Goal: Task Accomplishment & Management: Manage account settings

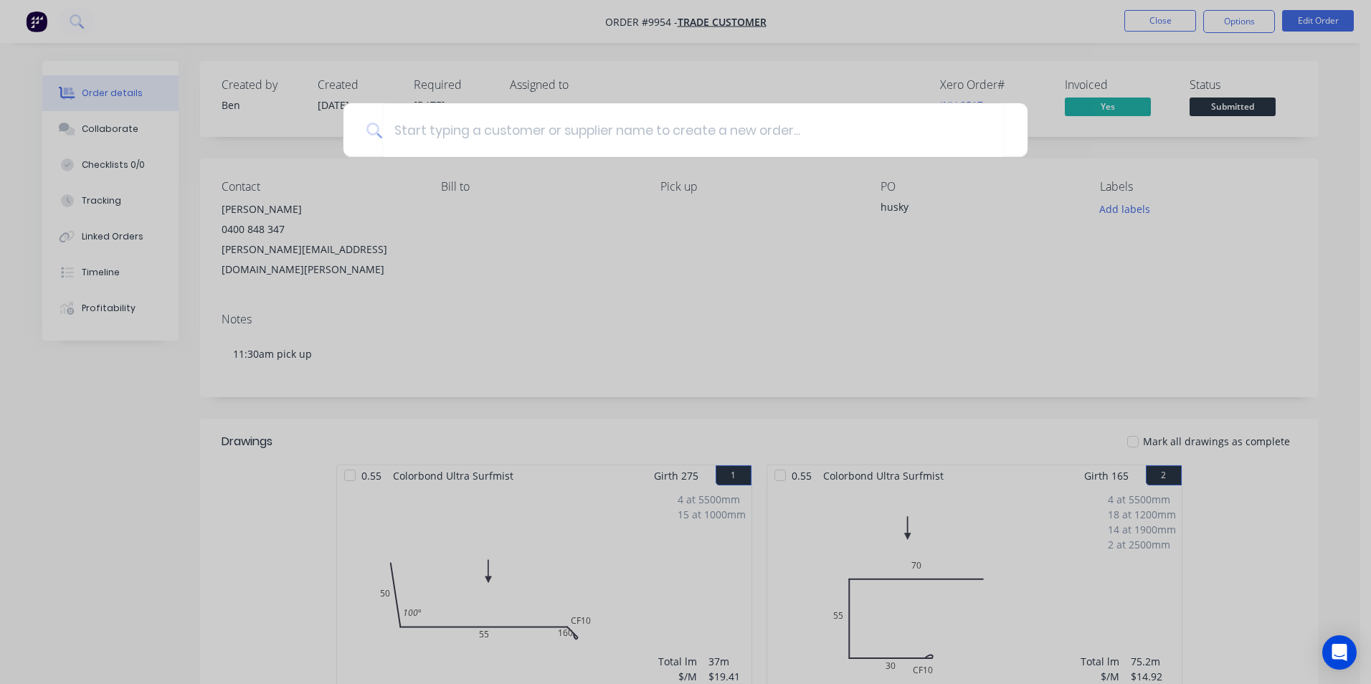
click at [703, 184] on div at bounding box center [685, 342] width 1371 height 684
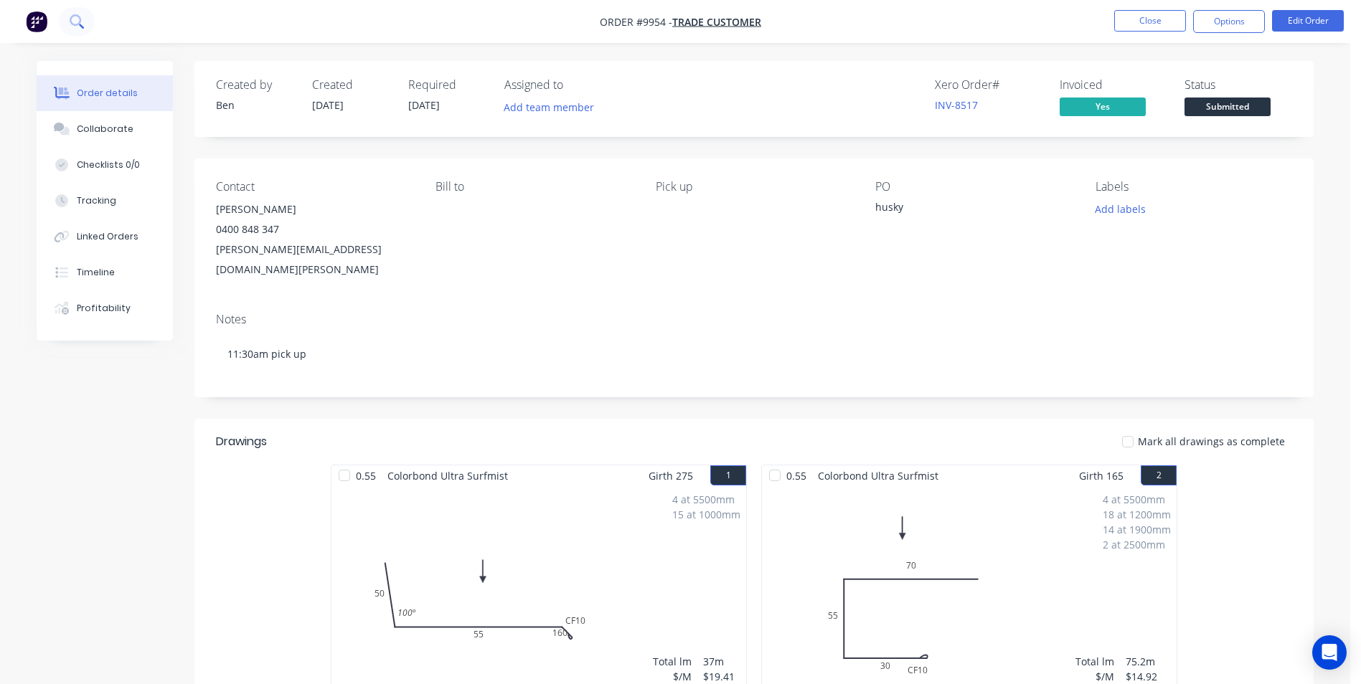
click at [77, 25] on icon at bounding box center [75, 19] width 11 height 11
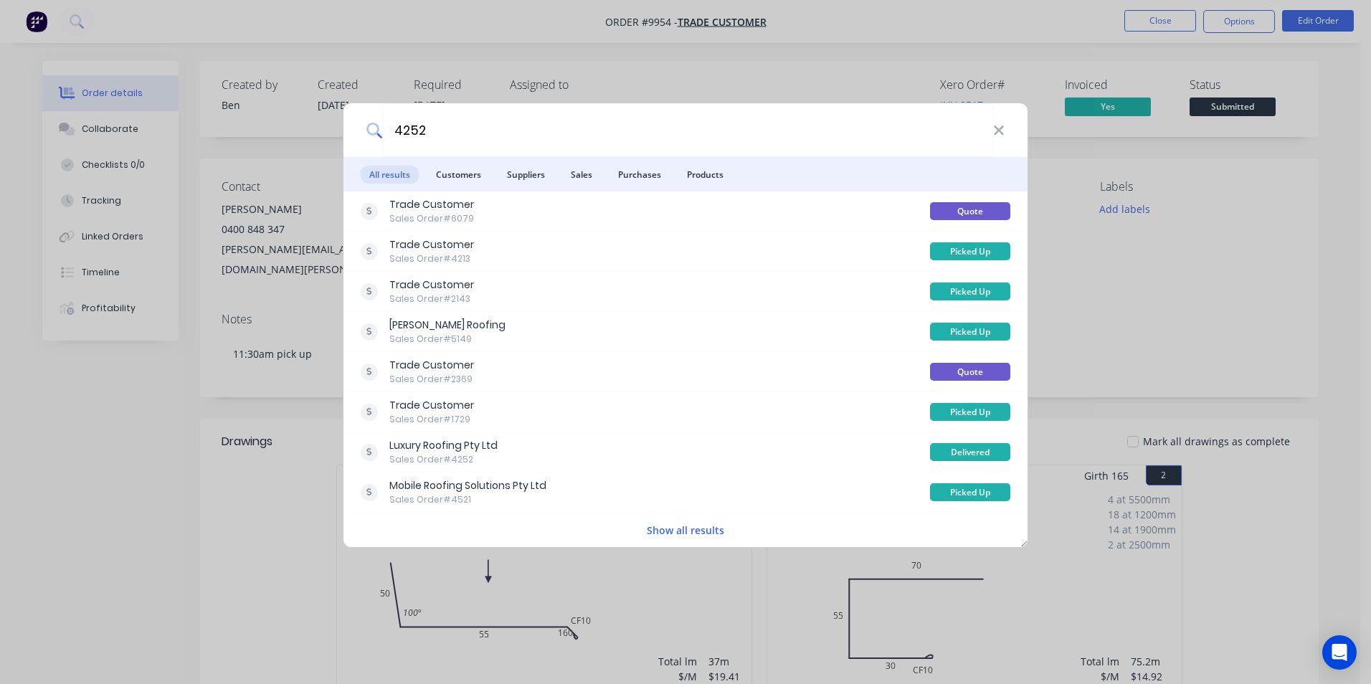
type input "4252"
click at [610, 180] on li "Purchases" at bounding box center [640, 174] width 60 height 34
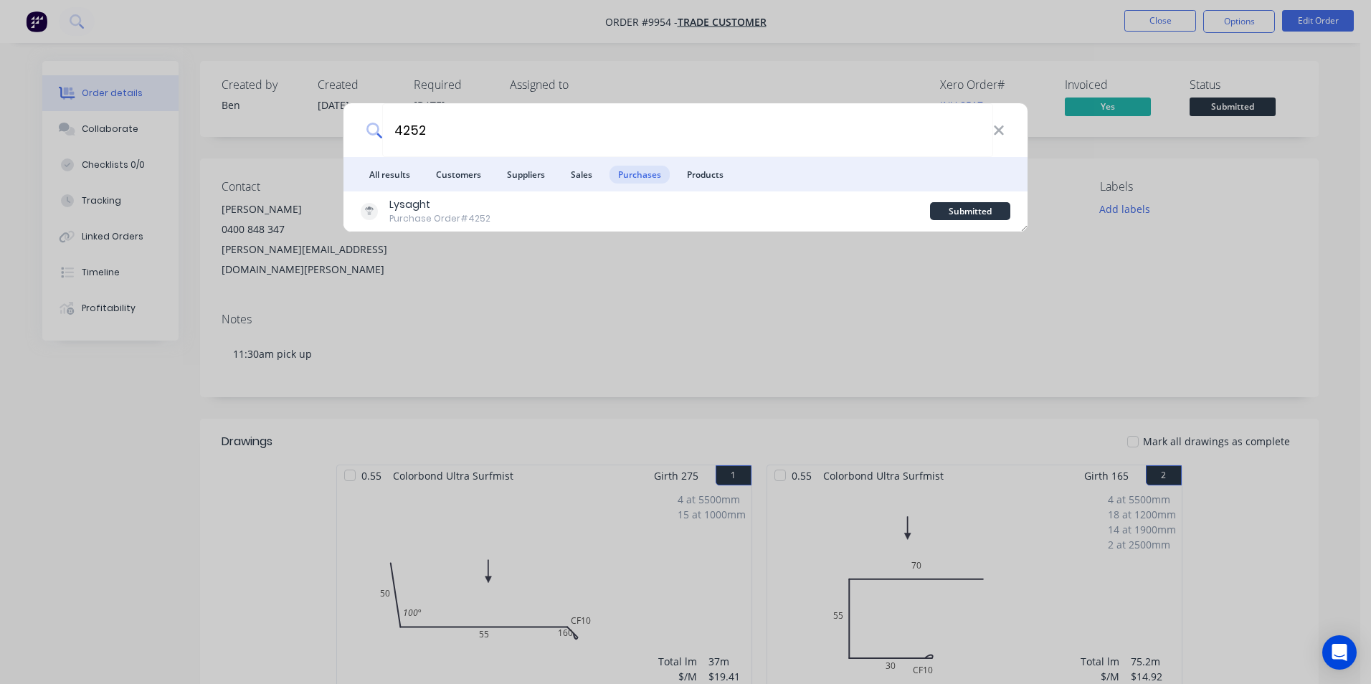
click at [625, 177] on span "Purchases" at bounding box center [640, 175] width 60 height 18
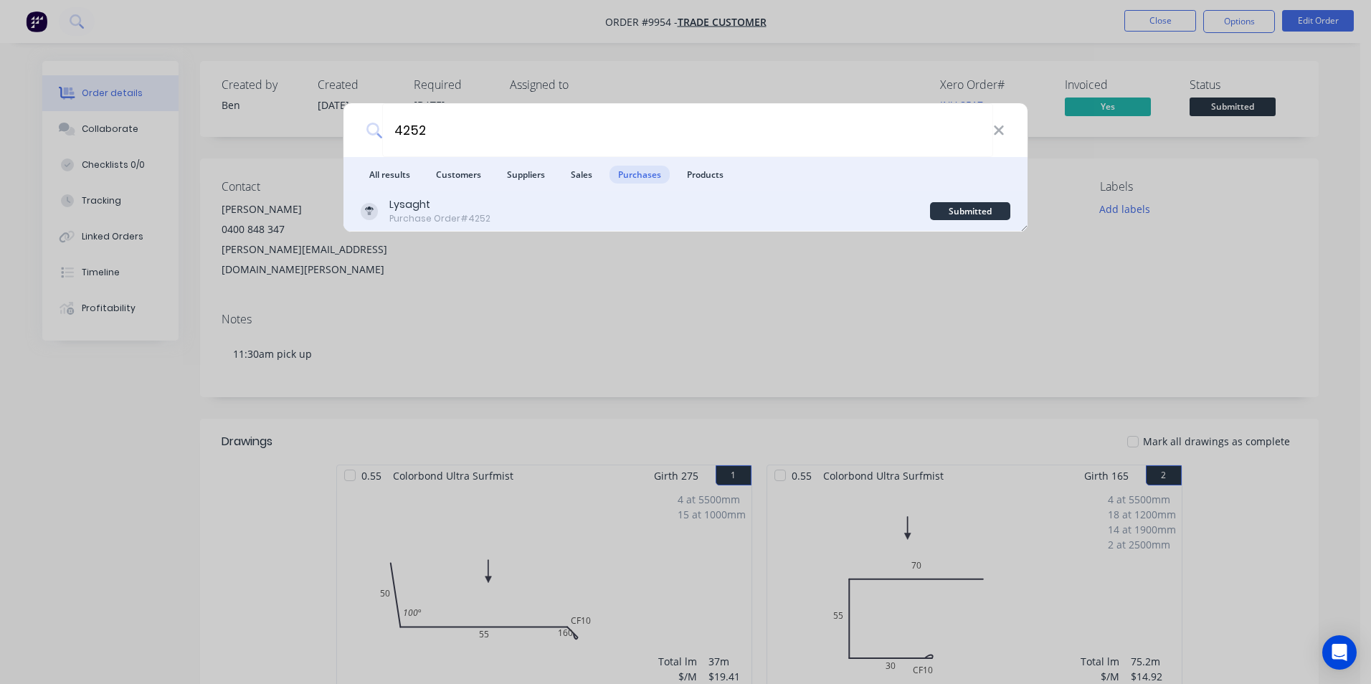
click at [608, 206] on div "Lysaght Purchase Order #4252" at bounding box center [646, 211] width 570 height 28
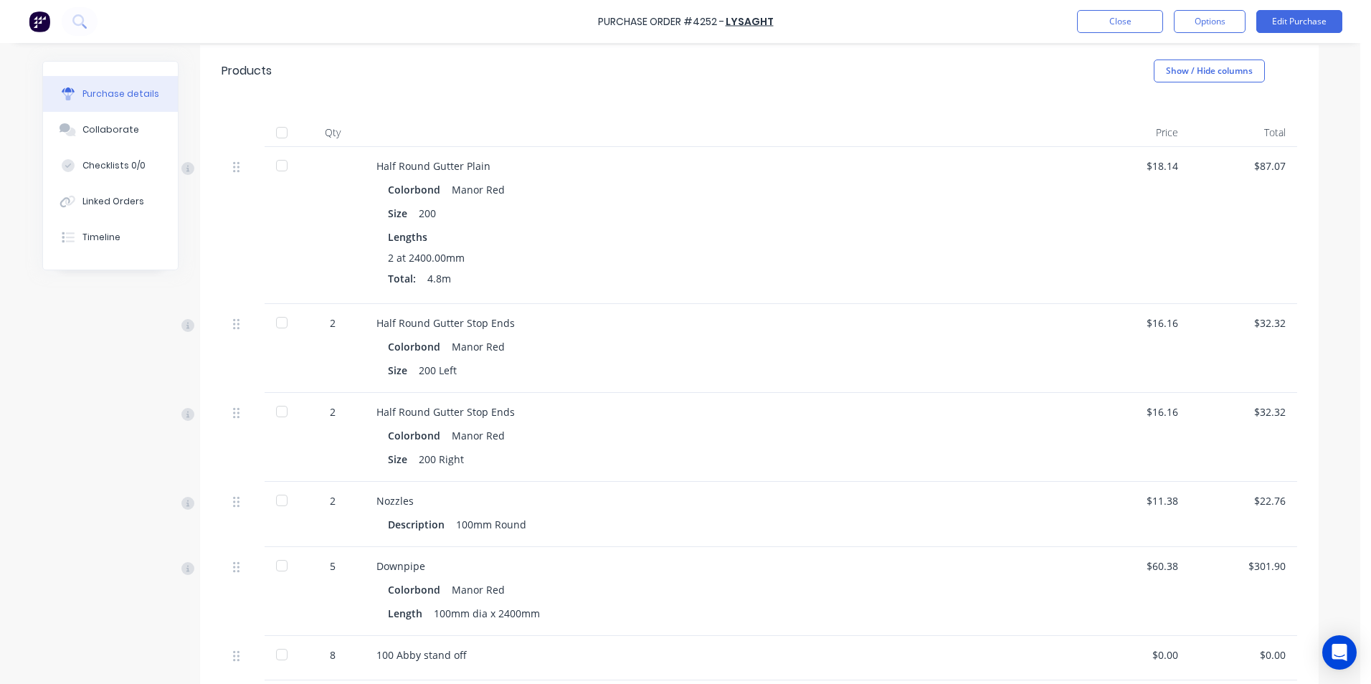
scroll to position [275, 0]
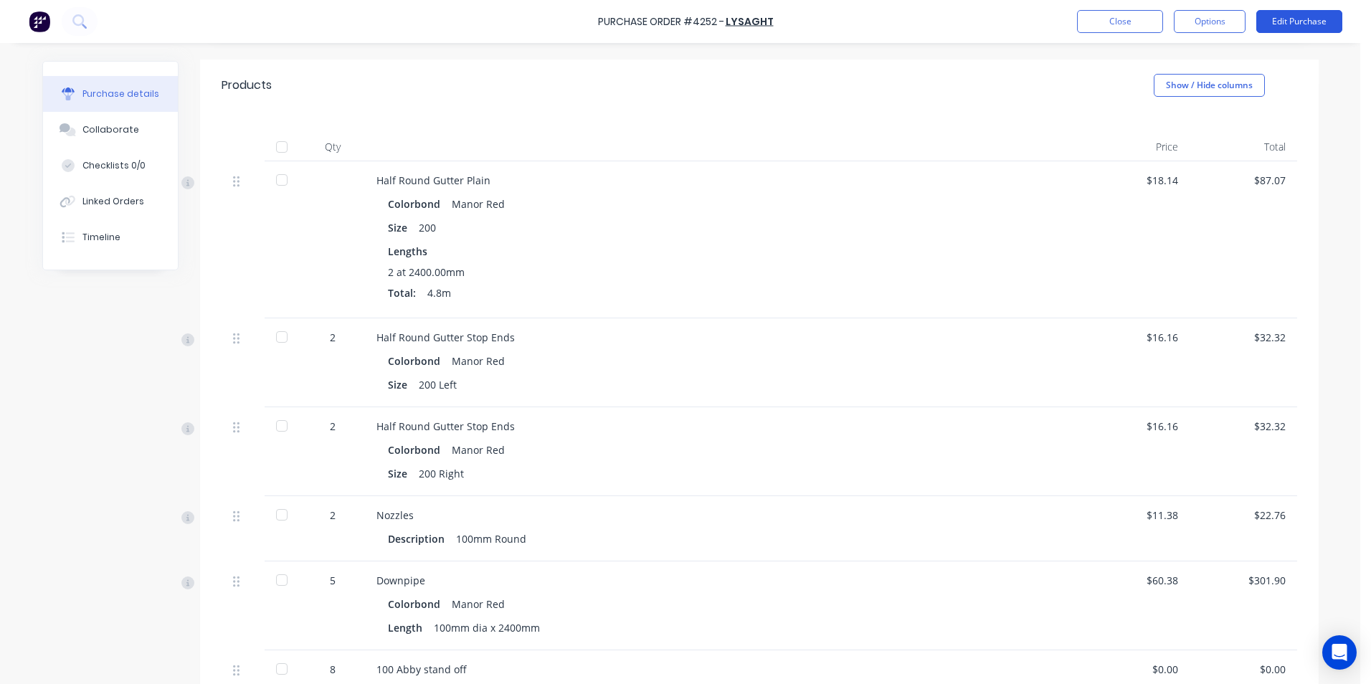
click at [1279, 20] on button "Edit Purchase" at bounding box center [1300, 21] width 86 height 23
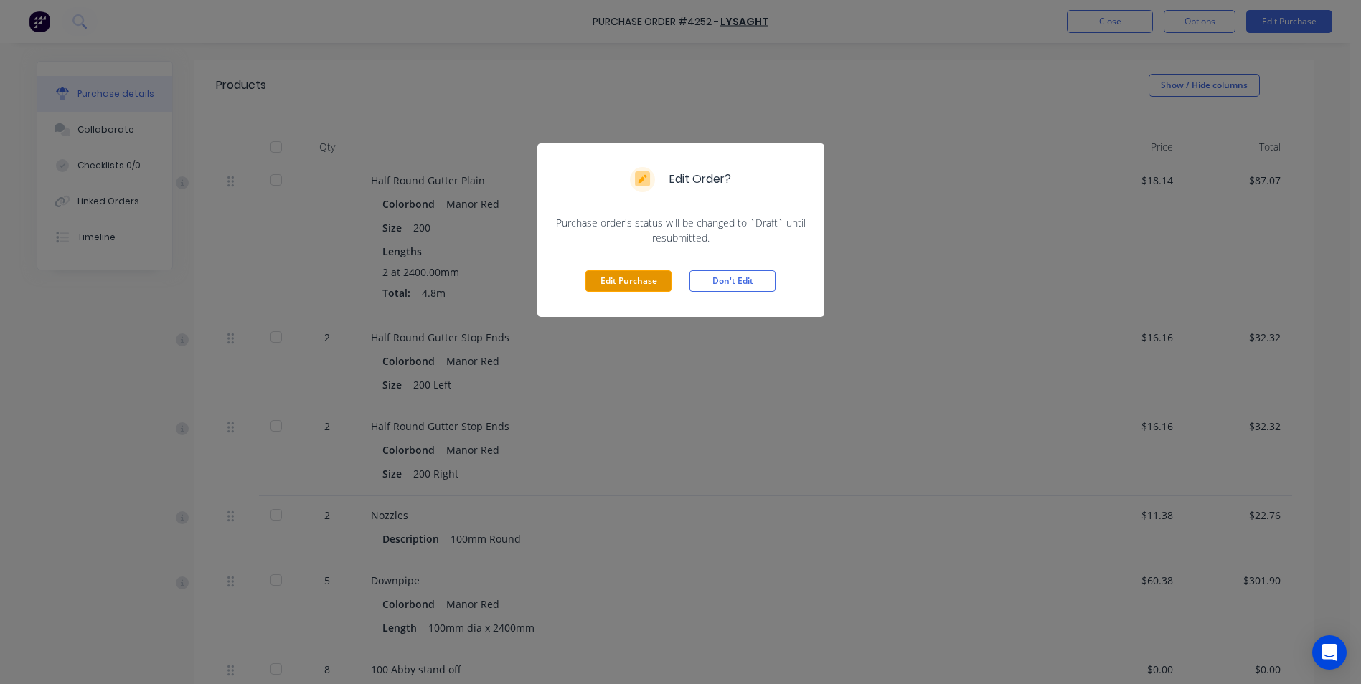
click at [614, 284] on button "Edit Purchase" at bounding box center [628, 281] width 86 height 22
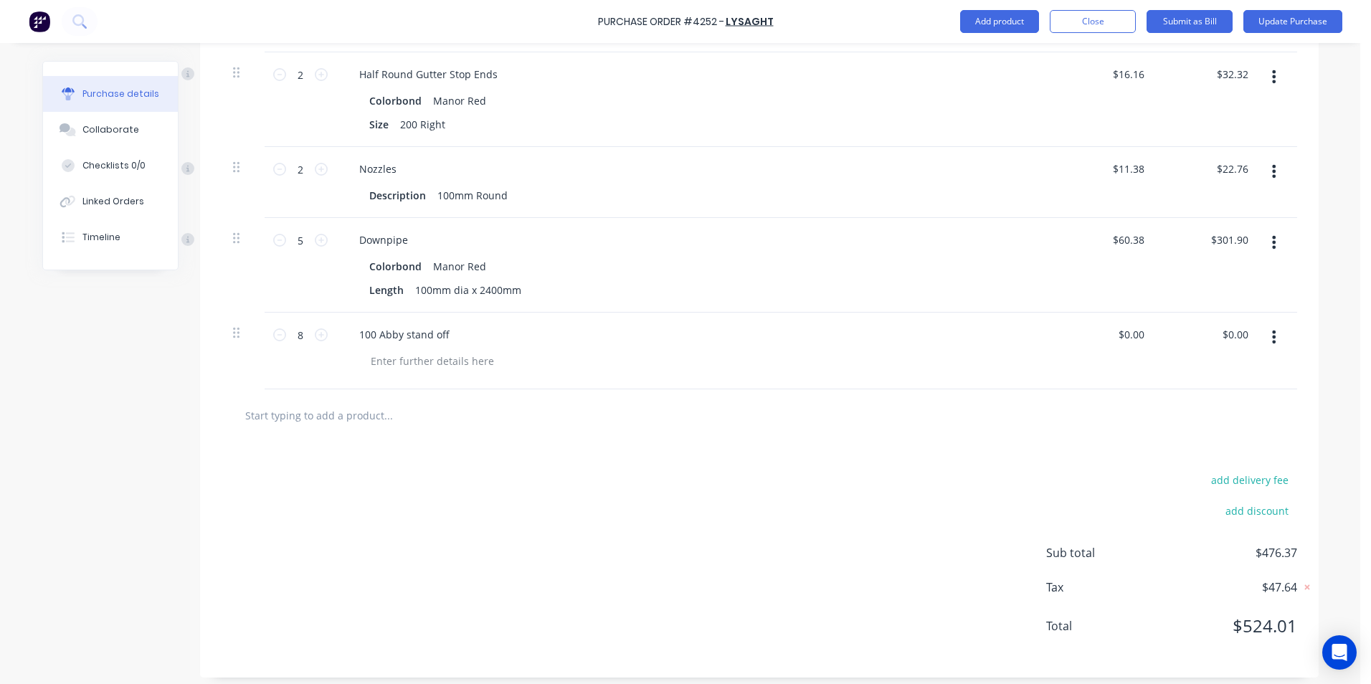
scroll to position [679, 0]
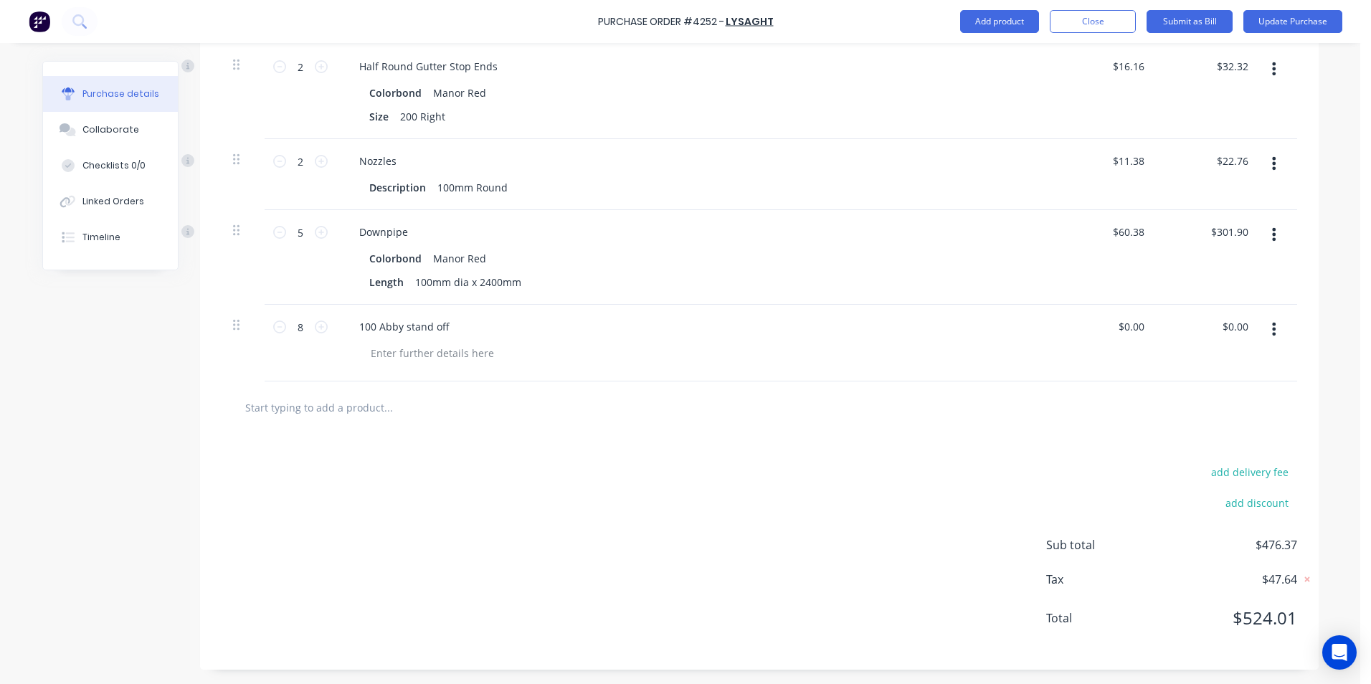
click at [392, 410] on input "text" at bounding box center [388, 407] width 287 height 29
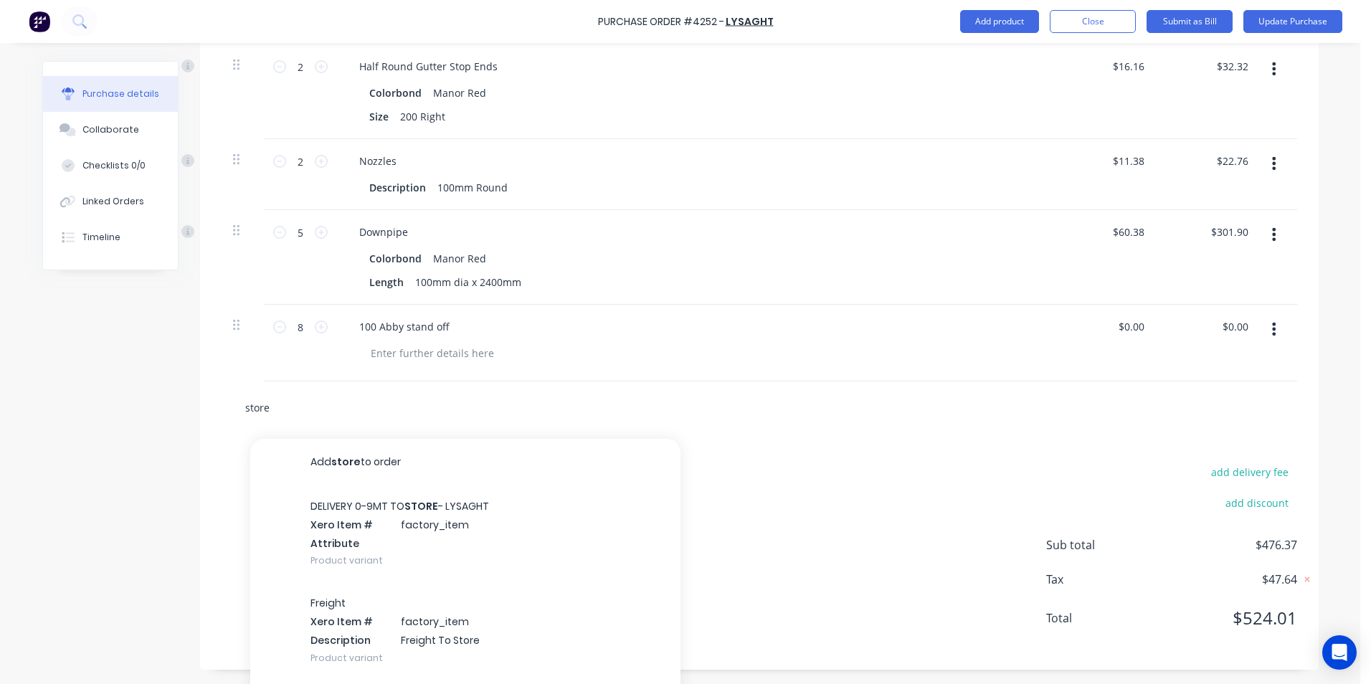
scroll to position [699, 0]
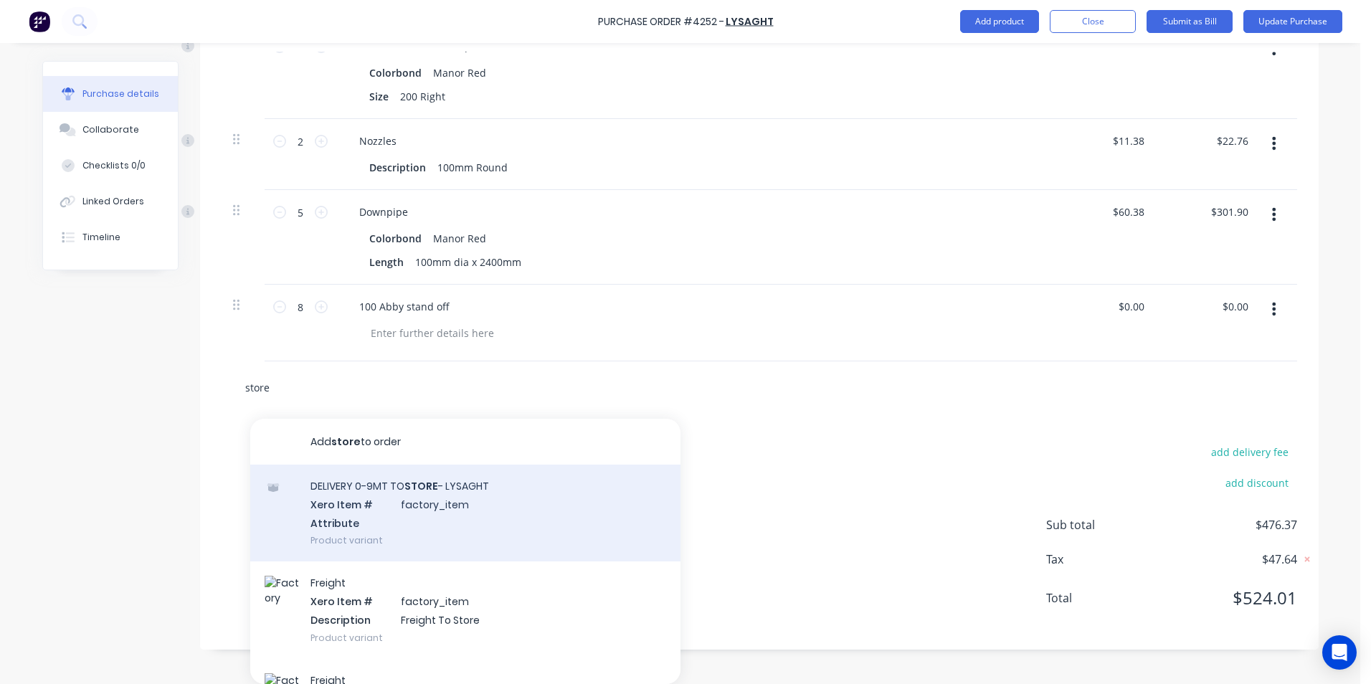
type input "store"
click at [373, 511] on div "DELIVERY 0-9MT TO STORE - LYSAGHT Xero Item # factory_item Attribute Product va…" at bounding box center [465, 513] width 430 height 97
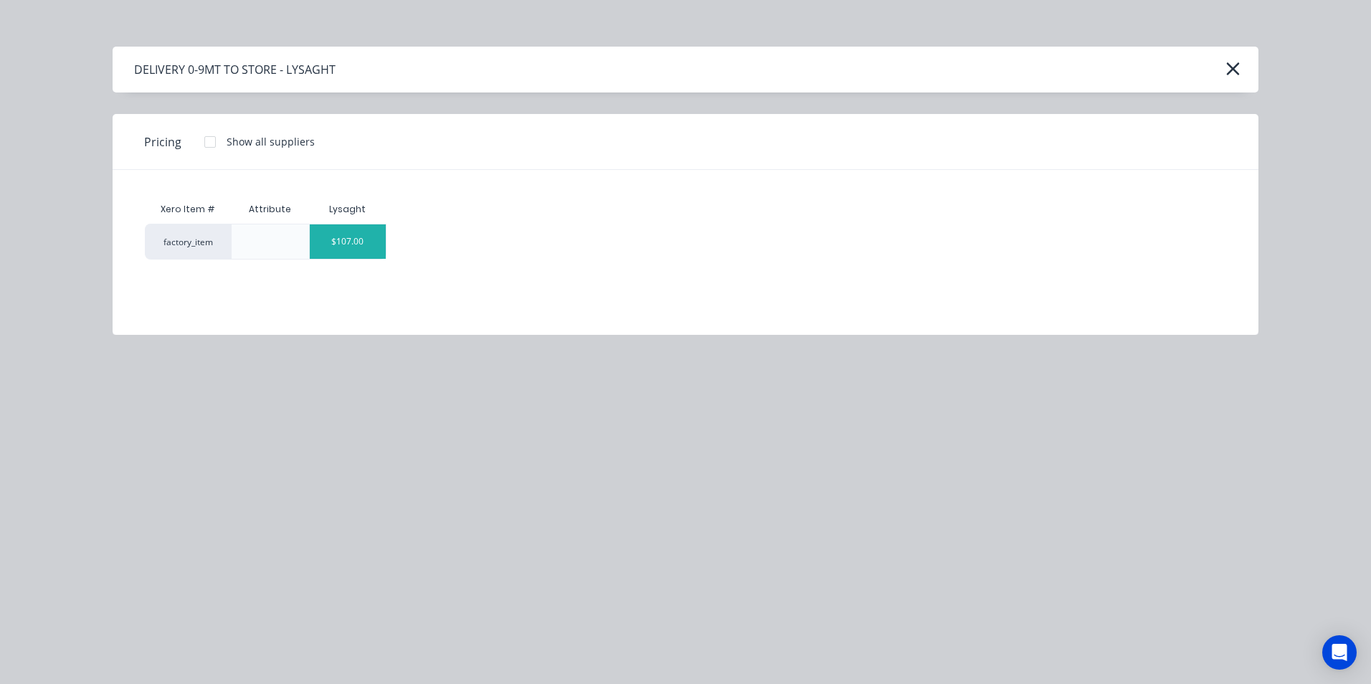
click at [350, 239] on div "$107.00" at bounding box center [348, 242] width 77 height 34
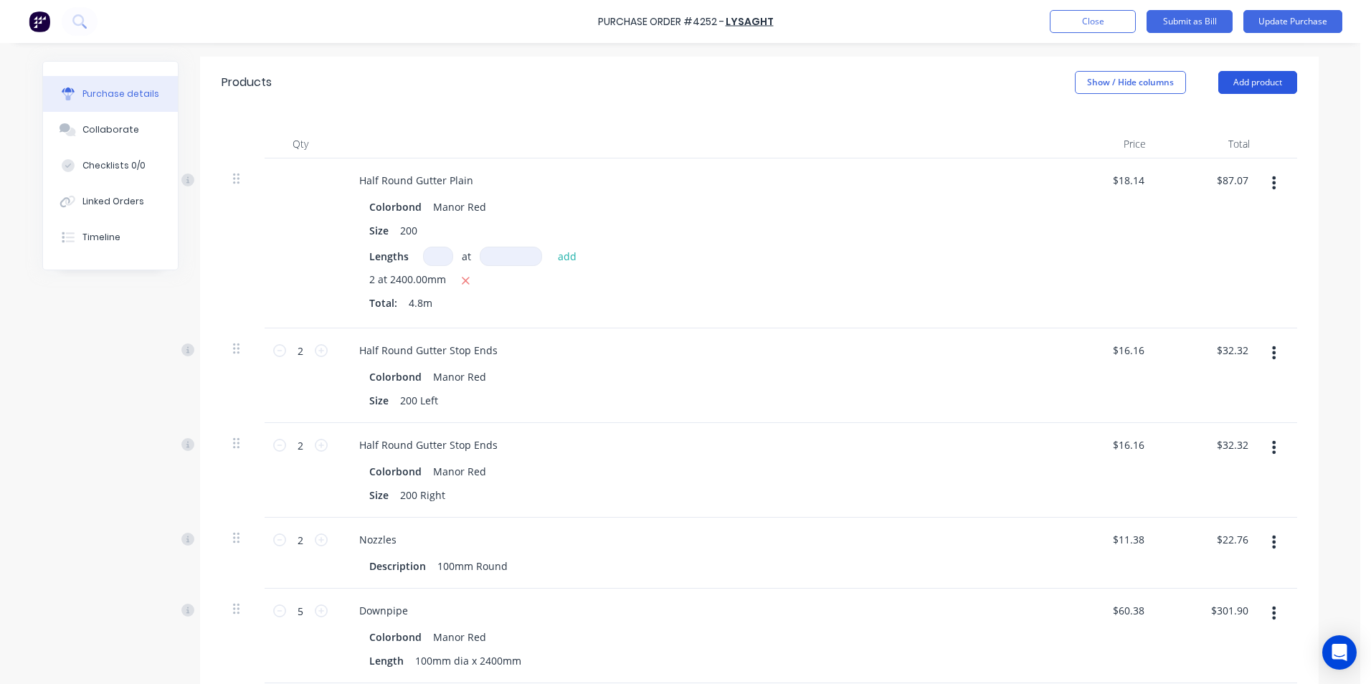
scroll to position [268, 0]
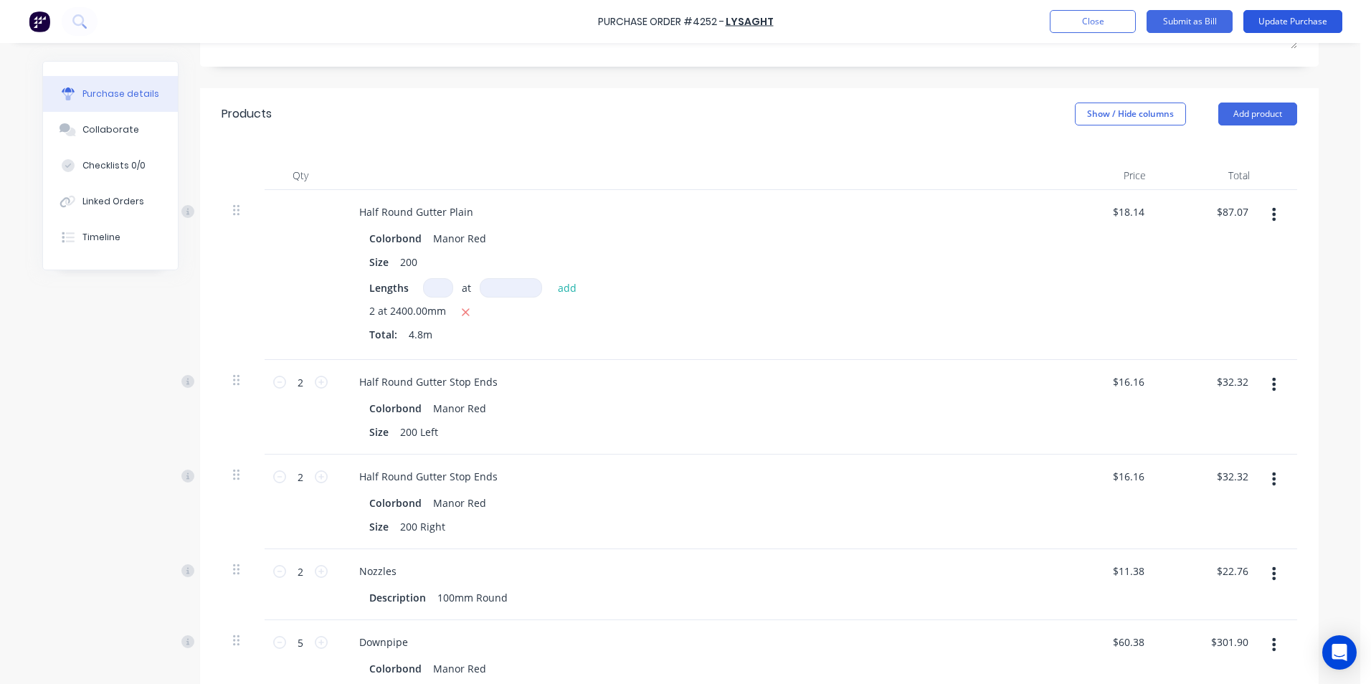
click at [1286, 18] on button "Update Purchase" at bounding box center [1293, 21] width 99 height 23
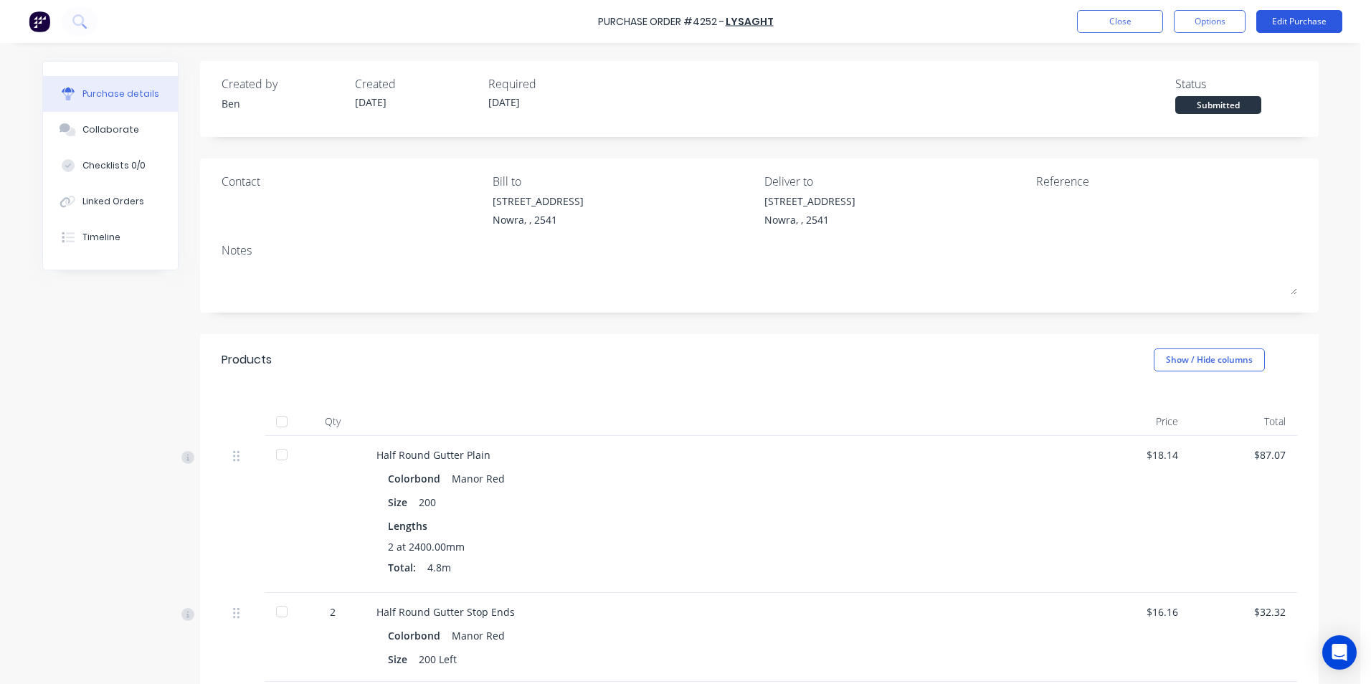
click at [1275, 30] on button "Edit Purchase" at bounding box center [1300, 21] width 86 height 23
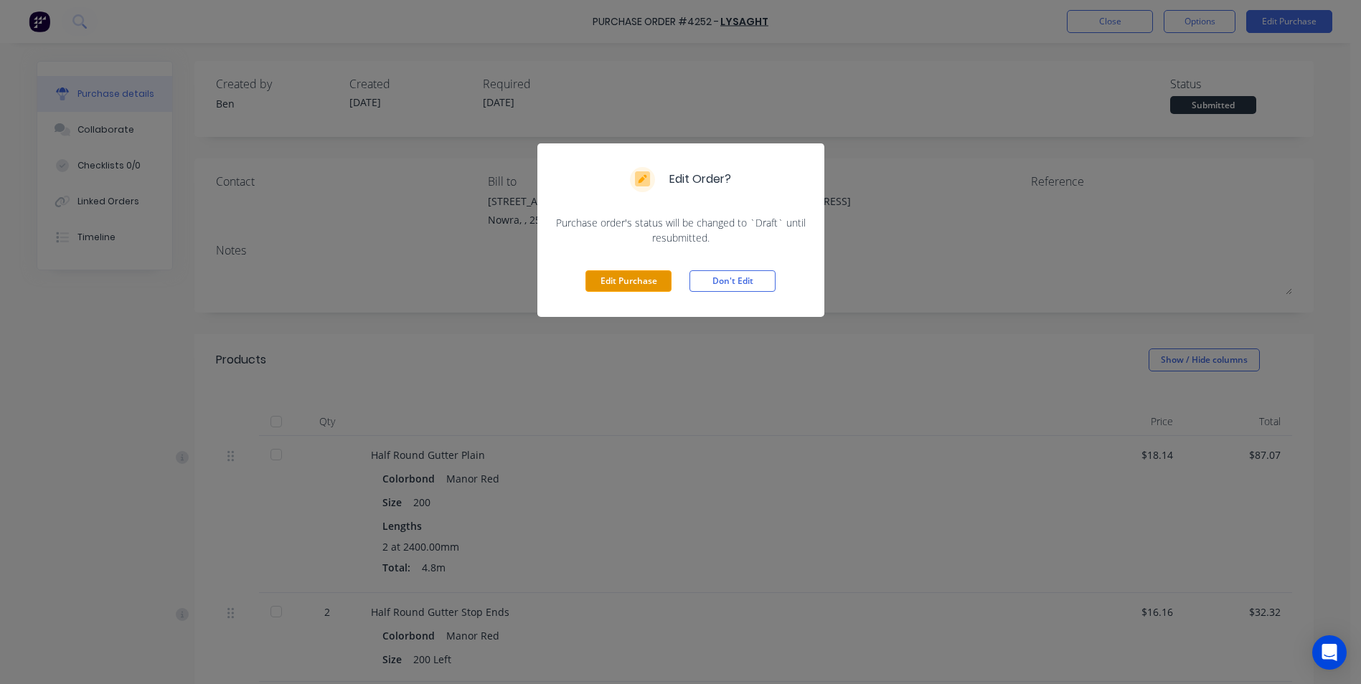
click at [634, 278] on button "Edit Purchase" at bounding box center [628, 281] width 86 height 22
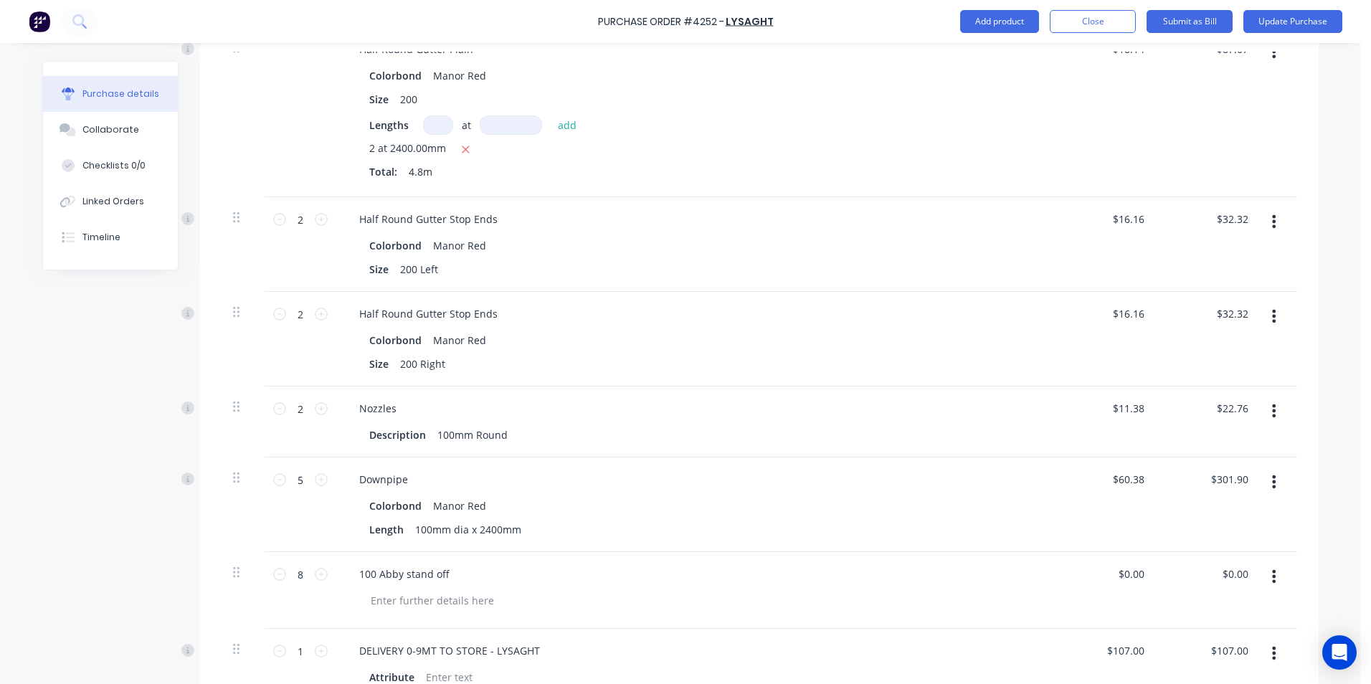
scroll to position [430, 0]
drag, startPoint x: 1221, startPoint y: 407, endPoint x: 1244, endPoint y: 409, distance: 23.1
click at [1244, 409] on input "22.76" at bounding box center [1235, 409] width 33 height 21
drag, startPoint x: 1215, startPoint y: 411, endPoint x: 1247, endPoint y: 407, distance: 32.5
click at [1248, 408] on div "22.76 22.76" at bounding box center [1238, 409] width 39 height 21
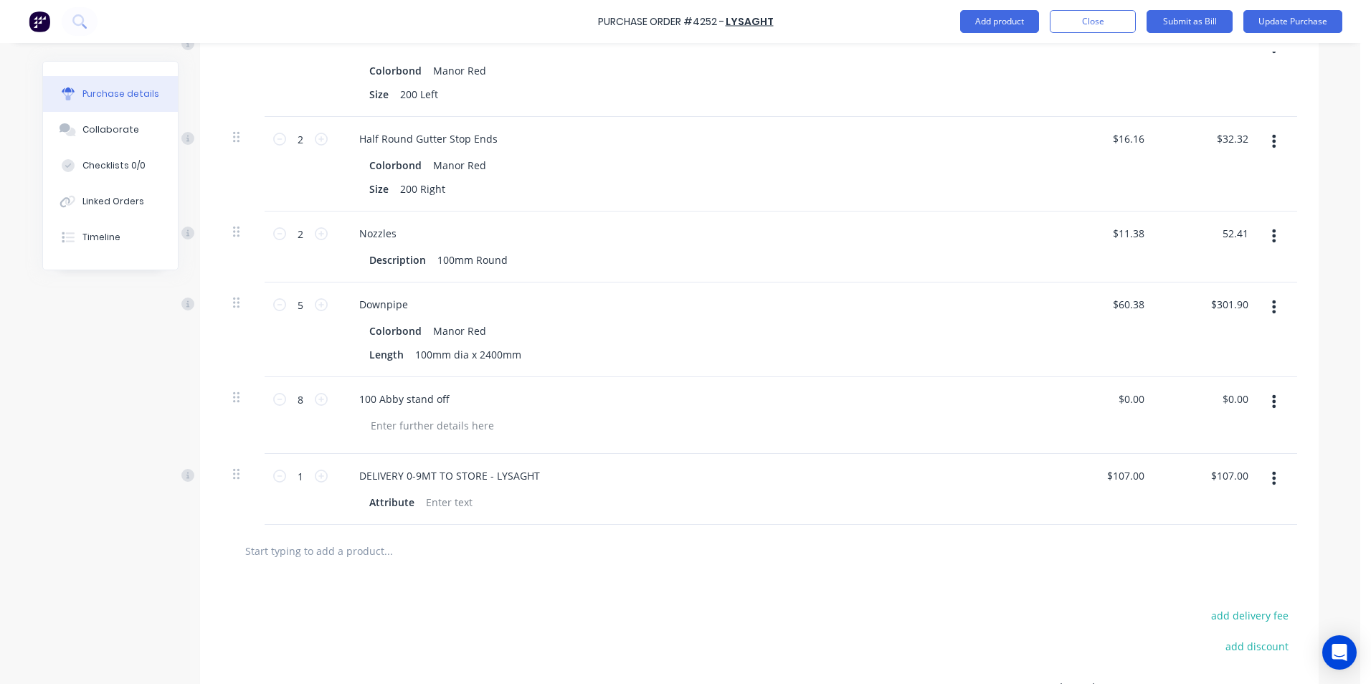
scroll to position [391, 0]
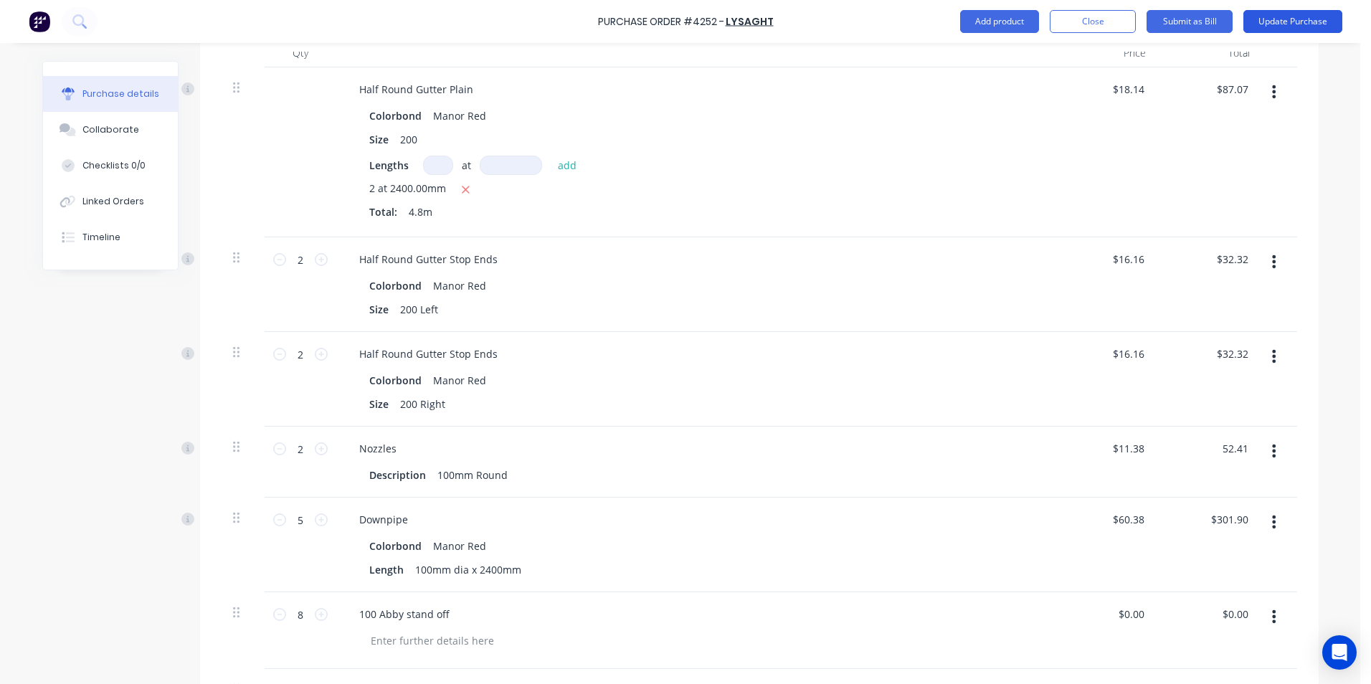
type input "52.41"
type input "$26.205"
type input "$52.41"
click at [1264, 26] on button "Update Purchase" at bounding box center [1293, 21] width 99 height 23
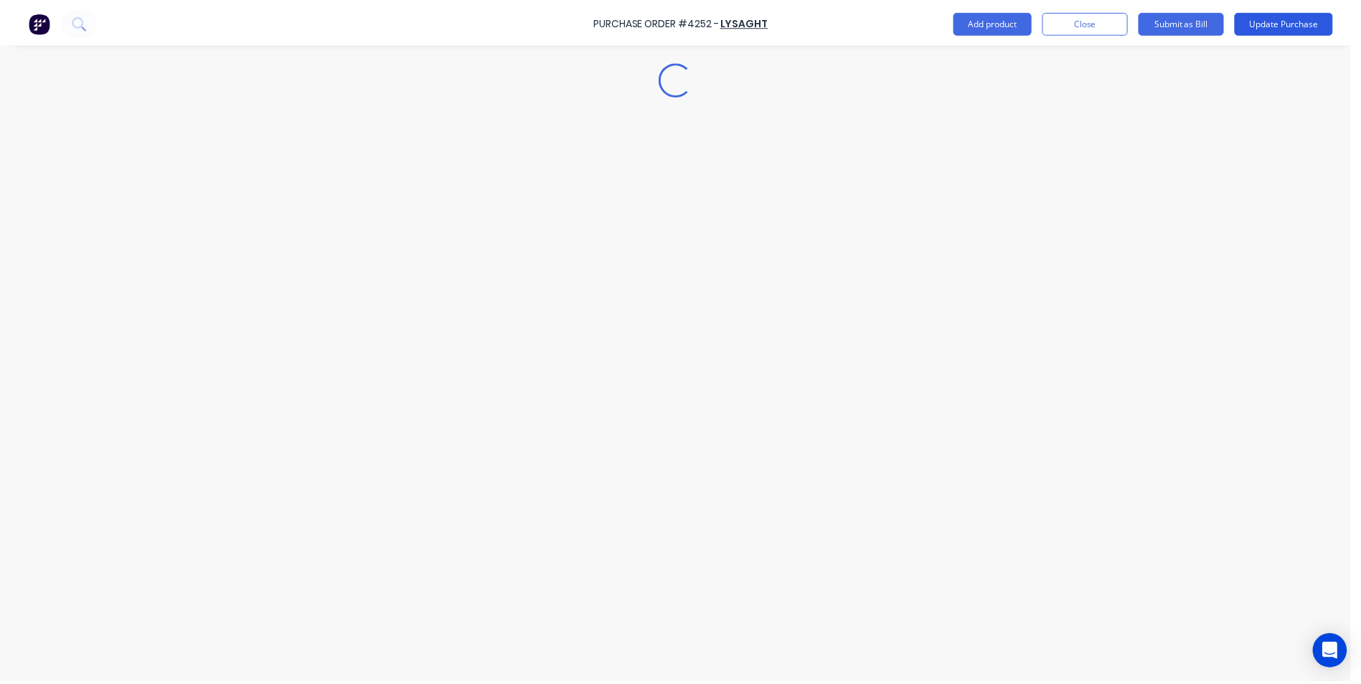
scroll to position [0, 0]
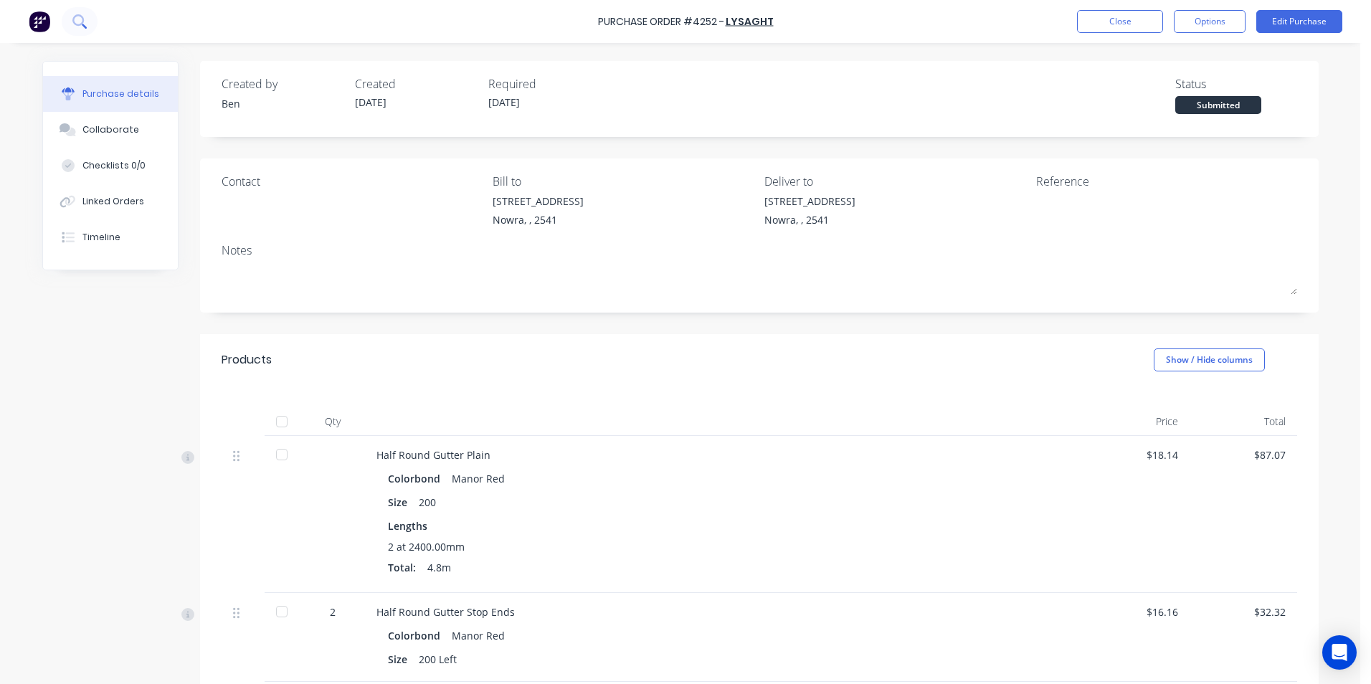
click at [78, 24] on icon at bounding box center [77, 19] width 11 height 11
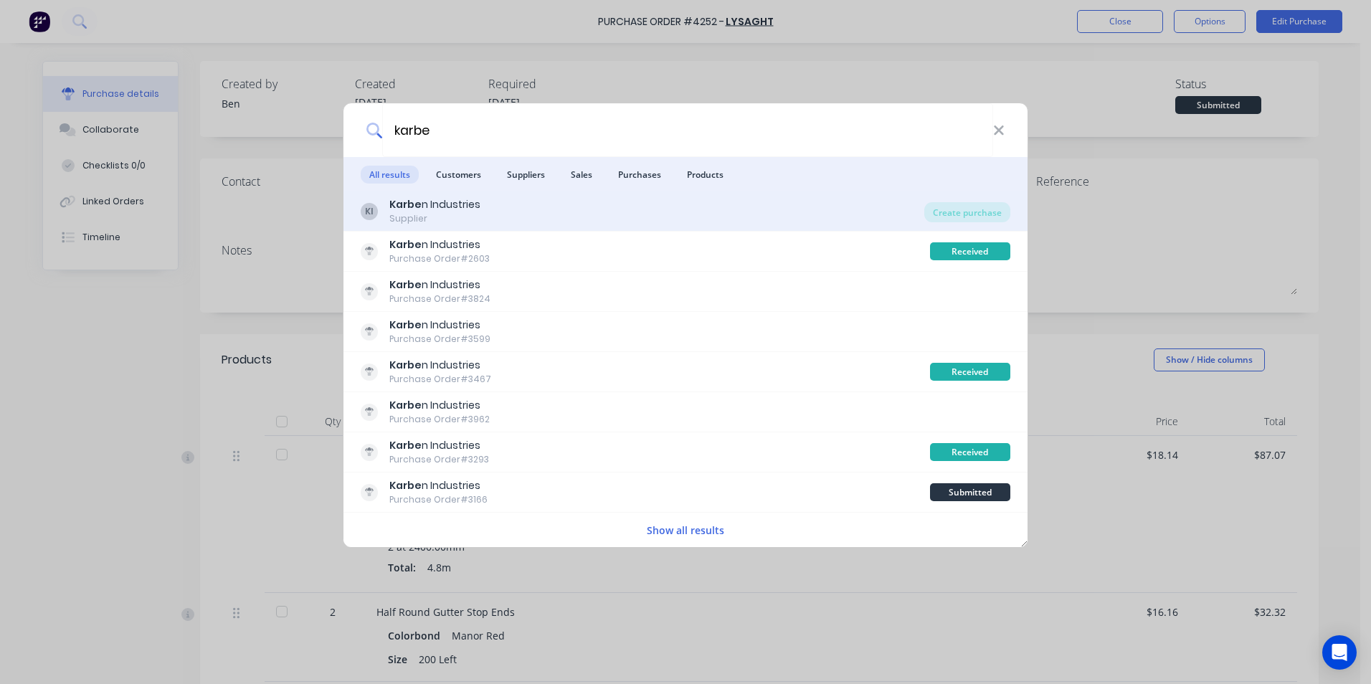
type input "karbe"
click at [629, 204] on div "KI Karbe n Industries Supplier" at bounding box center [643, 211] width 564 height 28
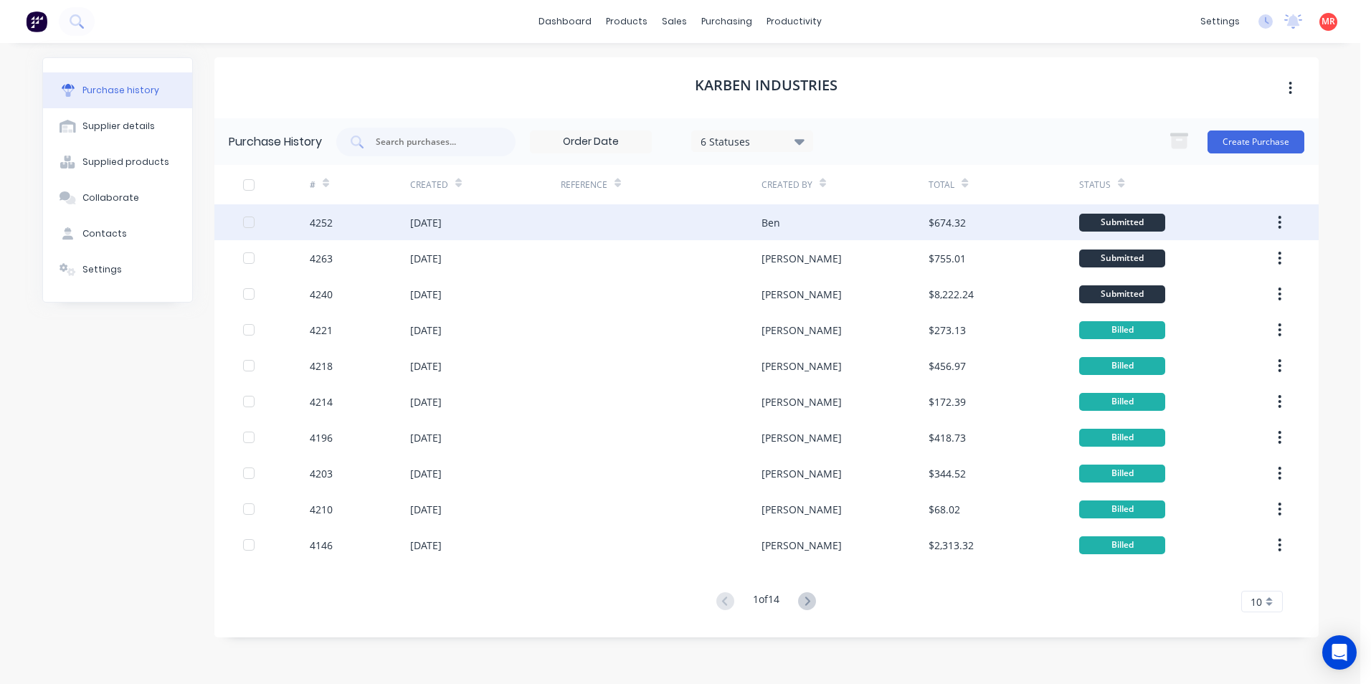
click at [652, 223] on div at bounding box center [661, 222] width 201 height 36
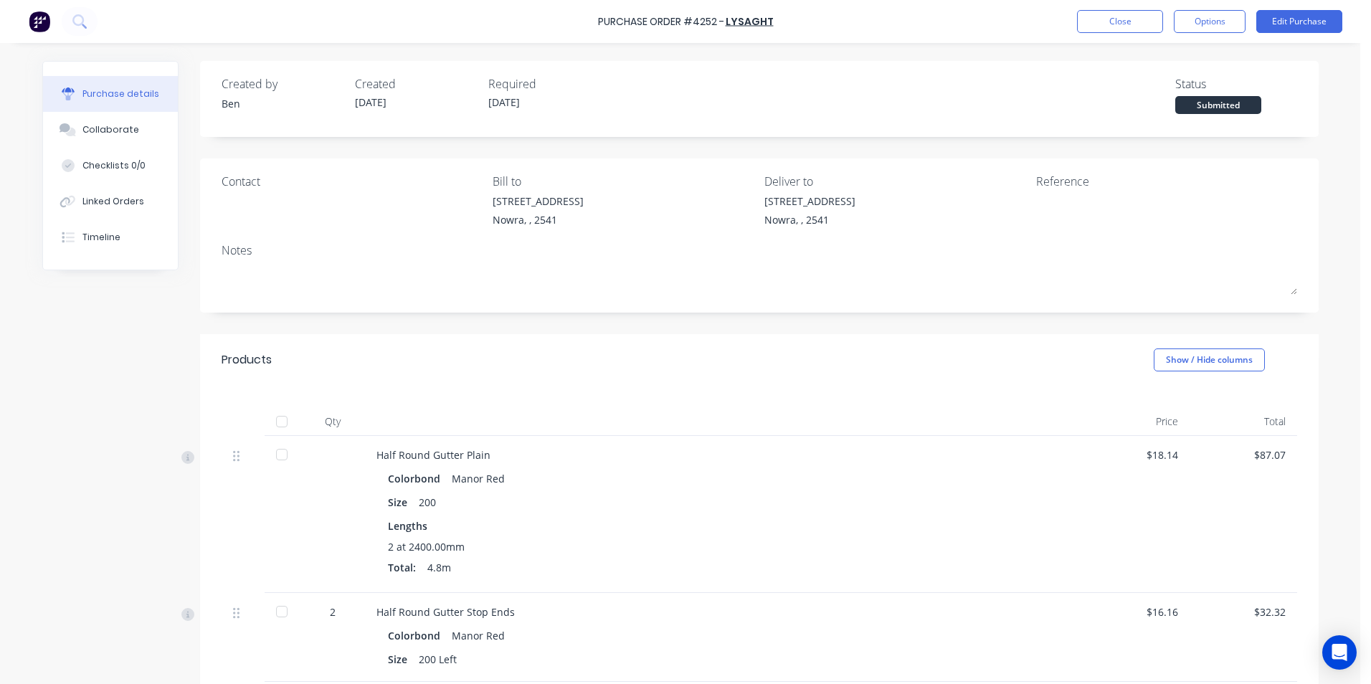
click at [1109, 38] on div "Purchase Order #4252 - Lysaght Close Options Edit Purchase" at bounding box center [685, 21] width 1371 height 43
click at [1110, 34] on div "Purchase Order #4252 - Lysaght Close Options Edit Purchase" at bounding box center [685, 21] width 1371 height 43
click at [1110, 29] on button "Close" at bounding box center [1120, 21] width 86 height 23
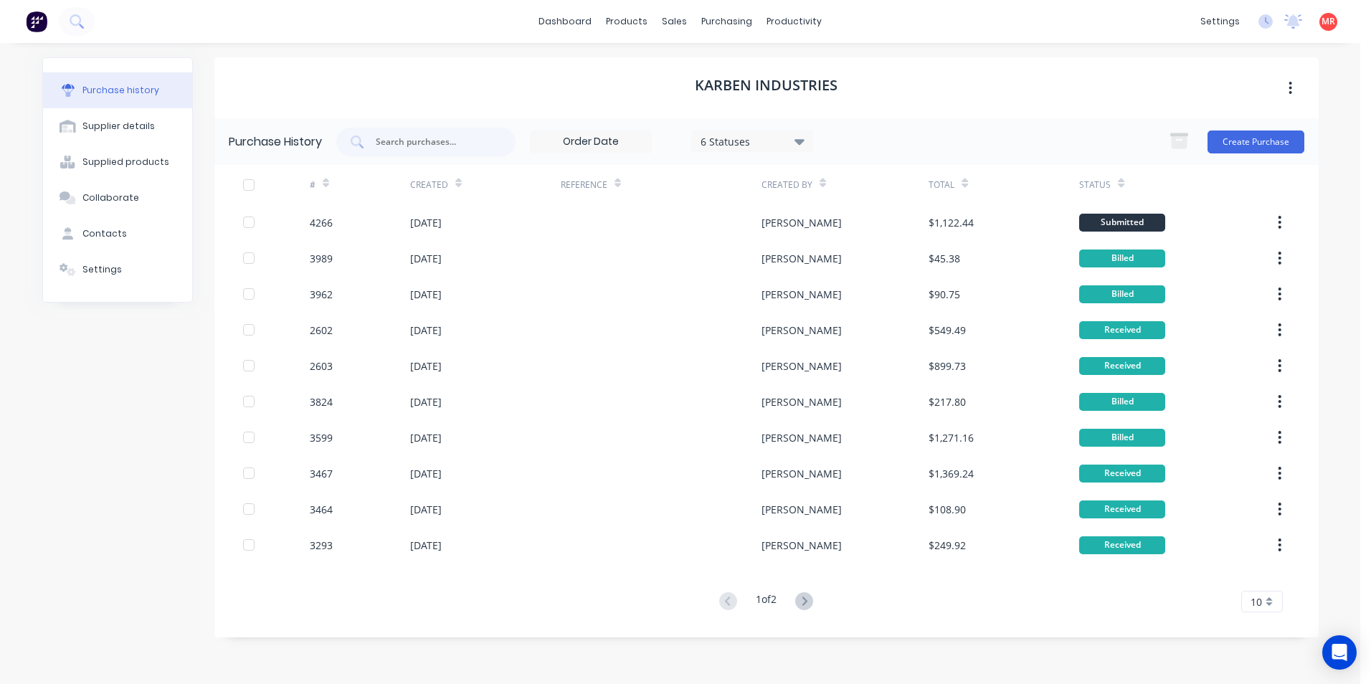
click at [33, 15] on img at bounding box center [37, 22] width 22 height 22
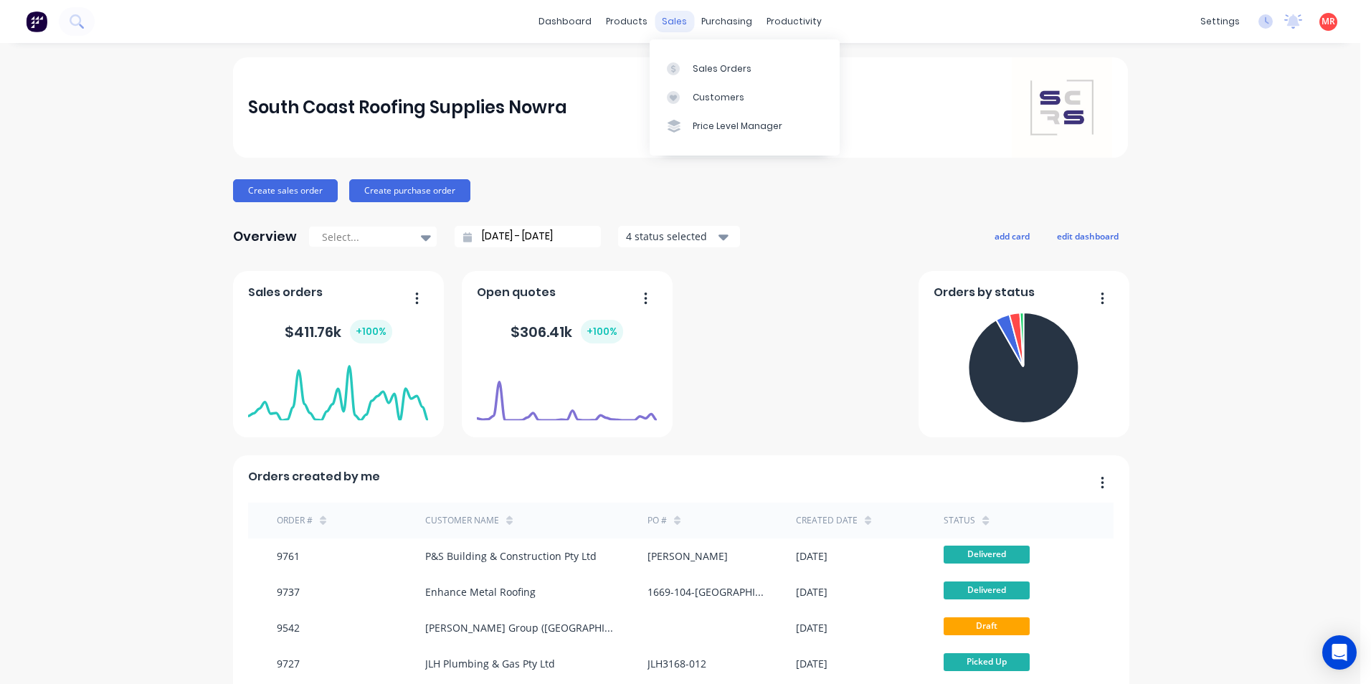
click at [671, 24] on div "sales" at bounding box center [674, 22] width 39 height 22
click at [291, 189] on button "Create sales order" at bounding box center [285, 190] width 105 height 23
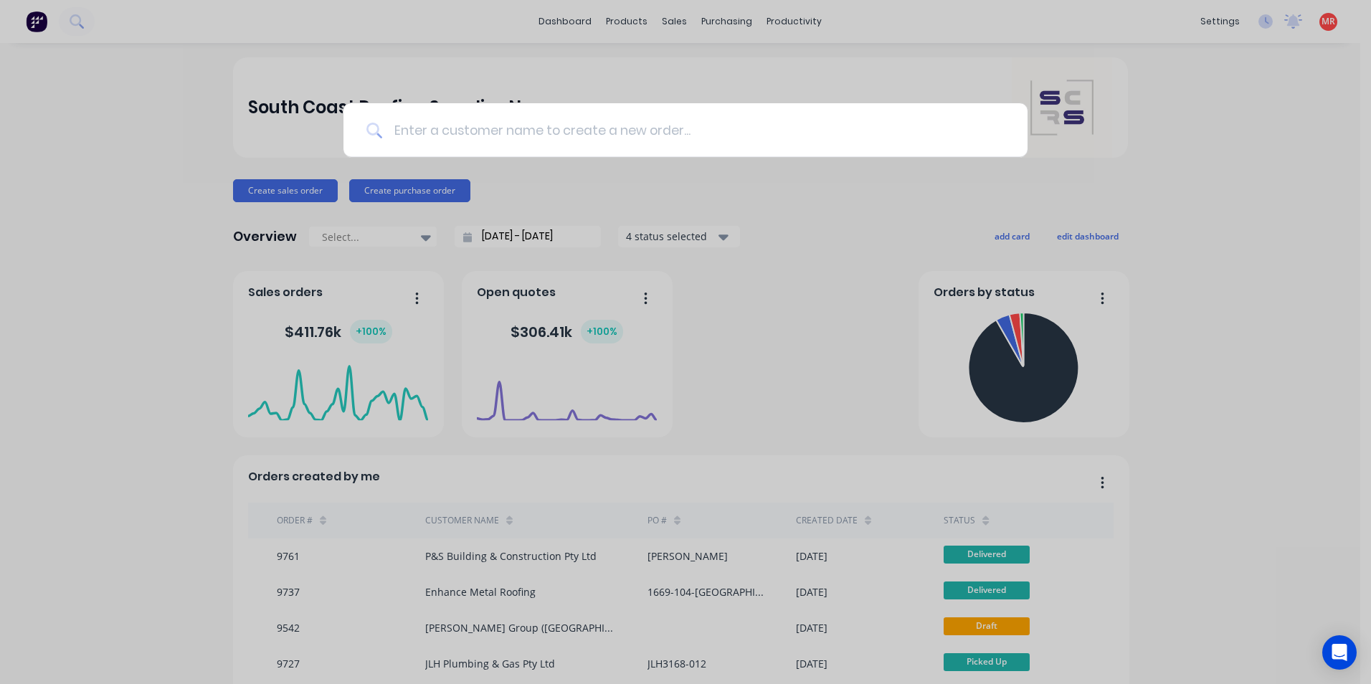
click at [519, 133] on input at bounding box center [693, 130] width 623 height 54
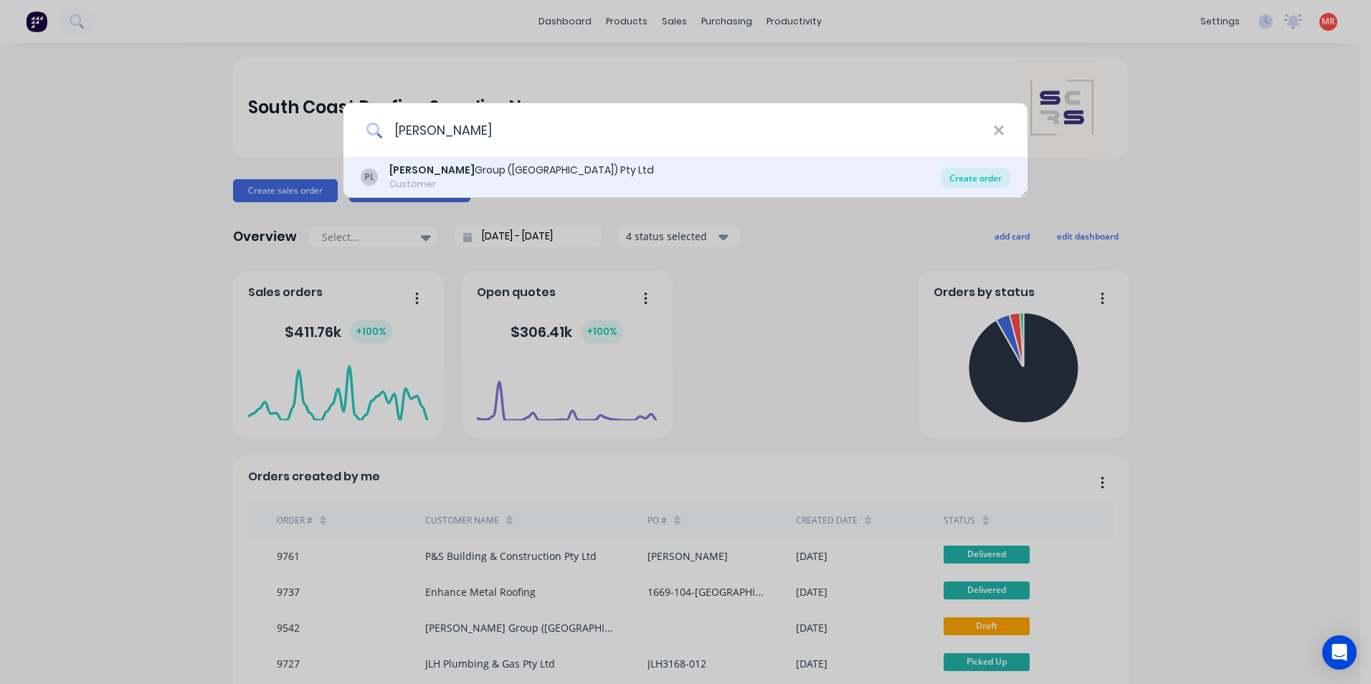
type input "[PERSON_NAME]"
click at [971, 179] on div "Create order" at bounding box center [976, 178] width 70 height 20
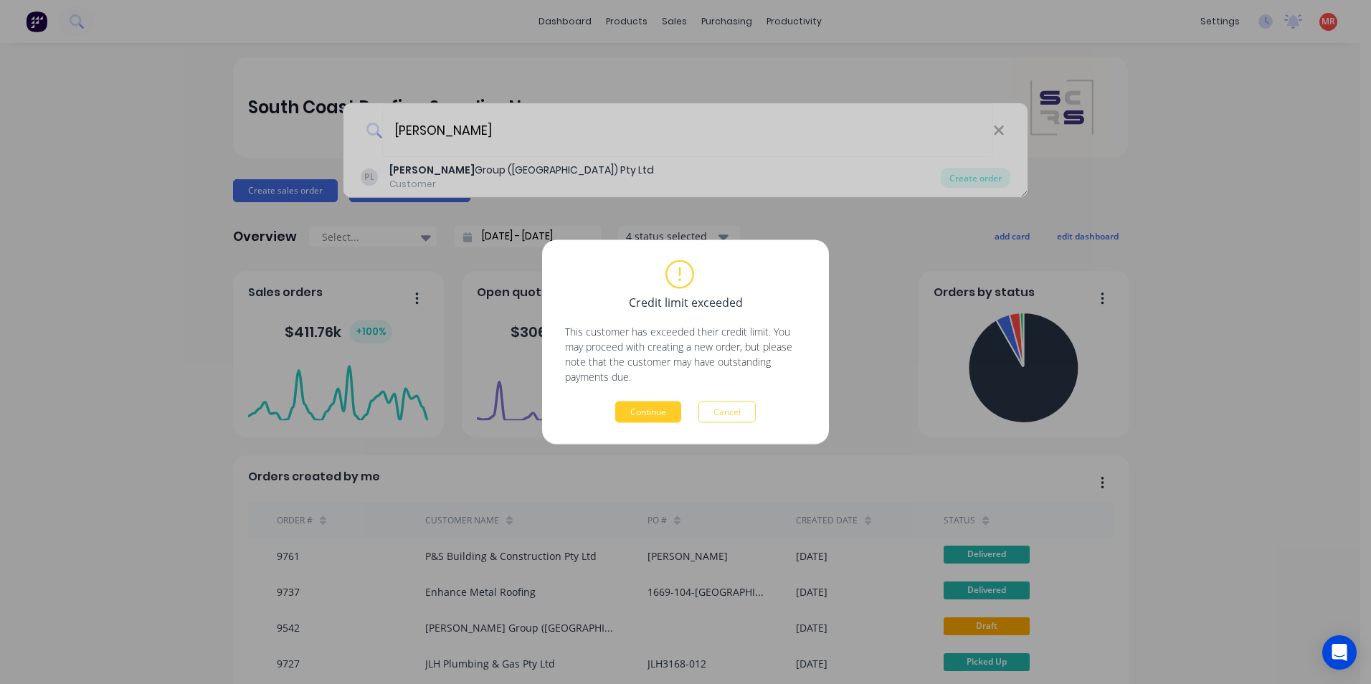
click at [648, 415] on button "Continue" at bounding box center [648, 413] width 66 height 22
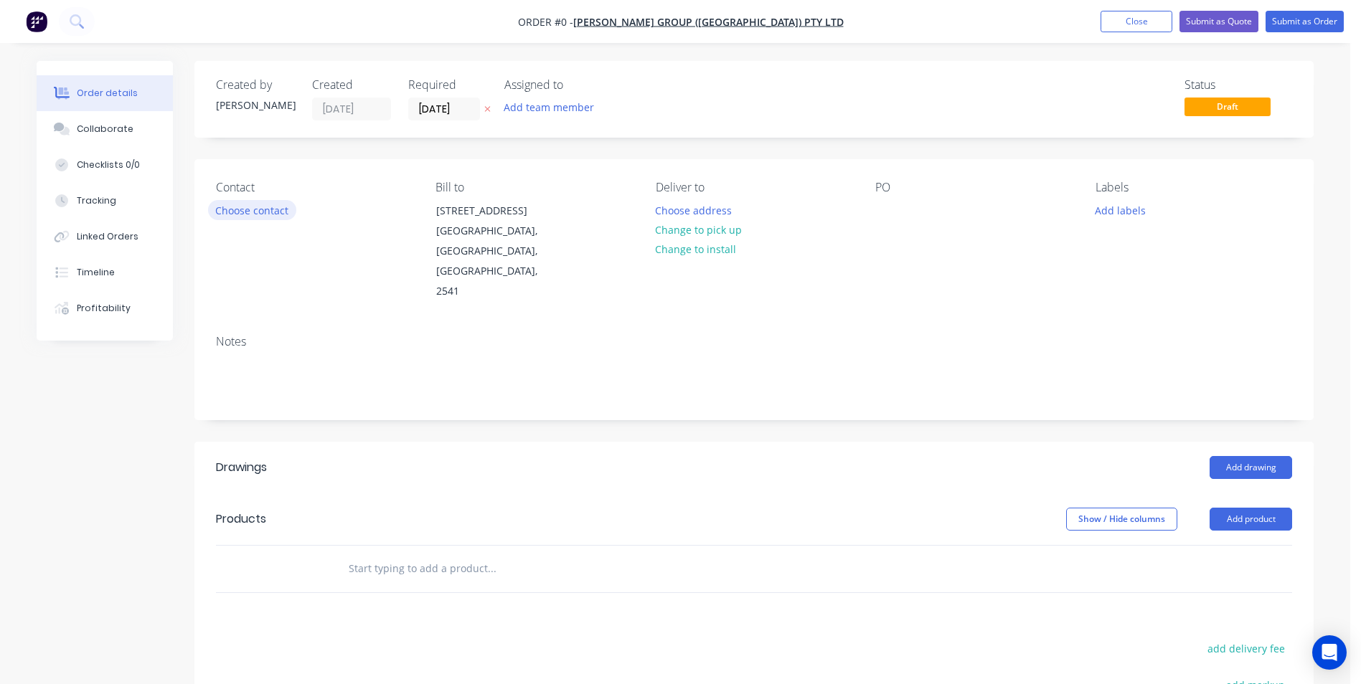
click at [249, 213] on button "Choose contact" at bounding box center [252, 209] width 88 height 19
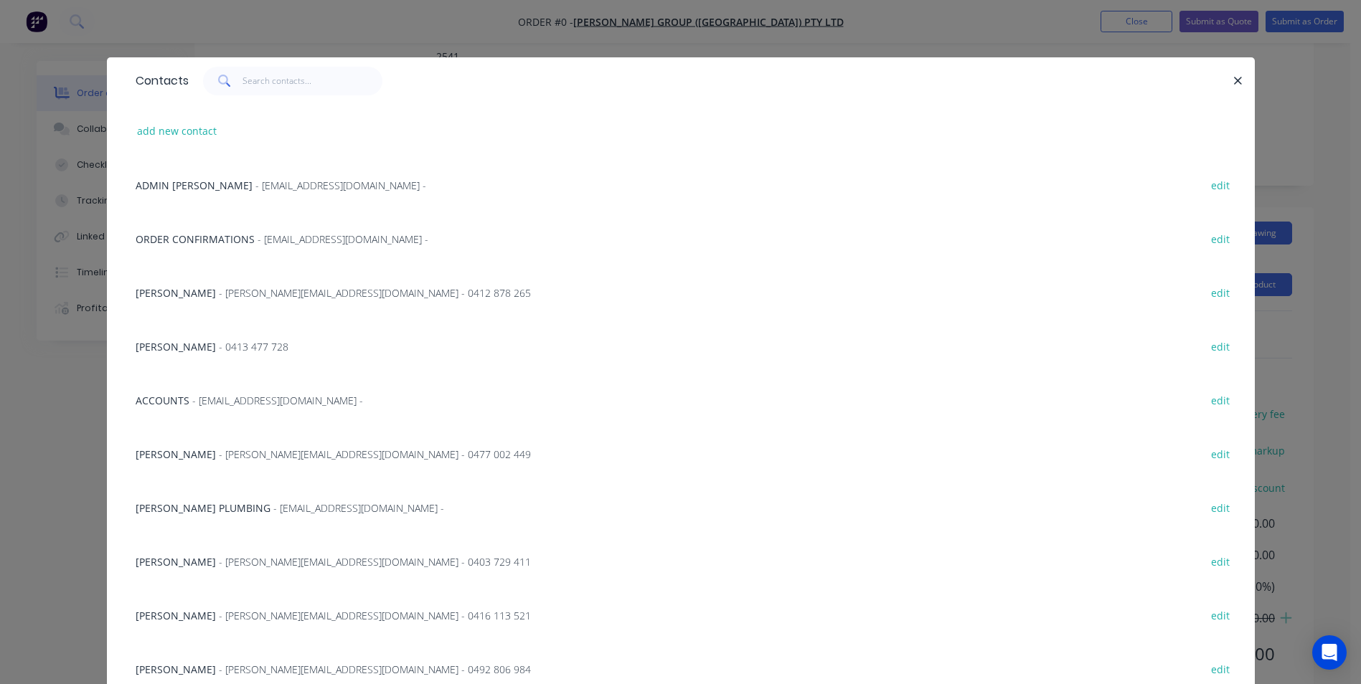
click at [219, 345] on span "- 0413 477 728" at bounding box center [254, 347] width 70 height 14
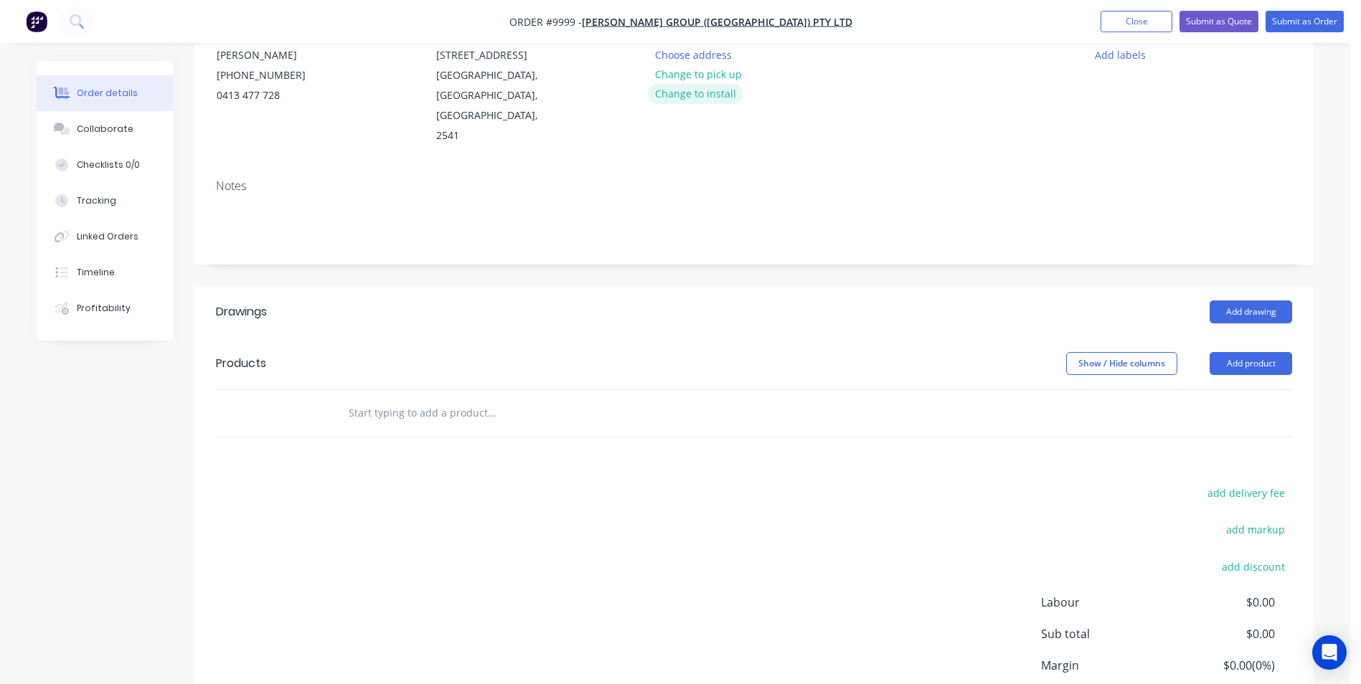
scroll to position [19, 0]
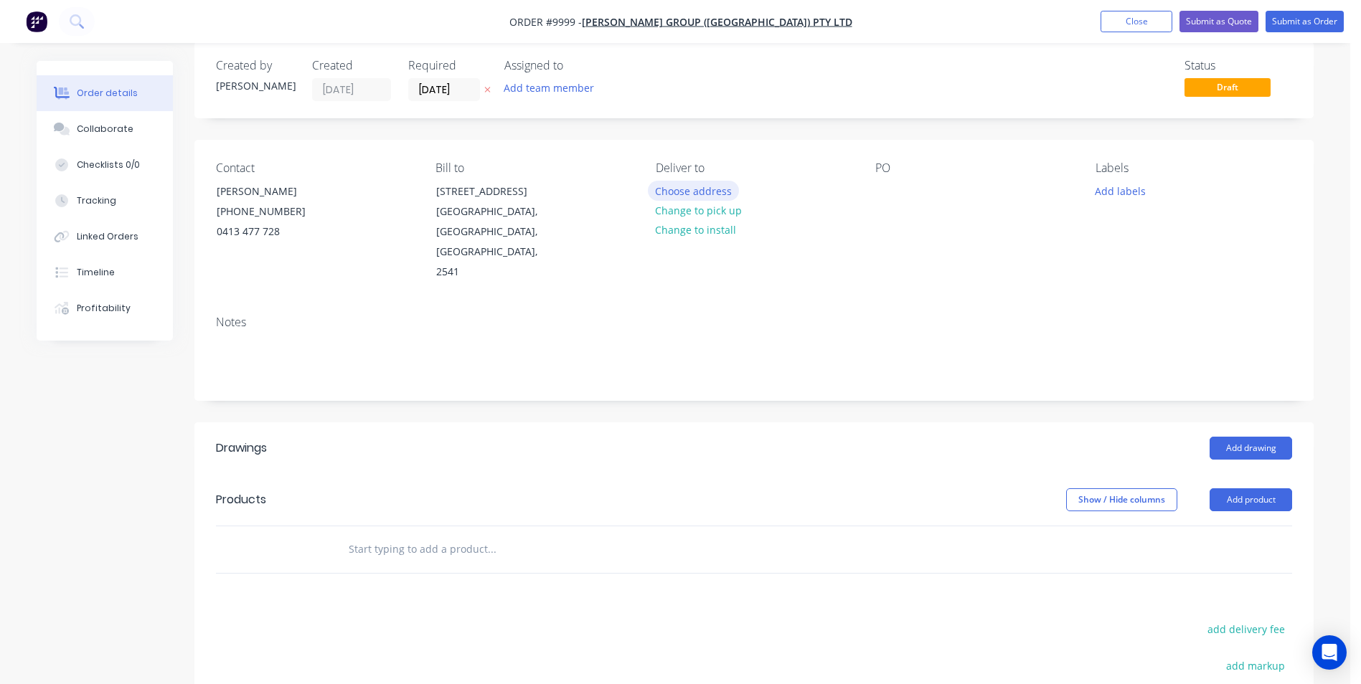
click at [702, 196] on button "Choose address" at bounding box center [694, 190] width 92 height 19
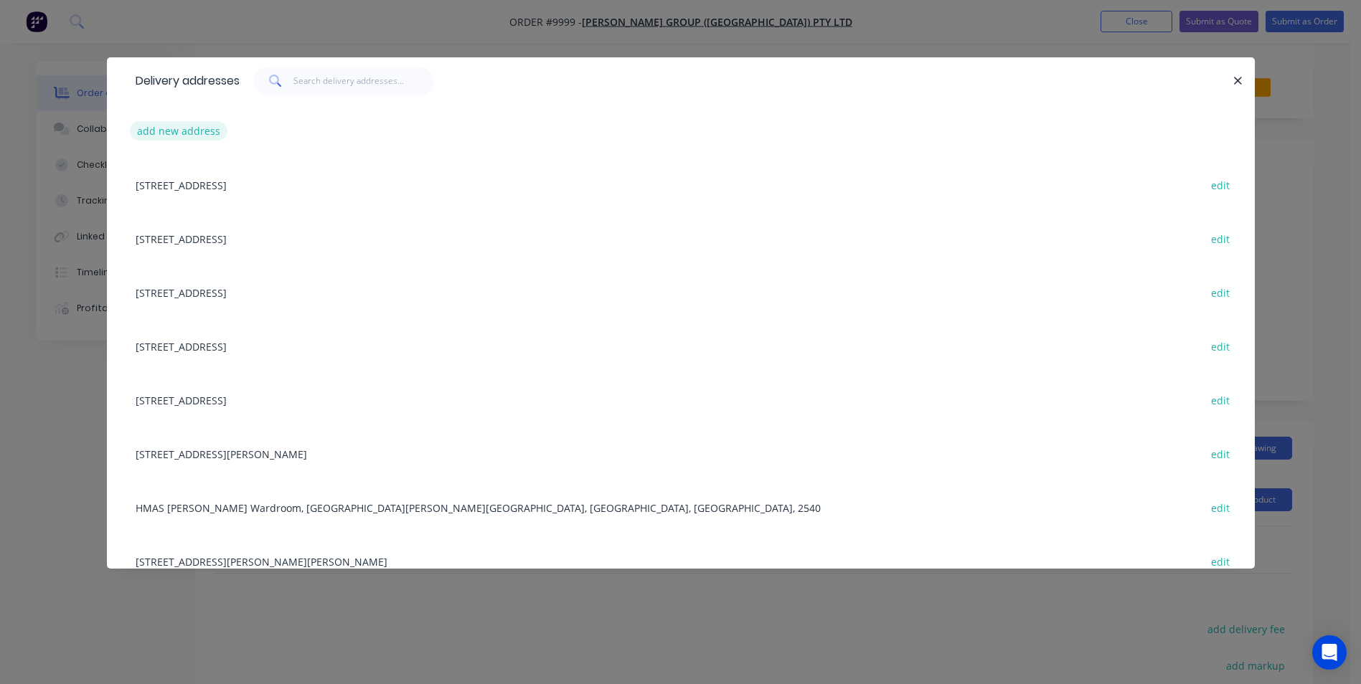
click at [181, 140] on button "add new address" at bounding box center [179, 130] width 98 height 19
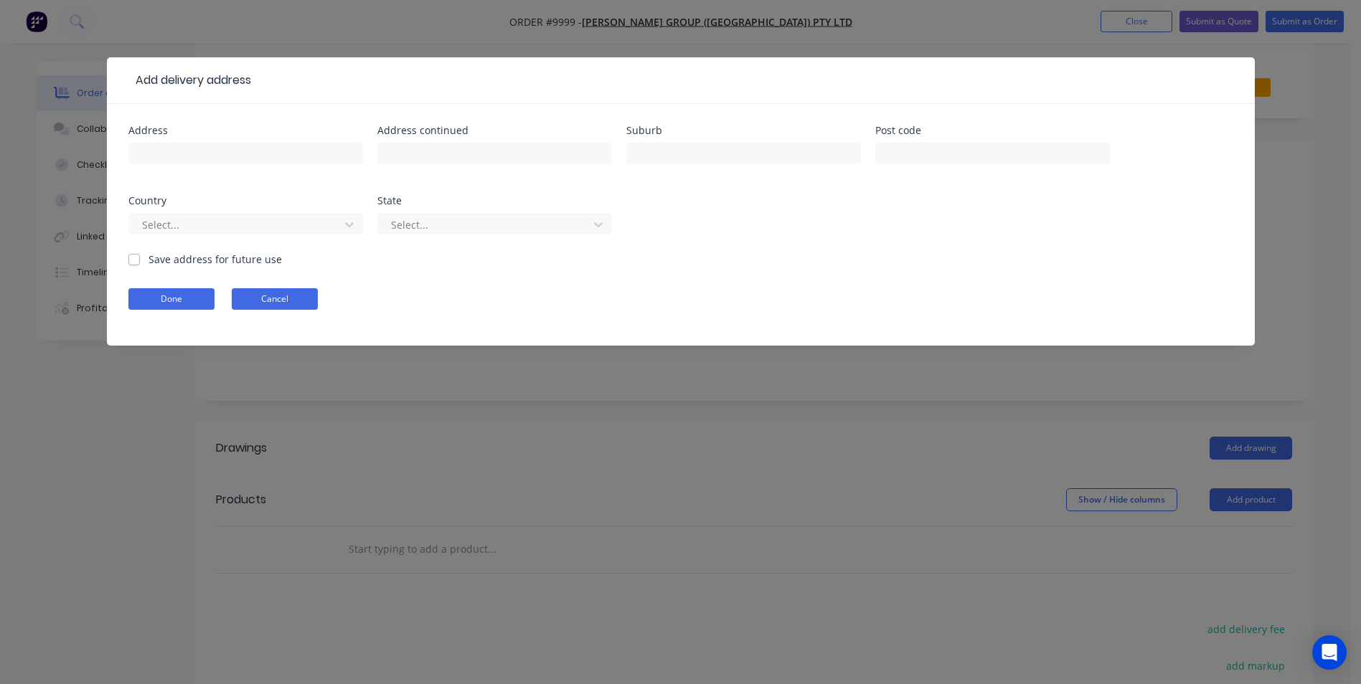
click at [282, 307] on button "Cancel" at bounding box center [275, 299] width 86 height 22
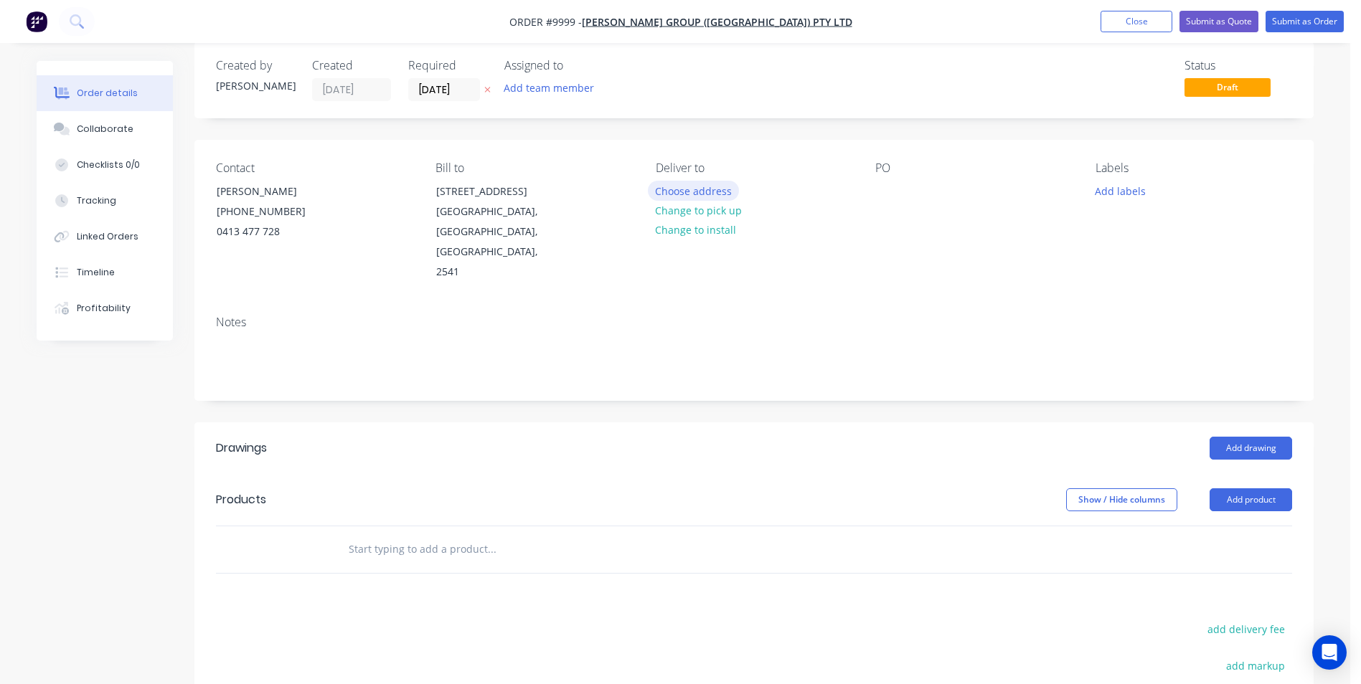
click at [682, 182] on button "Choose address" at bounding box center [694, 190] width 92 height 19
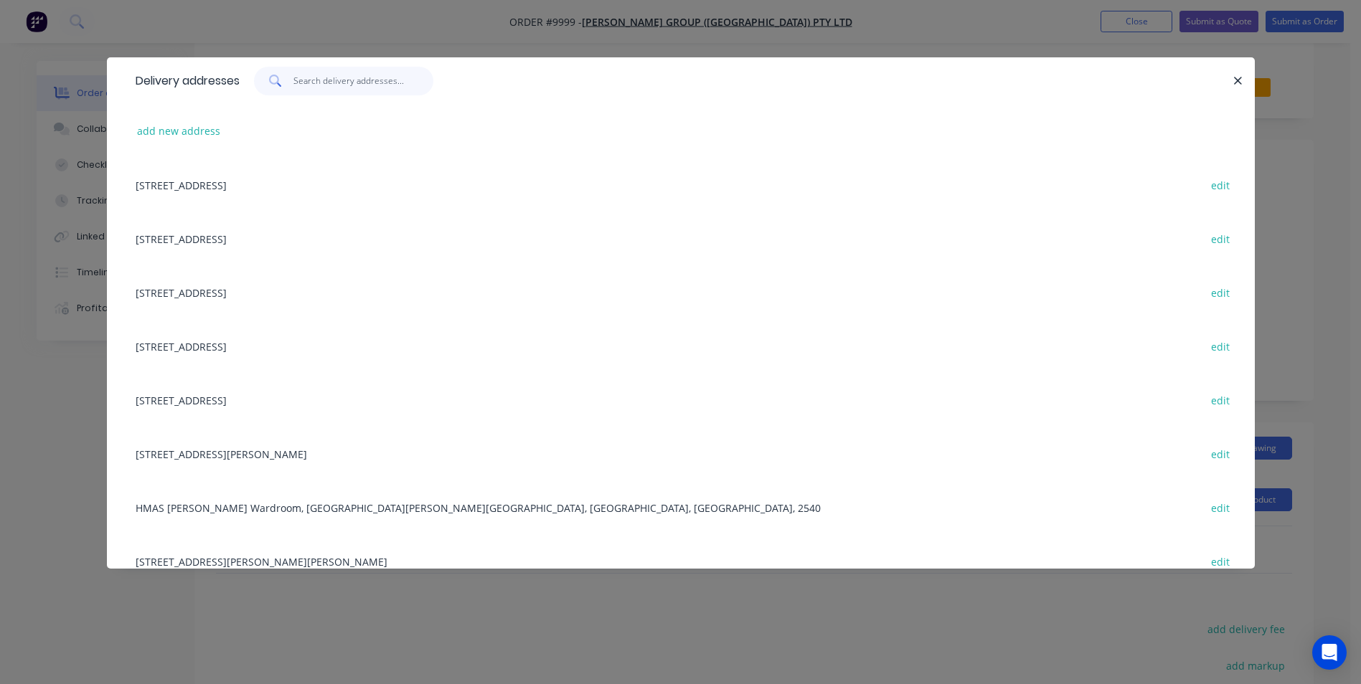
click at [324, 85] on input "text" at bounding box center [363, 81] width 140 height 29
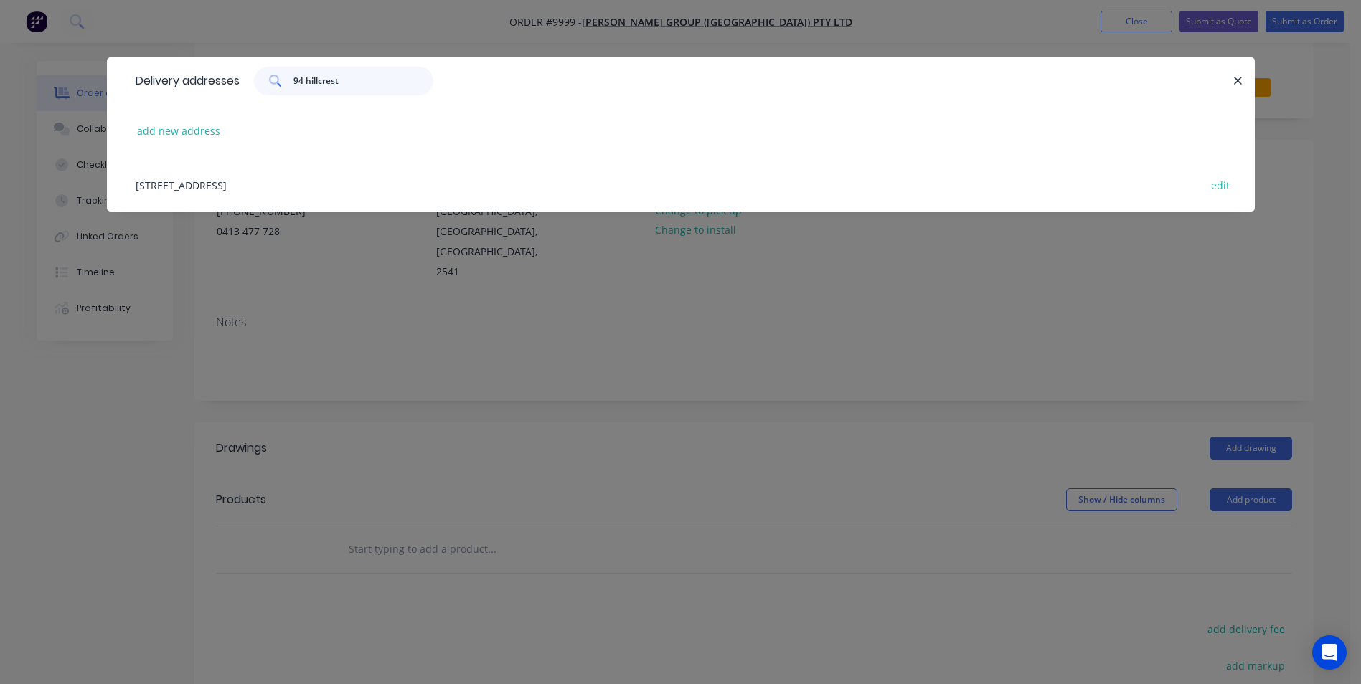
type input "94 hillcrest"
click at [361, 185] on div "[STREET_ADDRESS] edit" at bounding box center [680, 185] width 1105 height 54
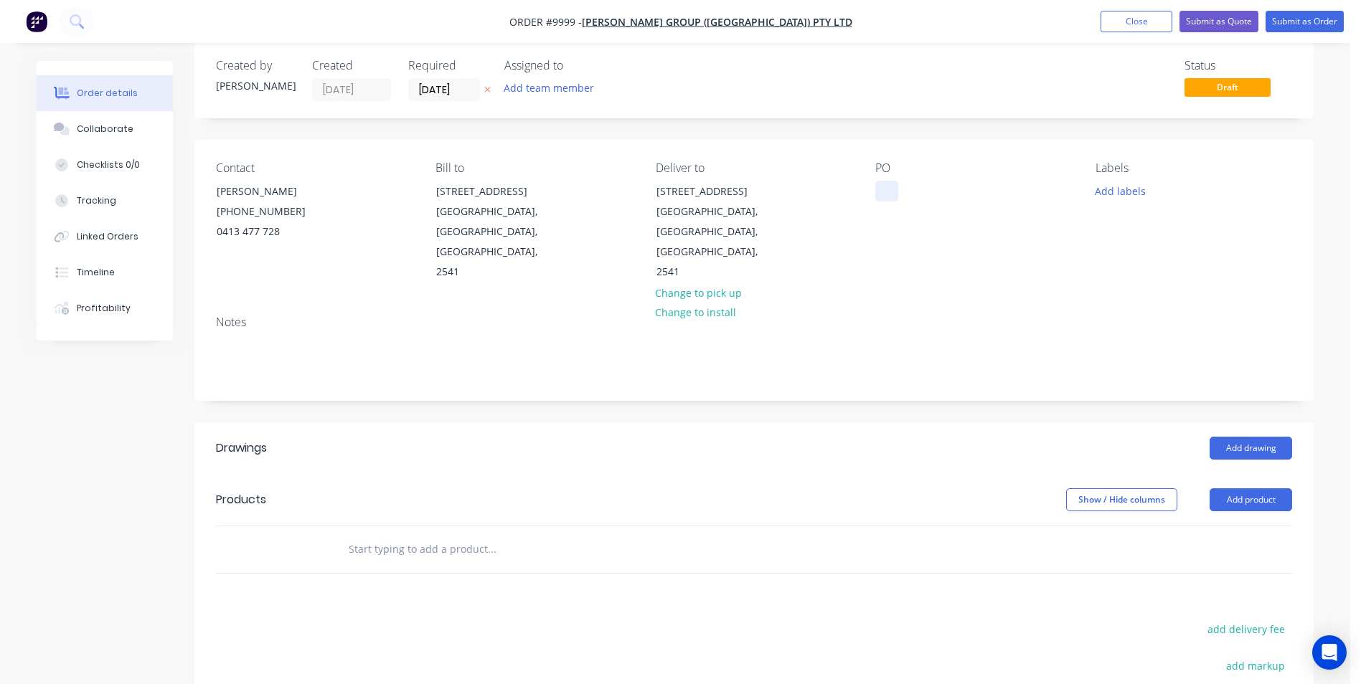
click at [884, 187] on div at bounding box center [886, 191] width 23 height 21
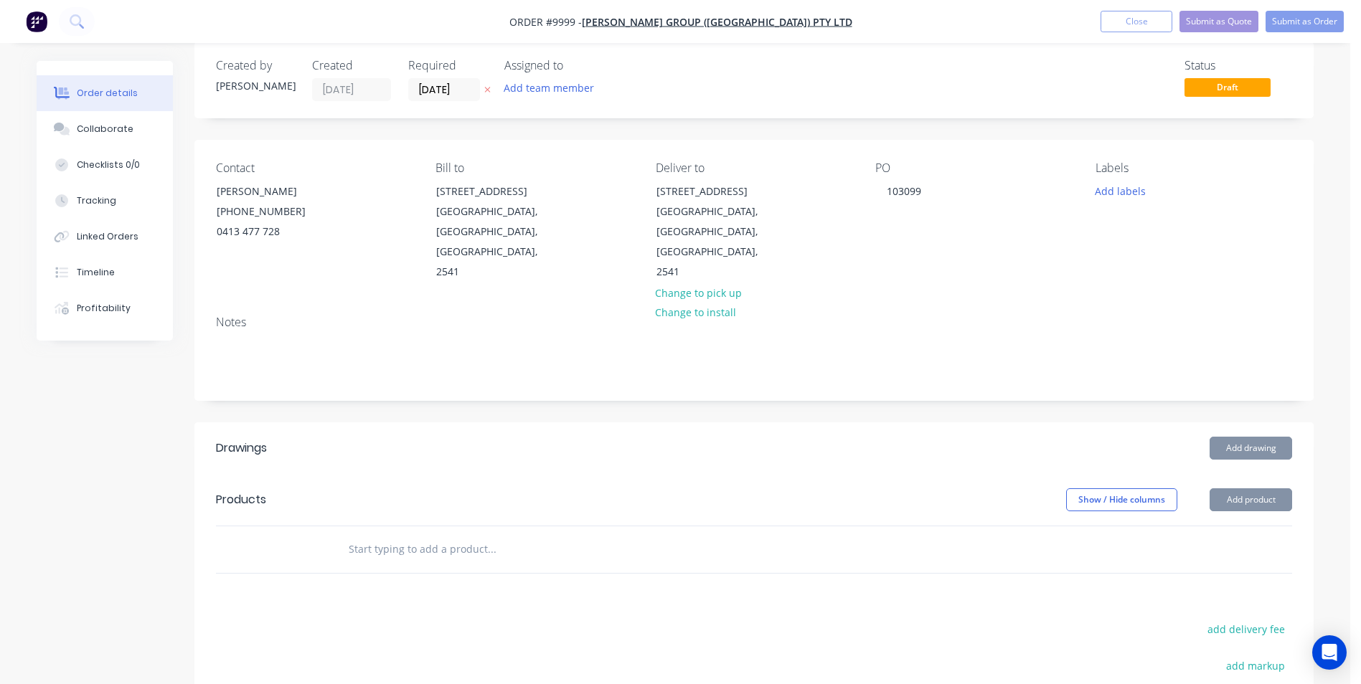
click at [691, 474] on header "Products Show / Hide columns Add product" at bounding box center [753, 500] width 1119 height 52
click at [1242, 437] on button "Add drawing" at bounding box center [1250, 448] width 82 height 23
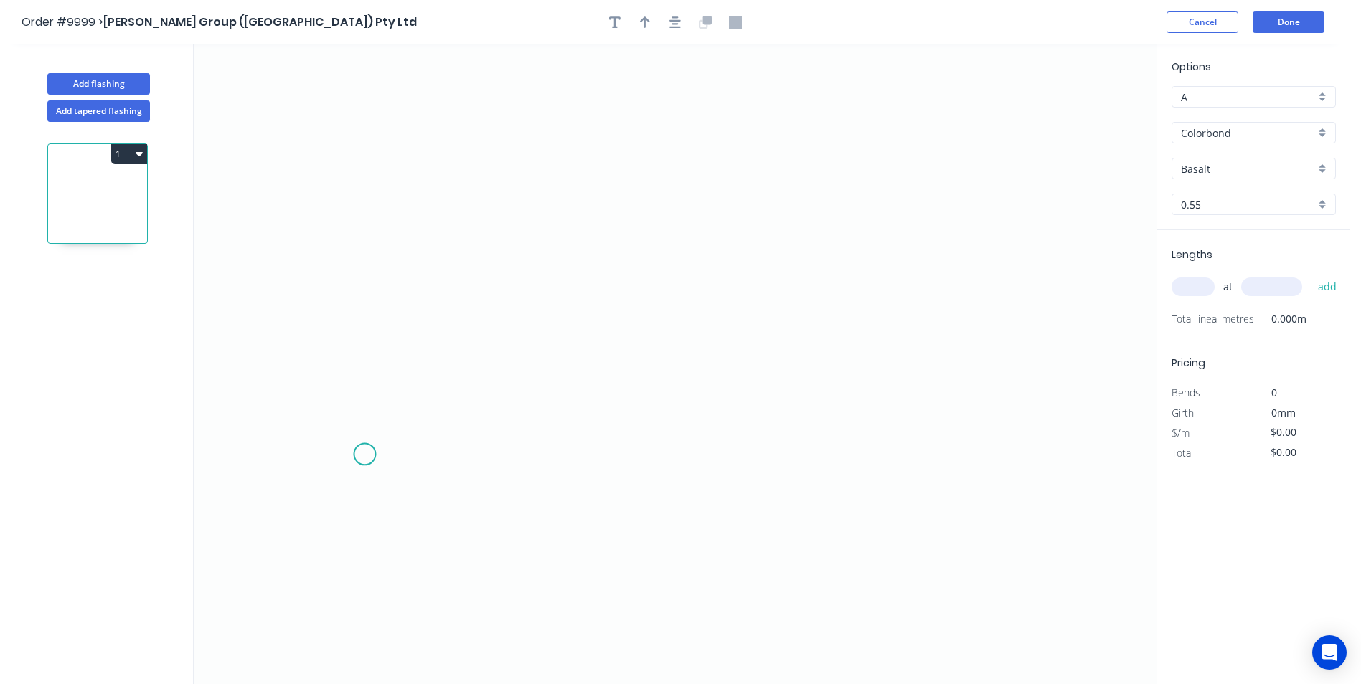
click at [364, 455] on icon "0" at bounding box center [675, 364] width 963 height 640
click at [344, 475] on icon "0" at bounding box center [675, 364] width 963 height 640
click at [336, 230] on icon "0 ?" at bounding box center [675, 364] width 963 height 640
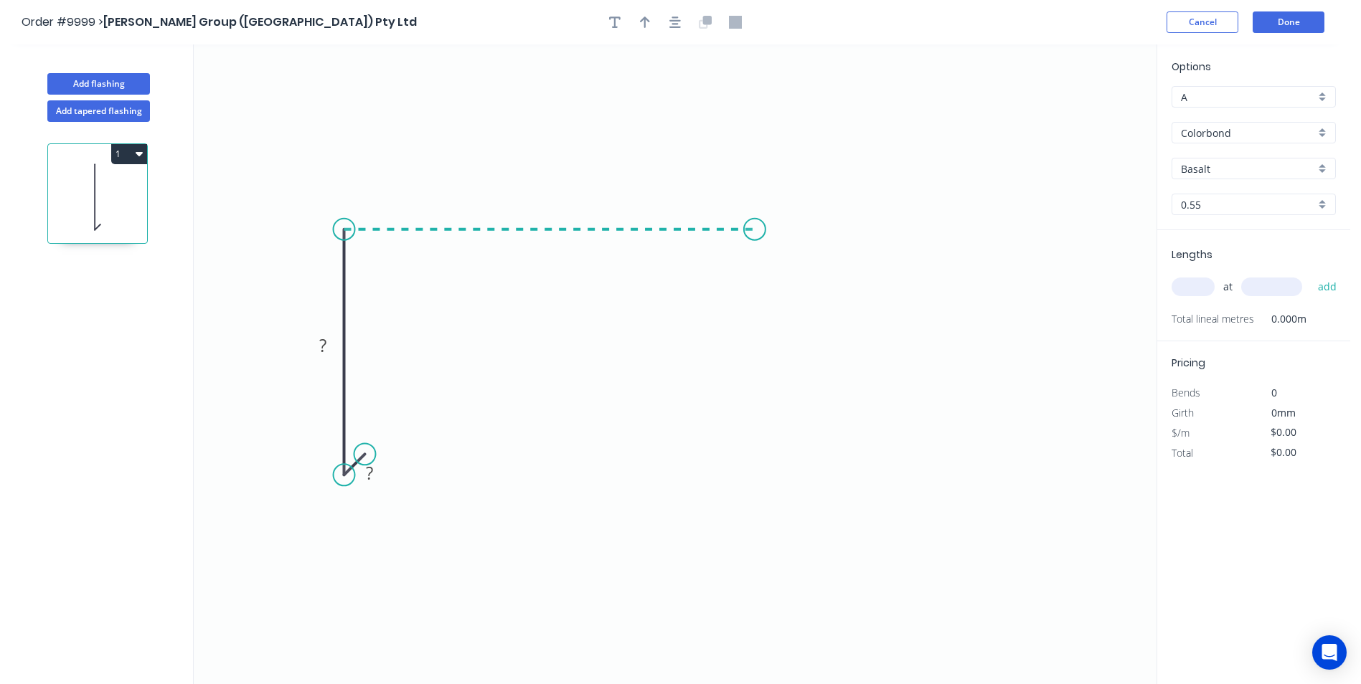
click at [755, 234] on icon "0 ? ?" at bounding box center [675, 364] width 963 height 640
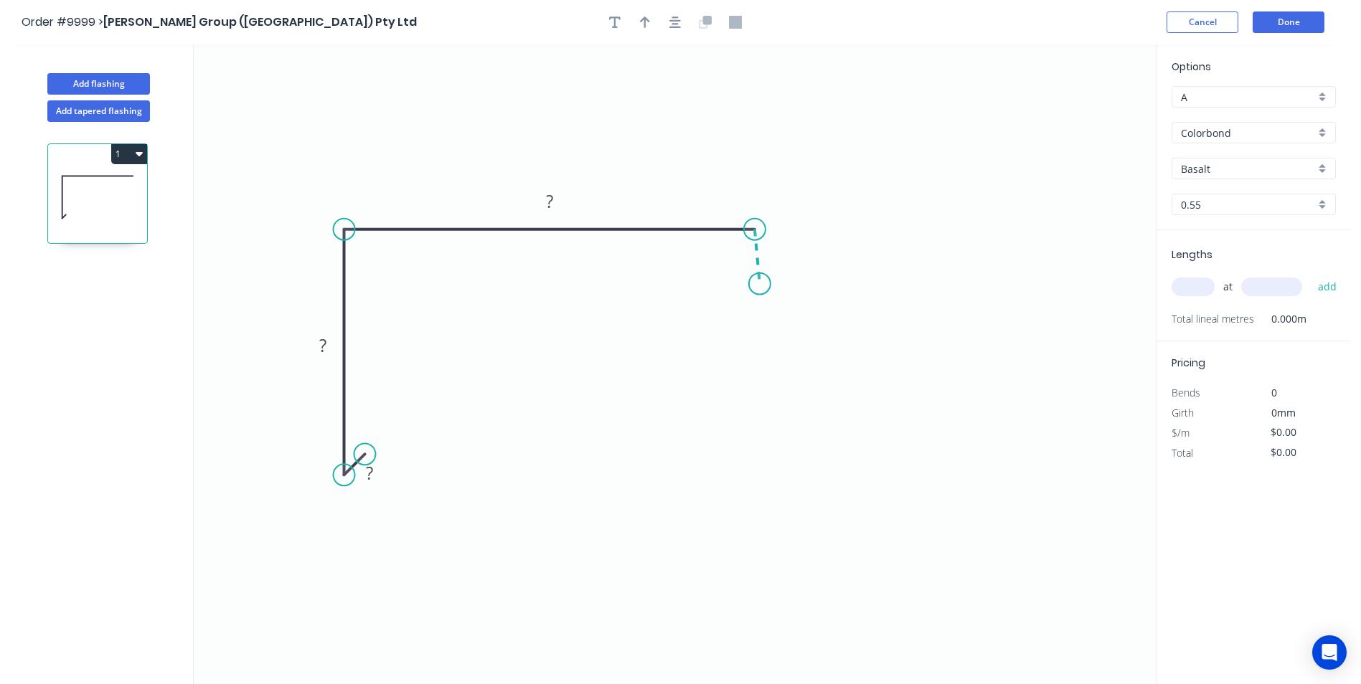
click at [760, 284] on icon "0 ? ? ?" at bounding box center [675, 364] width 963 height 640
click at [757, 284] on circle at bounding box center [760, 284] width 22 height 22
click at [764, 281] on circle at bounding box center [760, 284] width 22 height 22
click at [362, 468] on rect at bounding box center [369, 474] width 29 height 20
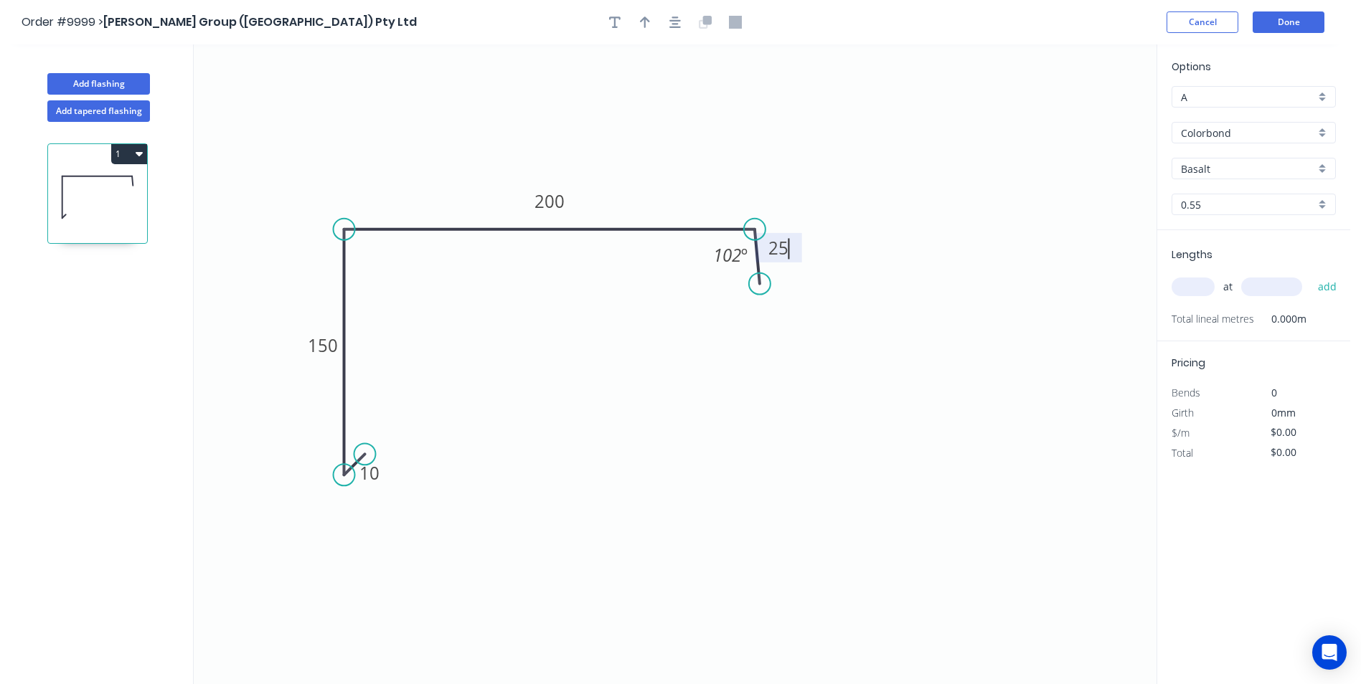
click at [428, 376] on icon "0 10 150 200 25 102 º" at bounding box center [675, 364] width 963 height 640
type input "$12.45"
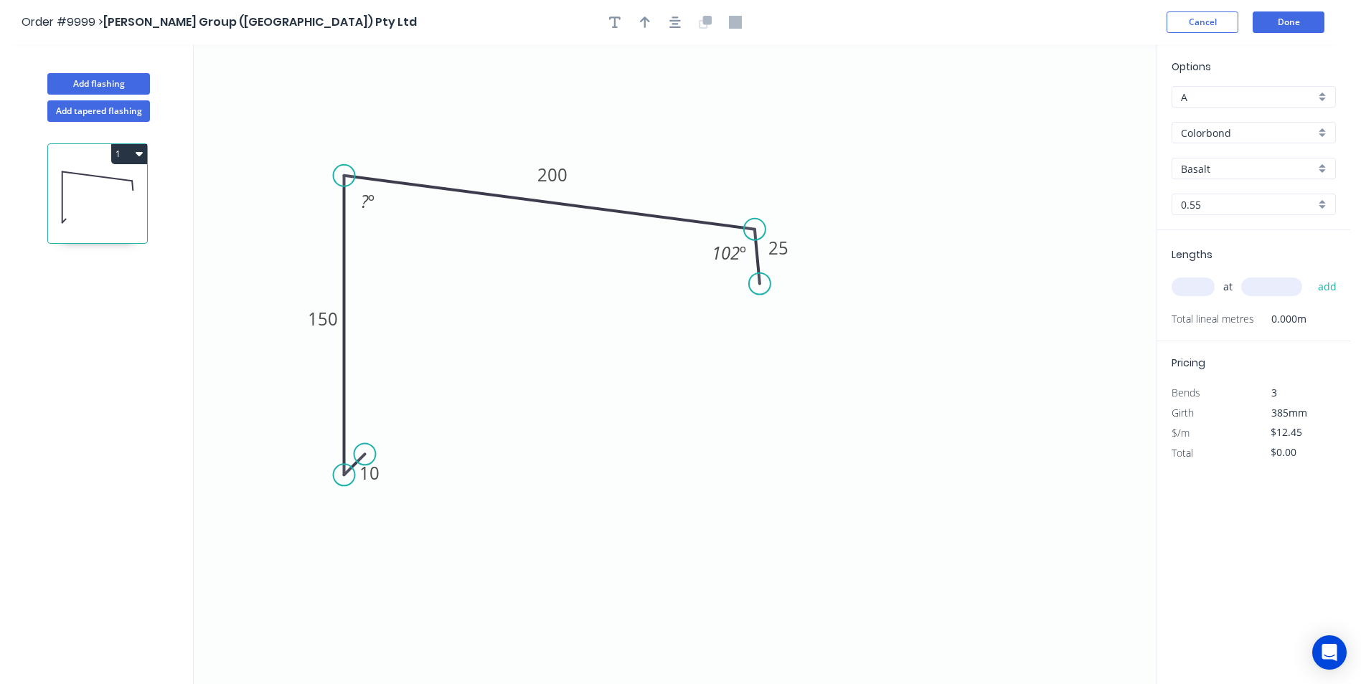
drag, startPoint x: 346, startPoint y: 227, endPoint x: 357, endPoint y: 176, distance: 52.8
click at [357, 176] on icon "0 10 150 200 25 ? º 102 º" at bounding box center [675, 364] width 963 height 640
click at [361, 192] on tspan "?" at bounding box center [365, 201] width 8 height 24
click at [577, 308] on icon "0 10 150 200 25 78 º 102 º" at bounding box center [675, 364] width 963 height 640
click at [1318, 170] on div "Basalt" at bounding box center [1253, 169] width 164 height 22
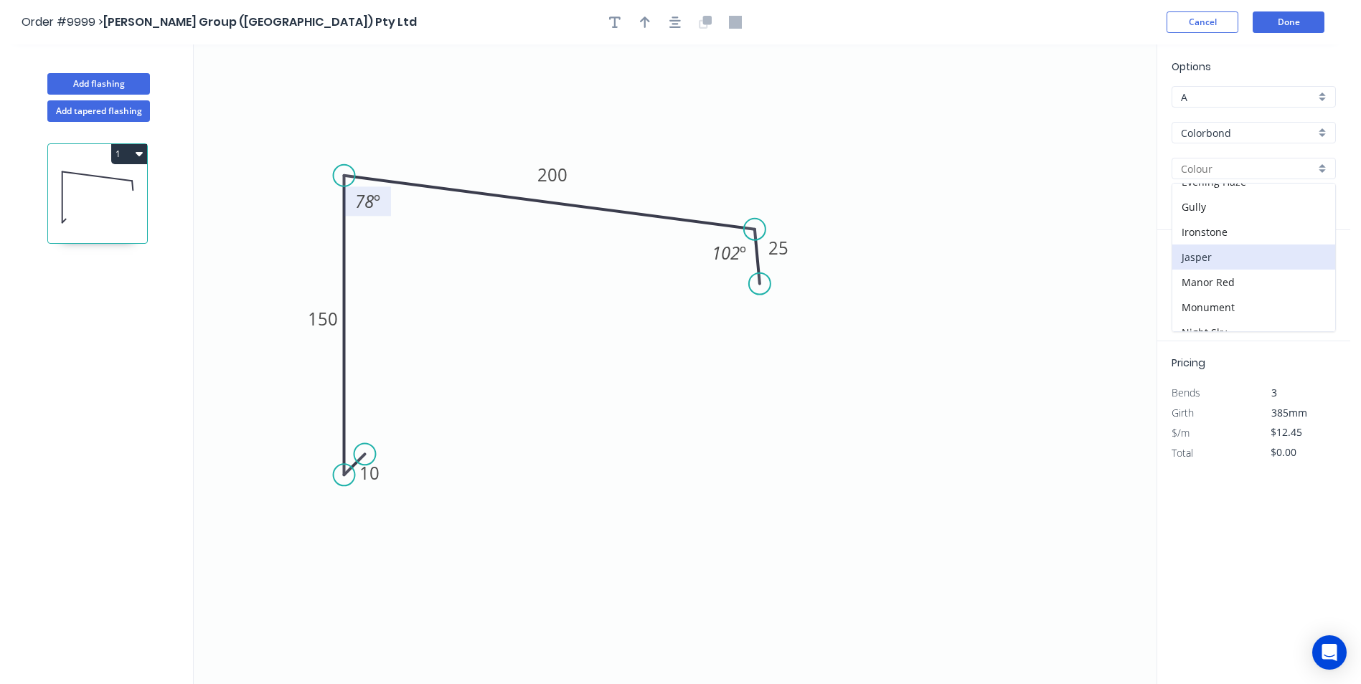
scroll to position [143, 0]
click at [1267, 250] on div "Evening Haze" at bounding box center [1253, 253] width 163 height 25
type input "Evening Haze"
click at [1189, 279] on input "text" at bounding box center [1192, 287] width 43 height 19
type input "1"
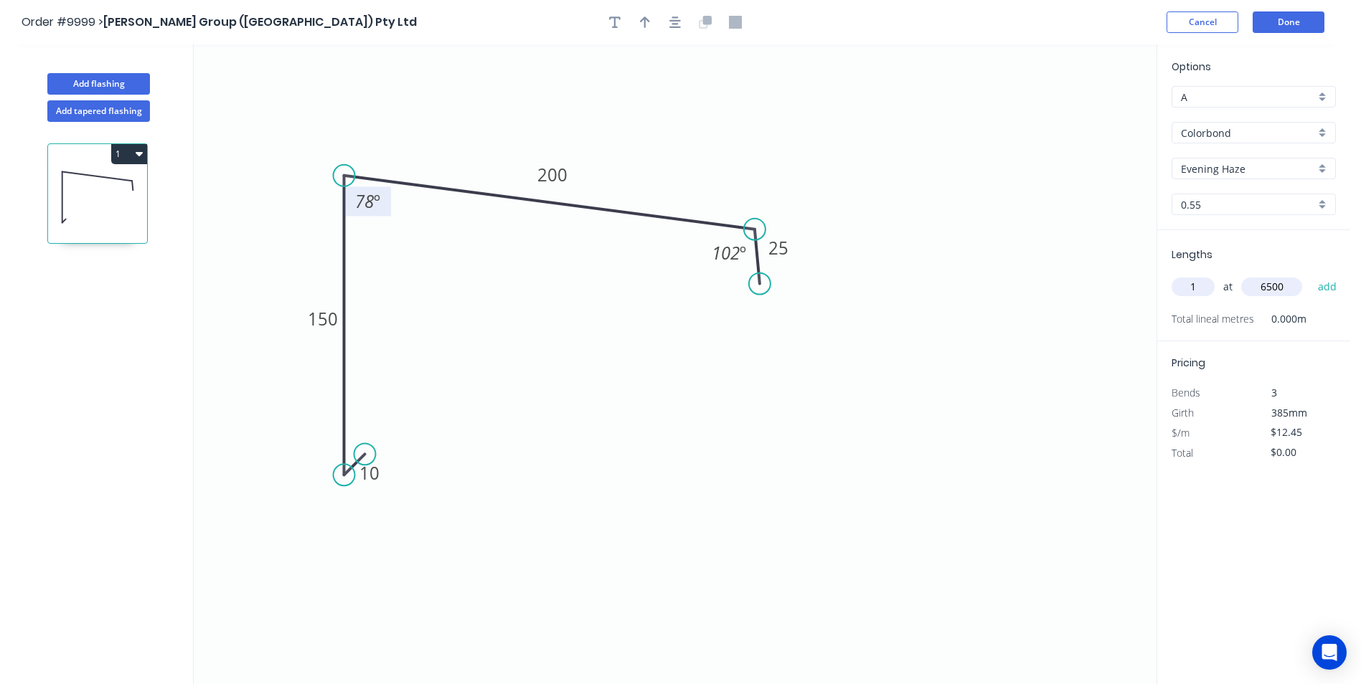
type input "6500"
click at [1311, 275] on button "add" at bounding box center [1328, 287] width 34 height 24
type input "$80.93"
click at [107, 83] on button "Add flashing" at bounding box center [98, 84] width 103 height 22
type input "$0.00"
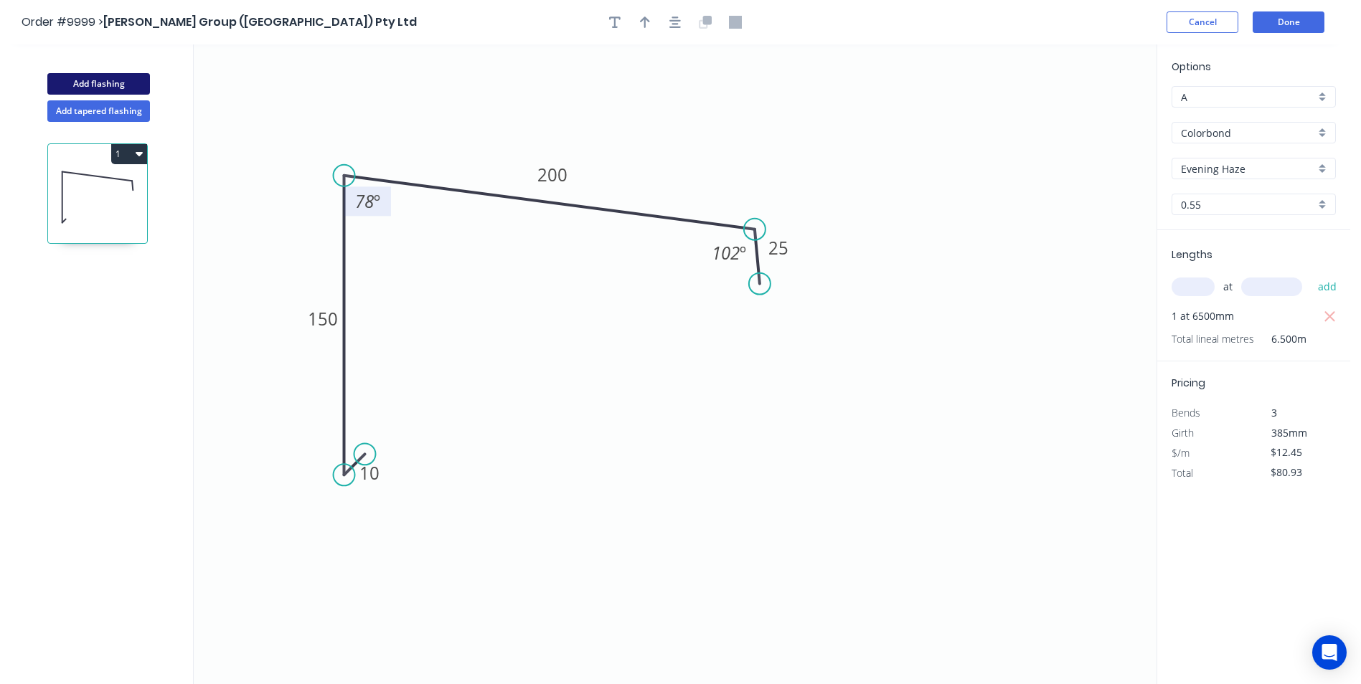
type input "$0.00"
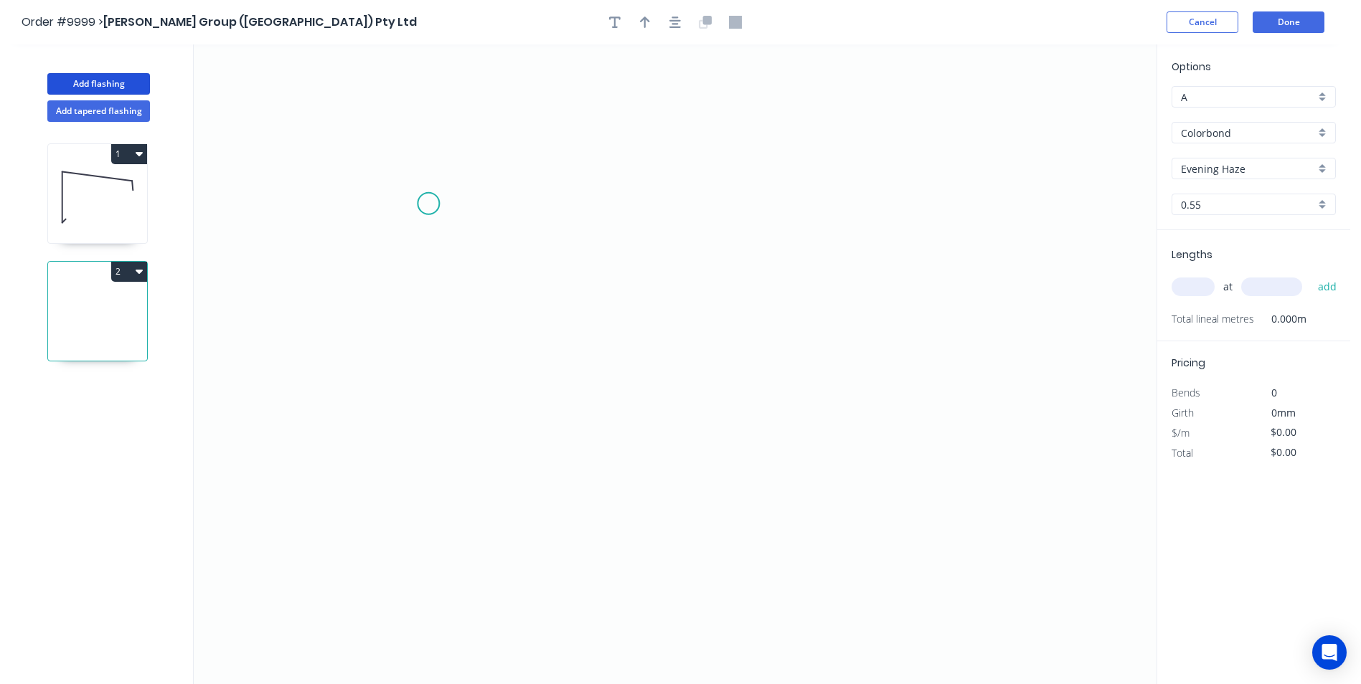
click at [428, 204] on icon "0" at bounding box center [675, 364] width 963 height 640
click at [429, 423] on icon "0" at bounding box center [675, 364] width 963 height 640
click at [851, 415] on icon "0 ?" at bounding box center [675, 364] width 963 height 640
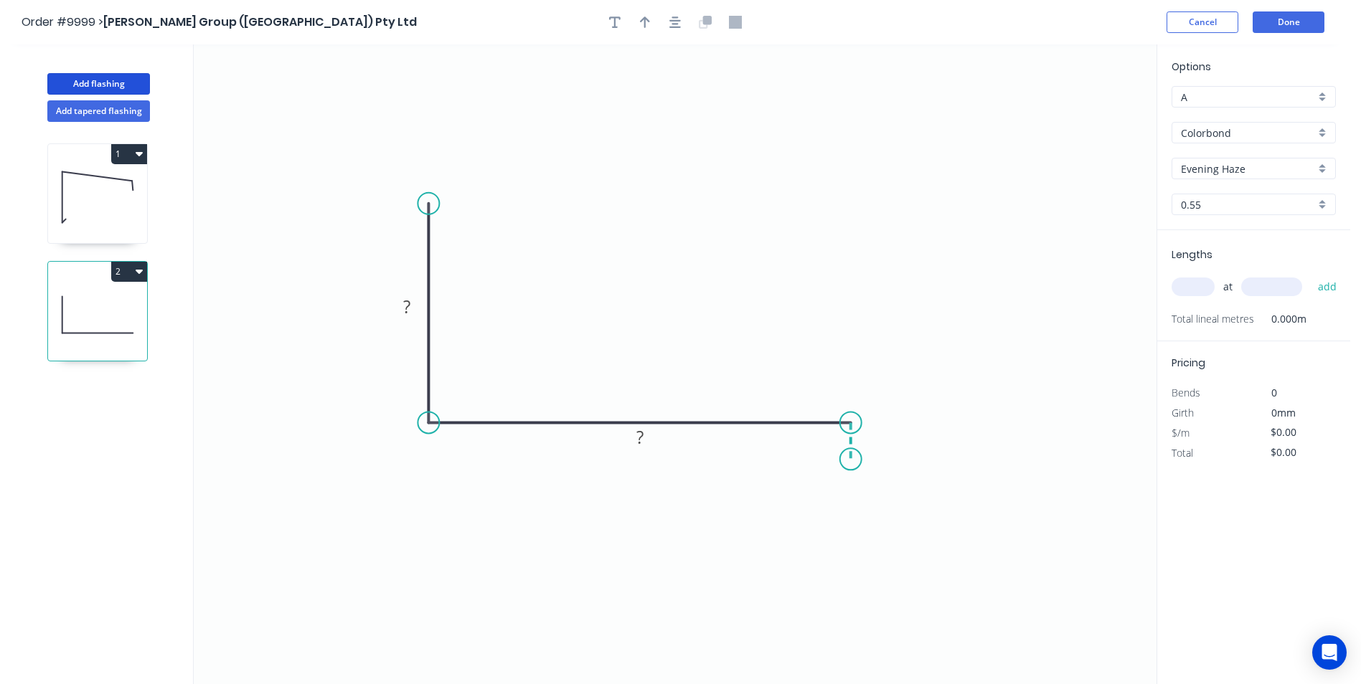
click at [851, 460] on icon "0 ? ?" at bounding box center [675, 364] width 963 height 640
click at [414, 315] on rect at bounding box center [406, 308] width 29 height 20
drag, startPoint x: 646, startPoint y: 213, endPoint x: 640, endPoint y: 184, distance: 29.4
click at [646, 206] on icon "0 100 250 25" at bounding box center [675, 364] width 963 height 640
type input "$11.37"
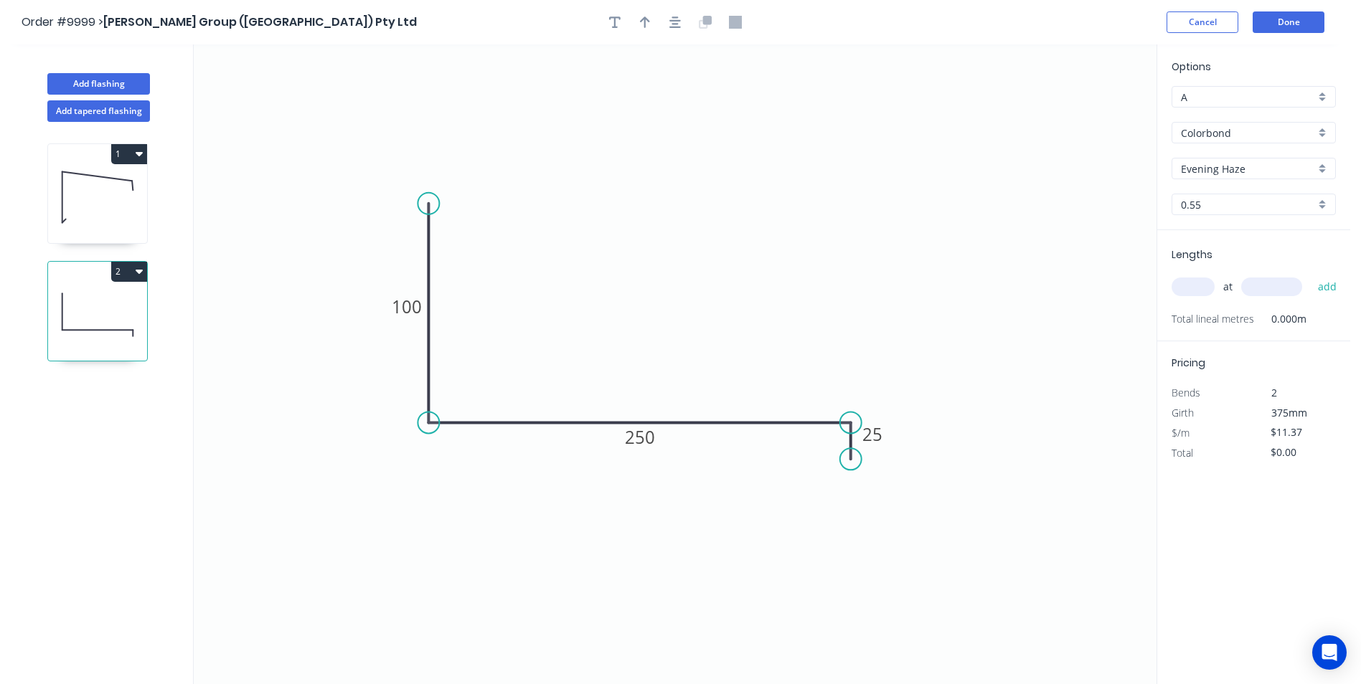
click at [656, 24] on div at bounding box center [675, 22] width 151 height 22
click at [645, 19] on icon "button" at bounding box center [645, 21] width 10 height 11
click at [1085, 115] on icon at bounding box center [1083, 100] width 13 height 46
drag, startPoint x: 1085, startPoint y: 115, endPoint x: 709, endPoint y: 273, distance: 407.7
click at [709, 273] on icon at bounding box center [721, 261] width 42 height 42
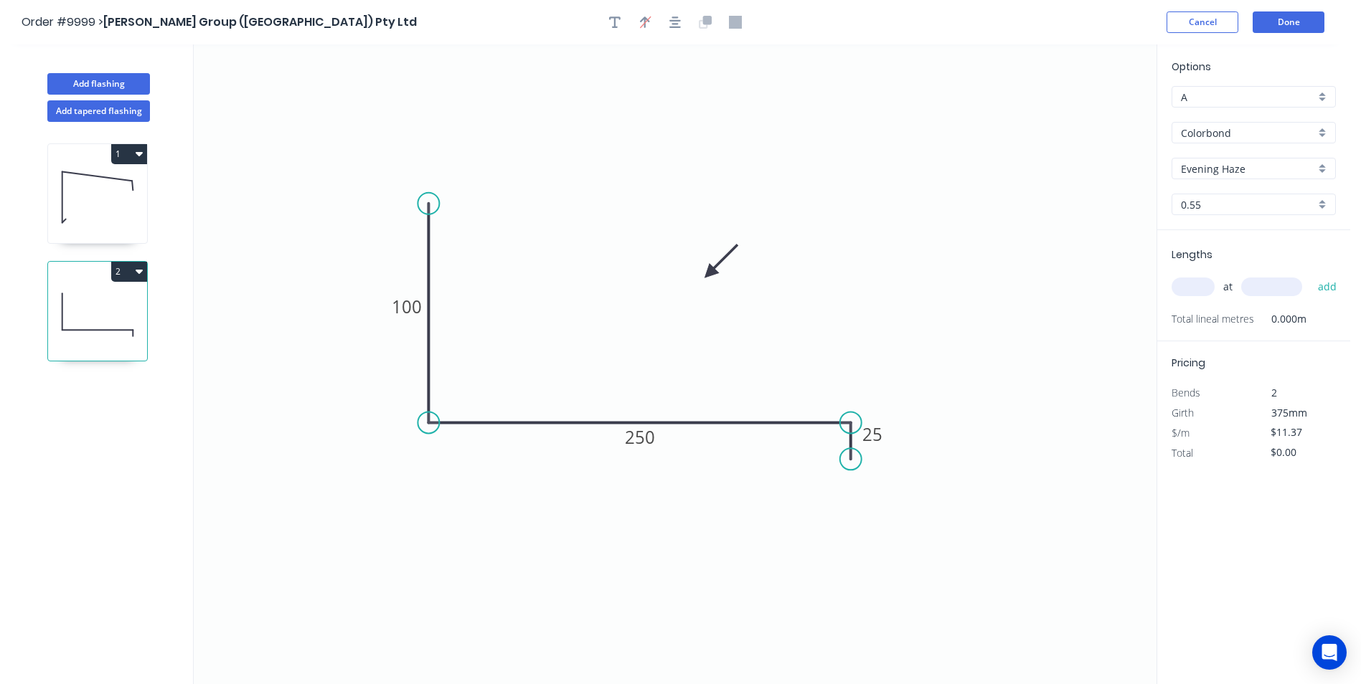
click at [1185, 283] on input "text" at bounding box center [1192, 287] width 43 height 19
type input "2"
type input "4000"
click at [1311, 275] on button "add" at bounding box center [1328, 287] width 34 height 24
type input "$90.96"
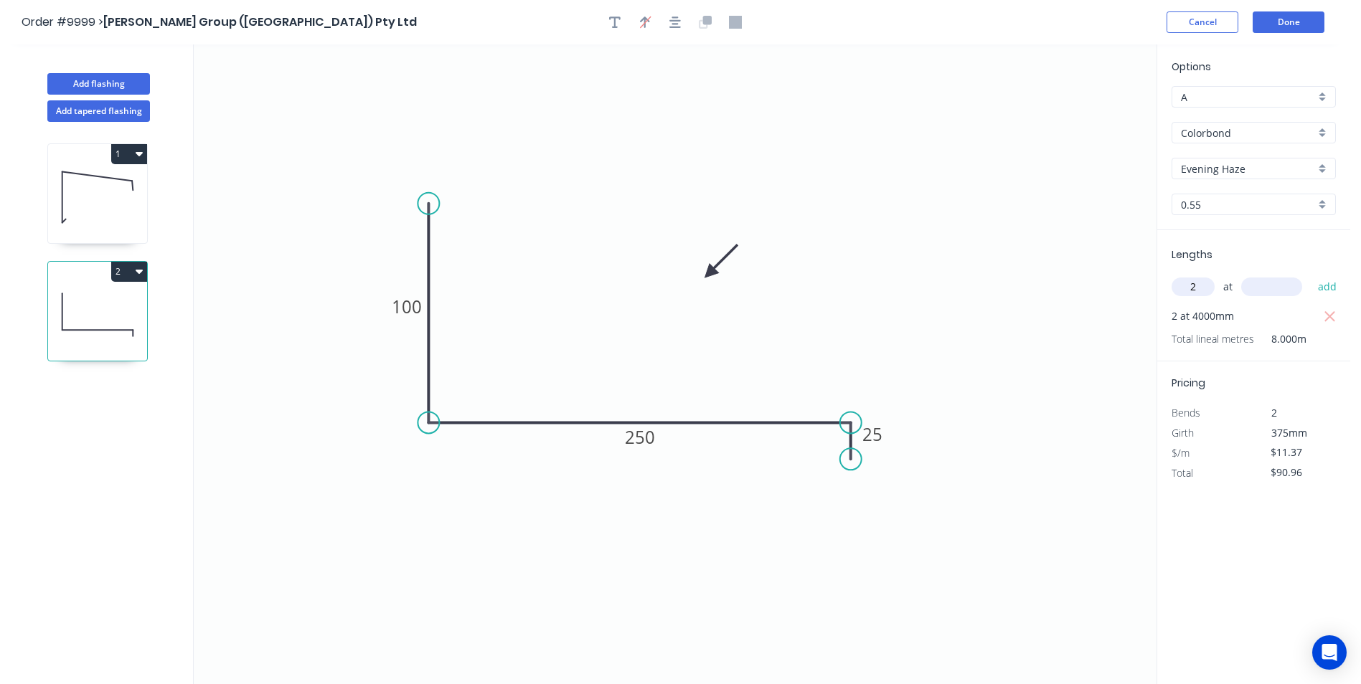
type input "2"
type input "1100"
click at [1311, 275] on button "add" at bounding box center [1328, 287] width 34 height 24
type input "$115.97"
click at [118, 87] on button "Add flashing" at bounding box center [98, 84] width 103 height 22
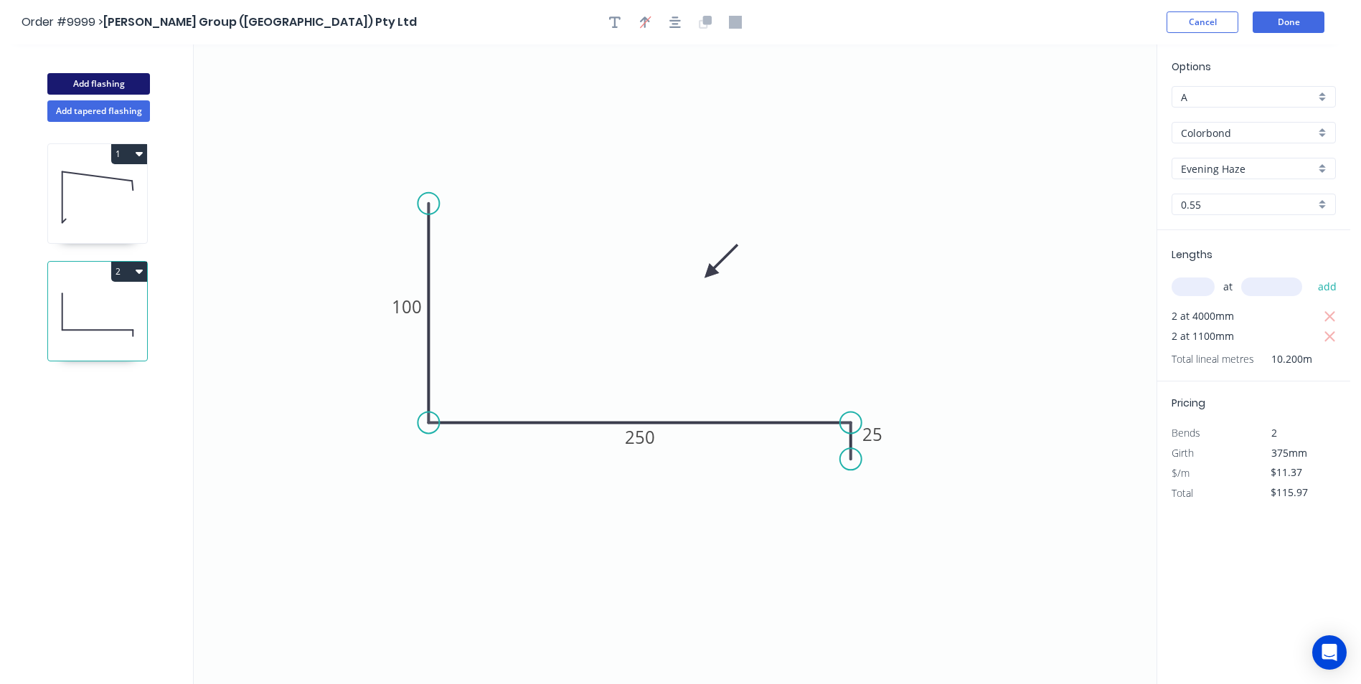
type input "$0.00"
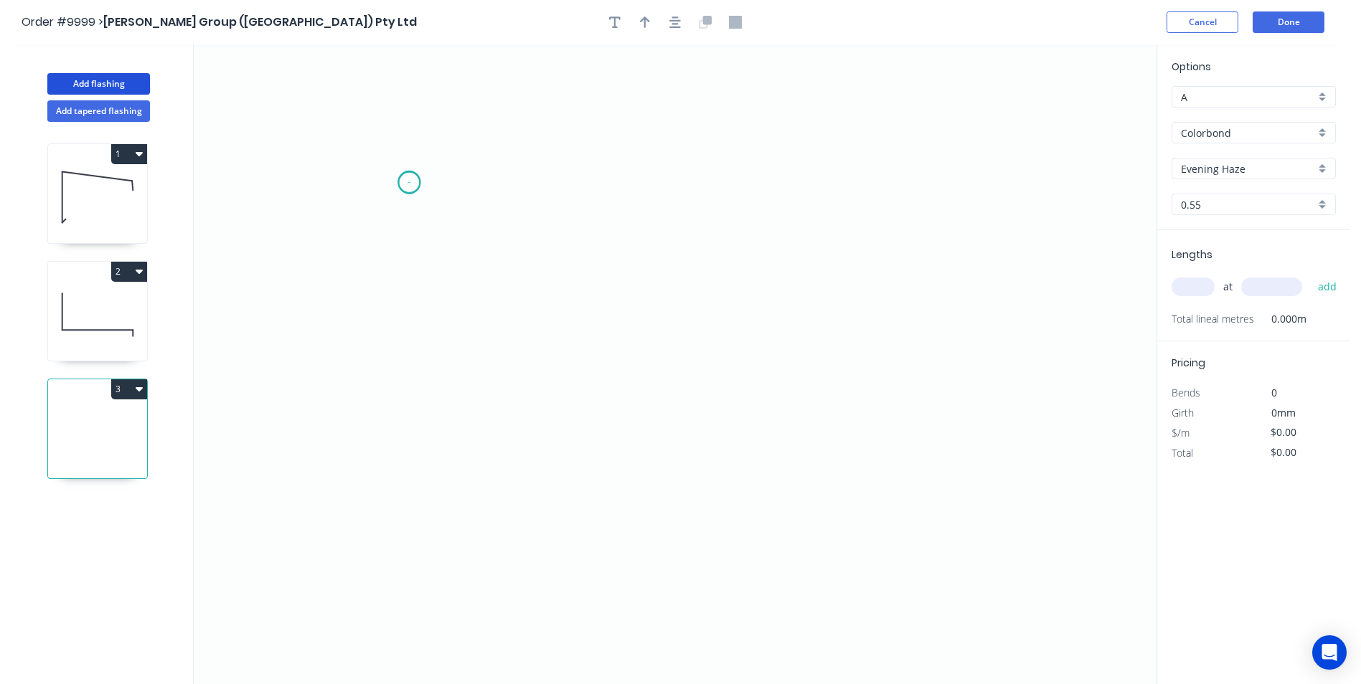
click at [409, 182] on icon "0" at bounding box center [675, 364] width 963 height 640
click at [420, 432] on icon "0" at bounding box center [675, 364] width 963 height 640
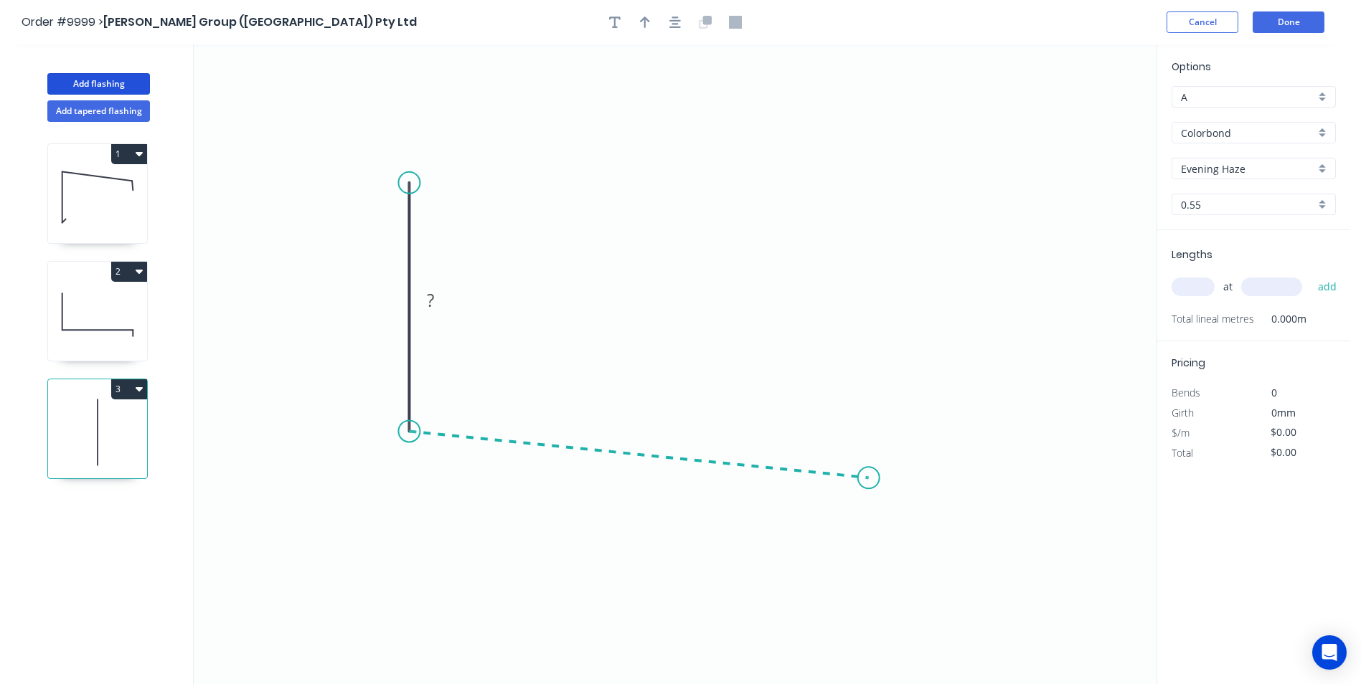
click at [869, 478] on icon "0 ?" at bounding box center [675, 364] width 963 height 640
click at [871, 525] on icon "0 ? ? ? º" at bounding box center [675, 364] width 963 height 640
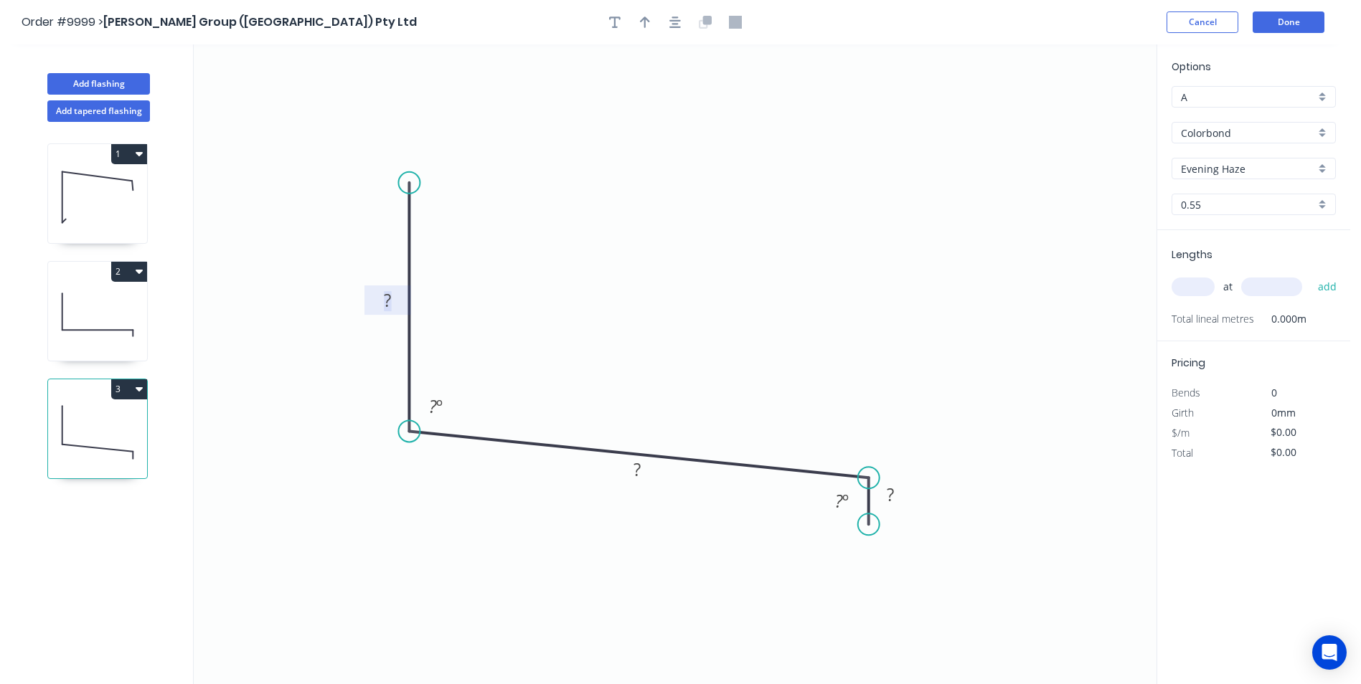
click at [382, 303] on rect at bounding box center [387, 301] width 29 height 20
click at [683, 326] on icon "0 100 200 25 93 º 93 º" at bounding box center [675, 364] width 963 height 640
type input "$11.37"
click at [1186, 284] on input "text" at bounding box center [1192, 287] width 43 height 19
type input "2"
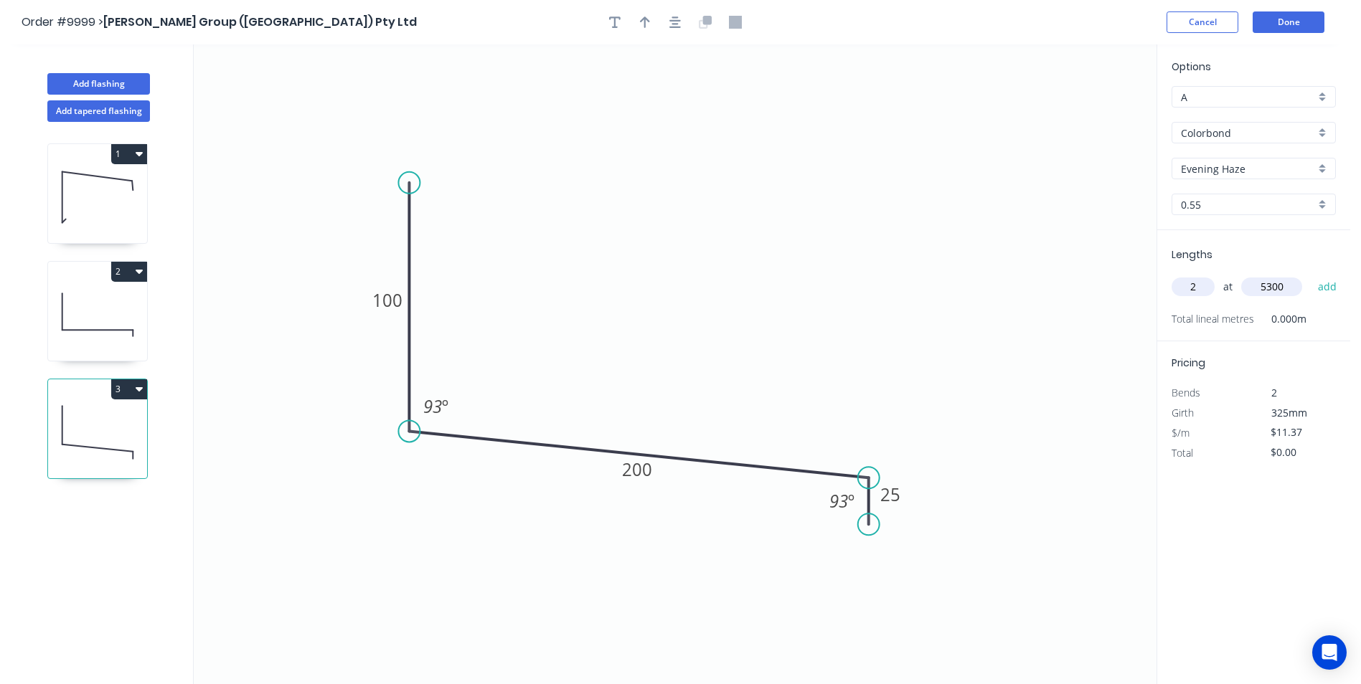
type input "5300"
click at [1311, 275] on button "add" at bounding box center [1328, 287] width 34 height 24
type input "$120.52"
type input "1"
type input "7500"
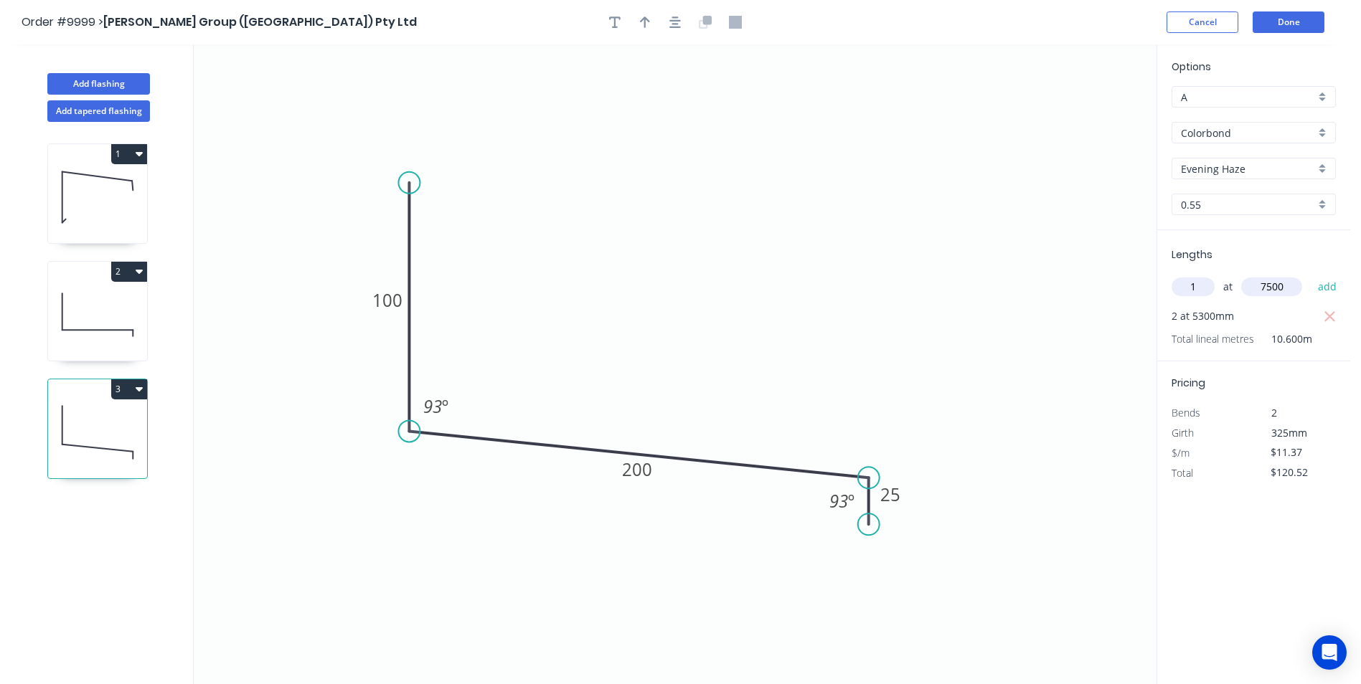
click at [1311, 275] on button "add" at bounding box center [1328, 287] width 34 height 24
type input "$205.80"
type input "3"
type input "6000"
click at [1311, 275] on button "add" at bounding box center [1328, 287] width 34 height 24
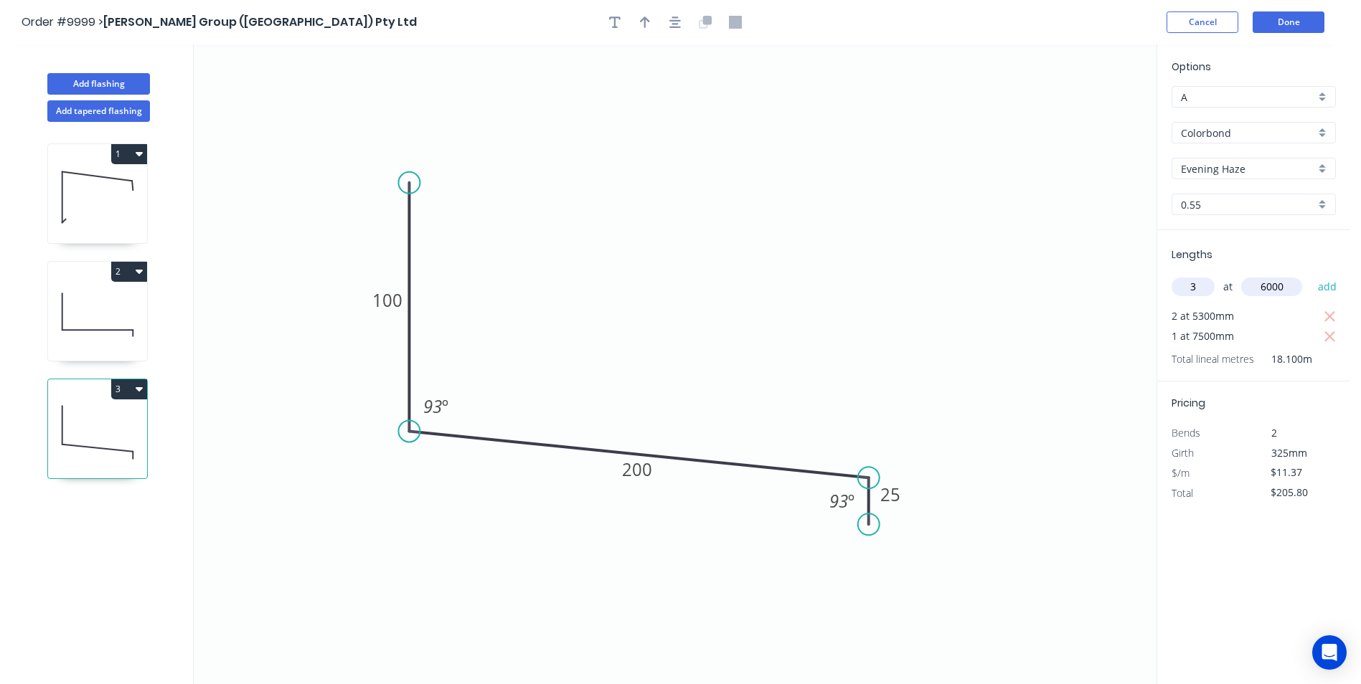
type input "$410.46"
click at [1302, 19] on button "Done" at bounding box center [1288, 22] width 72 height 22
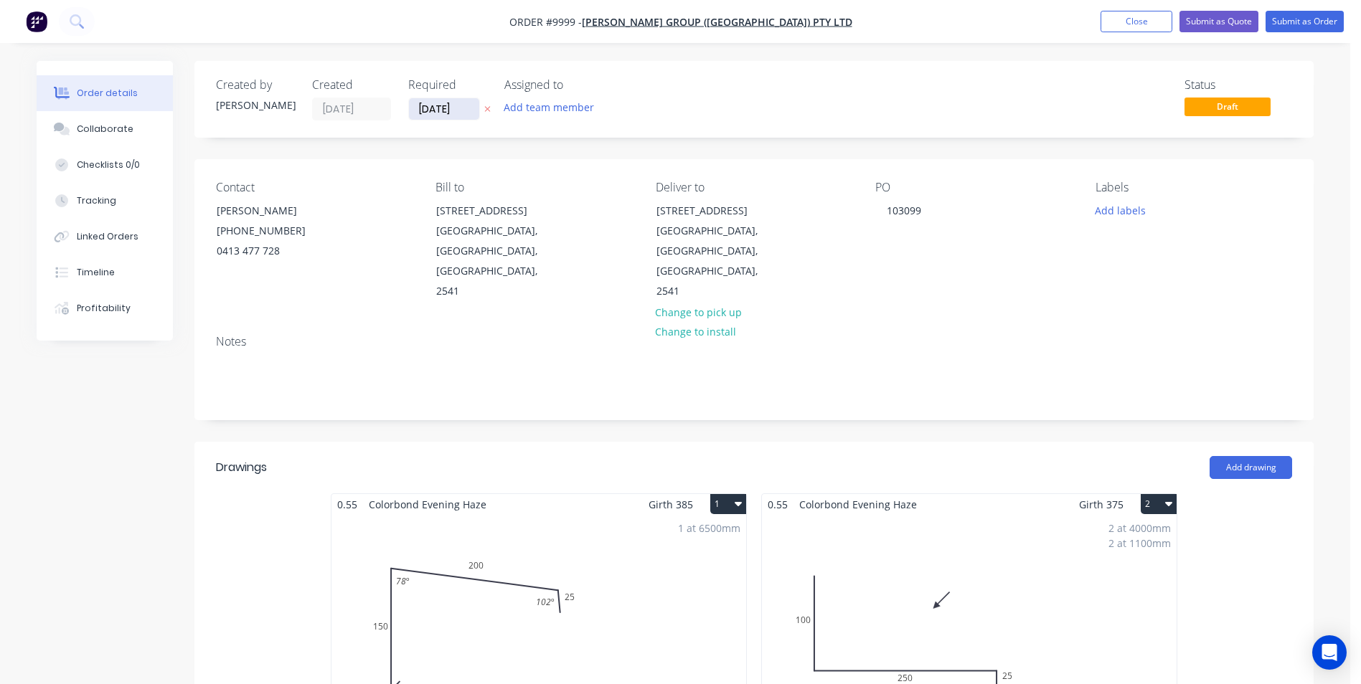
click at [448, 108] on input "[DATE]" at bounding box center [444, 109] width 70 height 22
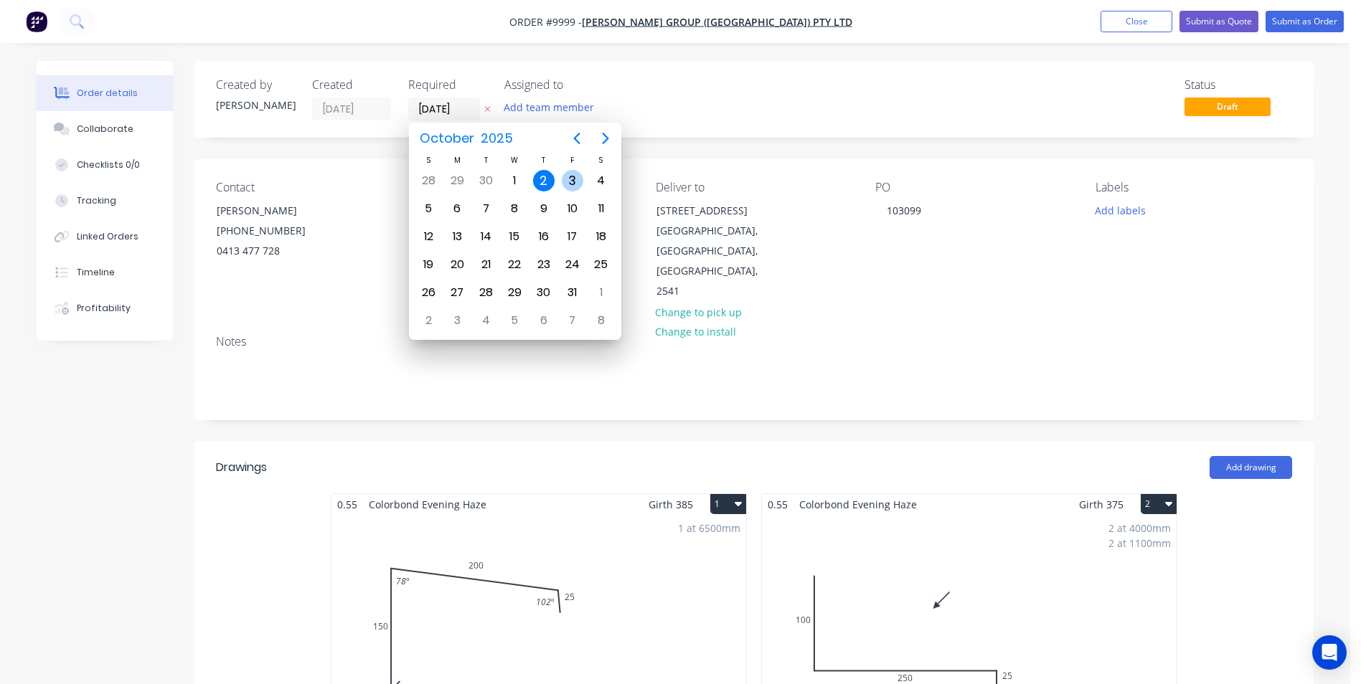
click at [564, 174] on div "3" at bounding box center [573, 181] width 22 height 22
type input "[DATE]"
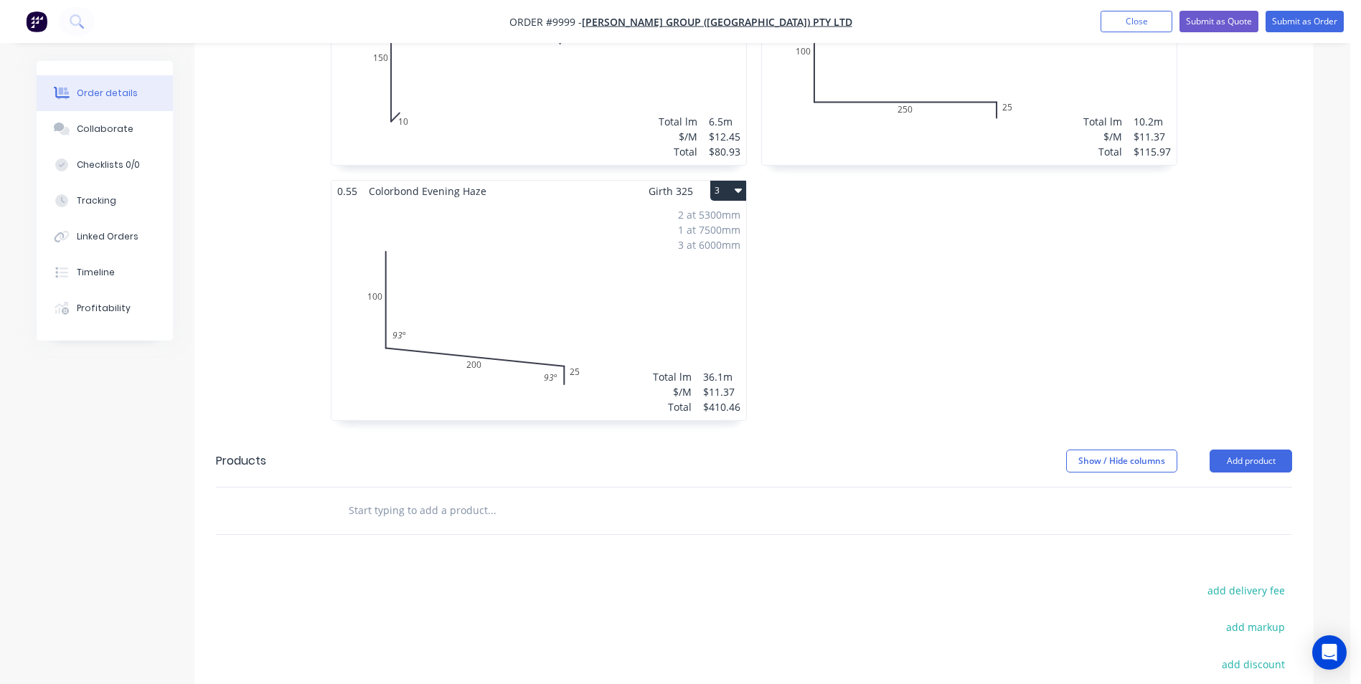
scroll to position [717, 0]
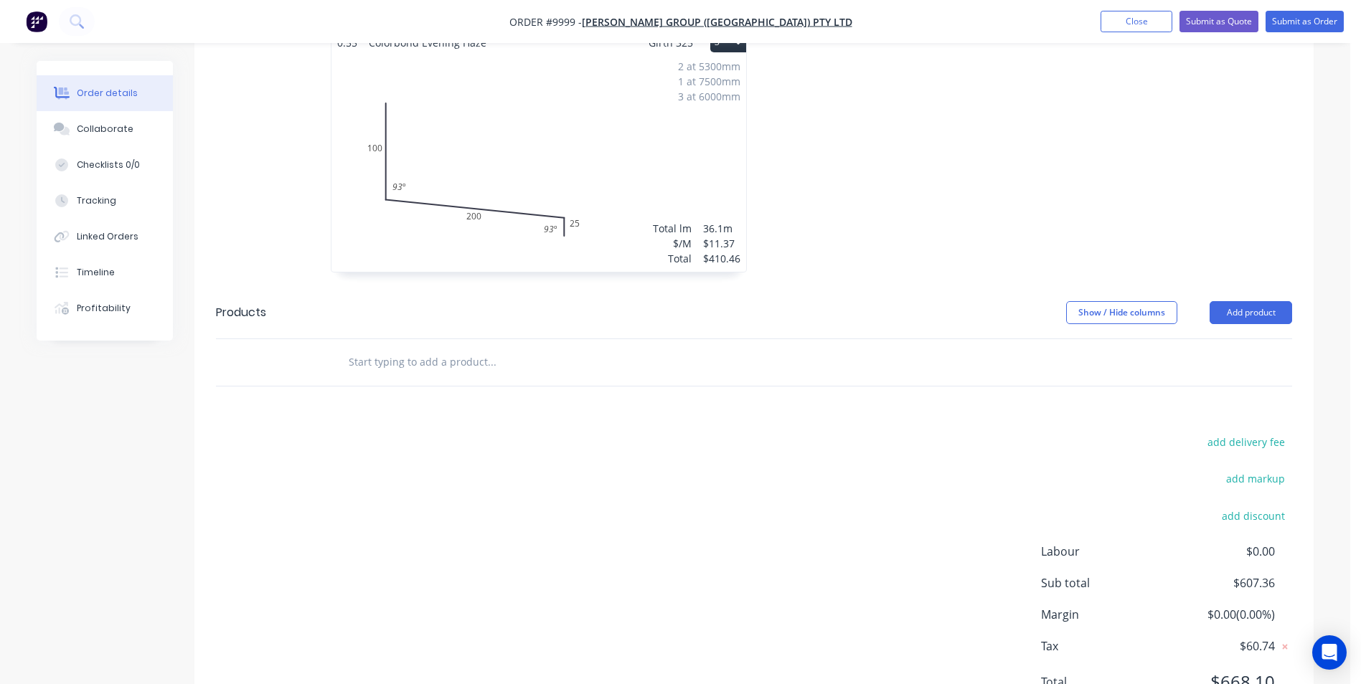
click at [418, 348] on input "text" at bounding box center [491, 362] width 287 height 29
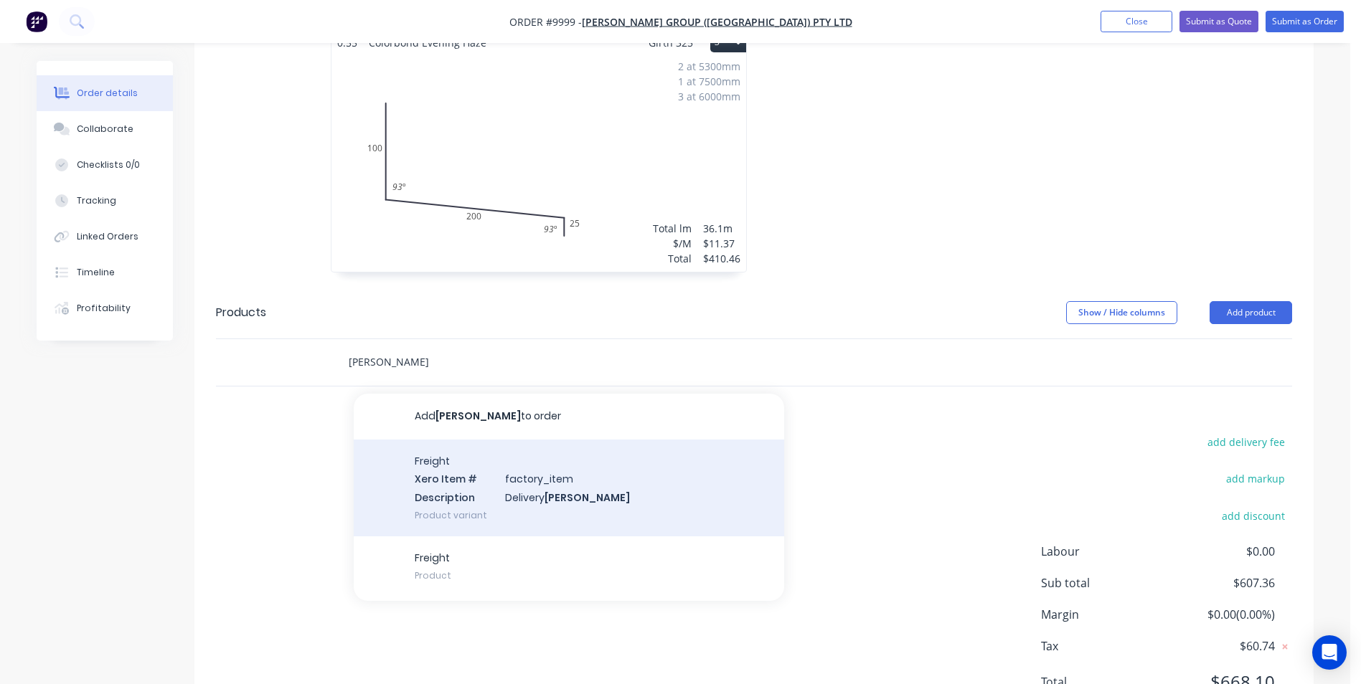
type input "[PERSON_NAME]"
click at [416, 445] on div "Freight Xero Item # factory_item Description Delivery [PERSON_NAME] Product var…" at bounding box center [569, 488] width 430 height 97
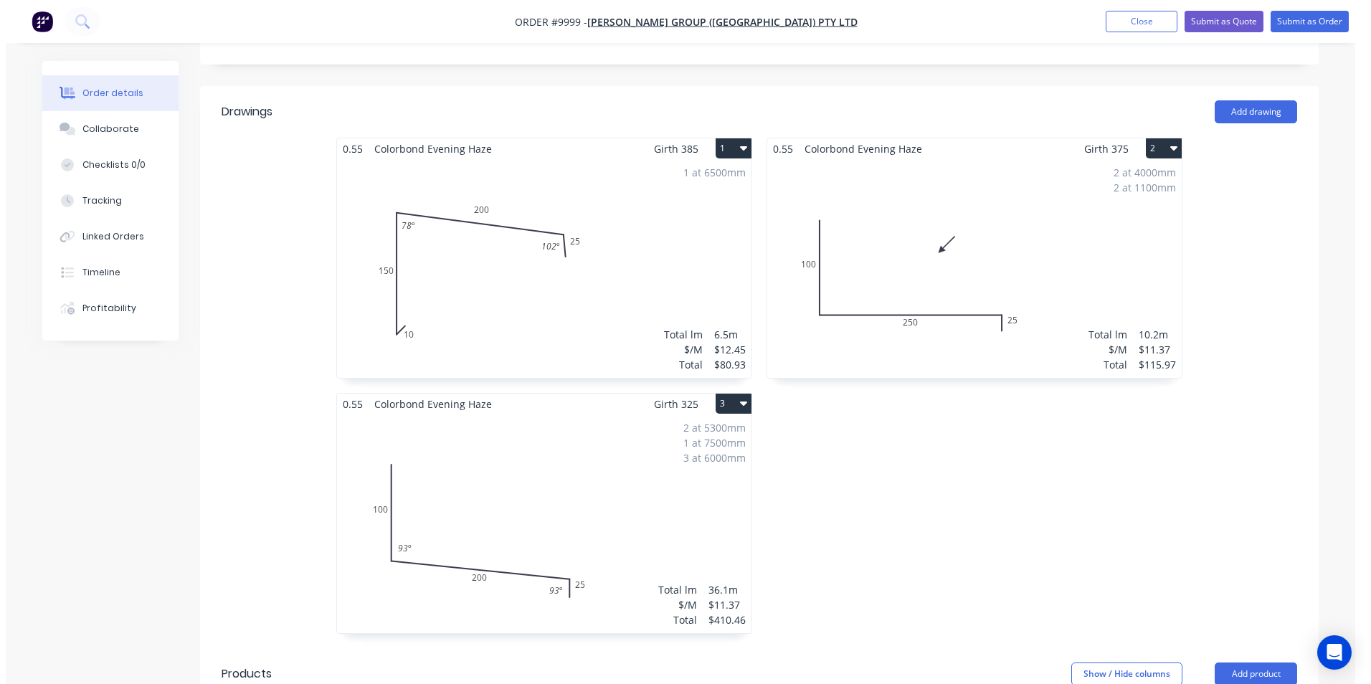
scroll to position [0, 0]
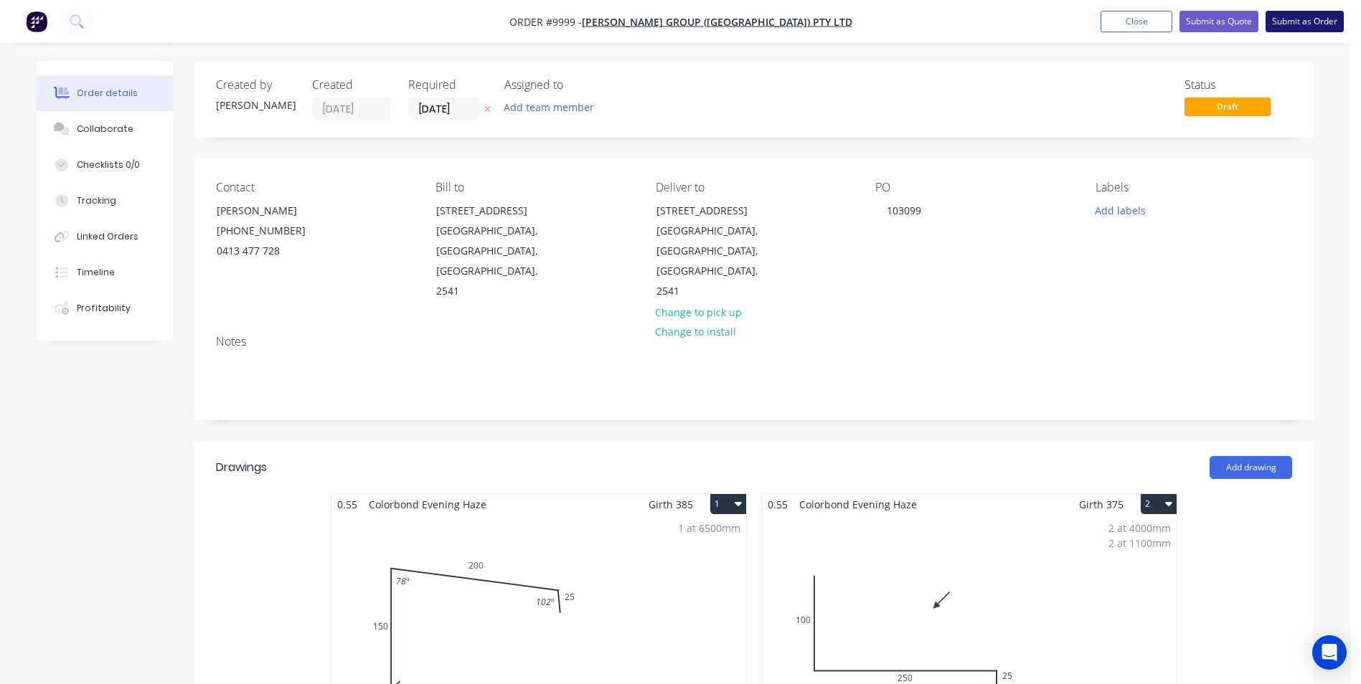
click at [1278, 28] on button "Submit as Order" at bounding box center [1304, 22] width 78 height 22
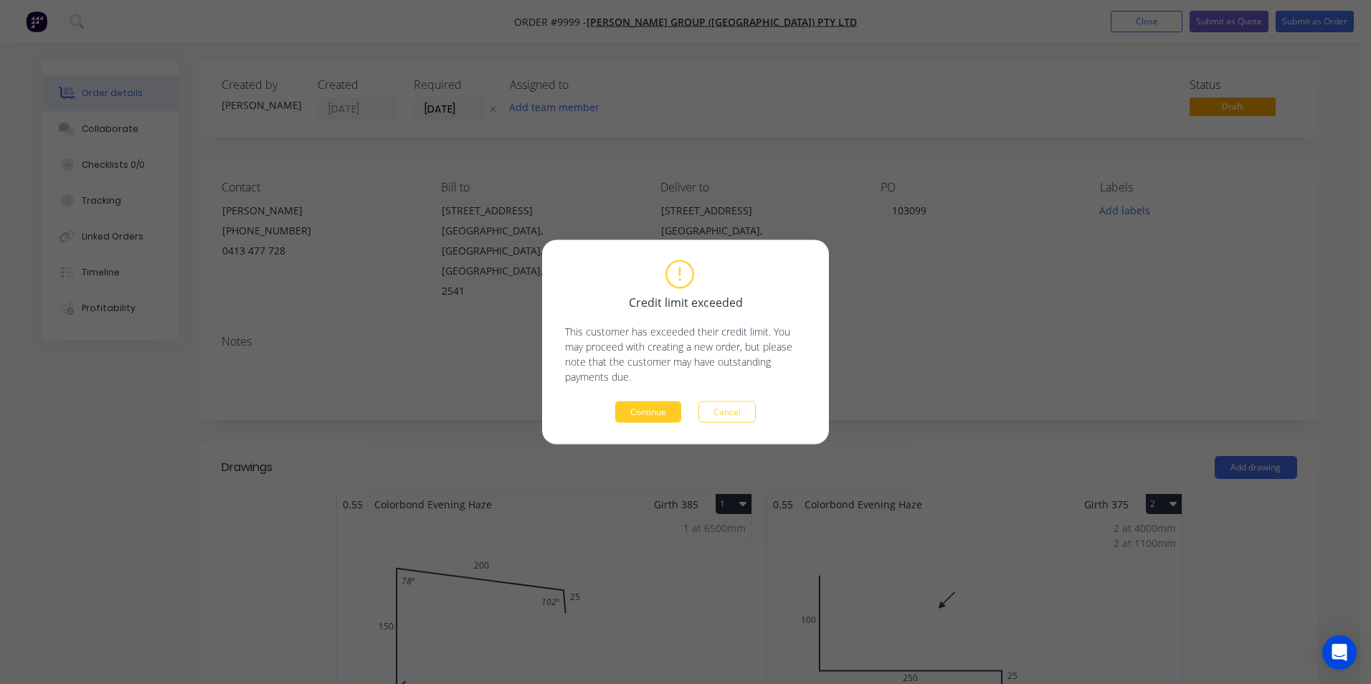
click at [630, 405] on button "Continue" at bounding box center [648, 413] width 66 height 22
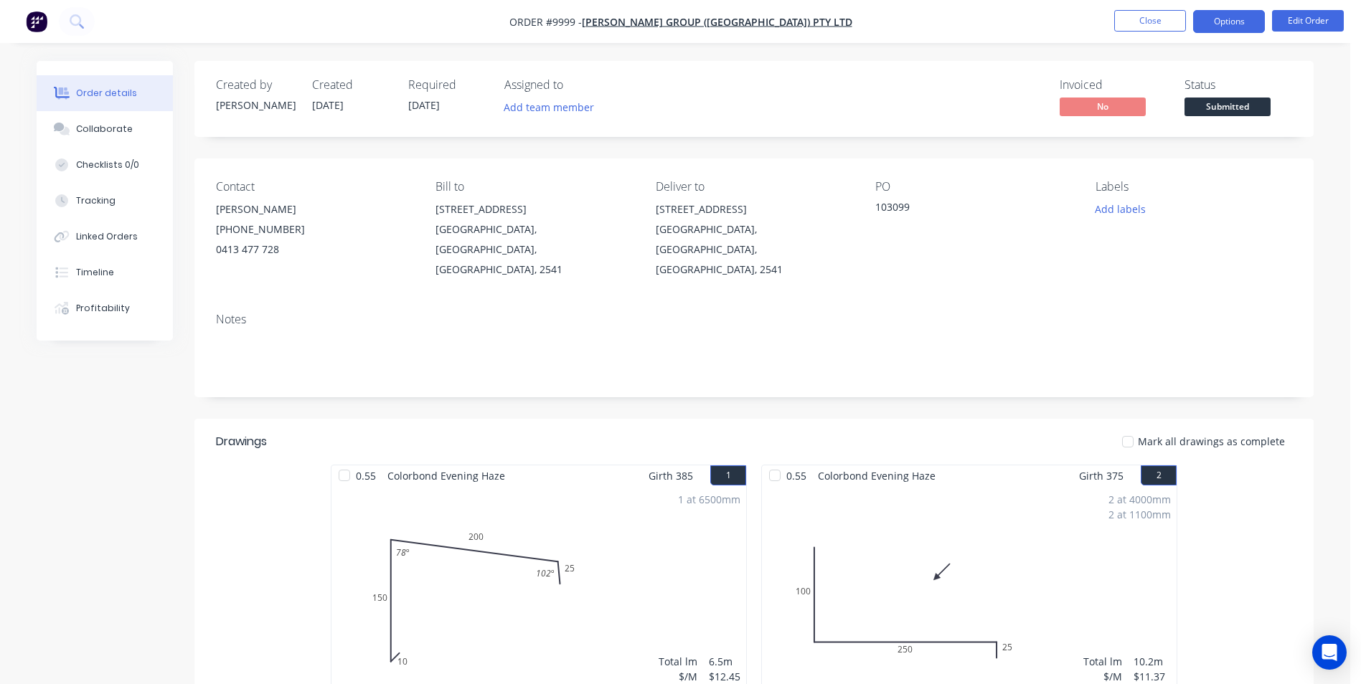
click at [1231, 29] on button "Options" at bounding box center [1229, 21] width 72 height 23
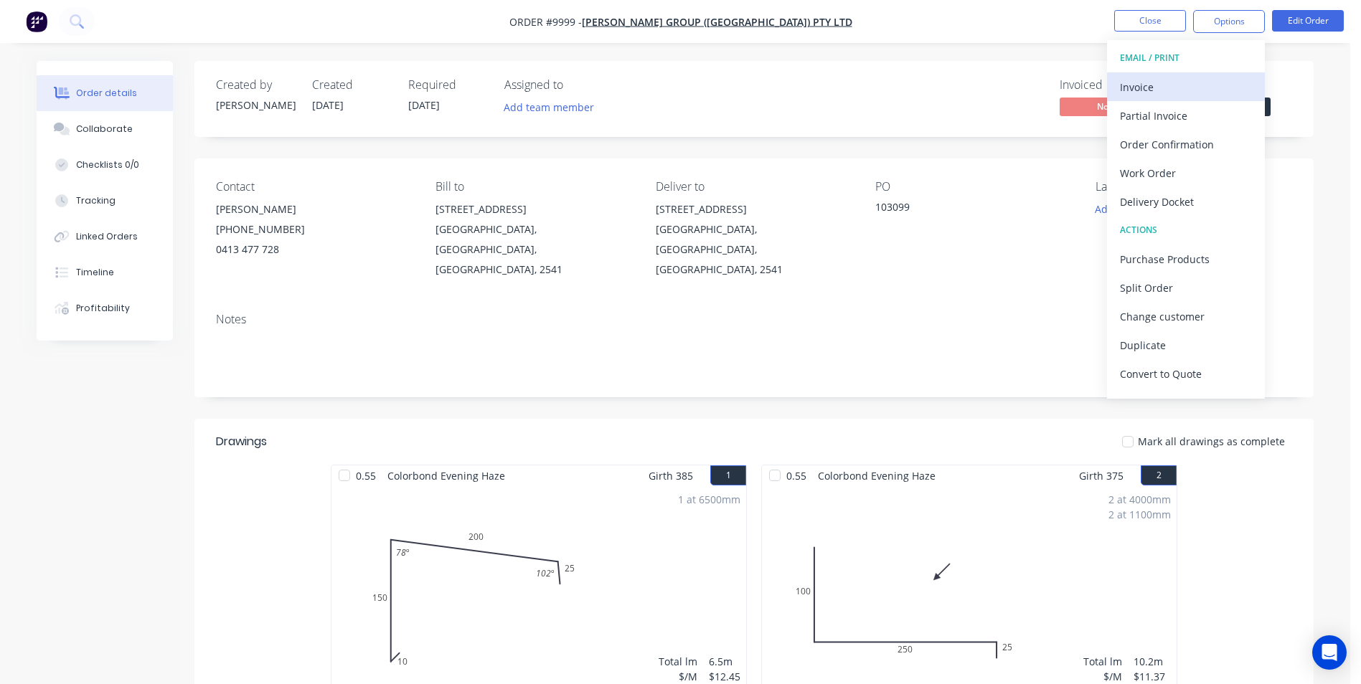
click at [1188, 95] on div "Invoice" at bounding box center [1186, 87] width 132 height 21
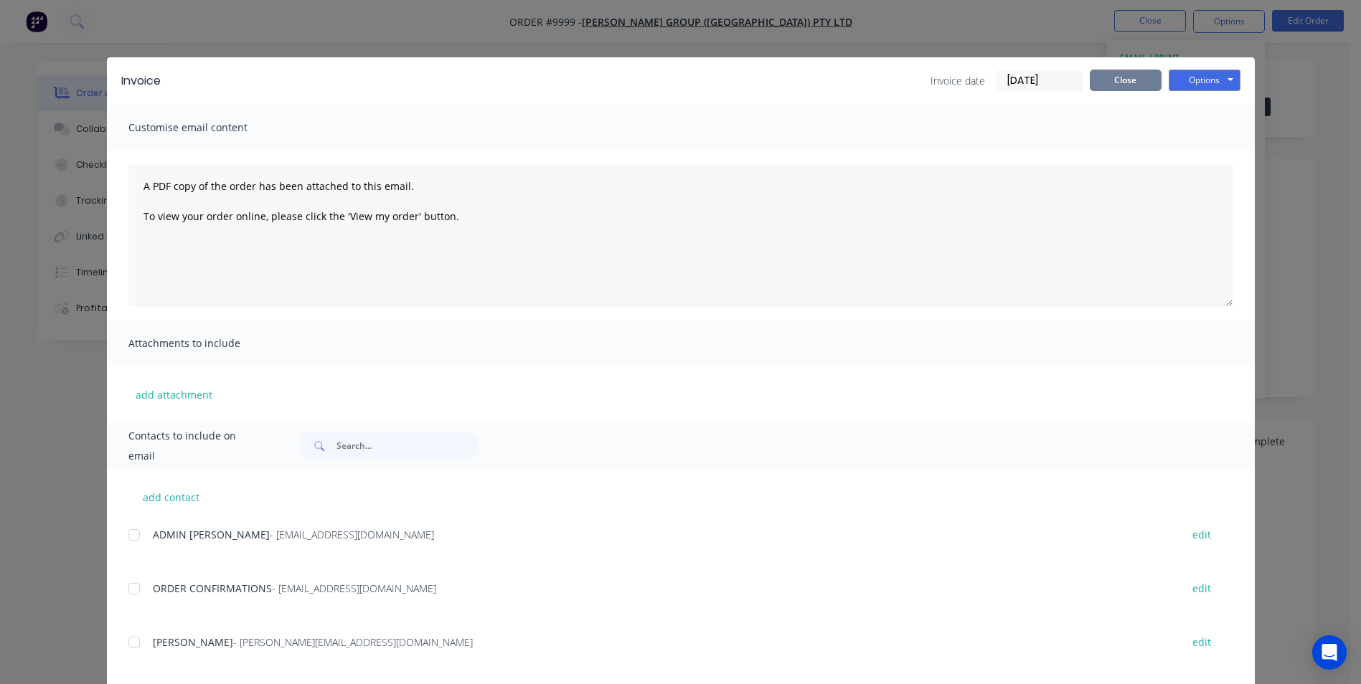
click at [1117, 86] on button "Close" at bounding box center [1126, 81] width 72 height 22
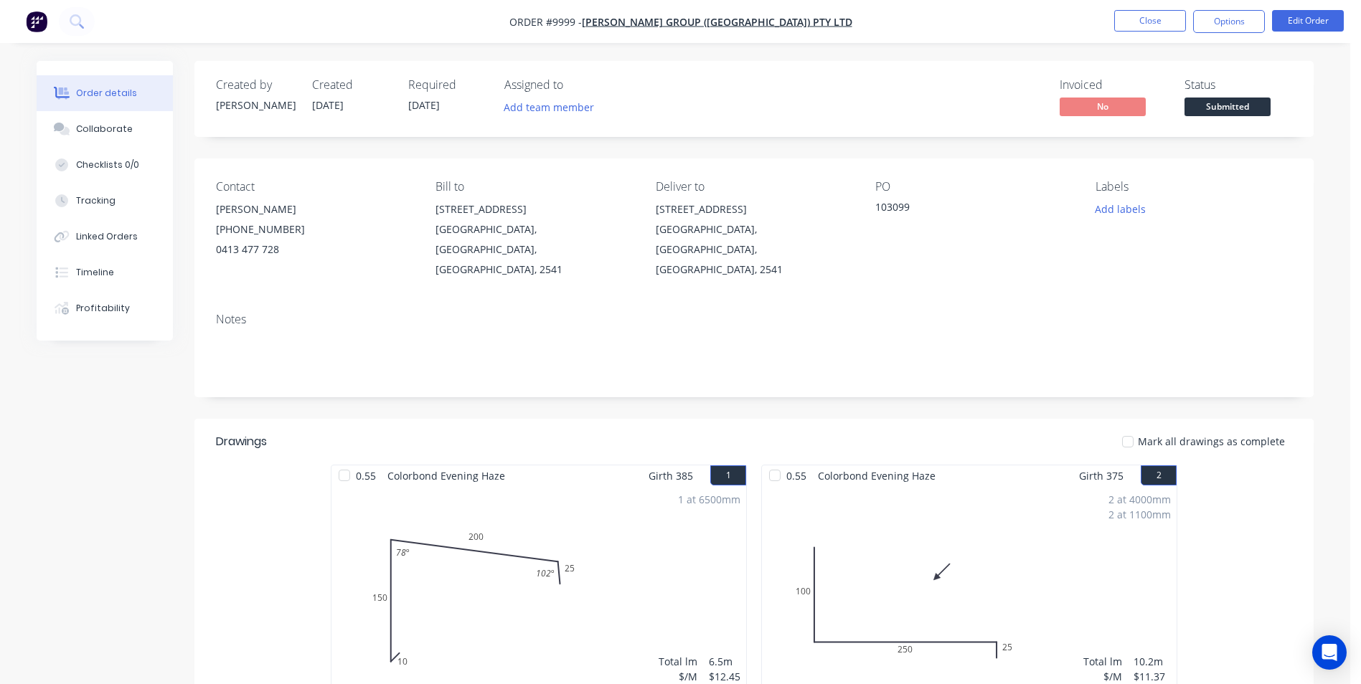
click at [1217, 37] on nav "Order #9999 - [PERSON_NAME] Group ([GEOGRAPHIC_DATA]) Pty Ltd Close Options Edi…" at bounding box center [680, 21] width 1361 height 43
click at [1217, 32] on button "Options" at bounding box center [1229, 21] width 72 height 23
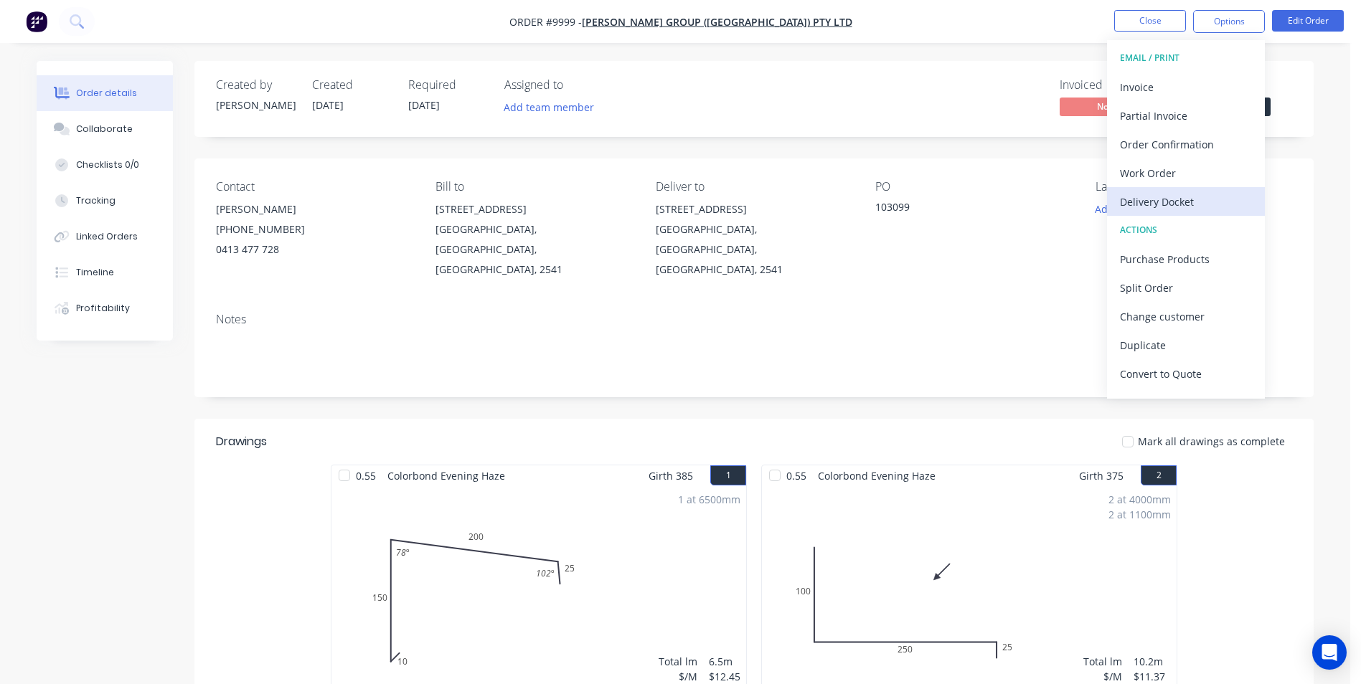
click at [1184, 200] on div "Delivery Docket" at bounding box center [1186, 202] width 132 height 21
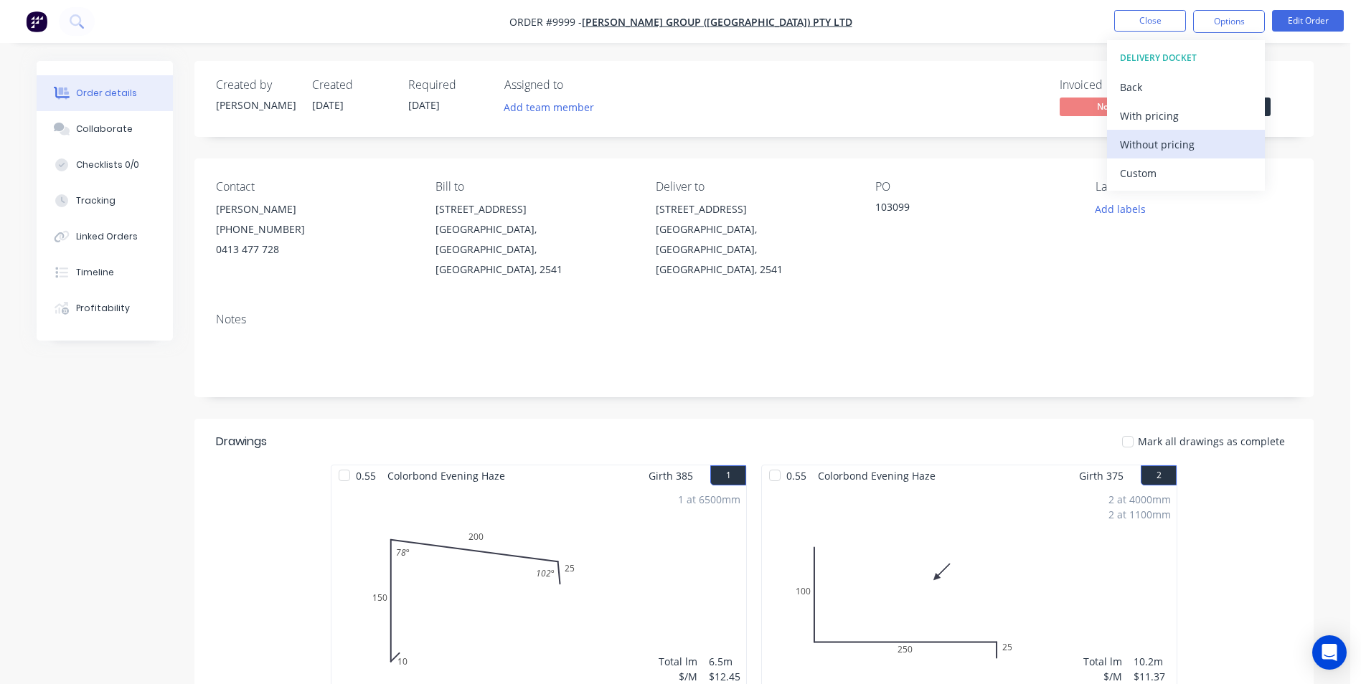
click at [1184, 146] on div "Without pricing" at bounding box center [1186, 144] width 132 height 21
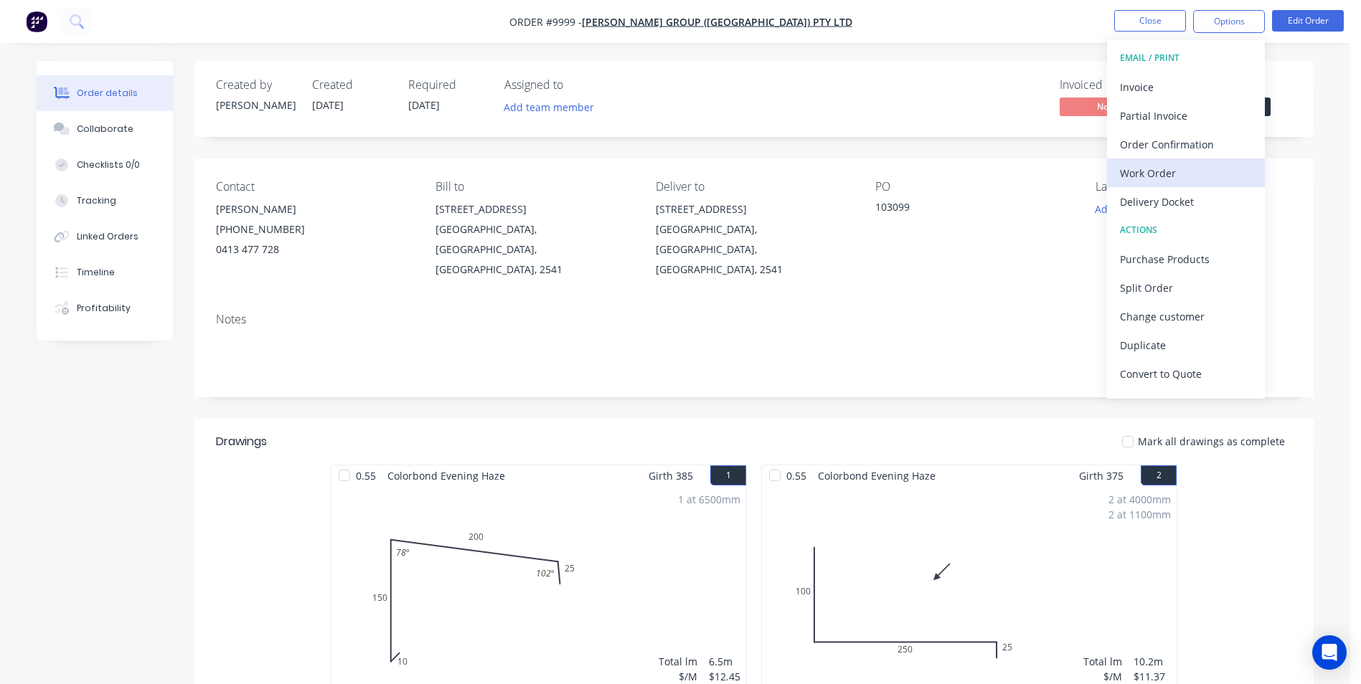
click at [1170, 174] on div "Work Order" at bounding box center [1186, 173] width 132 height 21
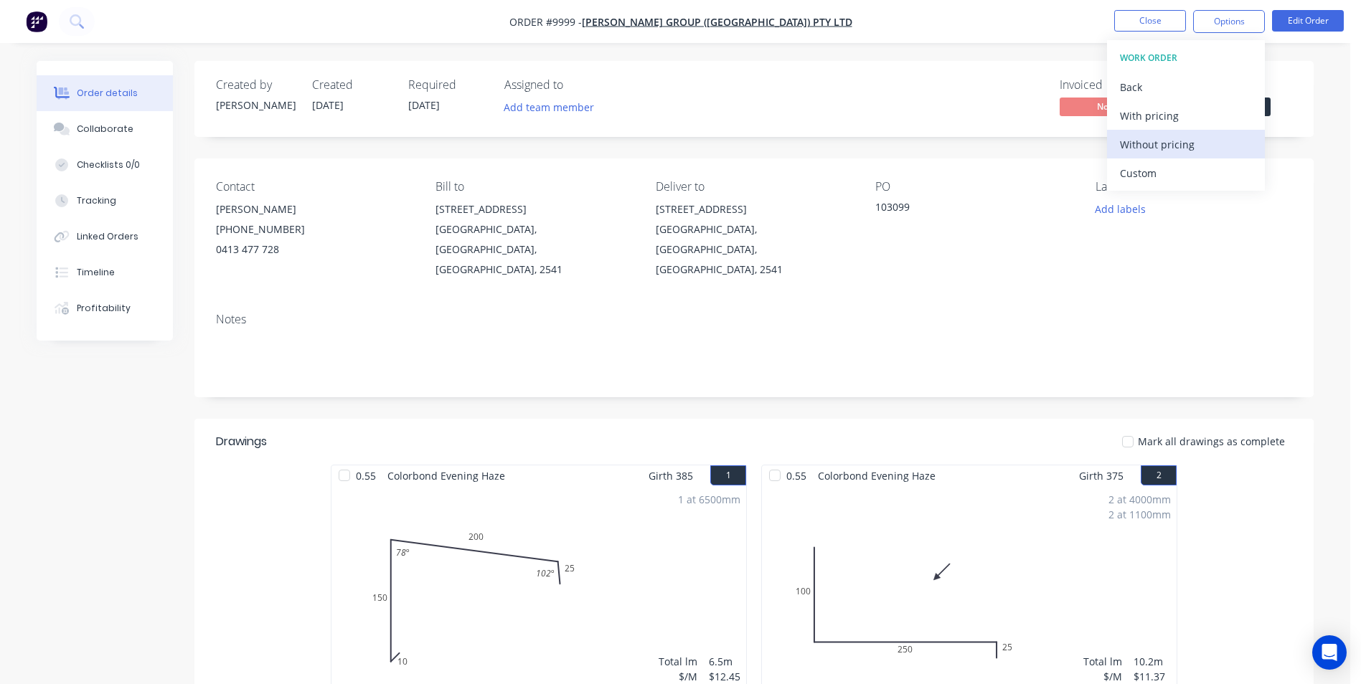
click at [1178, 148] on div "Without pricing" at bounding box center [1186, 144] width 132 height 21
click at [1209, 141] on div "Order Confirmation" at bounding box center [1186, 144] width 132 height 21
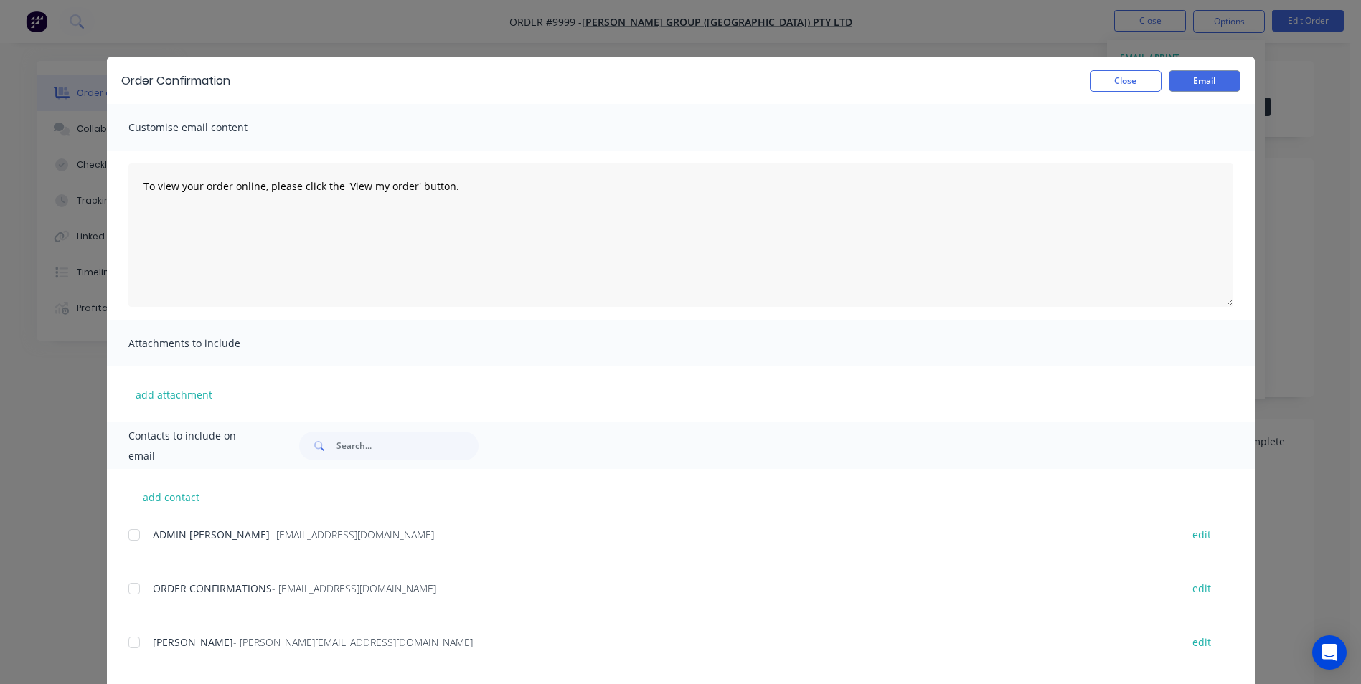
click at [131, 590] on div at bounding box center [134, 589] width 29 height 29
click at [1207, 83] on button "Email" at bounding box center [1204, 81] width 72 height 22
click at [1141, 77] on button "Close" at bounding box center [1126, 81] width 72 height 22
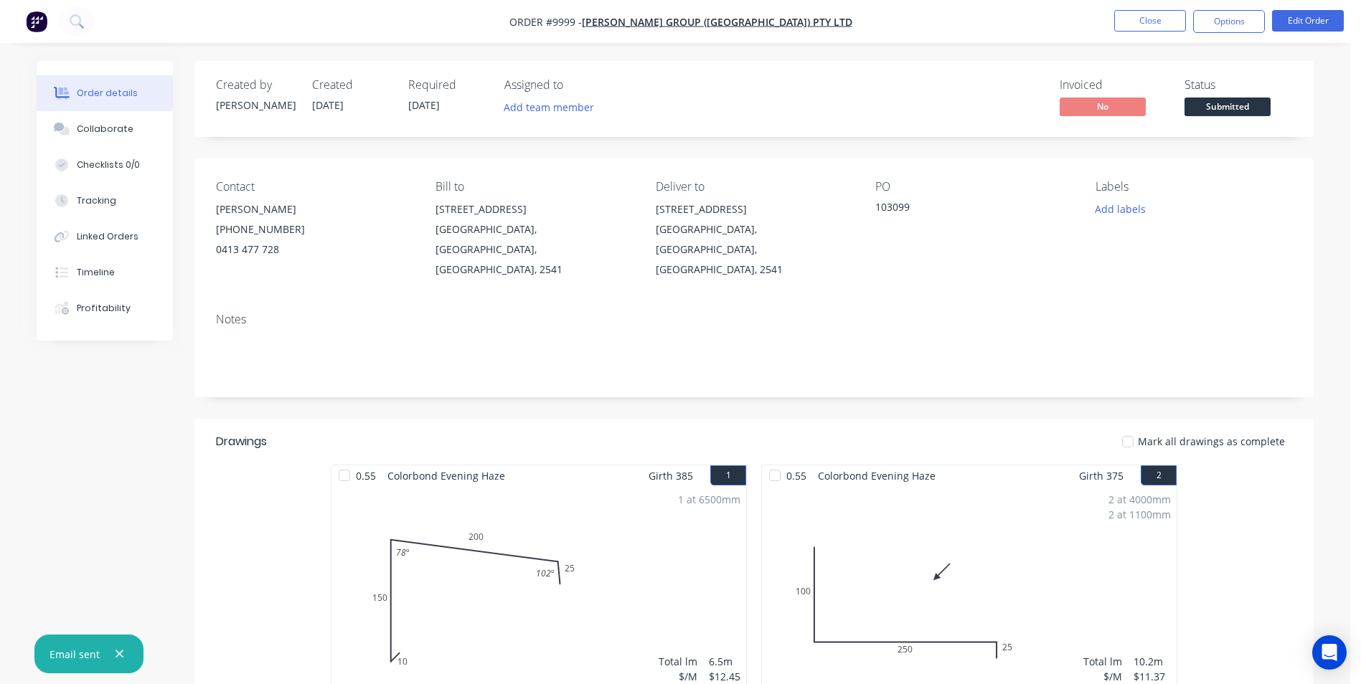
click at [35, 26] on img "button" at bounding box center [37, 22] width 22 height 22
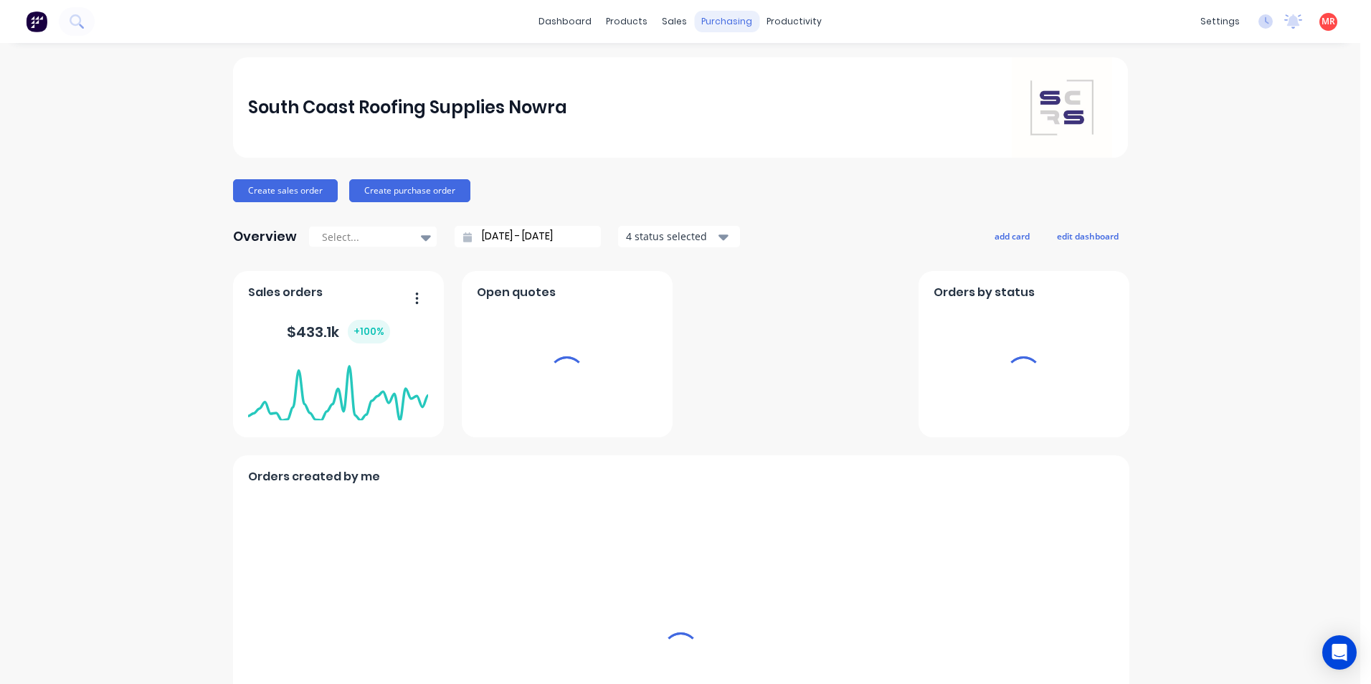
drag, startPoint x: 711, startPoint y: 29, endPoint x: 784, endPoint y: 214, distance: 199.0
click at [712, 30] on div "purchasing" at bounding box center [726, 22] width 65 height 22
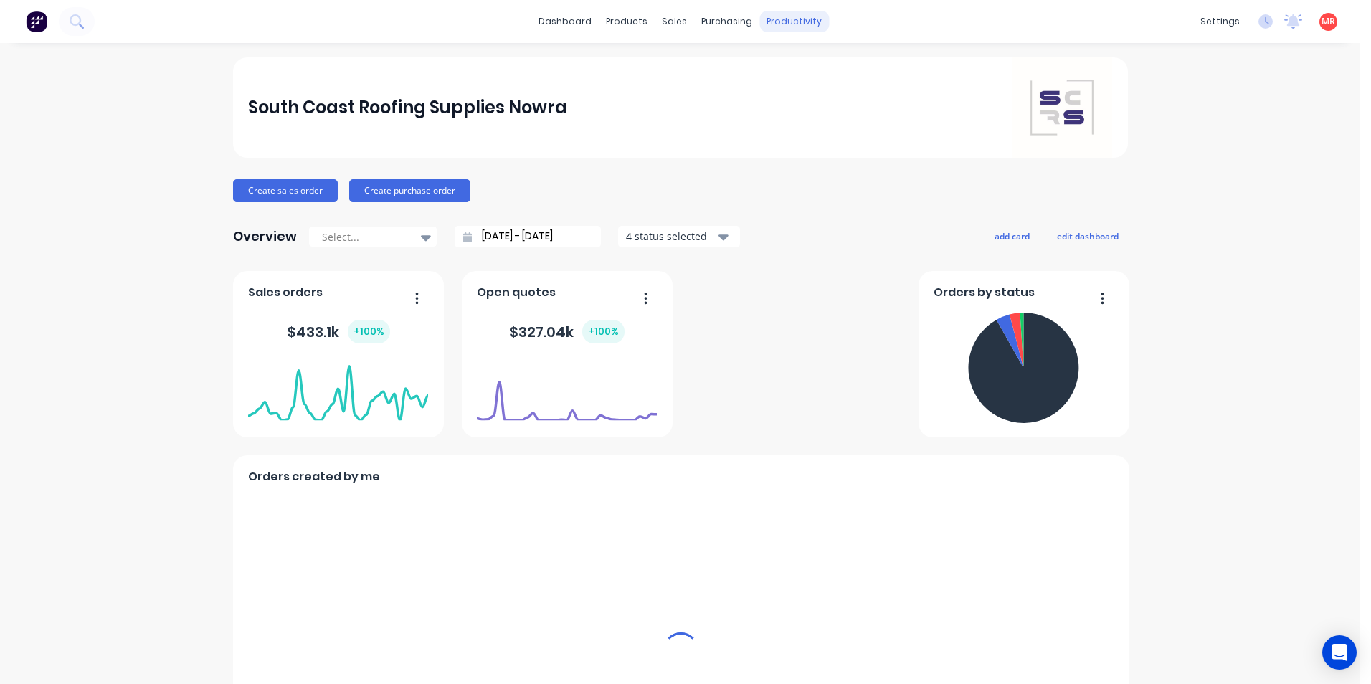
click at [794, 24] on div "productivity" at bounding box center [795, 22] width 70 height 22
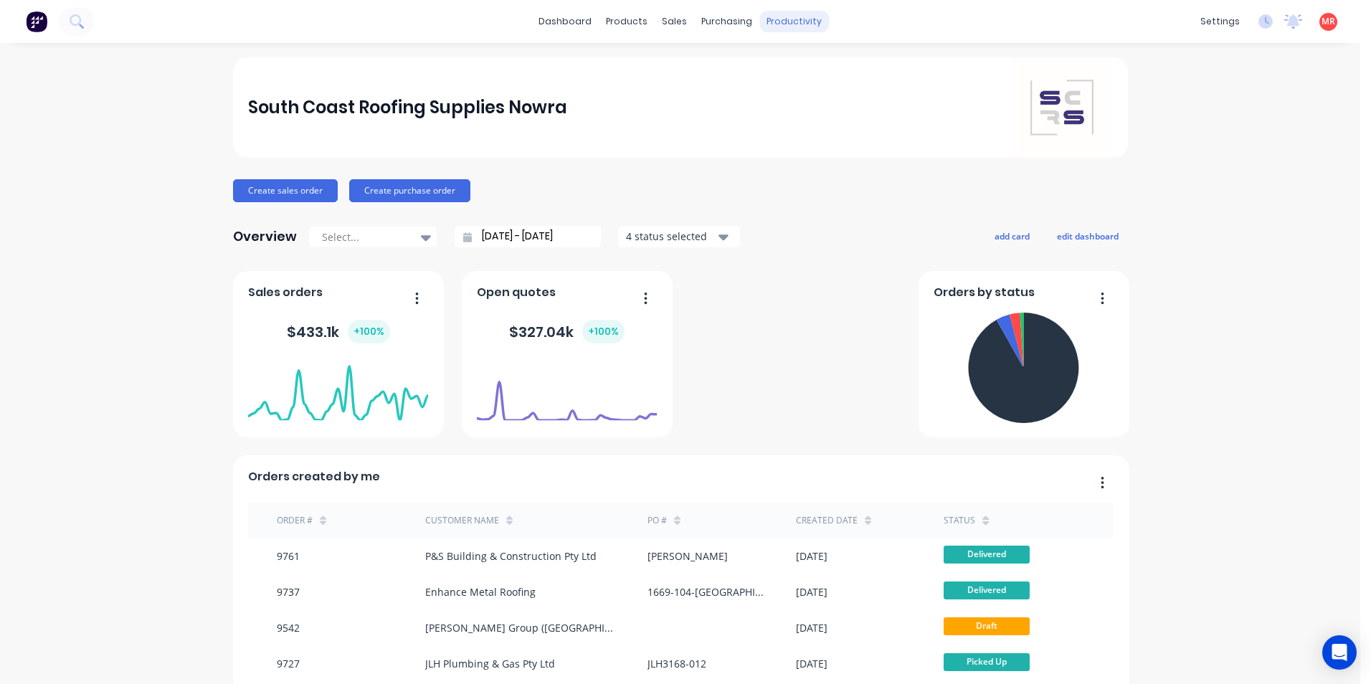
click at [794, 24] on div "productivity" at bounding box center [795, 22] width 70 height 22
click at [830, 120] on div "Delivery Scheduling" at bounding box center [838, 126] width 90 height 13
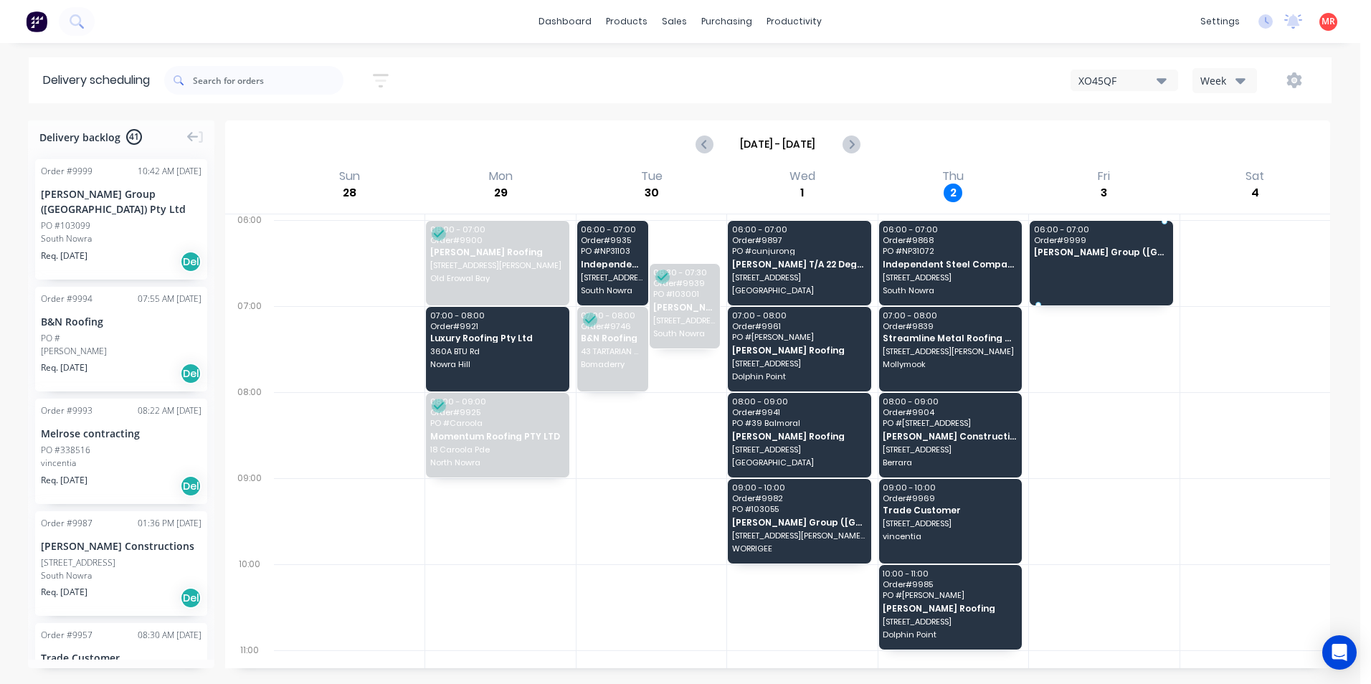
drag, startPoint x: 95, startPoint y: 211, endPoint x: 1105, endPoint y: 249, distance: 1010.7
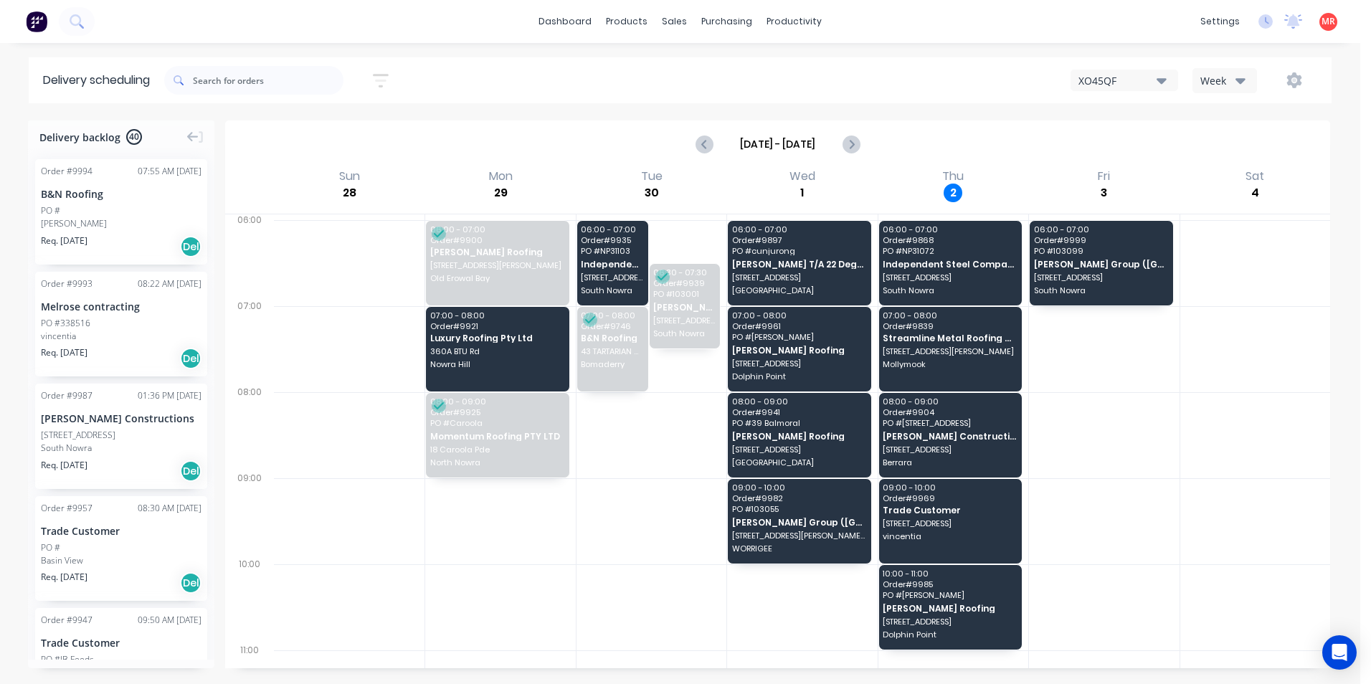
click at [31, 23] on img at bounding box center [37, 22] width 22 height 22
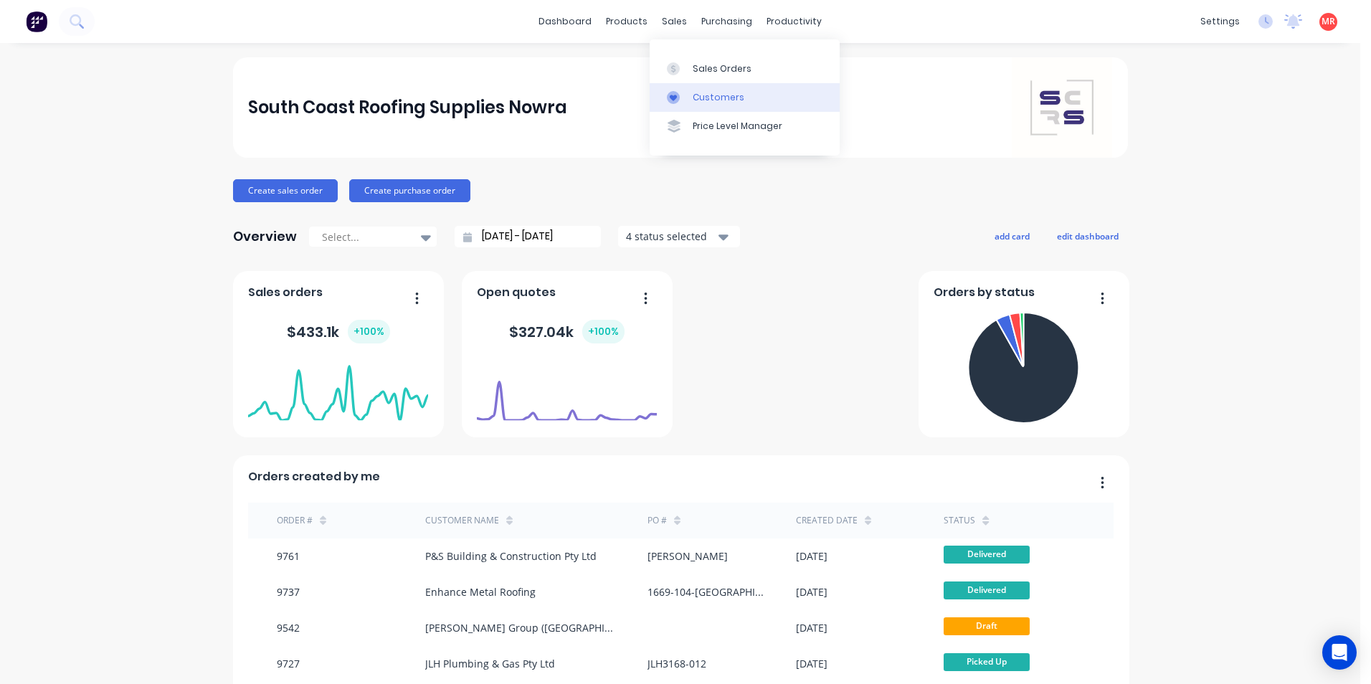
click at [717, 91] on div "Customers" at bounding box center [719, 97] width 52 height 13
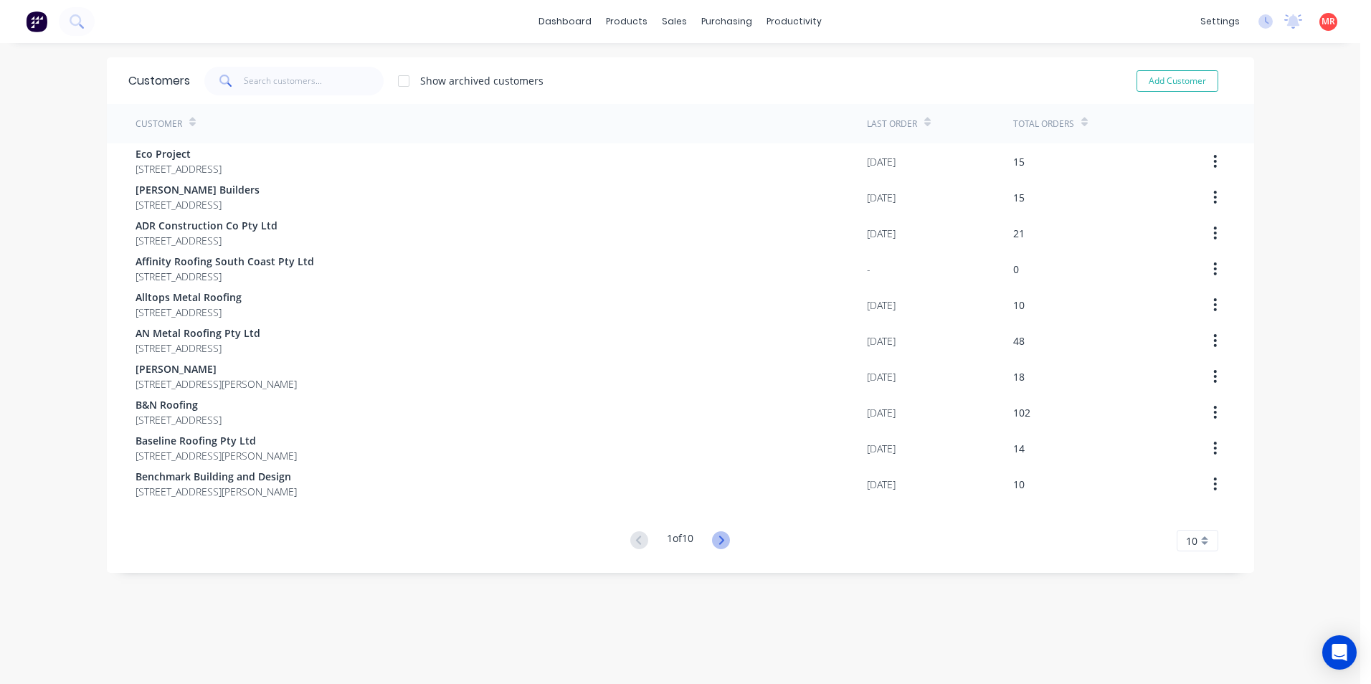
click at [720, 540] on icon at bounding box center [721, 540] width 5 height 9
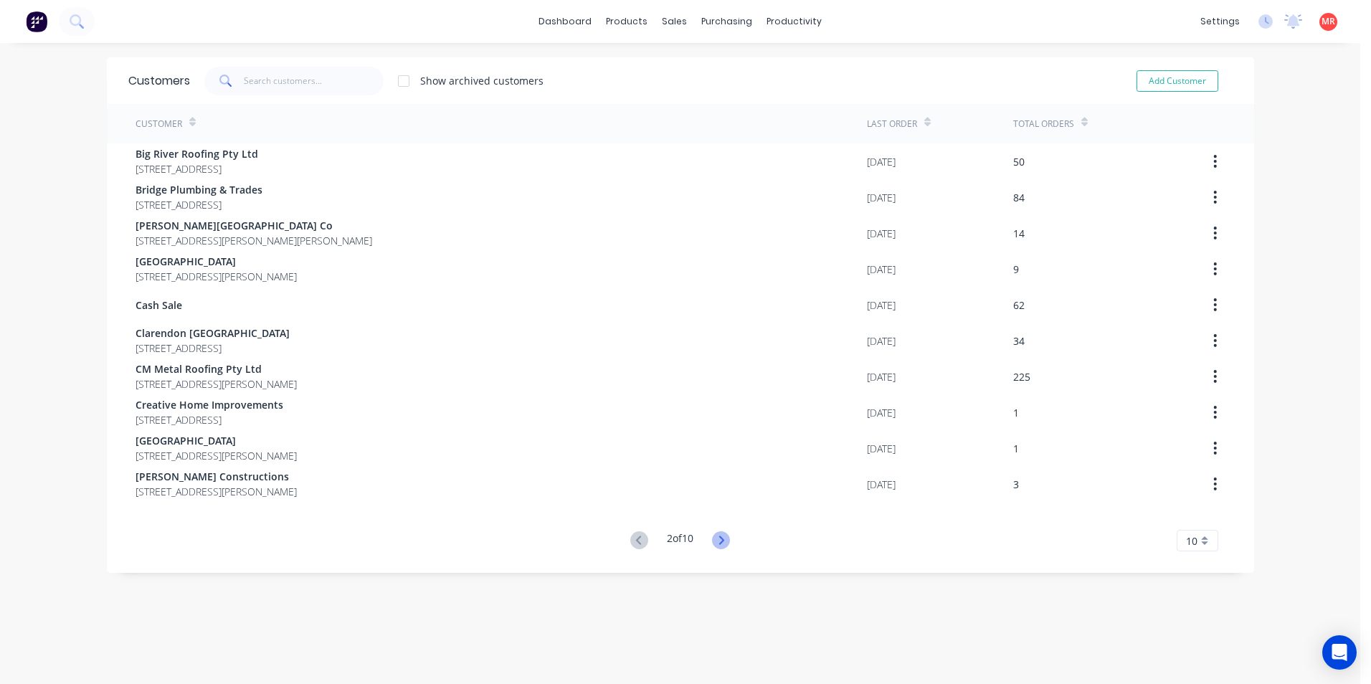
click at [717, 546] on icon at bounding box center [721, 541] width 18 height 18
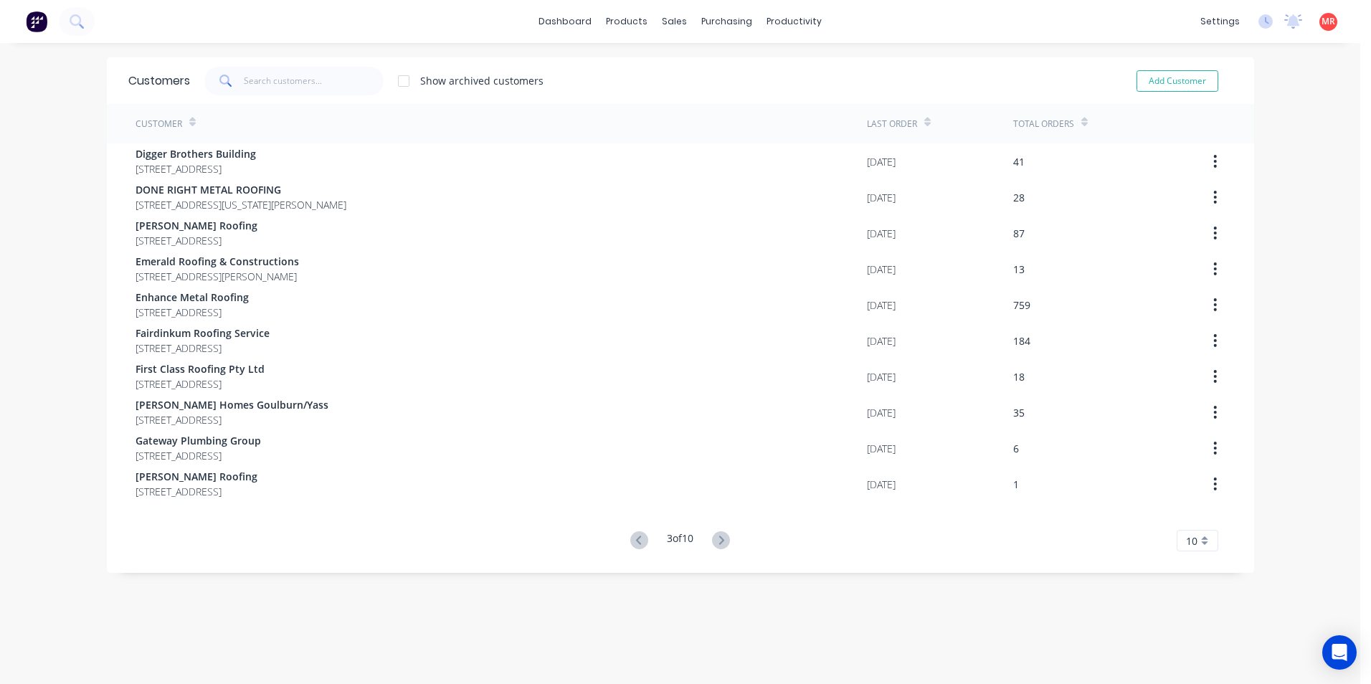
click at [717, 546] on icon at bounding box center [721, 541] width 18 height 18
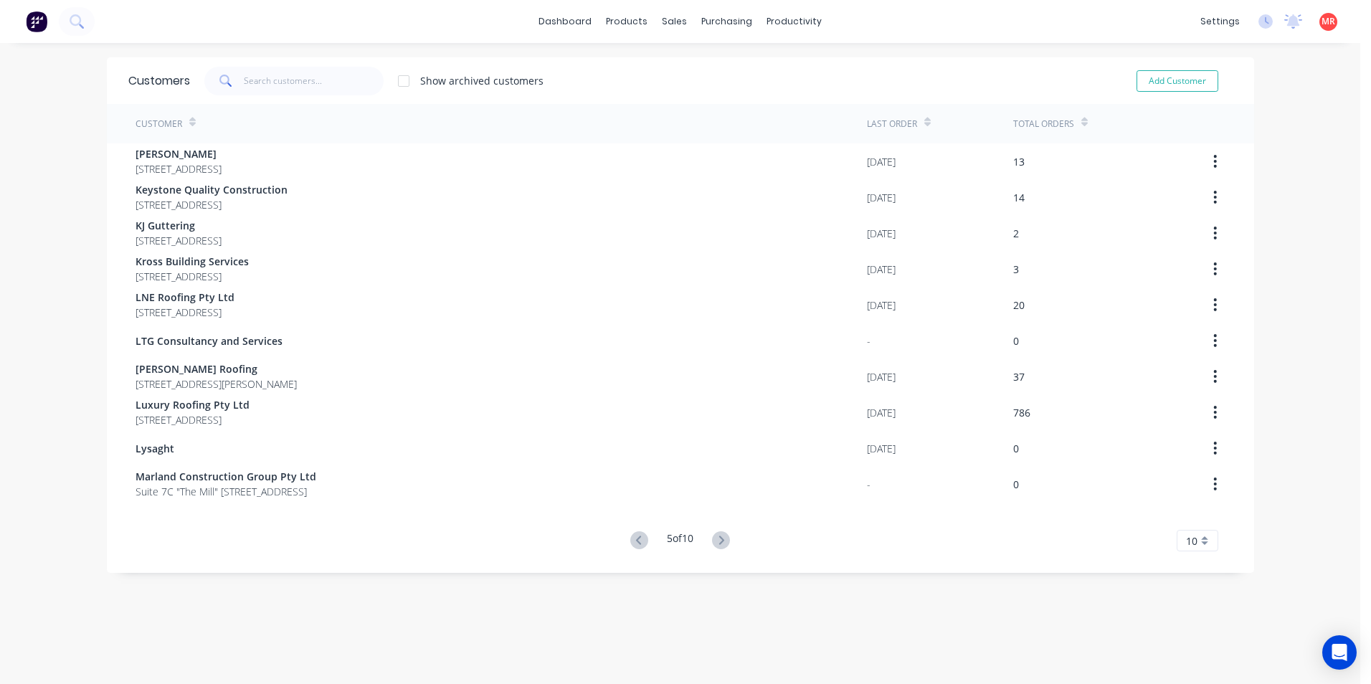
click at [717, 546] on icon at bounding box center [721, 541] width 18 height 18
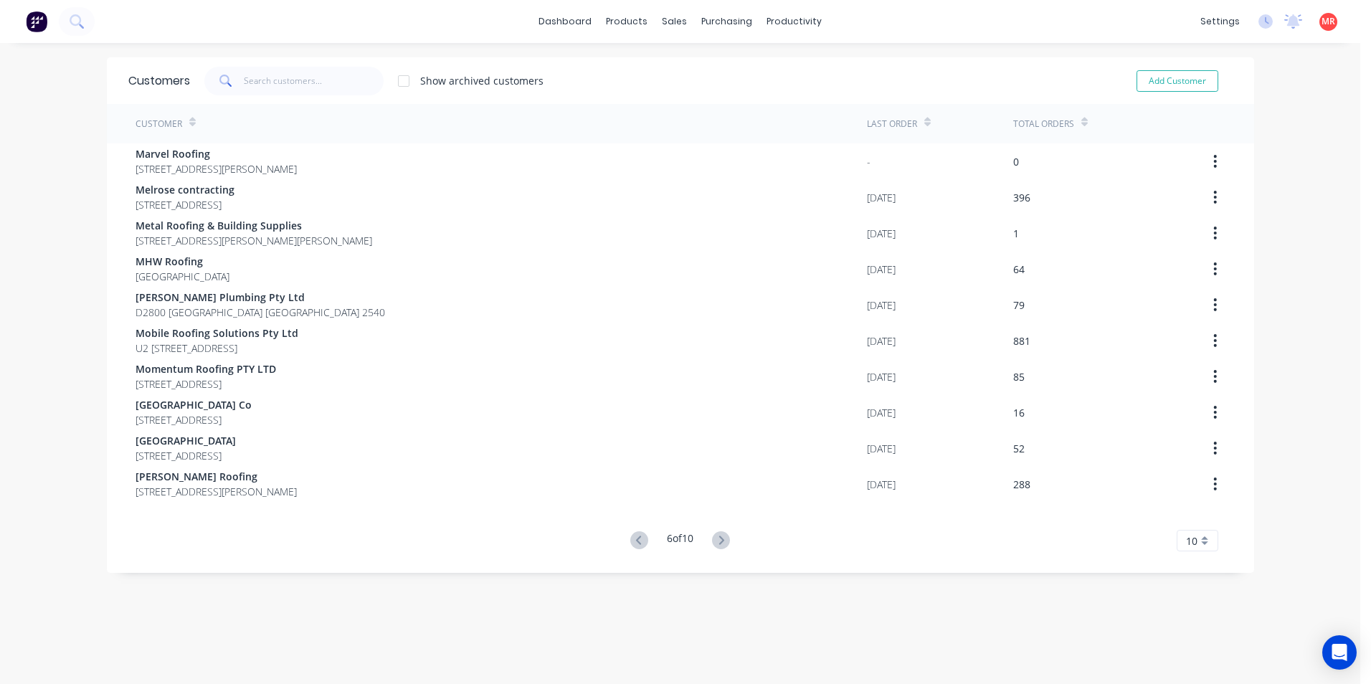
click at [717, 546] on icon at bounding box center [721, 541] width 18 height 18
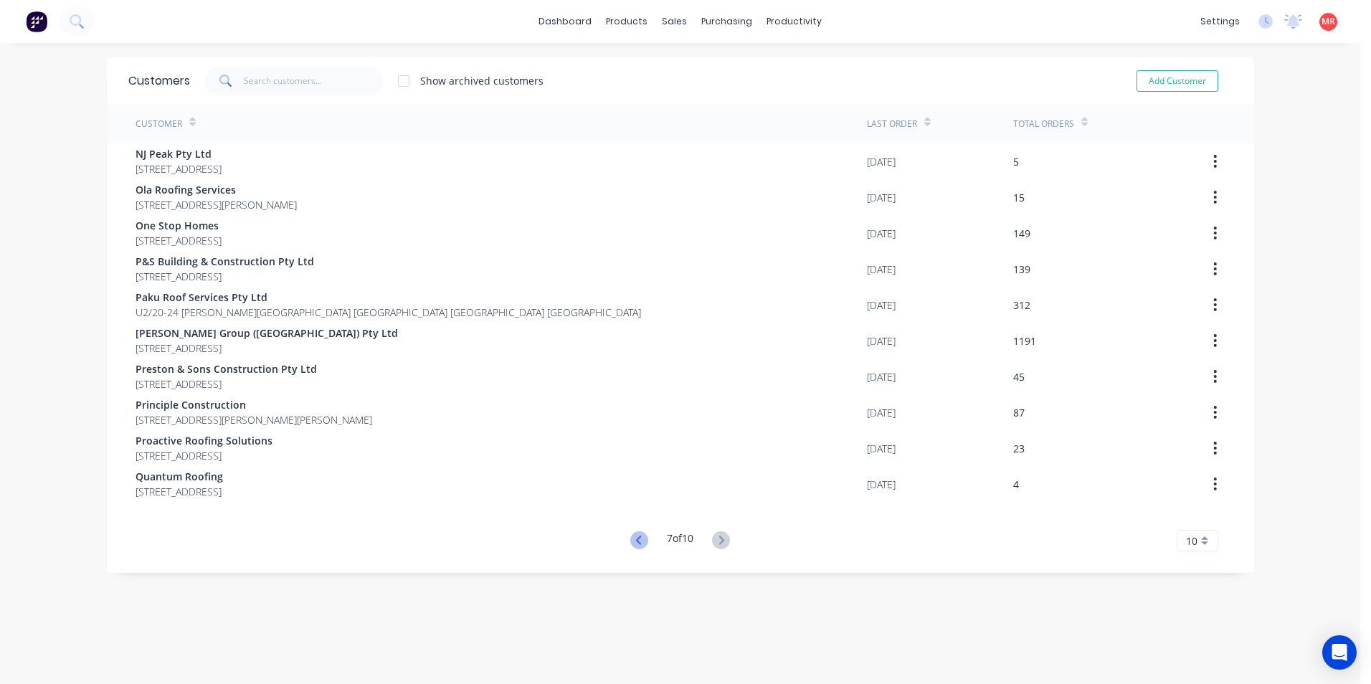
click at [631, 537] on icon at bounding box center [640, 541] width 18 height 18
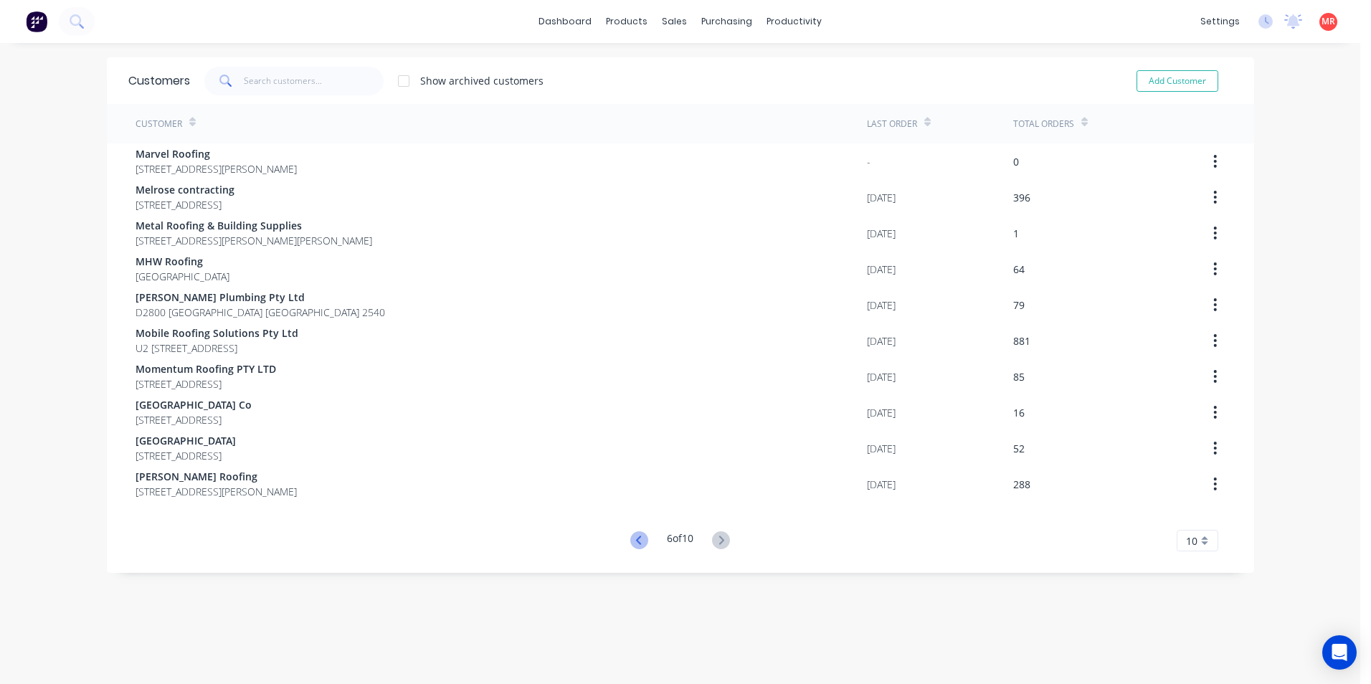
click at [631, 538] on icon at bounding box center [640, 541] width 18 height 18
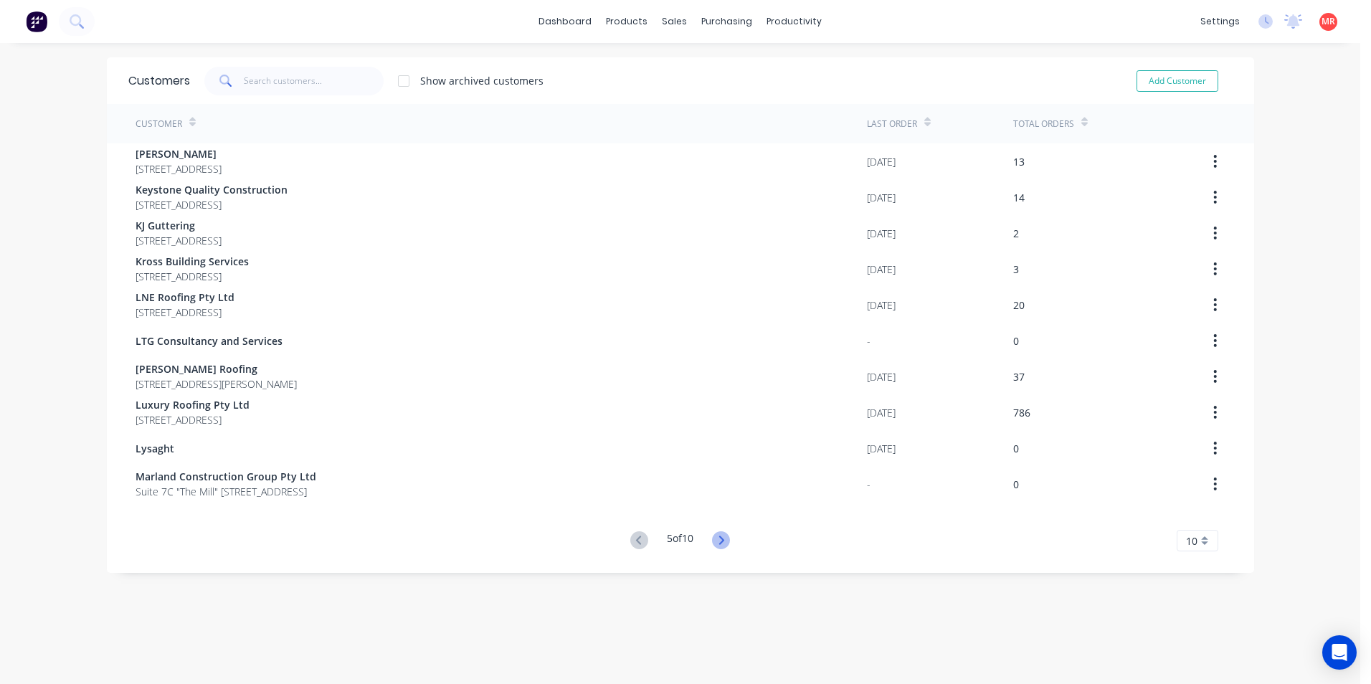
click at [716, 541] on icon at bounding box center [721, 541] width 18 height 18
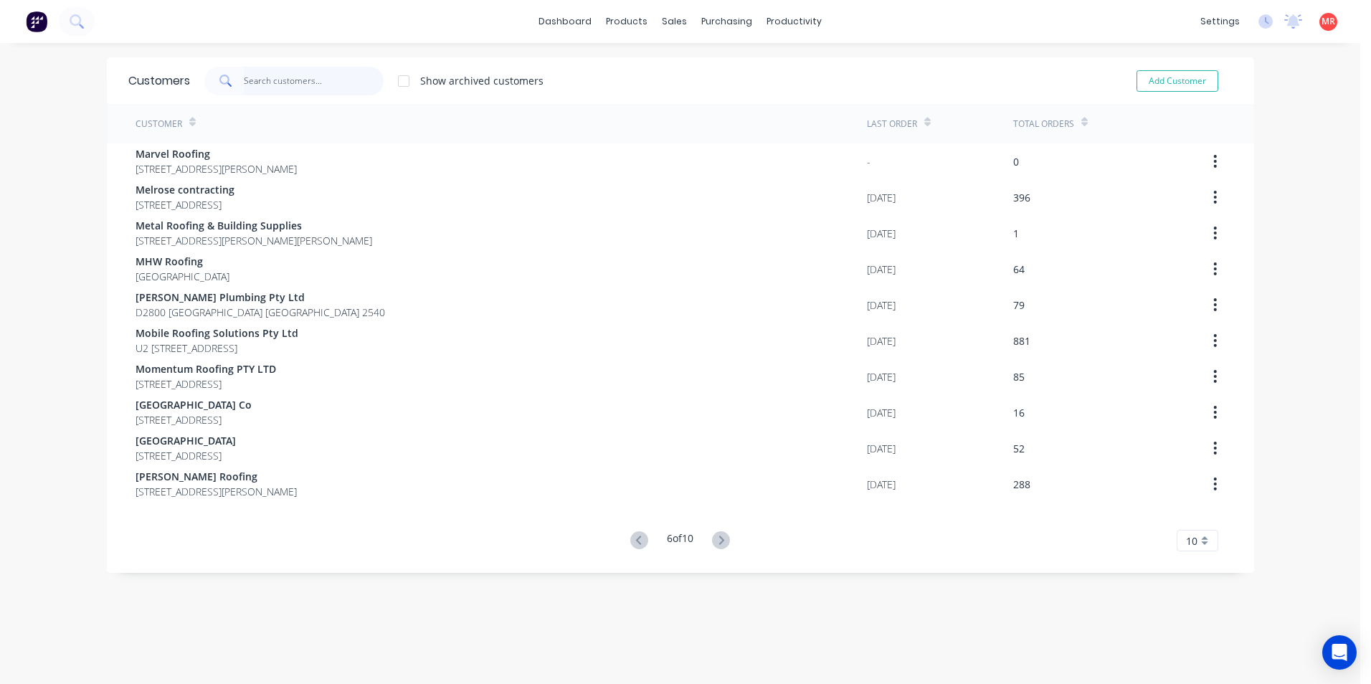
click at [282, 81] on input "text" at bounding box center [314, 81] width 140 height 29
type input "p"
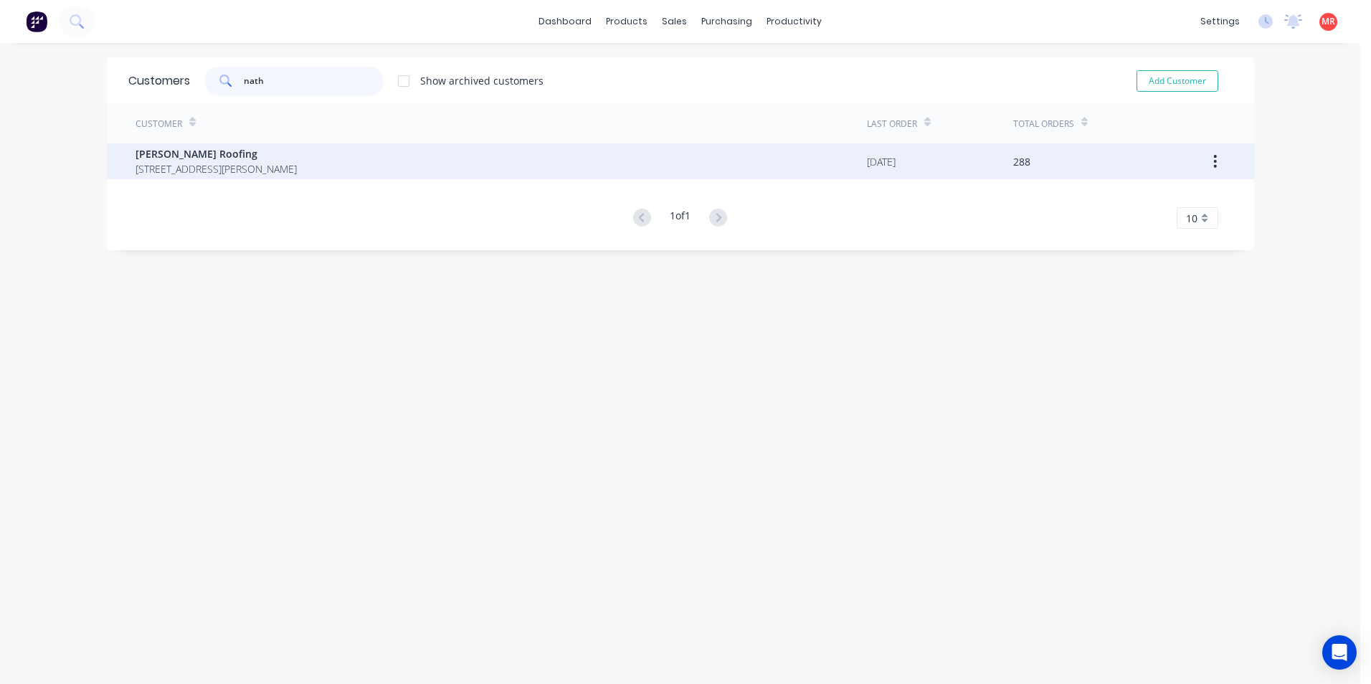
type input "nath"
click at [293, 165] on span "[STREET_ADDRESS][PERSON_NAME]" at bounding box center [216, 168] width 161 height 15
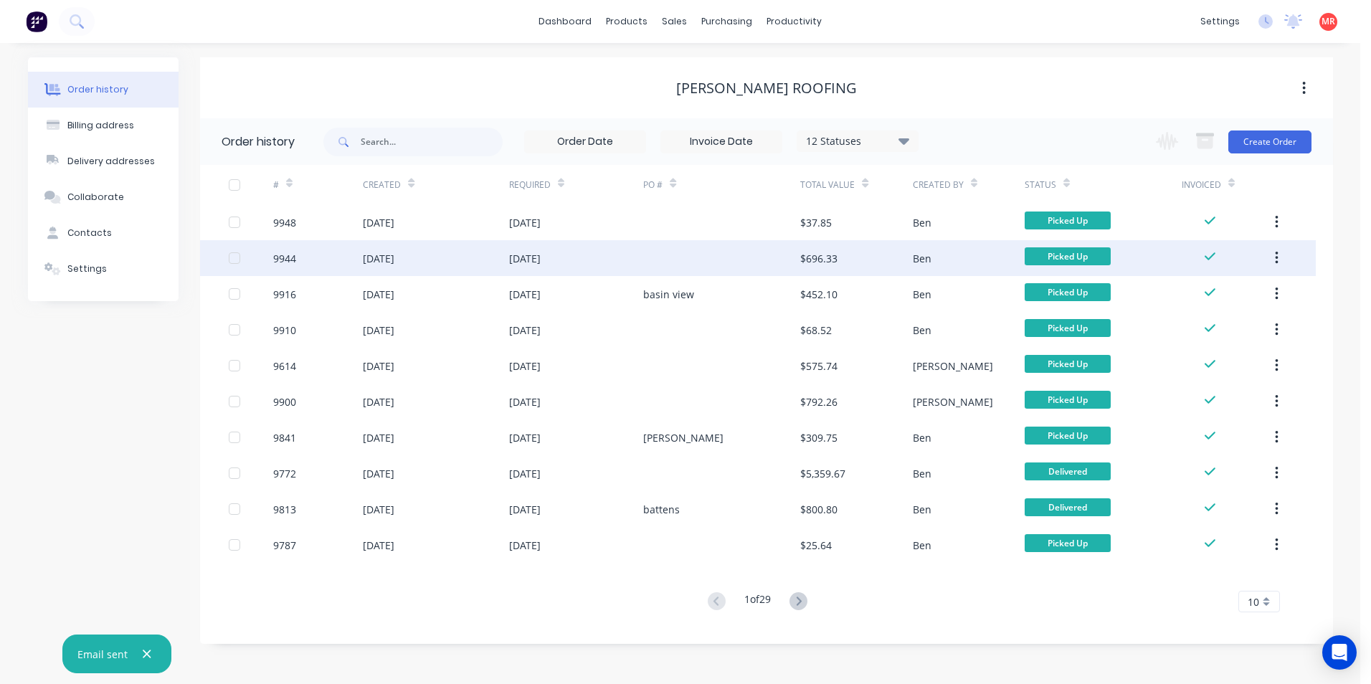
click at [541, 264] on div "[DATE]" at bounding box center [525, 258] width 32 height 15
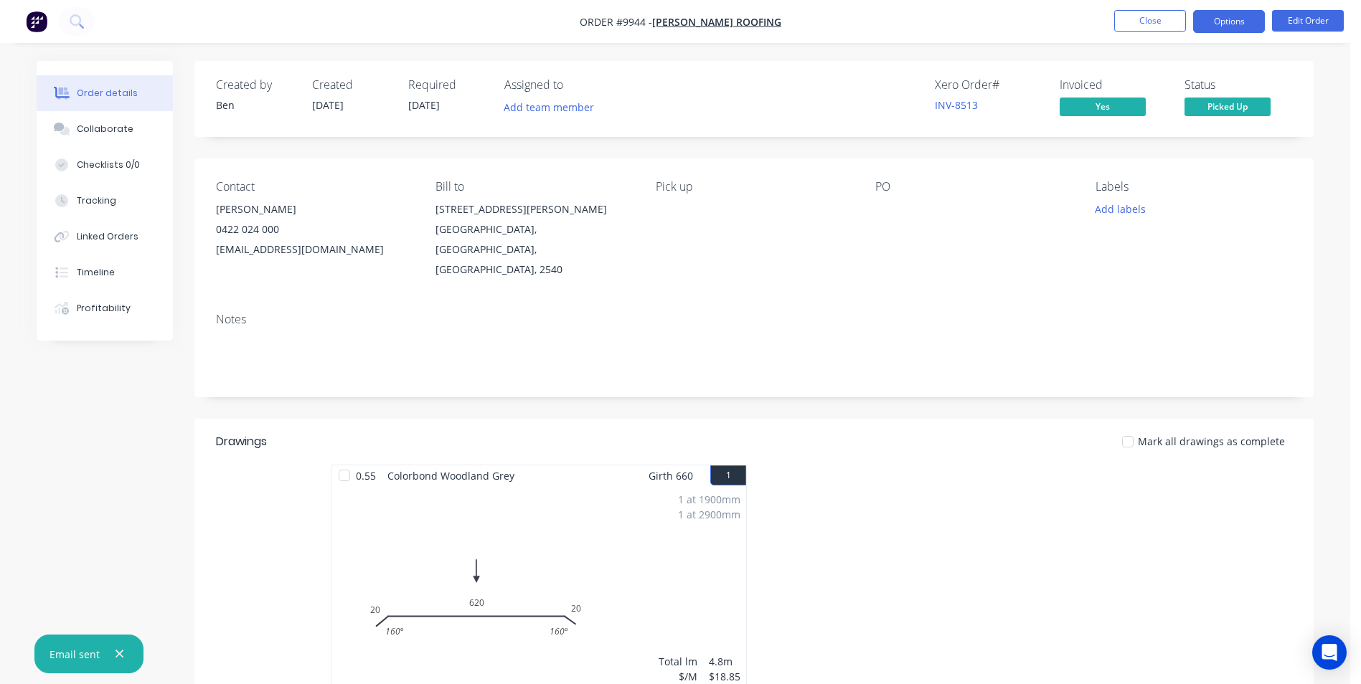
click at [1237, 22] on button "Options" at bounding box center [1229, 21] width 72 height 23
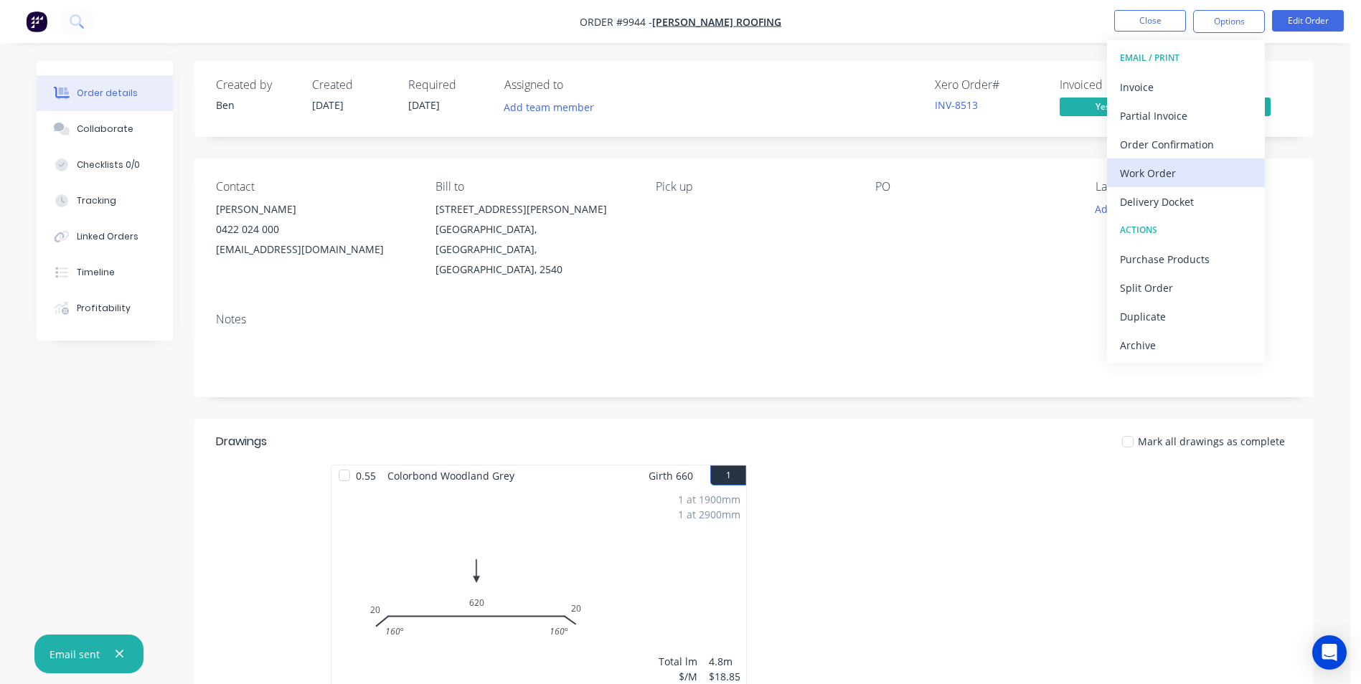
click at [1161, 169] on div "Work Order" at bounding box center [1186, 173] width 132 height 21
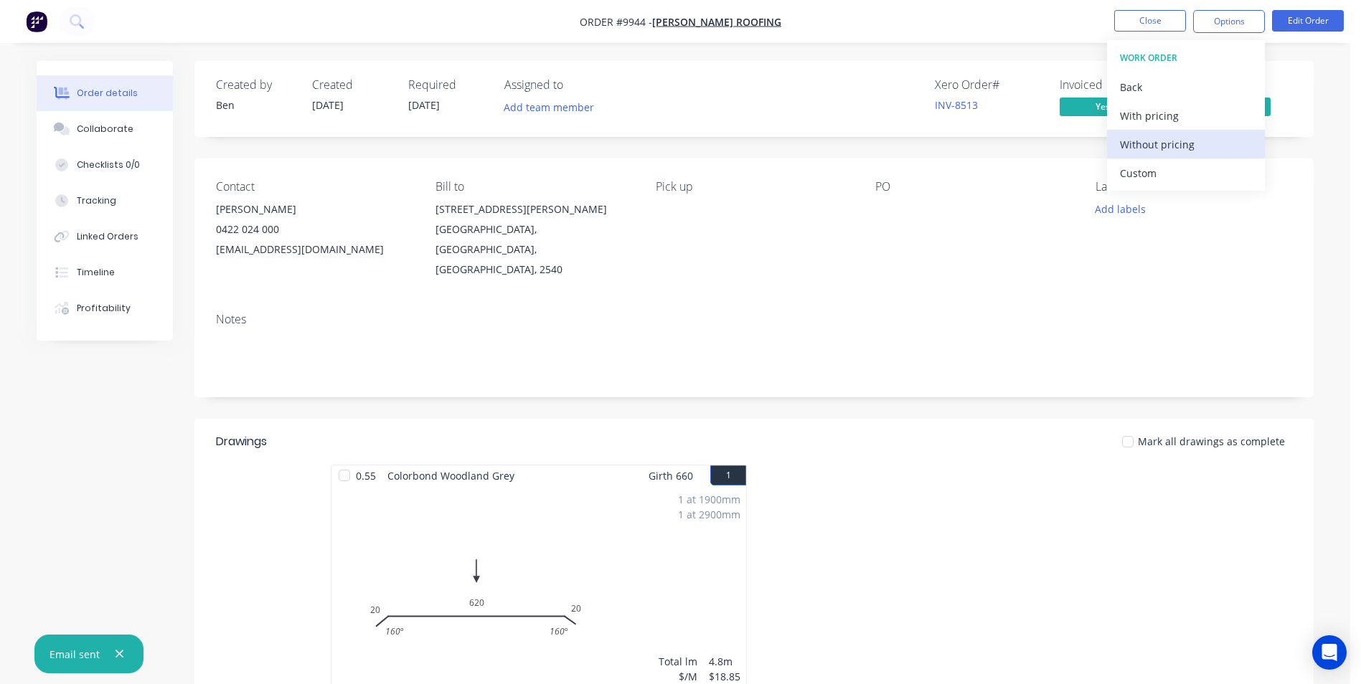
click at [1161, 144] on div "Without pricing" at bounding box center [1186, 144] width 132 height 21
click at [87, 25] on button at bounding box center [77, 21] width 36 height 29
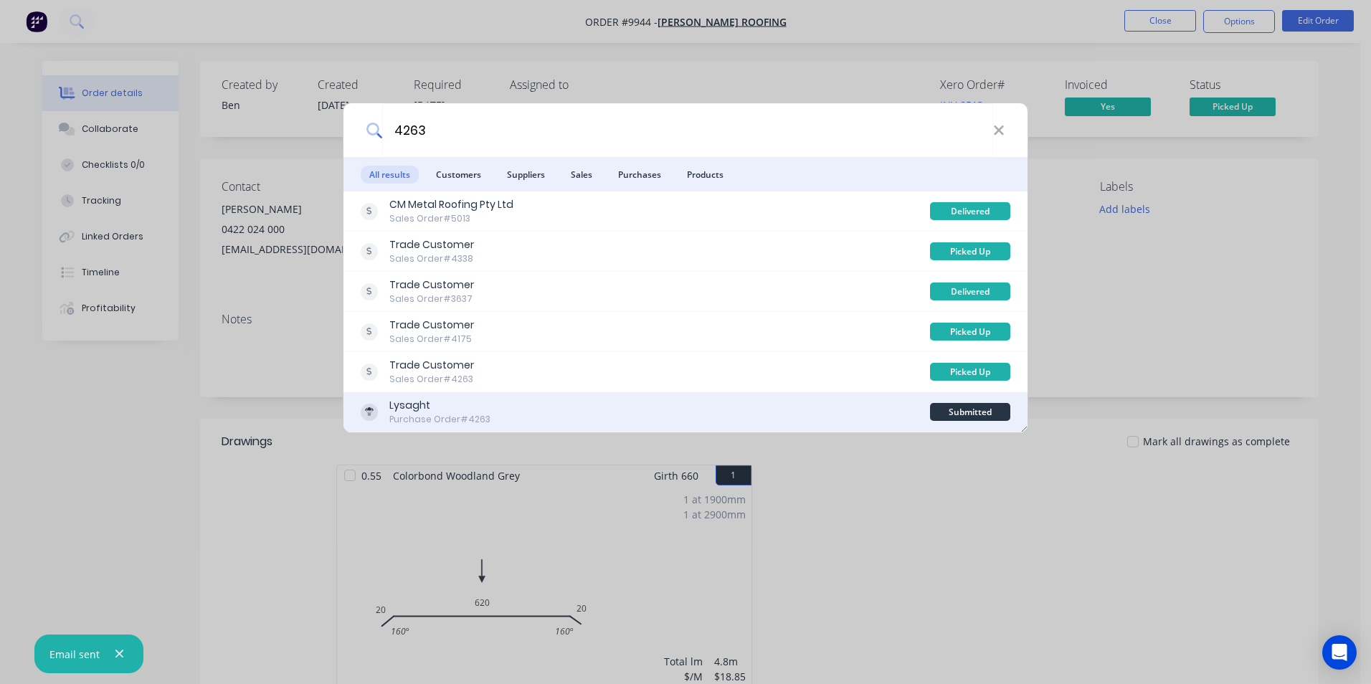
type input "4263"
click at [517, 407] on div "Lysaght Purchase Order #4263" at bounding box center [646, 412] width 570 height 28
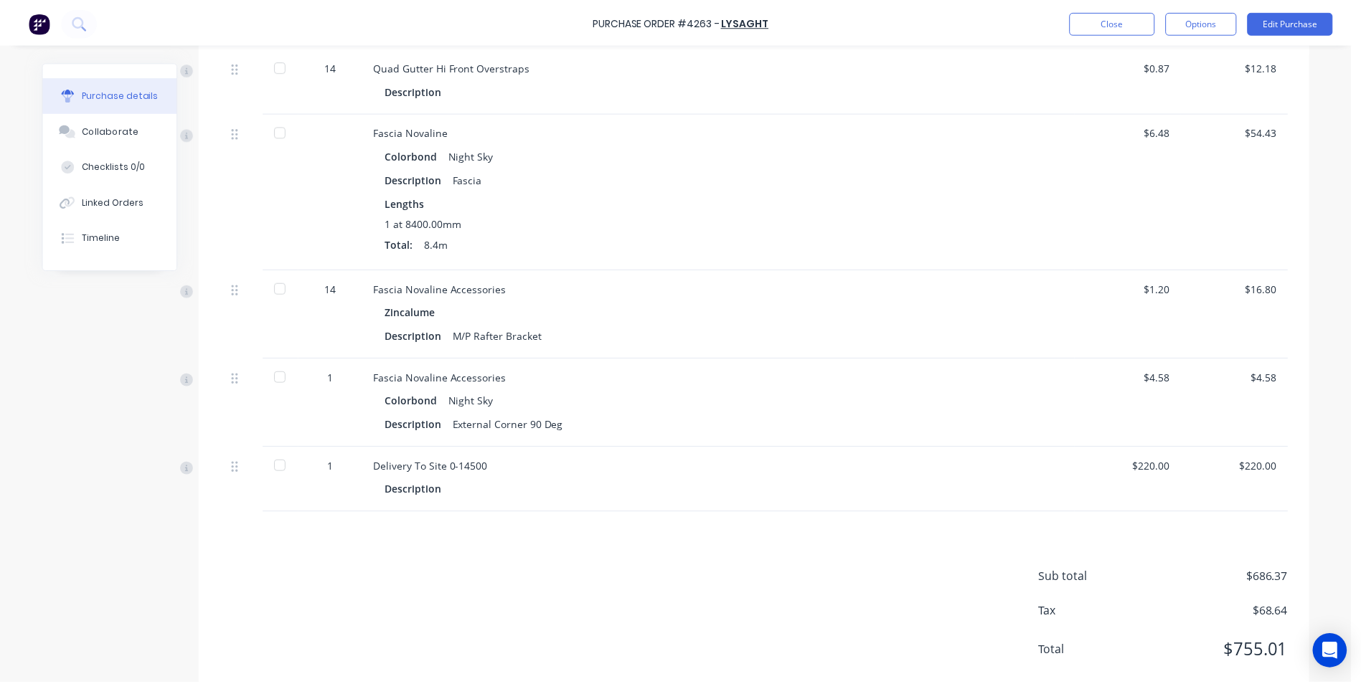
scroll to position [1133, 0]
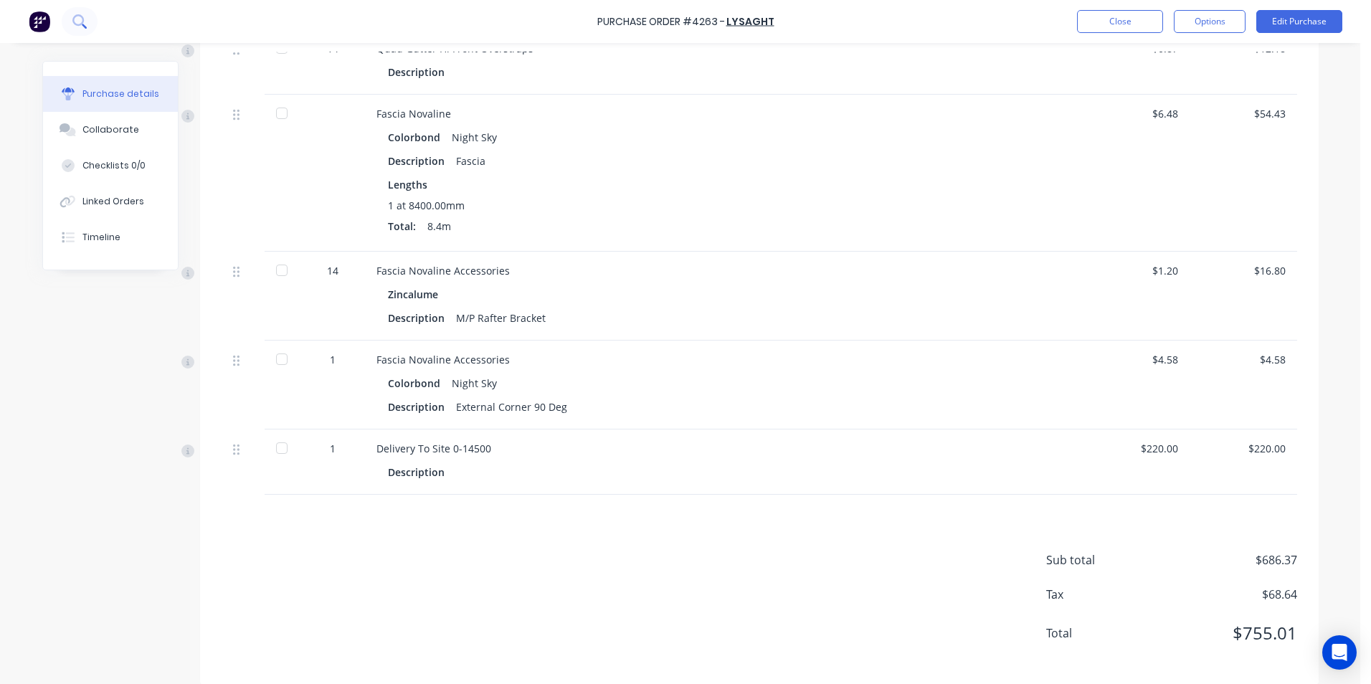
click at [81, 28] on icon at bounding box center [79, 21] width 14 height 14
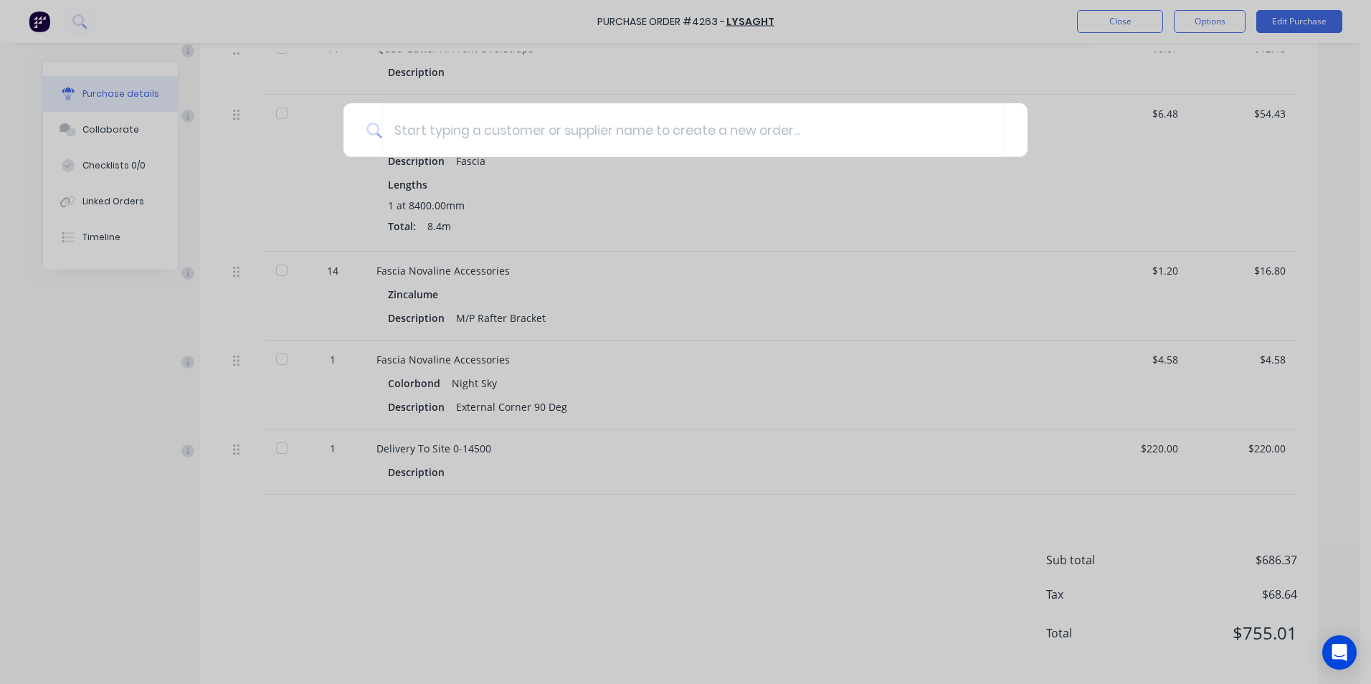
type textarea "x"
type input "98"
type textarea "x"
type input "983"
type textarea "x"
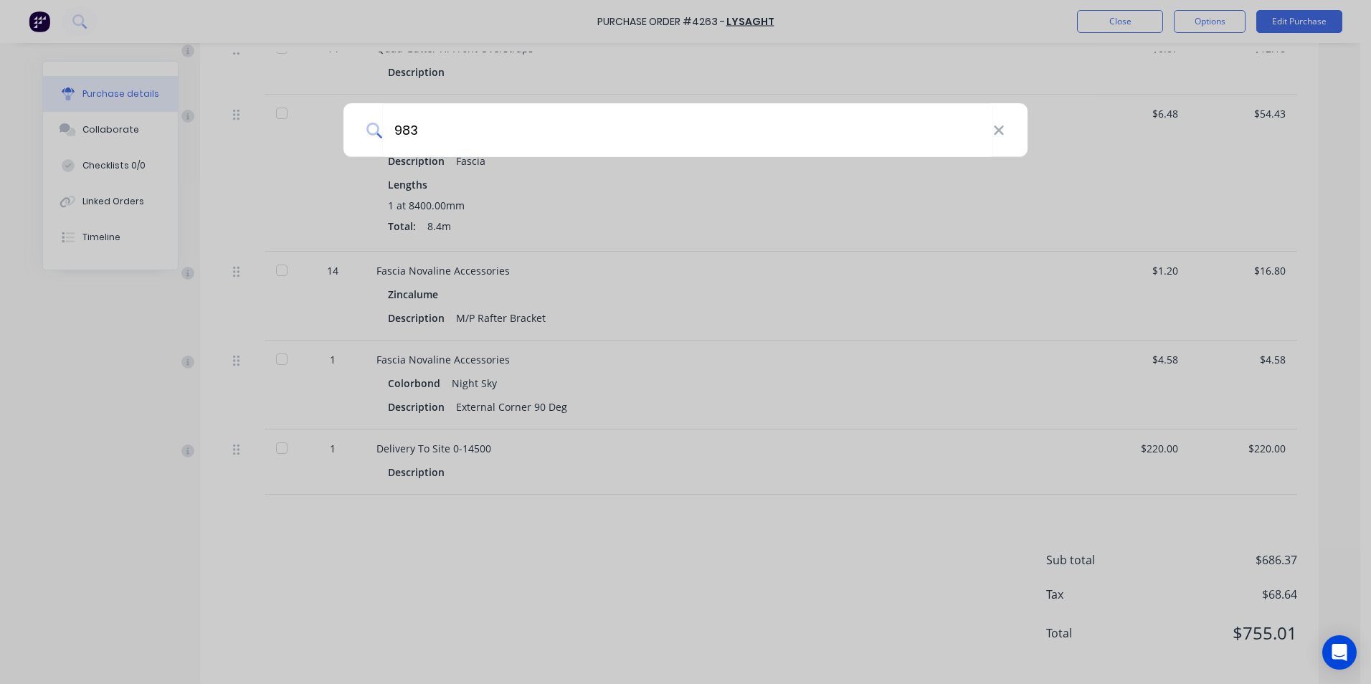
type input "9838"
type textarea "x"
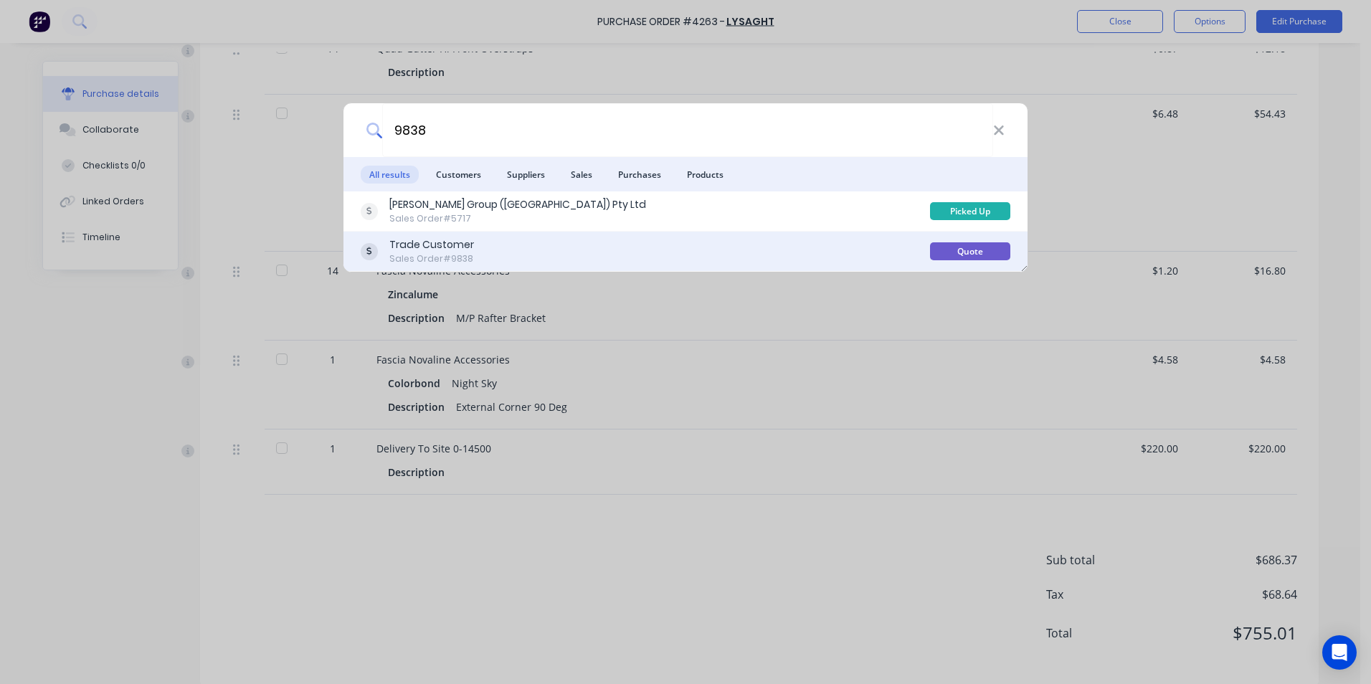
type input "9838"
click at [718, 257] on div "Trade Customer Sales Order #9838" at bounding box center [646, 251] width 570 height 28
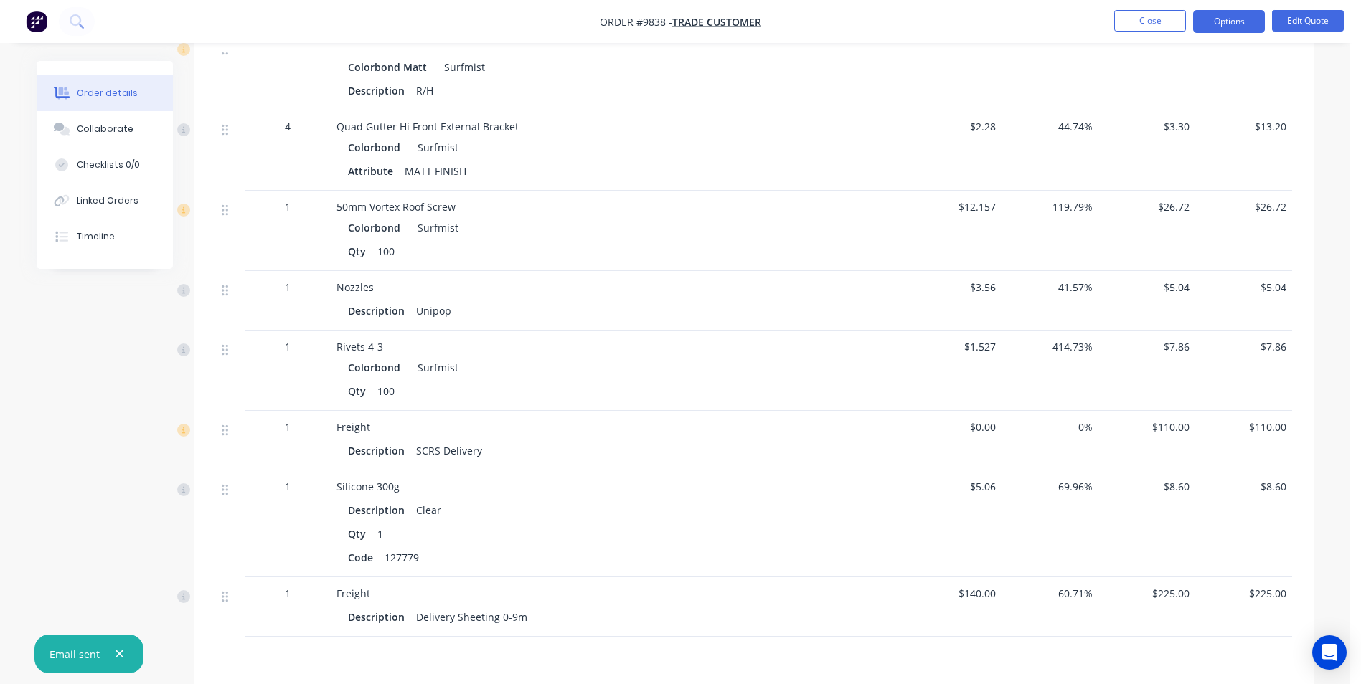
scroll to position [1324, 0]
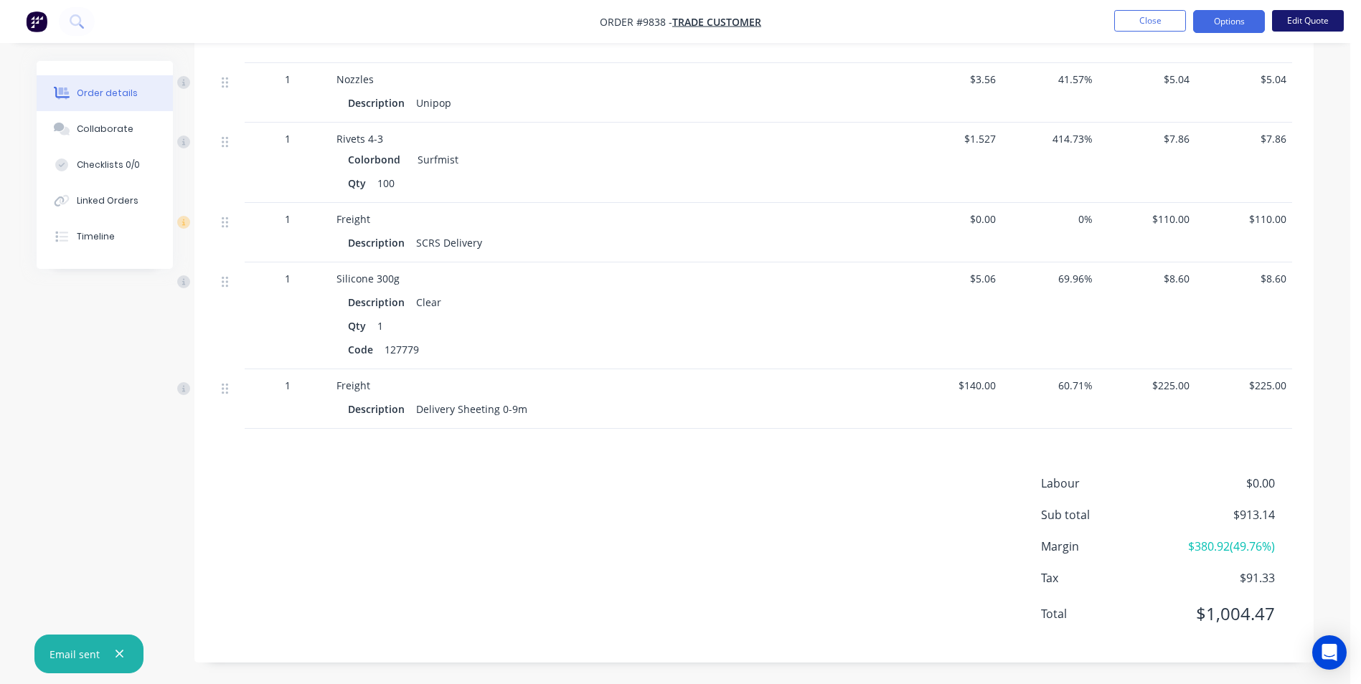
click at [1298, 12] on button "Edit Quote" at bounding box center [1308, 21] width 72 height 22
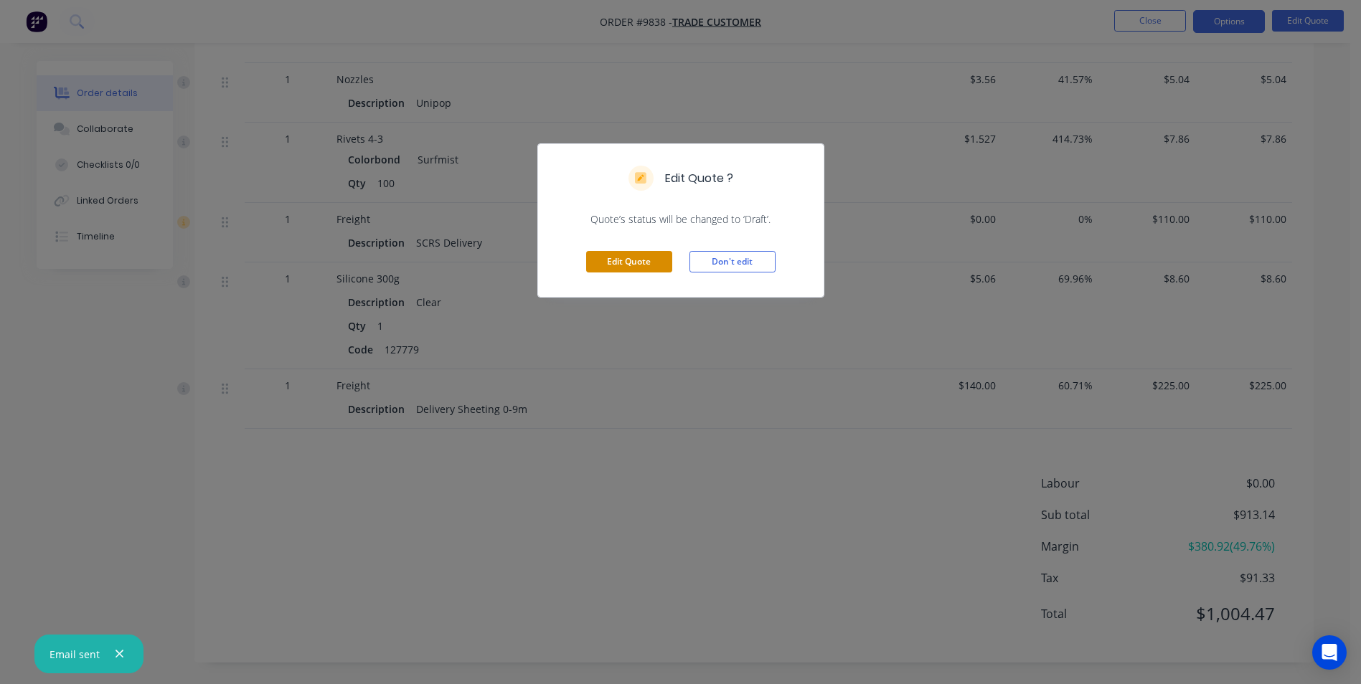
click at [603, 262] on button "Edit Quote" at bounding box center [629, 262] width 86 height 22
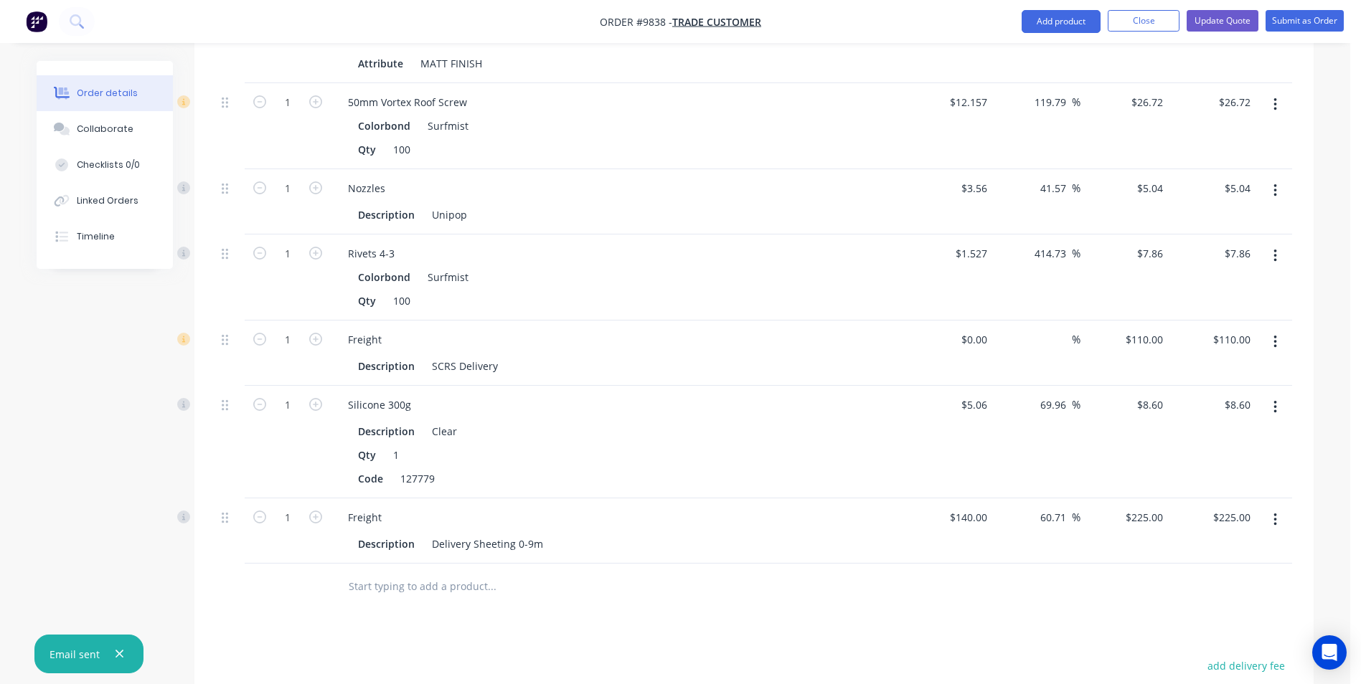
scroll to position [1283, 0]
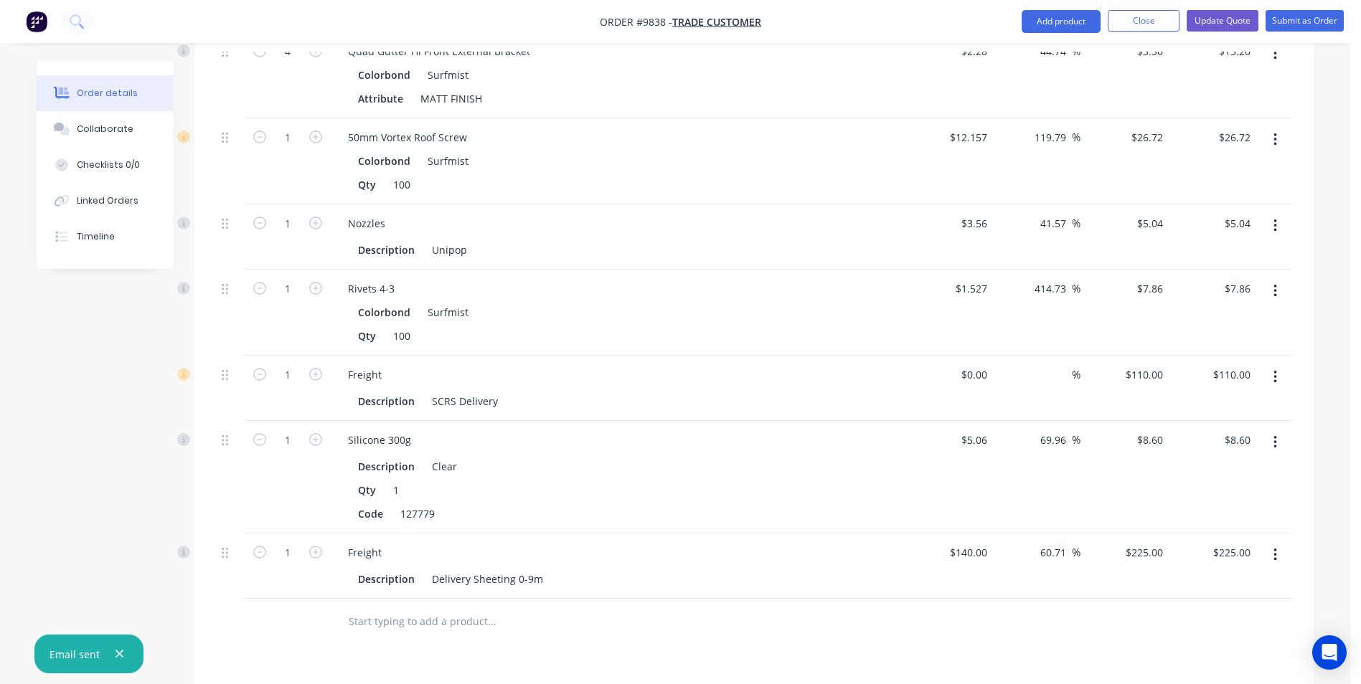
click at [1275, 369] on icon "button" at bounding box center [1275, 377] width 4 height 16
click at [1204, 491] on div "Delete" at bounding box center [1223, 501] width 110 height 21
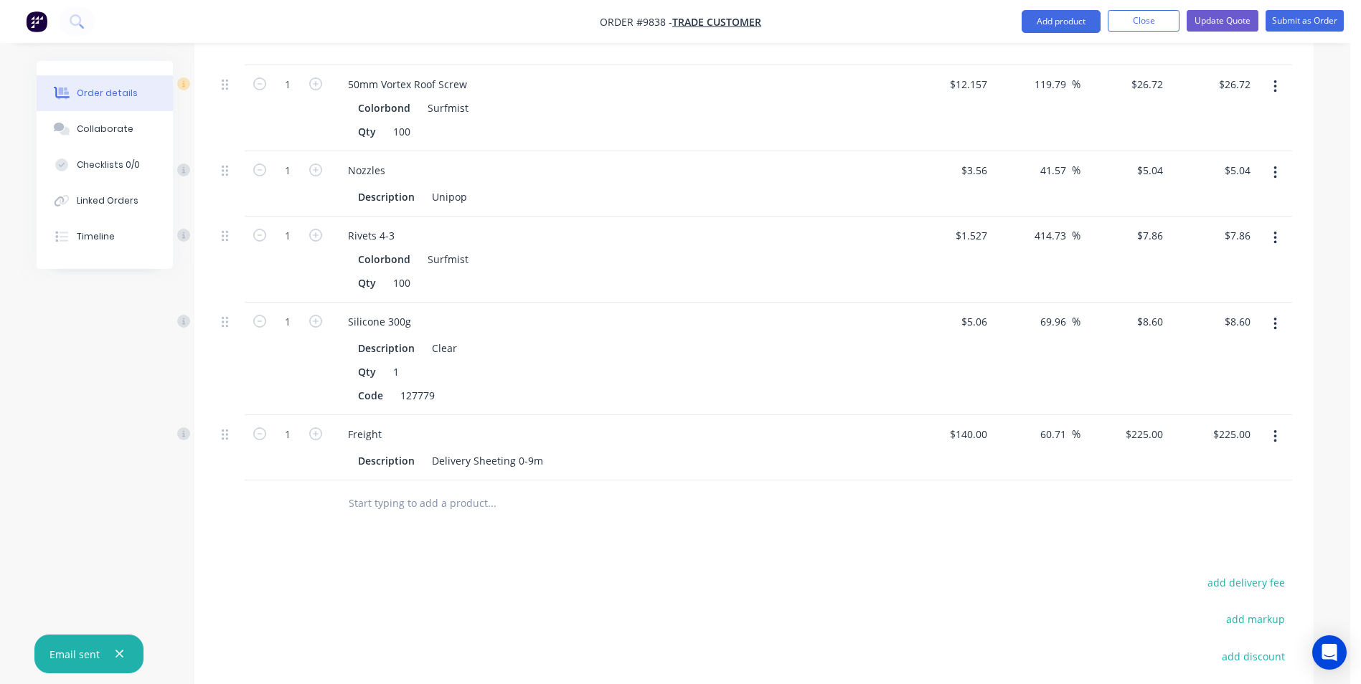
scroll to position [1361, 0]
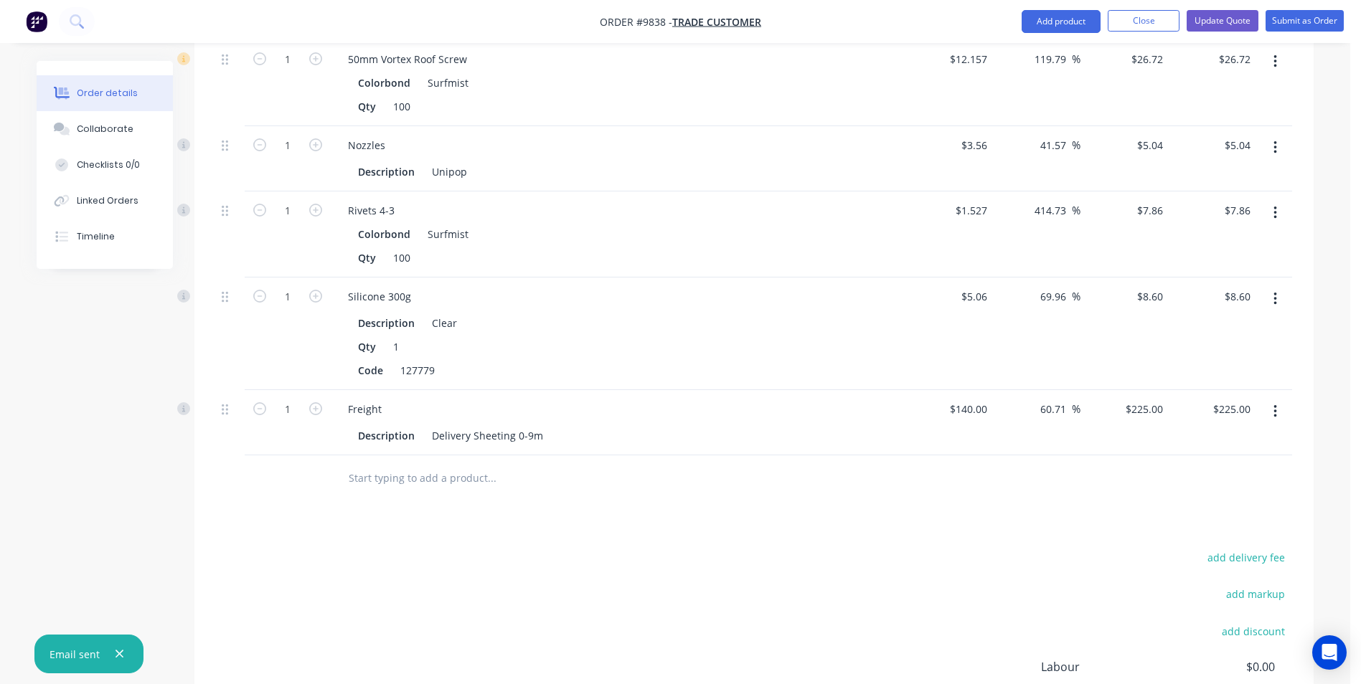
click at [403, 464] on input "text" at bounding box center [491, 478] width 287 height 29
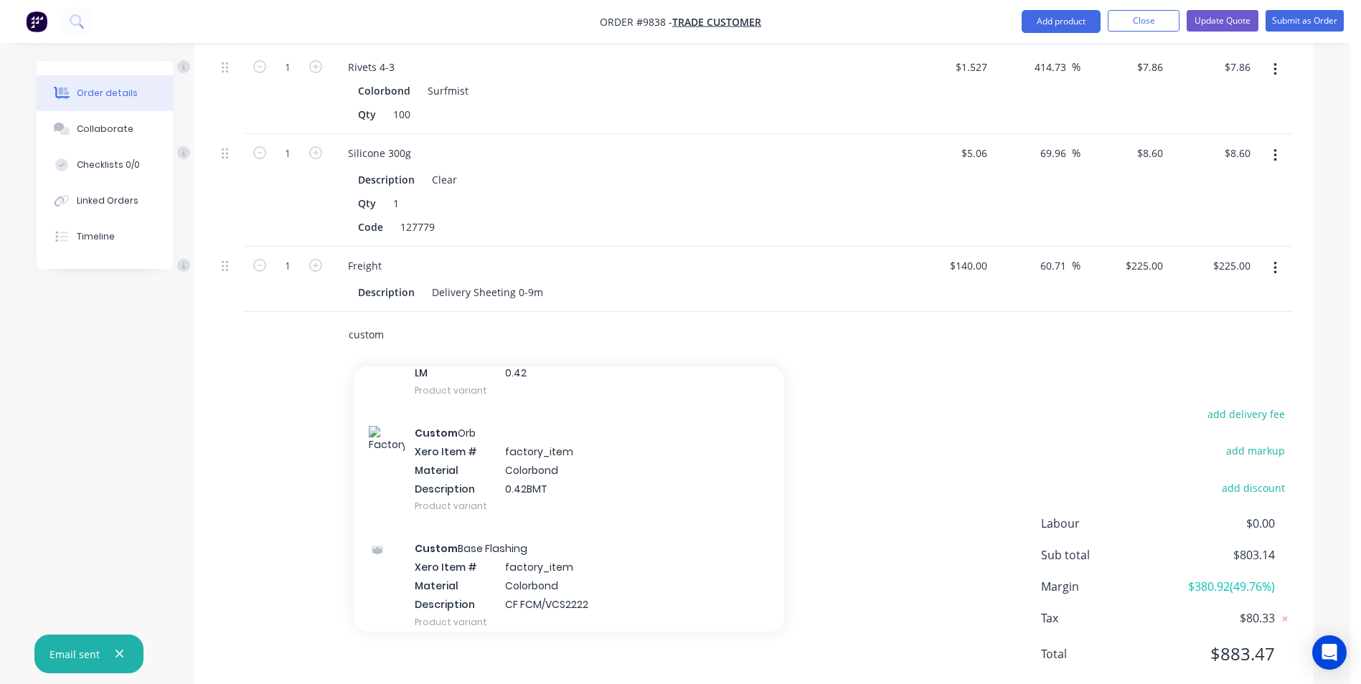
scroll to position [359, 0]
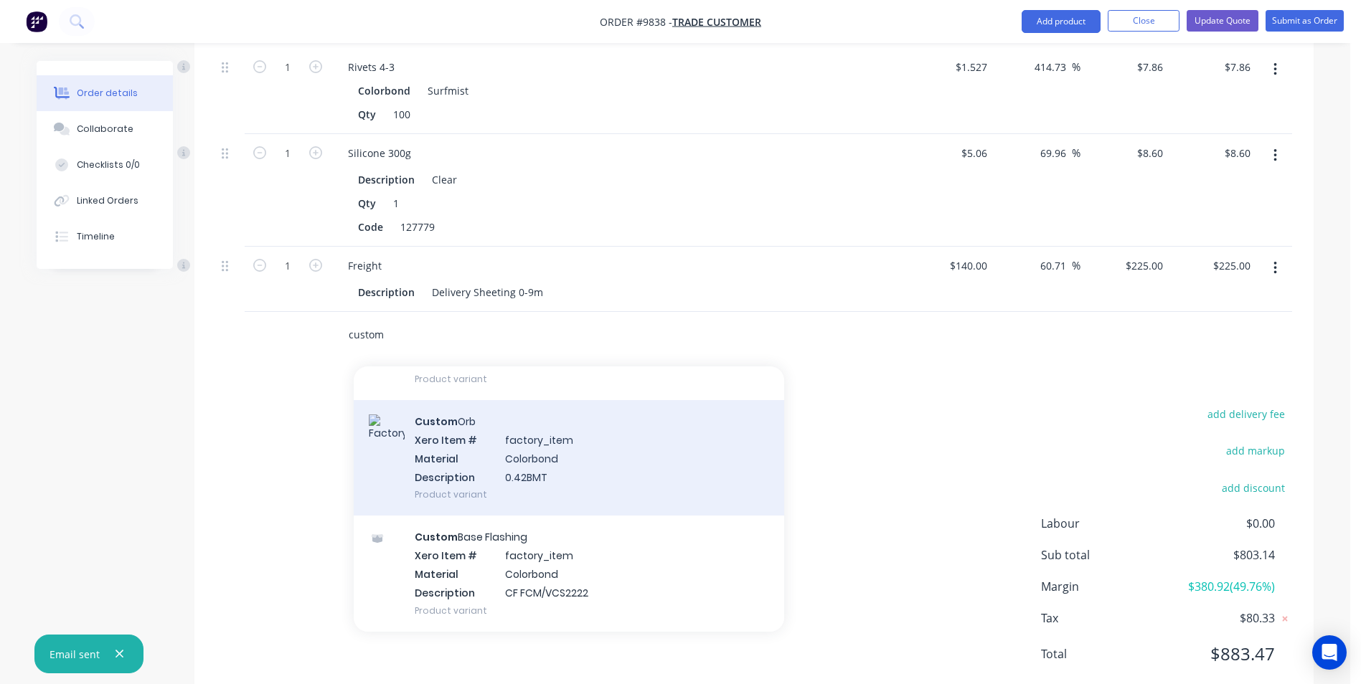
type input "custom"
click at [474, 440] on div "Custom Orb Xero Item # factory_item Material Colorbond Description 0.42BMT Prod…" at bounding box center [569, 457] width 430 height 115
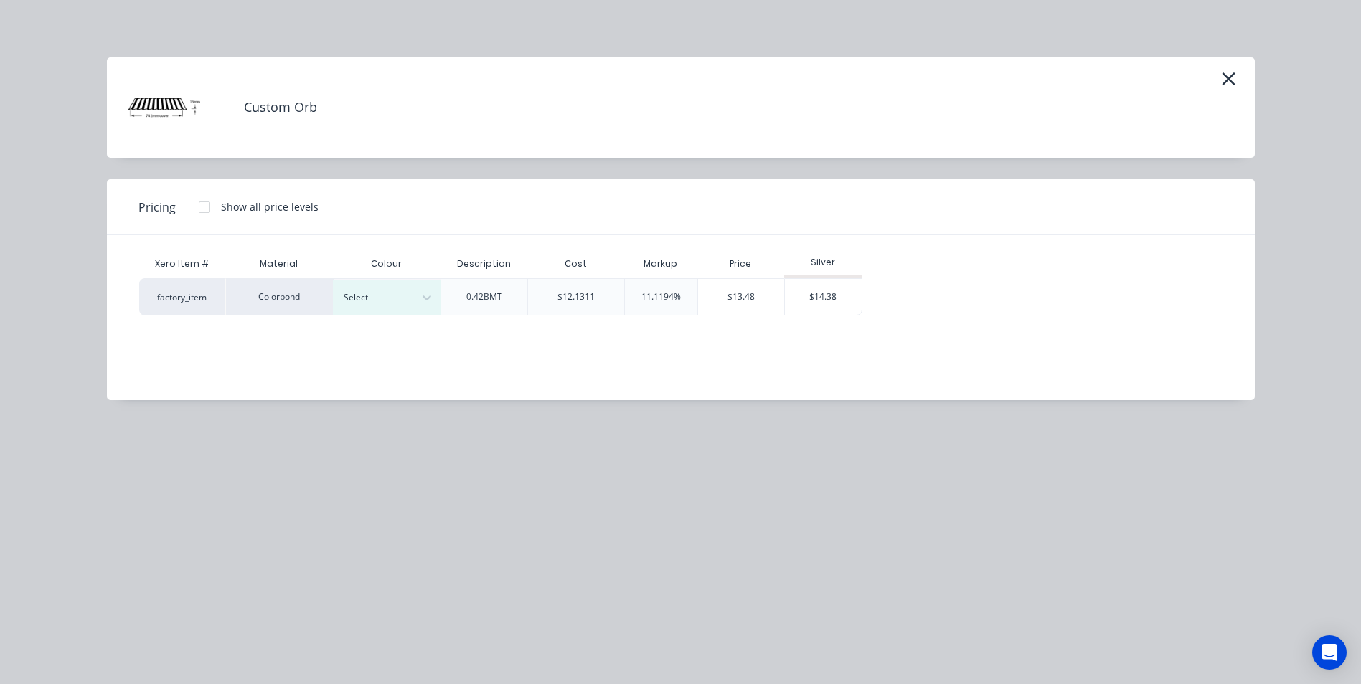
click at [361, 315] on div "Select" at bounding box center [387, 296] width 108 height 37
click at [375, 306] on div "Select" at bounding box center [374, 297] width 80 height 19
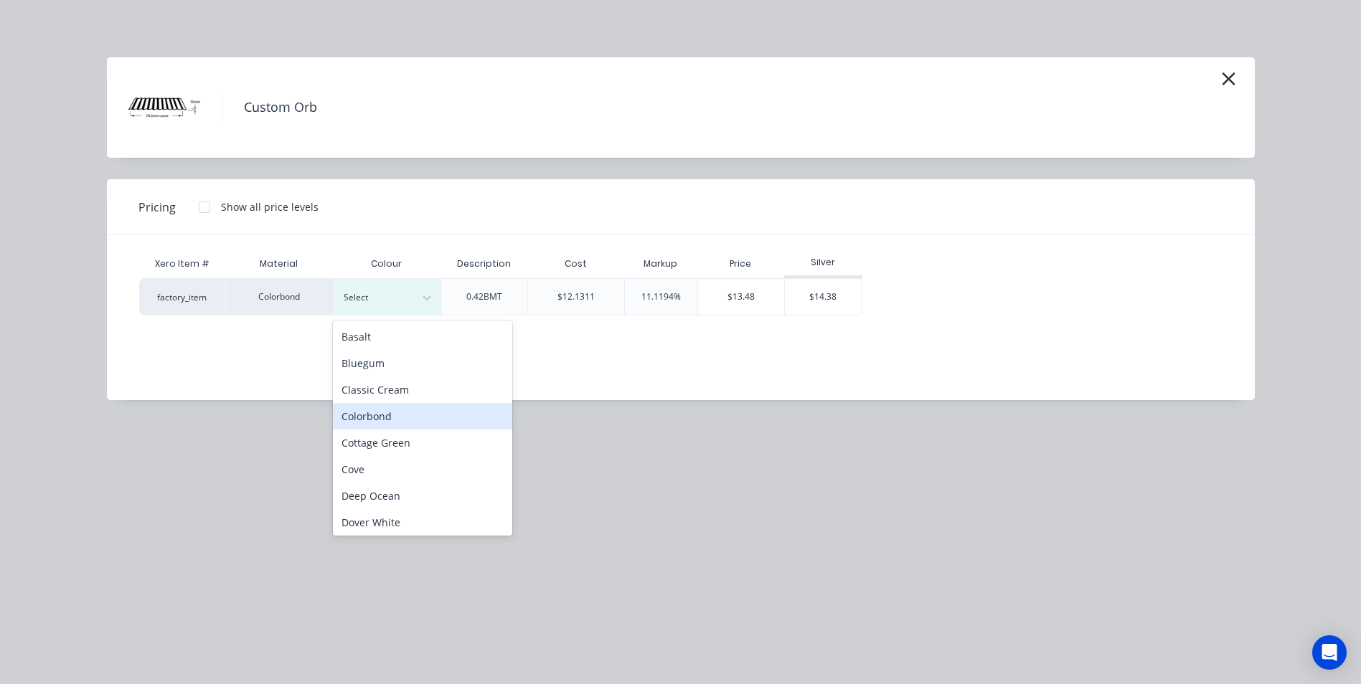
click at [401, 424] on div "Colorbond" at bounding box center [422, 416] width 179 height 27
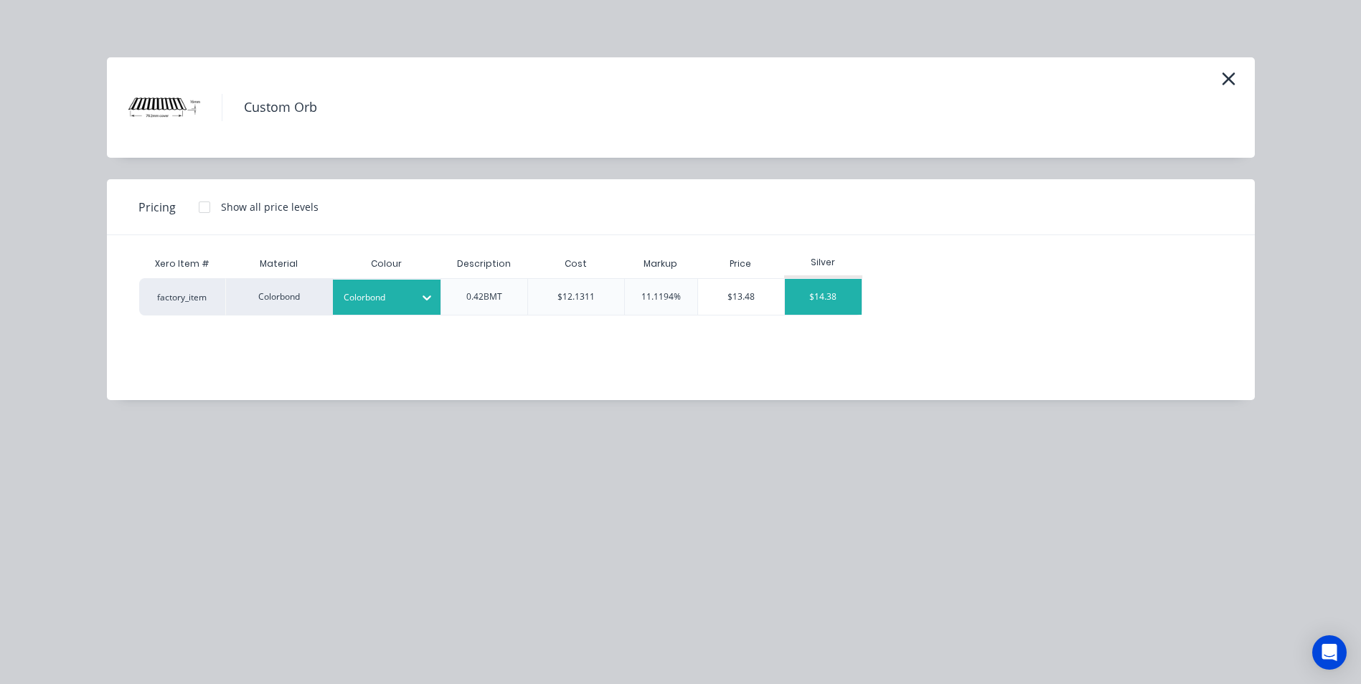
click at [826, 296] on div "$14.38" at bounding box center [823, 297] width 77 height 36
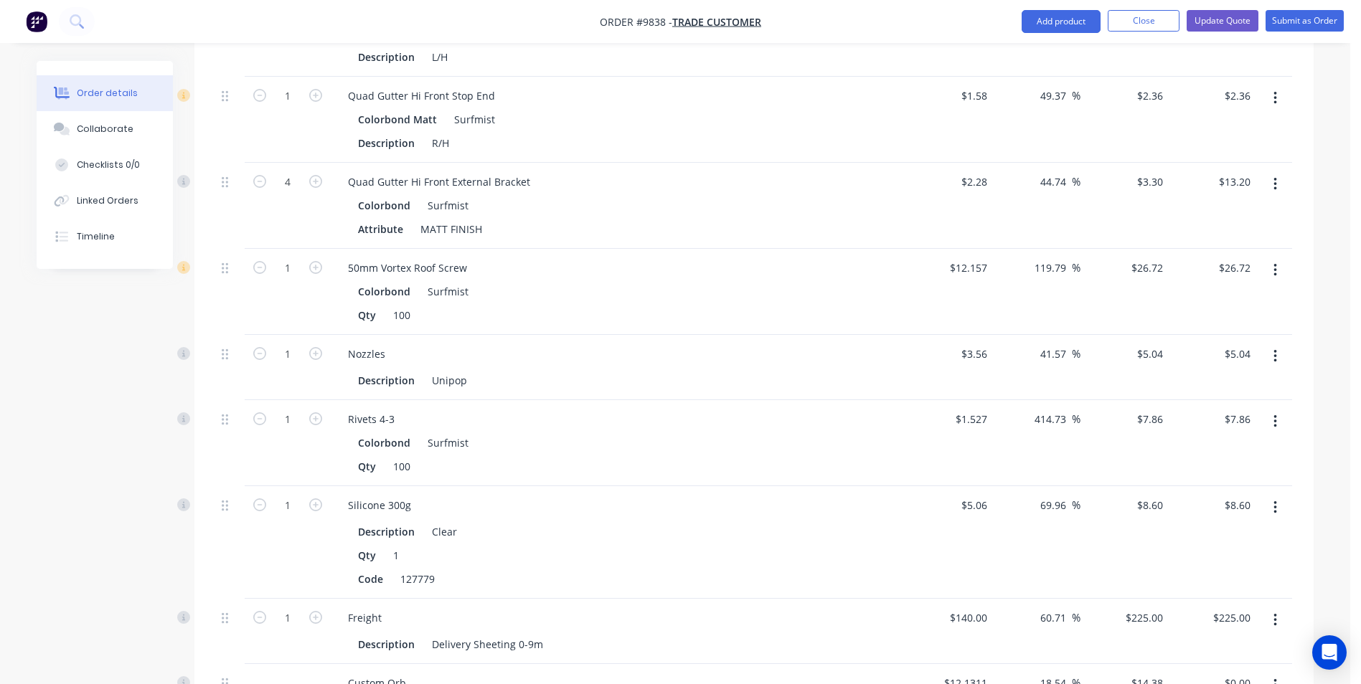
scroll to position [1361, 0]
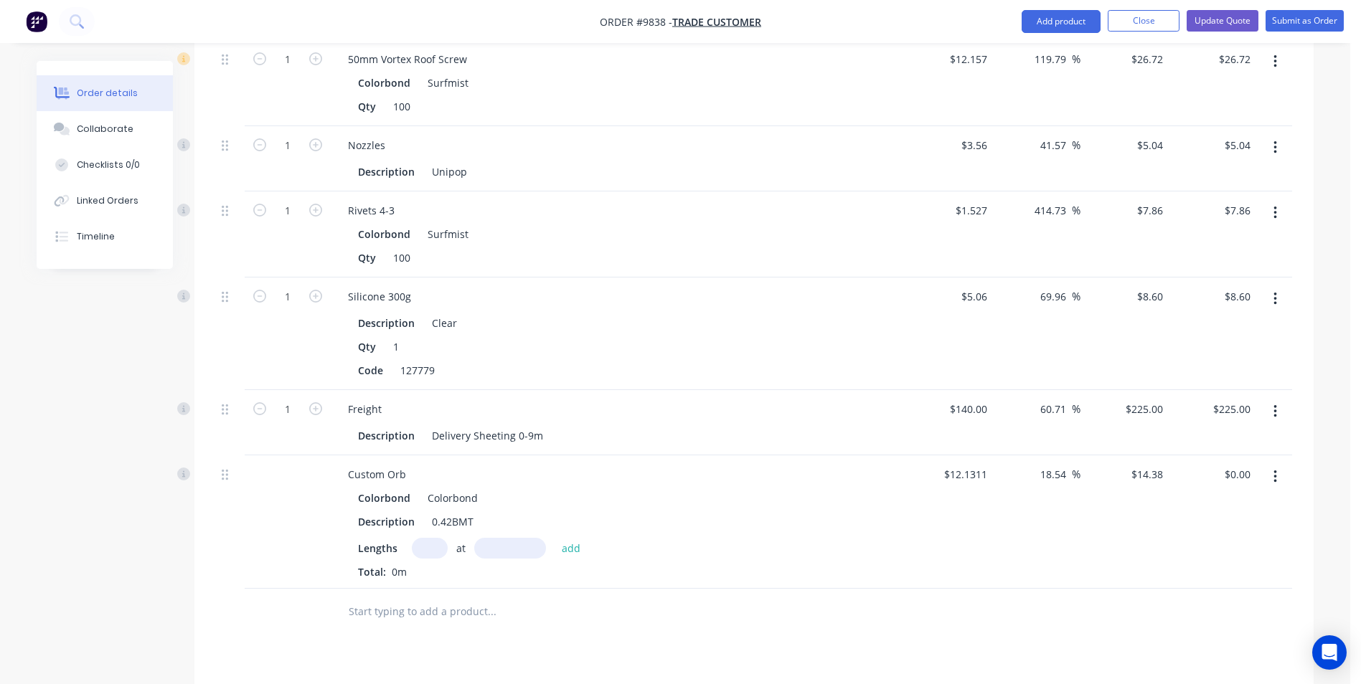
click at [424, 538] on input "text" at bounding box center [430, 548] width 36 height 21
type input "4"
type input "4060"
click at [554, 538] on button "add" at bounding box center [571, 547] width 34 height 19
type input "$233.53"
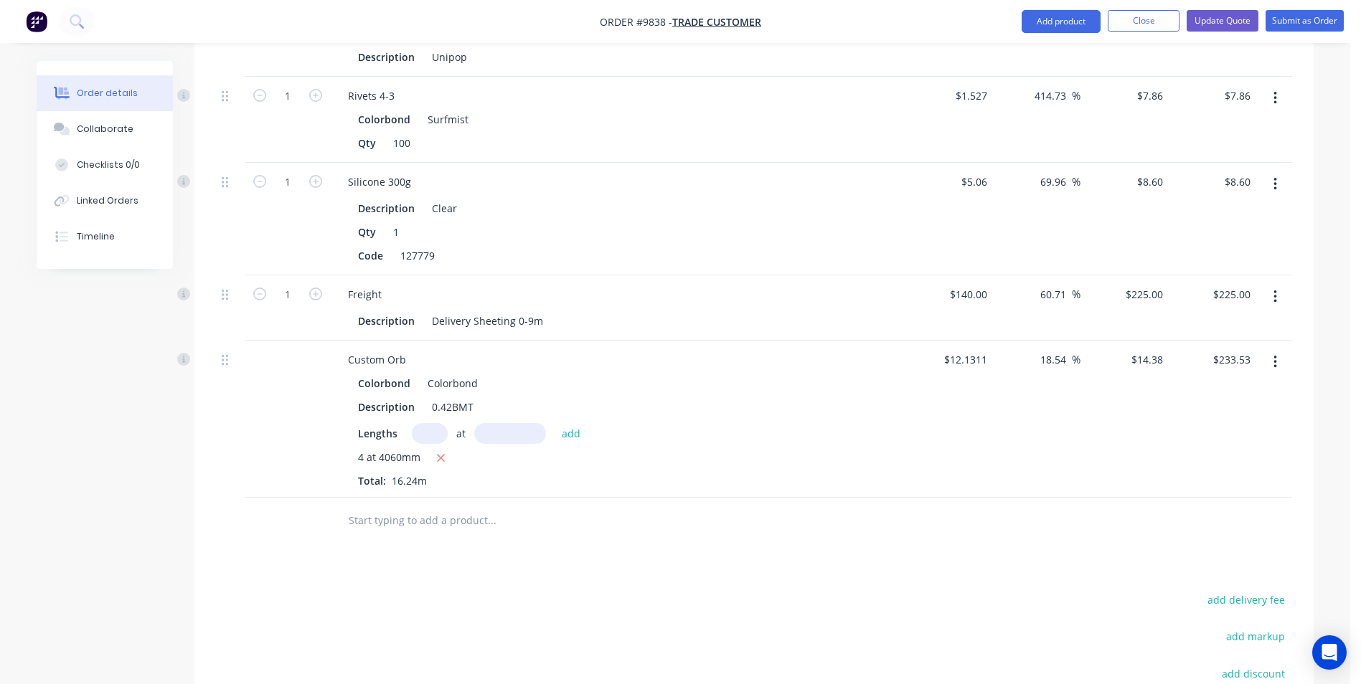
scroll to position [1662, 0]
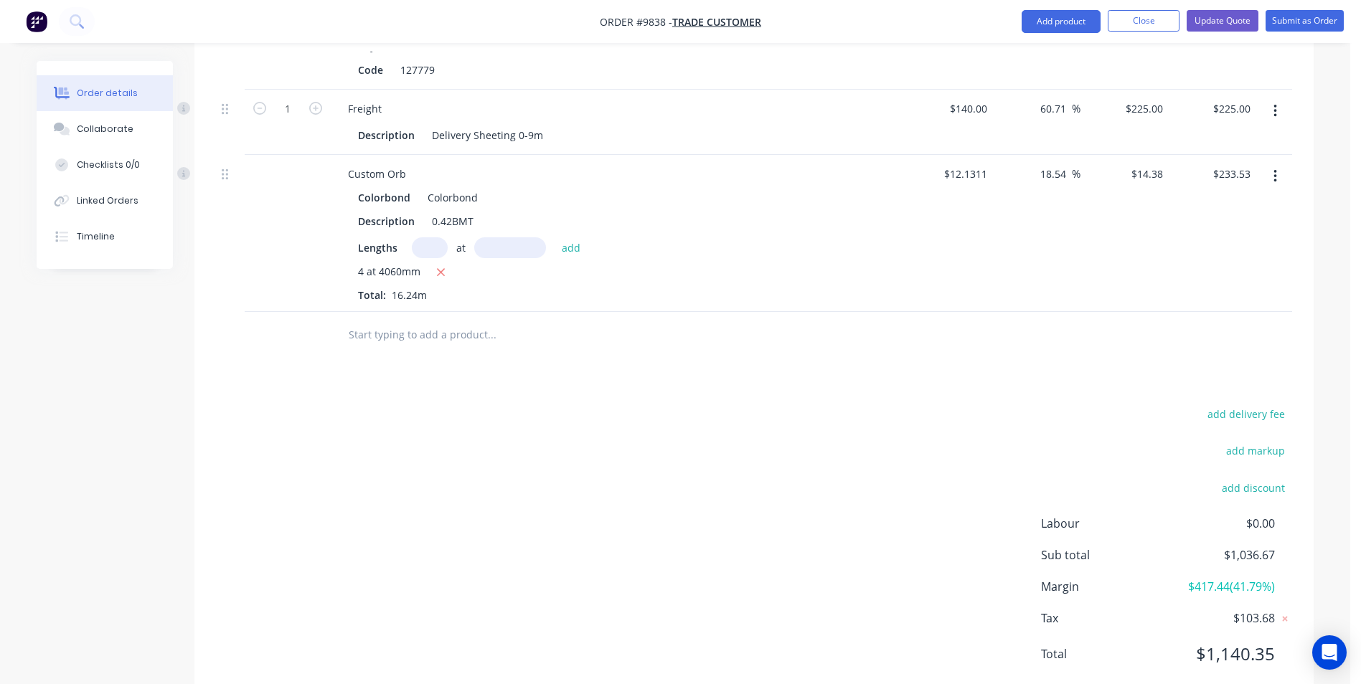
click at [1273, 169] on icon "button" at bounding box center [1275, 177] width 4 height 16
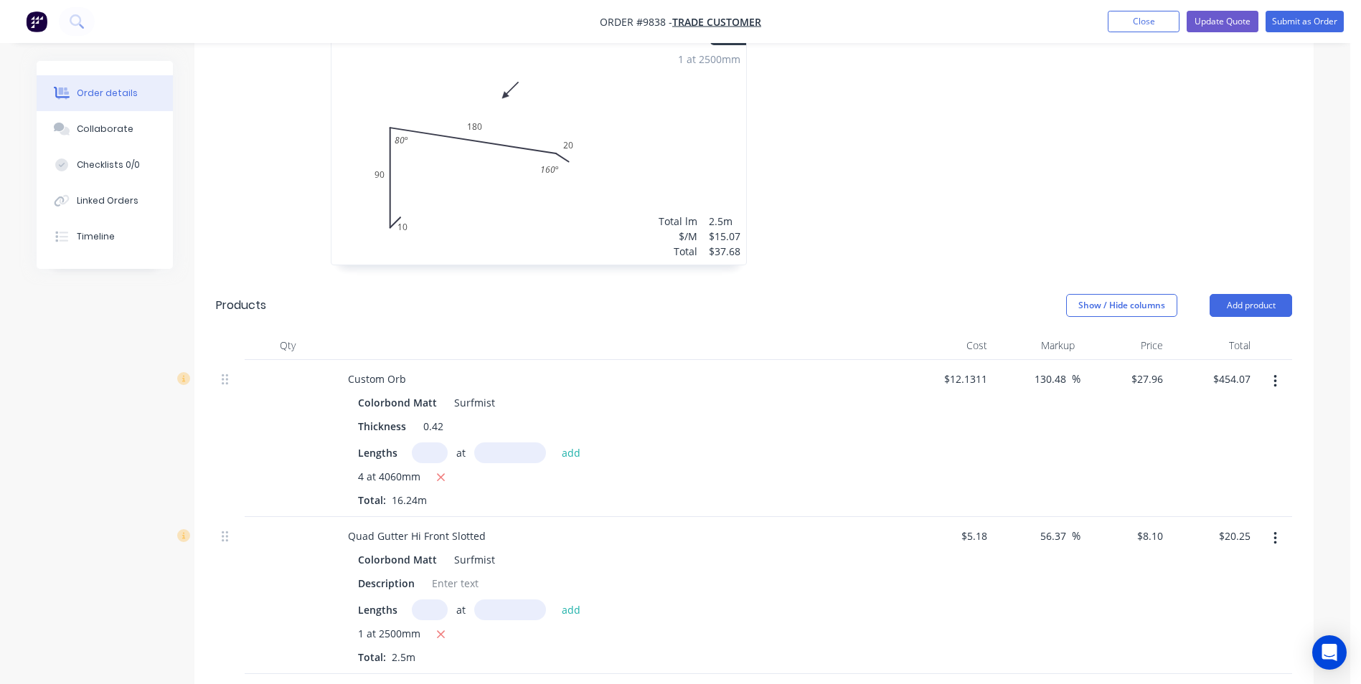
scroll to position [299, 0]
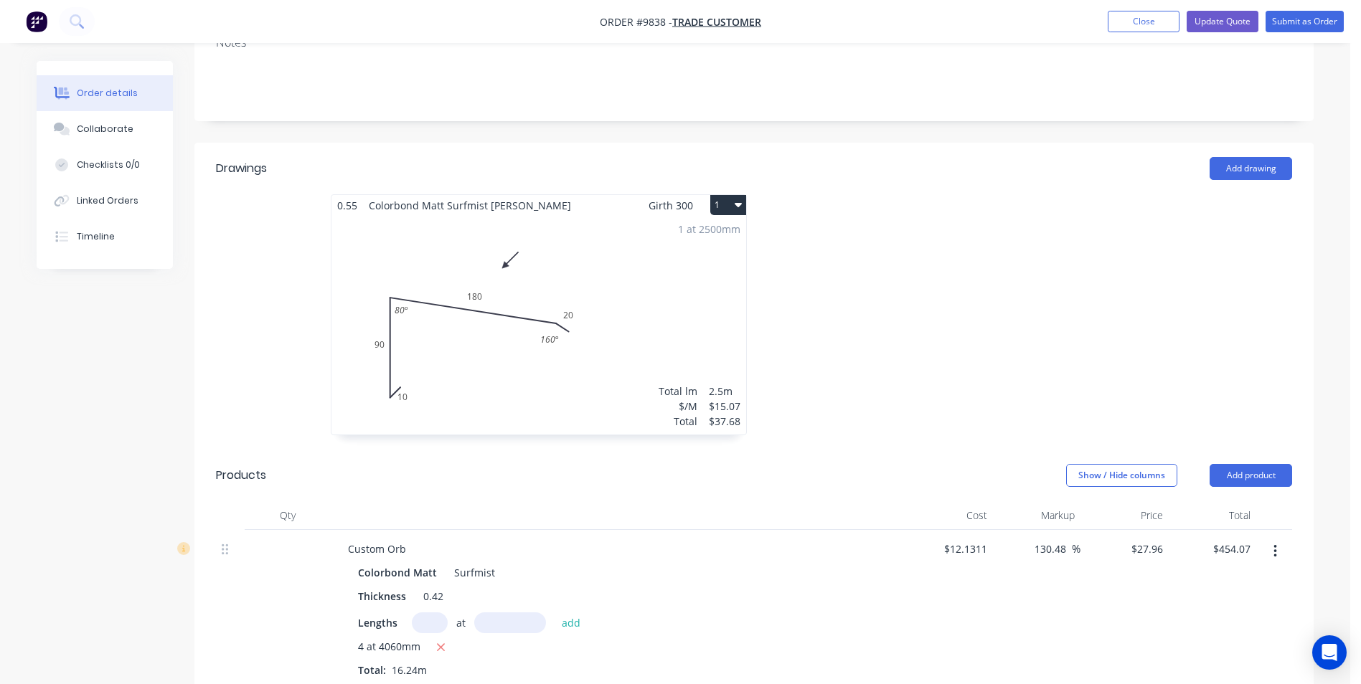
click at [760, 464] on div "Show / Hide columns Add product" at bounding box center [868, 475] width 847 height 23
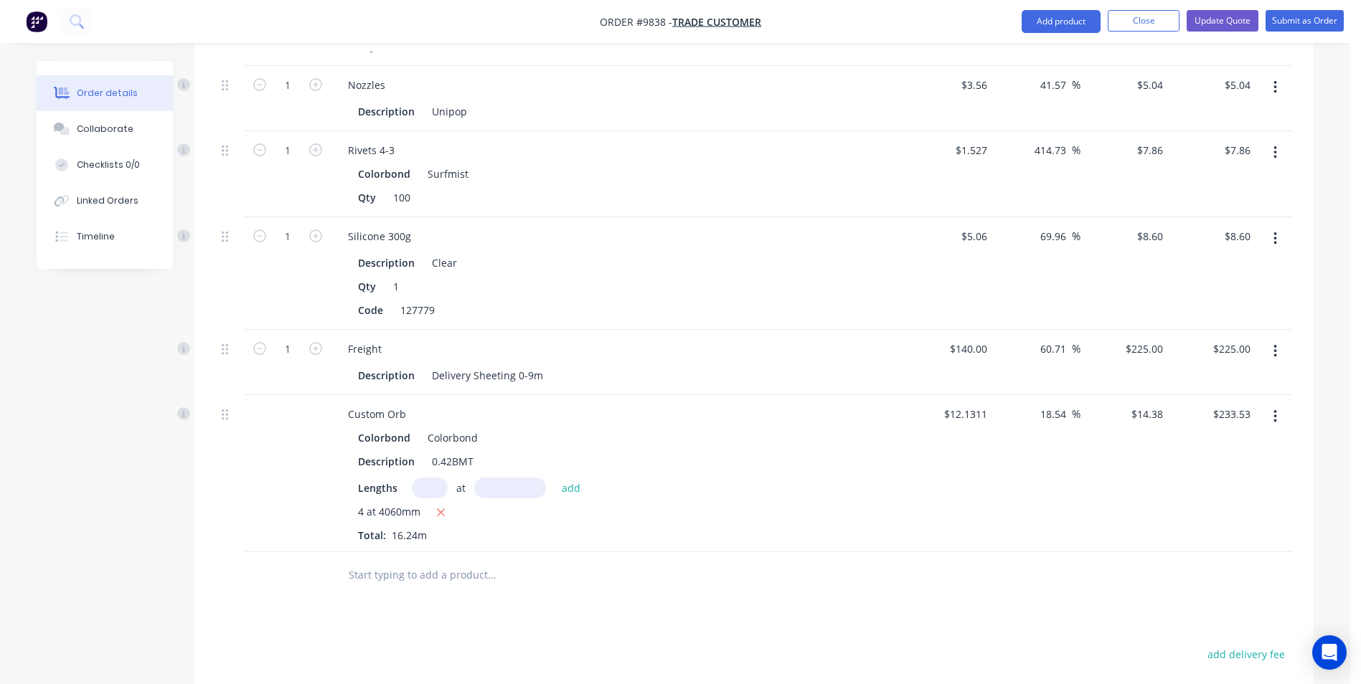
scroll to position [1590, 0]
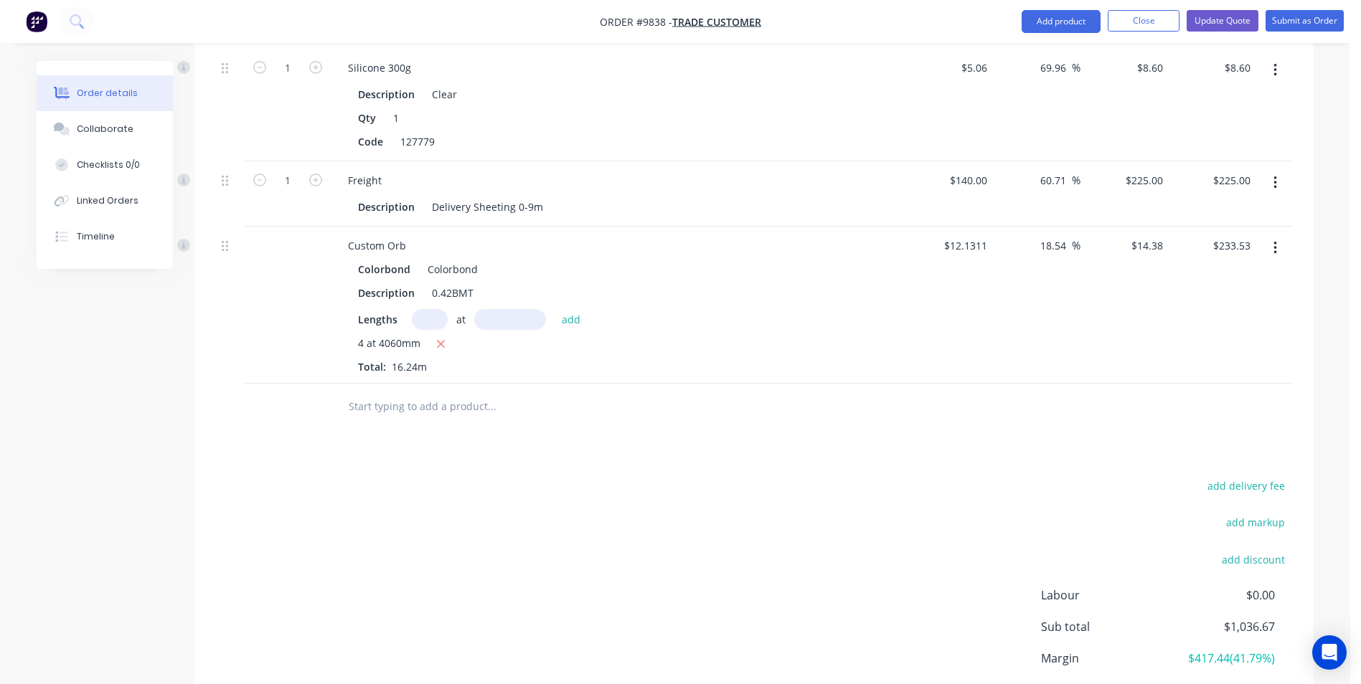
click at [1275, 240] on icon "button" at bounding box center [1275, 248] width 4 height 16
click at [1176, 362] on div "Delete" at bounding box center [1223, 372] width 110 height 21
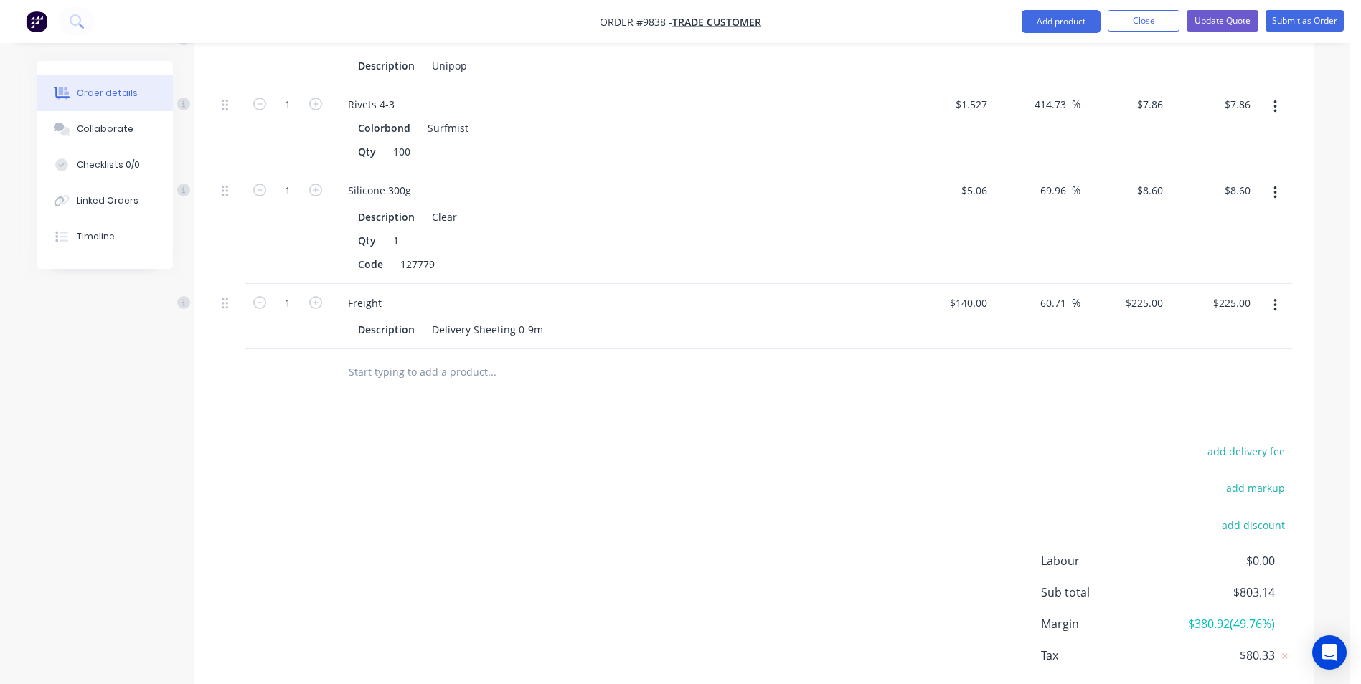
scroll to position [1433, 0]
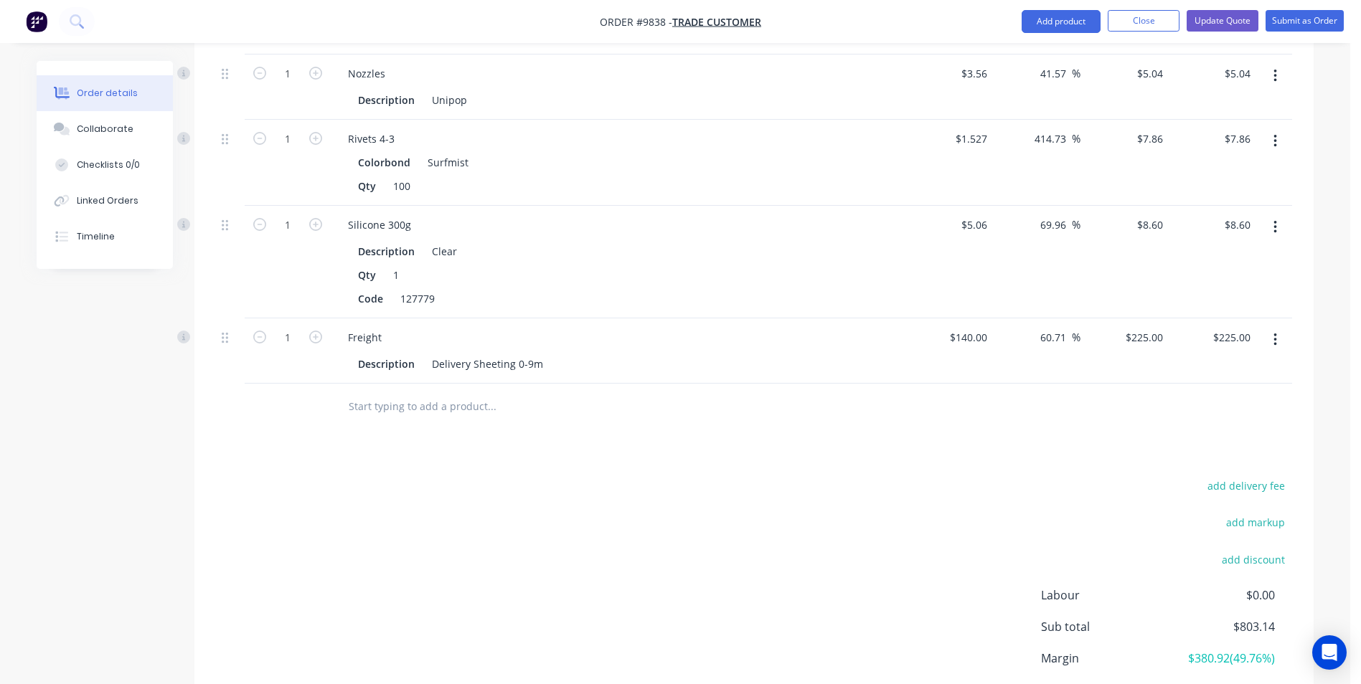
click at [1279, 327] on button "button" at bounding box center [1275, 340] width 34 height 26
click at [1203, 453] on div "Delete" at bounding box center [1223, 463] width 110 height 21
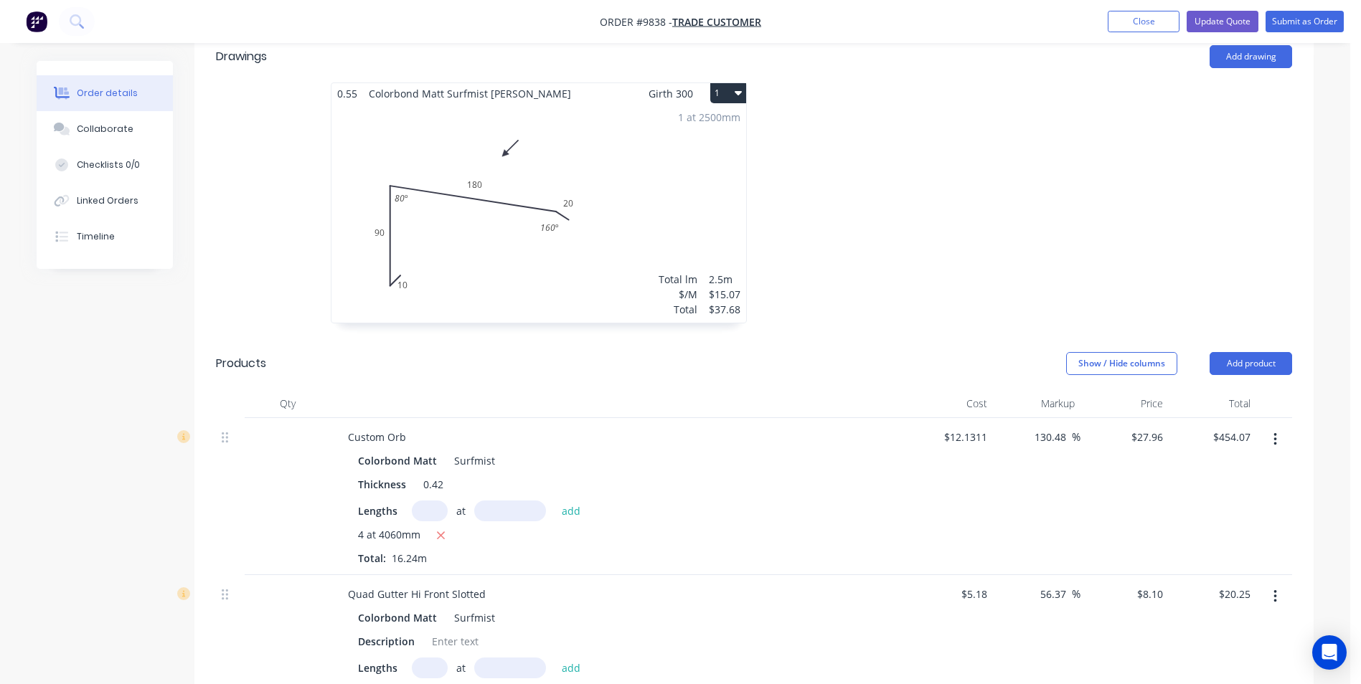
scroll to position [292, 0]
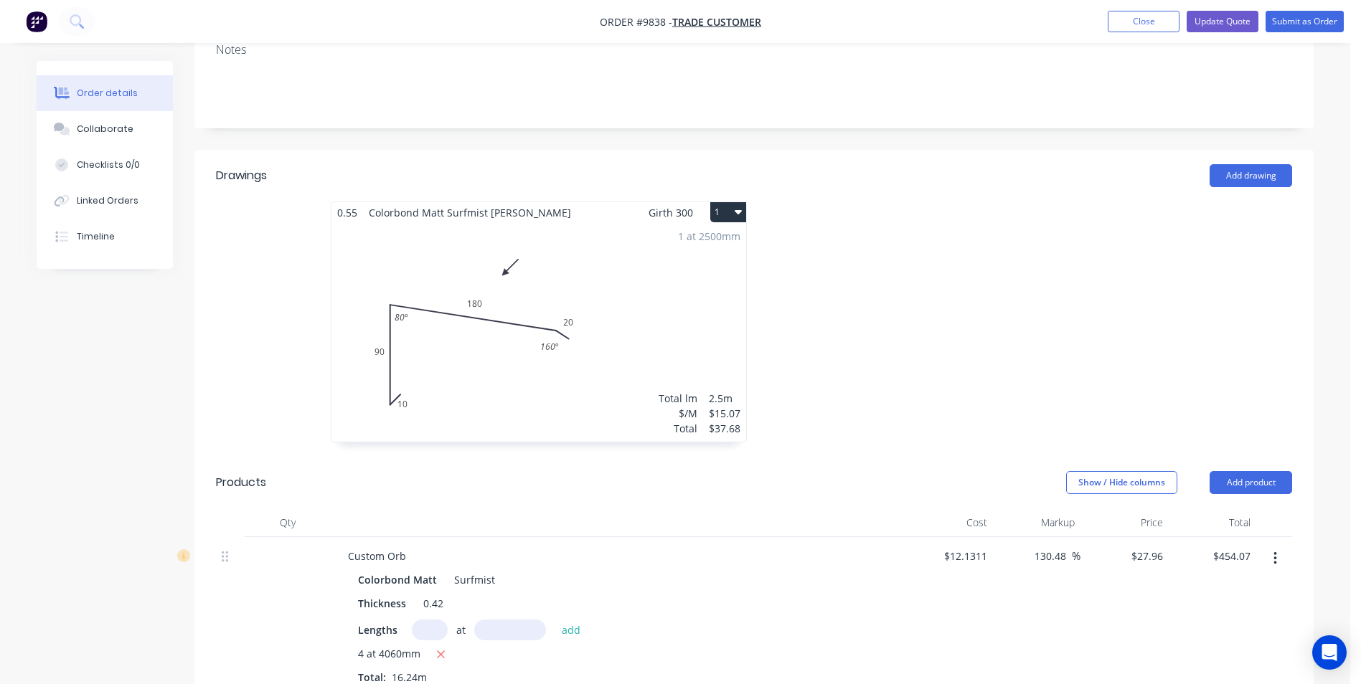
click at [1274, 551] on icon "button" at bounding box center [1275, 559] width 4 height 16
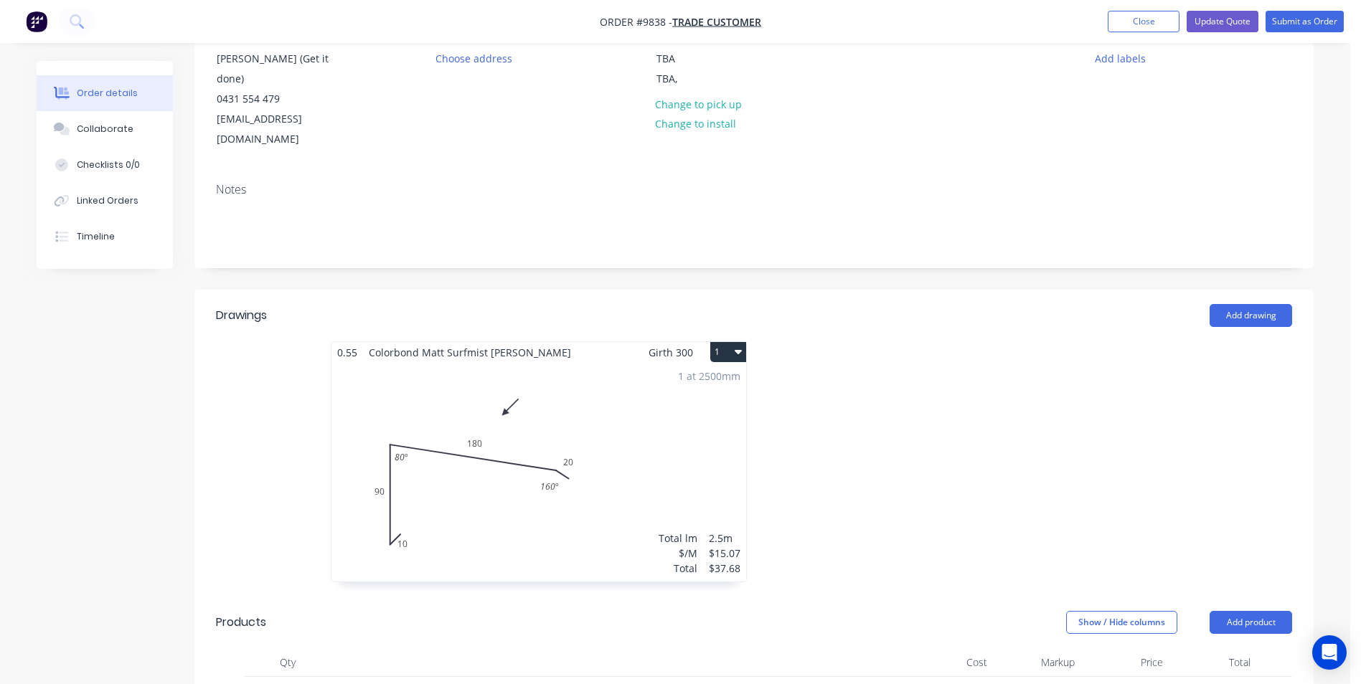
scroll to position [359, 0]
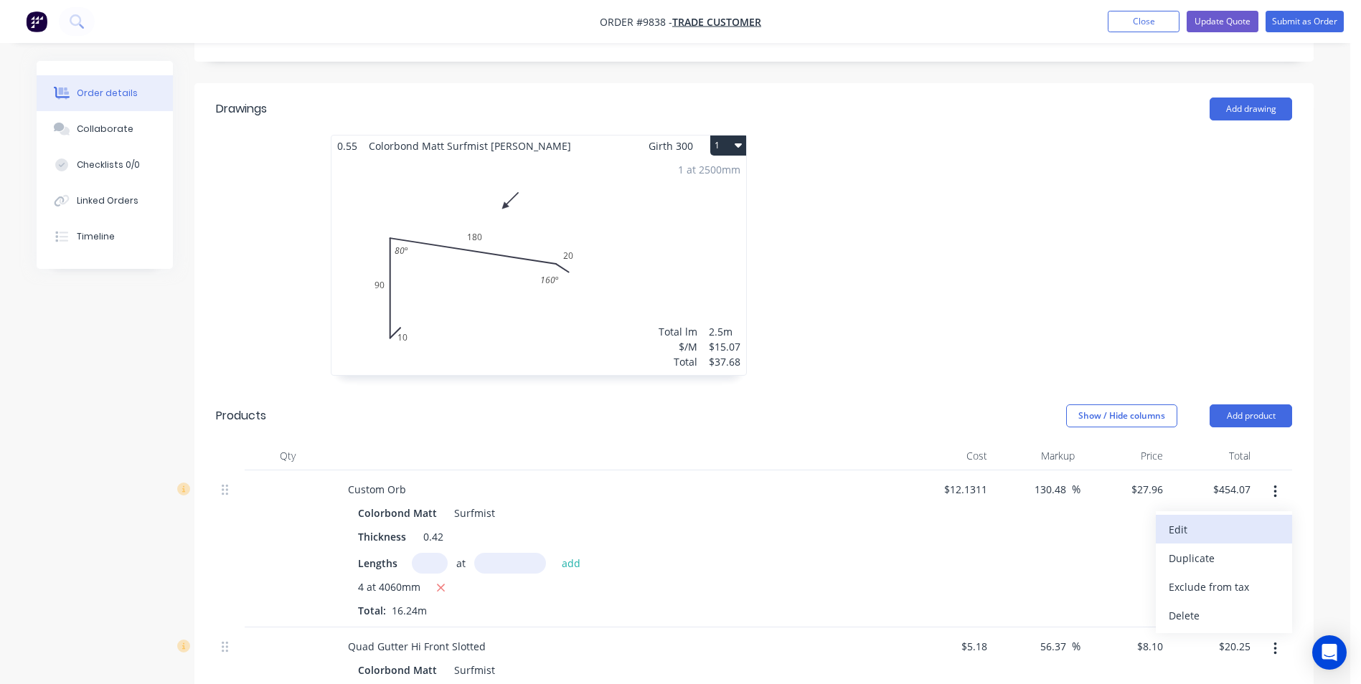
click at [1223, 519] on div "Edit" at bounding box center [1223, 529] width 110 height 21
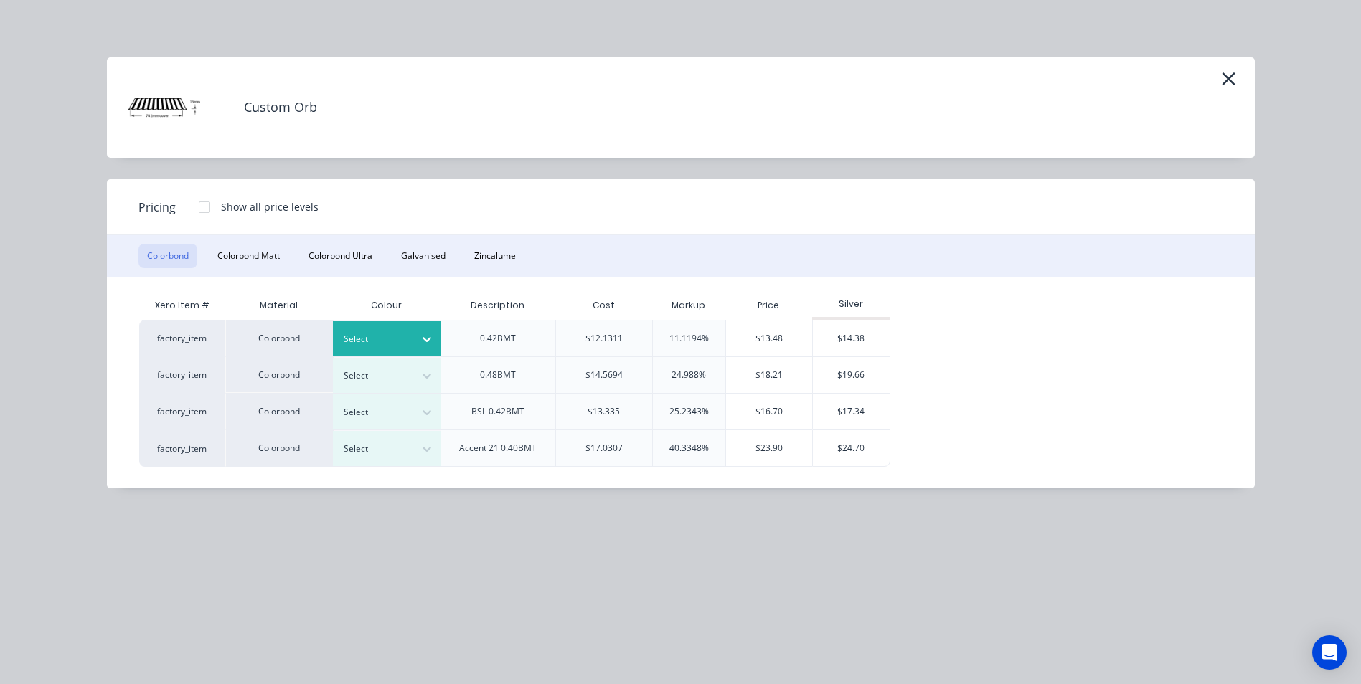
click at [400, 351] on div "Select" at bounding box center [387, 338] width 108 height 35
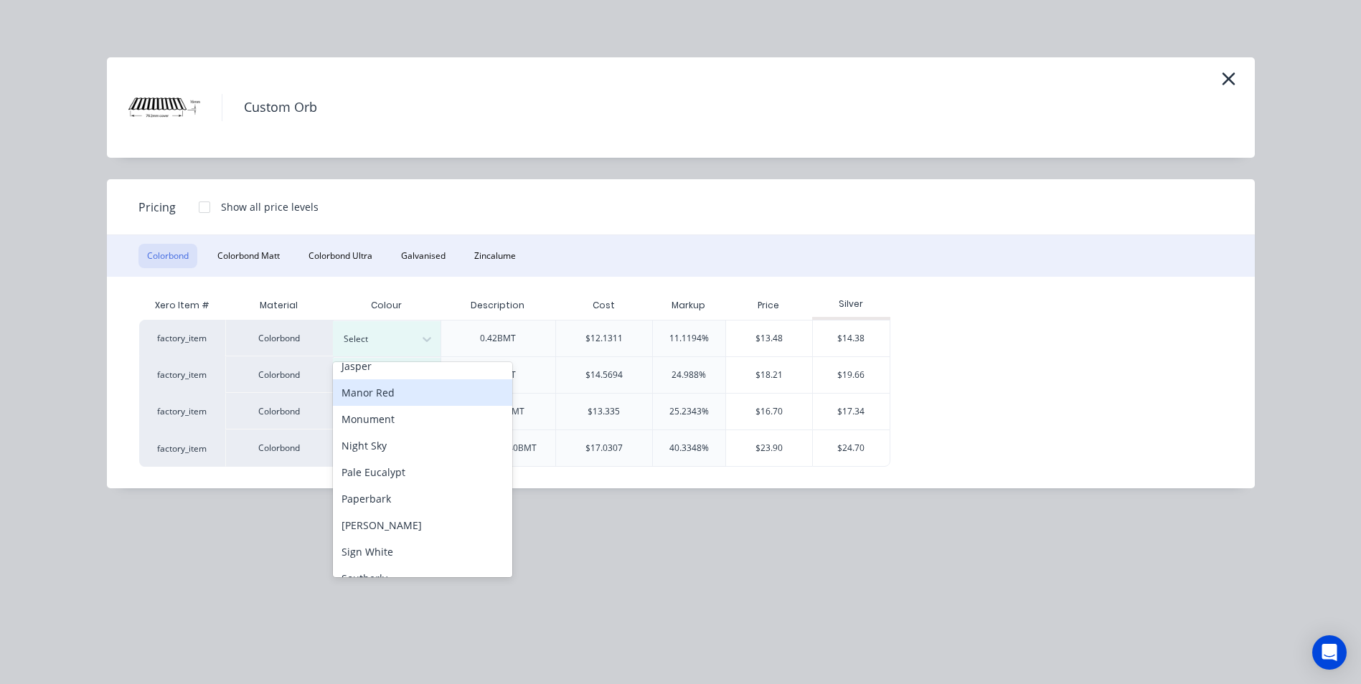
scroll to position [502, 0]
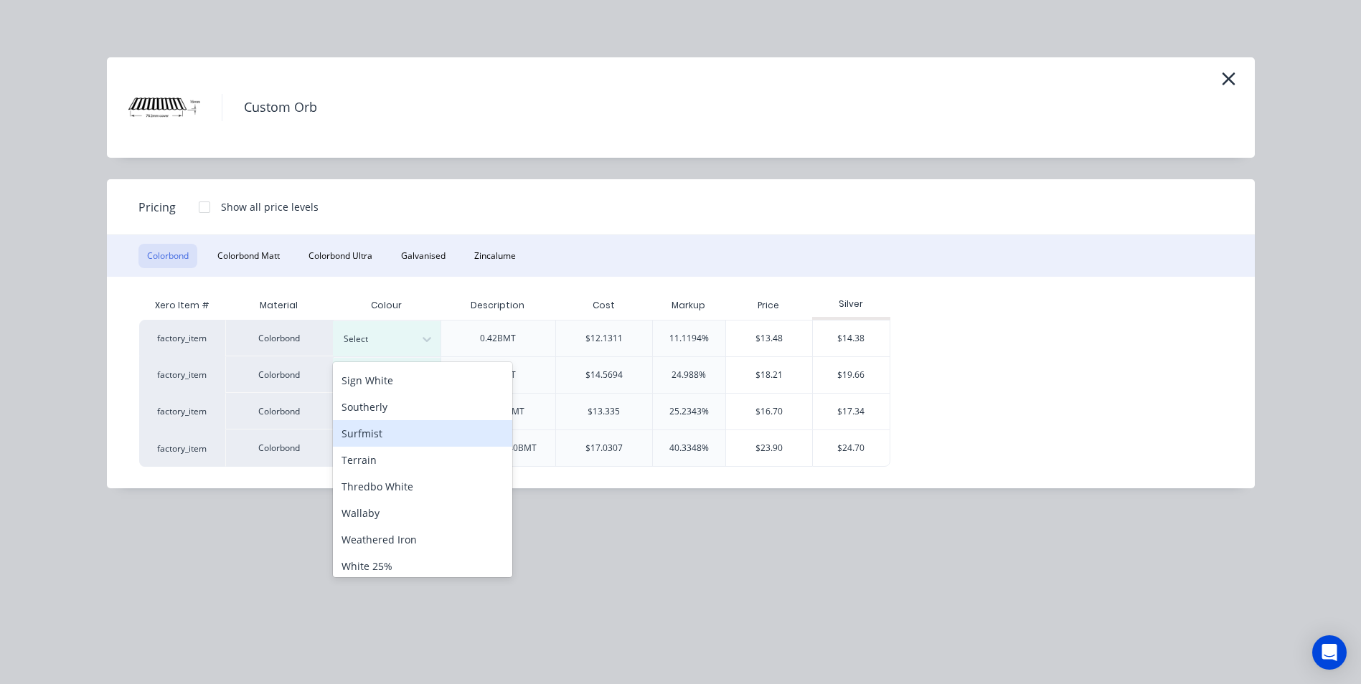
click at [424, 424] on div "Surfmist" at bounding box center [422, 433] width 179 height 27
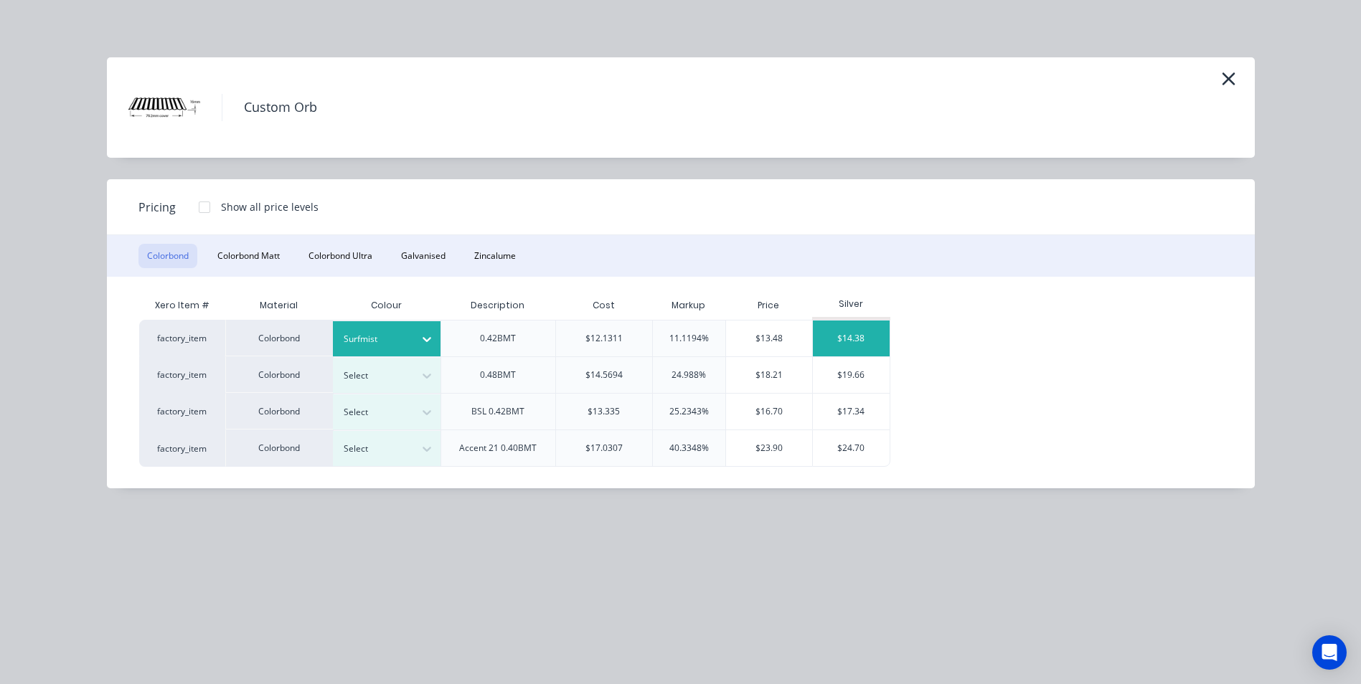
click at [873, 327] on div "$14.38" at bounding box center [851, 339] width 77 height 36
type input "18.54"
type input "$14.38"
type input "$233.53"
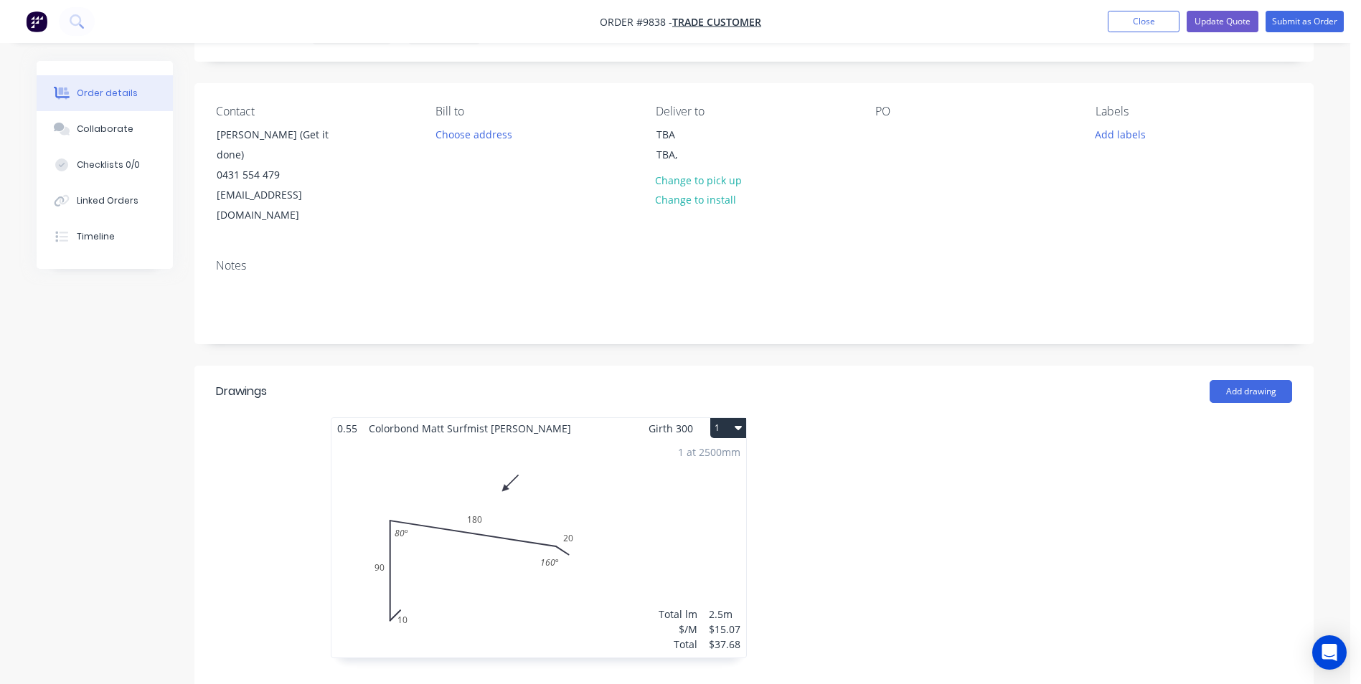
scroll to position [0, 0]
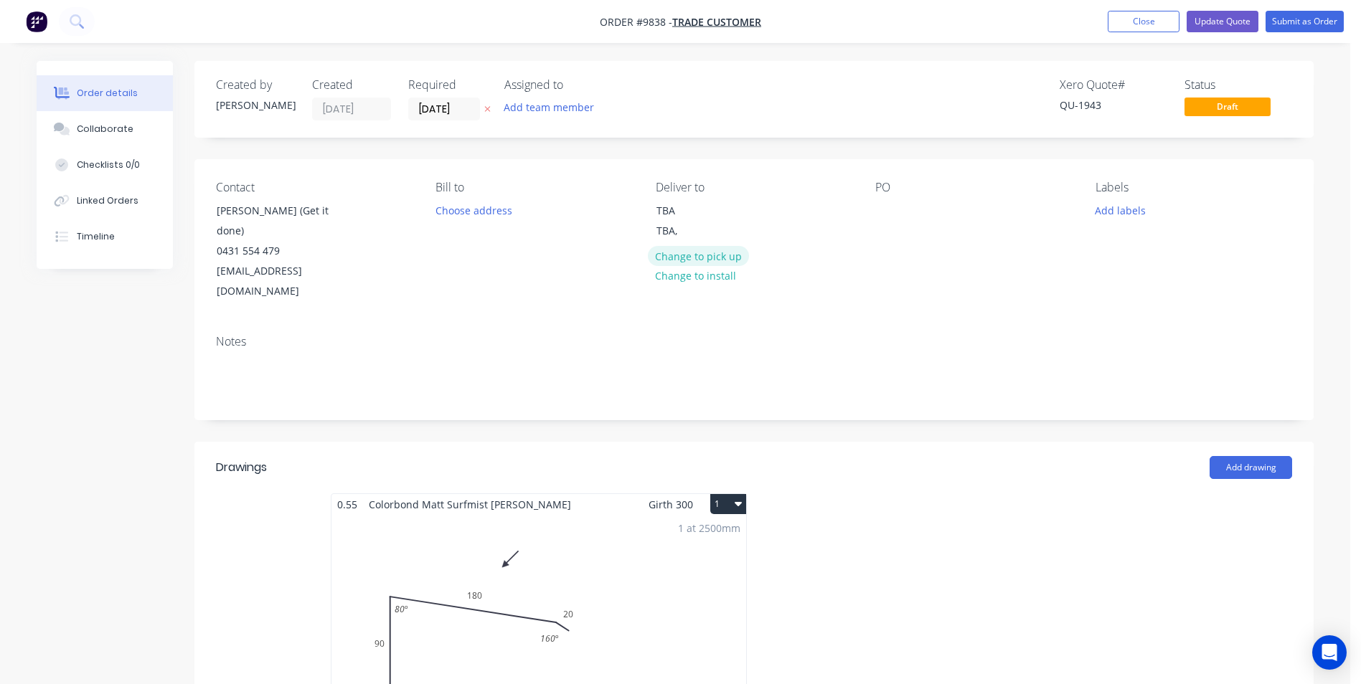
click at [699, 260] on button "Change to pick up" at bounding box center [699, 255] width 102 height 19
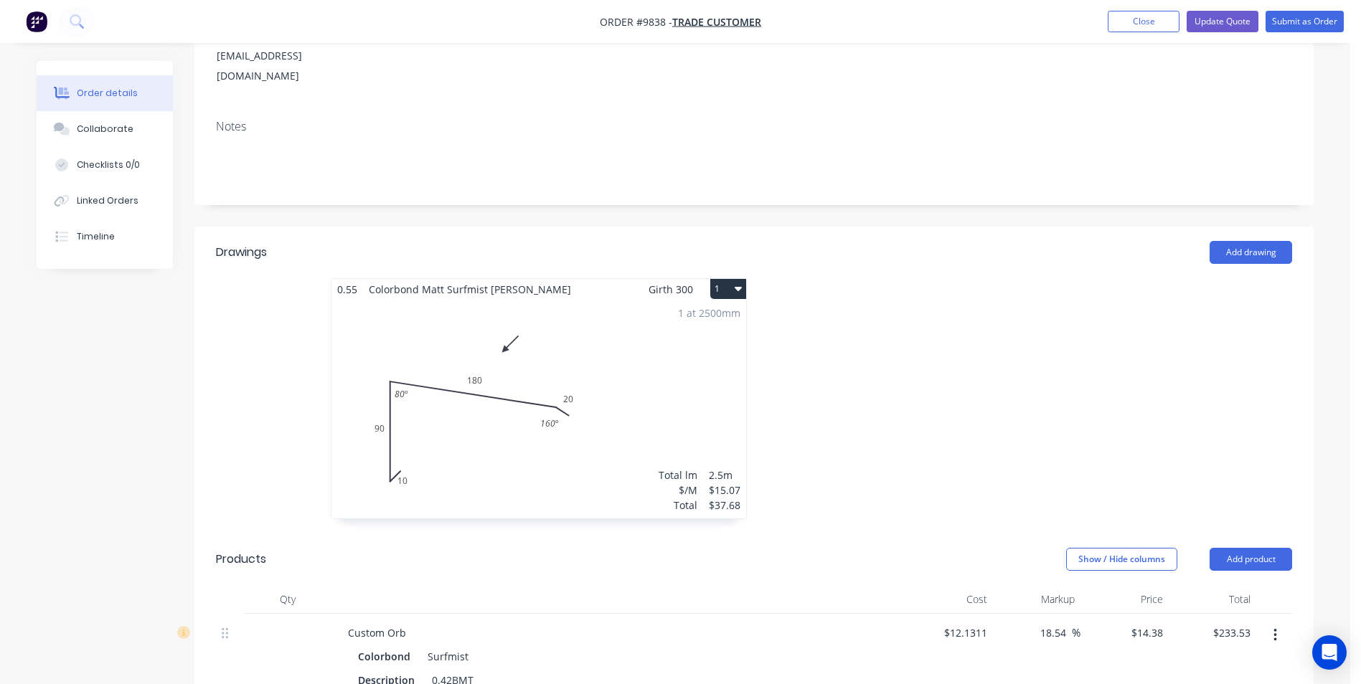
click at [714, 340] on div "1 at 2500mm Total lm $/M Total 2.5m $15.07 $37.68" at bounding box center [538, 409] width 415 height 219
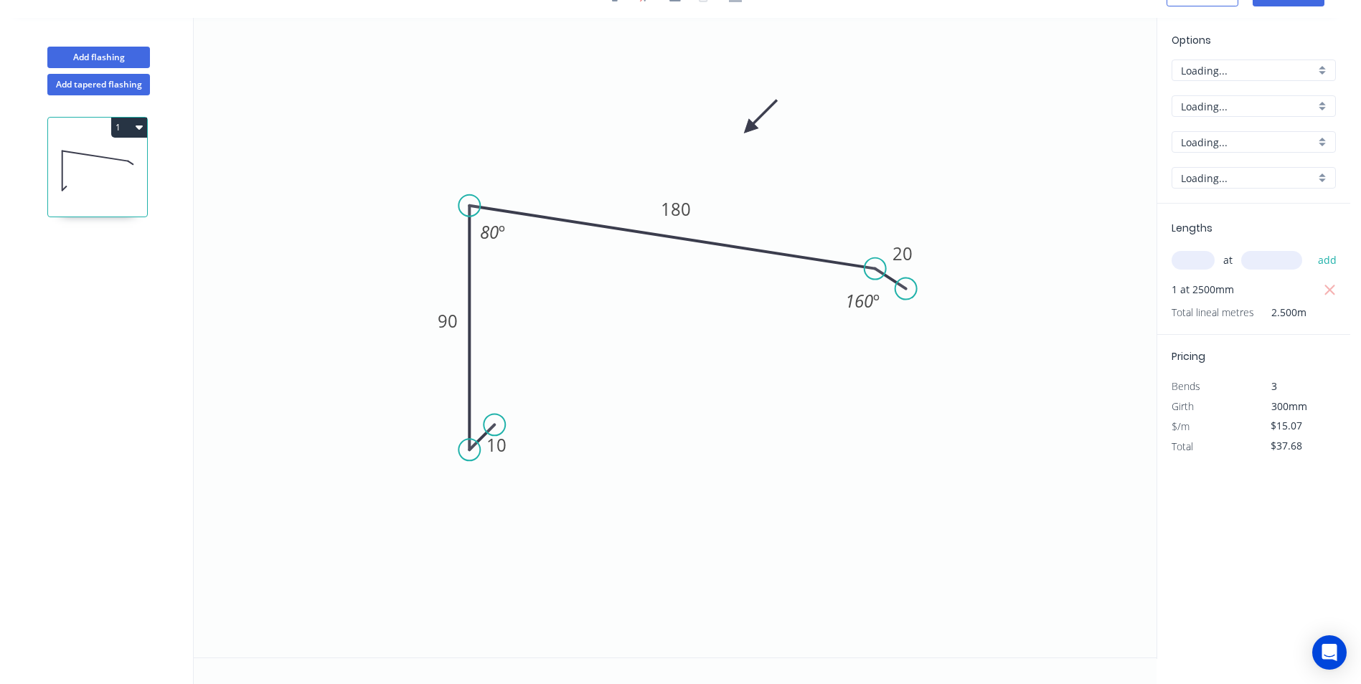
scroll to position [27, 0]
click at [1324, 105] on div "Colorbond Matt" at bounding box center [1253, 106] width 164 height 22
click at [1324, 105] on div at bounding box center [1253, 106] width 164 height 22
type input "Colorbond Matt"
click at [1324, 105] on div "Colorbond Matt" at bounding box center [1253, 106] width 164 height 22
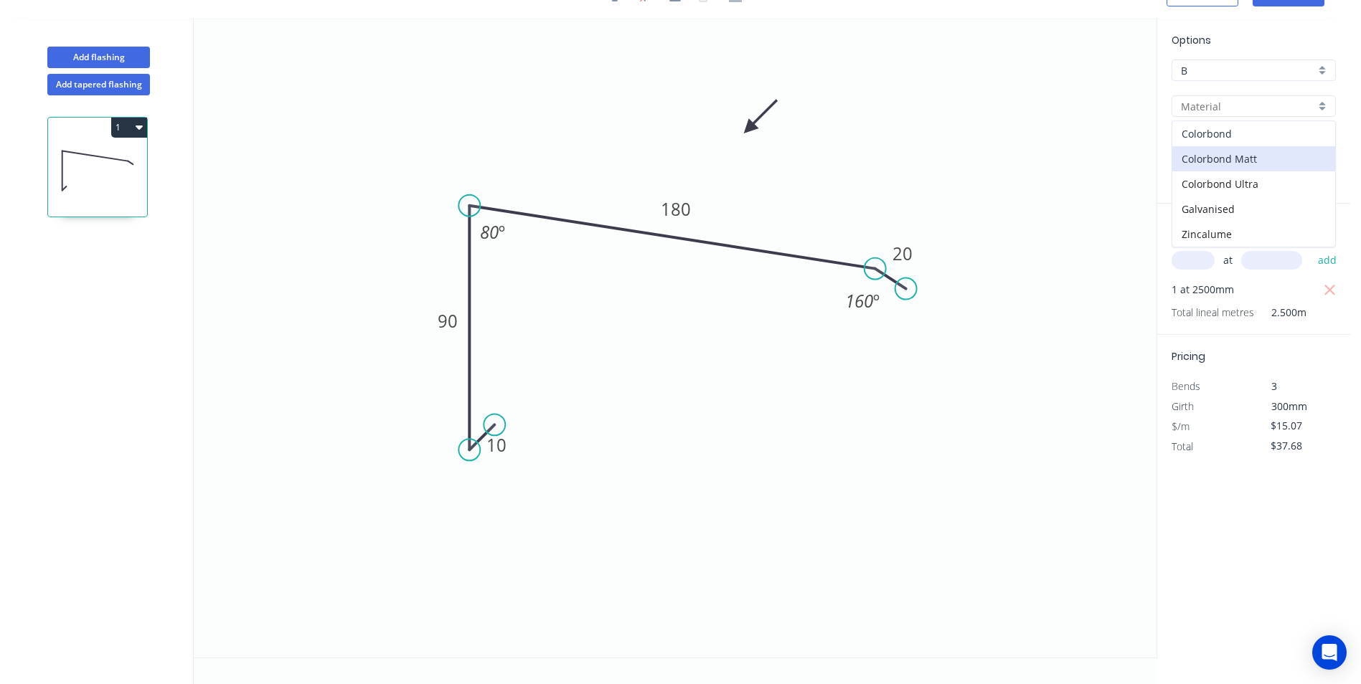
click at [1273, 128] on div "Colorbond" at bounding box center [1253, 133] width 163 height 25
type input "Colorbond"
type input "Basalt"
type input "$13.70"
type input "$34.25"
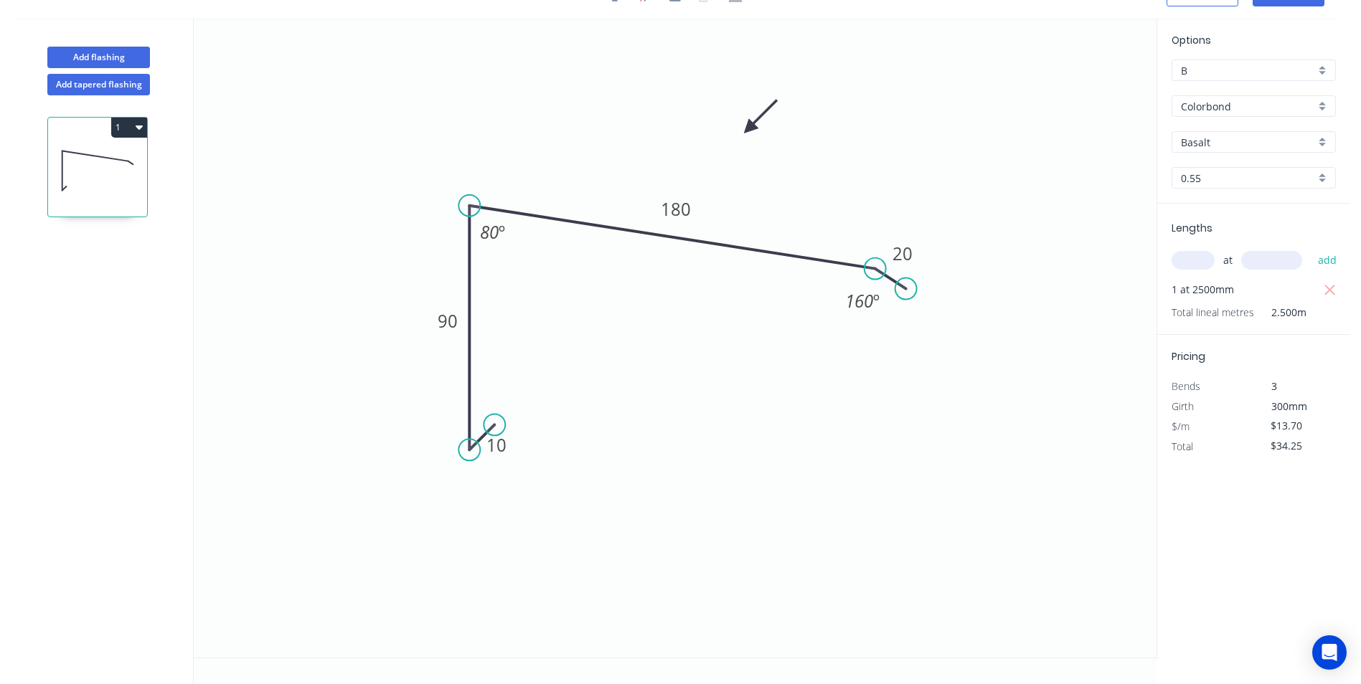
click at [1326, 148] on div "Basalt" at bounding box center [1253, 142] width 164 height 22
click at [1229, 172] on div "Surfmist" at bounding box center [1253, 169] width 163 height 25
type input "Surfmist"
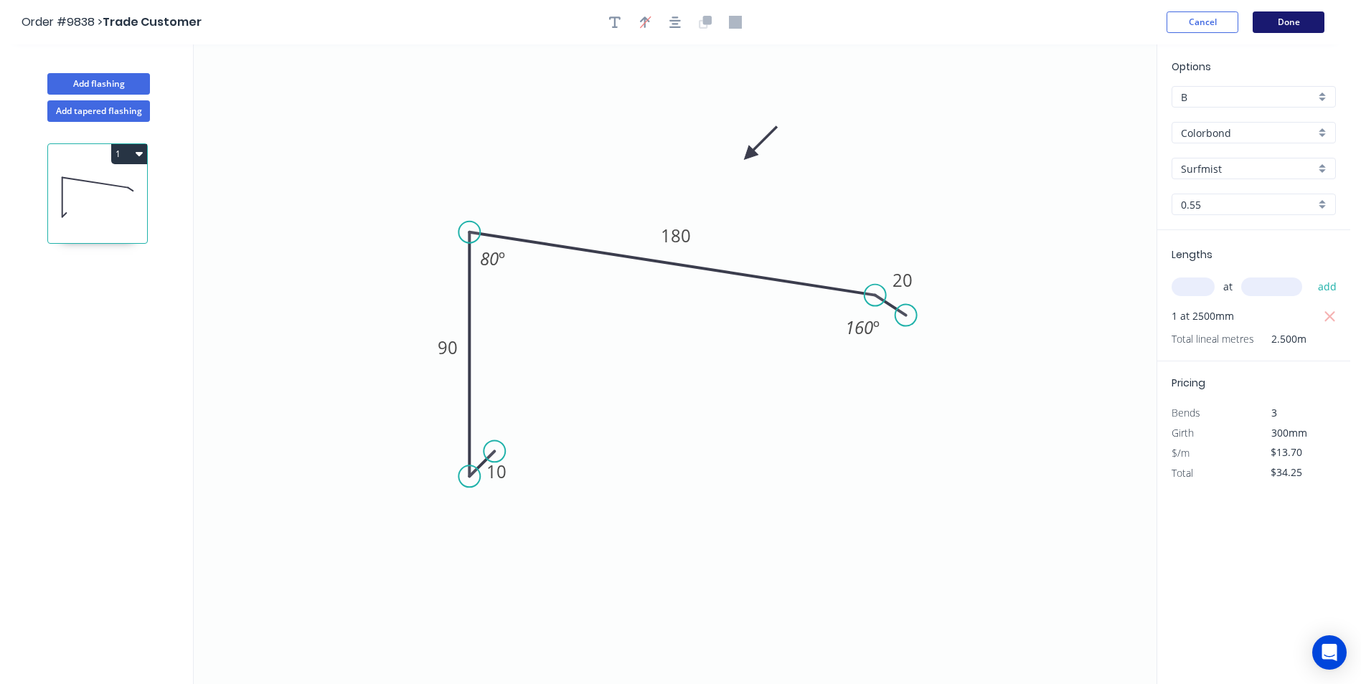
click at [1298, 23] on button "Done" at bounding box center [1288, 22] width 72 height 22
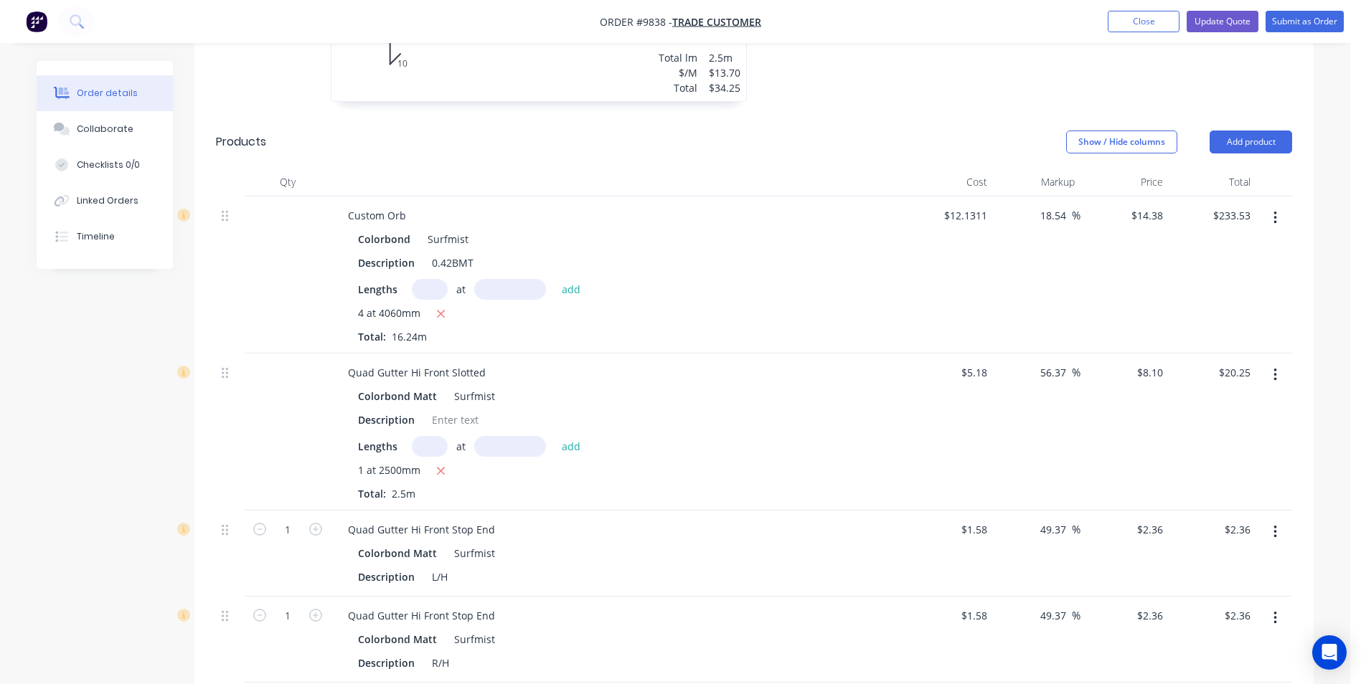
scroll to position [646, 0]
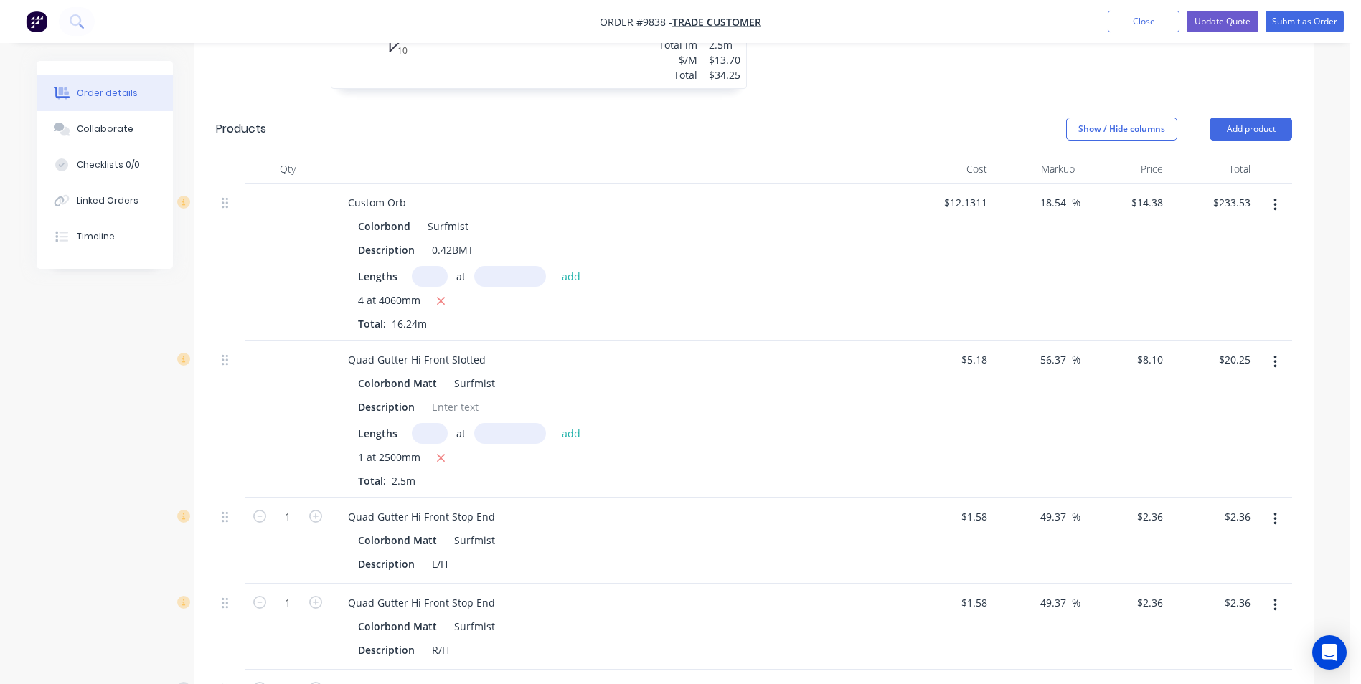
click at [1282, 349] on button "button" at bounding box center [1275, 362] width 34 height 26
click at [1242, 389] on div "Edit" at bounding box center [1223, 399] width 110 height 21
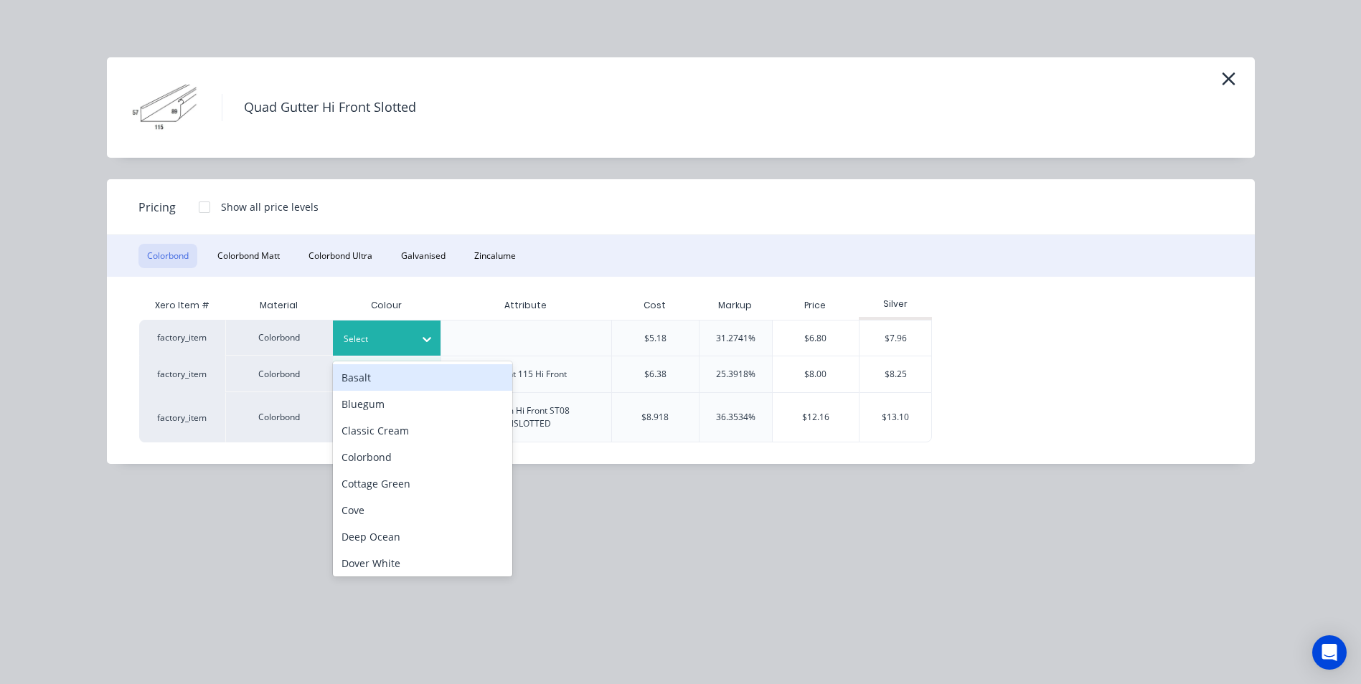
click at [363, 329] on div "Select" at bounding box center [387, 338] width 108 height 35
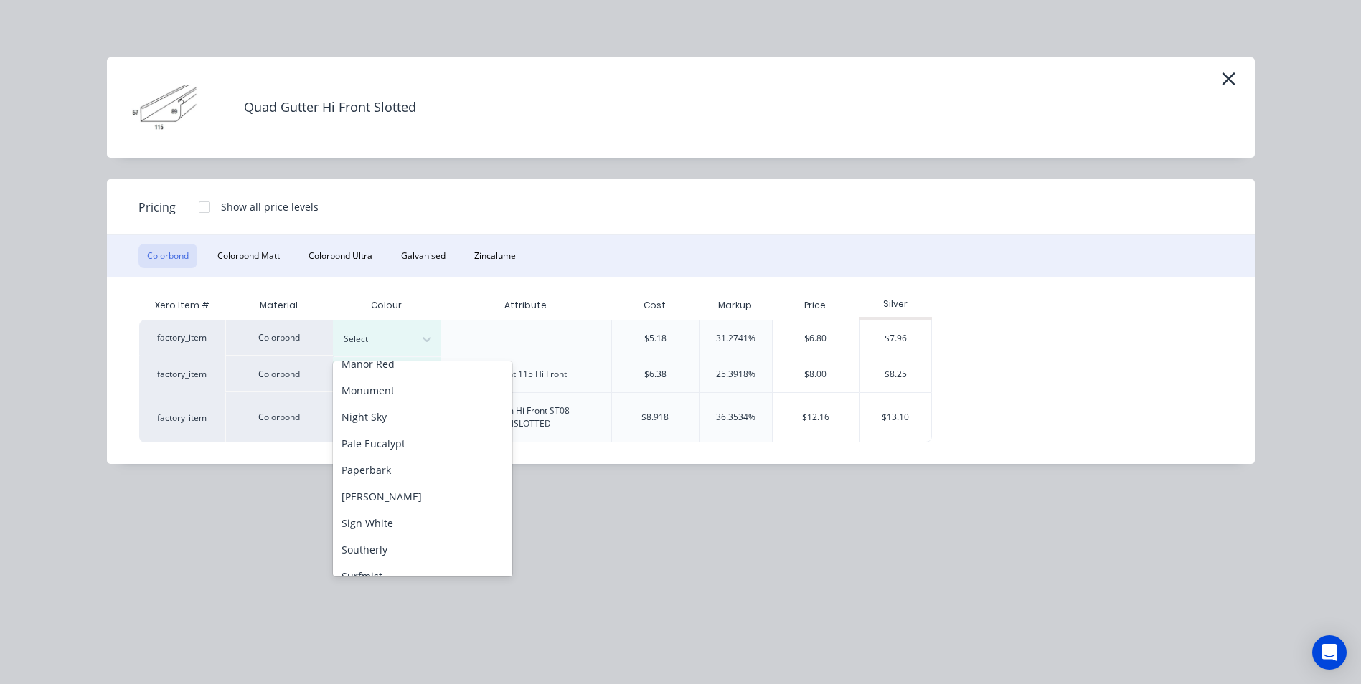
scroll to position [502, 0]
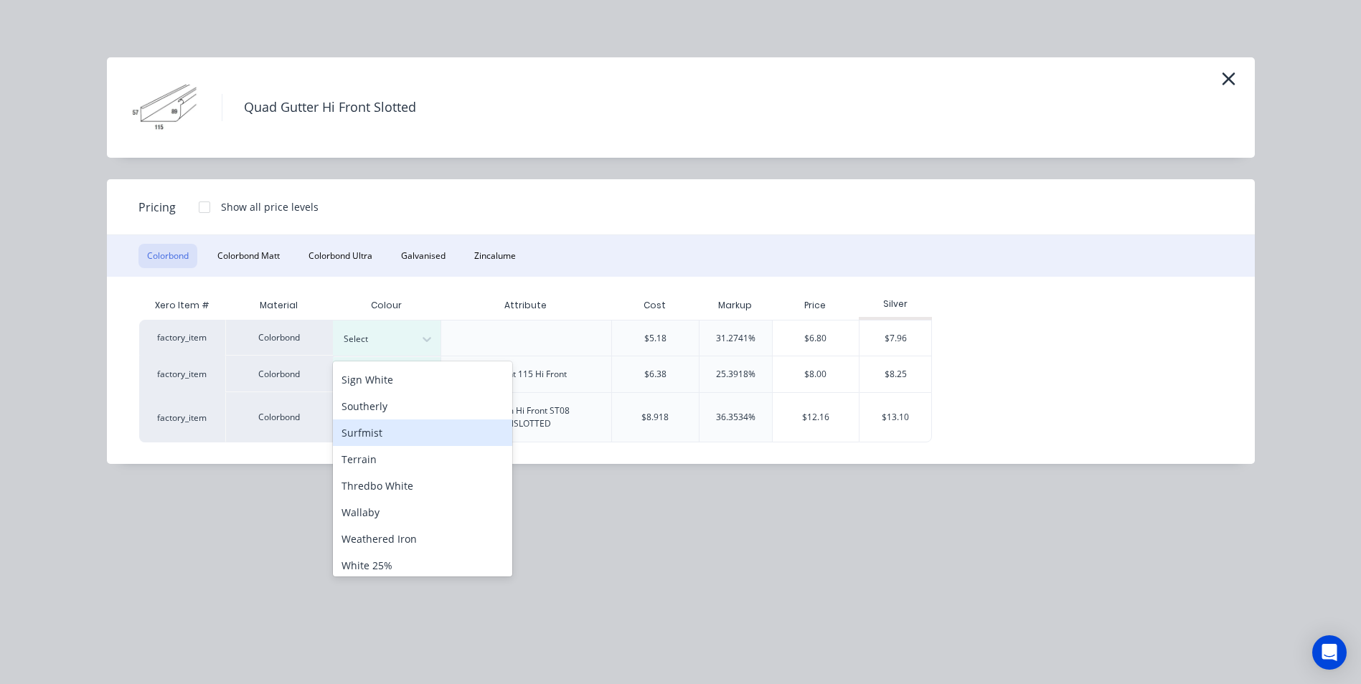
click at [392, 435] on div "Surfmist" at bounding box center [422, 433] width 179 height 27
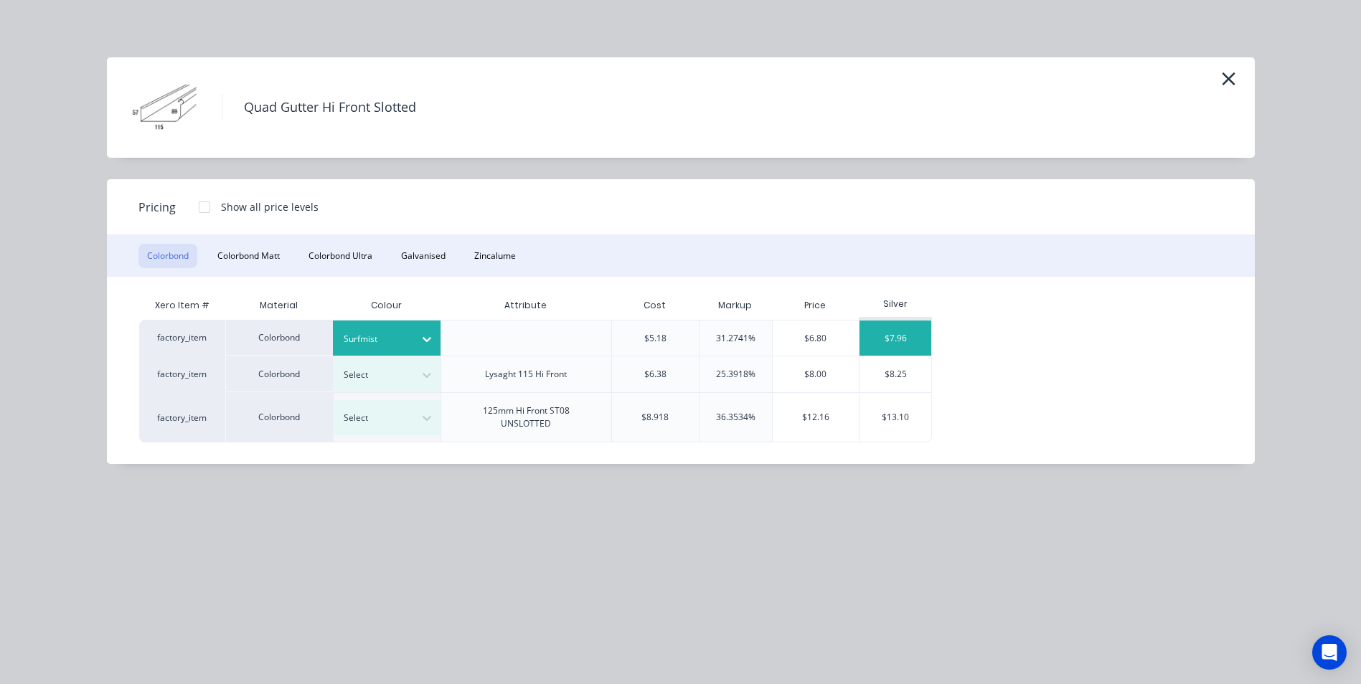
click at [907, 334] on div "$7.96" at bounding box center [895, 338] width 72 height 35
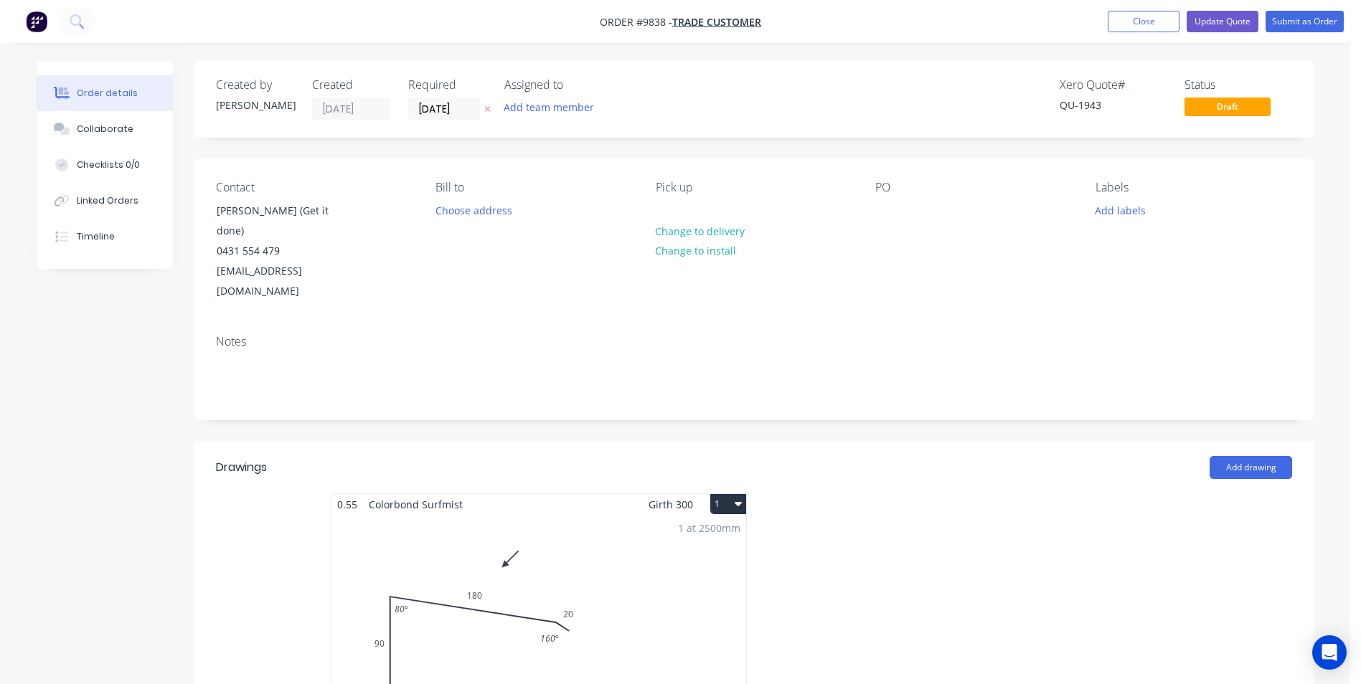
scroll to position [646, 0]
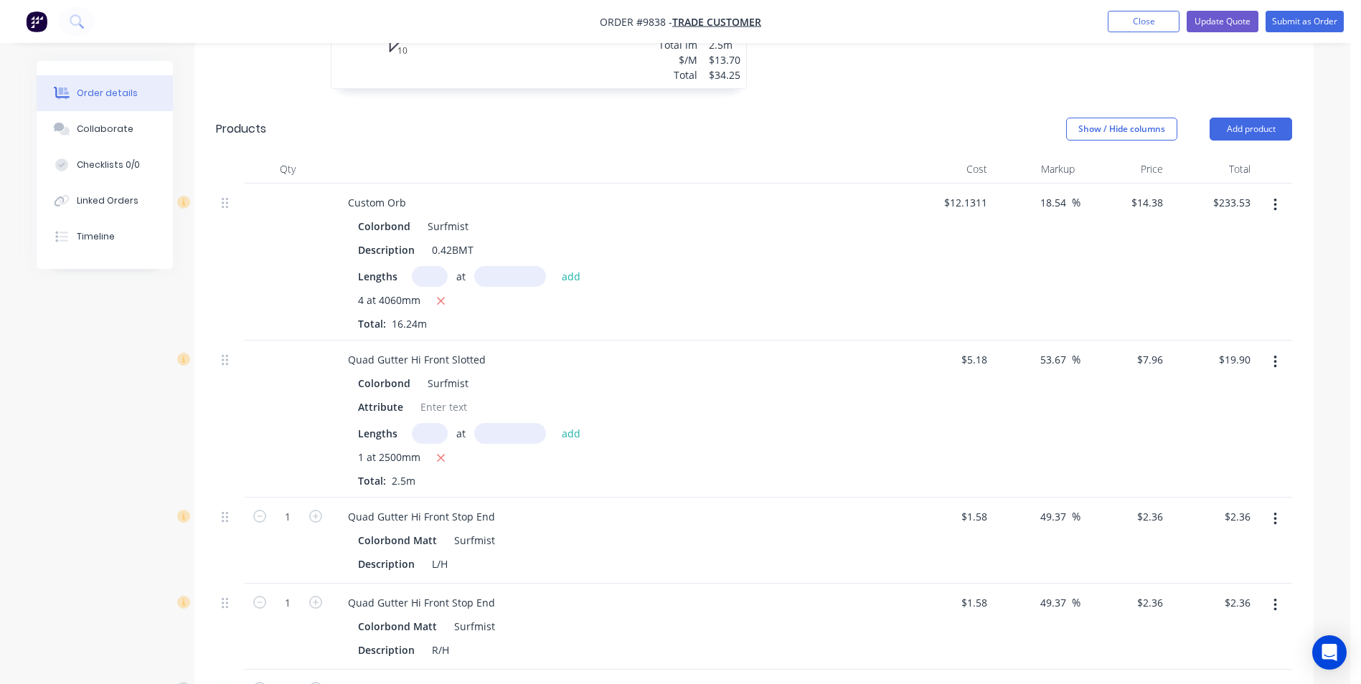
click at [1280, 506] on button "button" at bounding box center [1275, 519] width 34 height 26
click at [1217, 547] on div "Edit" at bounding box center [1223, 557] width 110 height 21
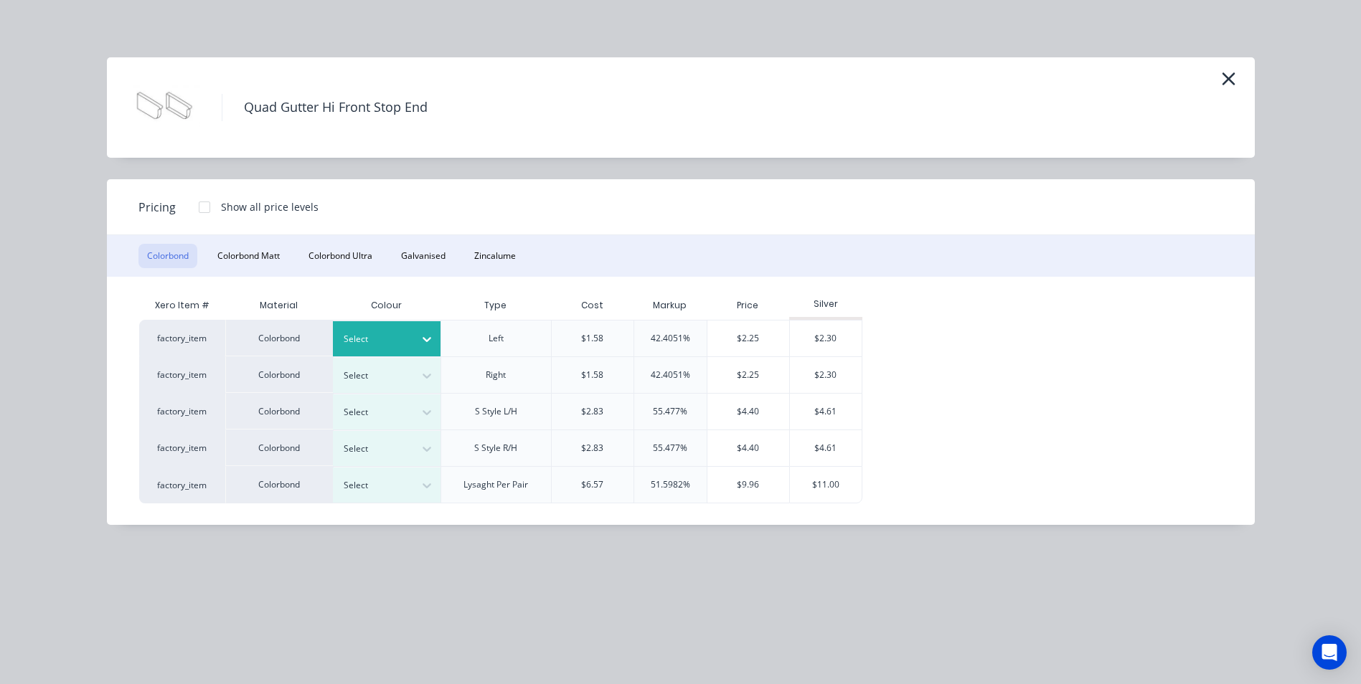
click at [409, 340] on div "Select" at bounding box center [374, 339] width 80 height 19
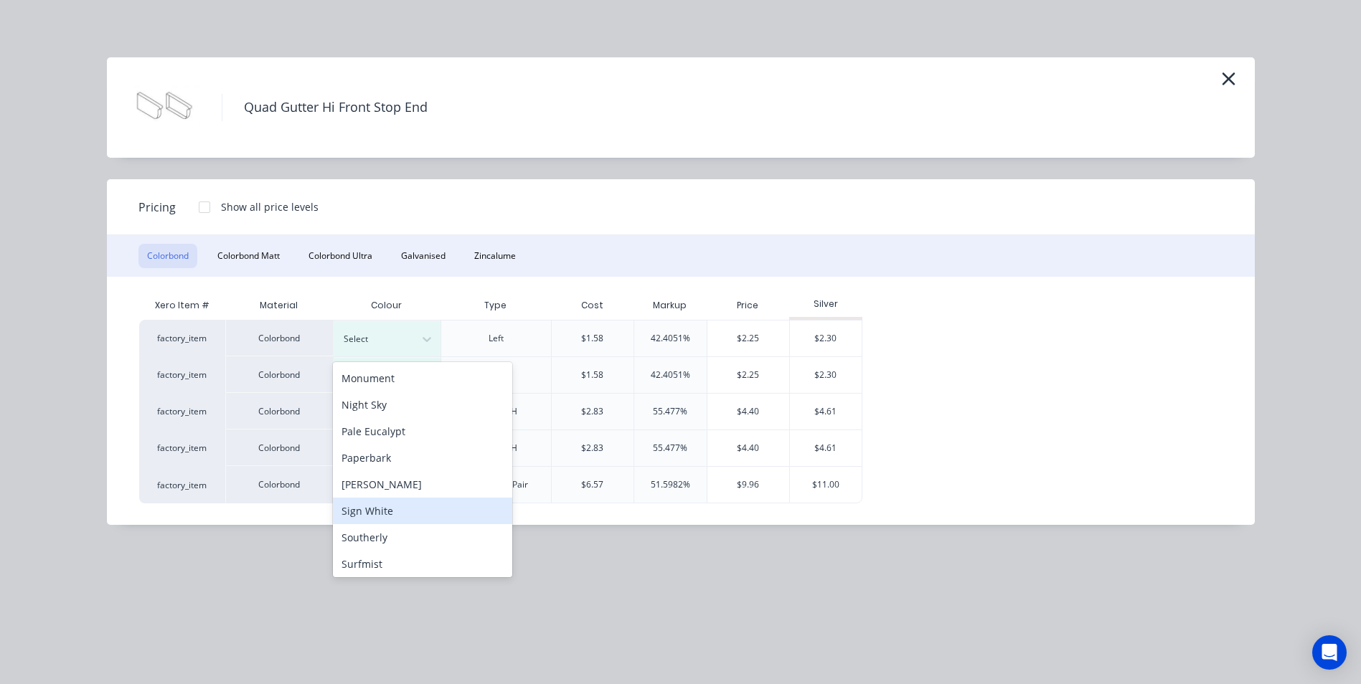
scroll to position [443, 0]
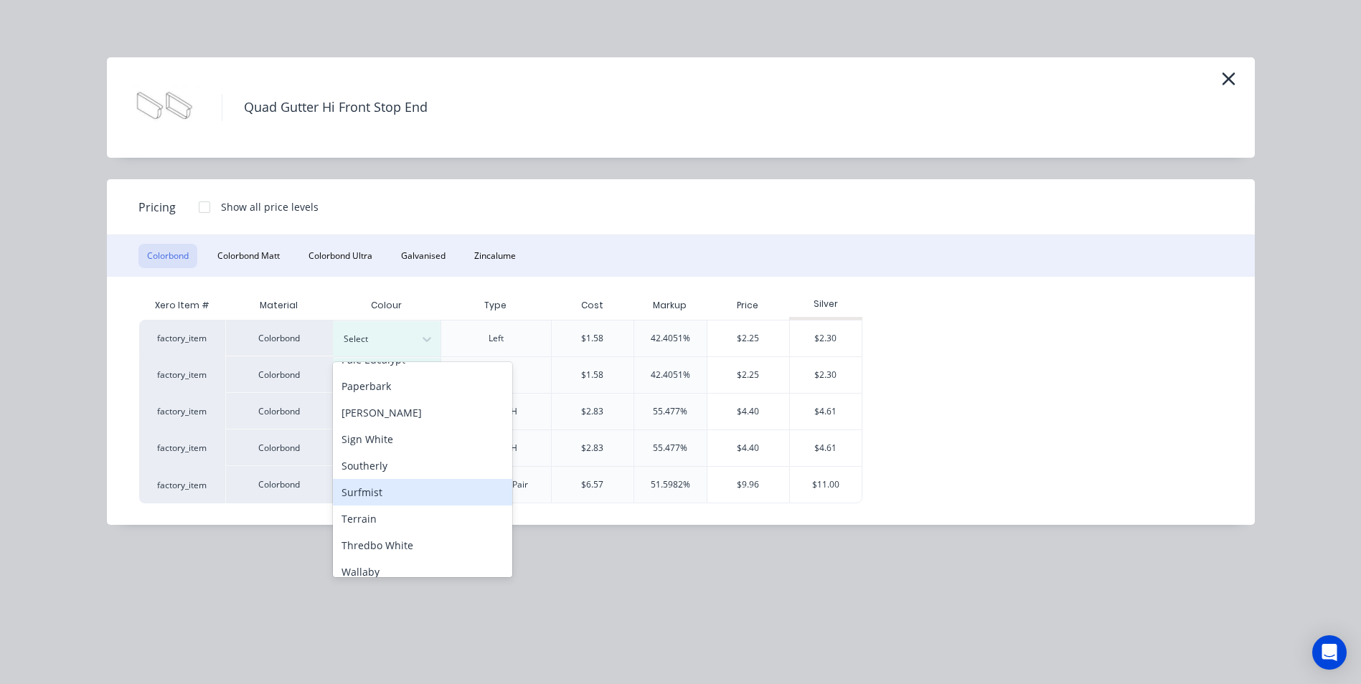
click at [402, 492] on div "Surfmist" at bounding box center [422, 492] width 179 height 27
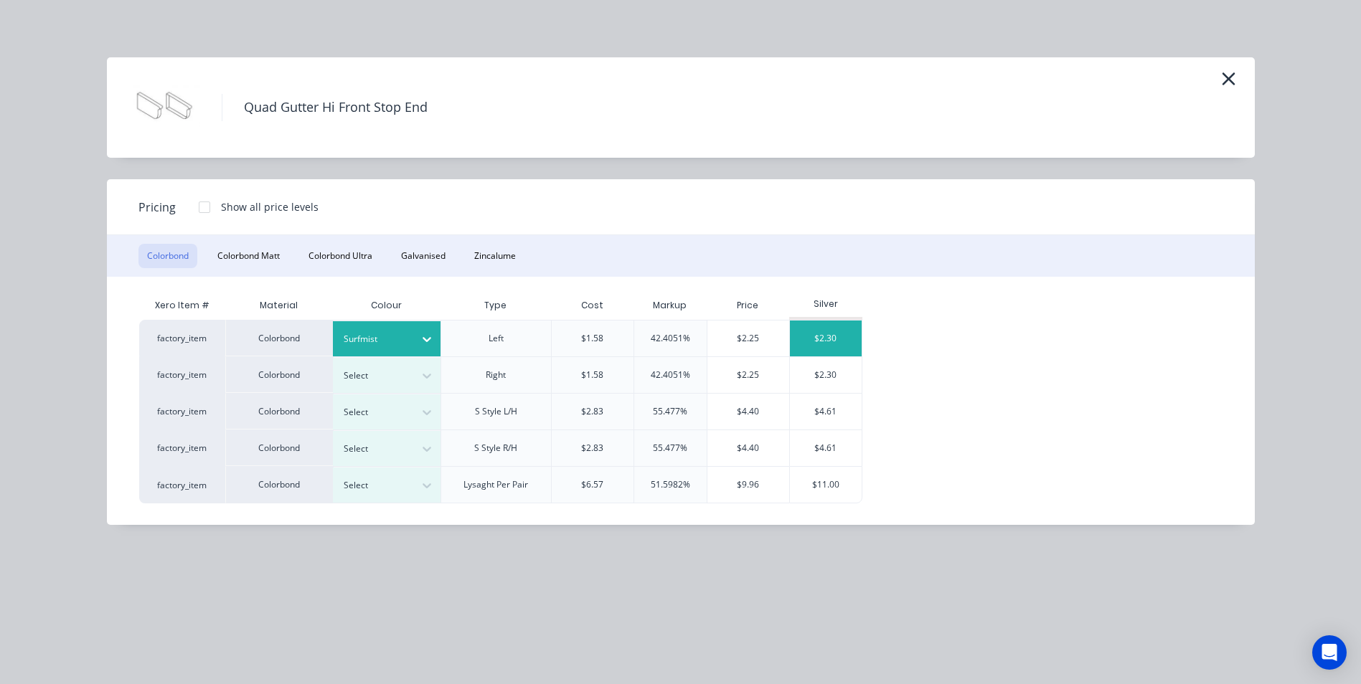
click at [814, 336] on div "$2.30" at bounding box center [826, 339] width 72 height 36
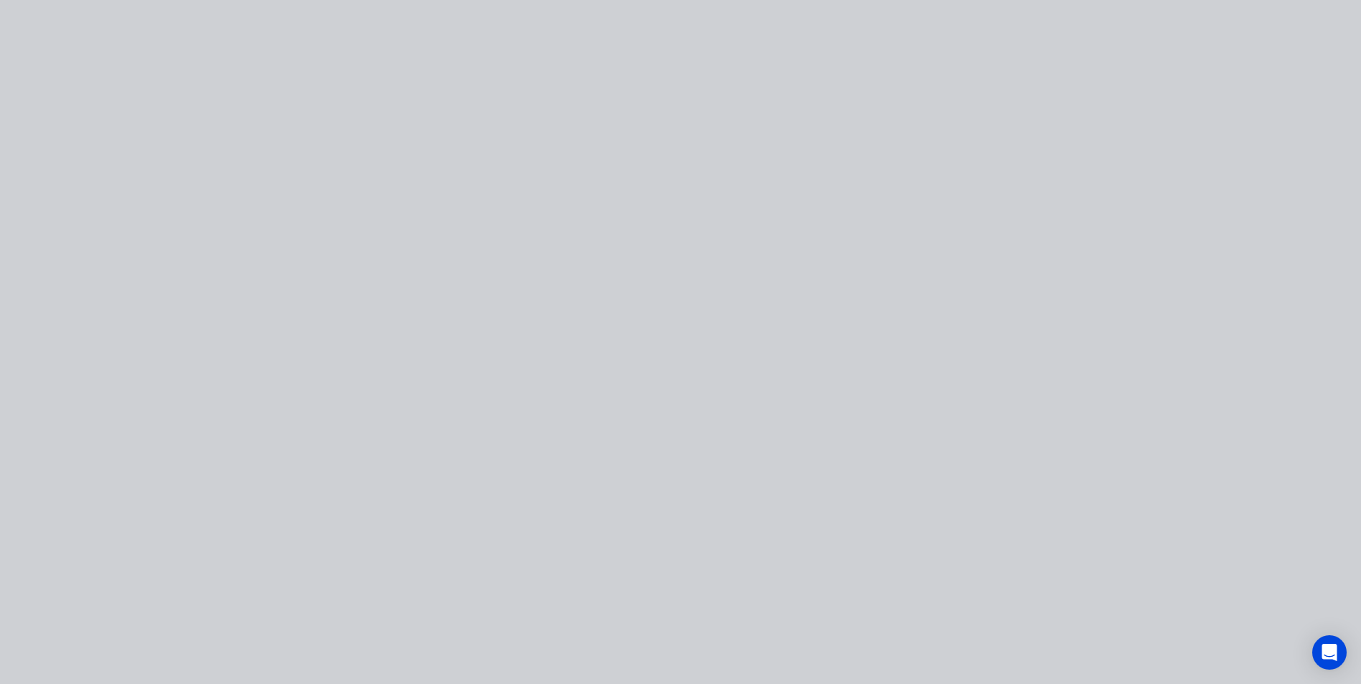
type input "45.57"
type input "$2.30"
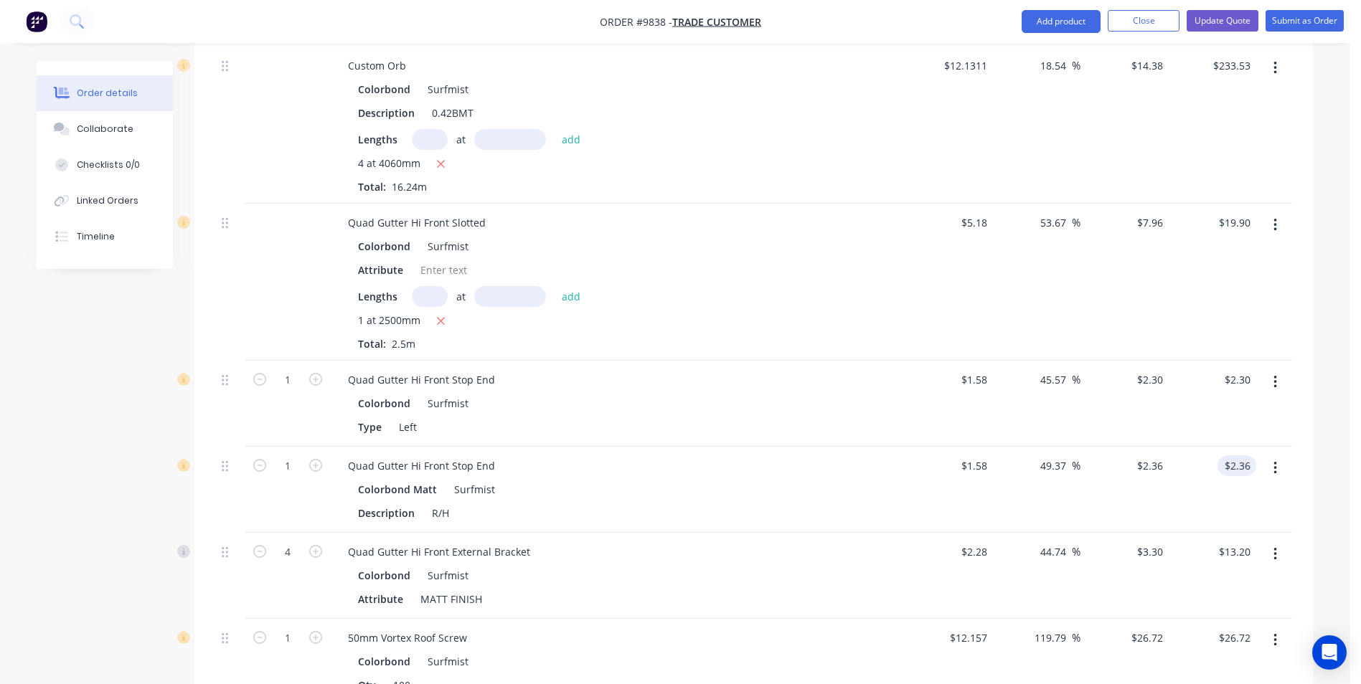
scroll to position [789, 0]
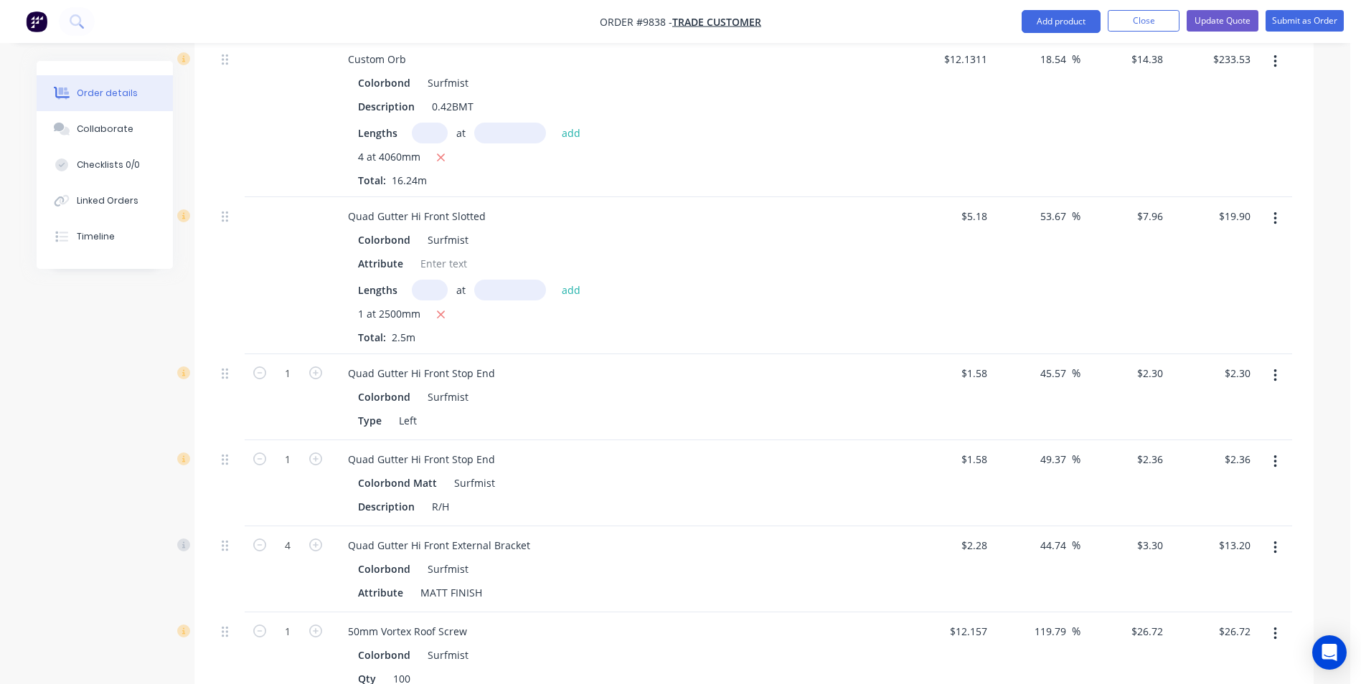
click at [1277, 449] on button "button" at bounding box center [1275, 462] width 34 height 26
click at [1202, 489] on div "Edit" at bounding box center [1223, 499] width 110 height 21
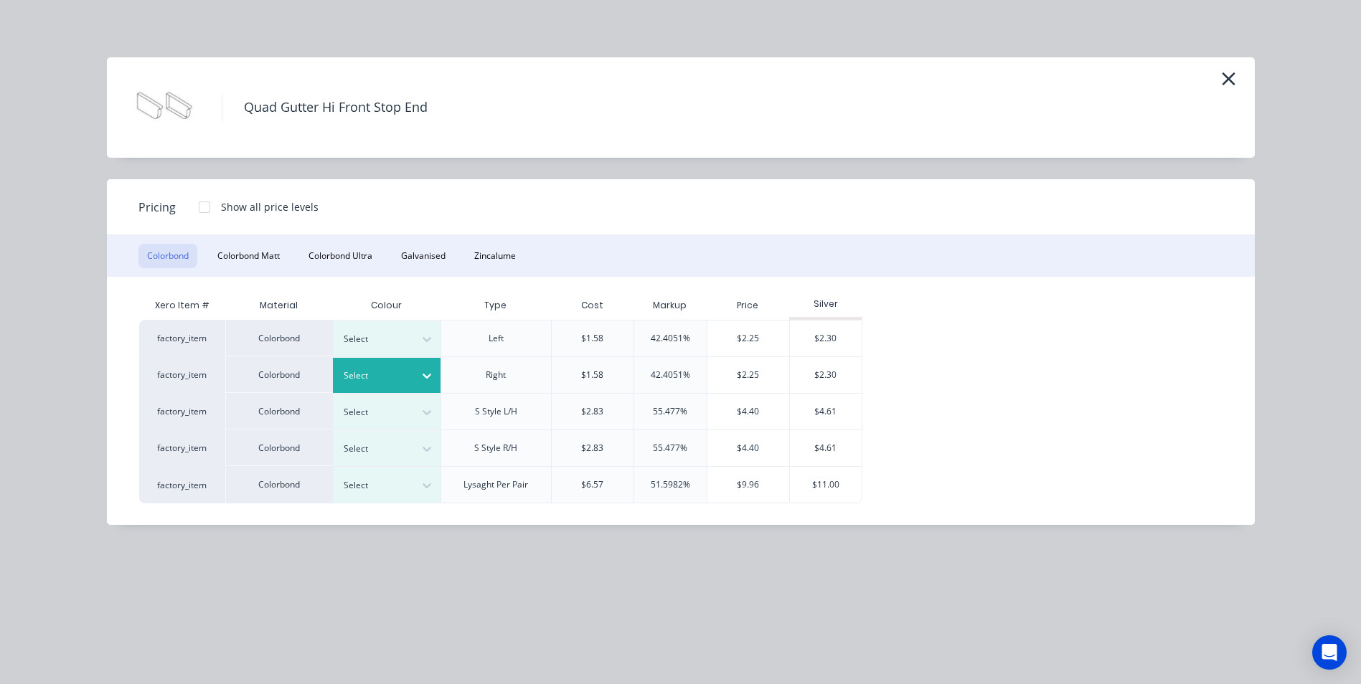
click at [411, 376] on div "Select" at bounding box center [374, 376] width 80 height 19
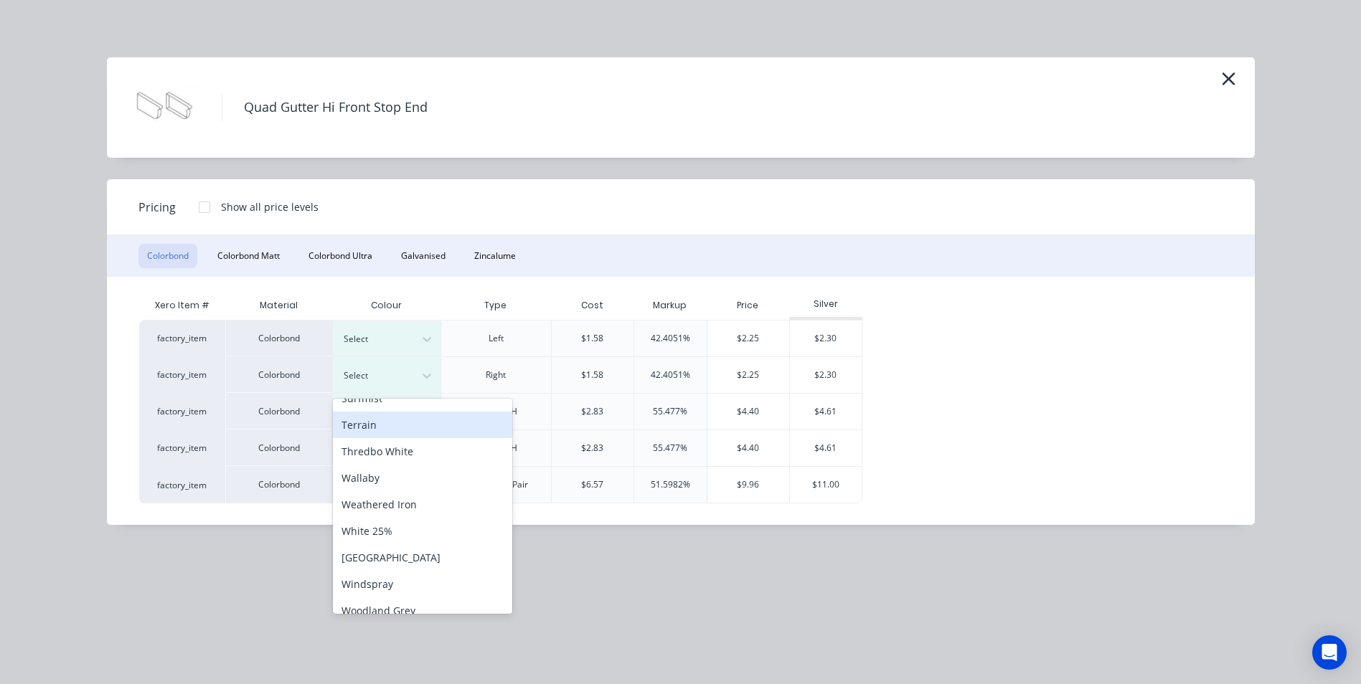
scroll to position [502, 0]
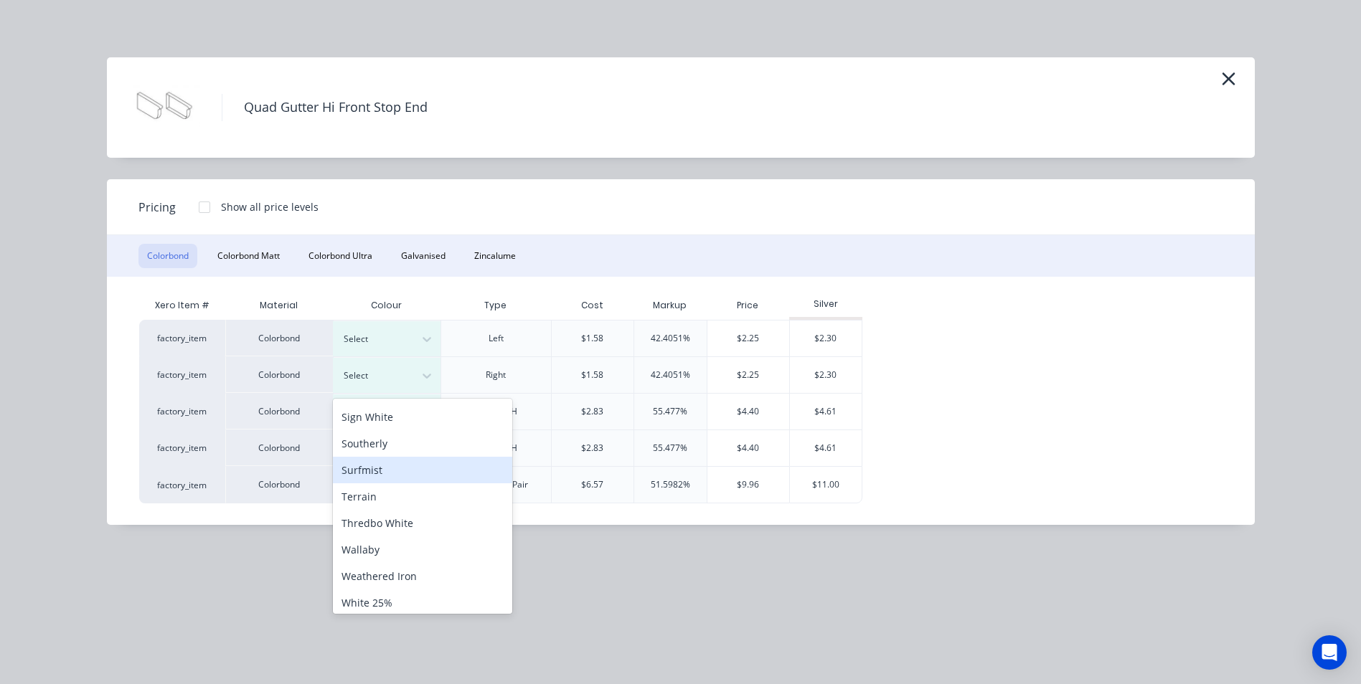
click at [378, 473] on div "Surfmist" at bounding box center [422, 470] width 179 height 27
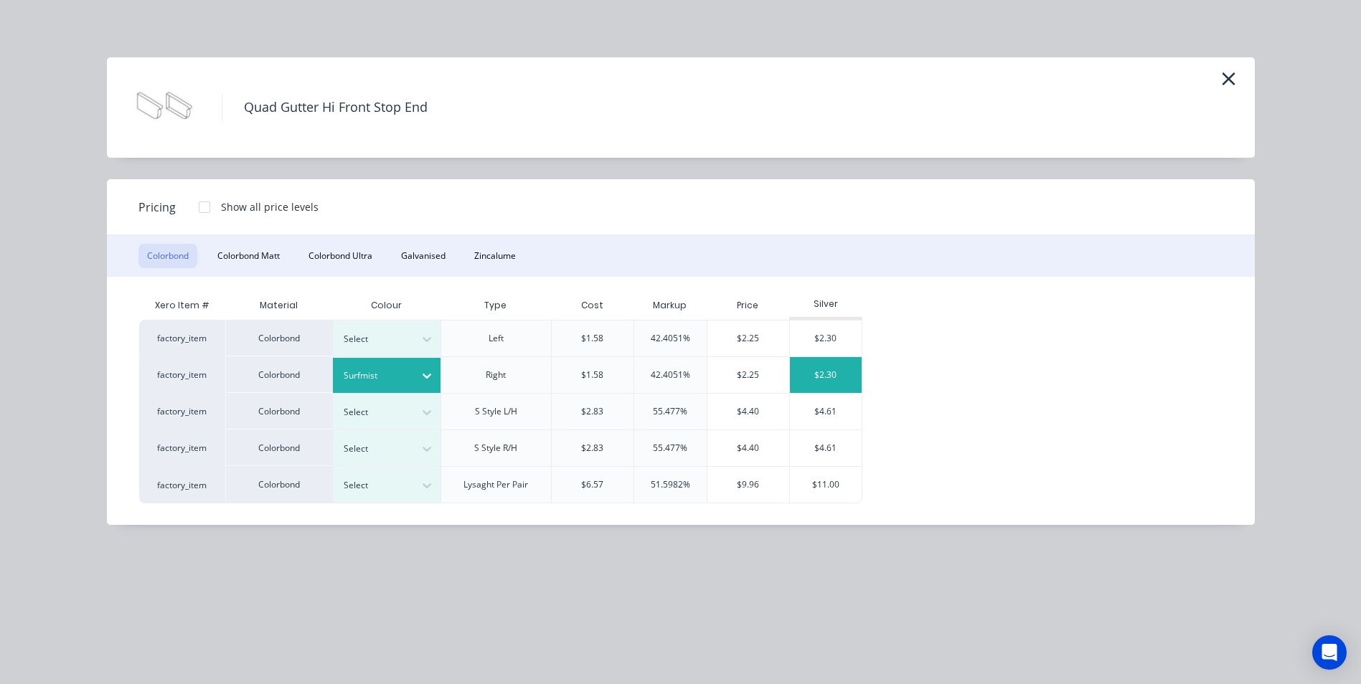
click at [813, 376] on div "$2.30" at bounding box center [826, 375] width 72 height 36
type input "45.57"
type input "$2.30"
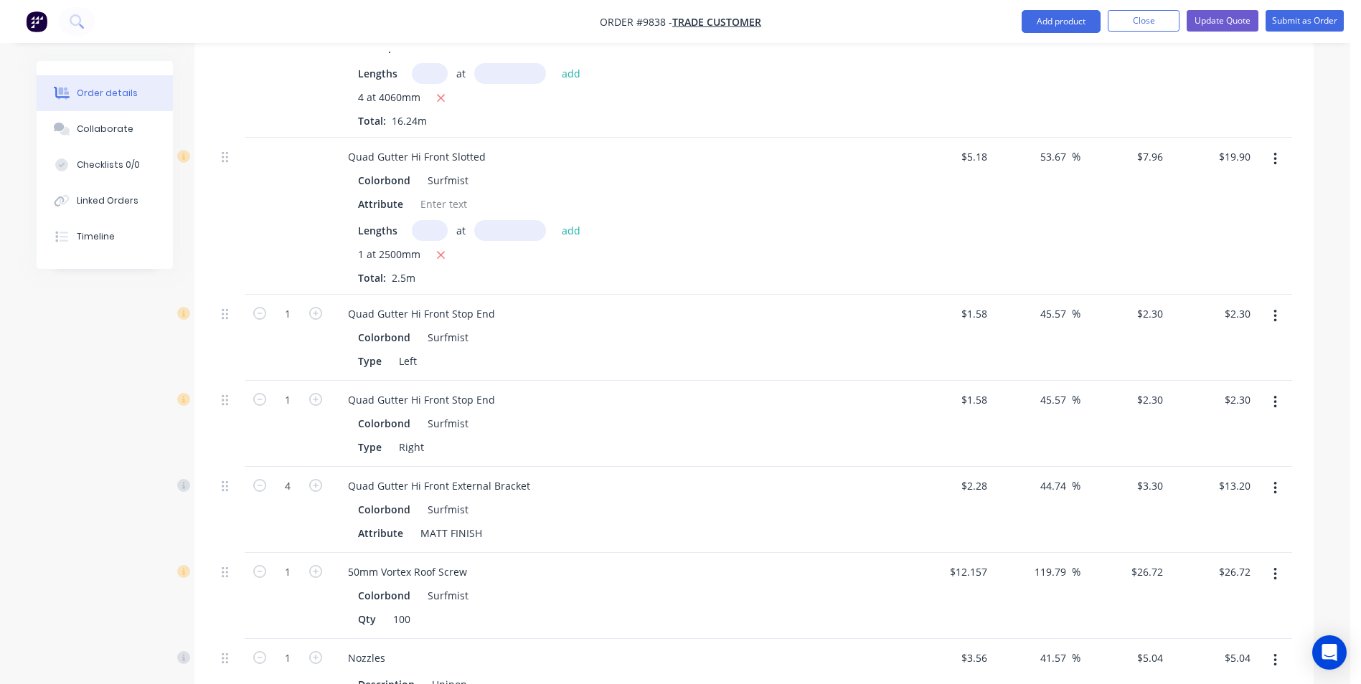
scroll to position [933, 0]
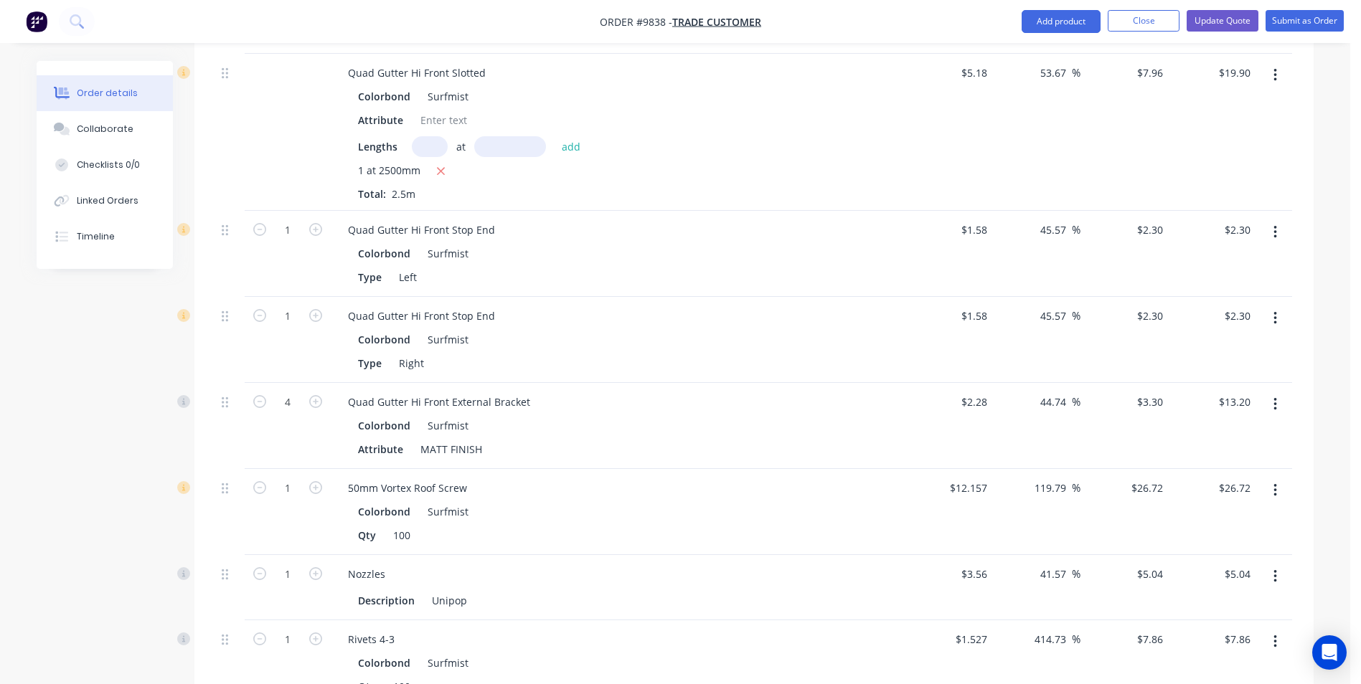
click at [1272, 392] on button "button" at bounding box center [1275, 405] width 34 height 26
click at [1189, 432] on div "Edit" at bounding box center [1223, 442] width 110 height 21
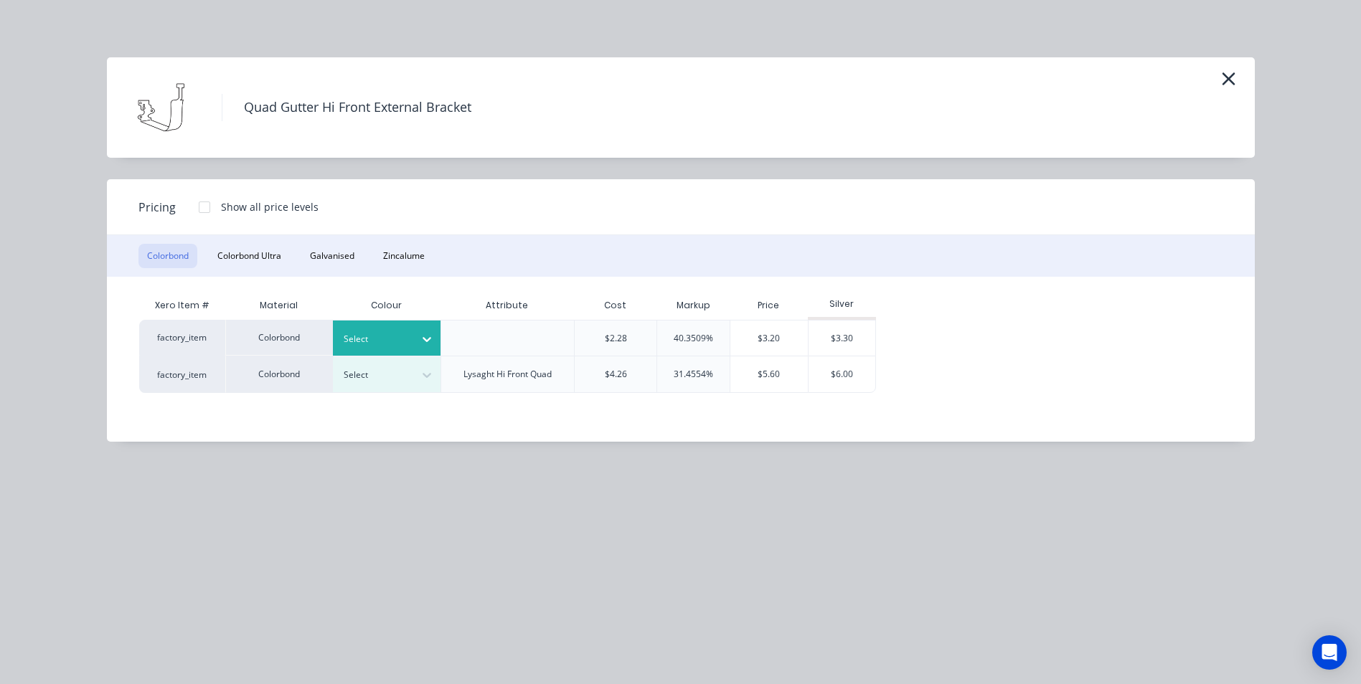
click at [379, 337] on div at bounding box center [376, 339] width 65 height 16
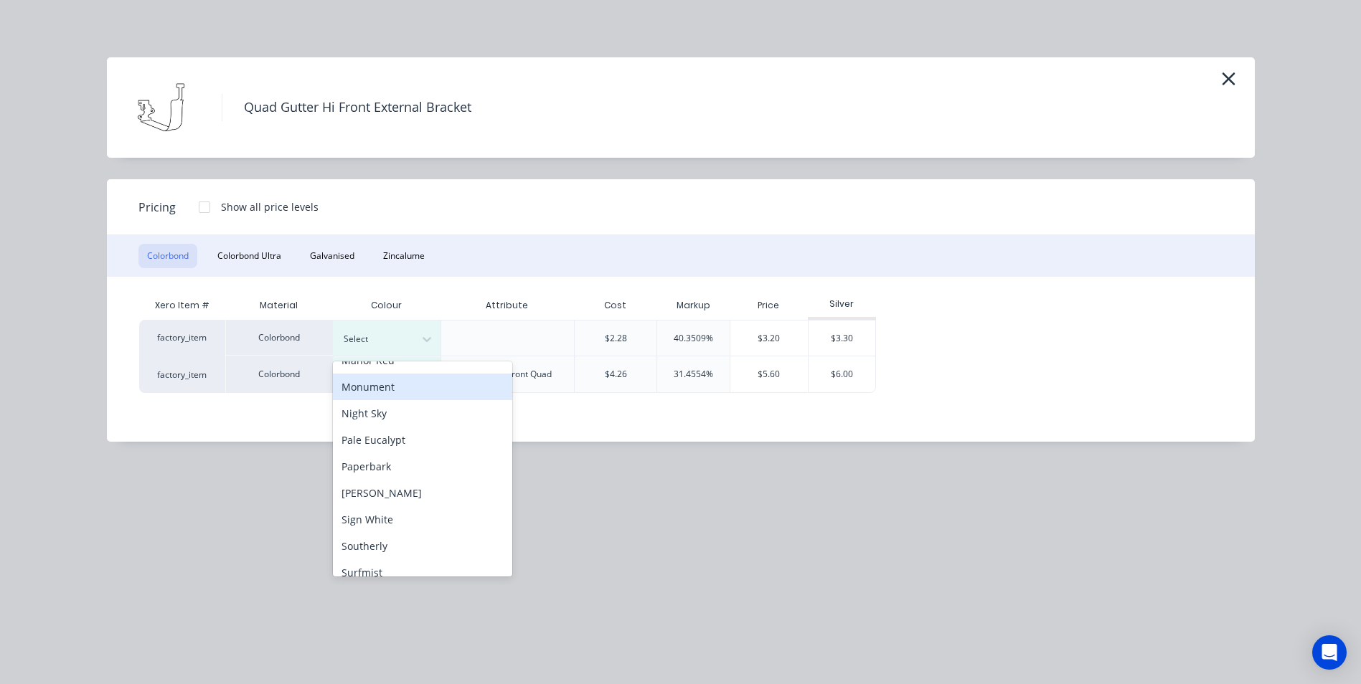
scroll to position [430, 0]
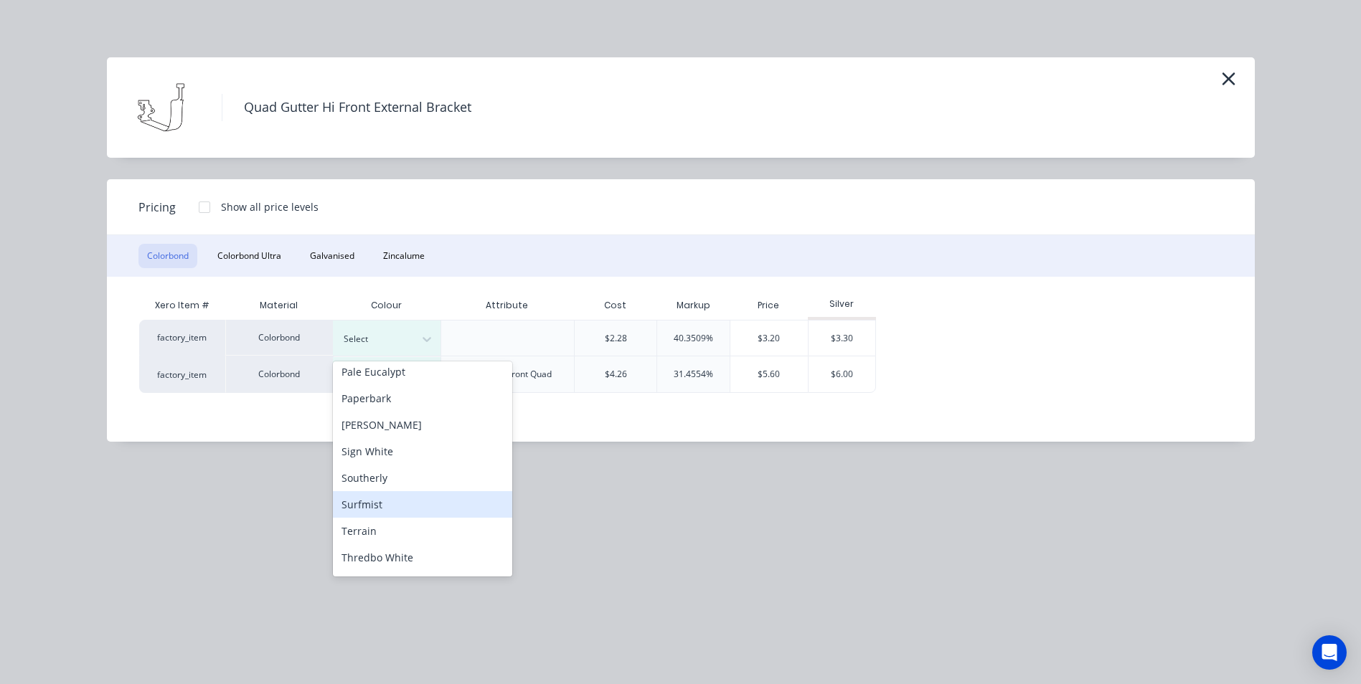
click at [389, 498] on div "Surfmist" at bounding box center [422, 504] width 179 height 27
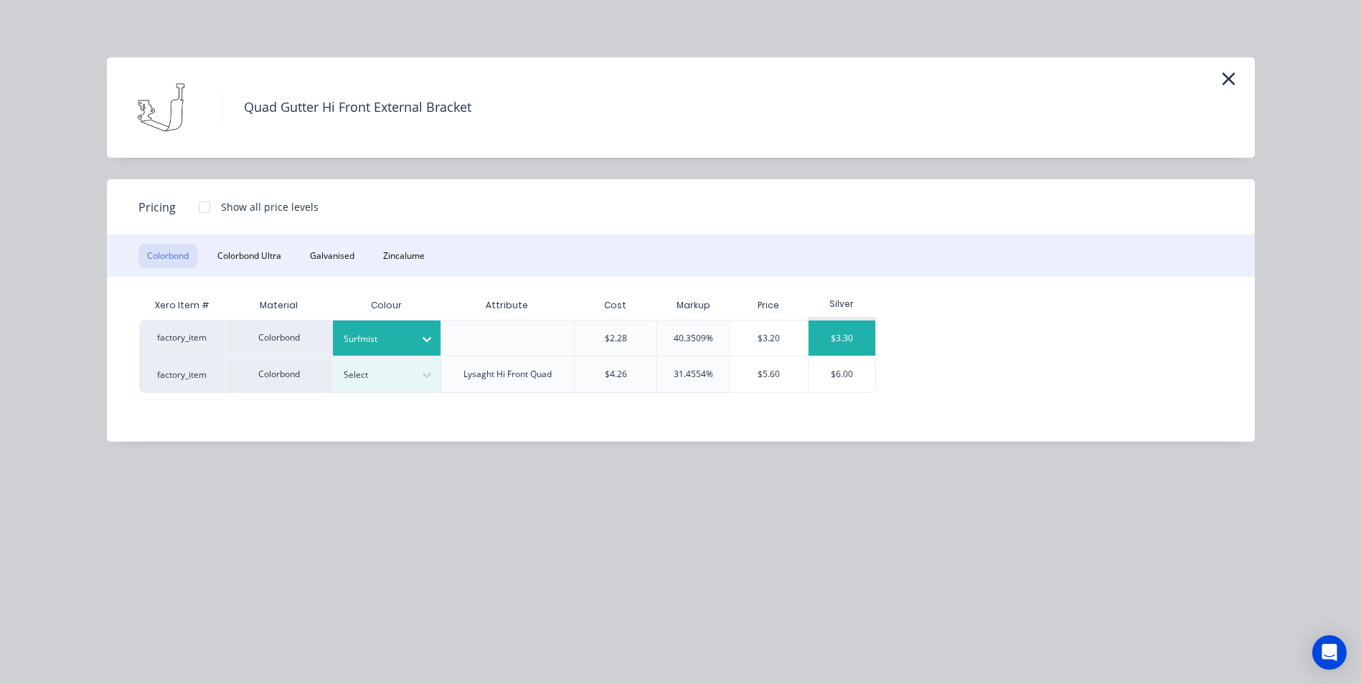
click at [831, 324] on div "$3.30" at bounding box center [841, 338] width 67 height 35
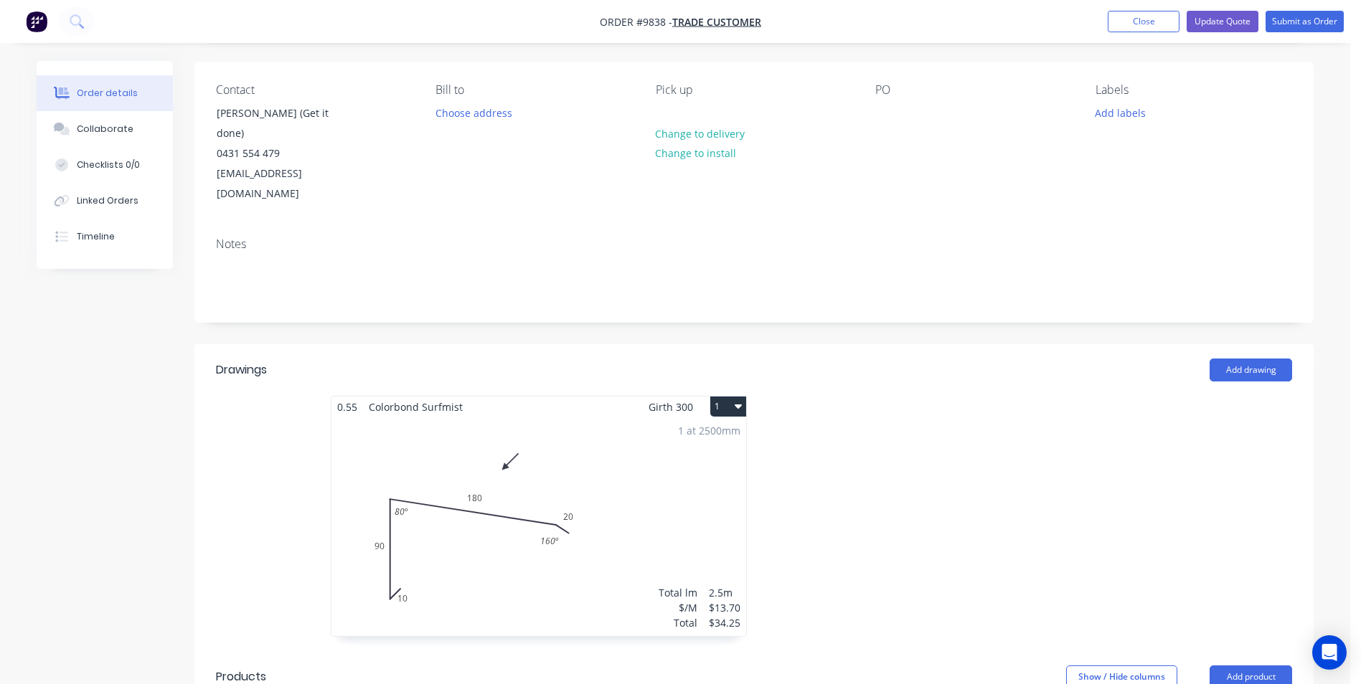
scroll to position [0, 0]
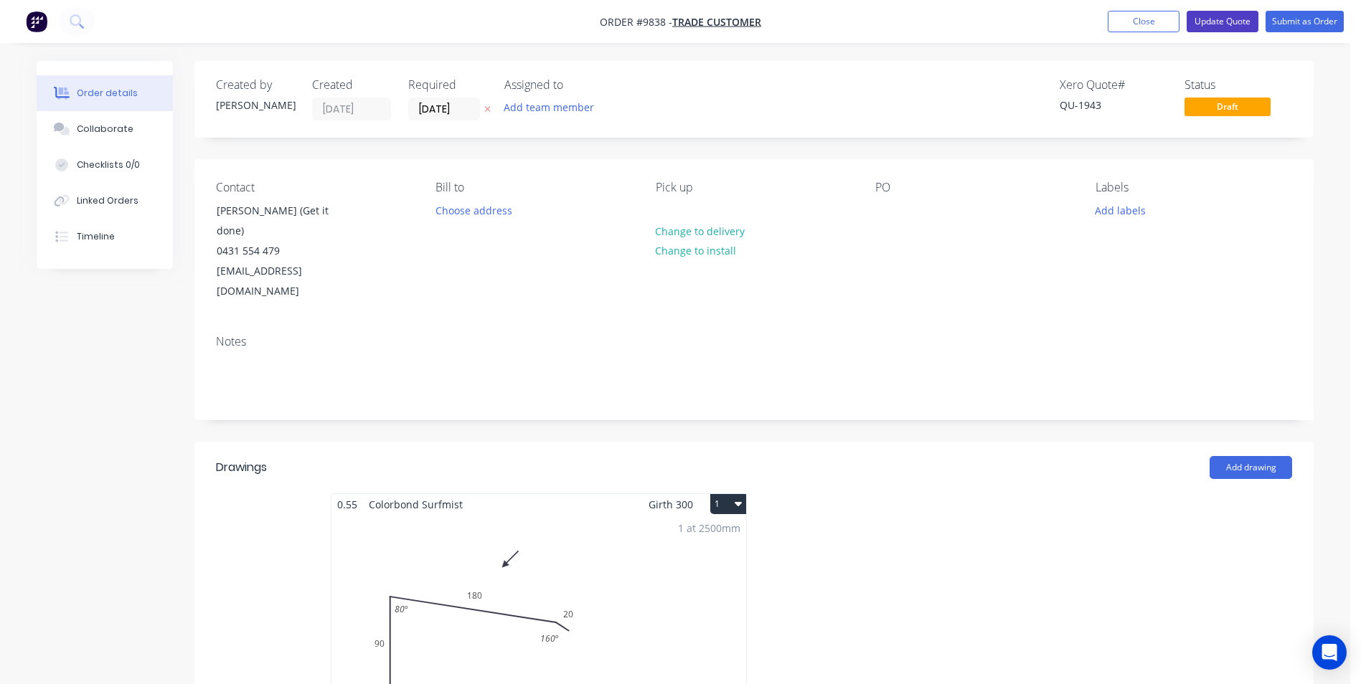
click at [1206, 29] on button "Update Quote" at bounding box center [1222, 22] width 72 height 22
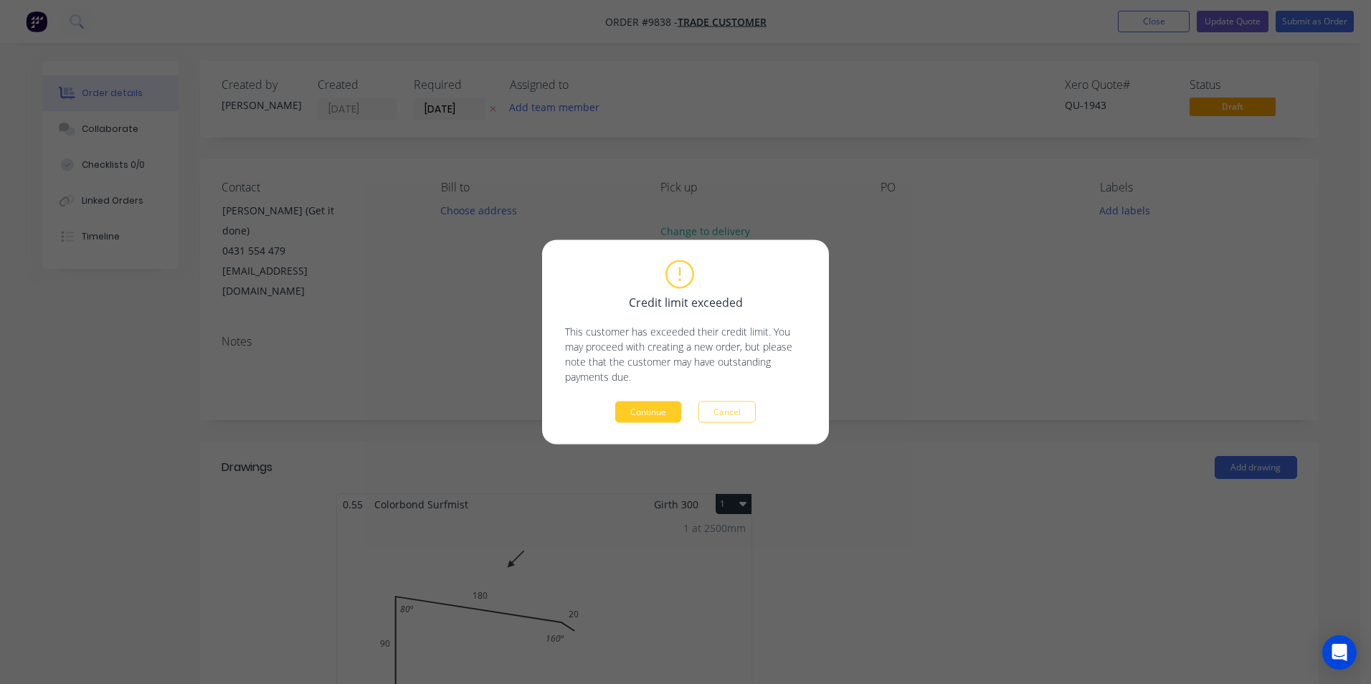
click at [647, 415] on button "Continue" at bounding box center [648, 413] width 66 height 22
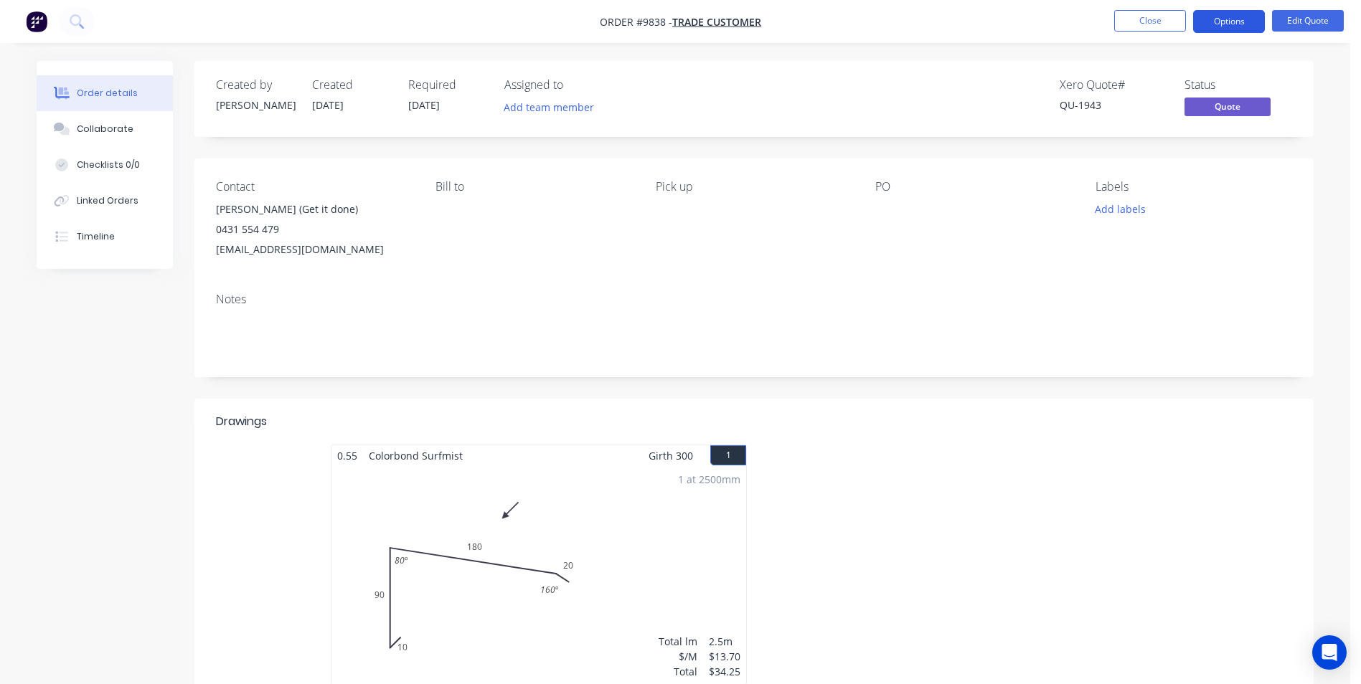
click at [1201, 19] on button "Options" at bounding box center [1229, 21] width 72 height 23
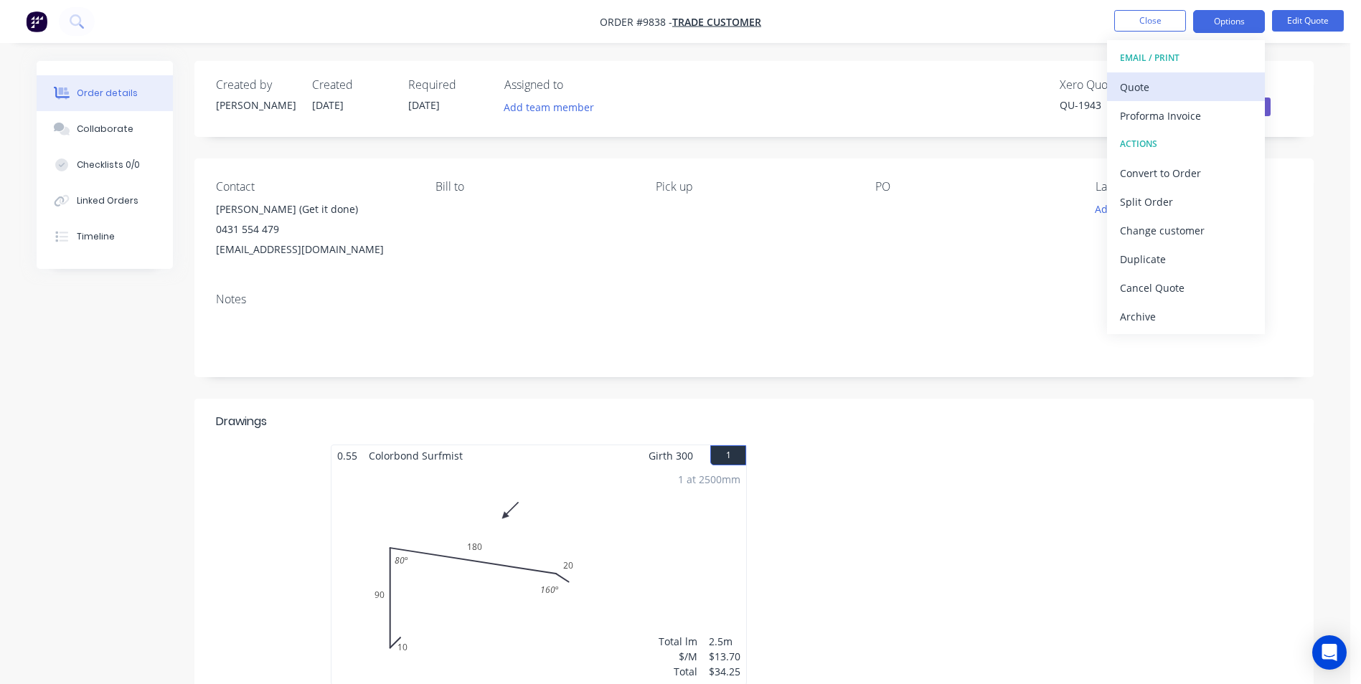
click at [1163, 80] on div "Quote" at bounding box center [1186, 87] width 132 height 21
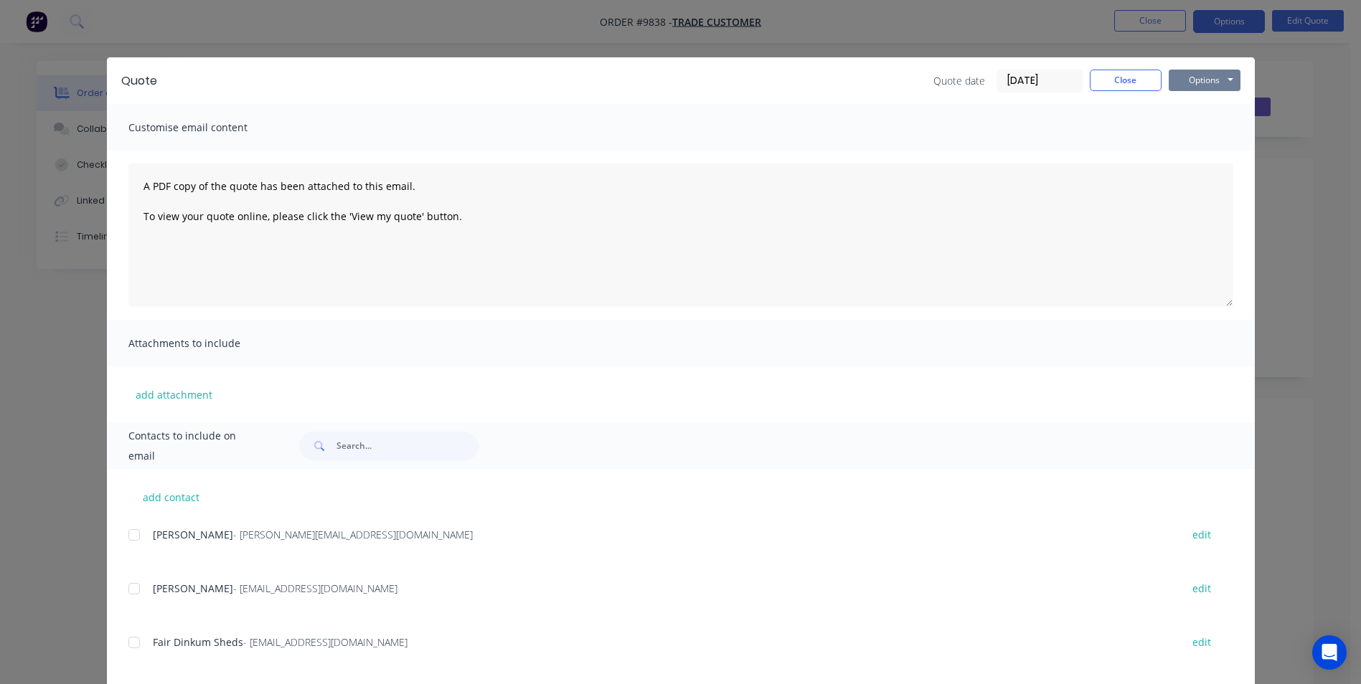
click at [1198, 79] on button "Options" at bounding box center [1204, 81] width 72 height 22
click at [1189, 148] on button "Email" at bounding box center [1214, 153] width 92 height 24
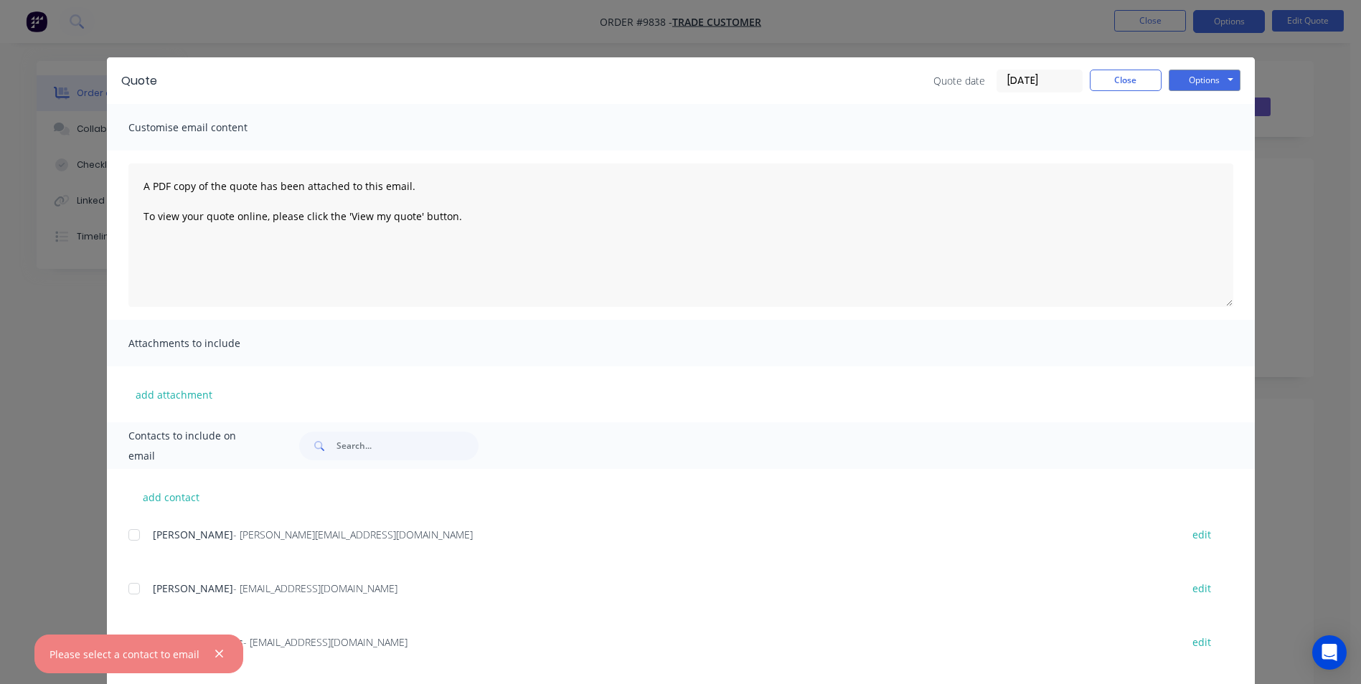
scroll to position [203, 0]
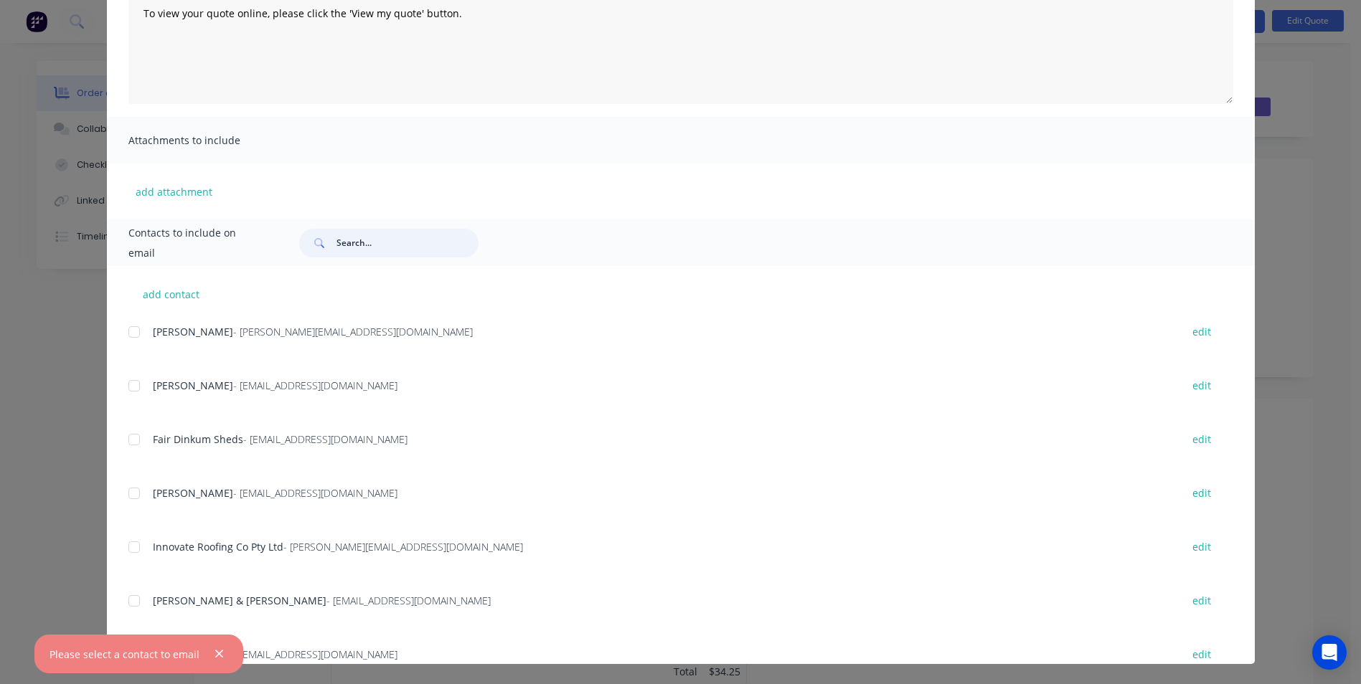
click at [364, 244] on input "text" at bounding box center [407, 243] width 142 height 29
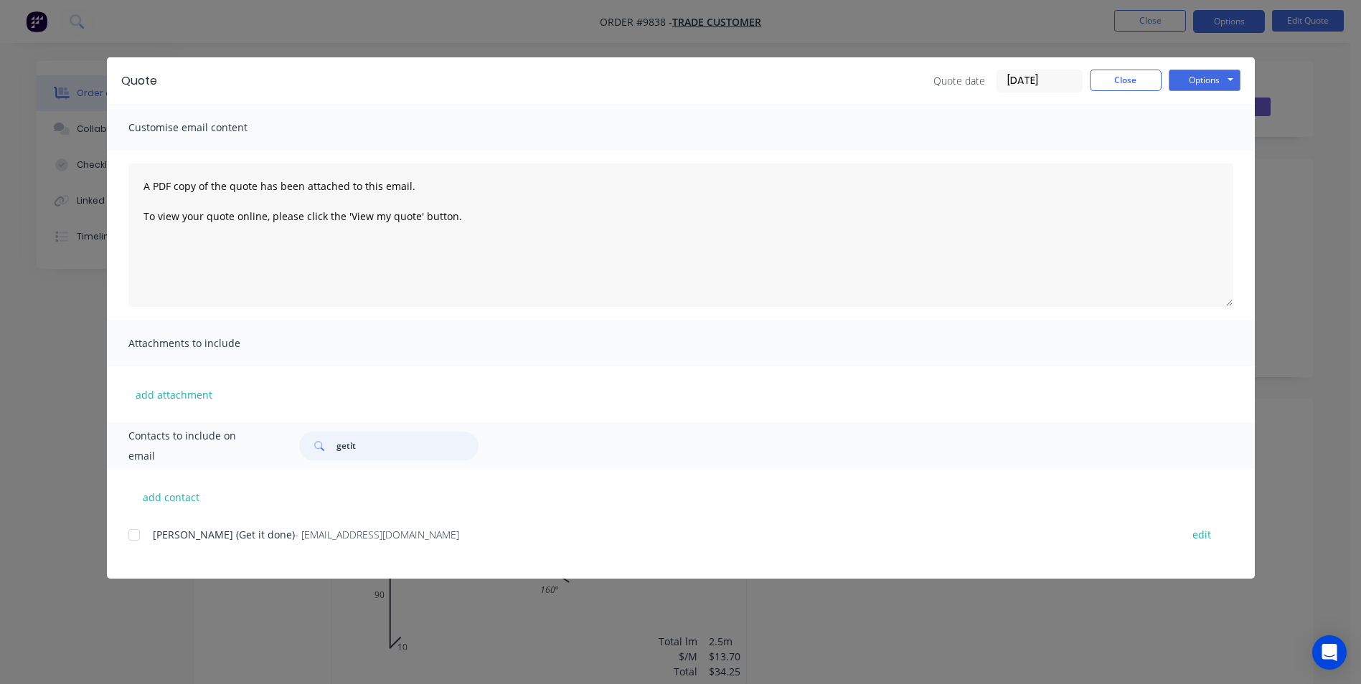
click at [136, 537] on div at bounding box center [134, 535] width 29 height 29
type input "getit"
click at [1199, 78] on button "Options" at bounding box center [1204, 81] width 72 height 22
click at [1198, 154] on button "Email" at bounding box center [1214, 153] width 92 height 24
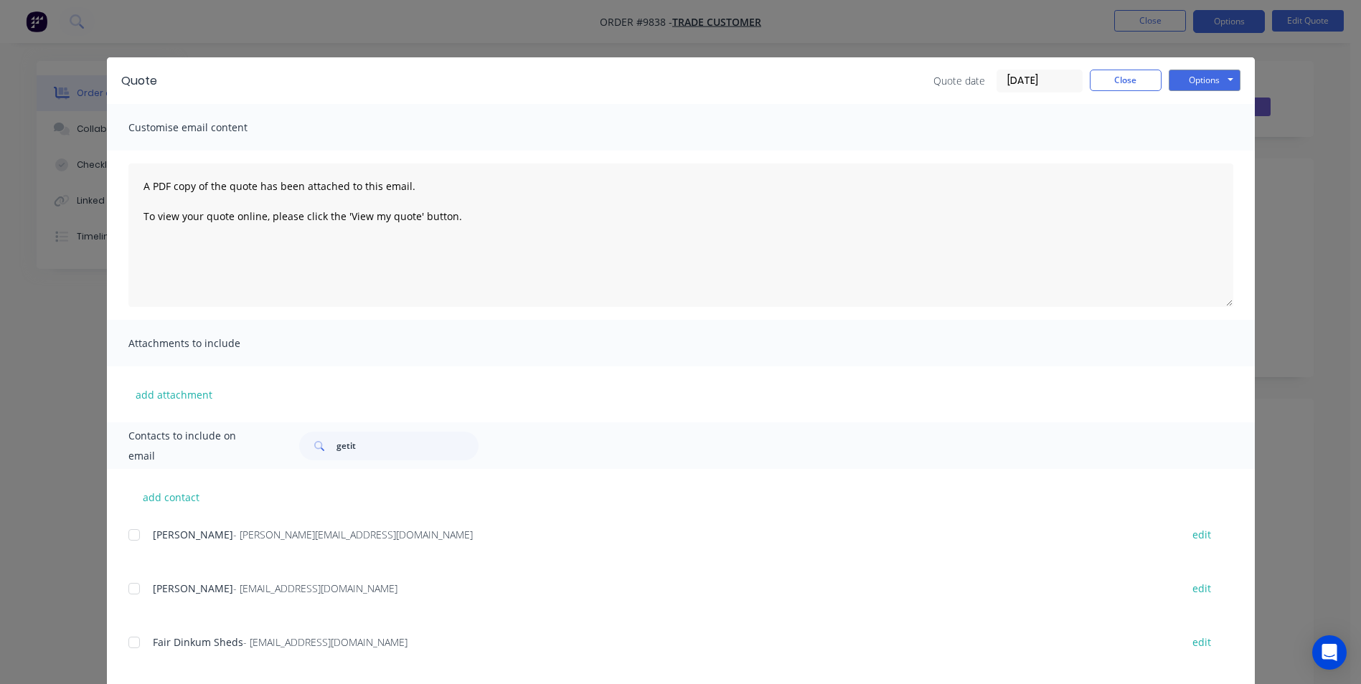
click at [1125, 85] on div "Sending to your accounting package... Loading... This may take a few moments. P…" at bounding box center [680, 342] width 1361 height 684
click at [1124, 77] on button "Close" at bounding box center [1126, 81] width 72 height 22
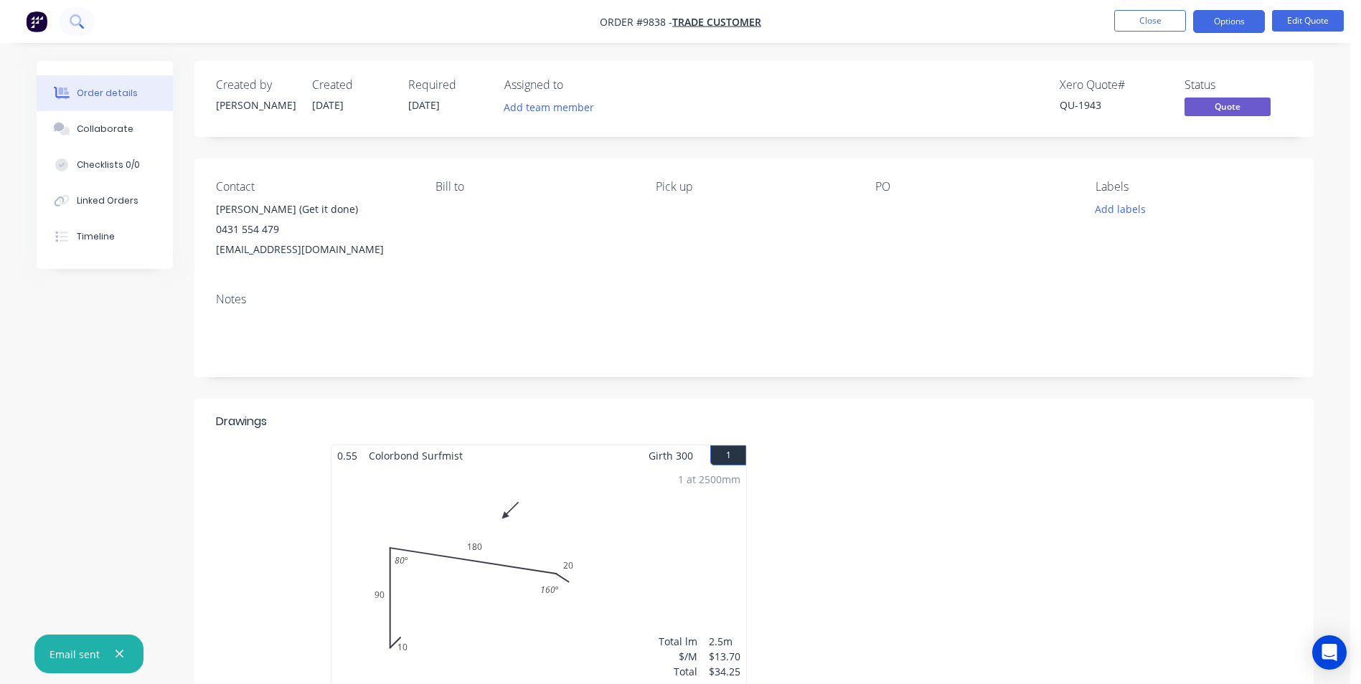
click at [82, 27] on icon at bounding box center [81, 26] width 5 height 5
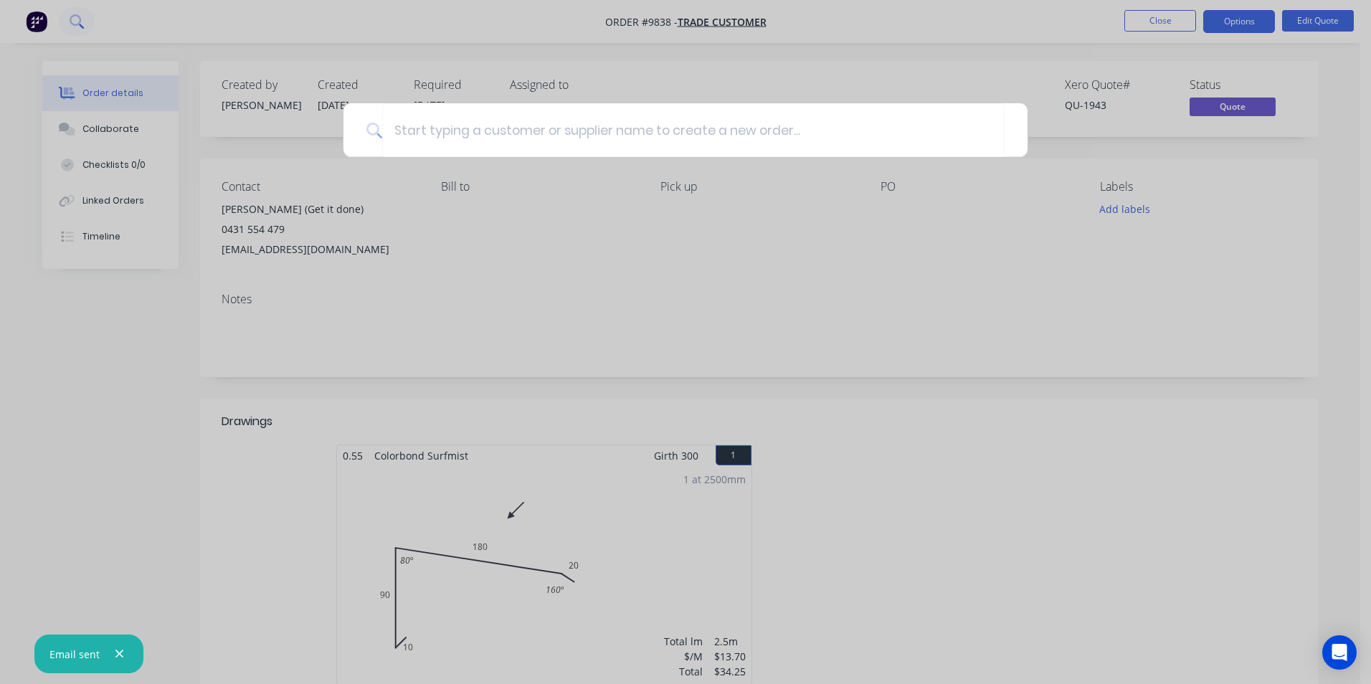
type input "p"
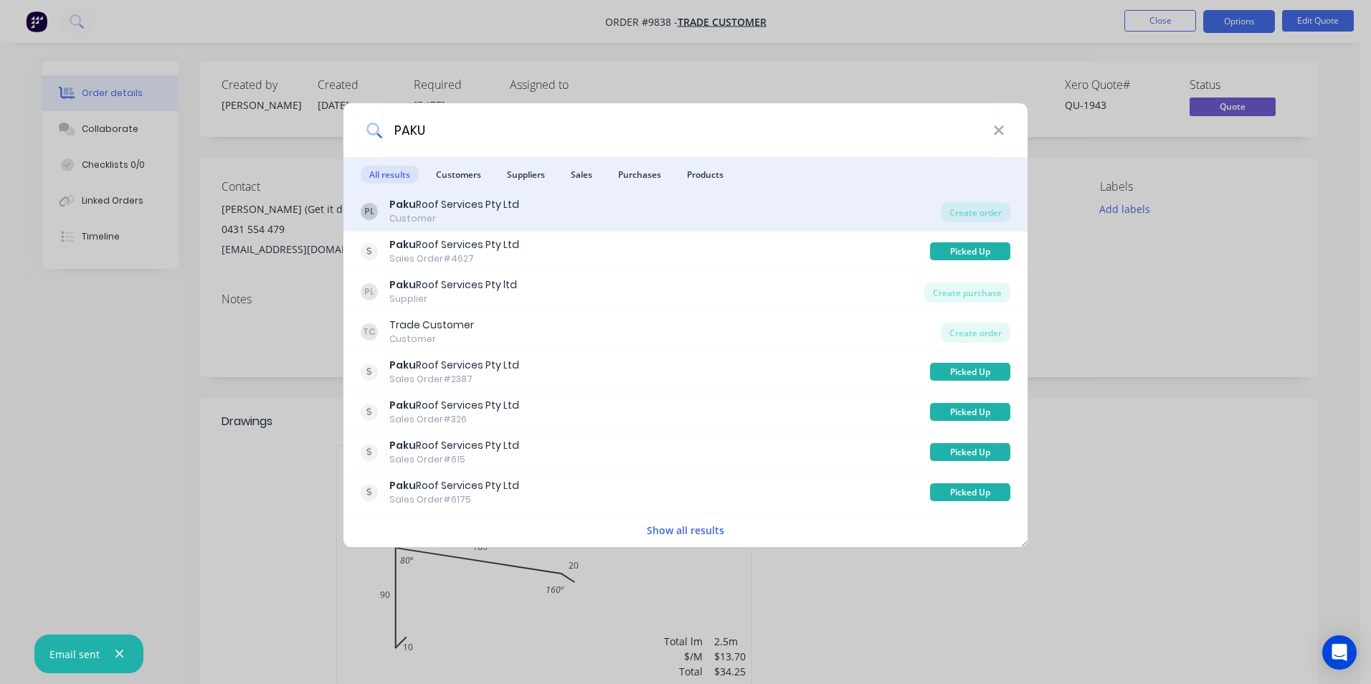
type input "PAKU"
click at [690, 207] on div "PL Paku Roof Services Pty Ltd Customer" at bounding box center [651, 211] width 580 height 28
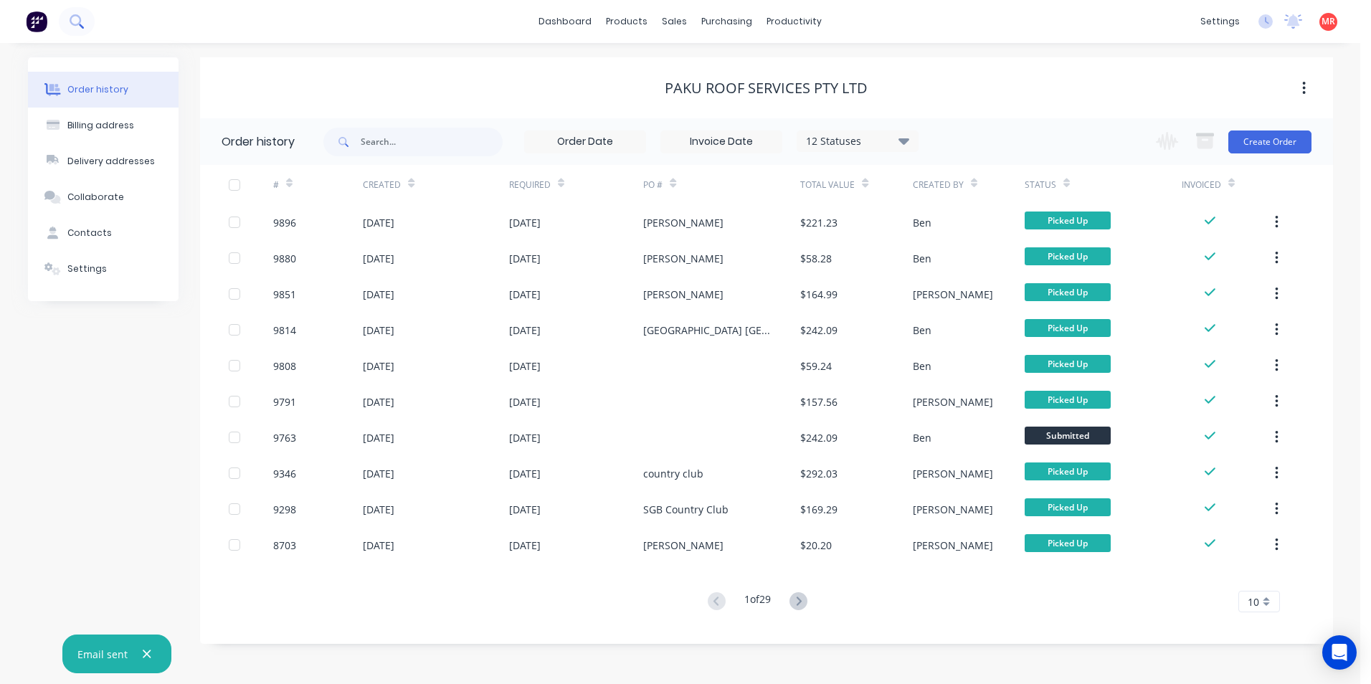
click at [75, 22] on icon at bounding box center [77, 21] width 14 height 14
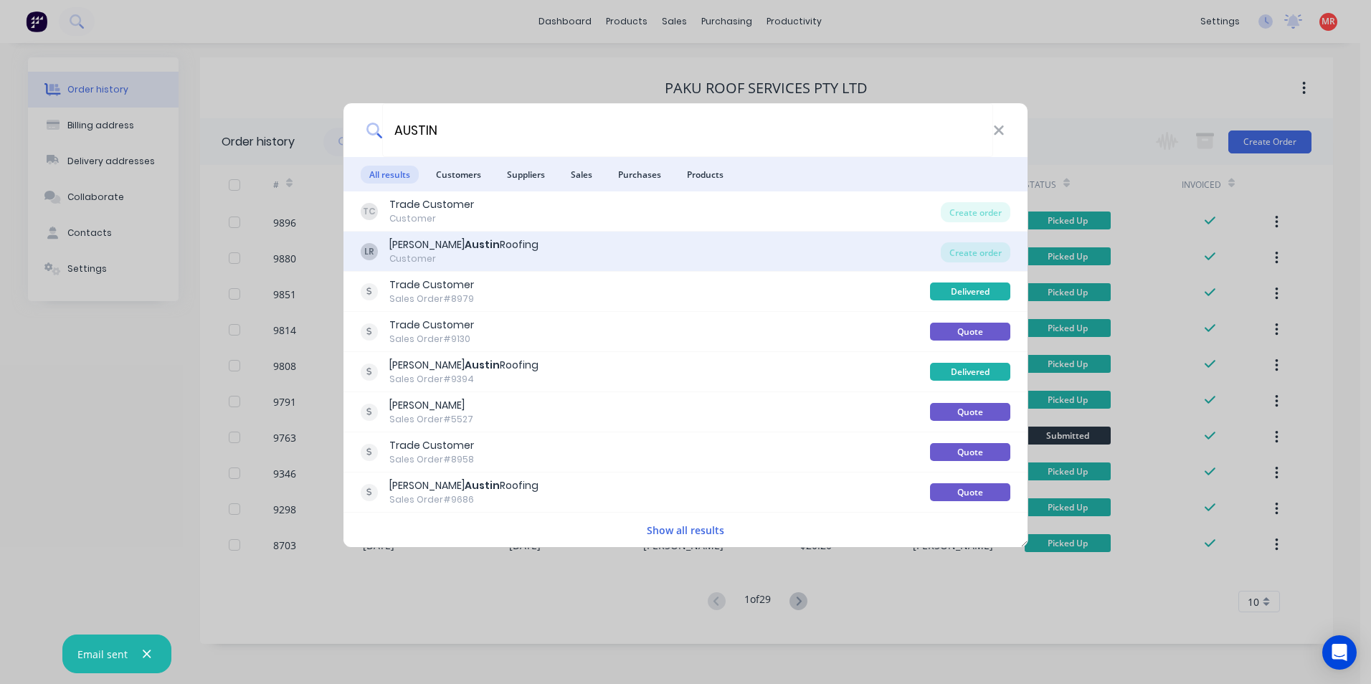
type input "AUSTIN"
click at [634, 250] on div "LR Luke Austin Roofing Customer" at bounding box center [651, 251] width 580 height 28
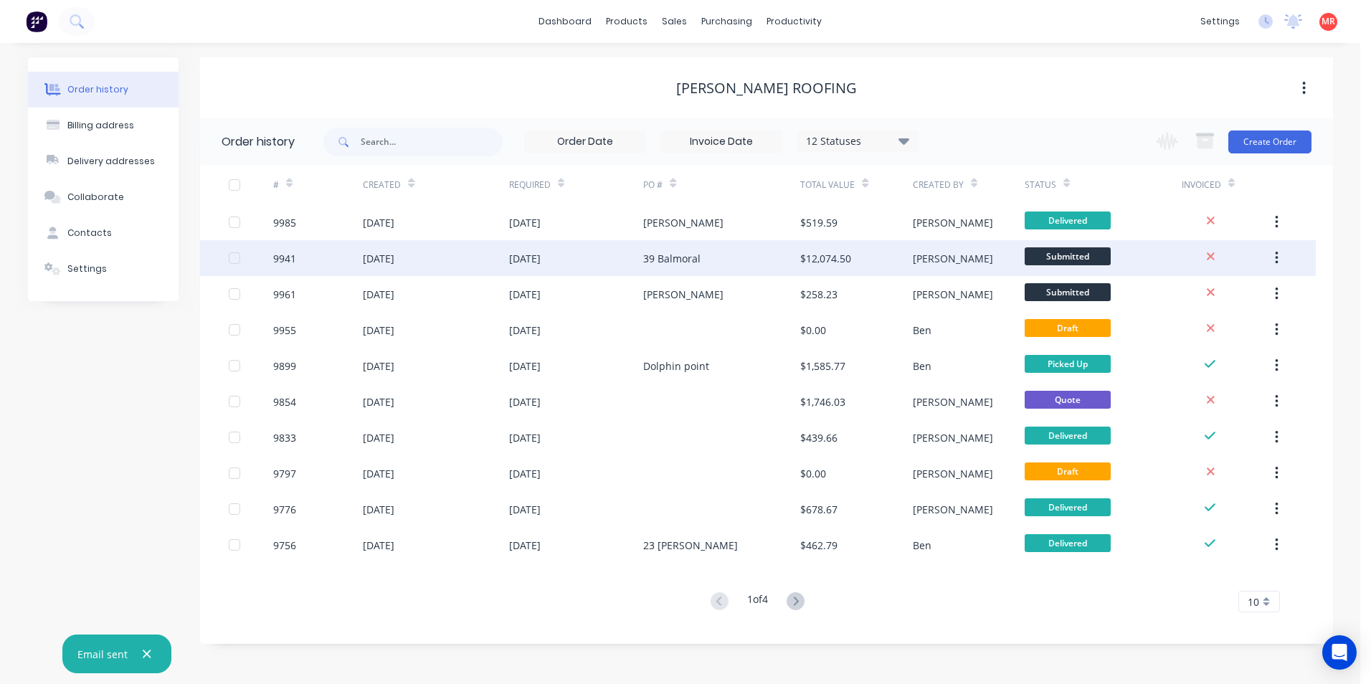
click at [709, 256] on div "39 Balmoral" at bounding box center [721, 258] width 157 height 36
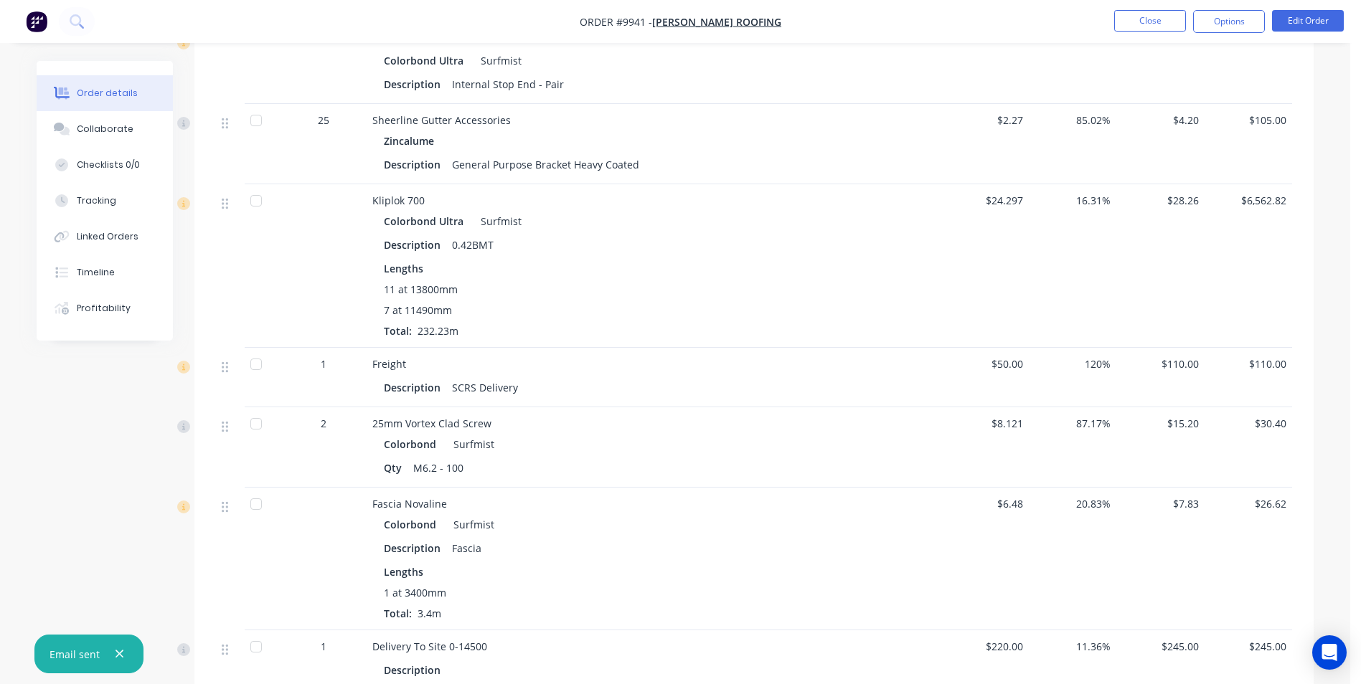
scroll to position [1288, 0]
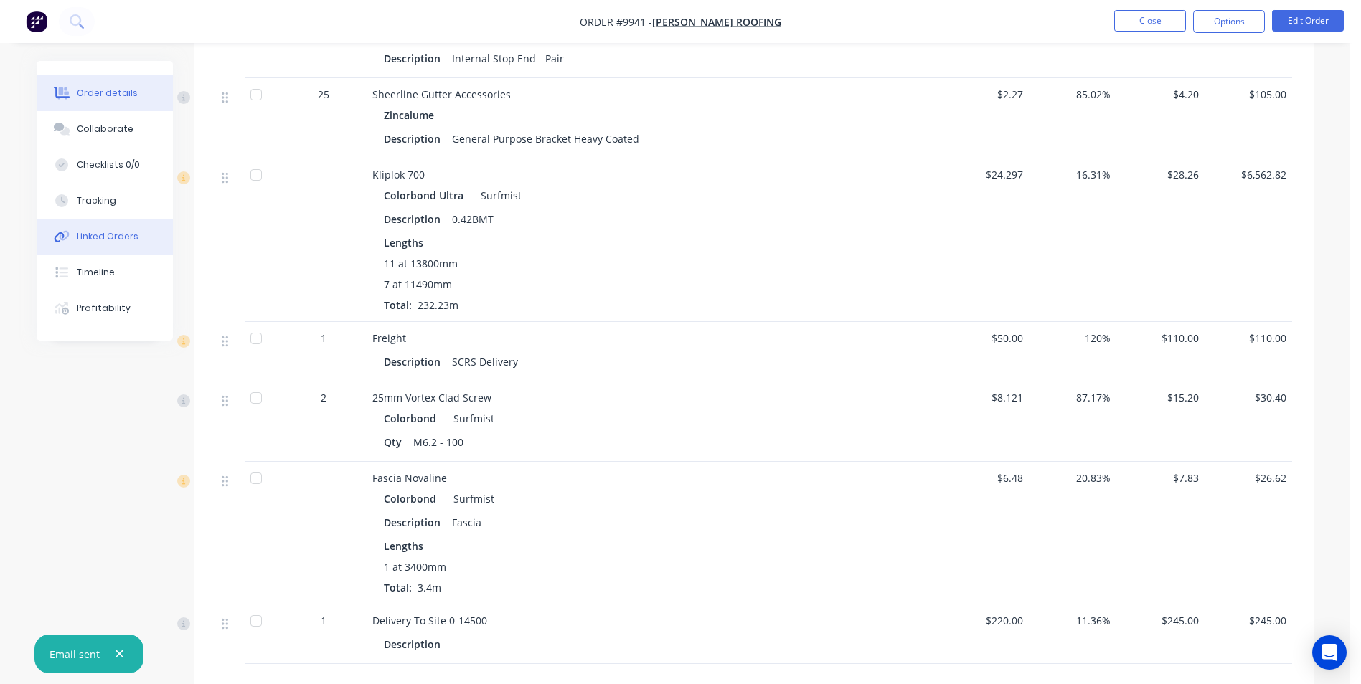
click at [126, 247] on button "Linked Orders" at bounding box center [105, 237] width 136 height 36
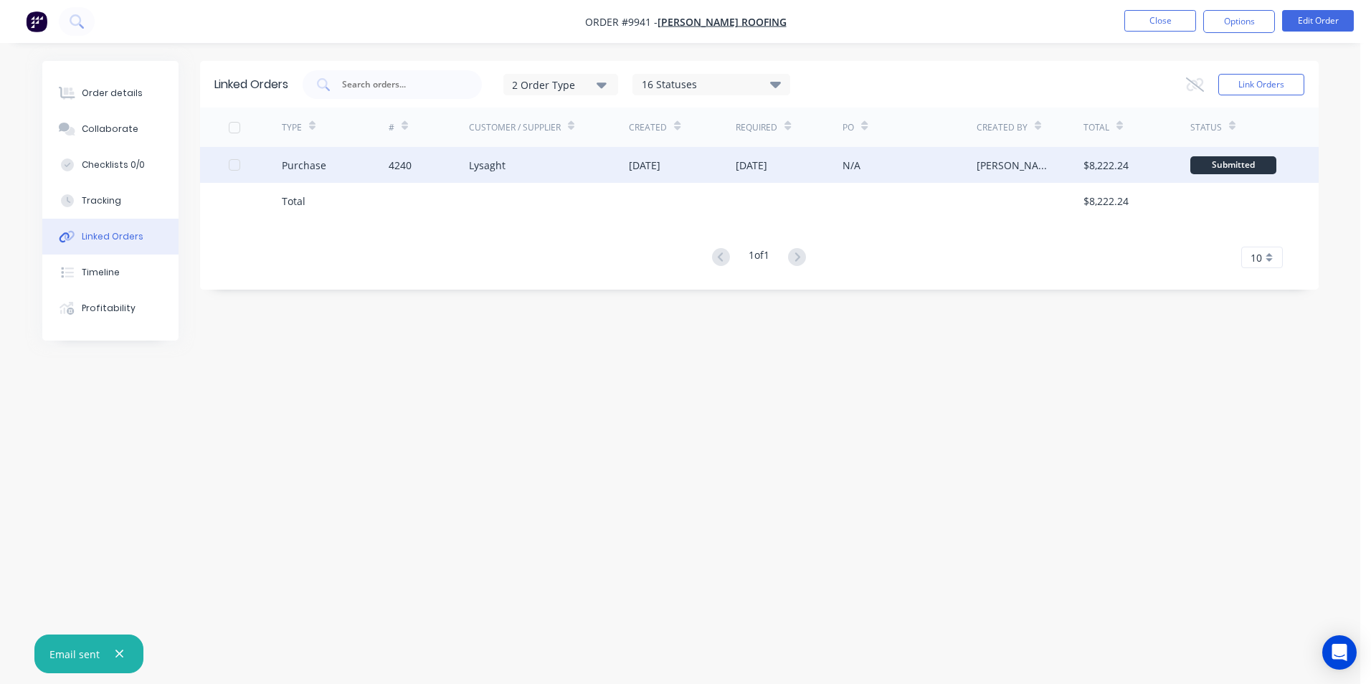
click at [524, 170] on div "Lysaght" at bounding box center [549, 165] width 161 height 36
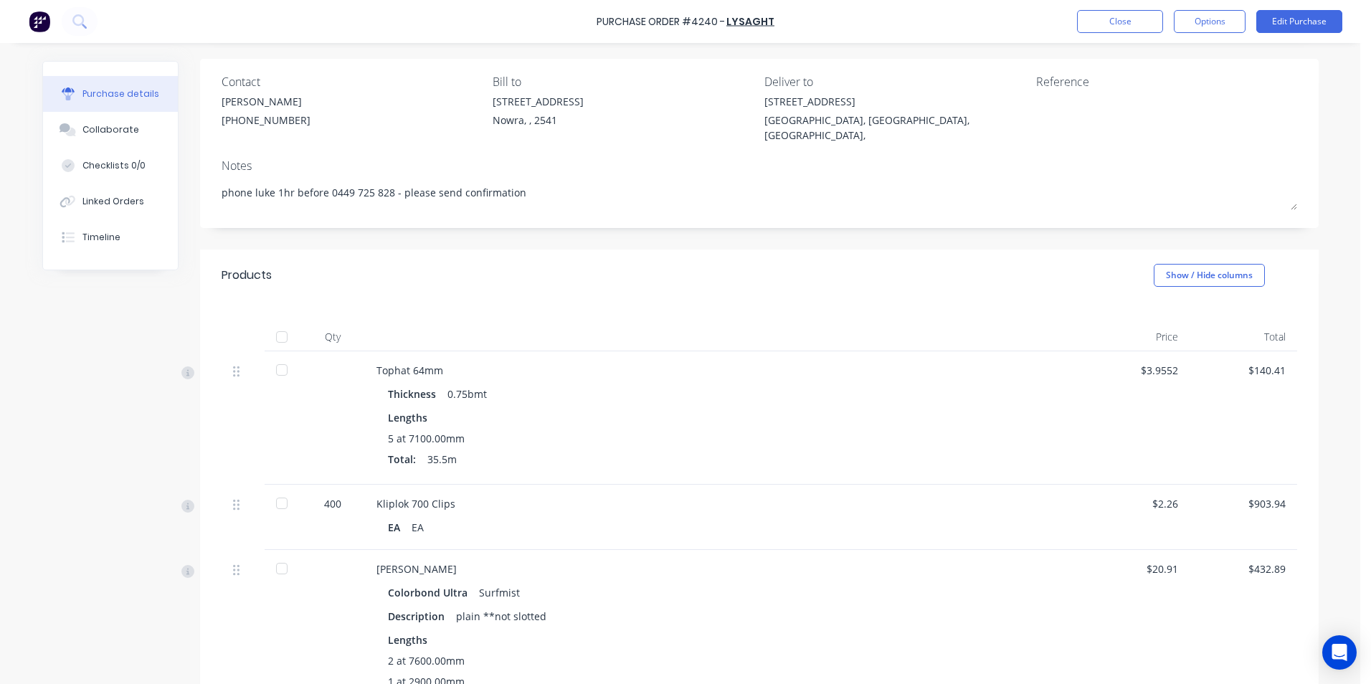
type textarea "x"
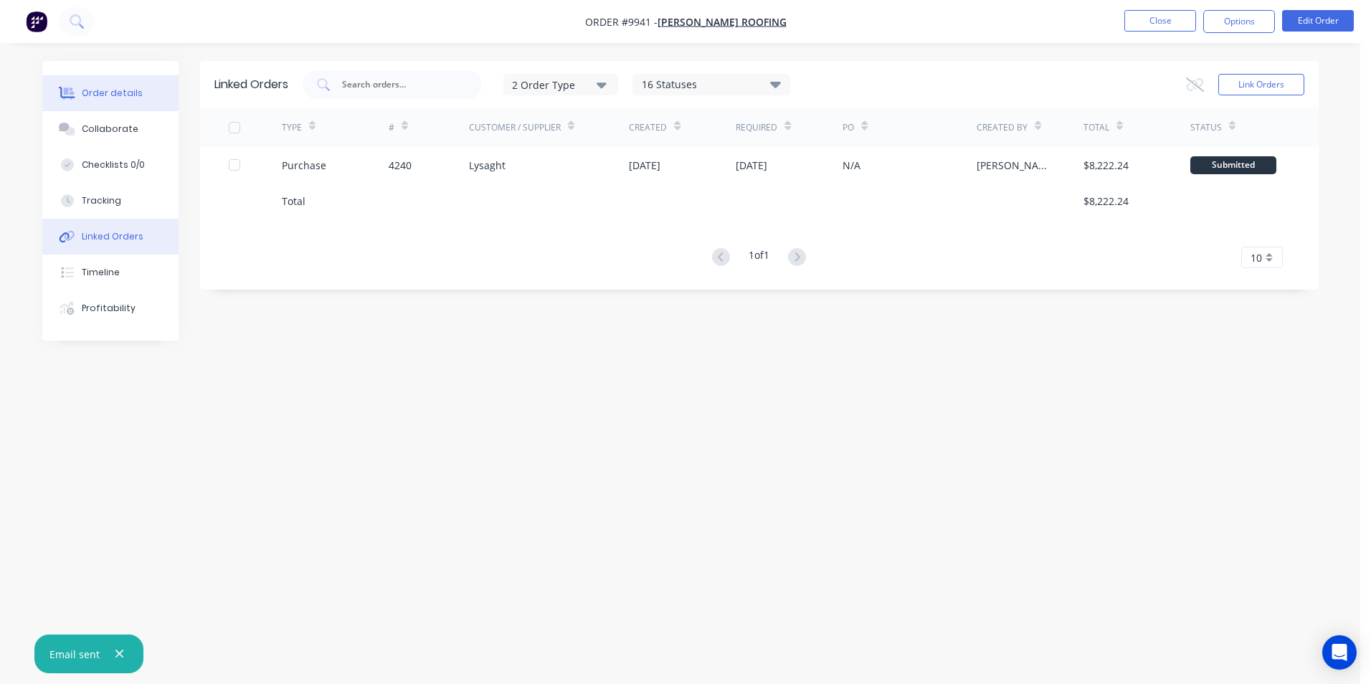
click at [105, 92] on div "Order details" at bounding box center [112, 93] width 61 height 13
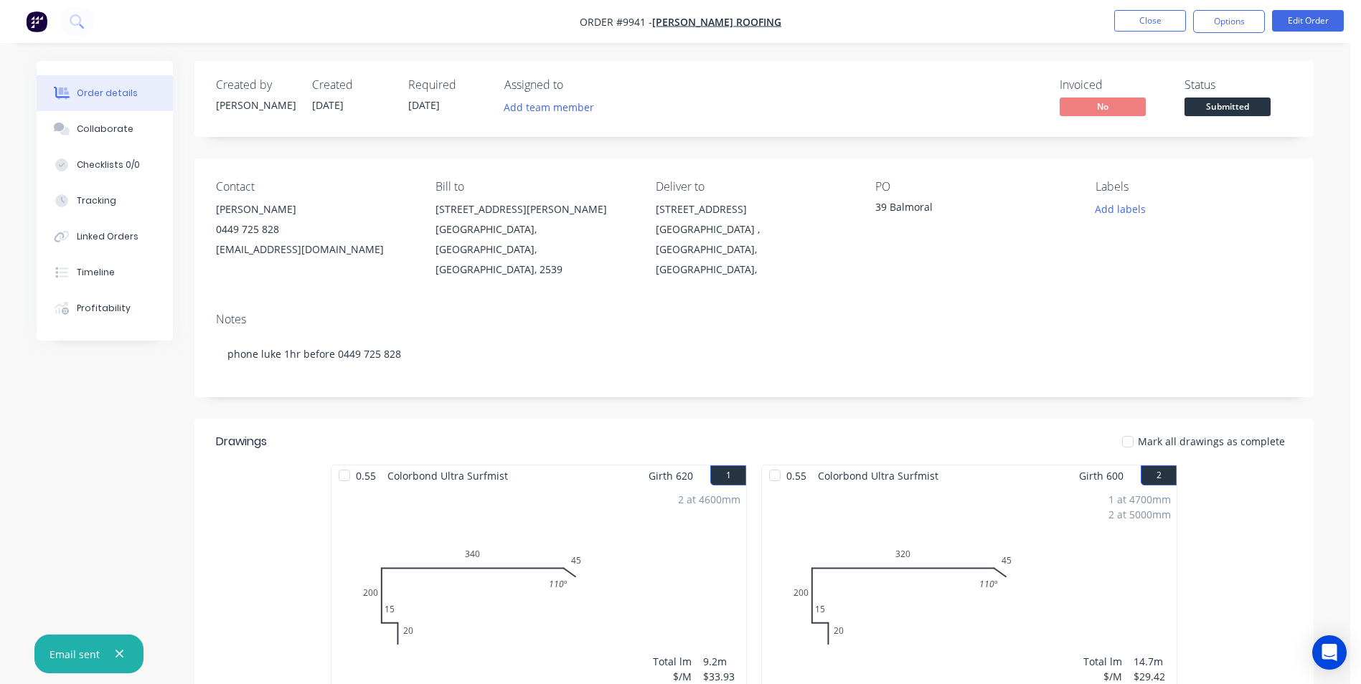
click at [42, 24] on img "button" at bounding box center [37, 22] width 22 height 22
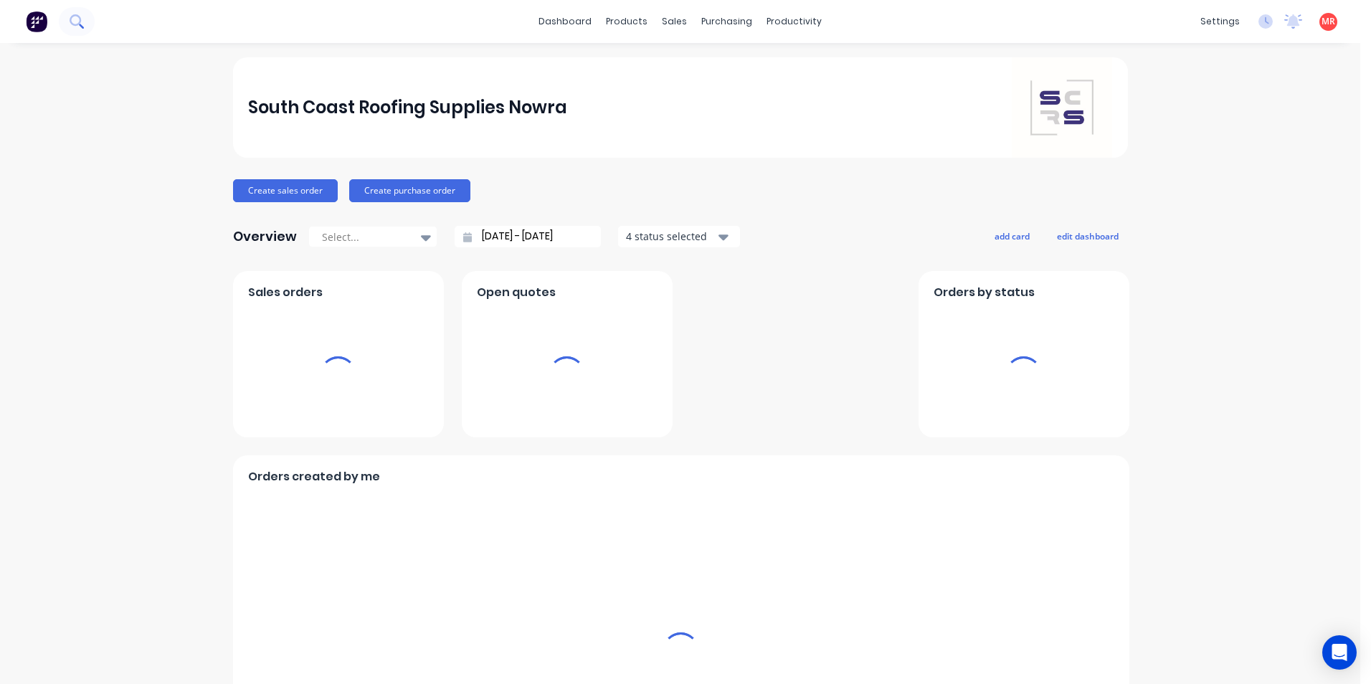
click at [65, 25] on button at bounding box center [77, 21] width 36 height 29
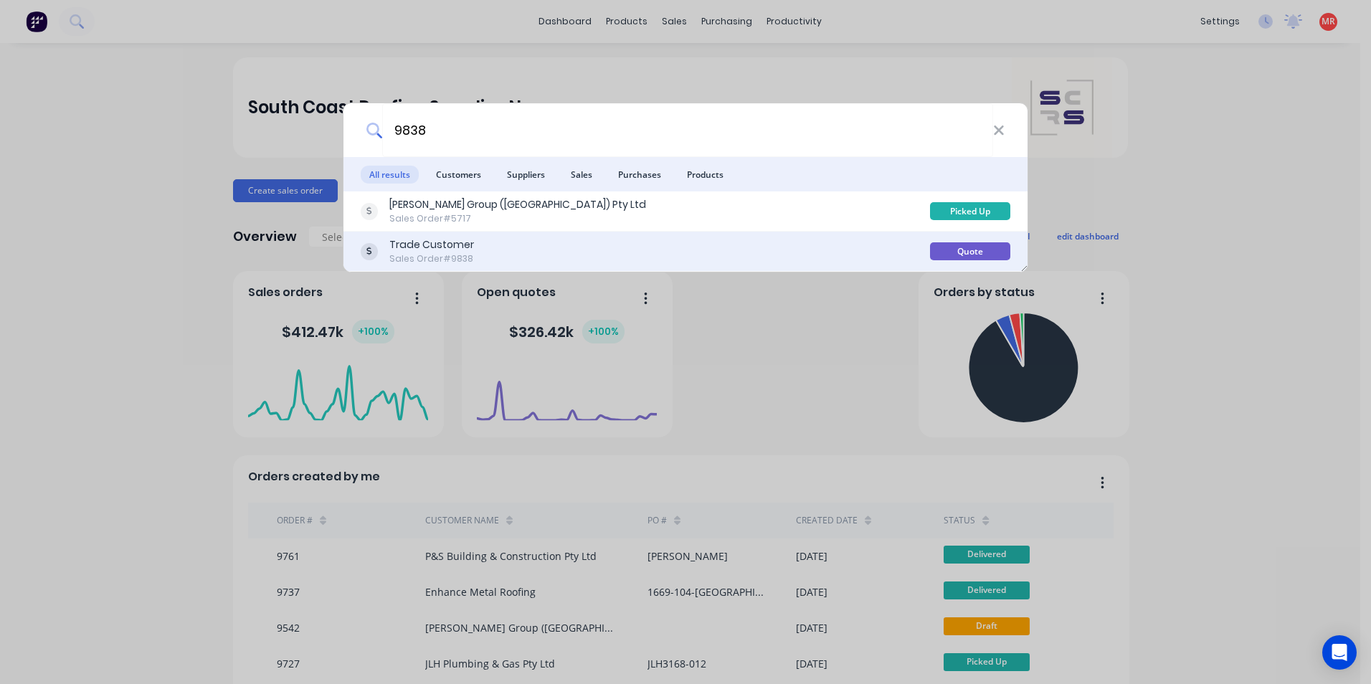
type input "9838"
click at [603, 252] on div "Trade Customer Sales Order #9838" at bounding box center [646, 251] width 570 height 28
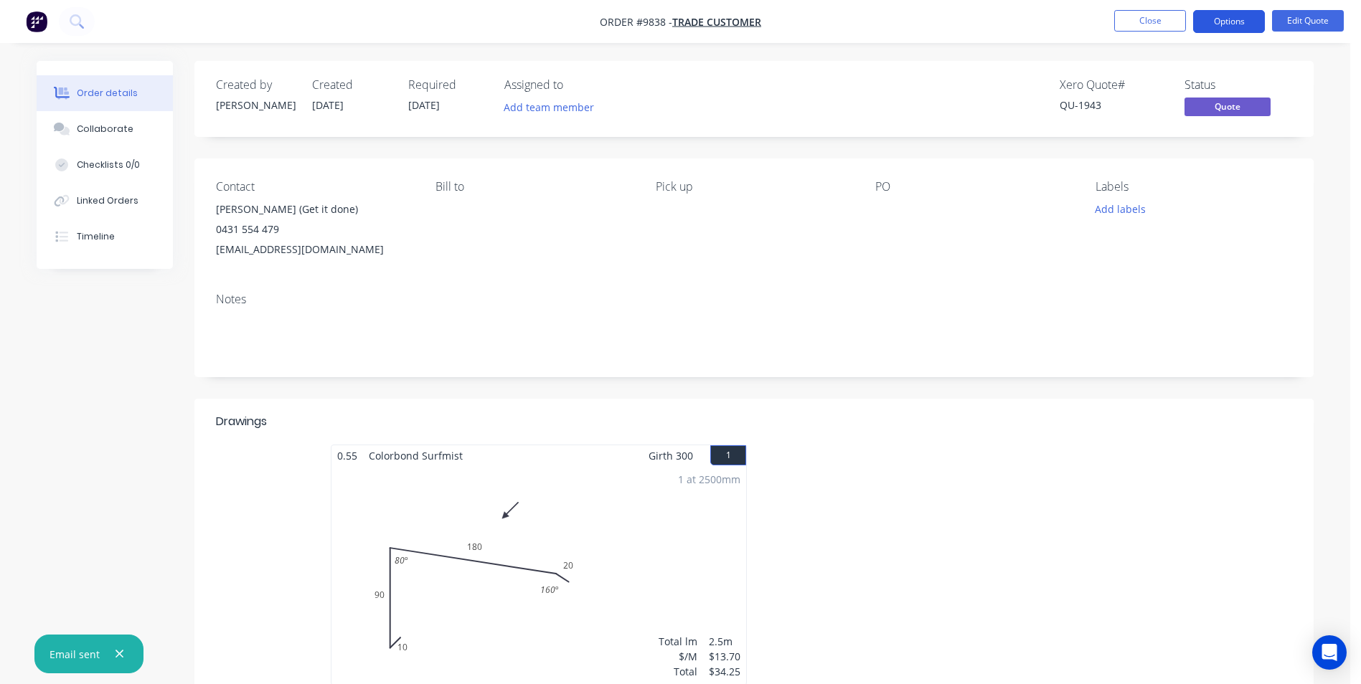
click at [1224, 19] on button "Options" at bounding box center [1229, 21] width 72 height 23
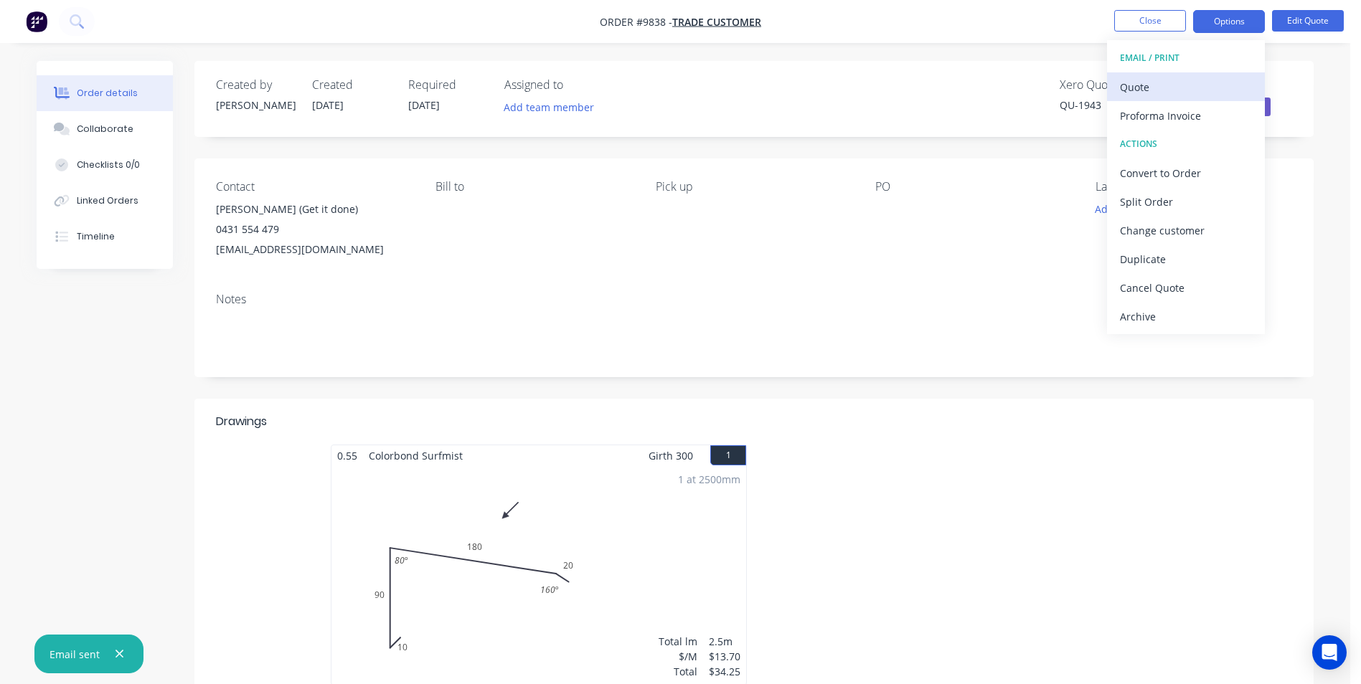
click at [1163, 83] on div "Quote" at bounding box center [1186, 87] width 132 height 21
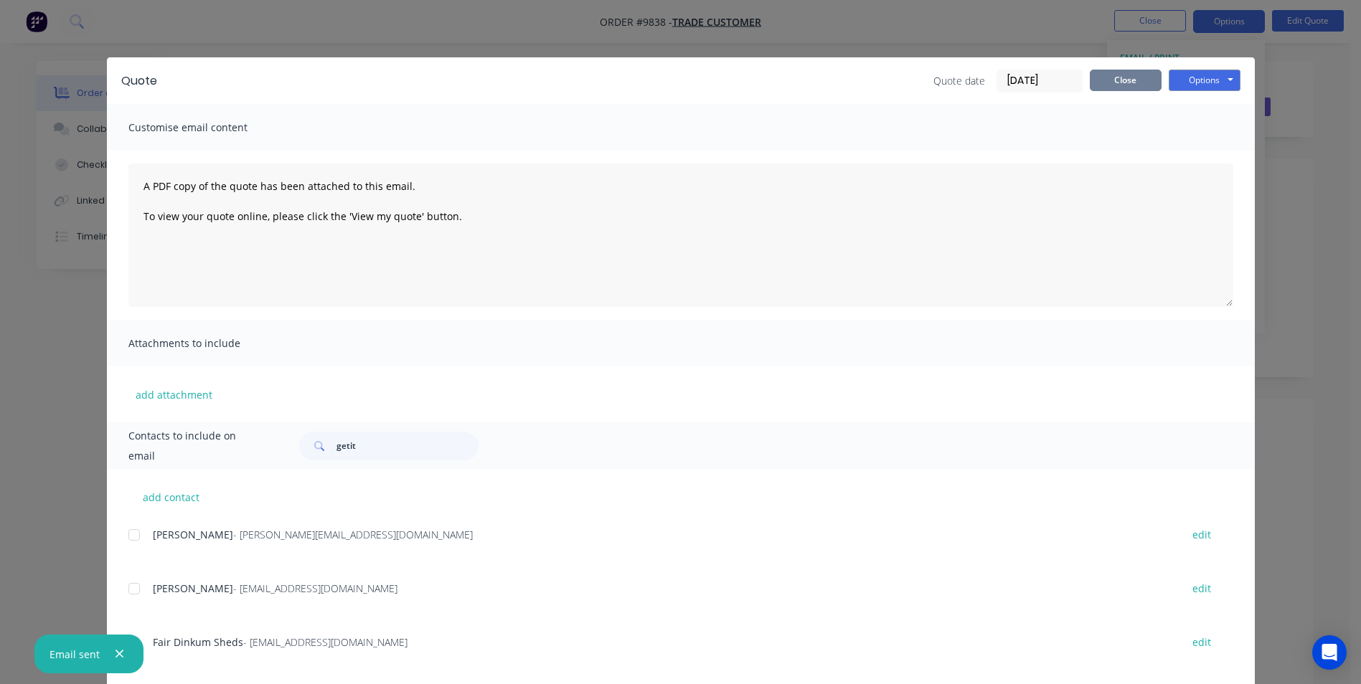
click at [1140, 71] on button "Close" at bounding box center [1126, 81] width 72 height 22
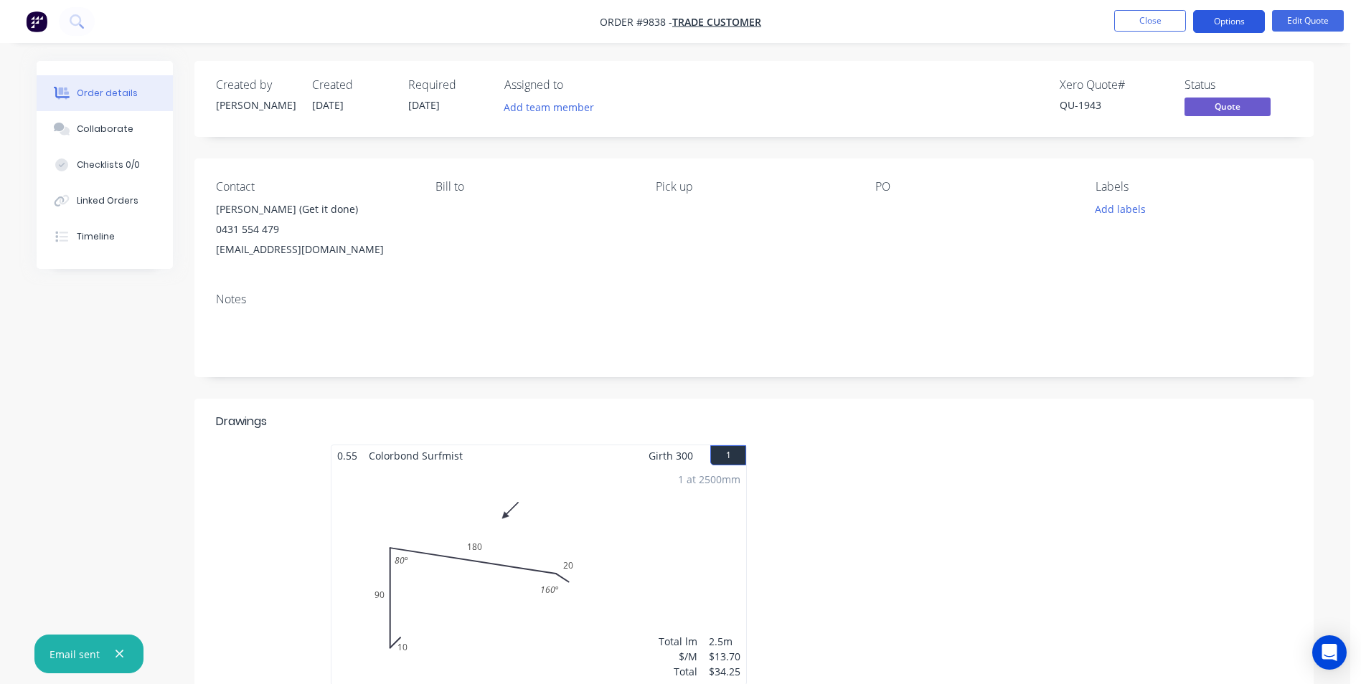
click at [1209, 22] on button "Options" at bounding box center [1229, 21] width 72 height 23
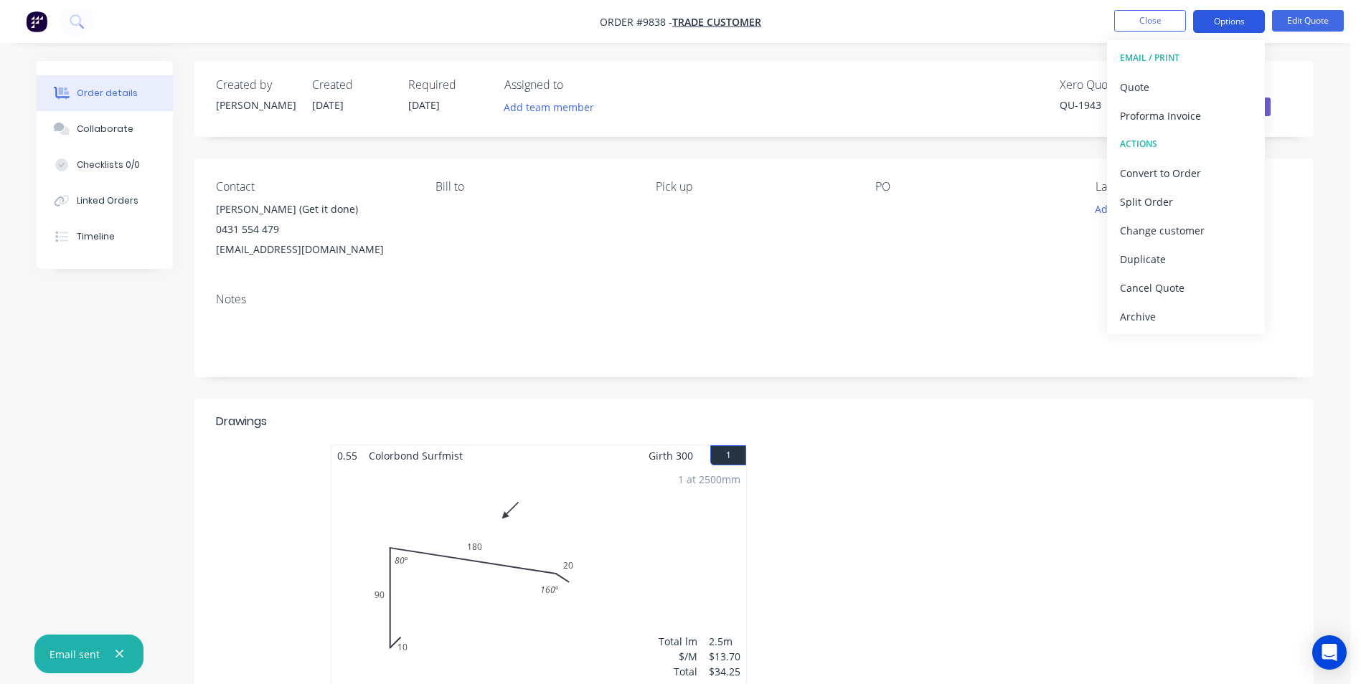
click at [1221, 29] on button "Options" at bounding box center [1229, 21] width 72 height 23
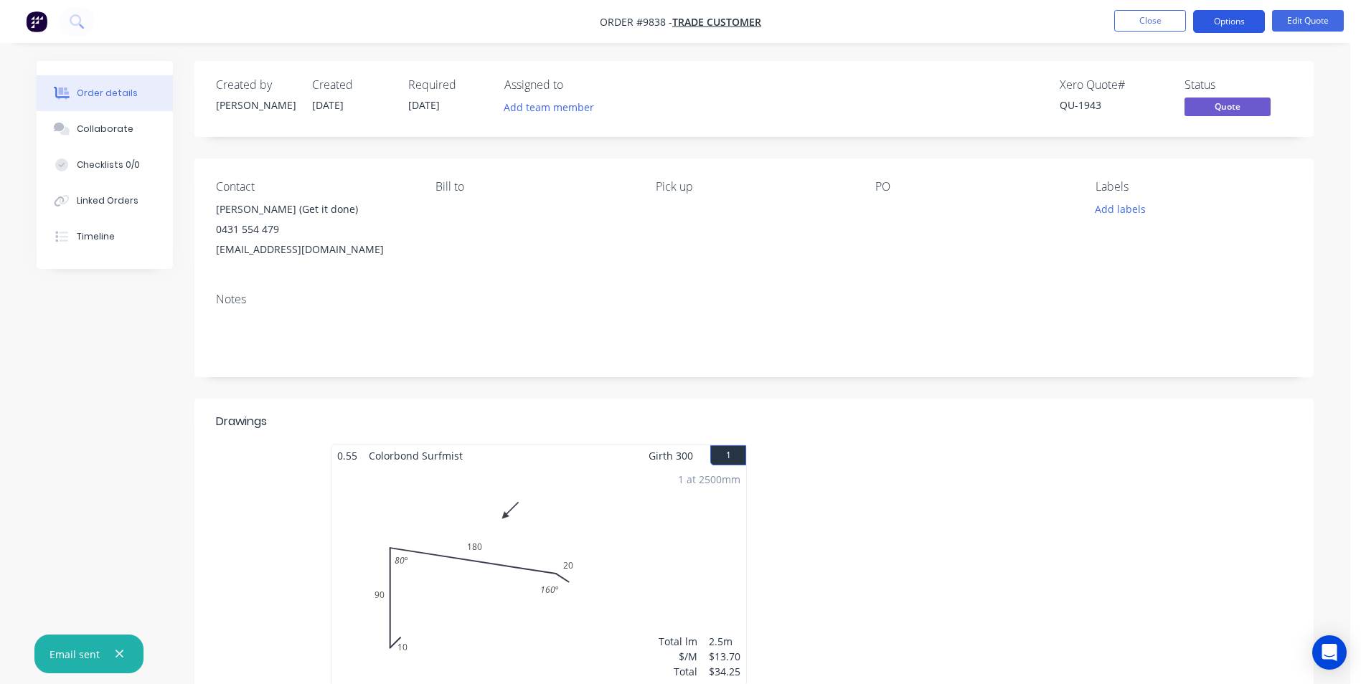
click at [1221, 29] on button "Options" at bounding box center [1229, 21] width 72 height 23
click at [708, 161] on div "Contact Greg (Get it done) 0431 554 479 greggetitdone@gmail.com Bill to Pick up…" at bounding box center [753, 220] width 1119 height 123
click at [1282, 24] on button "Edit Quote" at bounding box center [1308, 21] width 72 height 22
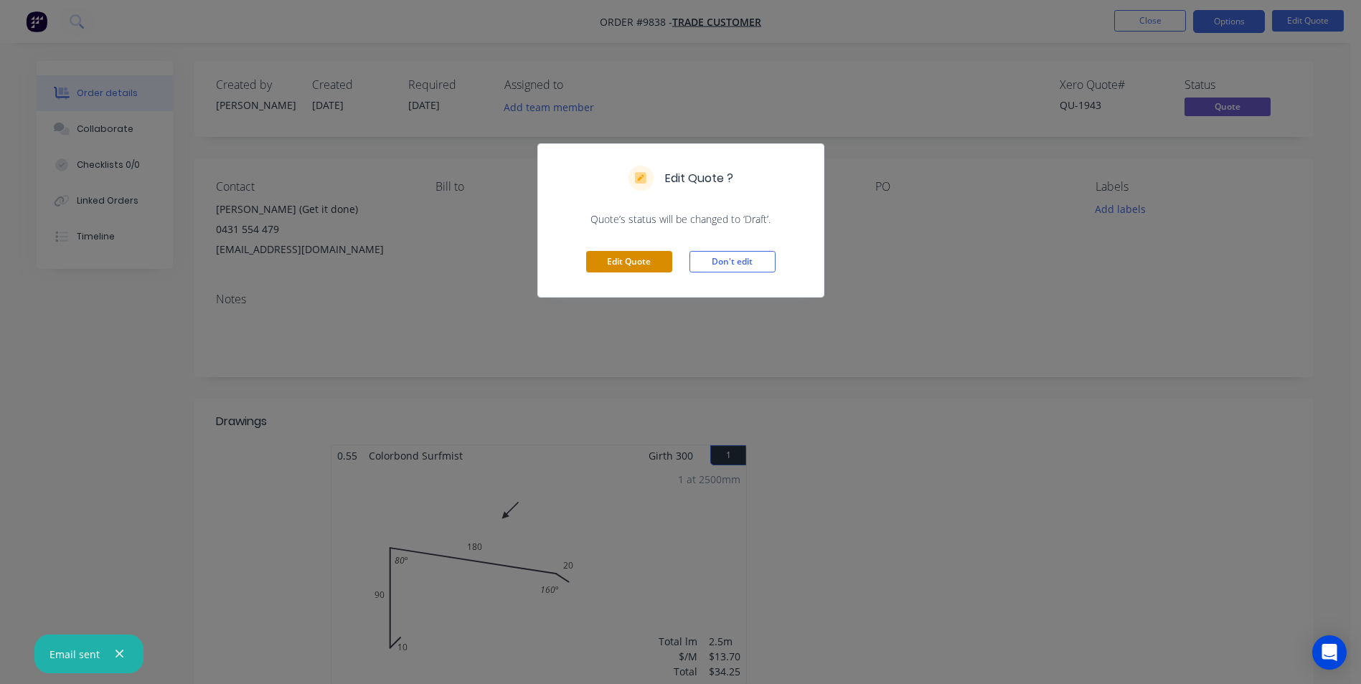
click at [618, 260] on button "Edit Quote" at bounding box center [629, 262] width 86 height 22
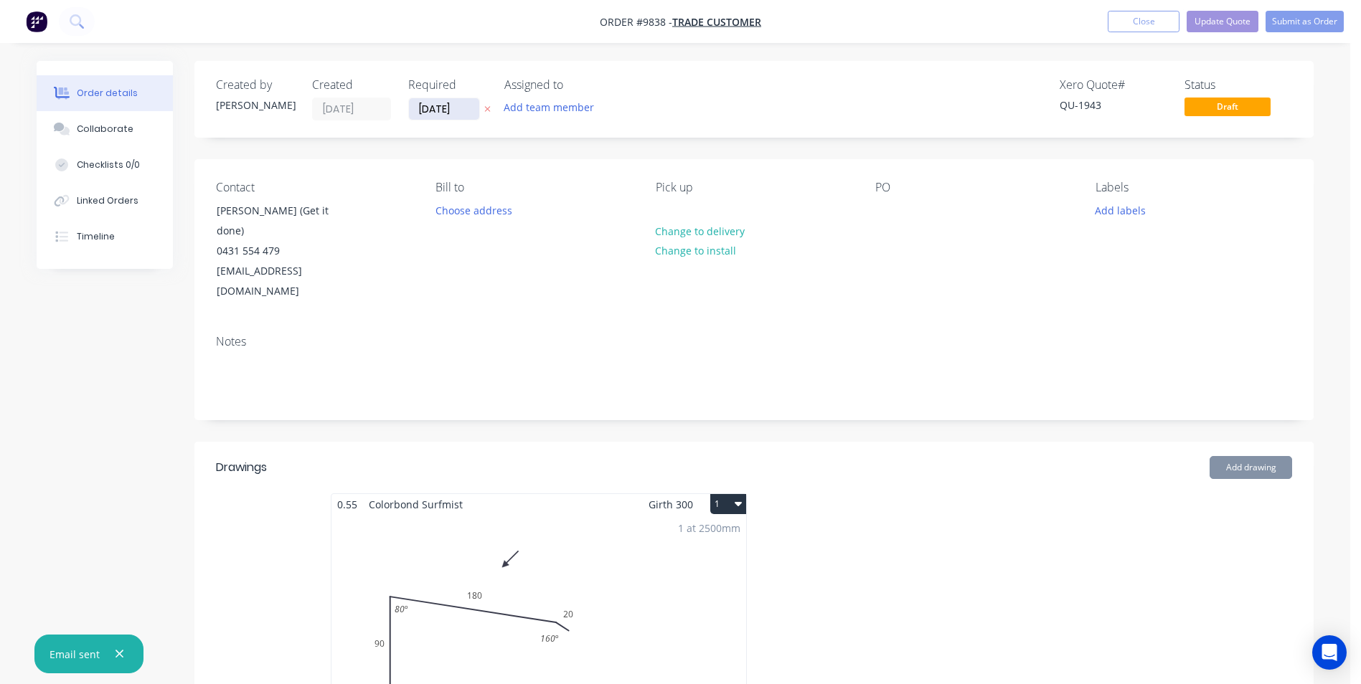
click at [428, 108] on input "[DATE]" at bounding box center [444, 109] width 70 height 22
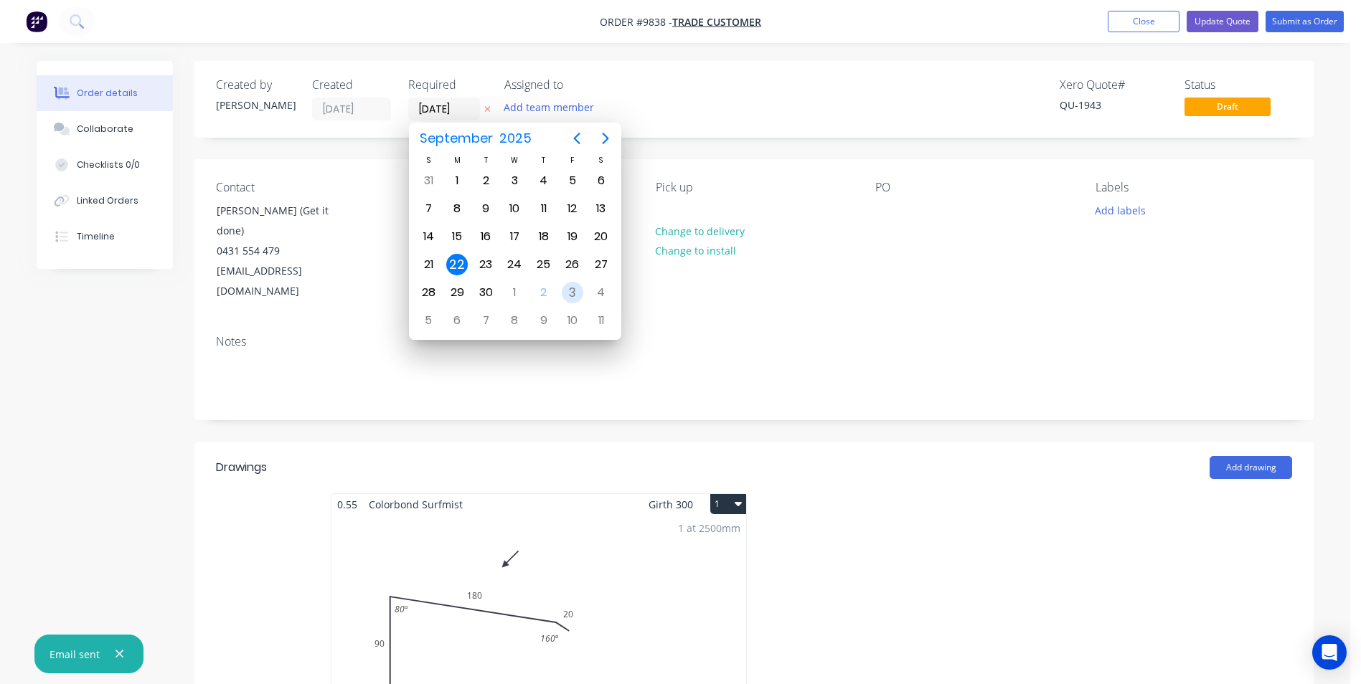
click at [566, 296] on div "3" at bounding box center [573, 293] width 22 height 22
type input "[DATE]"
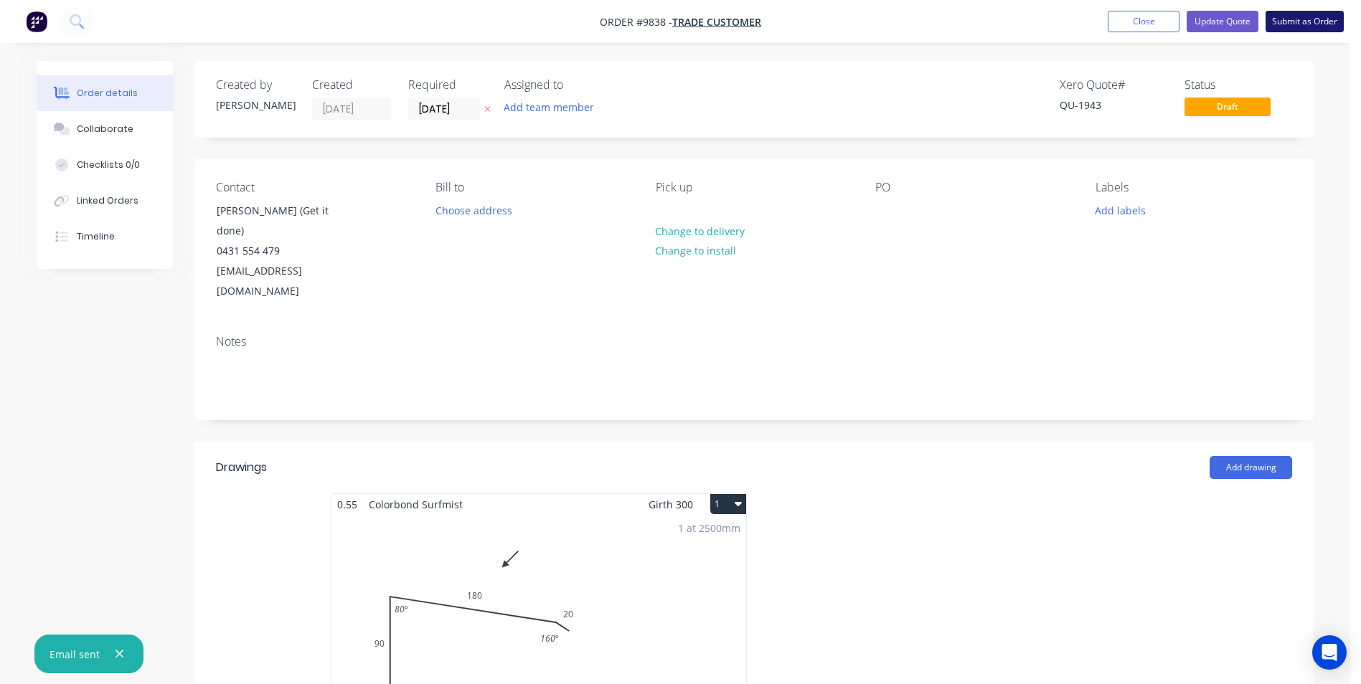
click at [1277, 20] on button "Submit as Order" at bounding box center [1304, 22] width 78 height 22
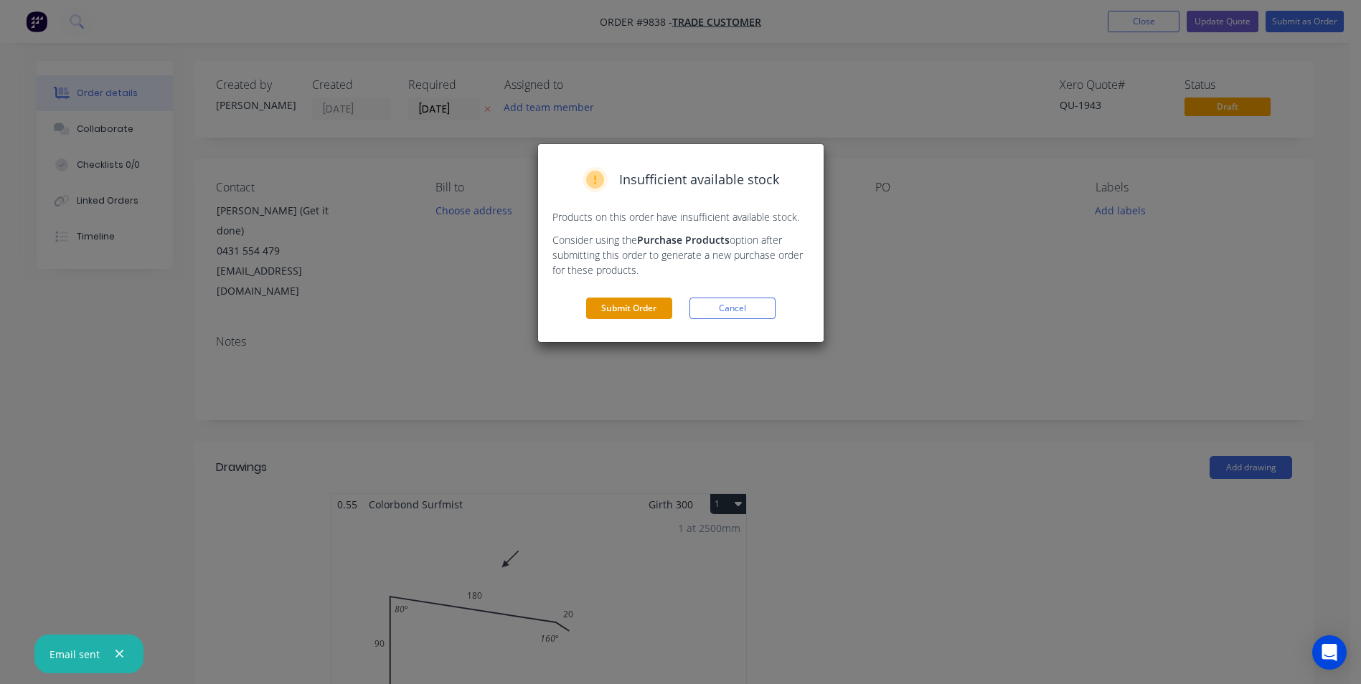
click at [641, 303] on button "Submit Order" at bounding box center [629, 309] width 86 height 22
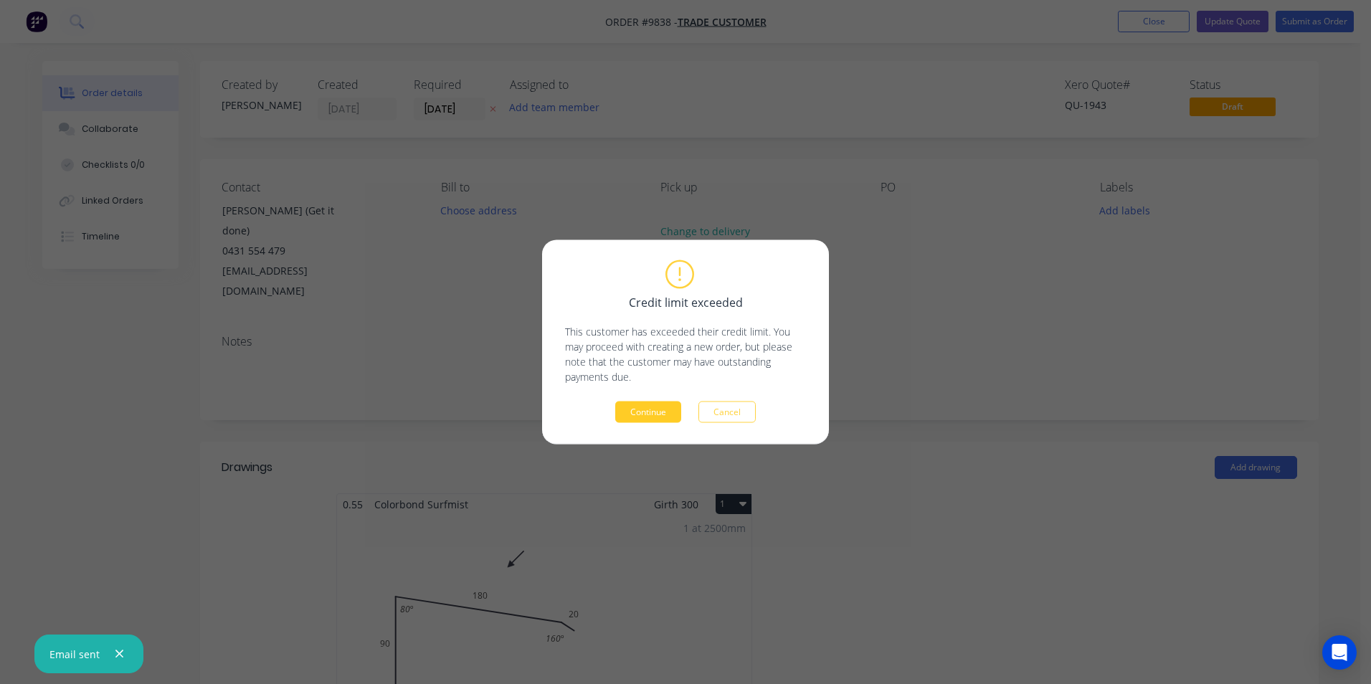
click at [658, 413] on button "Continue" at bounding box center [648, 413] width 66 height 22
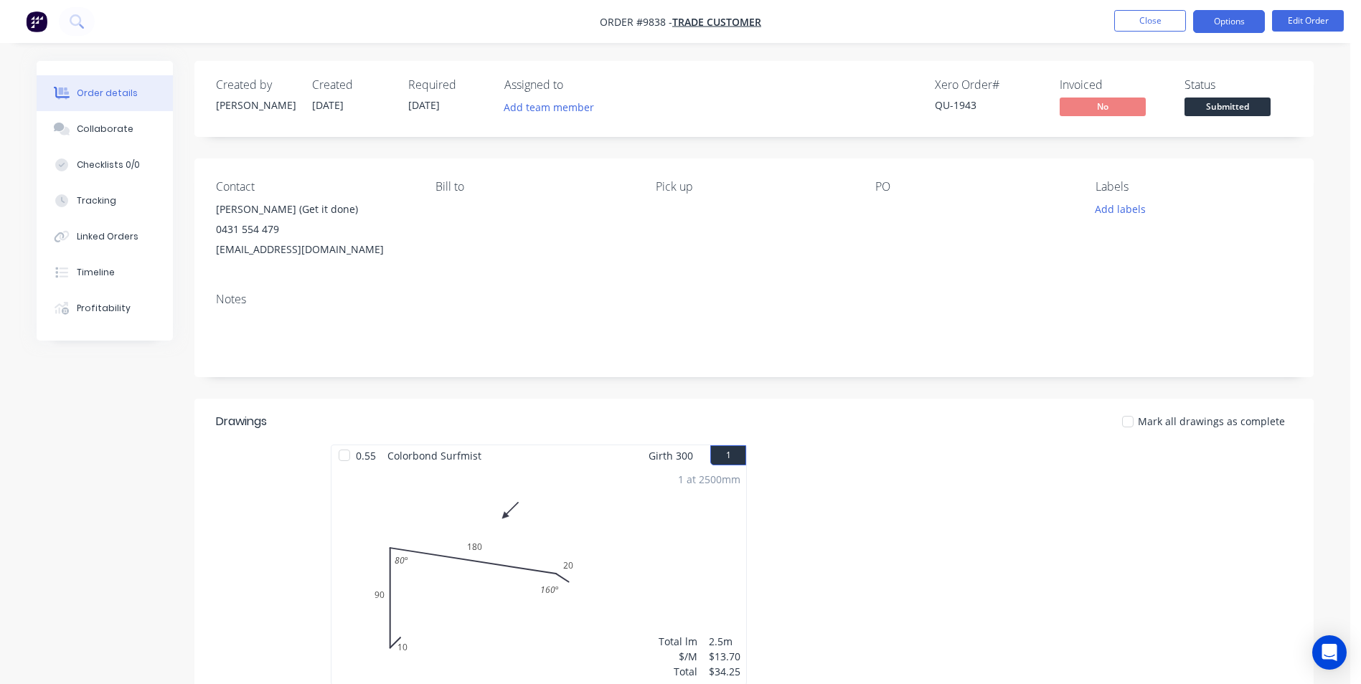
click at [1199, 21] on button "Options" at bounding box center [1229, 21] width 72 height 23
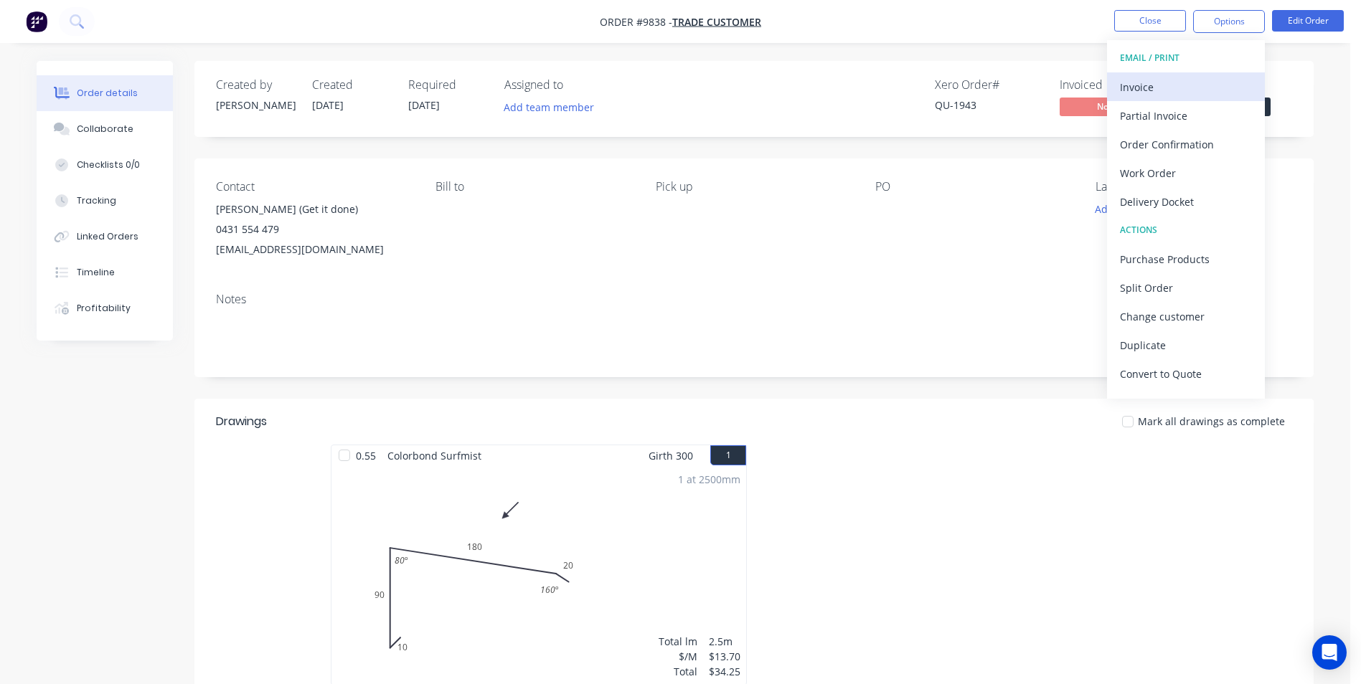
click at [1160, 93] on div "Invoice" at bounding box center [1186, 87] width 132 height 21
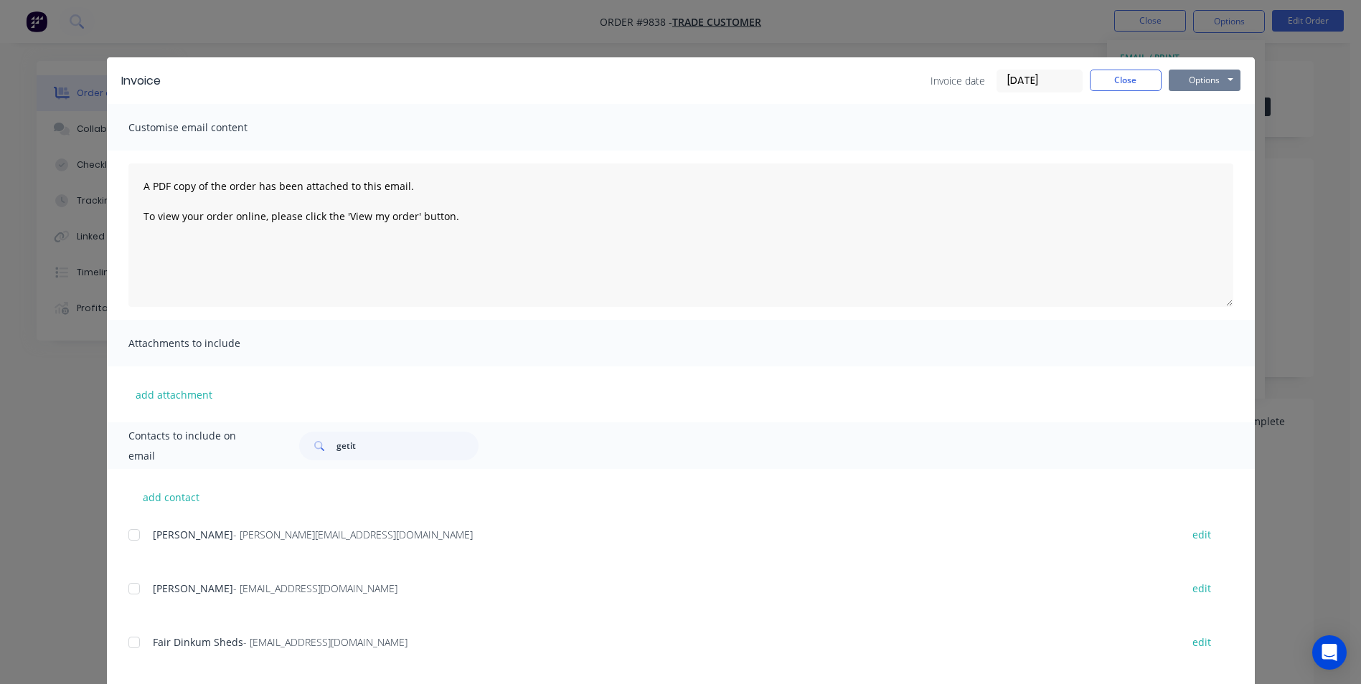
click at [1188, 83] on button "Options" at bounding box center [1204, 81] width 72 height 22
click at [1191, 129] on button "Print" at bounding box center [1214, 130] width 92 height 24
click at [376, 443] on input "getit" at bounding box center [407, 446] width 142 height 29
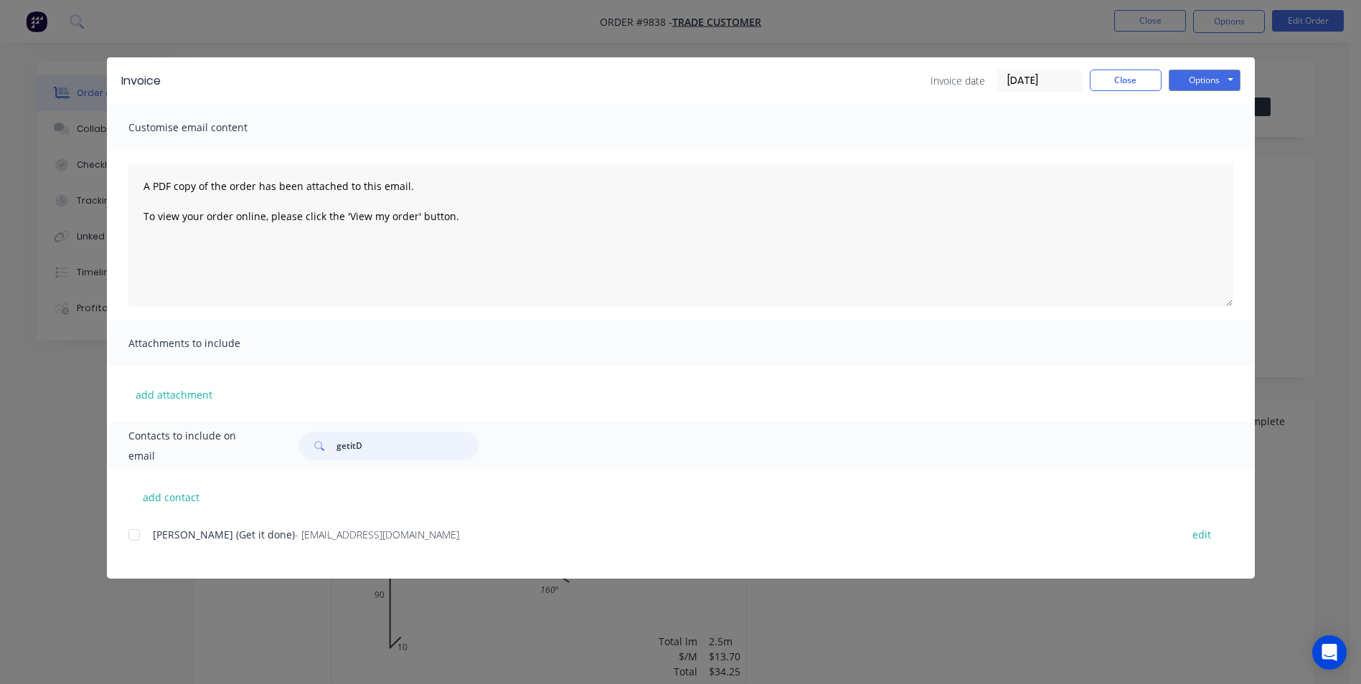
click at [140, 535] on div at bounding box center [134, 535] width 29 height 29
type input "getitD"
click at [1208, 78] on button "Options" at bounding box center [1204, 81] width 72 height 22
click at [1214, 148] on button "Email" at bounding box center [1214, 153] width 92 height 24
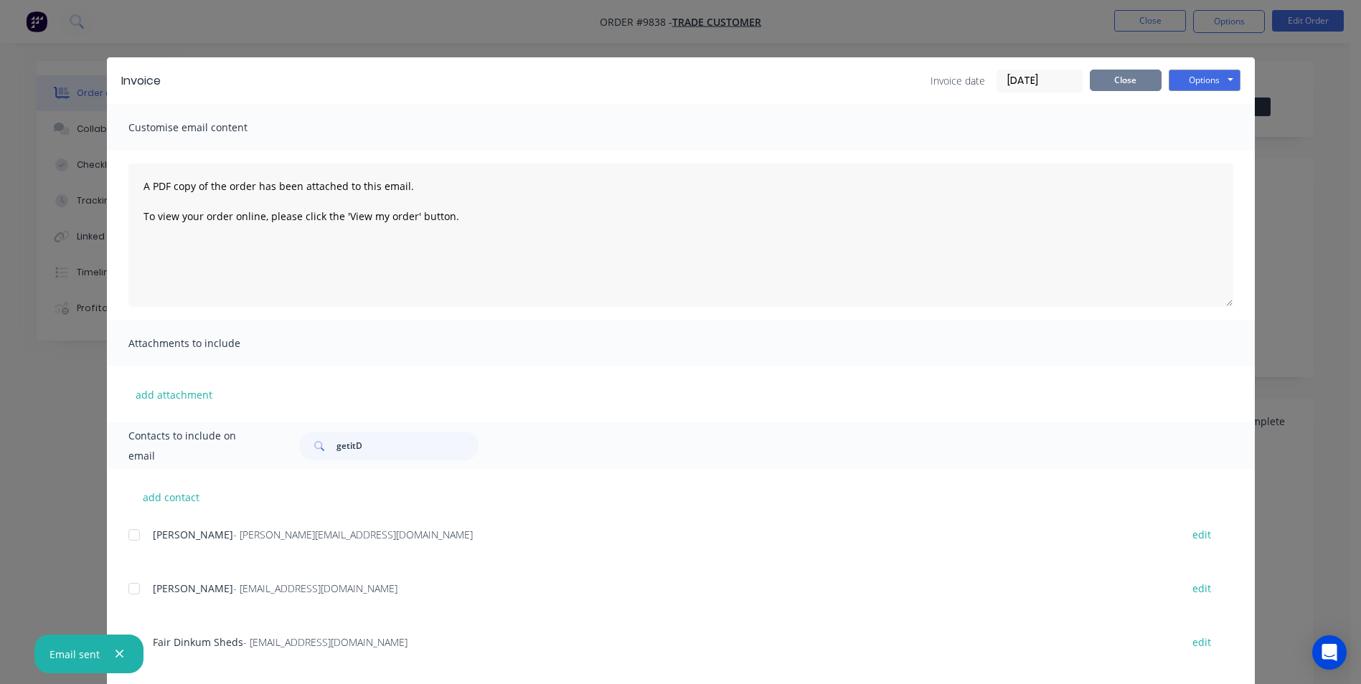
click at [1115, 77] on button "Close" at bounding box center [1126, 81] width 72 height 22
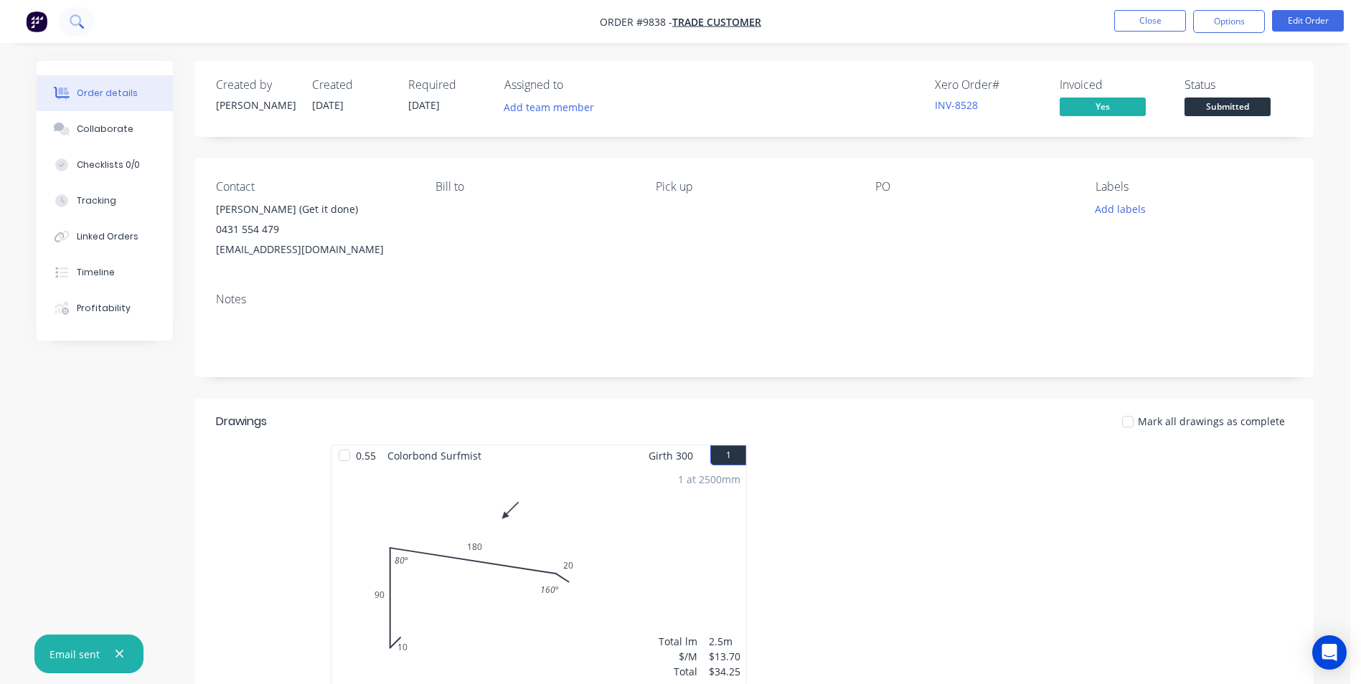
click at [80, 23] on icon at bounding box center [75, 19] width 11 height 11
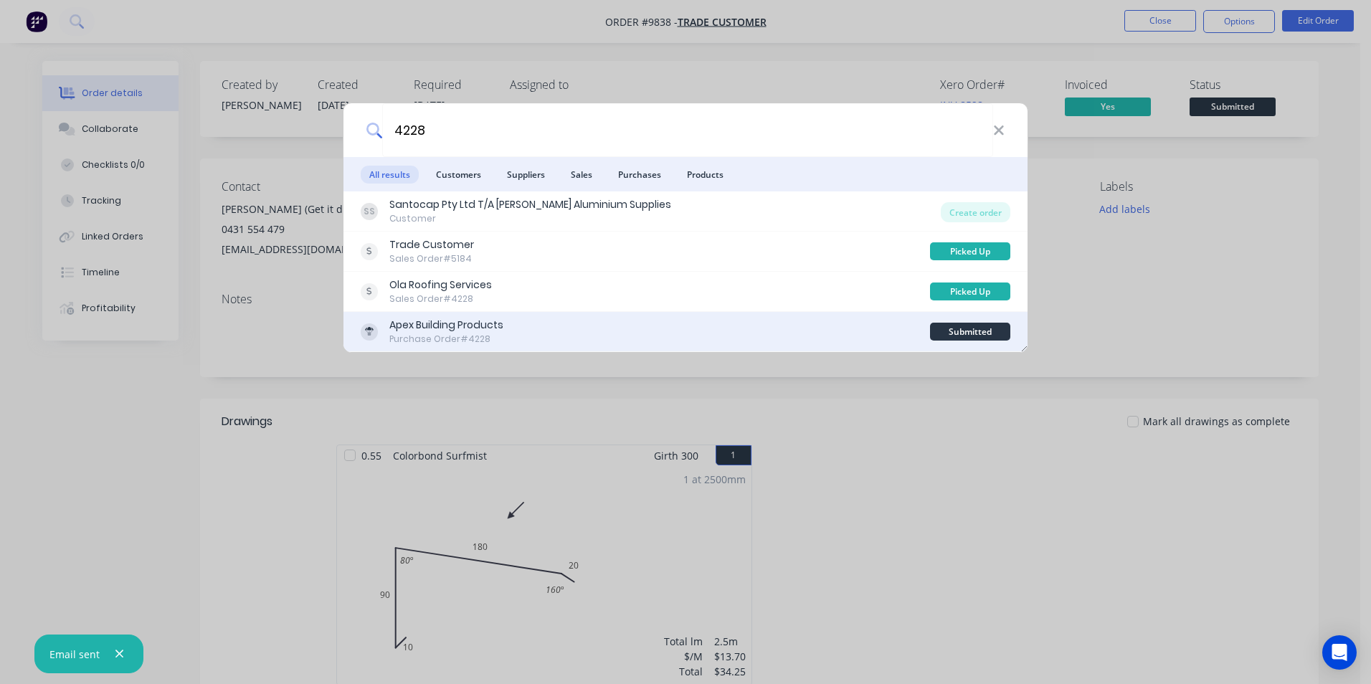
type input "4228"
click at [495, 330] on div "Apex Building Products" at bounding box center [446, 325] width 114 height 15
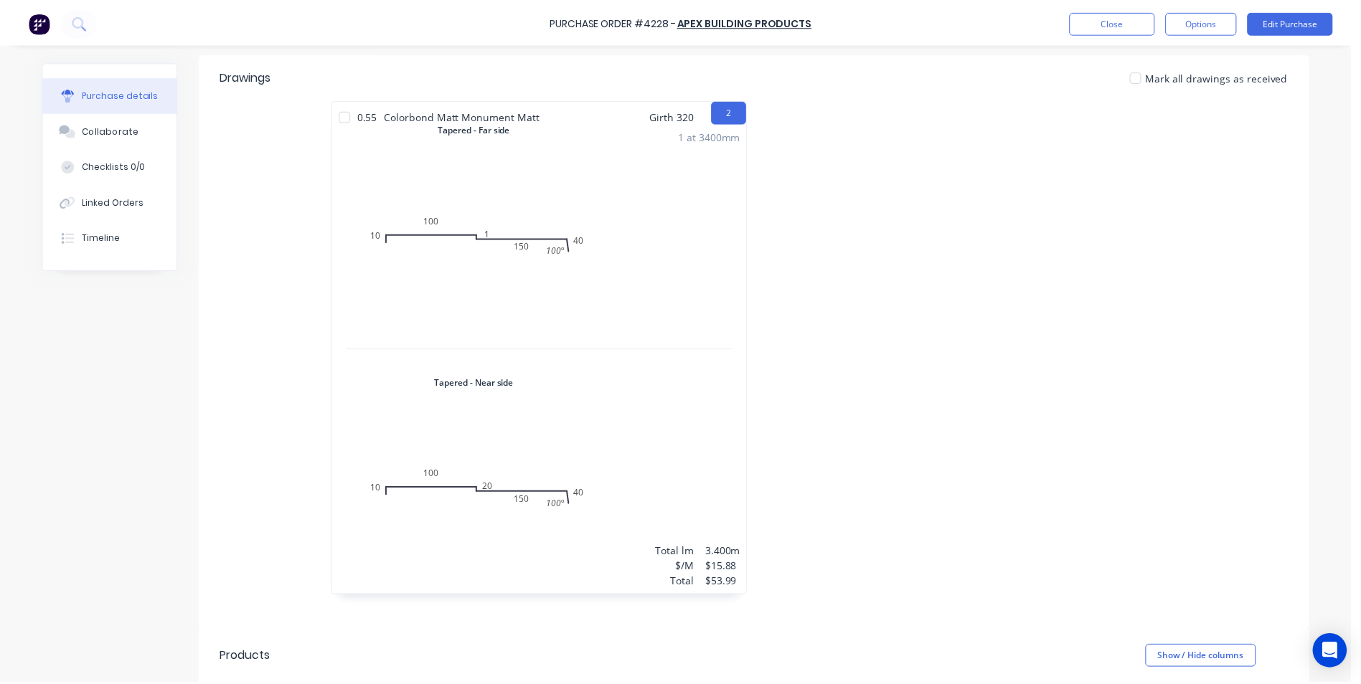
scroll to position [287, 0]
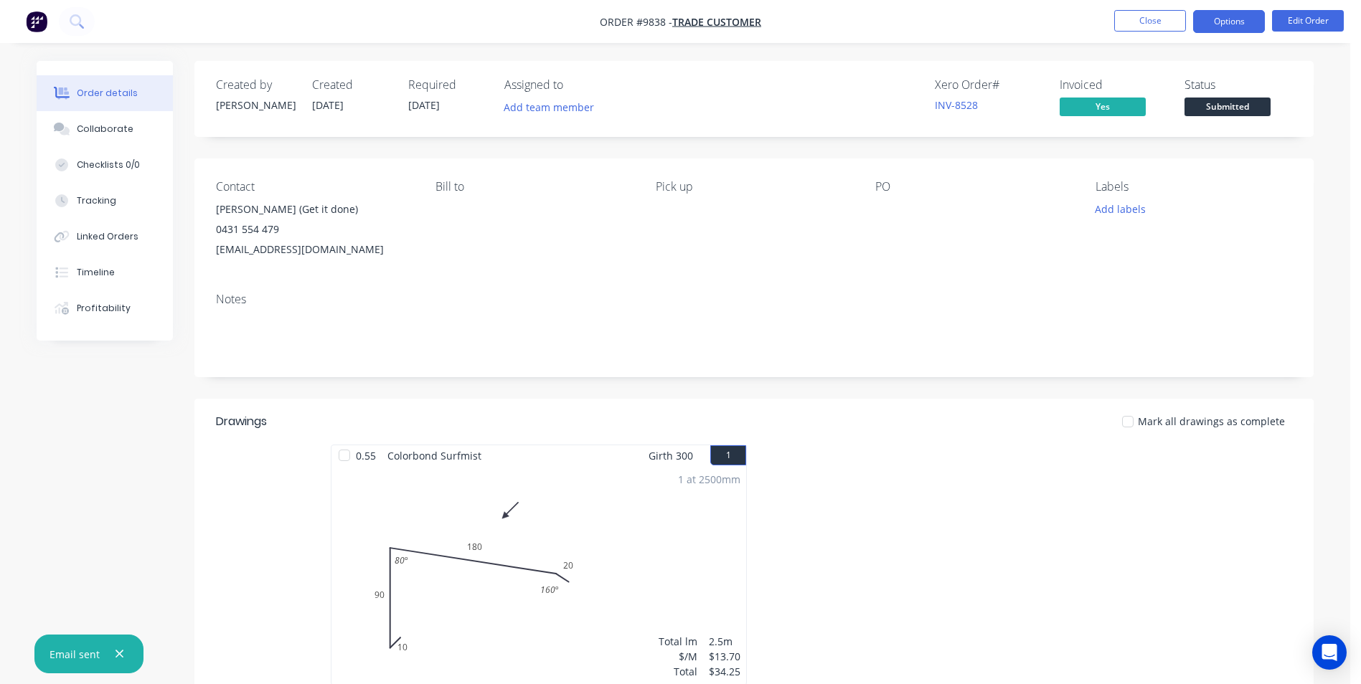
click at [1211, 18] on button "Options" at bounding box center [1229, 21] width 72 height 23
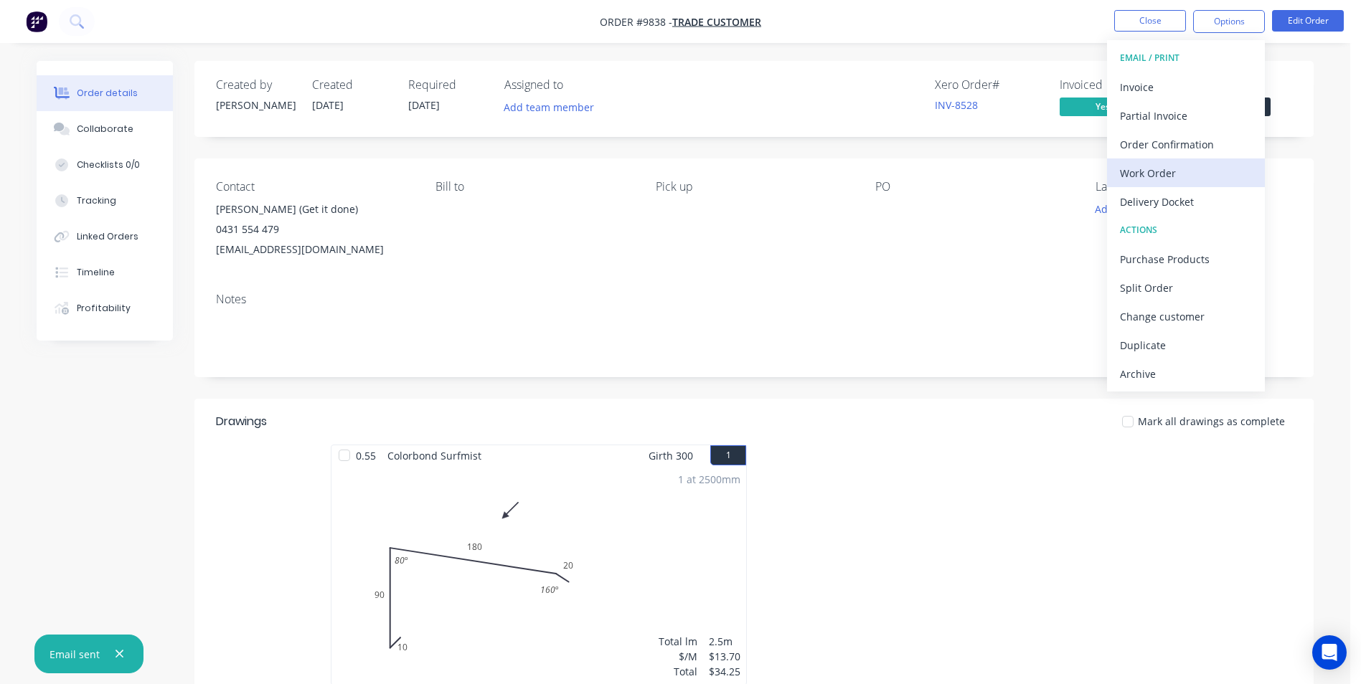
click at [1150, 178] on div "Work Order" at bounding box center [1186, 173] width 132 height 21
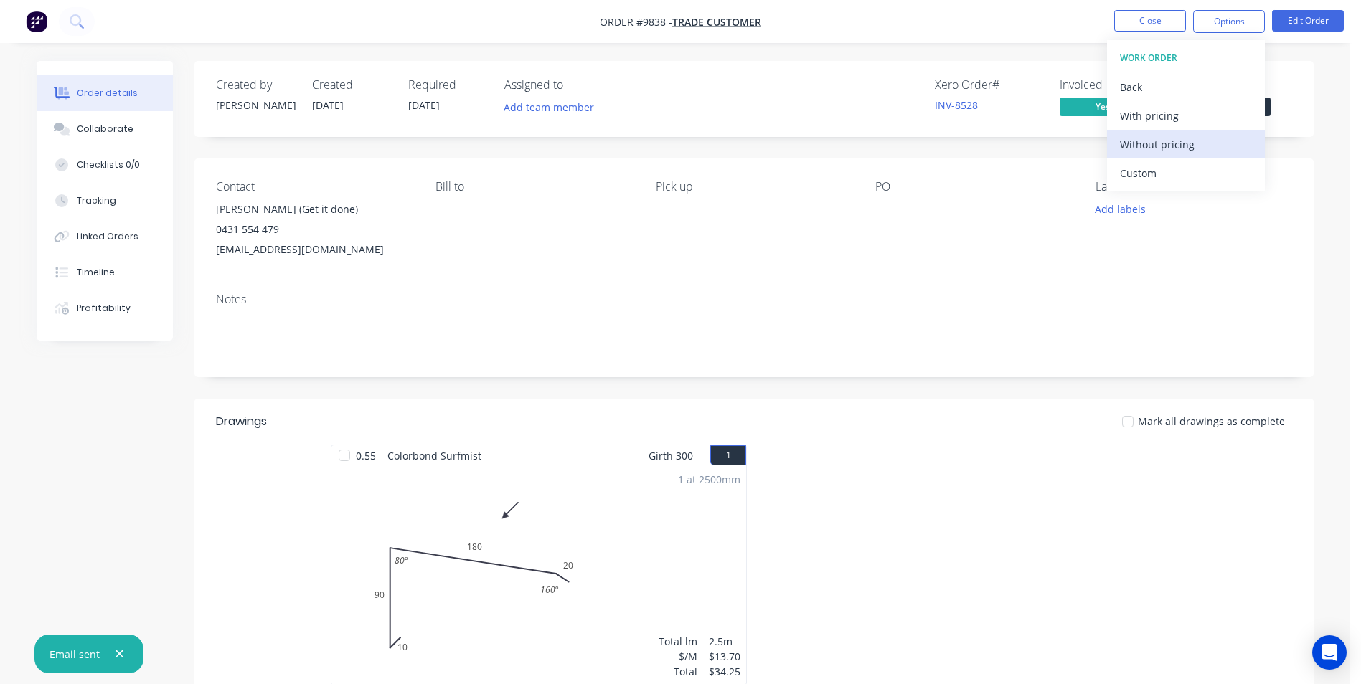
click at [1156, 147] on div "Without pricing" at bounding box center [1186, 144] width 132 height 21
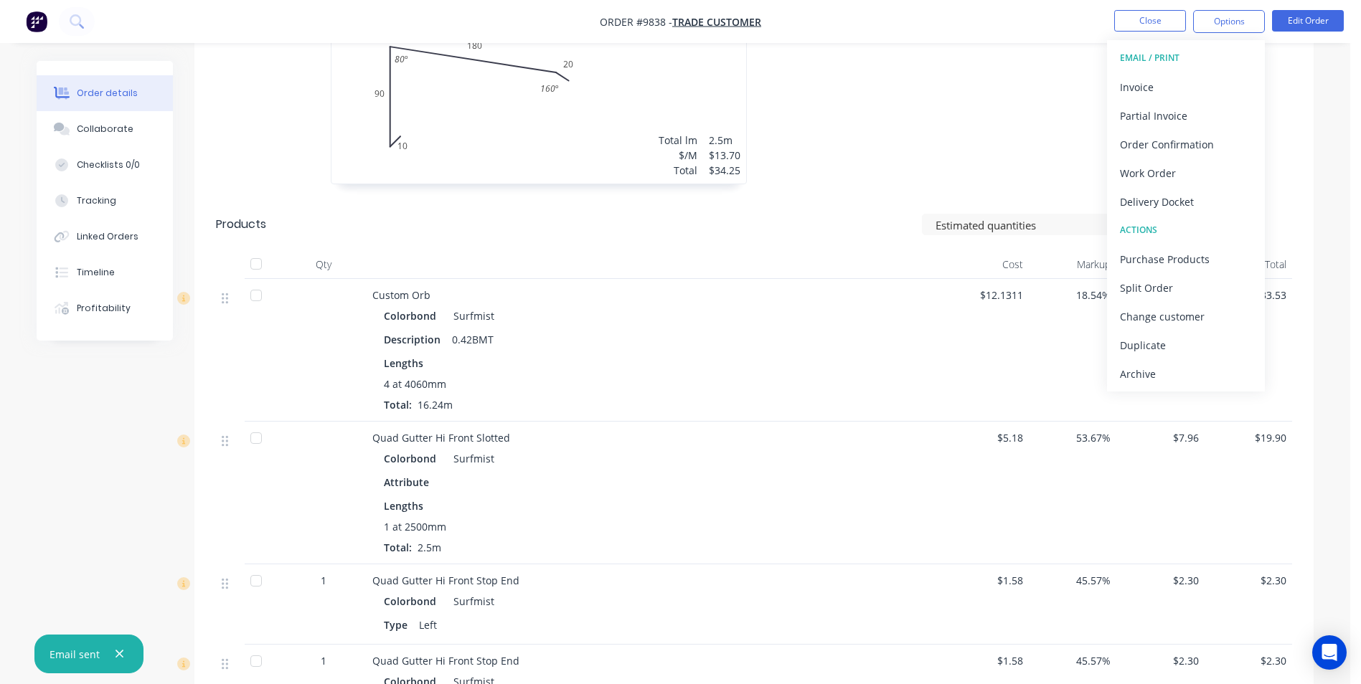
scroll to position [502, 0]
click at [1176, 151] on div "Order Confirmation" at bounding box center [1186, 144] width 132 height 21
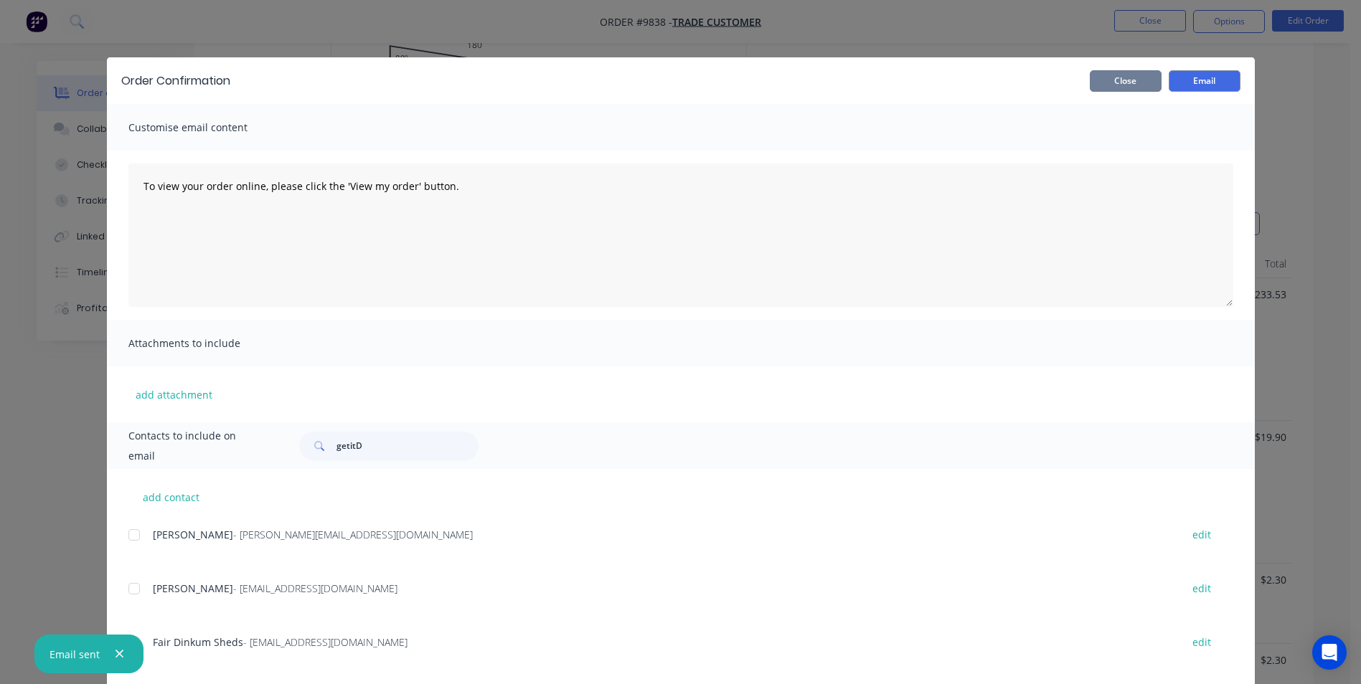
click at [1091, 82] on button "Close" at bounding box center [1126, 81] width 72 height 22
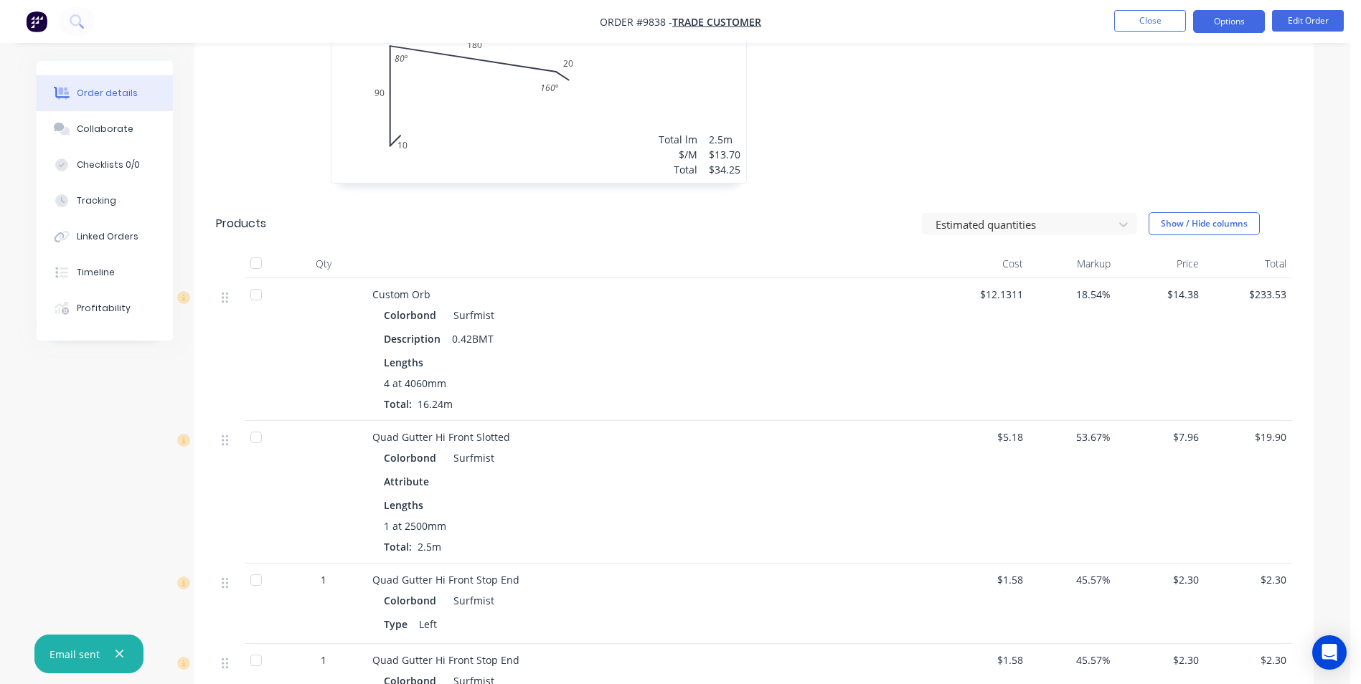
click at [1217, 28] on button "Options" at bounding box center [1229, 21] width 72 height 23
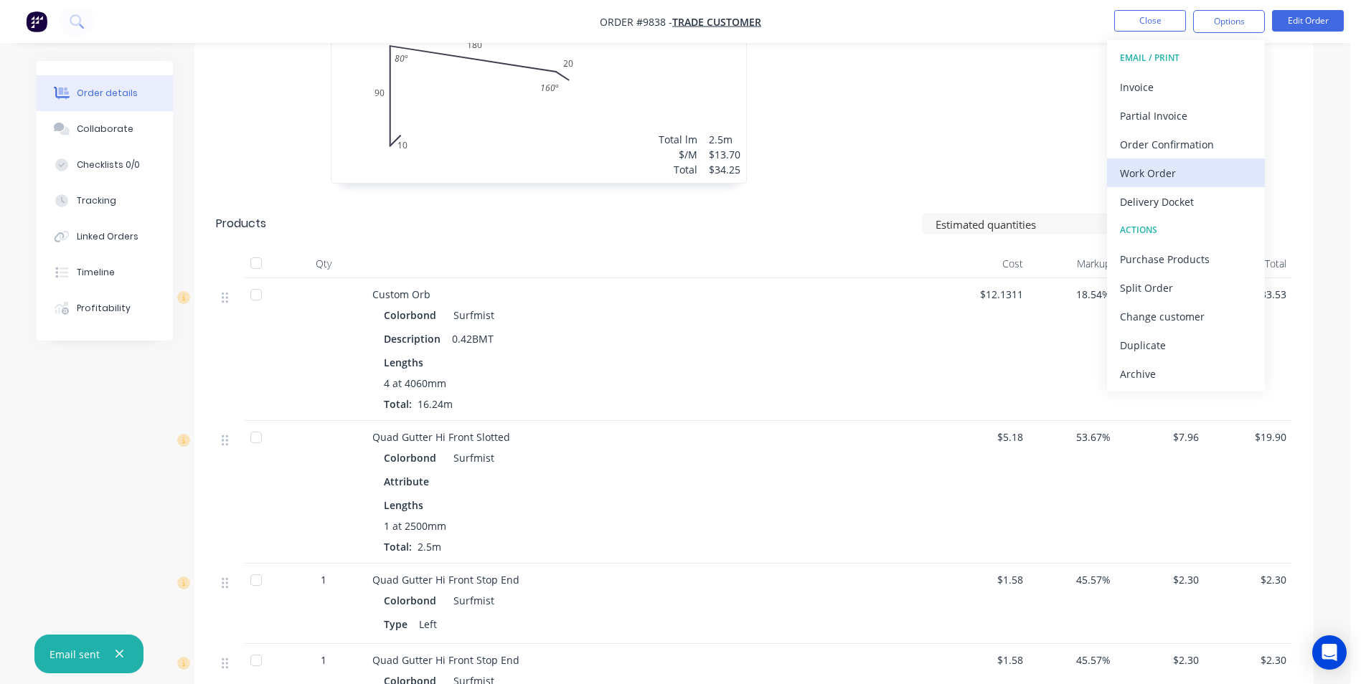
click at [1177, 171] on div "Work Order" at bounding box center [1186, 173] width 132 height 21
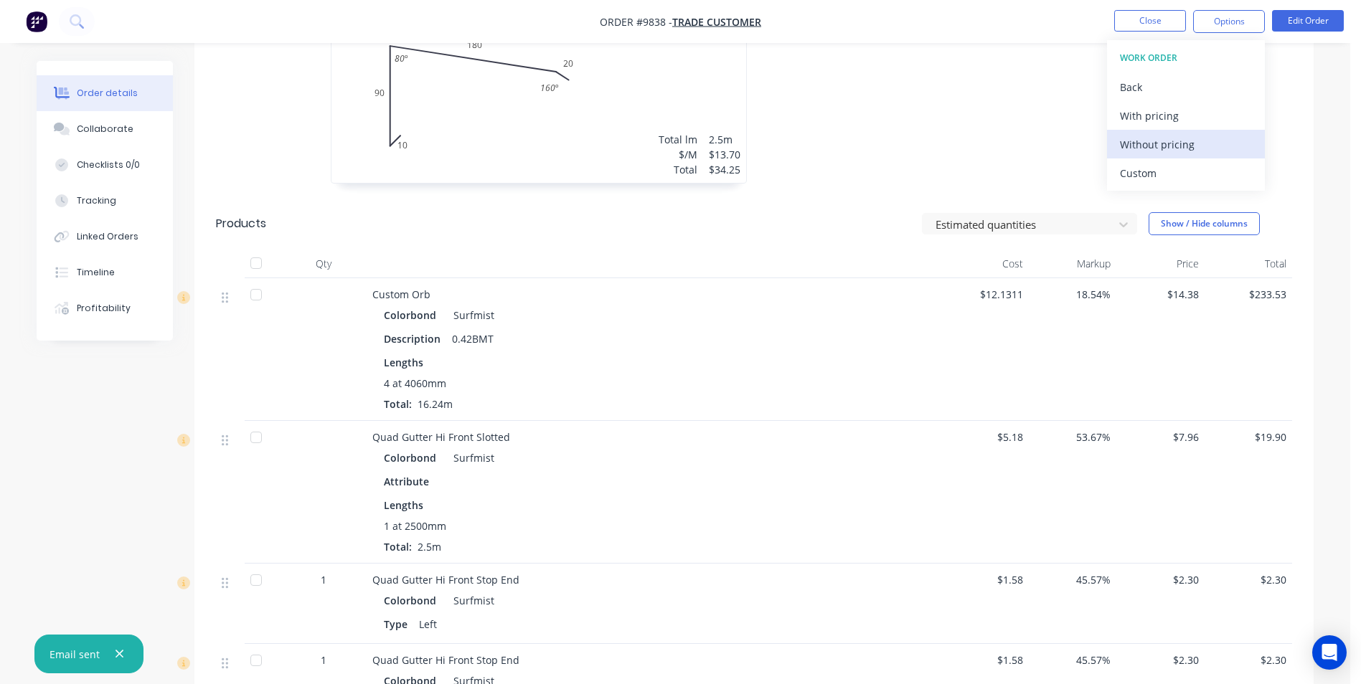
click at [1185, 151] on div "Without pricing" at bounding box center [1186, 144] width 132 height 21
click at [1214, 142] on div "Order Confirmation" at bounding box center [1186, 144] width 132 height 21
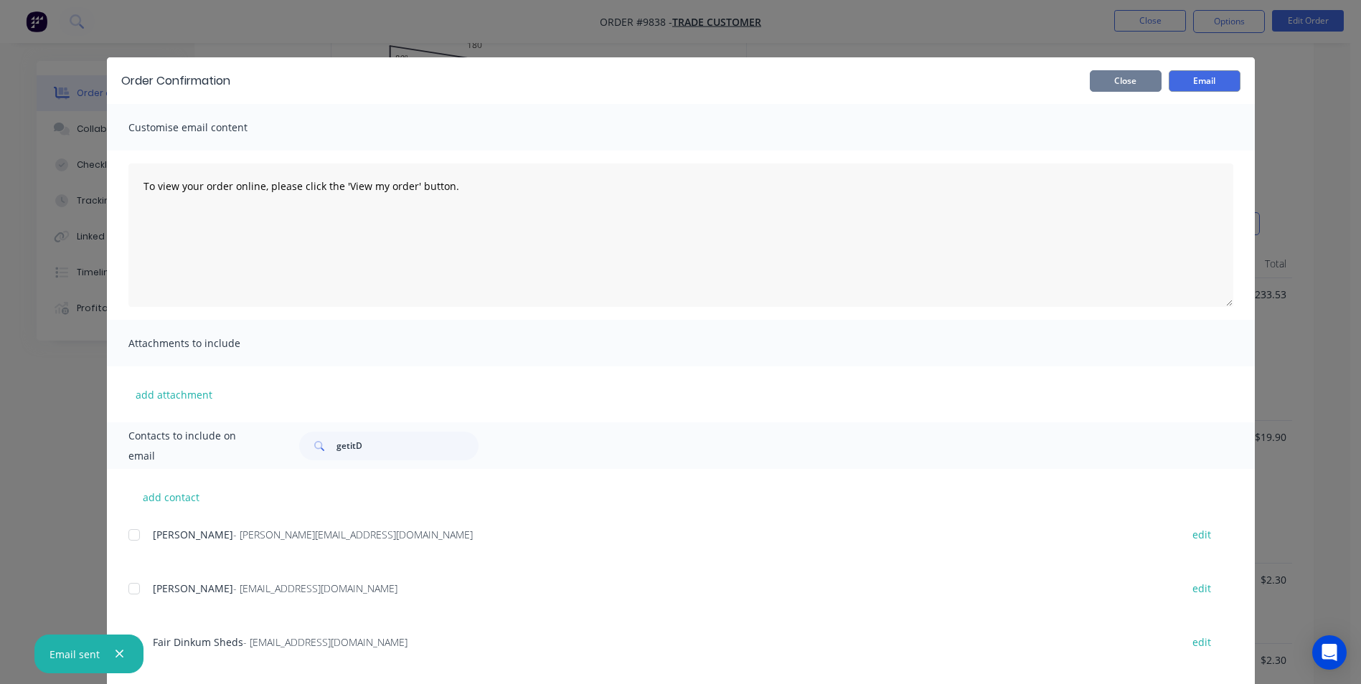
click at [1141, 91] on button "Close" at bounding box center [1126, 81] width 72 height 22
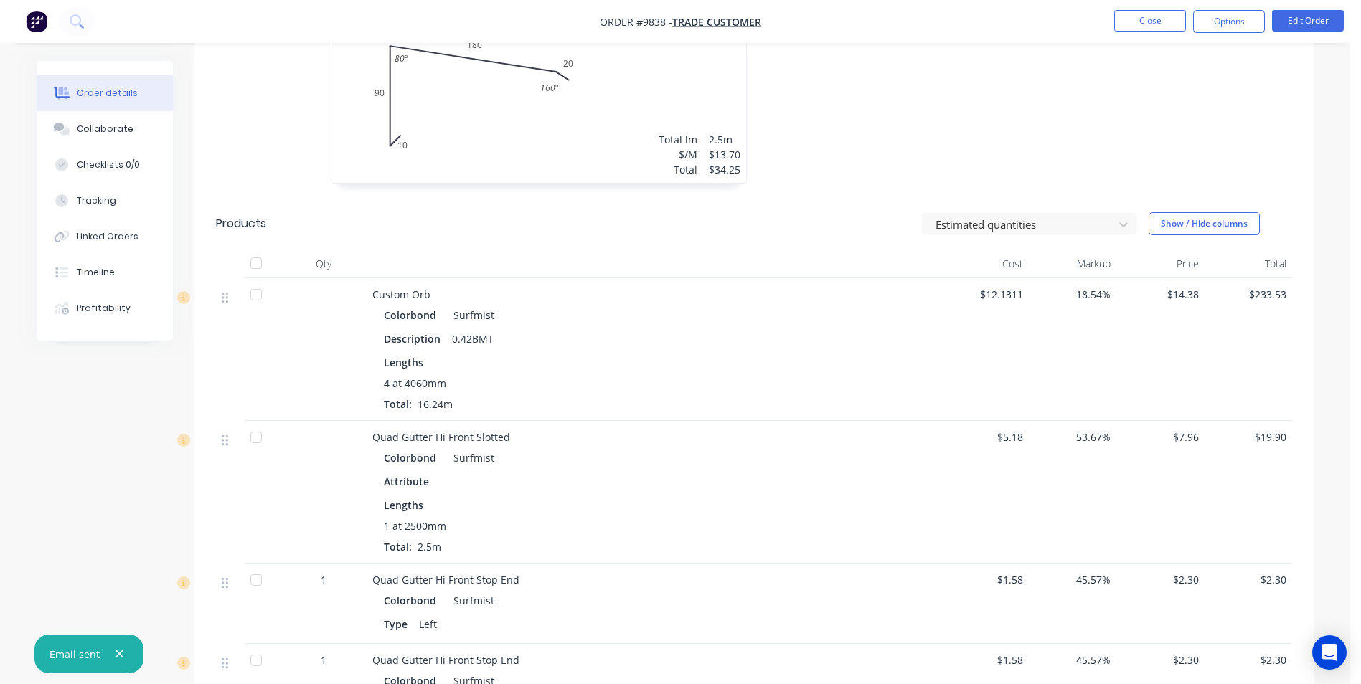
click at [1184, 37] on nav "Order #9838 - Trade Customer Close Options Edit Order" at bounding box center [680, 21] width 1361 height 43
click at [1213, 24] on button "Options" at bounding box center [1229, 21] width 72 height 23
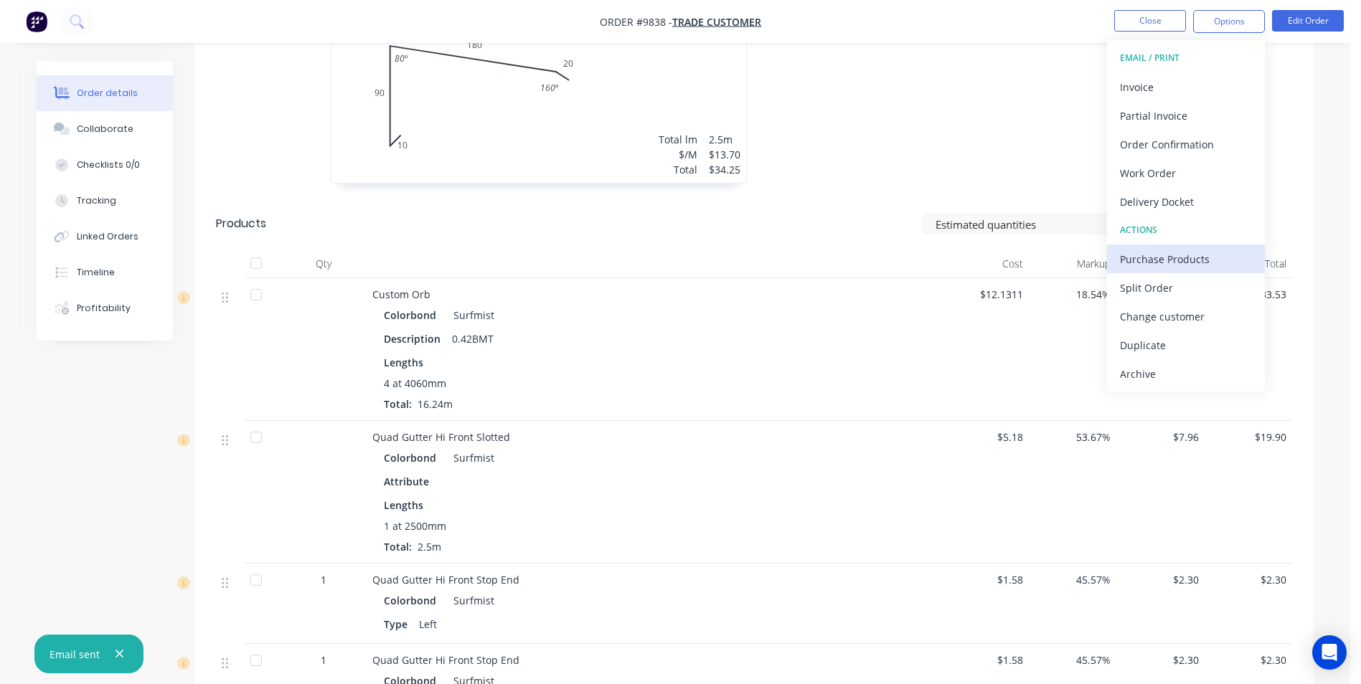
click at [1174, 258] on div "Purchase Products" at bounding box center [1186, 259] width 132 height 21
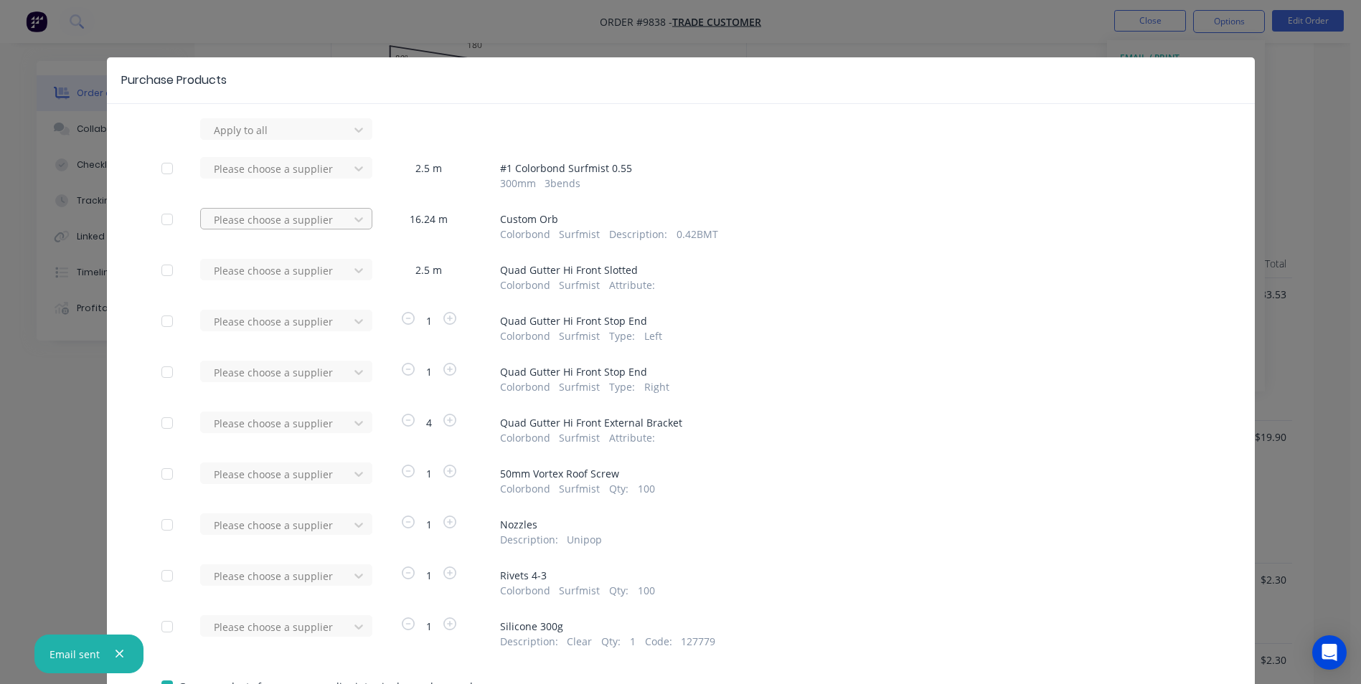
click at [302, 217] on div at bounding box center [276, 220] width 129 height 18
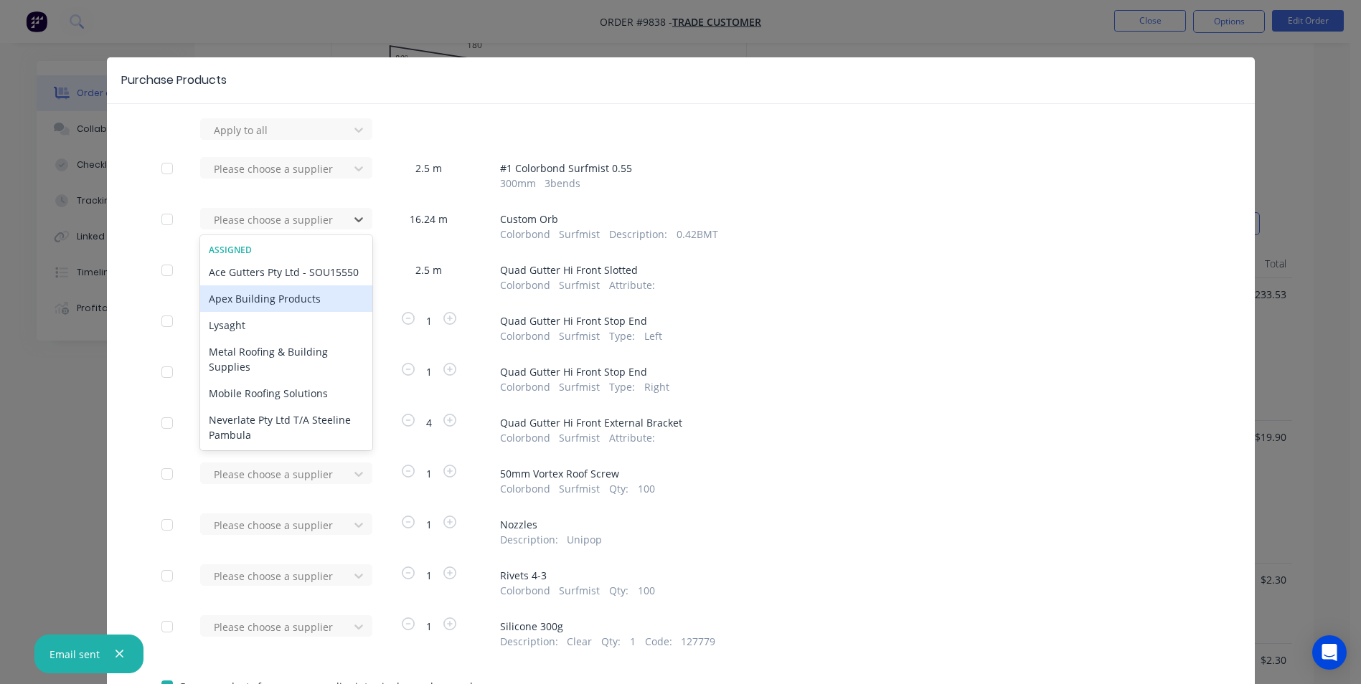
click at [277, 312] on div "Apex Building Products" at bounding box center [286, 298] width 172 height 27
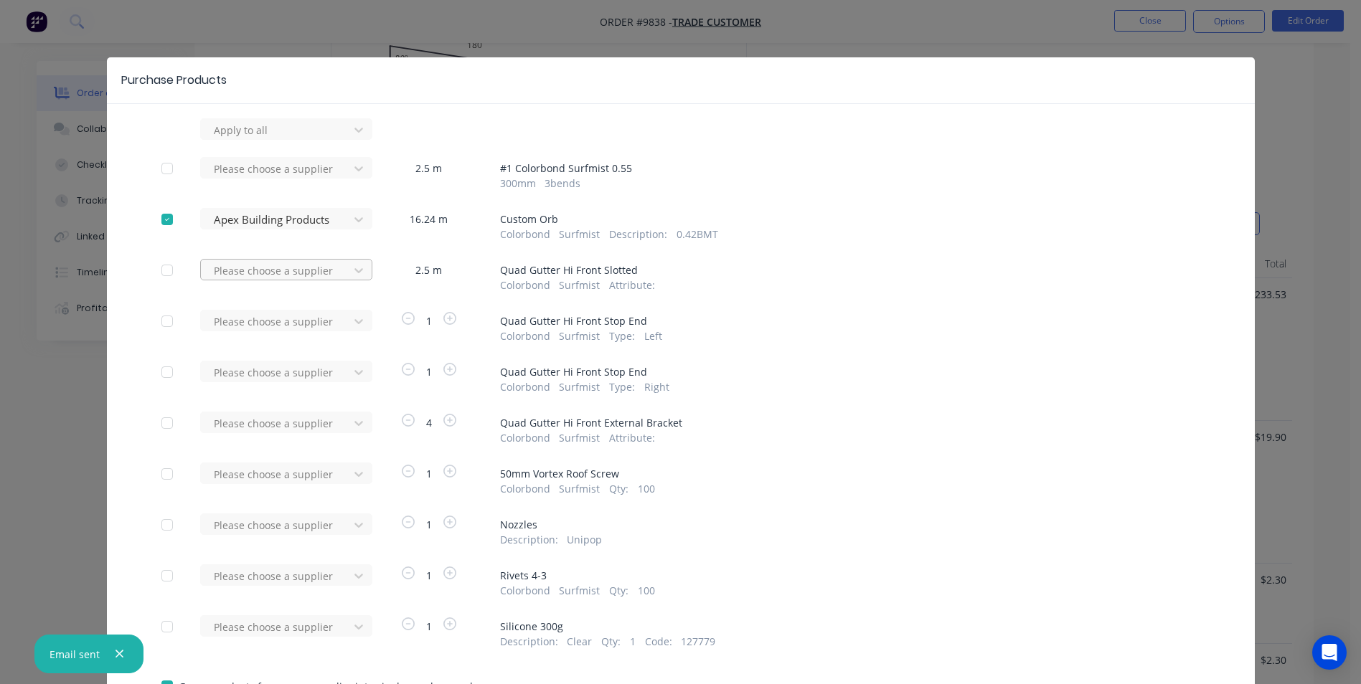
click at [293, 273] on div at bounding box center [276, 271] width 129 height 18
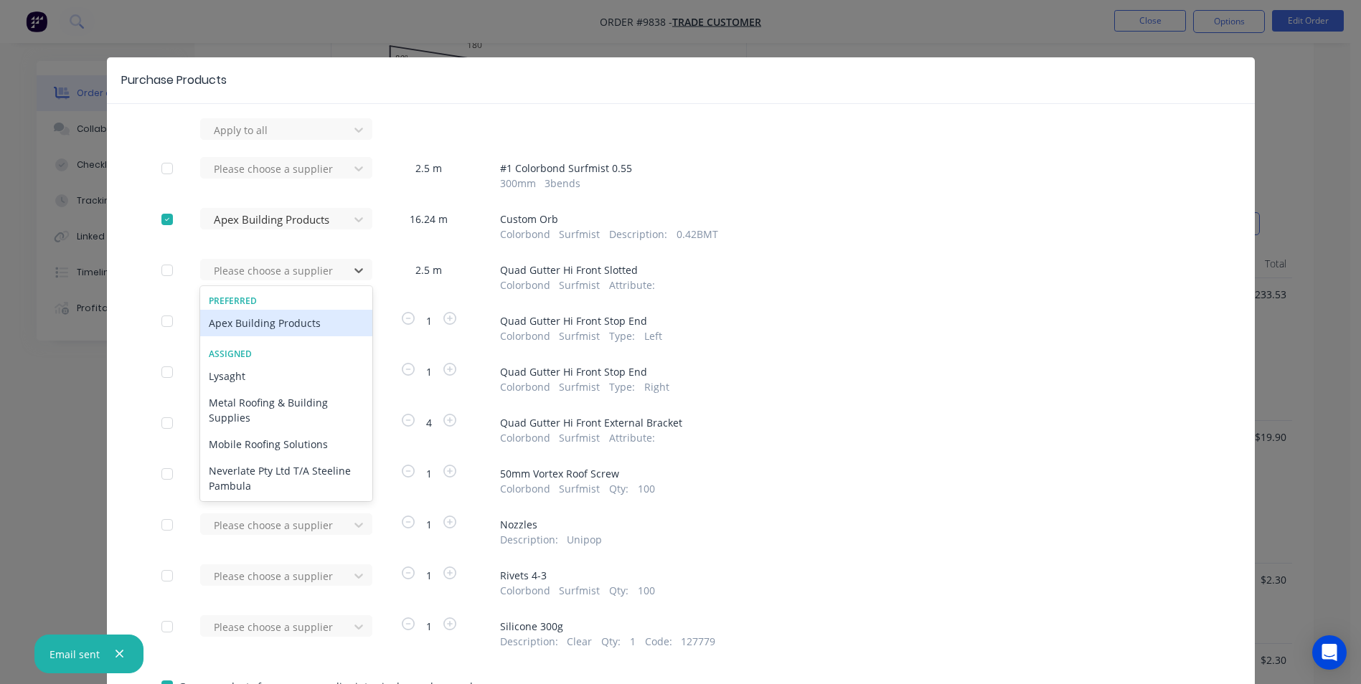
click at [284, 317] on div "Apex Building Products" at bounding box center [286, 323] width 172 height 27
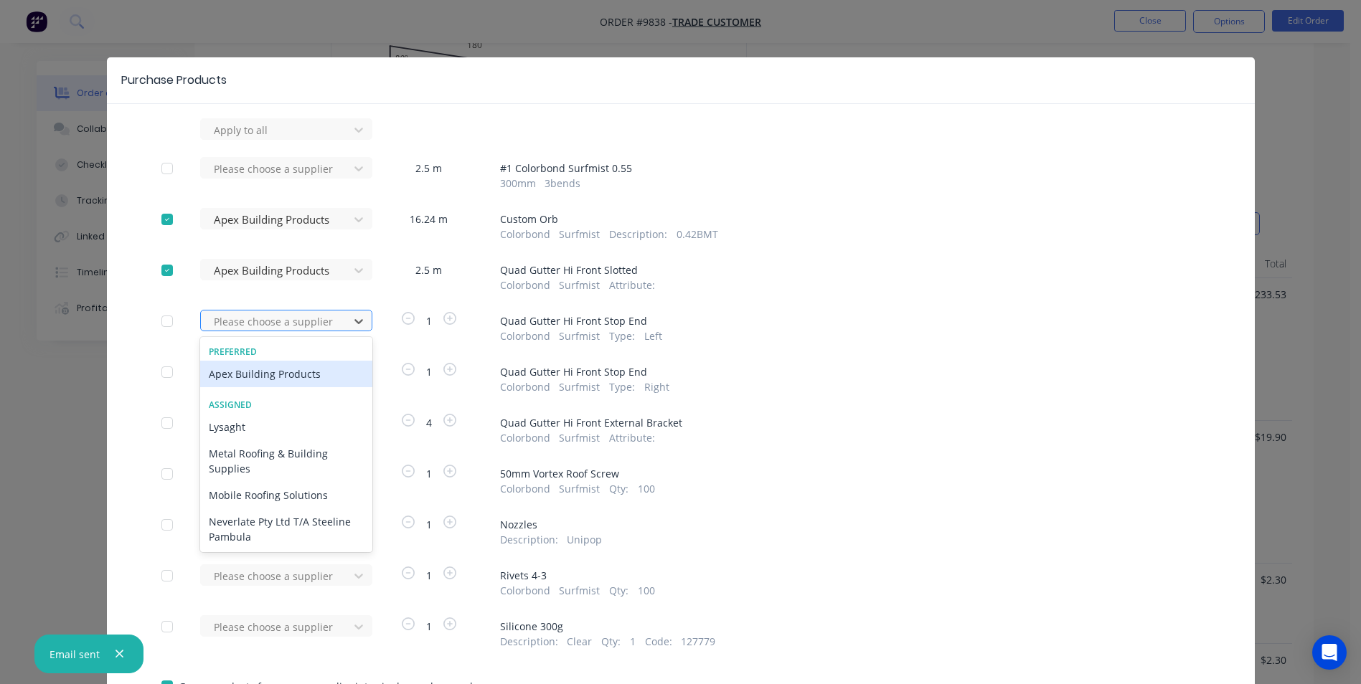
click at [284, 316] on div at bounding box center [276, 322] width 129 height 18
click at [280, 371] on div "Apex Building Products" at bounding box center [286, 374] width 172 height 27
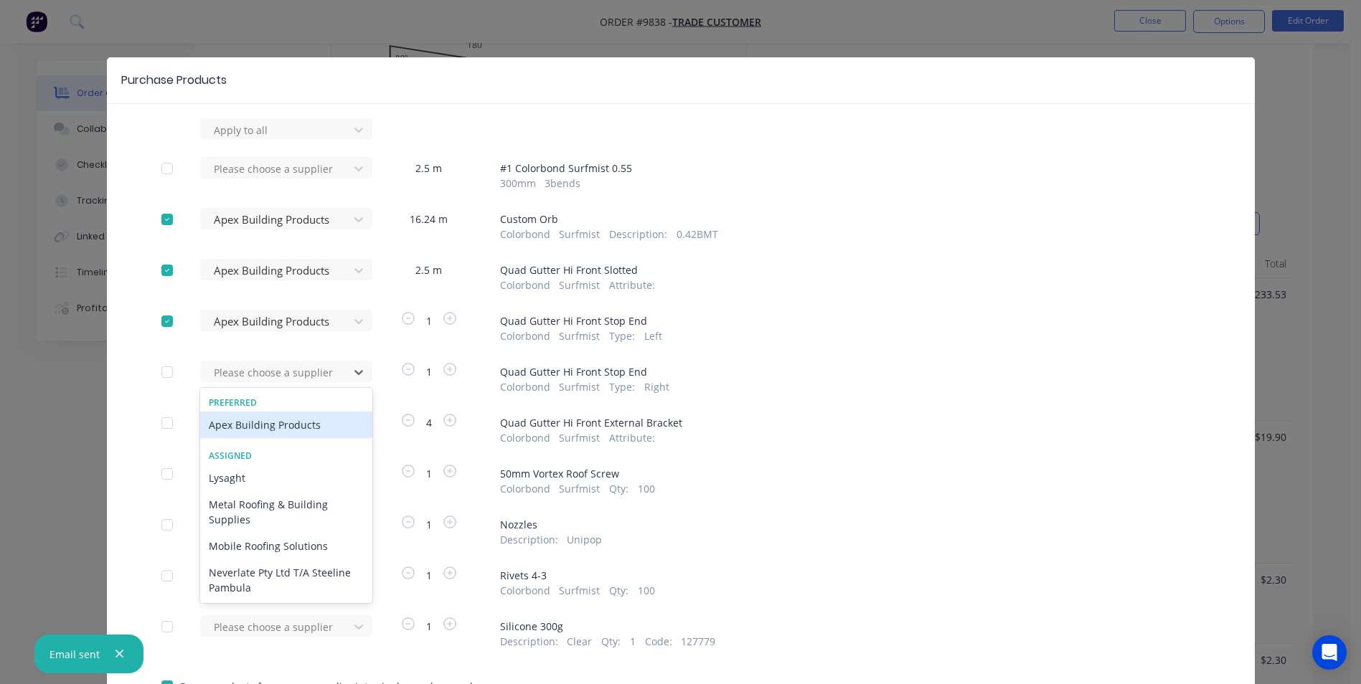
click at [280, 371] on div at bounding box center [276, 373] width 129 height 18
click at [275, 417] on div "Apex Building Products" at bounding box center [286, 425] width 172 height 27
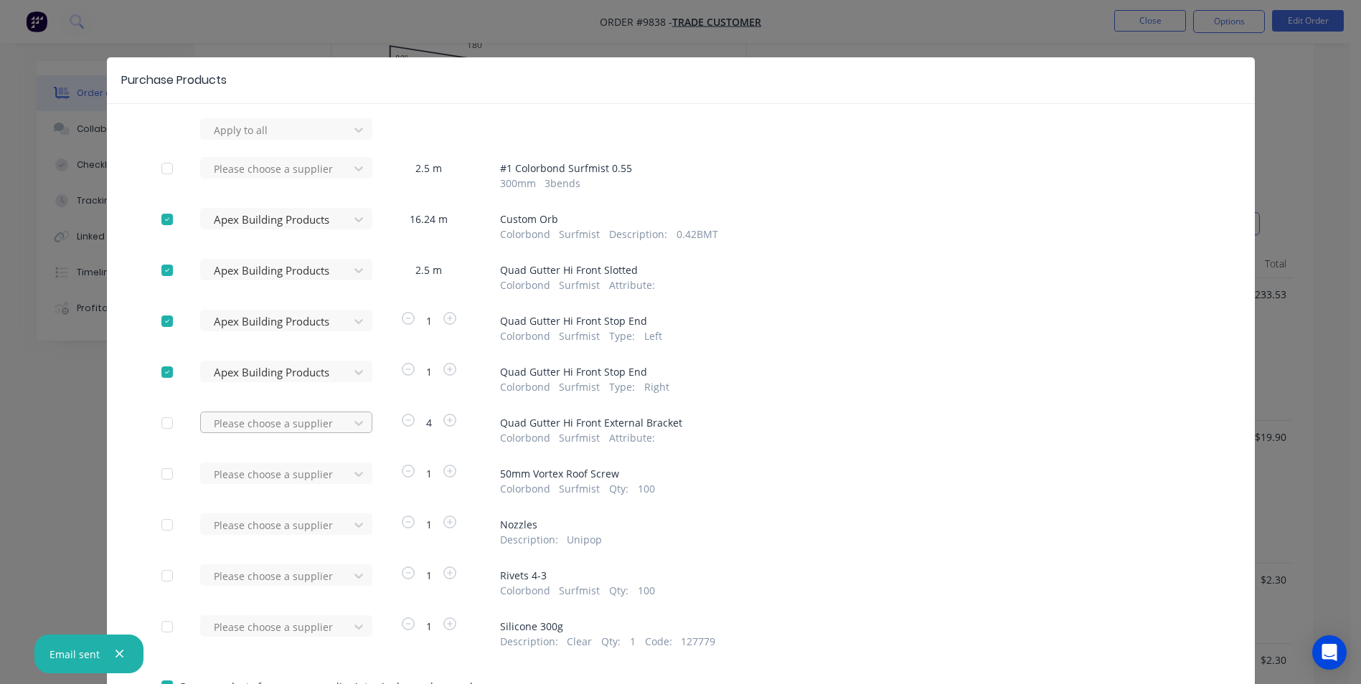
click at [273, 428] on div at bounding box center [276, 424] width 129 height 18
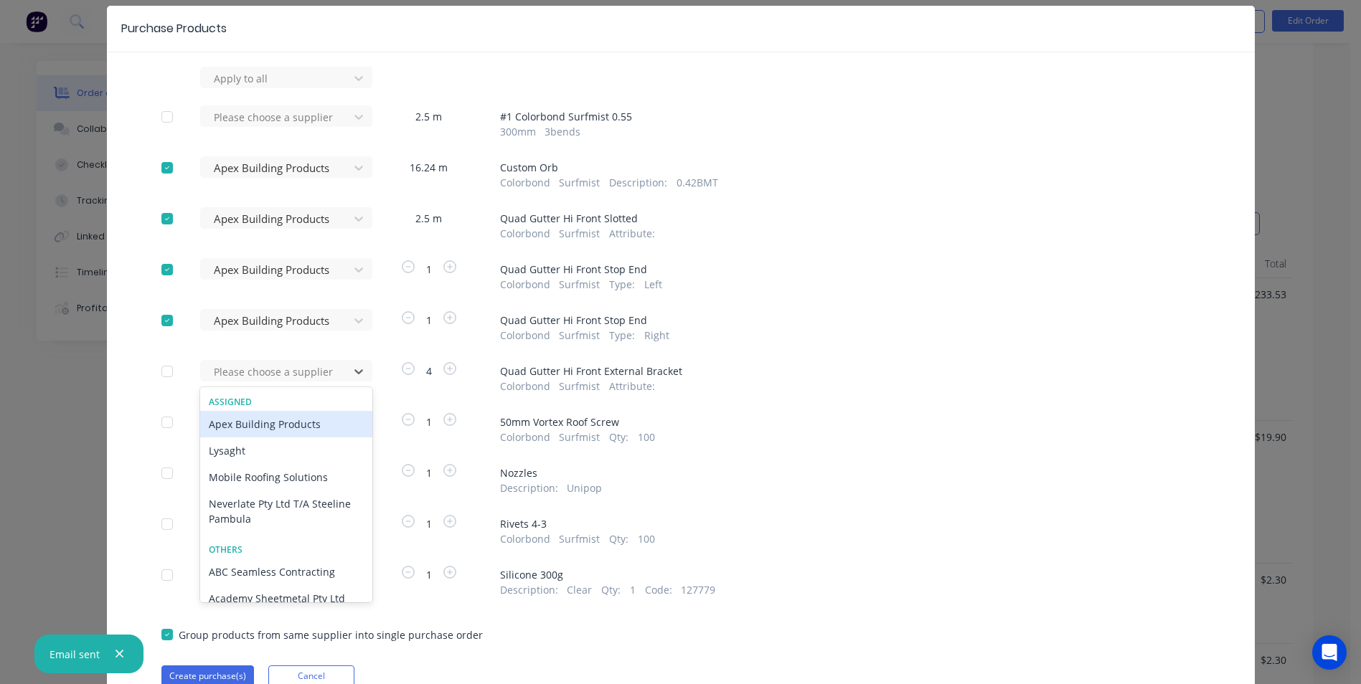
scroll to position [118, 0]
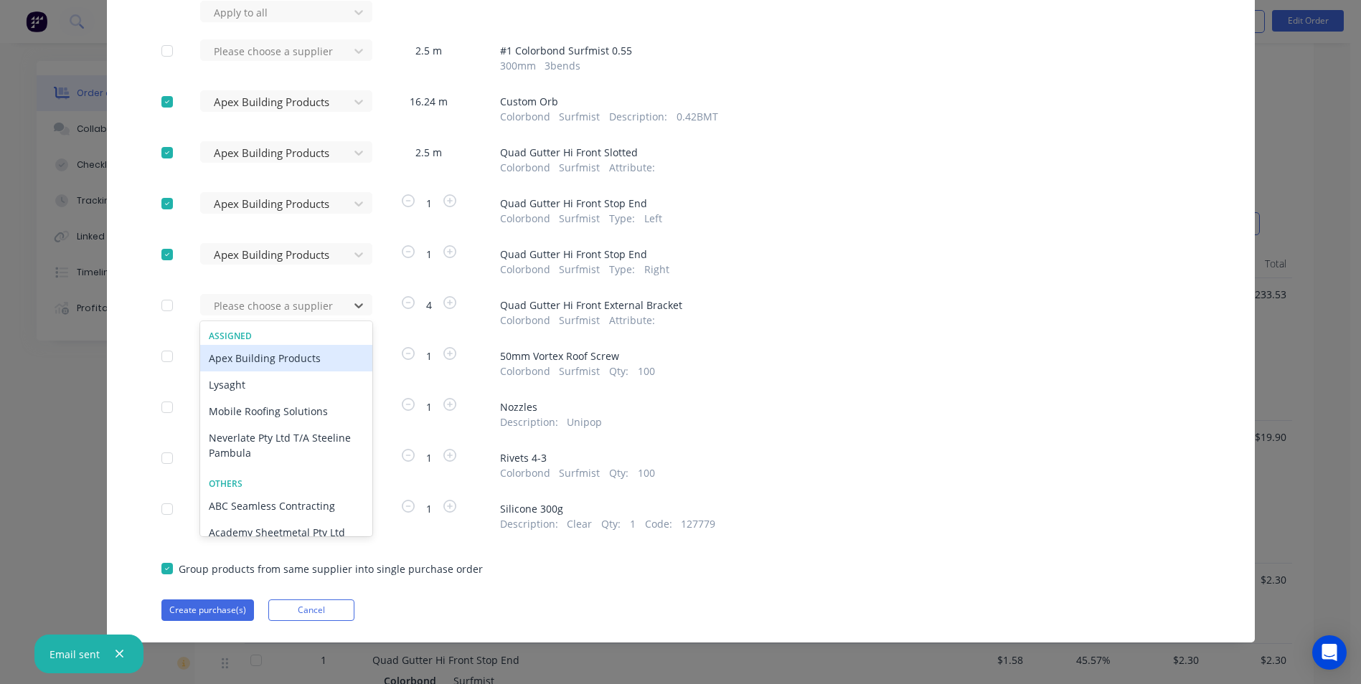
click at [301, 363] on div "Apex Building Products" at bounding box center [286, 358] width 172 height 27
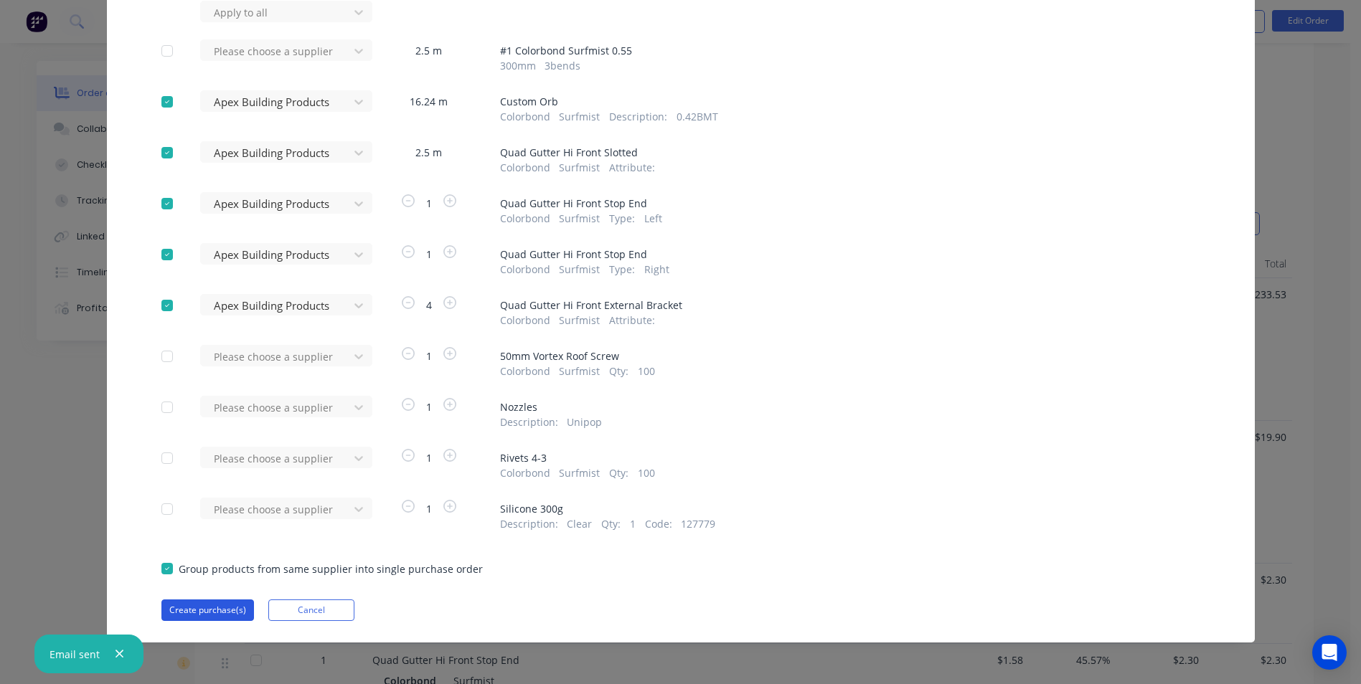
click at [197, 608] on button "Create purchase(s)" at bounding box center [207, 611] width 93 height 22
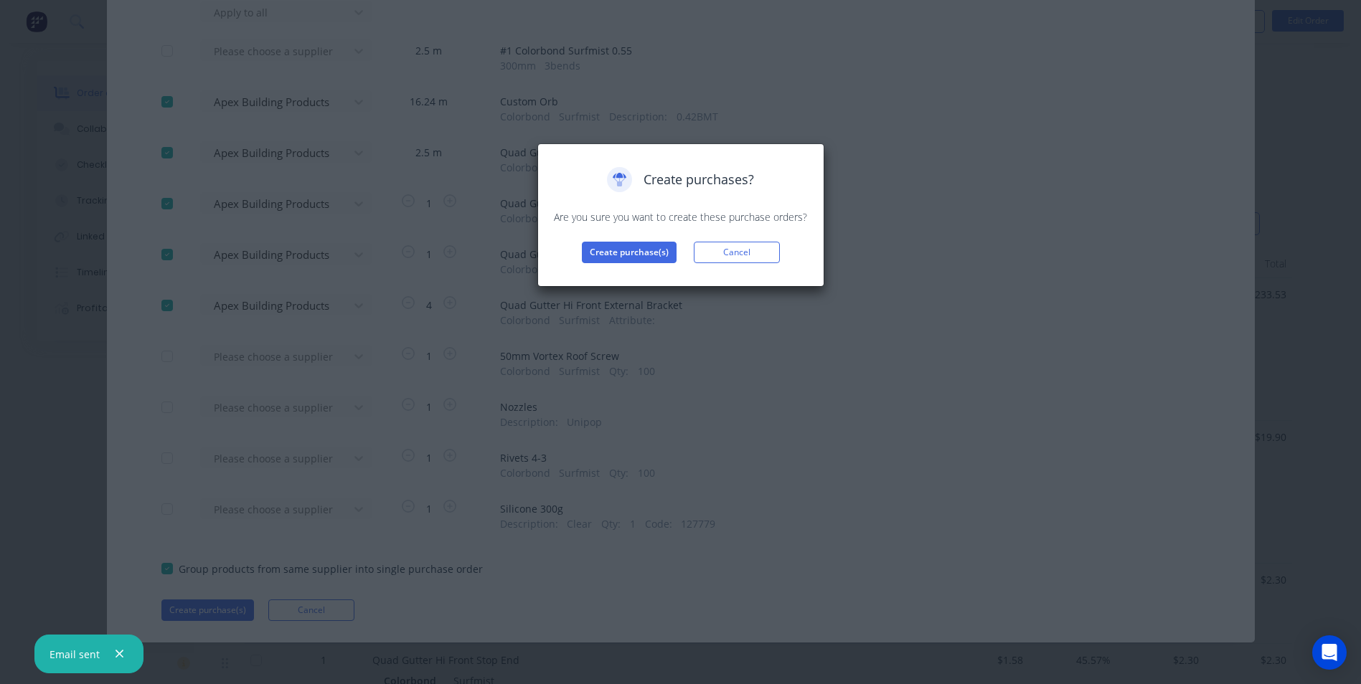
click at [641, 263] on div "Create purchases? Are you sure you want to create these purchase orders? Create…" at bounding box center [680, 214] width 287 height 143
click at [640, 242] on button "Create purchase(s)" at bounding box center [629, 253] width 95 height 22
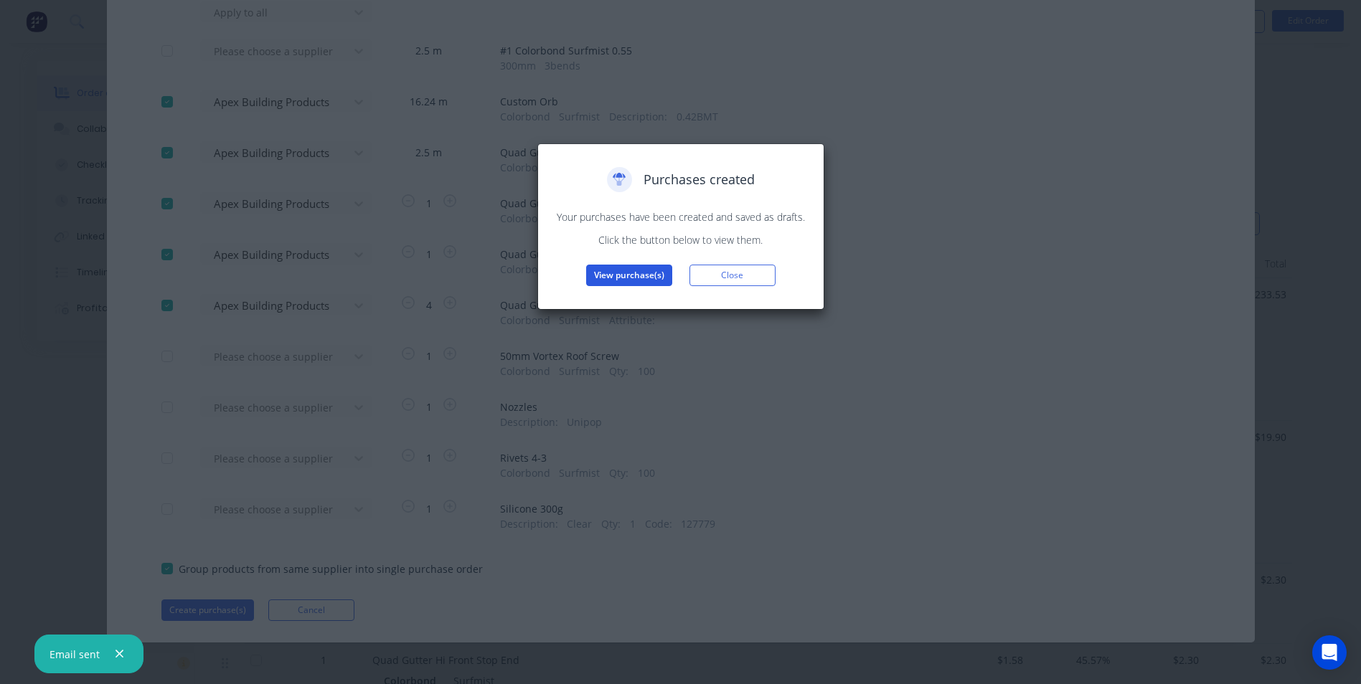
click at [632, 267] on button "View purchase(s)" at bounding box center [629, 276] width 86 height 22
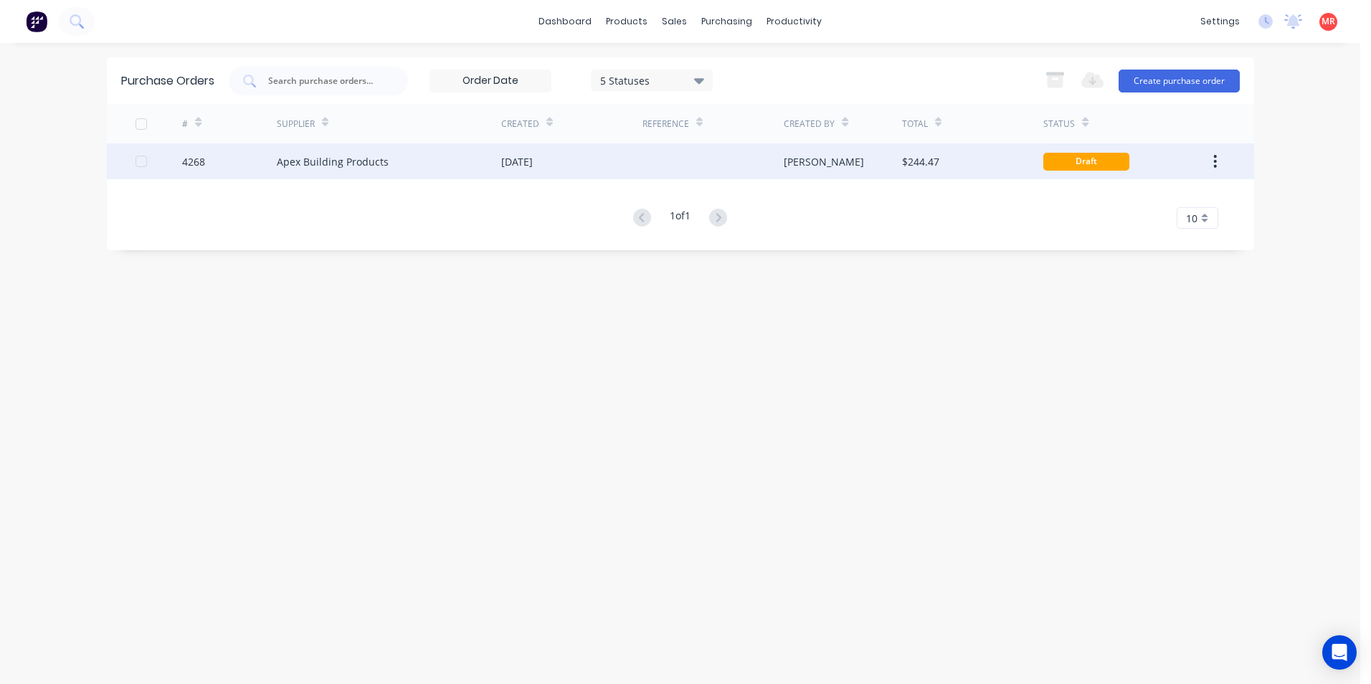
click at [715, 163] on div at bounding box center [713, 161] width 141 height 36
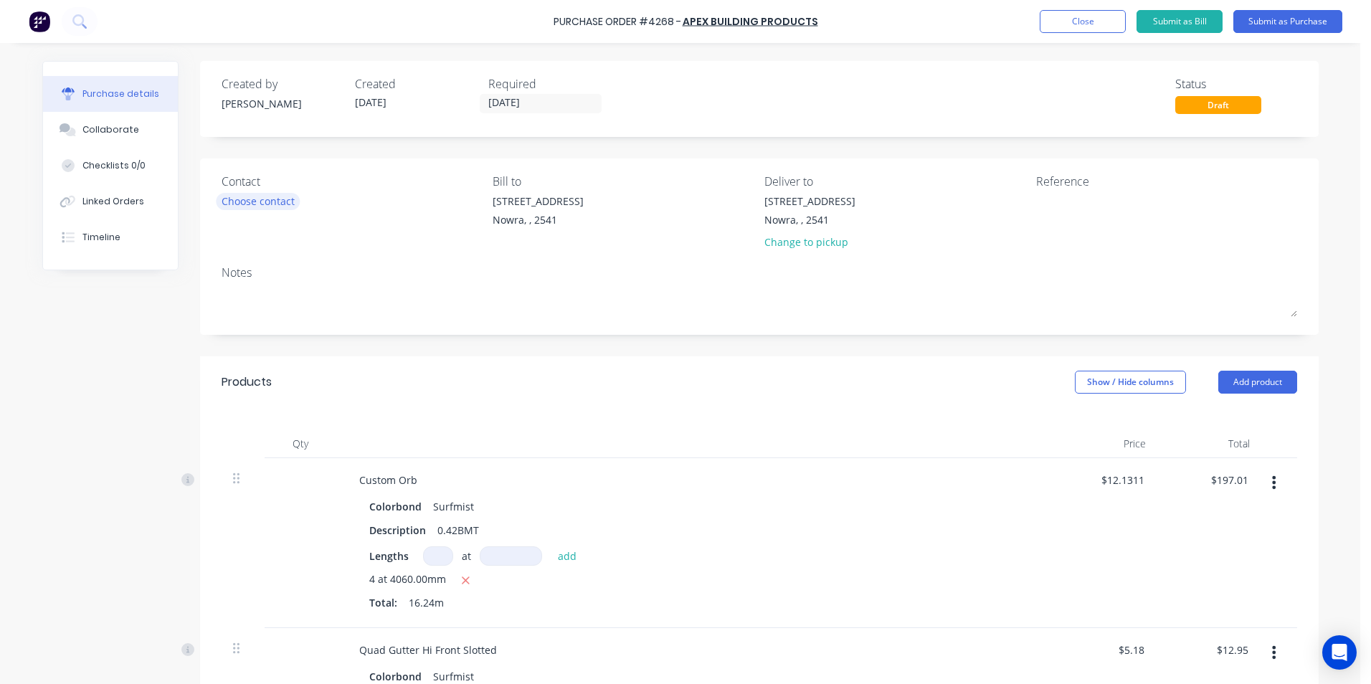
click at [280, 202] on div "Choose contact" at bounding box center [258, 201] width 73 height 15
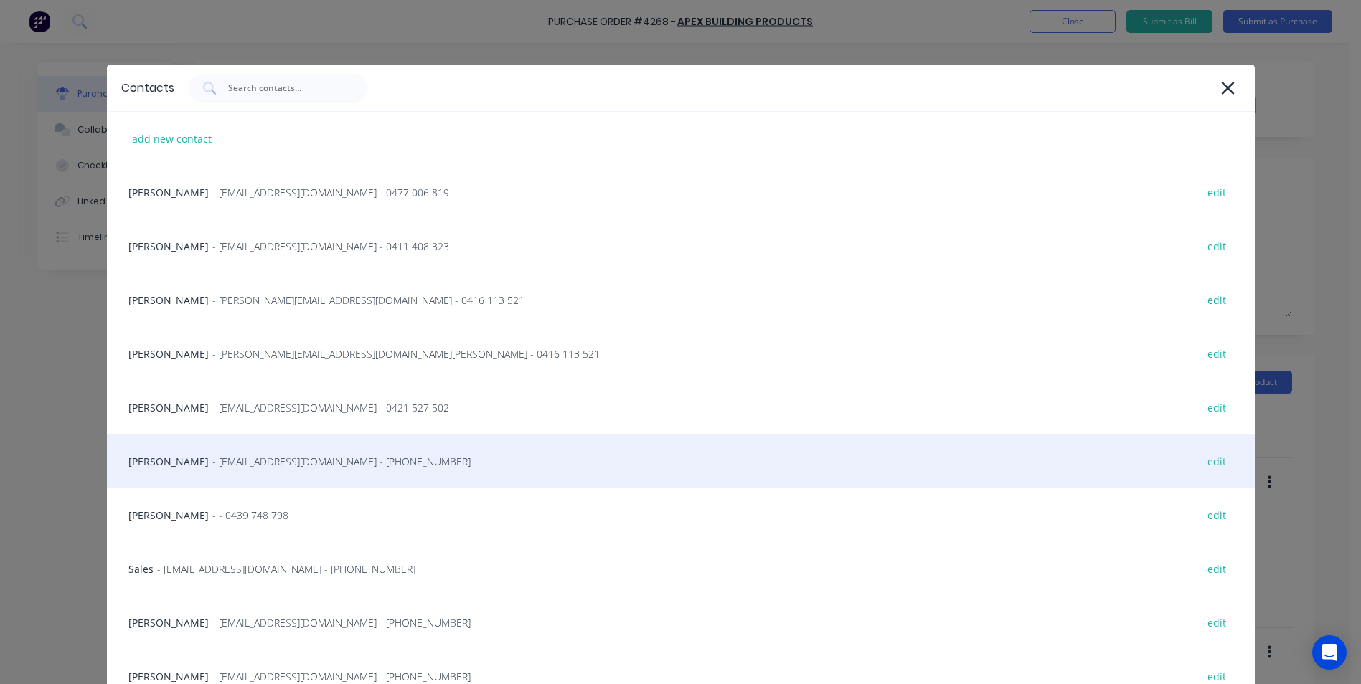
click at [274, 456] on span "- info@SCRS.net.au - (02) 4411 1090" at bounding box center [341, 461] width 258 height 15
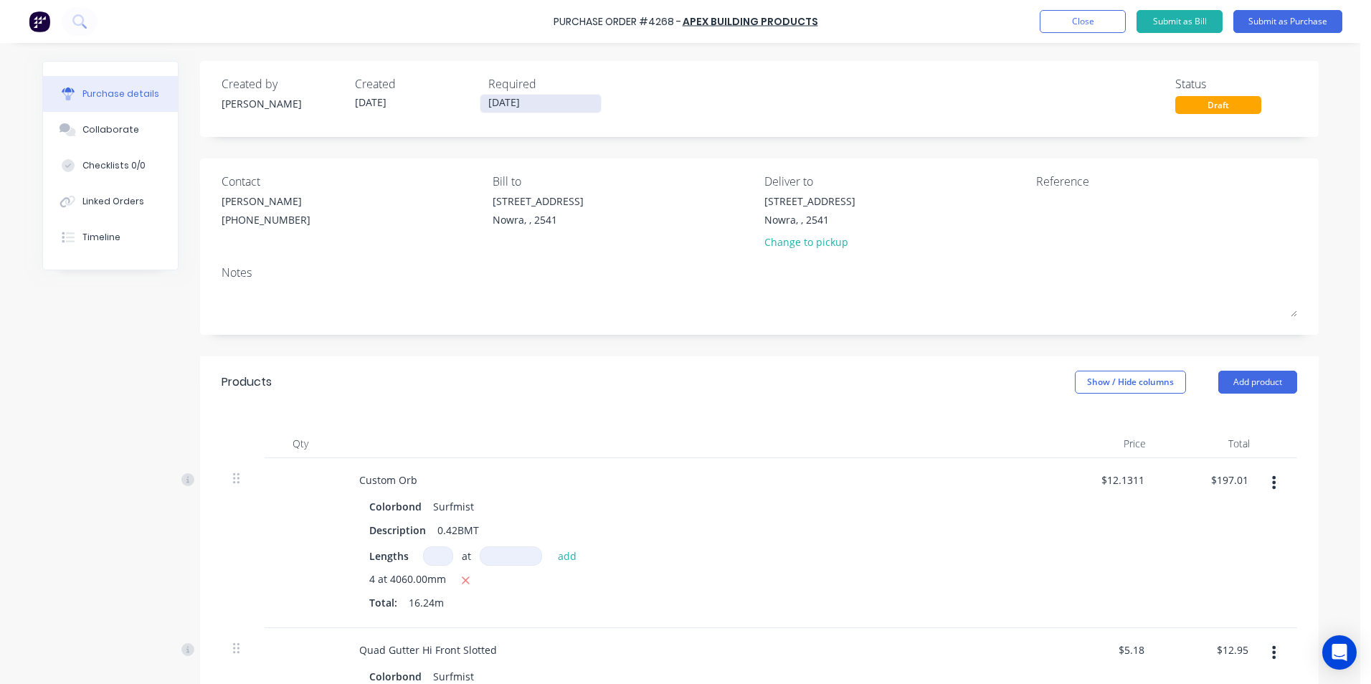
click at [494, 100] on input "[DATE]" at bounding box center [541, 104] width 121 height 18
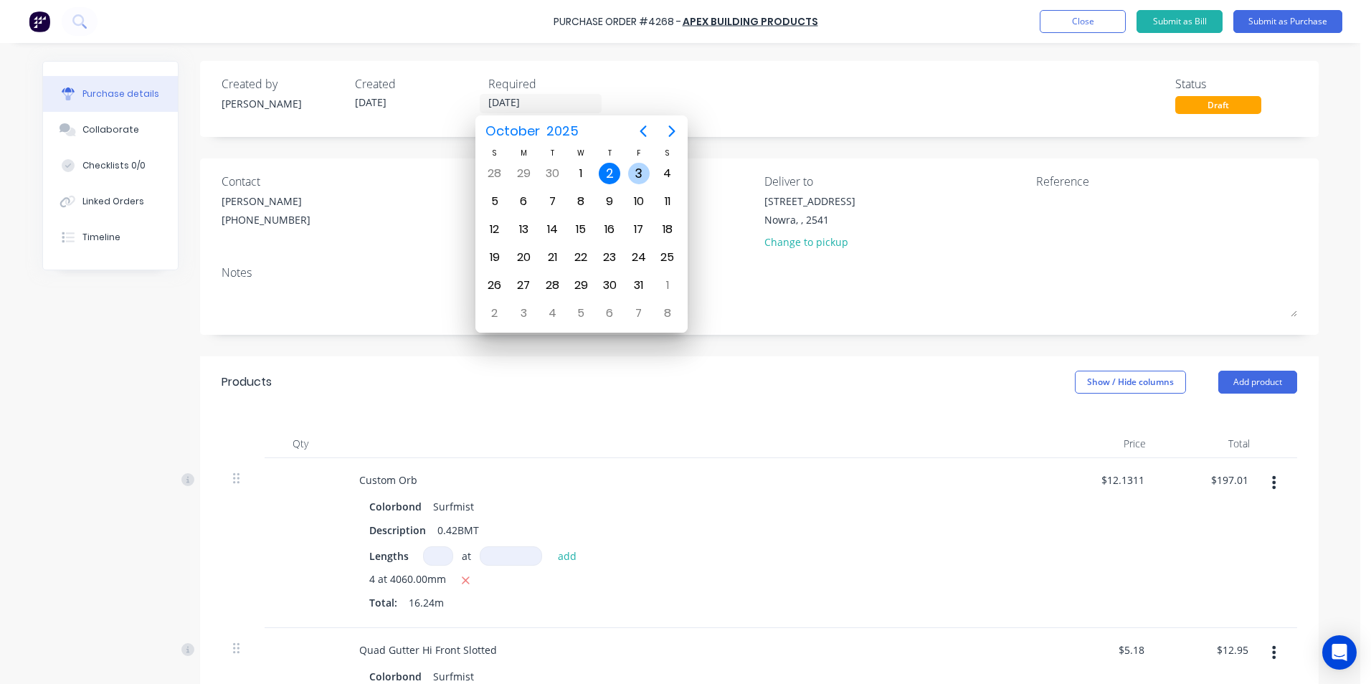
click at [641, 176] on div "3" at bounding box center [639, 174] width 22 height 22
type input "[DATE]"
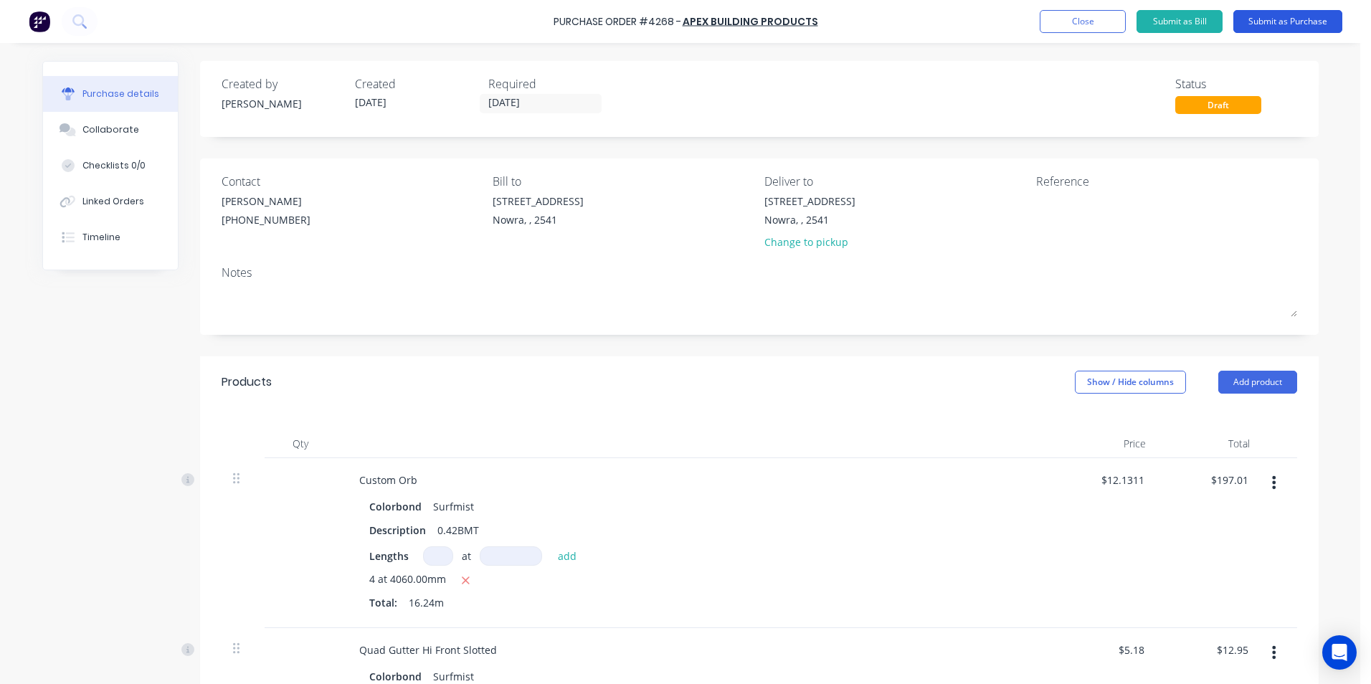
click at [1282, 28] on button "Submit as Purchase" at bounding box center [1288, 21] width 109 height 23
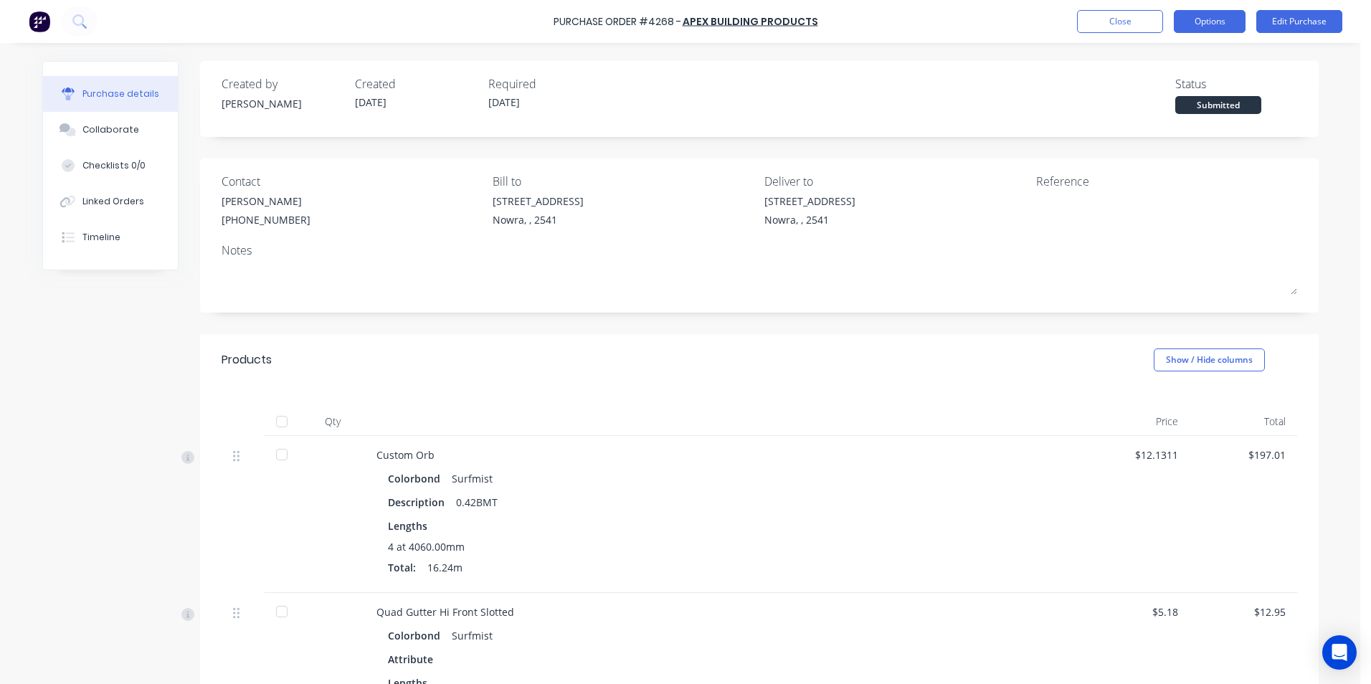
click at [1217, 27] on button "Options" at bounding box center [1210, 21] width 72 height 23
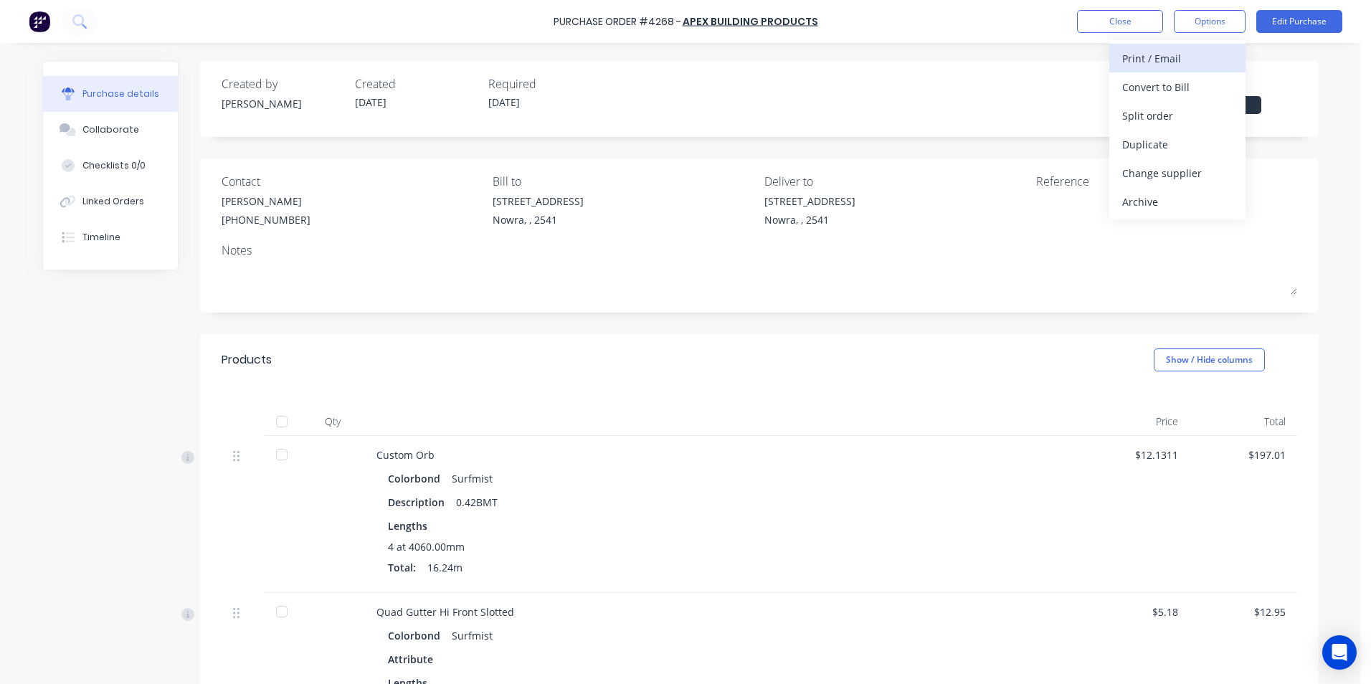
click at [1192, 49] on div "Print / Email" at bounding box center [1178, 58] width 110 height 21
click at [1161, 115] on div "Without pricing" at bounding box center [1178, 115] width 110 height 21
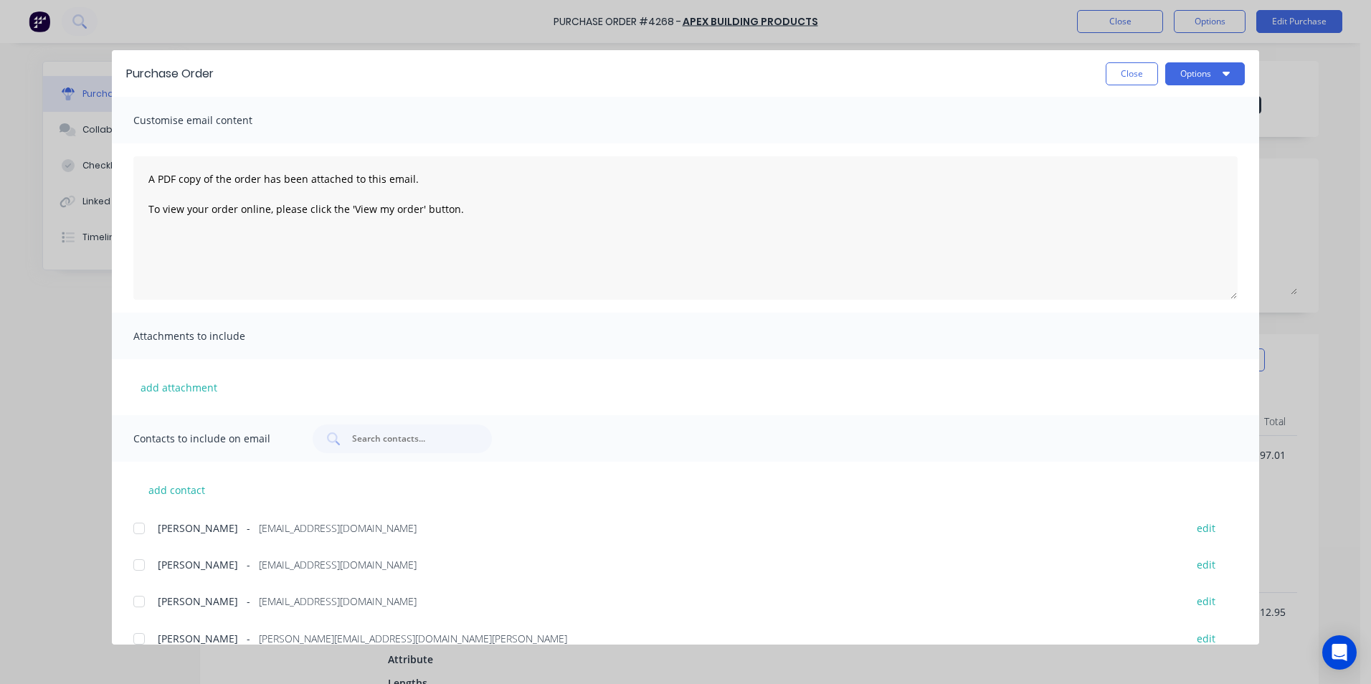
scroll to position [242, 0]
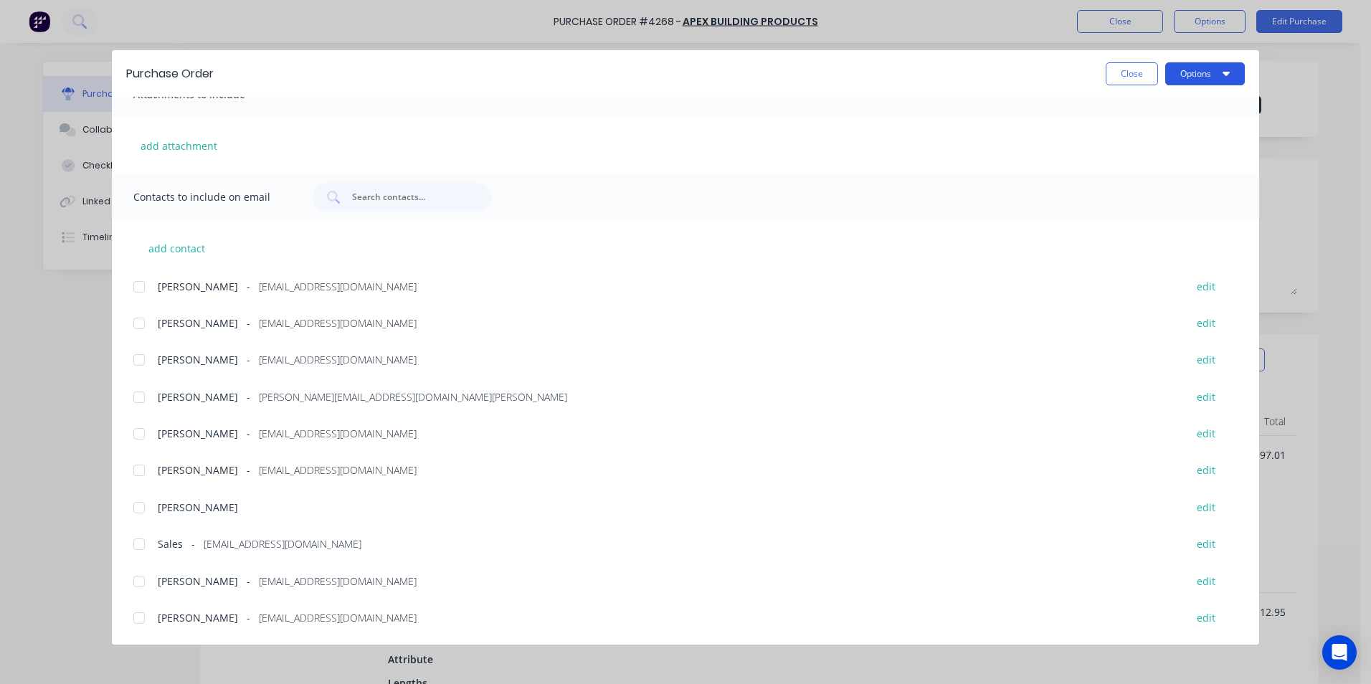
click at [1215, 68] on button "Options" at bounding box center [1206, 73] width 80 height 23
click at [1176, 136] on div "Print" at bounding box center [1177, 138] width 110 height 21
click at [1156, 74] on button "Close" at bounding box center [1132, 73] width 52 height 23
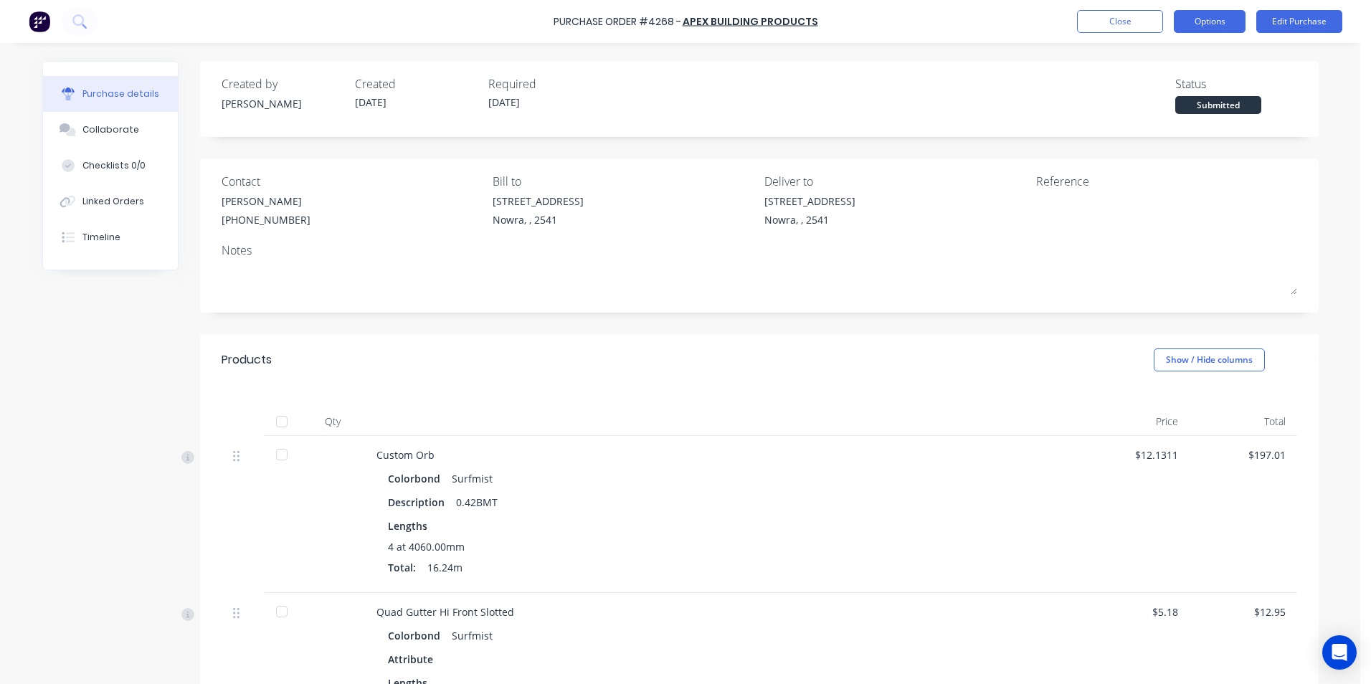
click at [1198, 32] on button "Options" at bounding box center [1210, 21] width 72 height 23
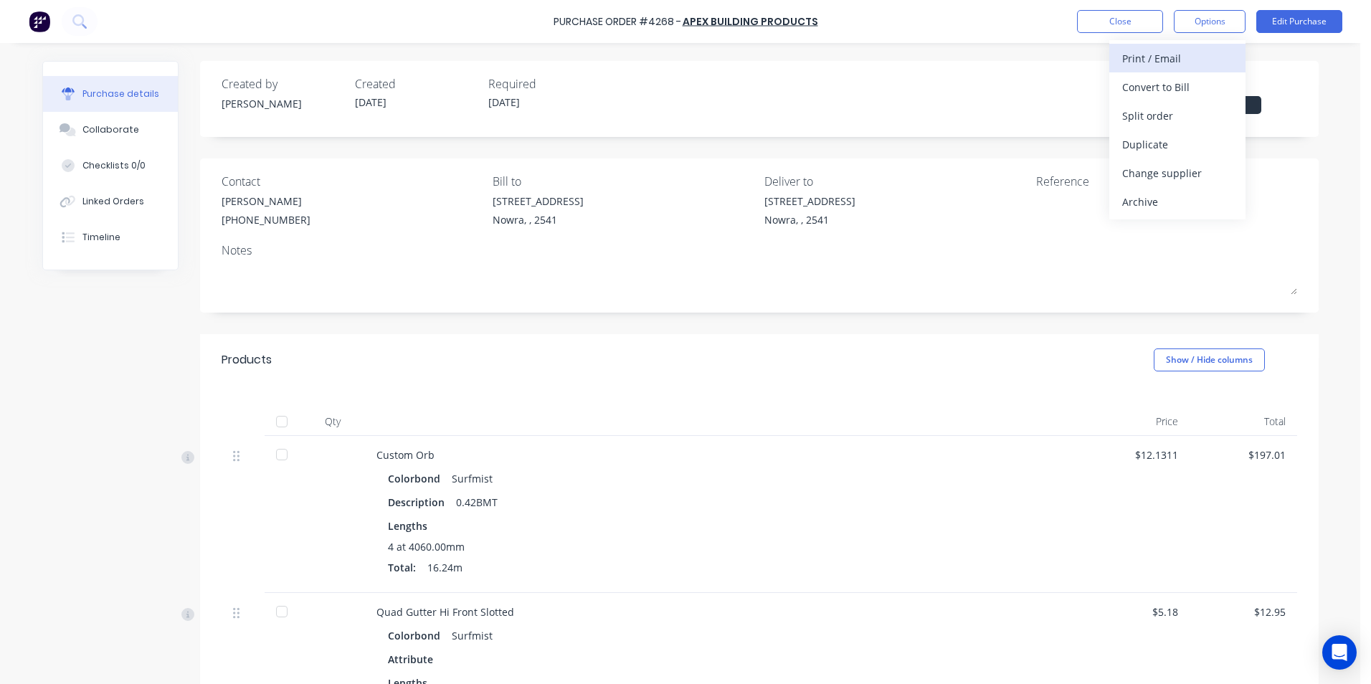
click at [1189, 56] on div "Print / Email" at bounding box center [1178, 58] width 110 height 21
click at [1186, 85] on div "With pricing" at bounding box center [1178, 87] width 110 height 21
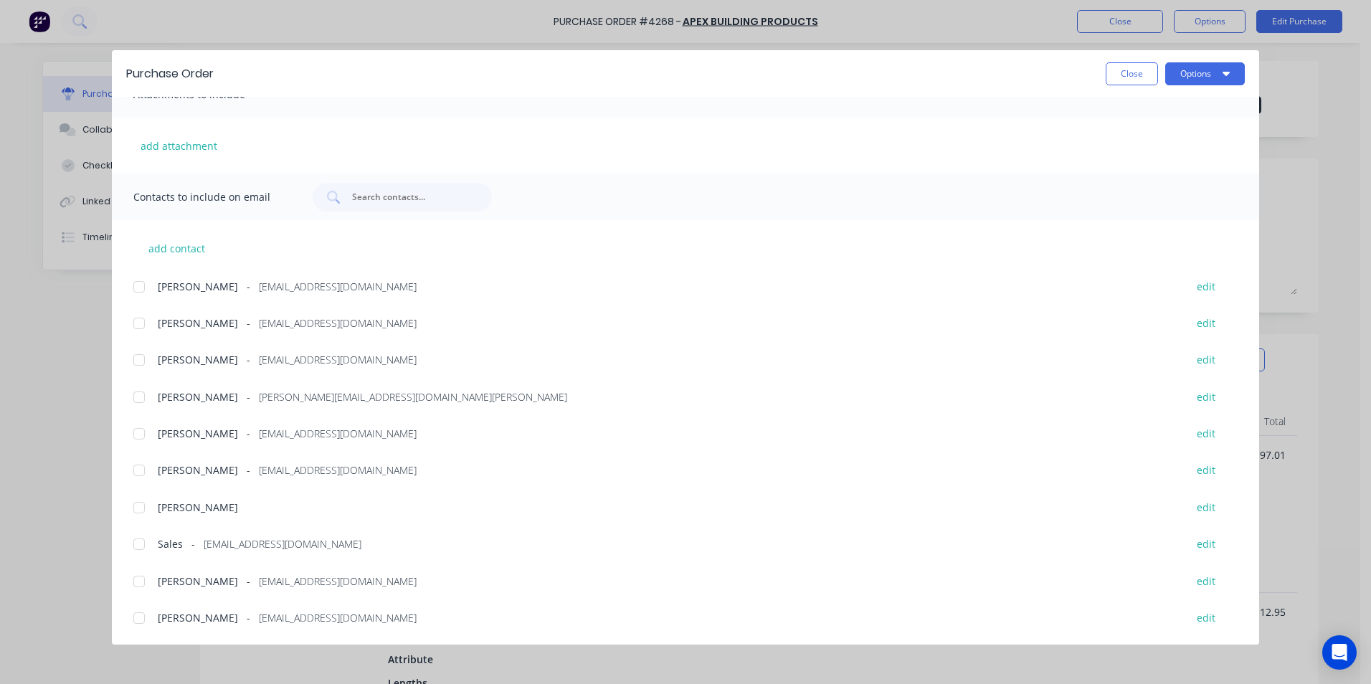
click at [139, 550] on div at bounding box center [139, 544] width 29 height 29
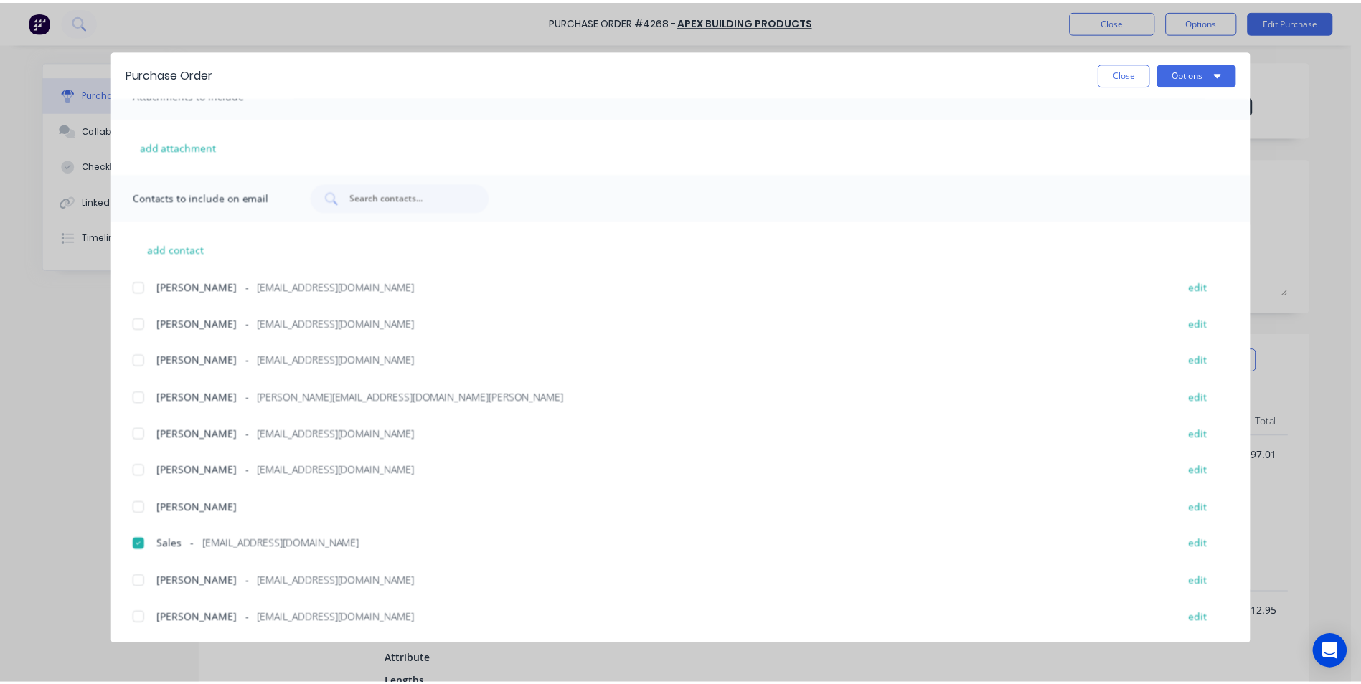
scroll to position [0, 0]
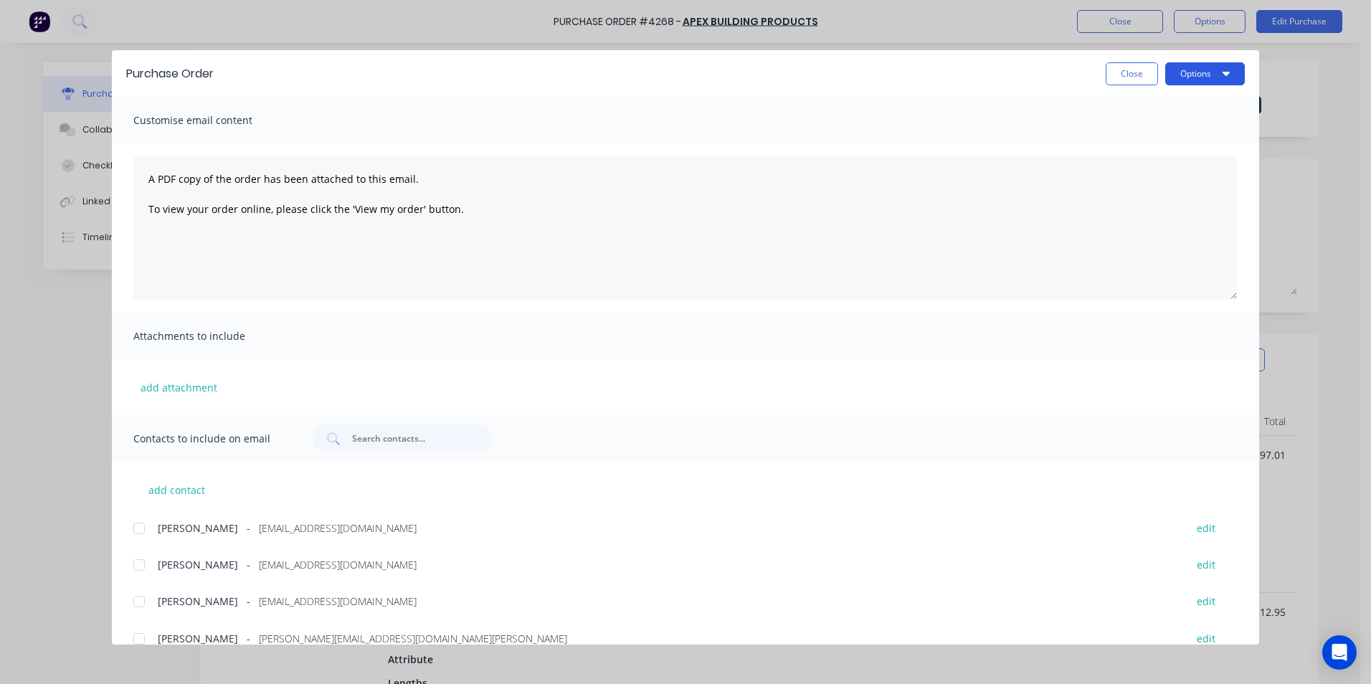
click at [1182, 79] on button "Options" at bounding box center [1206, 73] width 80 height 23
click at [1165, 174] on div "Email" at bounding box center [1177, 167] width 110 height 21
click at [1116, 77] on button "Close" at bounding box center [1132, 73] width 52 height 23
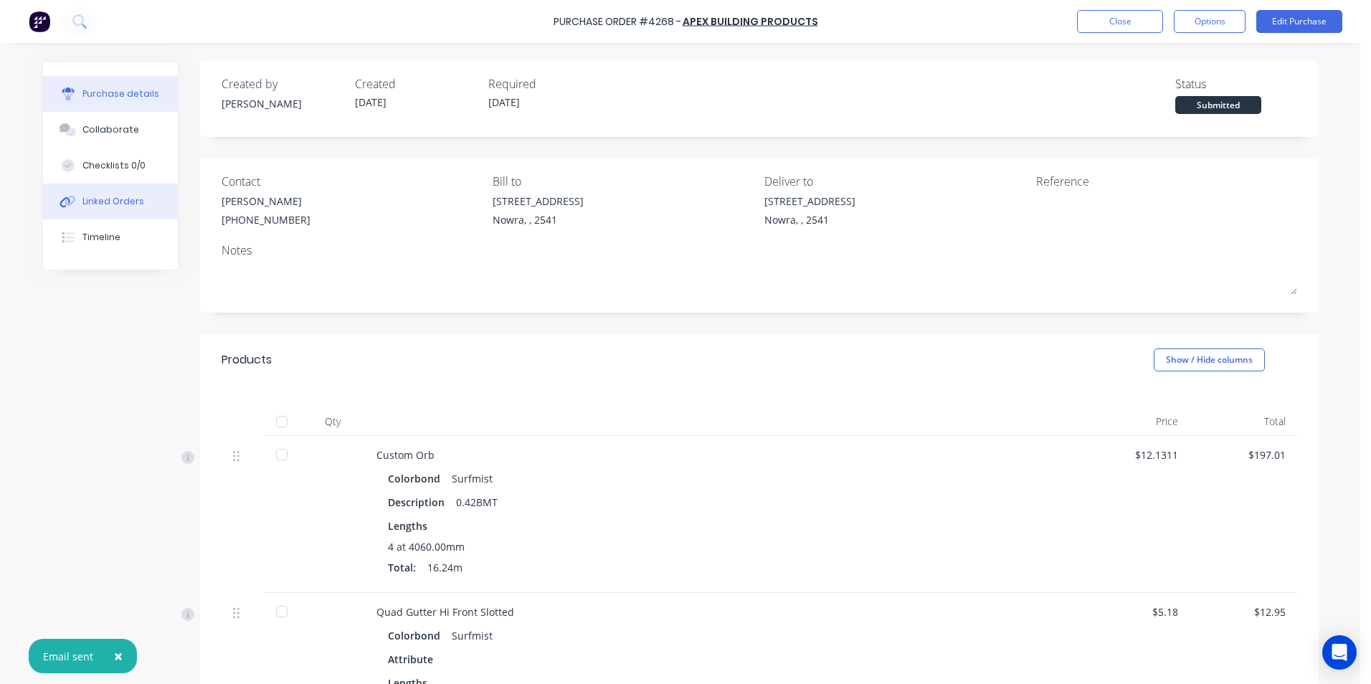
click at [108, 196] on div "Linked Orders" at bounding box center [113, 201] width 62 height 13
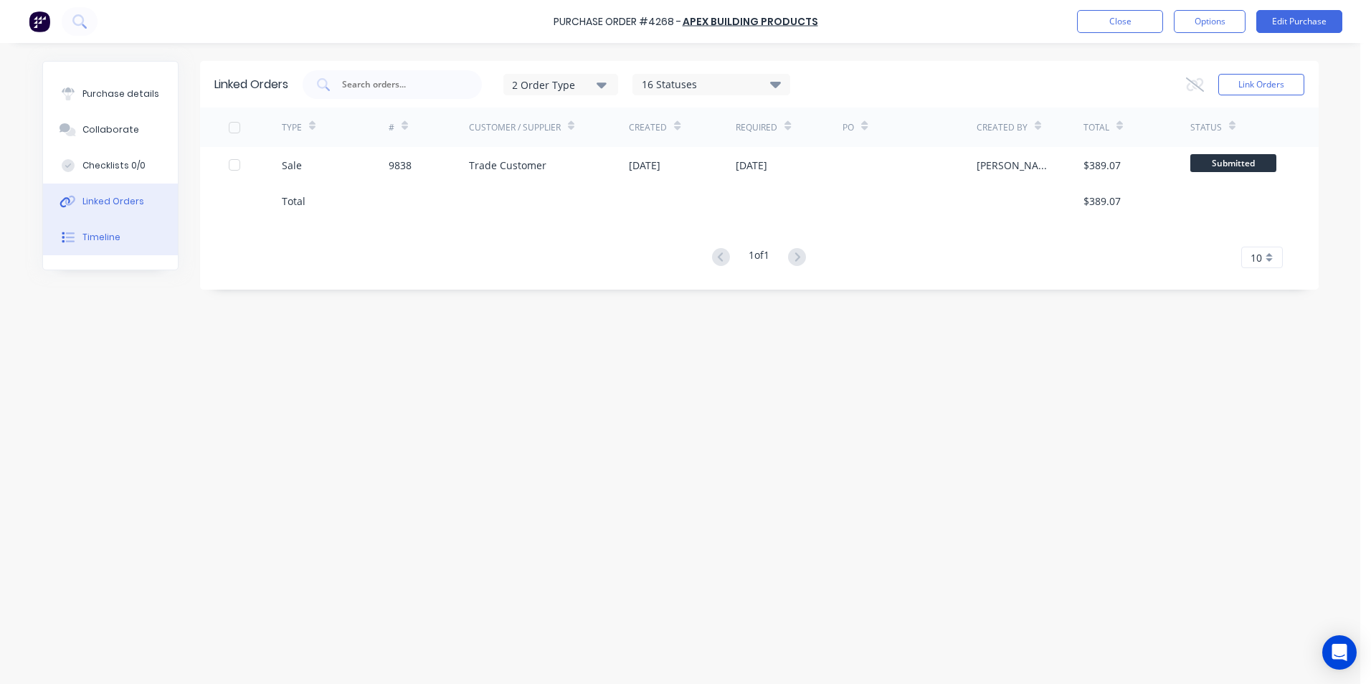
click at [118, 234] on button "Timeline" at bounding box center [110, 237] width 135 height 36
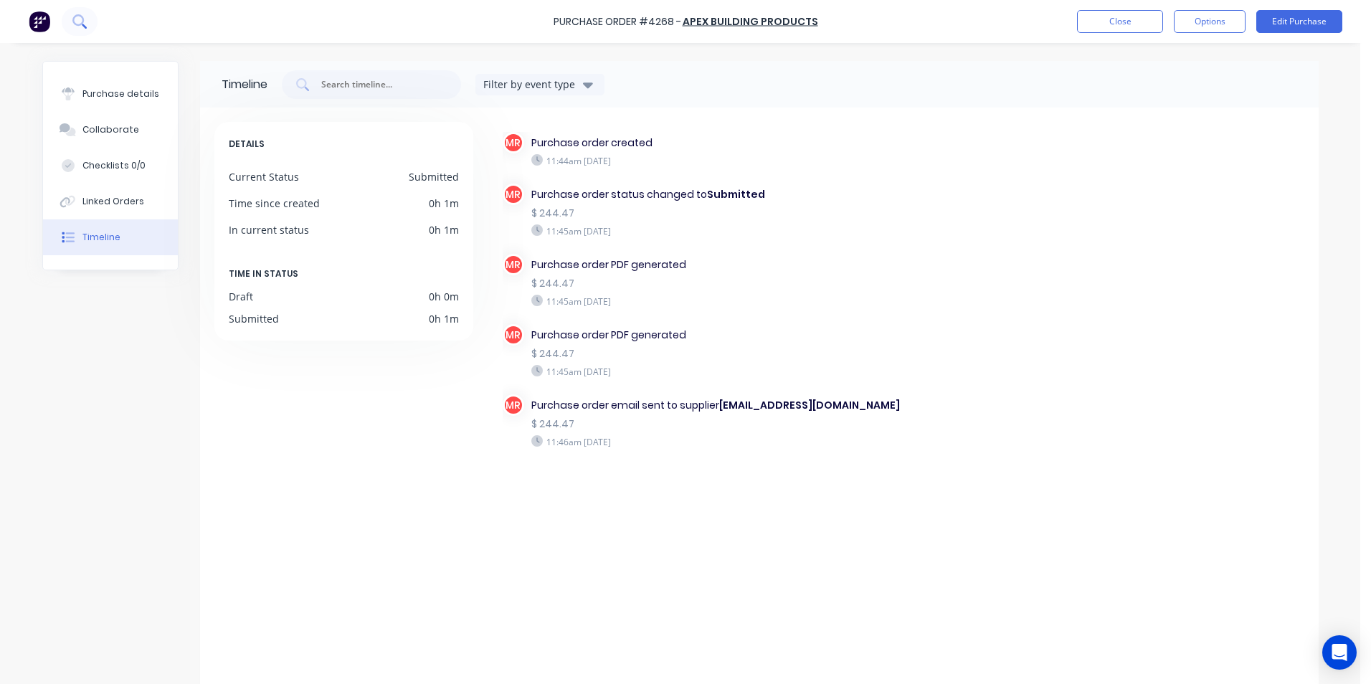
click at [84, 23] on icon at bounding box center [79, 21] width 14 height 14
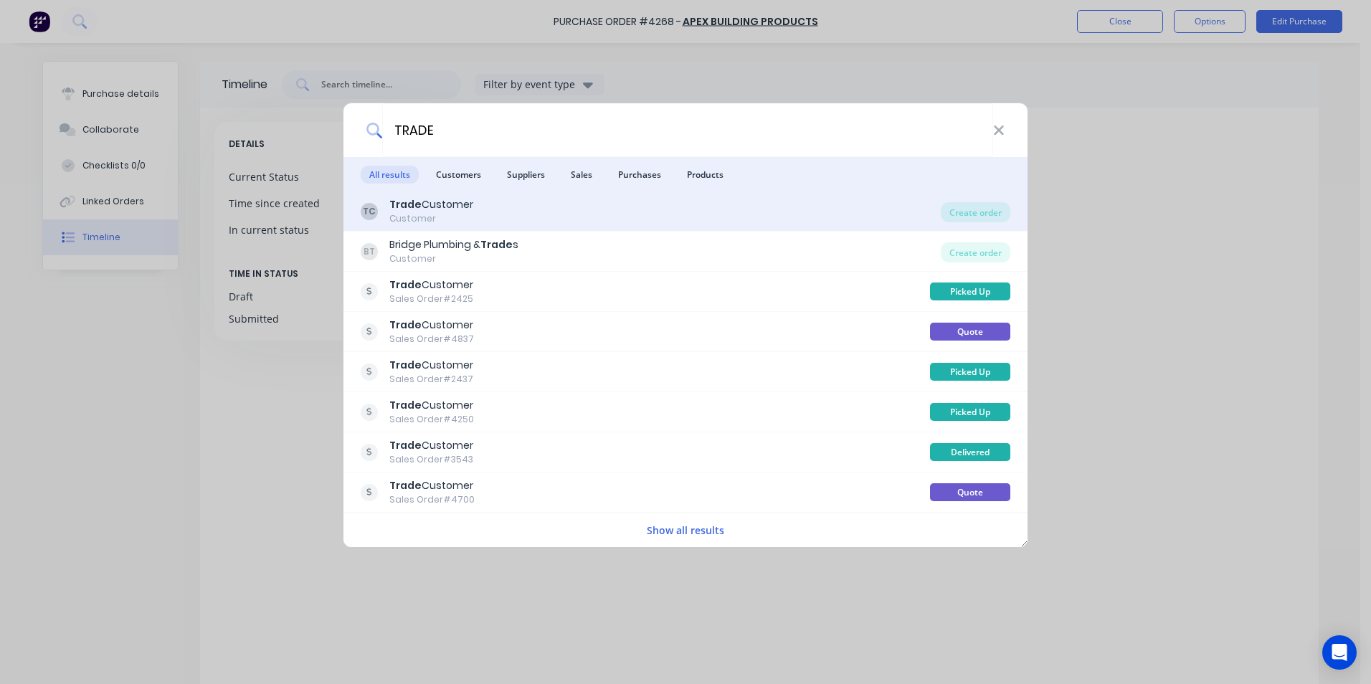
type input "TRADE"
click at [514, 197] on div "TC Trade Customer Customer" at bounding box center [651, 211] width 580 height 28
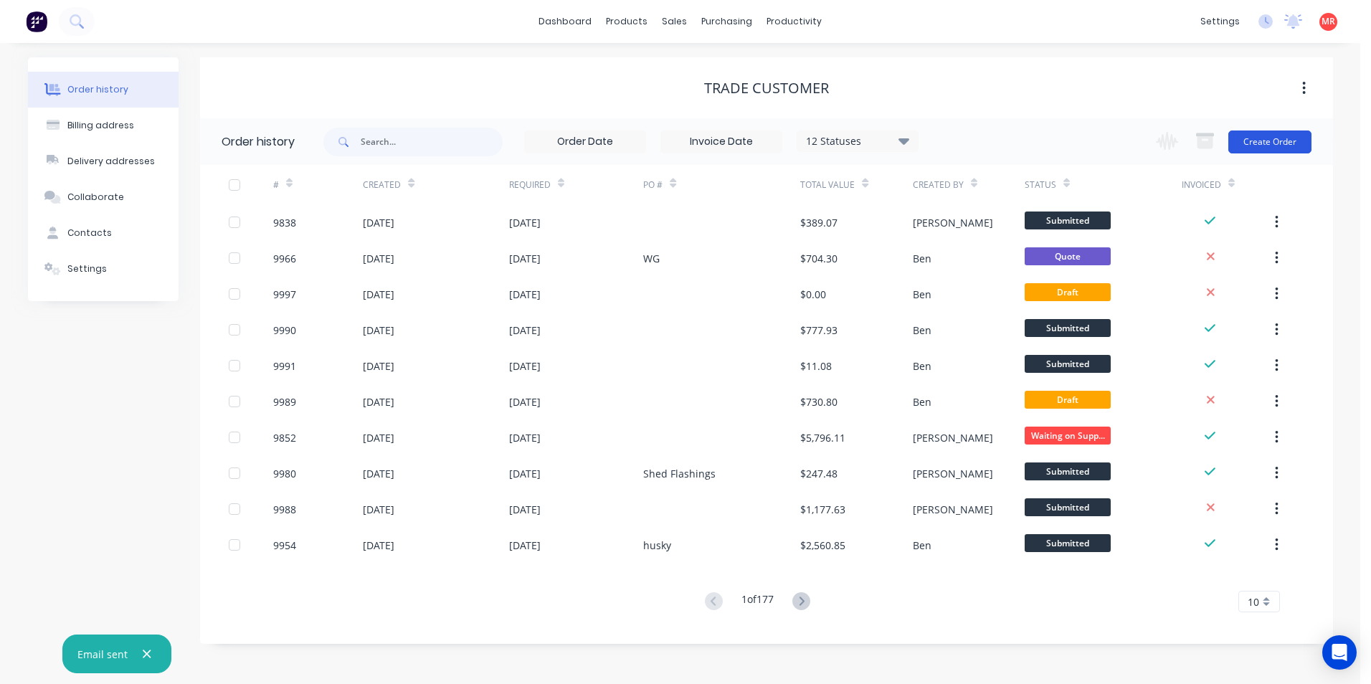
click at [1260, 143] on button "Create Order" at bounding box center [1270, 142] width 83 height 23
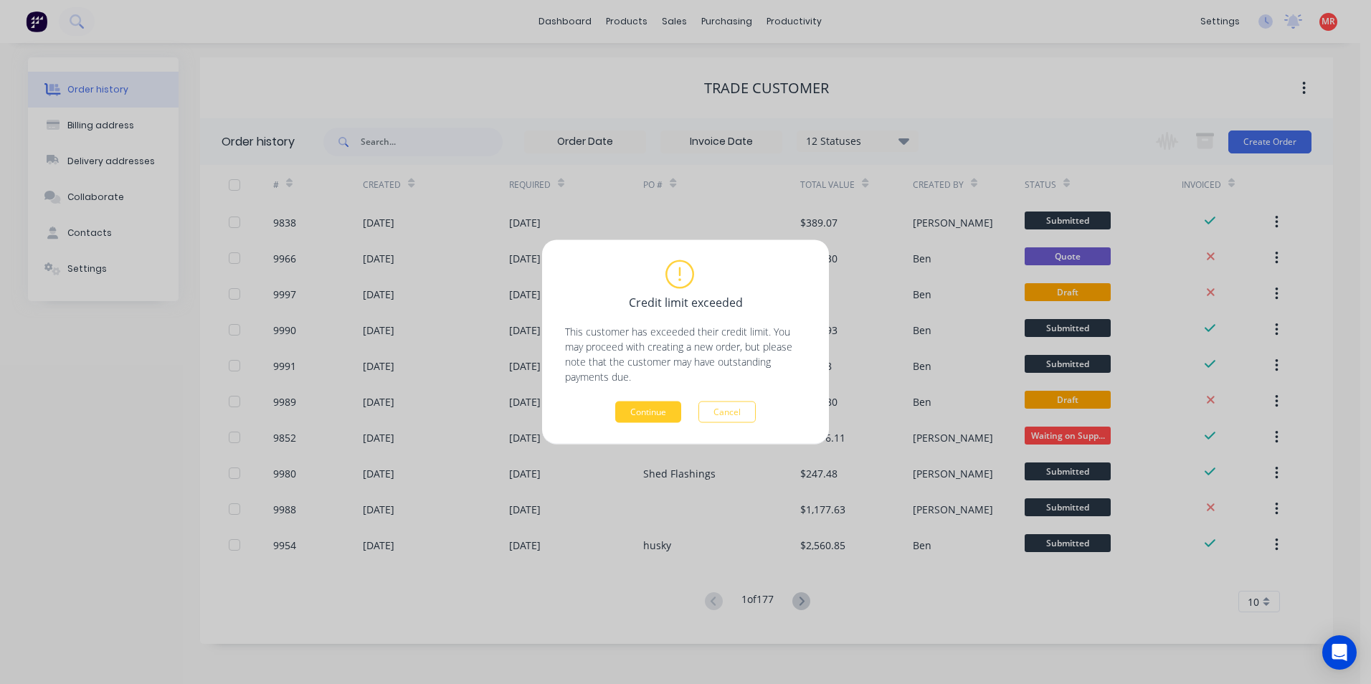
click at [637, 409] on button "Continue" at bounding box center [648, 413] width 66 height 22
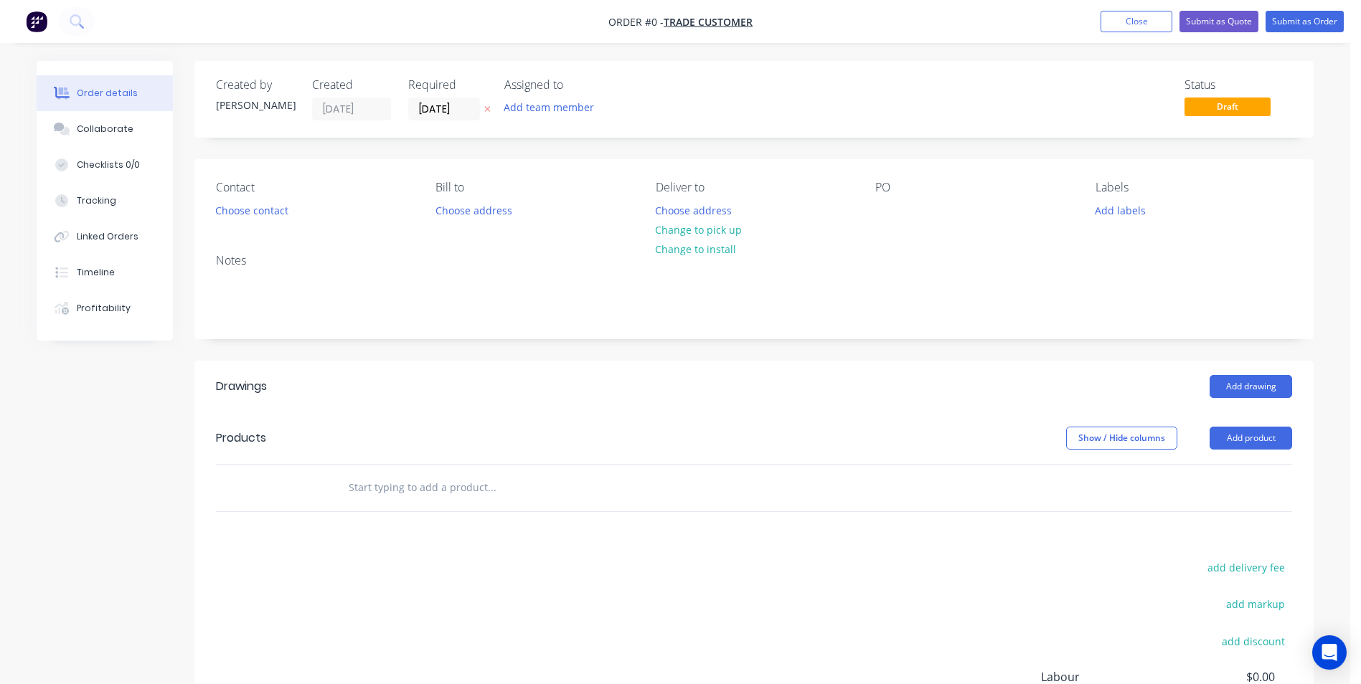
click at [374, 482] on input "text" at bounding box center [491, 487] width 287 height 29
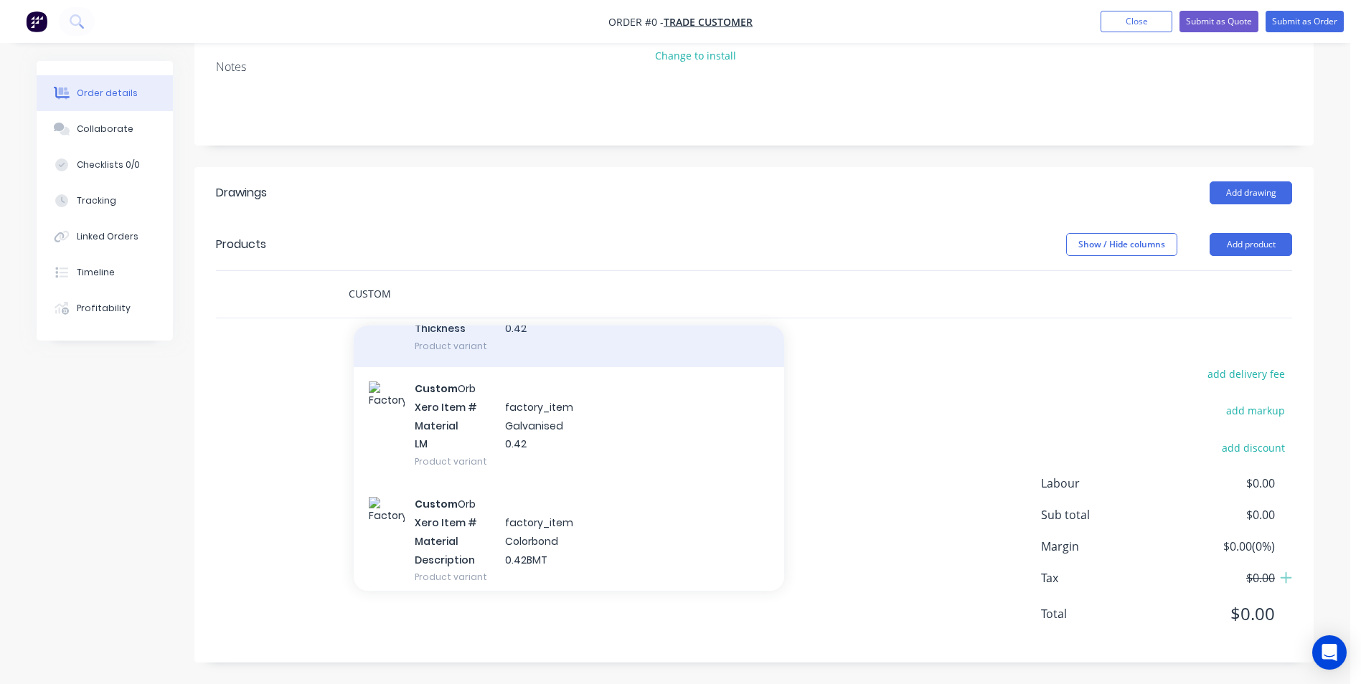
scroll to position [359, 0]
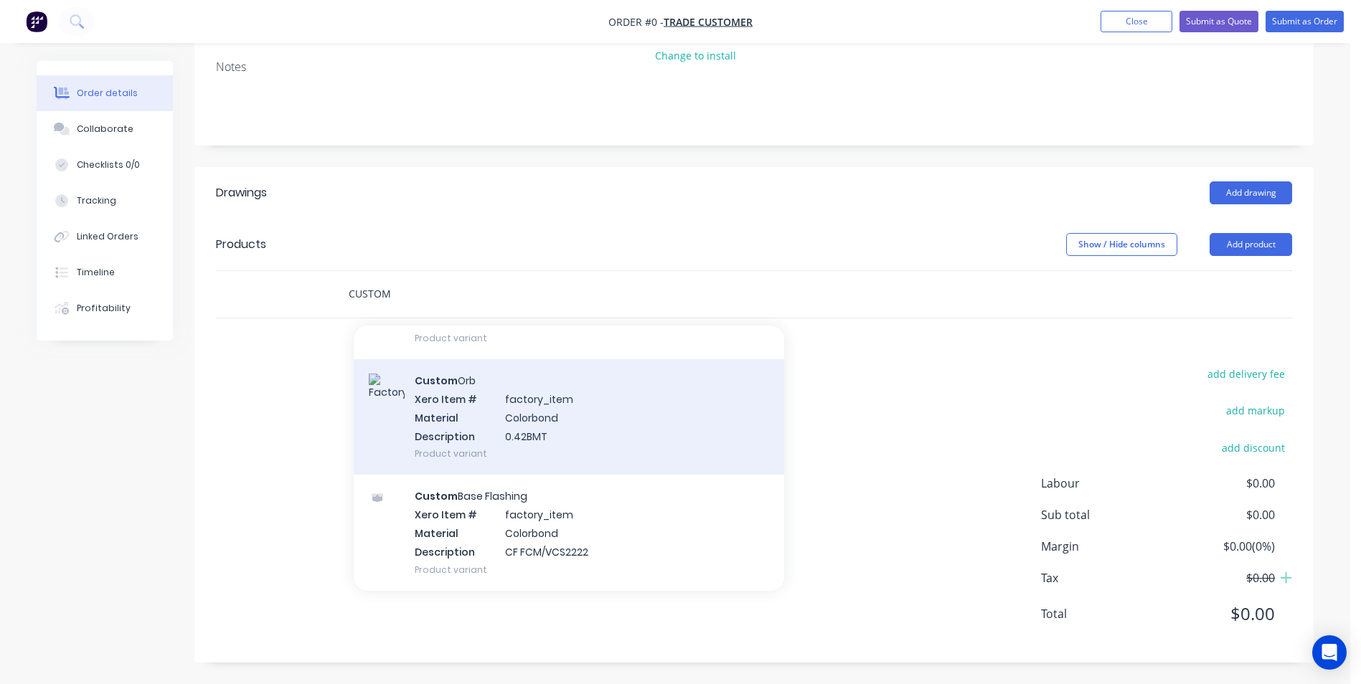
type input "CUSTOM"
click at [435, 445] on div "Custom Orb Xero Item # factory_item Material Colorbond Description 0.42BMT Prod…" at bounding box center [569, 416] width 430 height 115
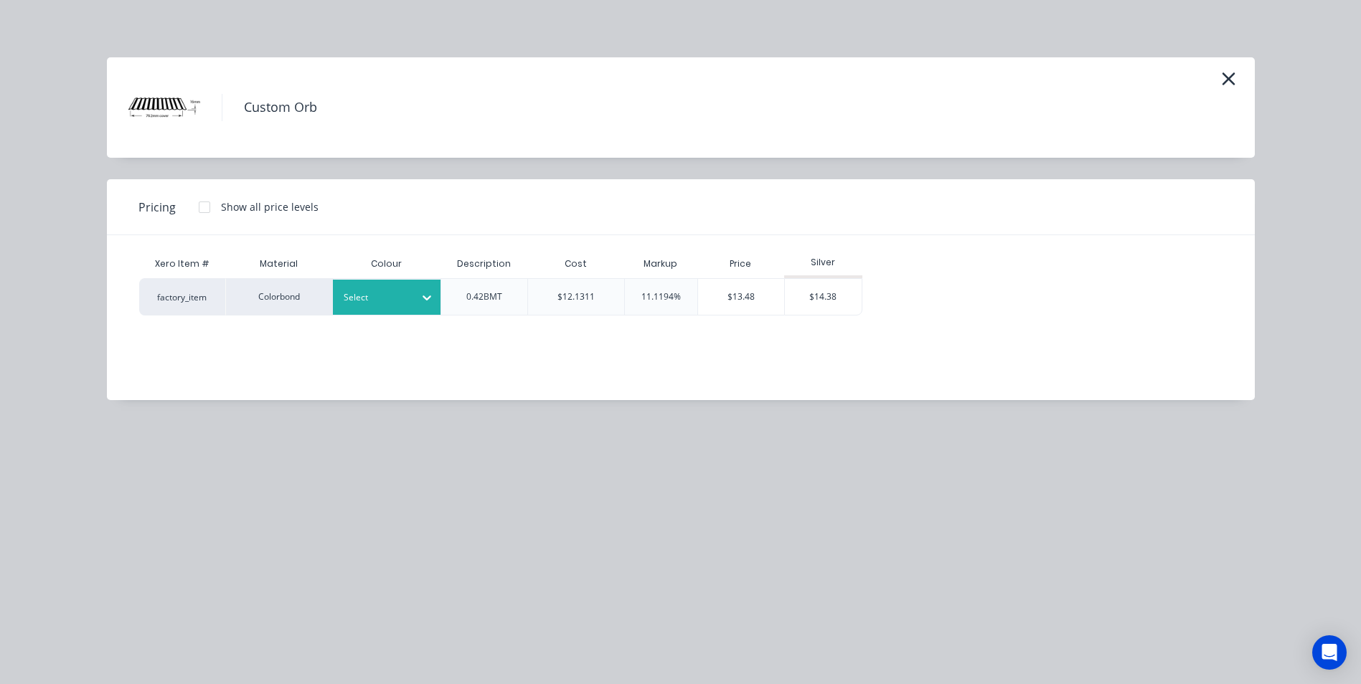
click at [420, 304] on icon at bounding box center [427, 298] width 14 height 14
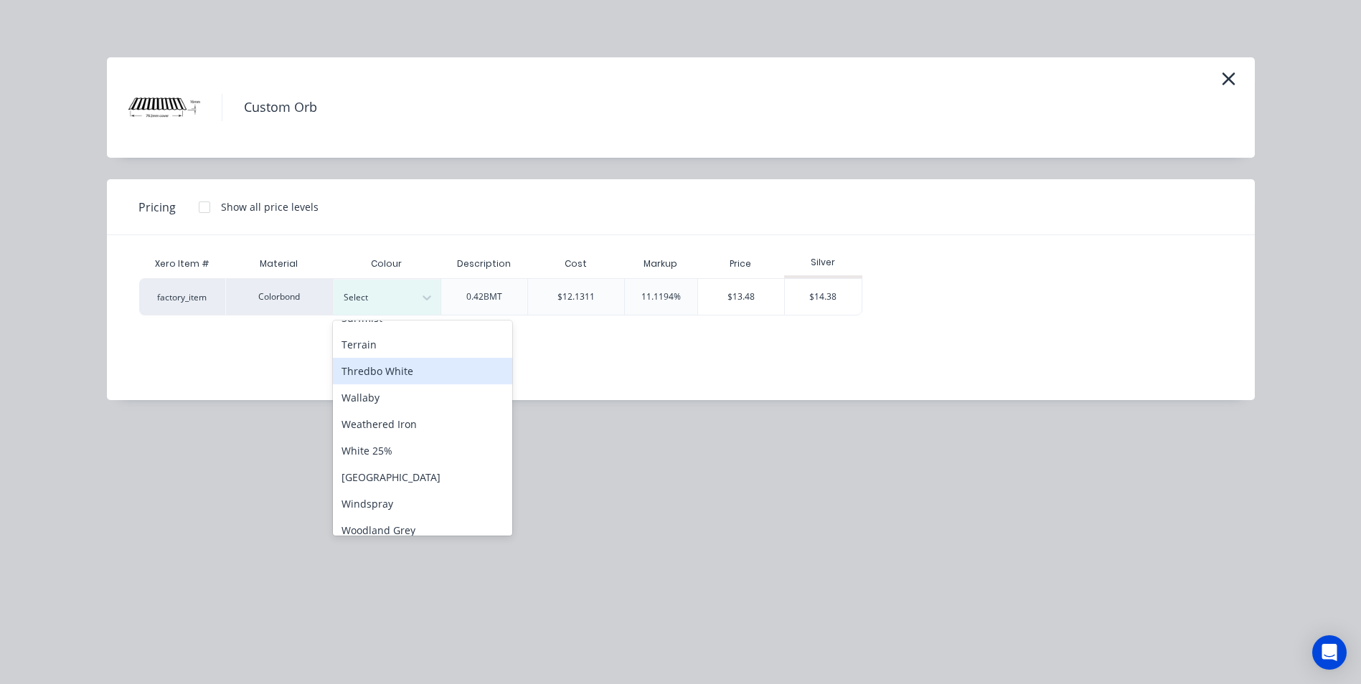
scroll to position [587, 0]
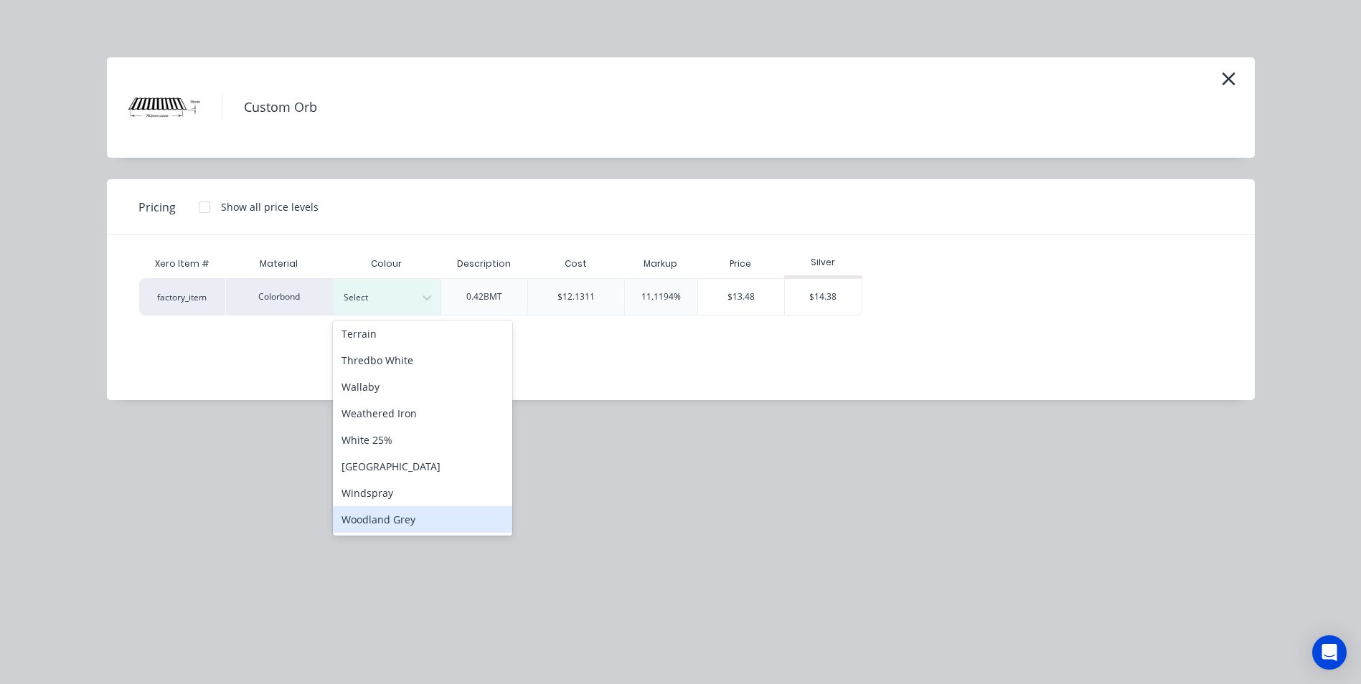
click at [404, 524] on div "Woodland Grey" at bounding box center [422, 519] width 179 height 27
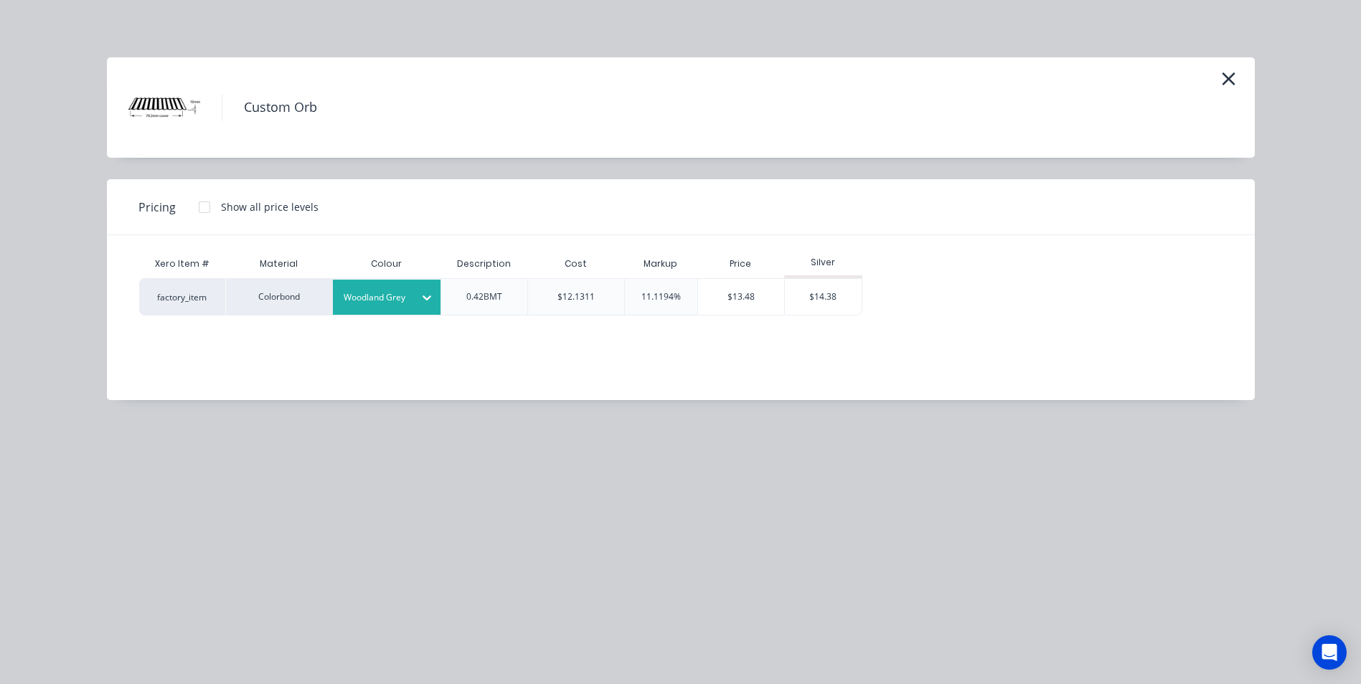
click at [204, 204] on div at bounding box center [204, 207] width 29 height 29
click at [916, 292] on div "$13.48" at bounding box center [901, 297] width 77 height 36
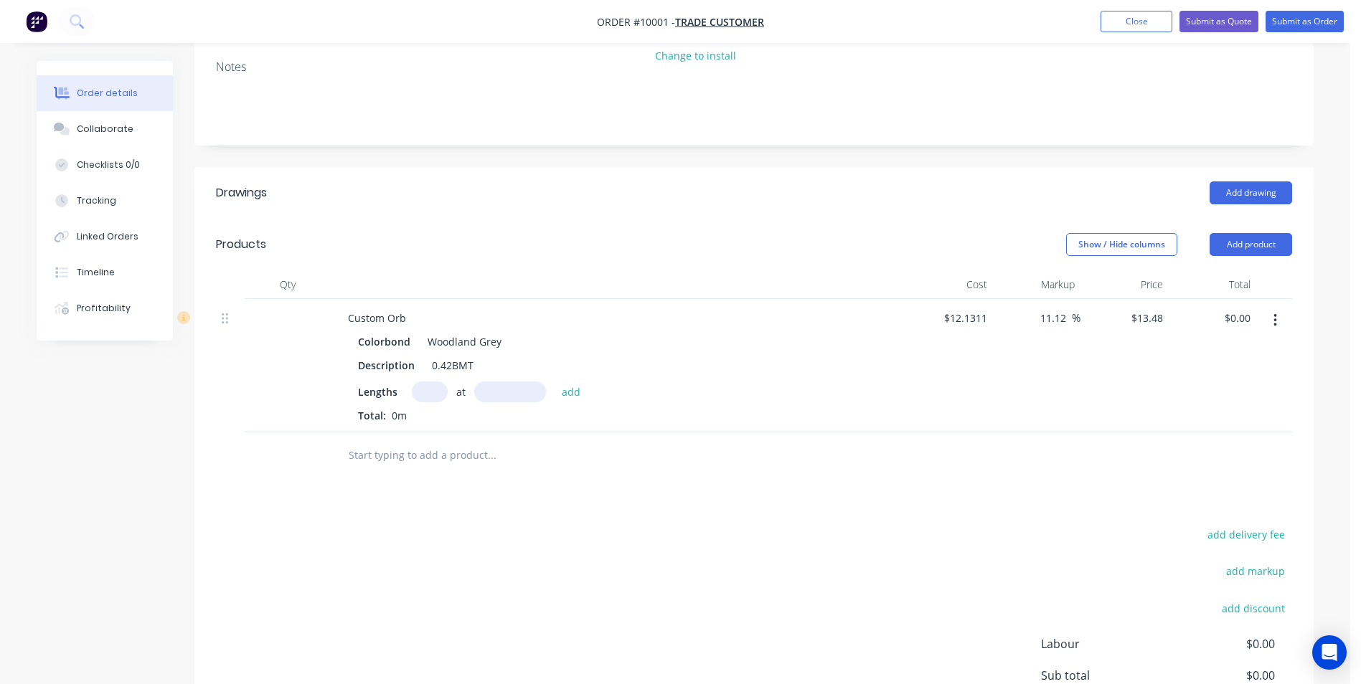
click at [426, 390] on input "text" at bounding box center [430, 392] width 36 height 21
type input "14"
type input "4000"
click at [554, 382] on button "add" at bounding box center [571, 391] width 34 height 19
type input "$754.88"
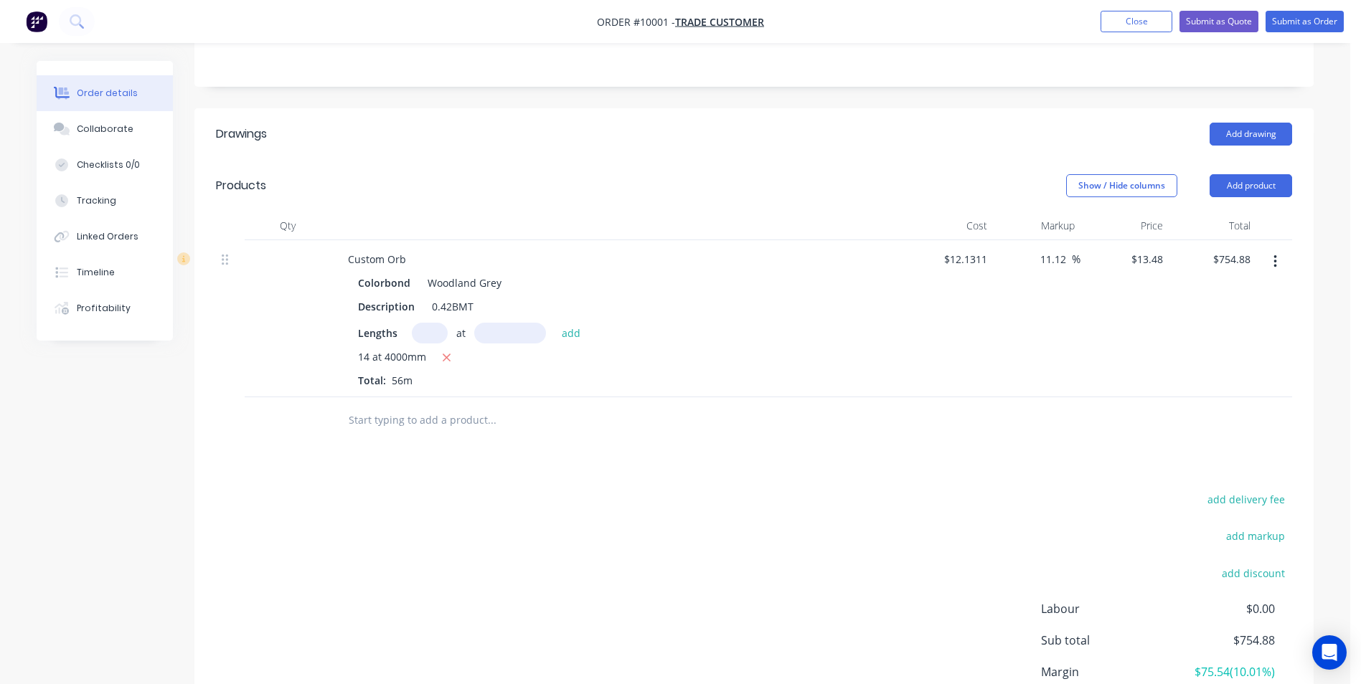
scroll to position [378, 0]
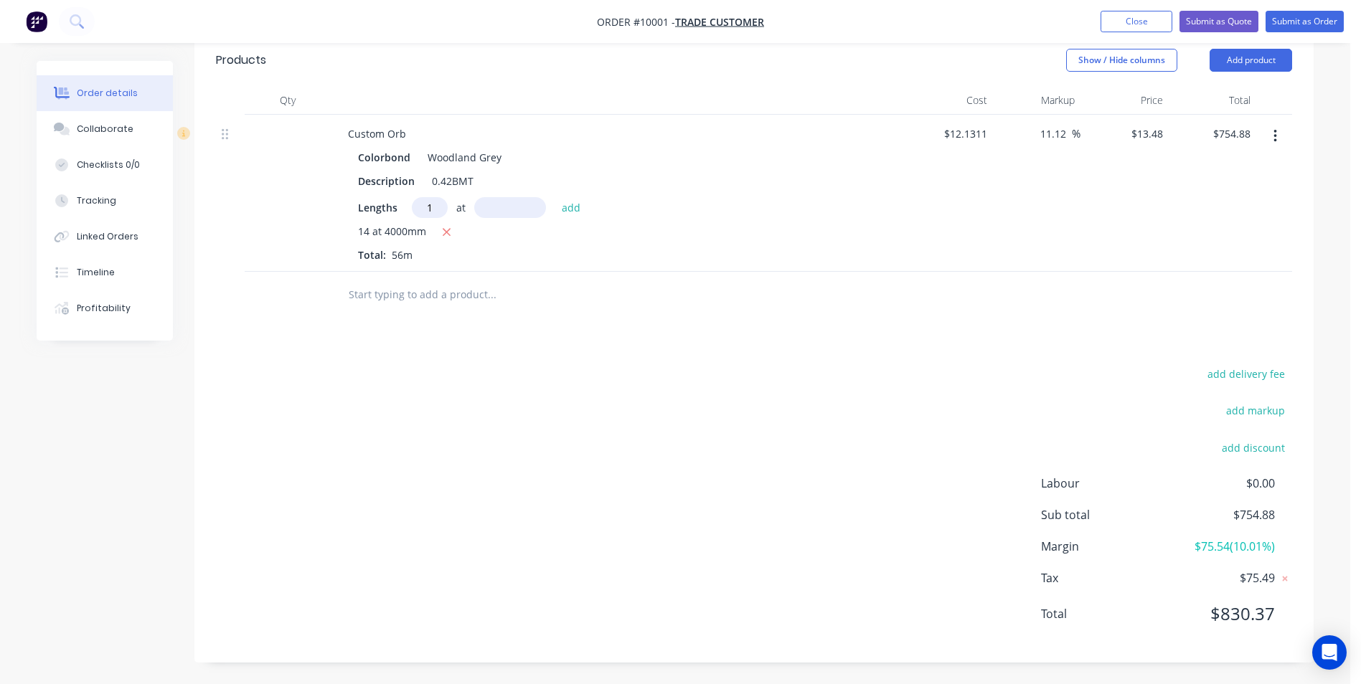
type input "1"
type input "1000"
click at [554, 197] on button "add" at bounding box center [571, 206] width 34 height 19
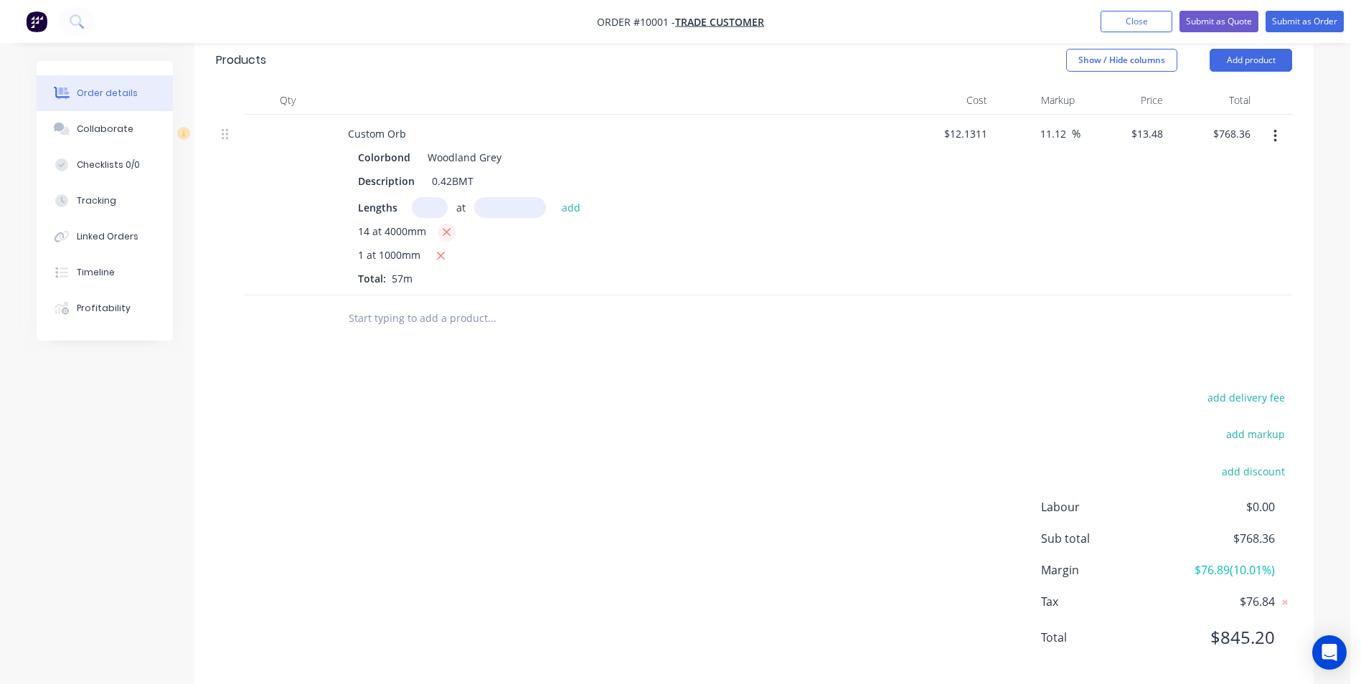
click at [450, 229] on icon "button" at bounding box center [446, 232] width 9 height 13
type input "$13.48"
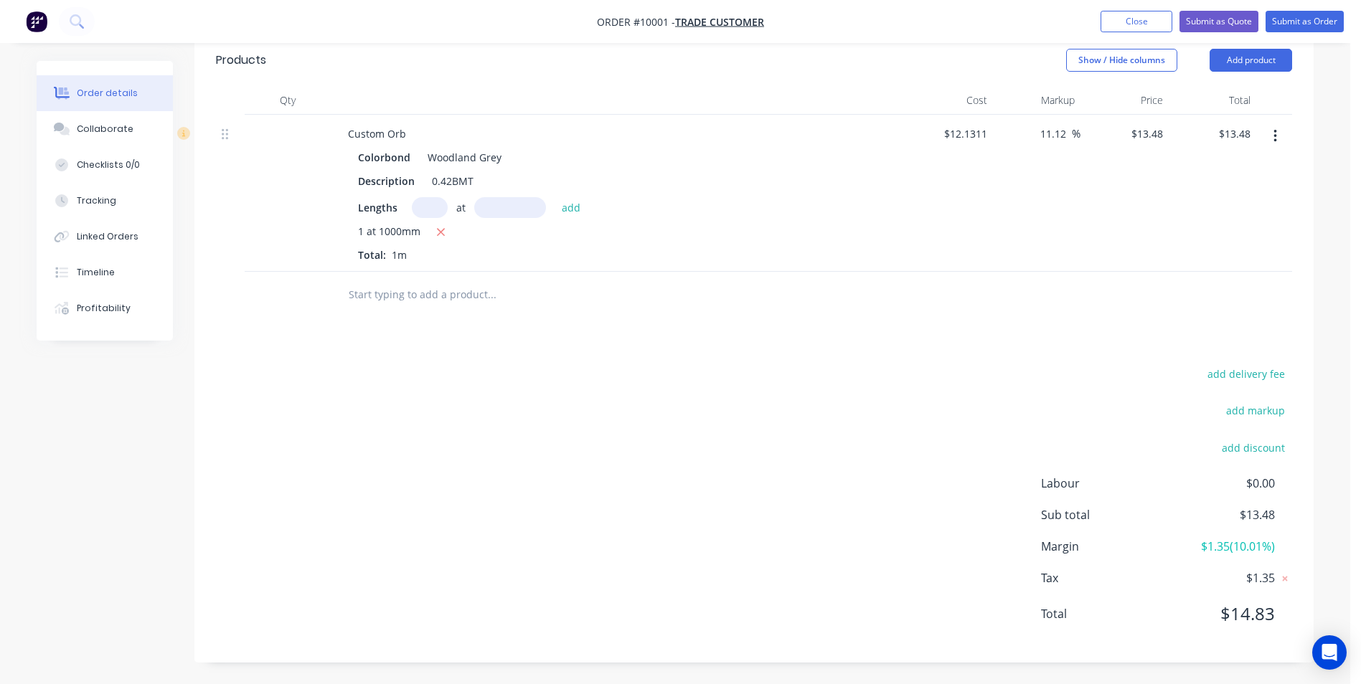
click at [429, 207] on input "text" at bounding box center [430, 207] width 36 height 21
type input "1"
click at [438, 232] on icon "button" at bounding box center [440, 232] width 9 height 13
type input "$0.00"
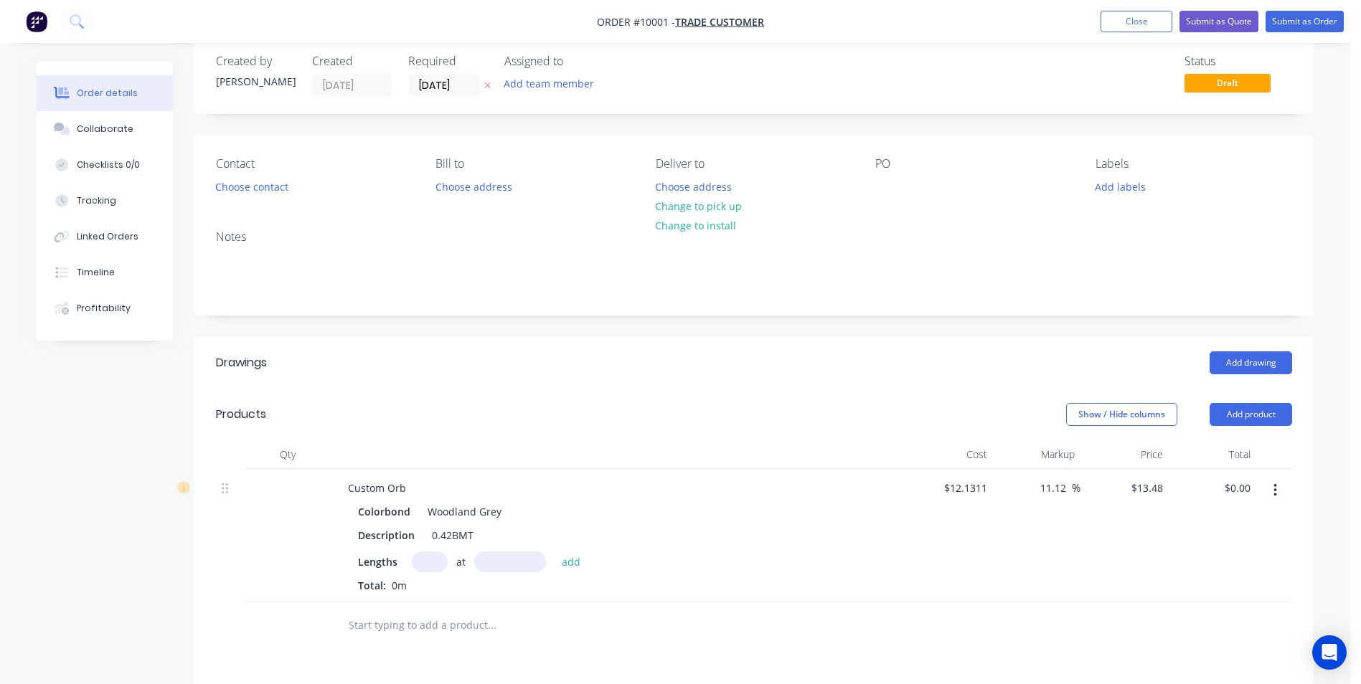
scroll to position [0, 0]
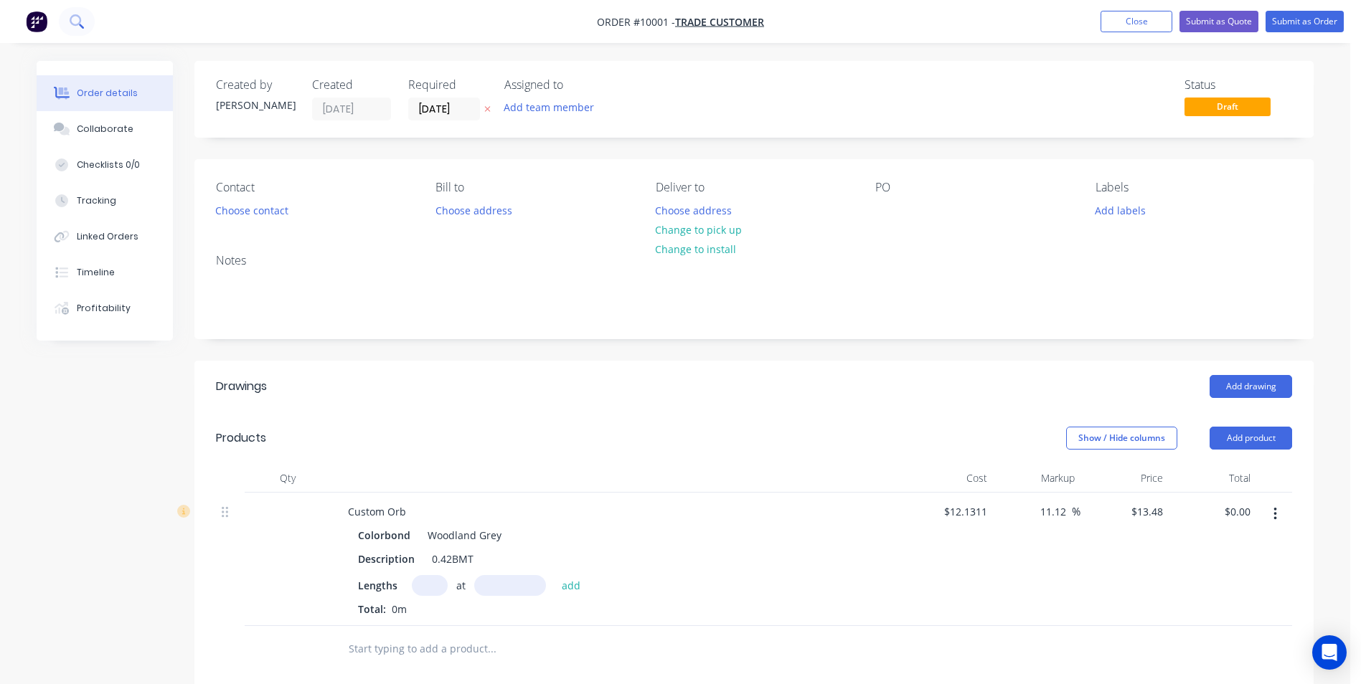
click at [82, 21] on icon at bounding box center [77, 21] width 14 height 14
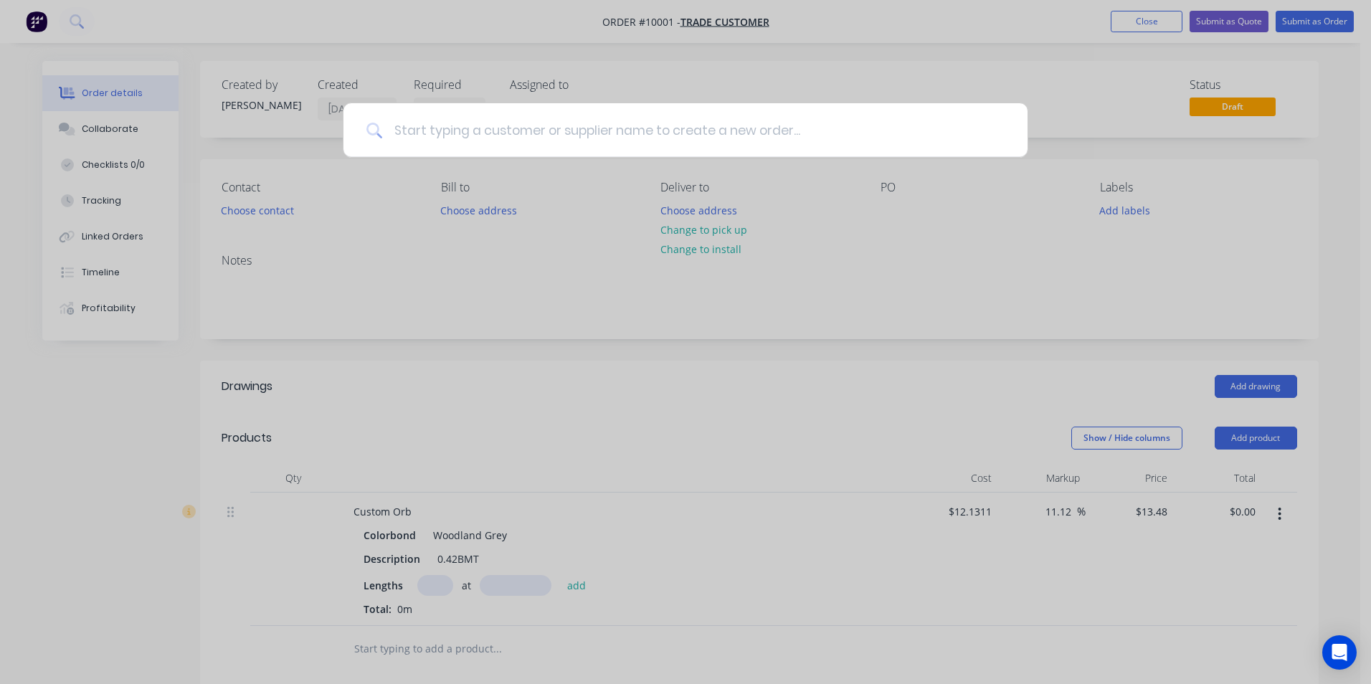
click at [424, 129] on input at bounding box center [693, 130] width 623 height 54
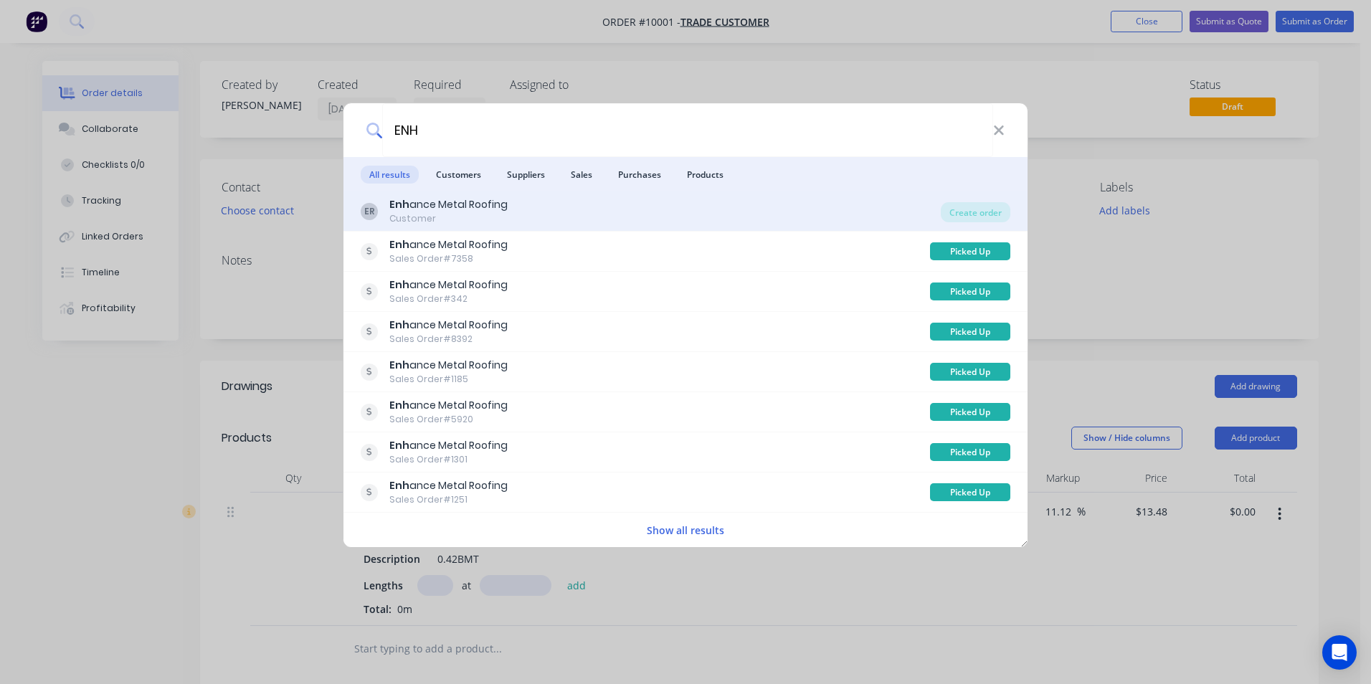
type input "ENH"
click at [518, 212] on div "ER Enh ance Metal Roofing Customer" at bounding box center [651, 211] width 580 height 28
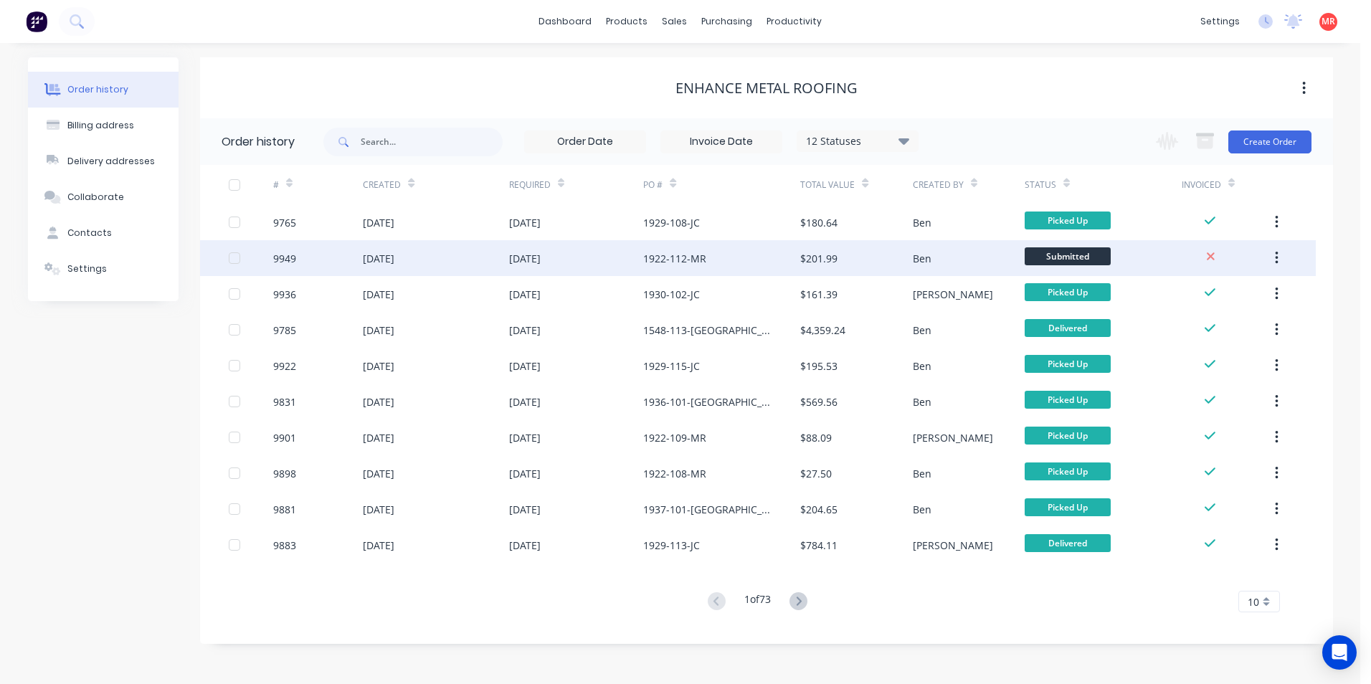
click at [610, 259] on div "[DATE]" at bounding box center [576, 258] width 135 height 36
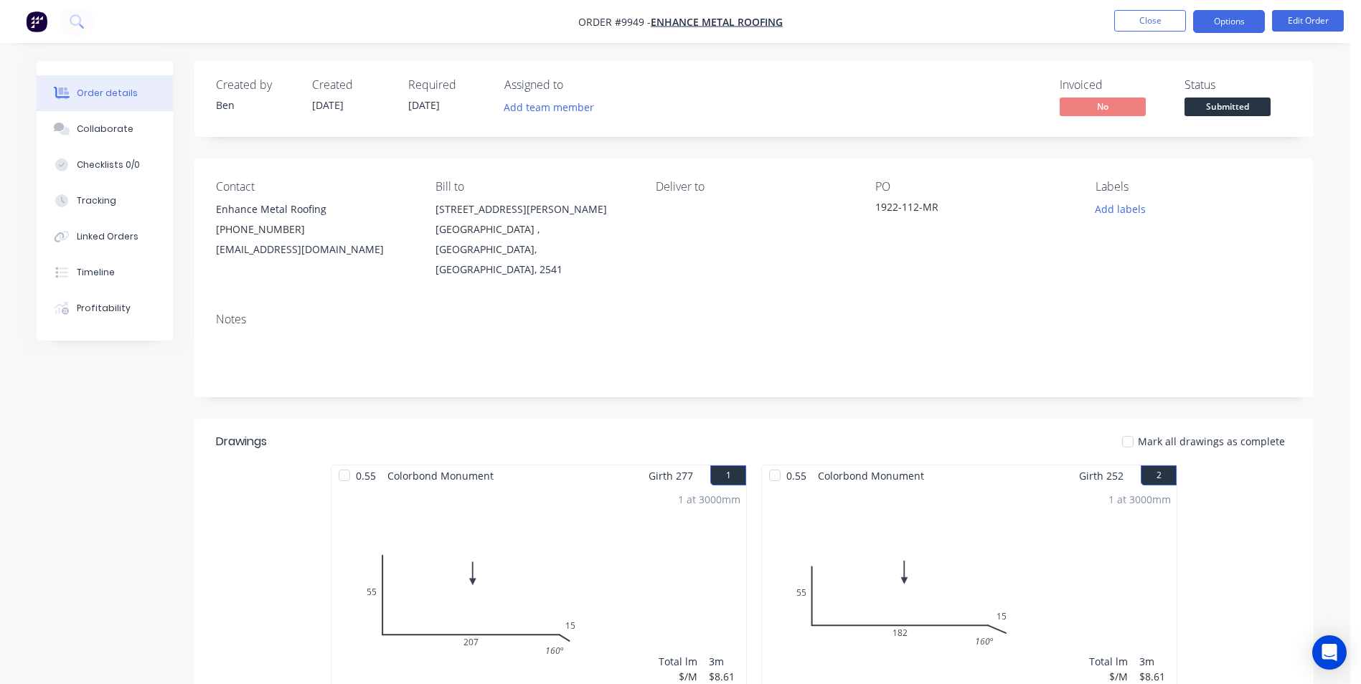
click at [1234, 24] on button "Options" at bounding box center [1229, 21] width 72 height 23
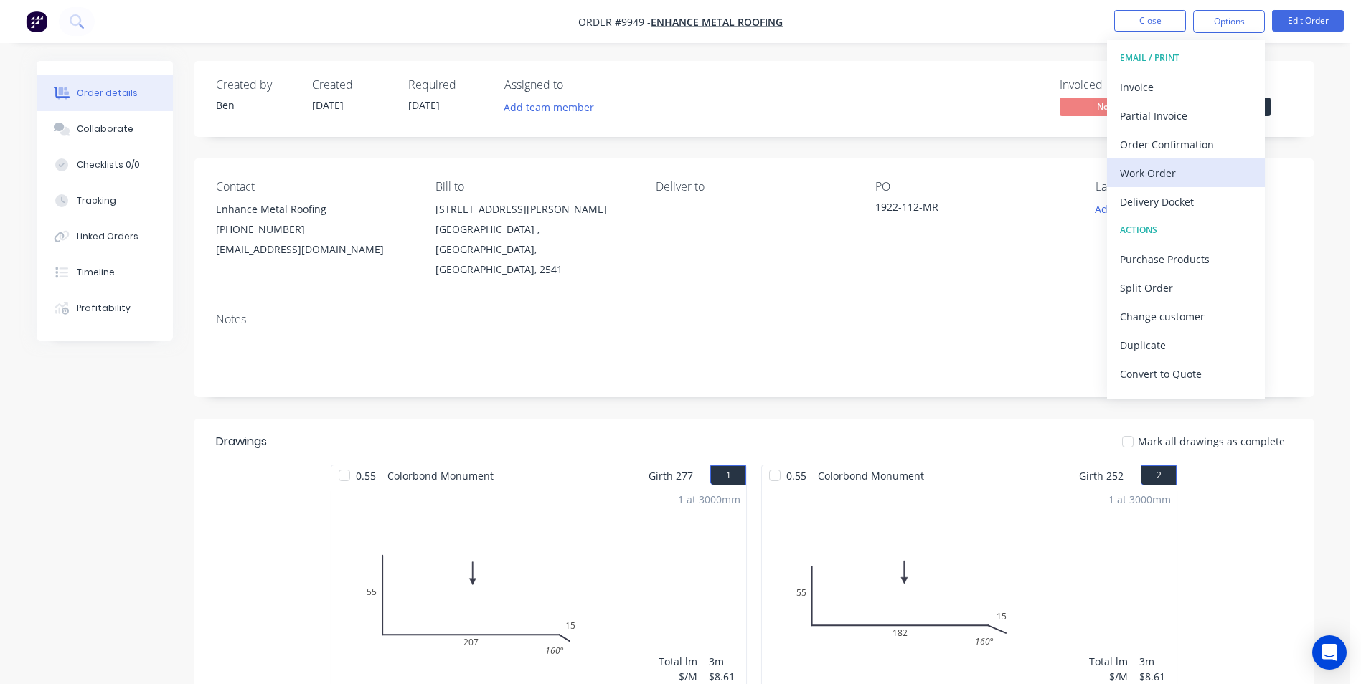
click at [1189, 187] on button "Work Order" at bounding box center [1186, 173] width 158 height 29
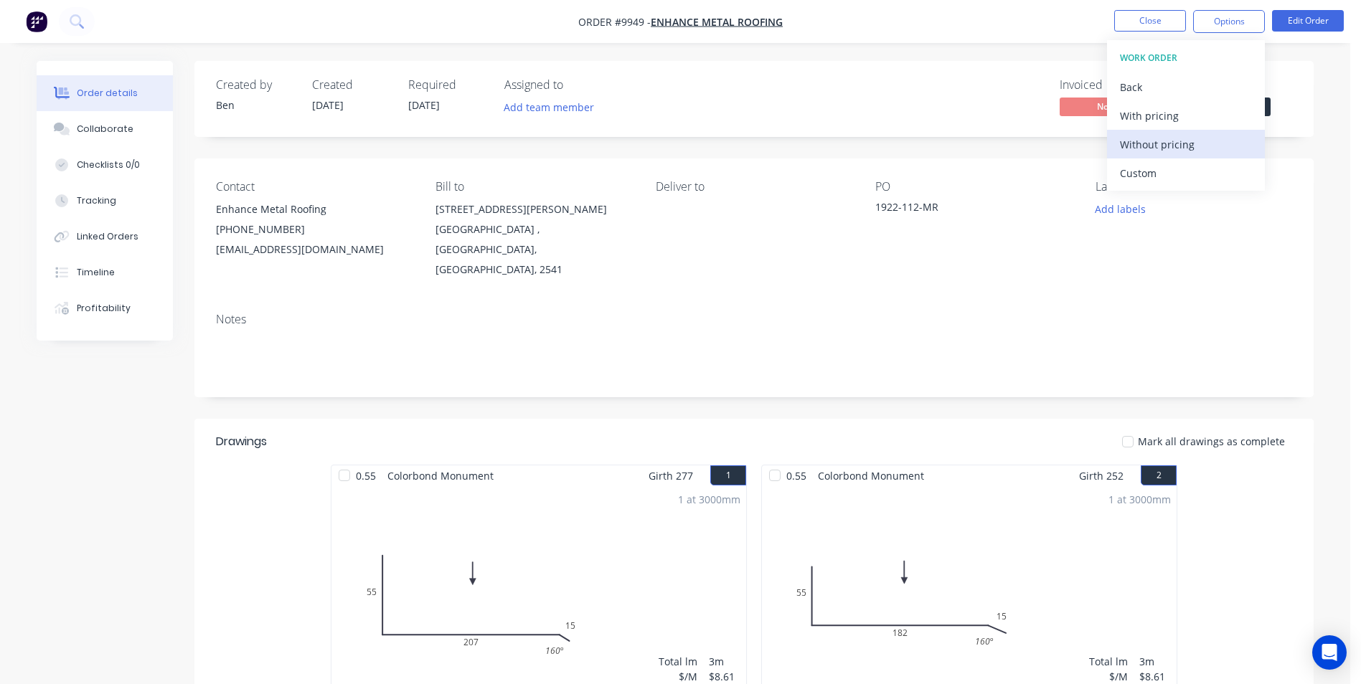
click at [1176, 154] on div "Without pricing" at bounding box center [1186, 144] width 132 height 21
click at [82, 25] on icon at bounding box center [77, 21] width 14 height 14
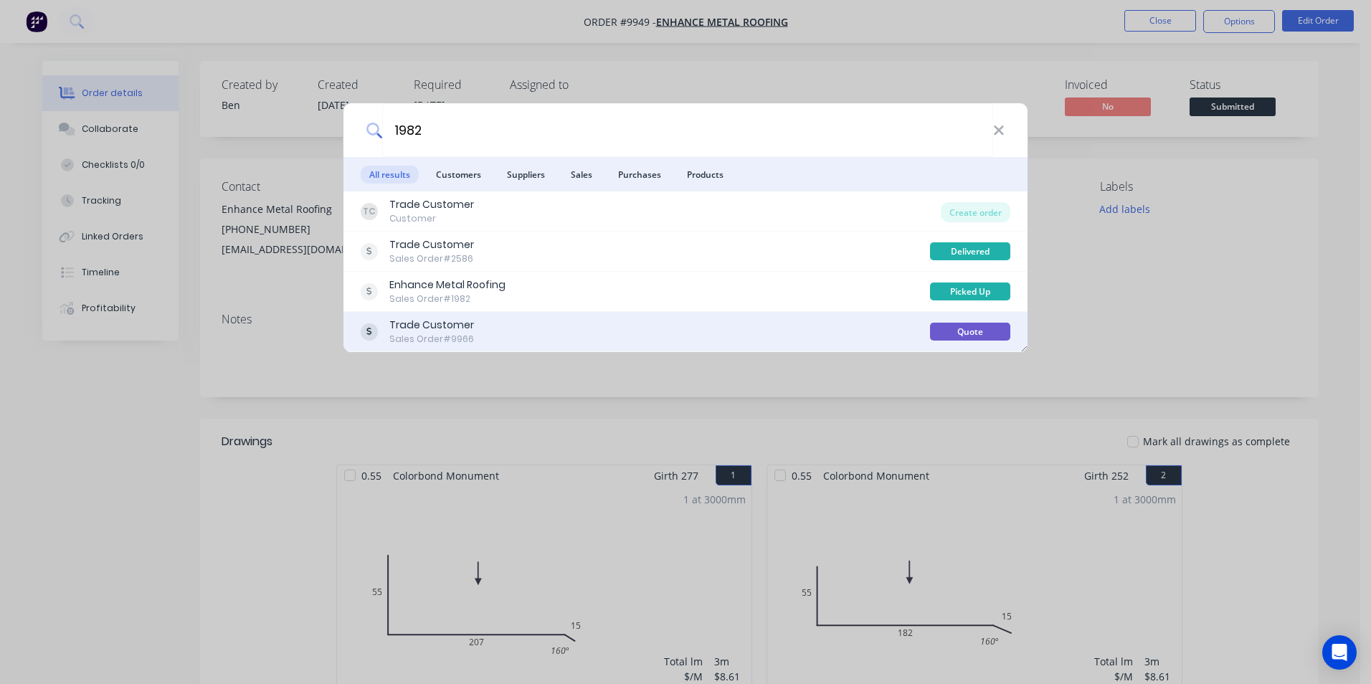
type input "1982"
click at [665, 329] on div "Trade Customer Sales Order #9966" at bounding box center [646, 332] width 570 height 28
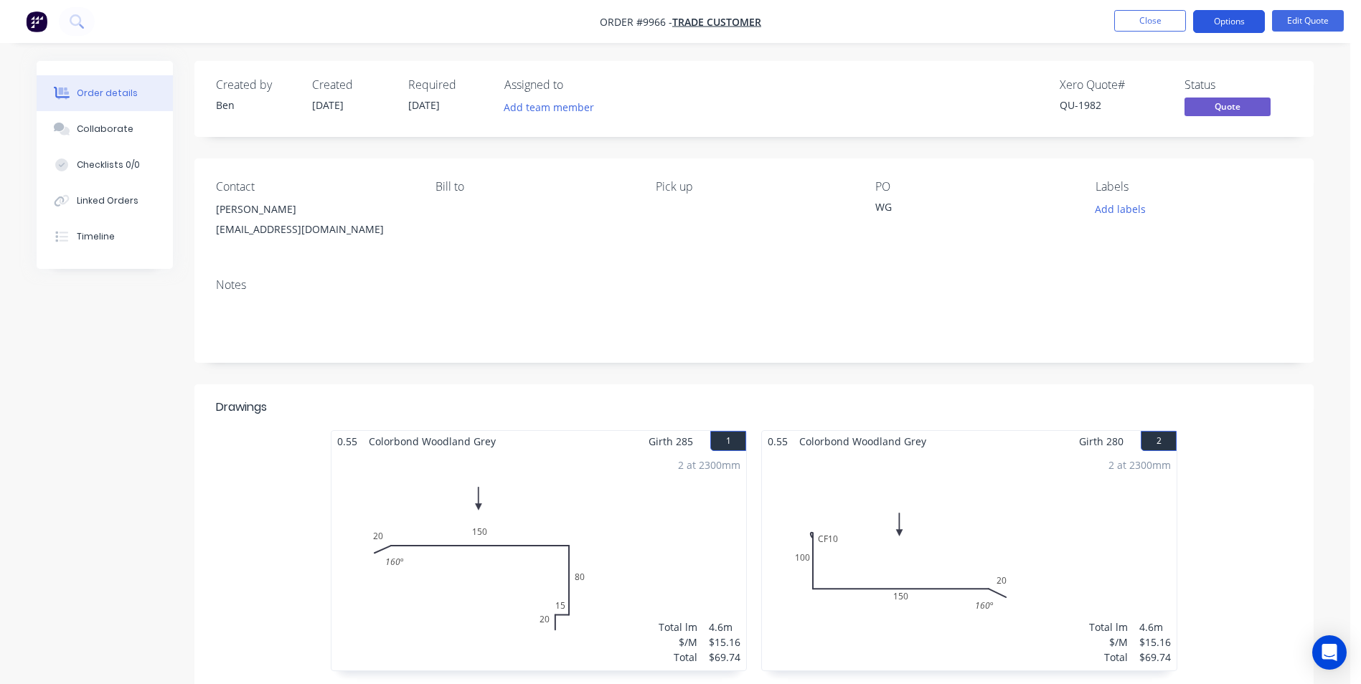
click at [1214, 32] on button "Options" at bounding box center [1229, 21] width 72 height 23
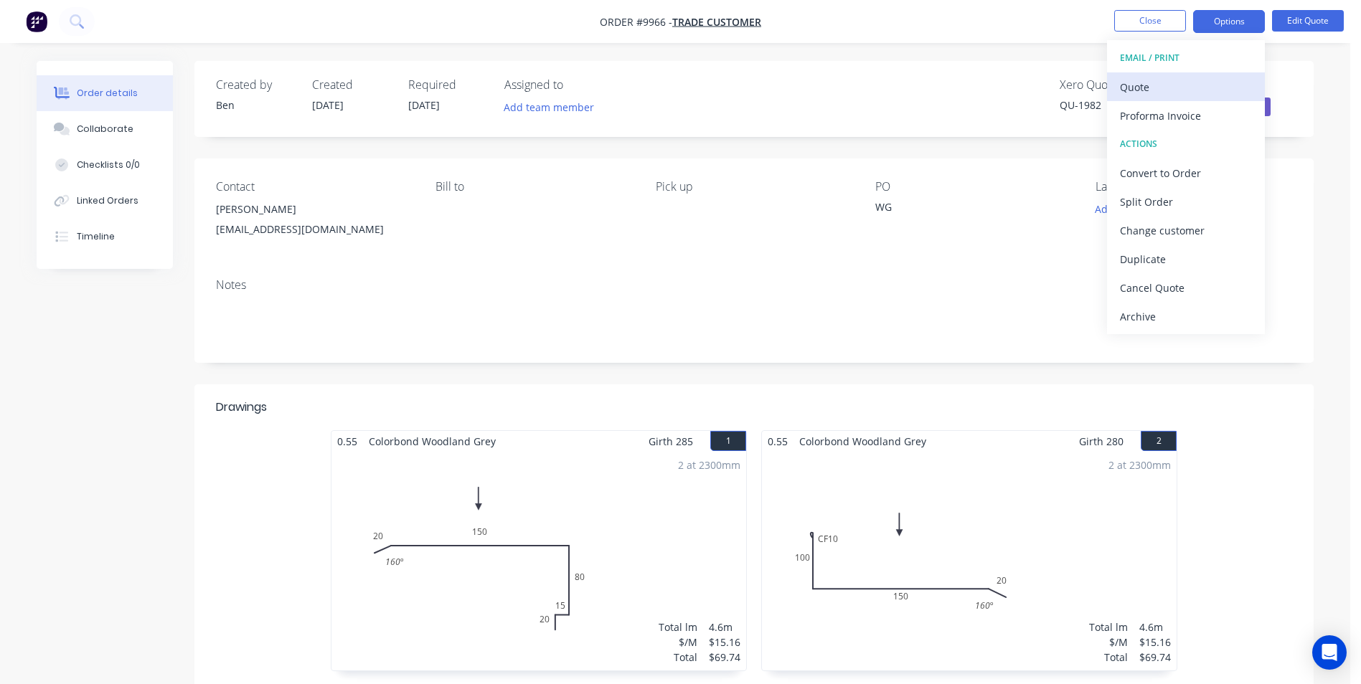
click at [1168, 90] on div "Quote" at bounding box center [1186, 87] width 132 height 21
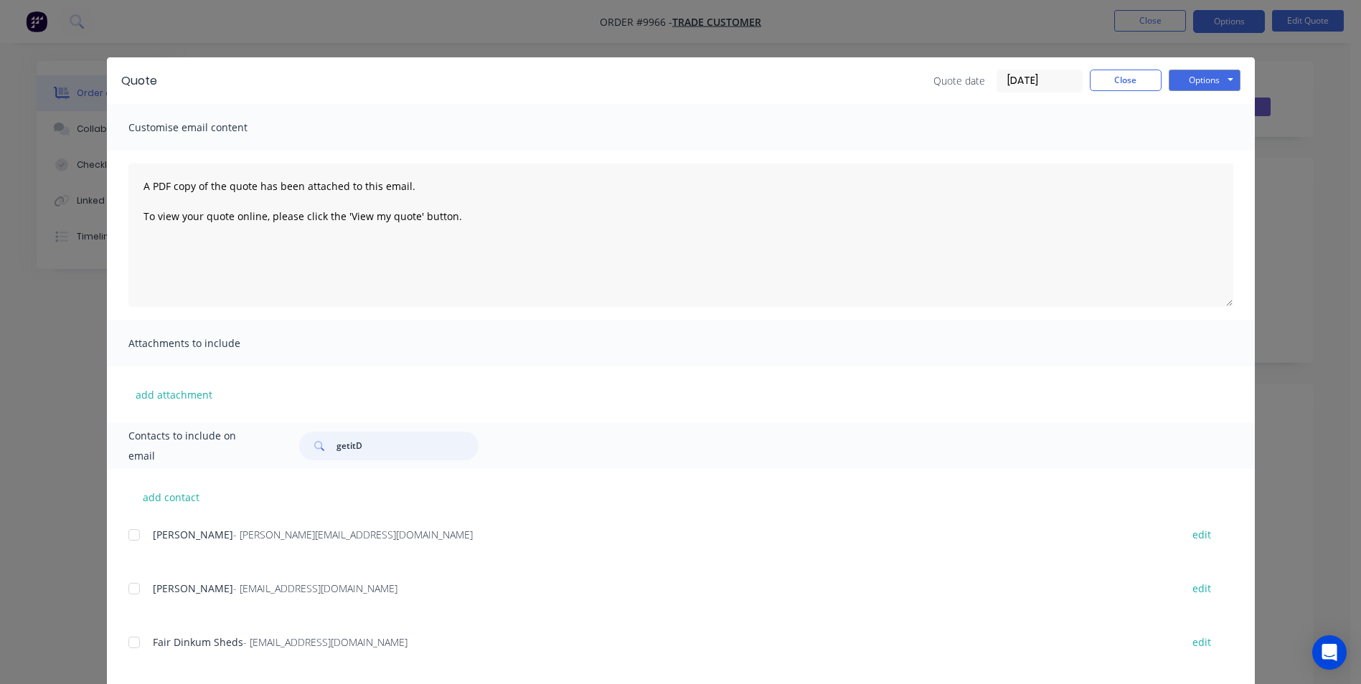
drag, startPoint x: 376, startPoint y: 438, endPoint x: 316, endPoint y: 448, distance: 60.4
click at [316, 448] on div "getitD" at bounding box center [388, 446] width 179 height 29
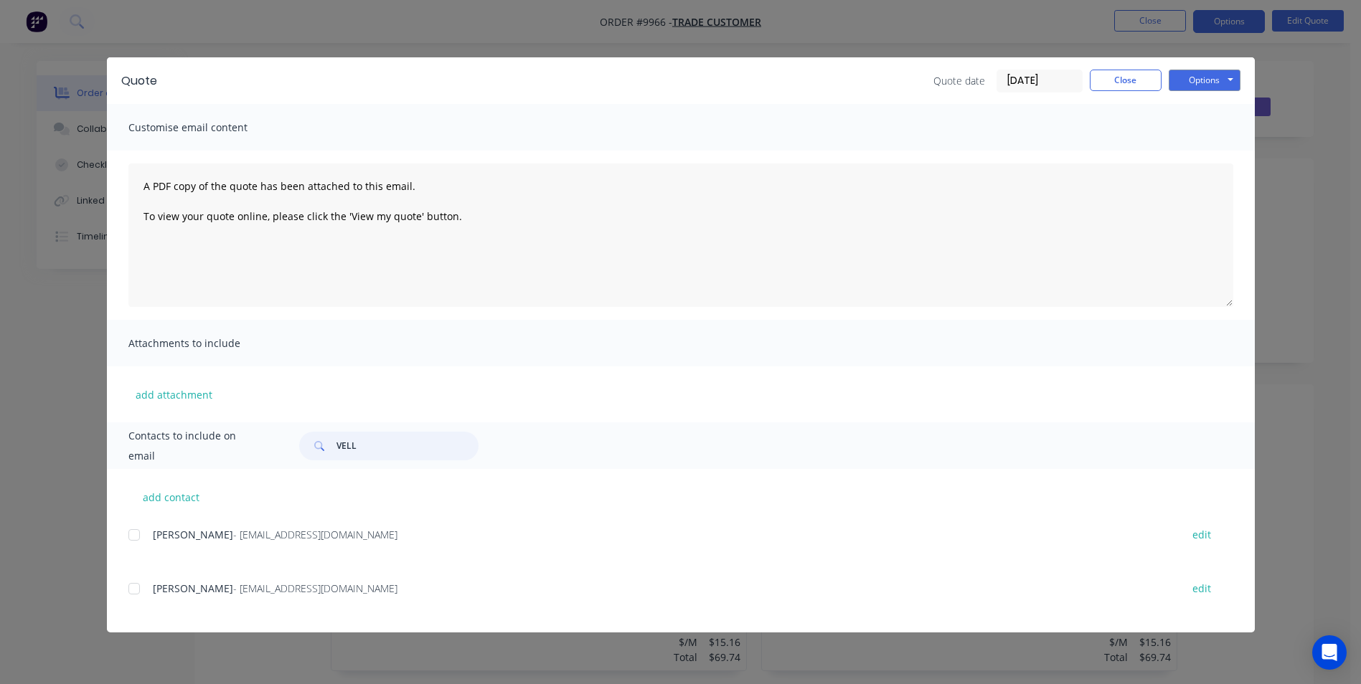
click at [141, 592] on div at bounding box center [134, 589] width 29 height 29
type input "VELL"
click at [1230, 75] on button "Options" at bounding box center [1204, 81] width 72 height 22
click at [1219, 149] on button "Email" at bounding box center [1214, 153] width 92 height 24
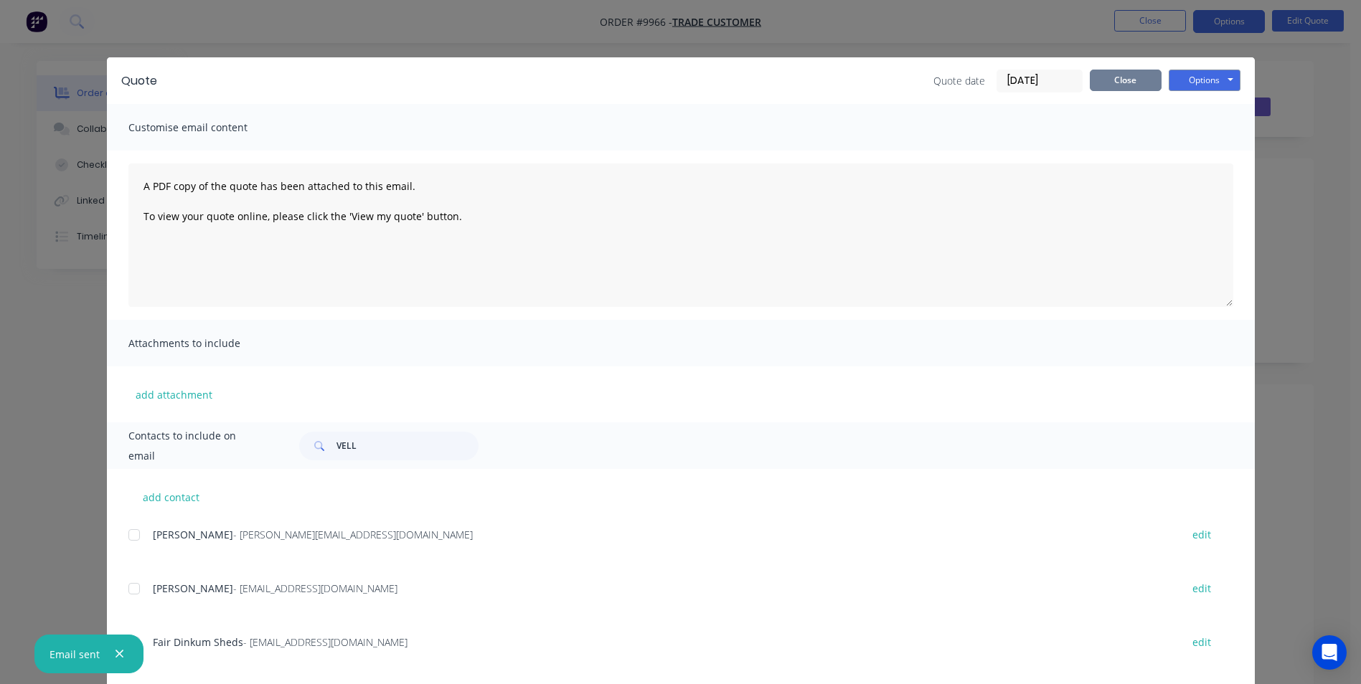
click at [1092, 72] on button "Close" at bounding box center [1126, 81] width 72 height 22
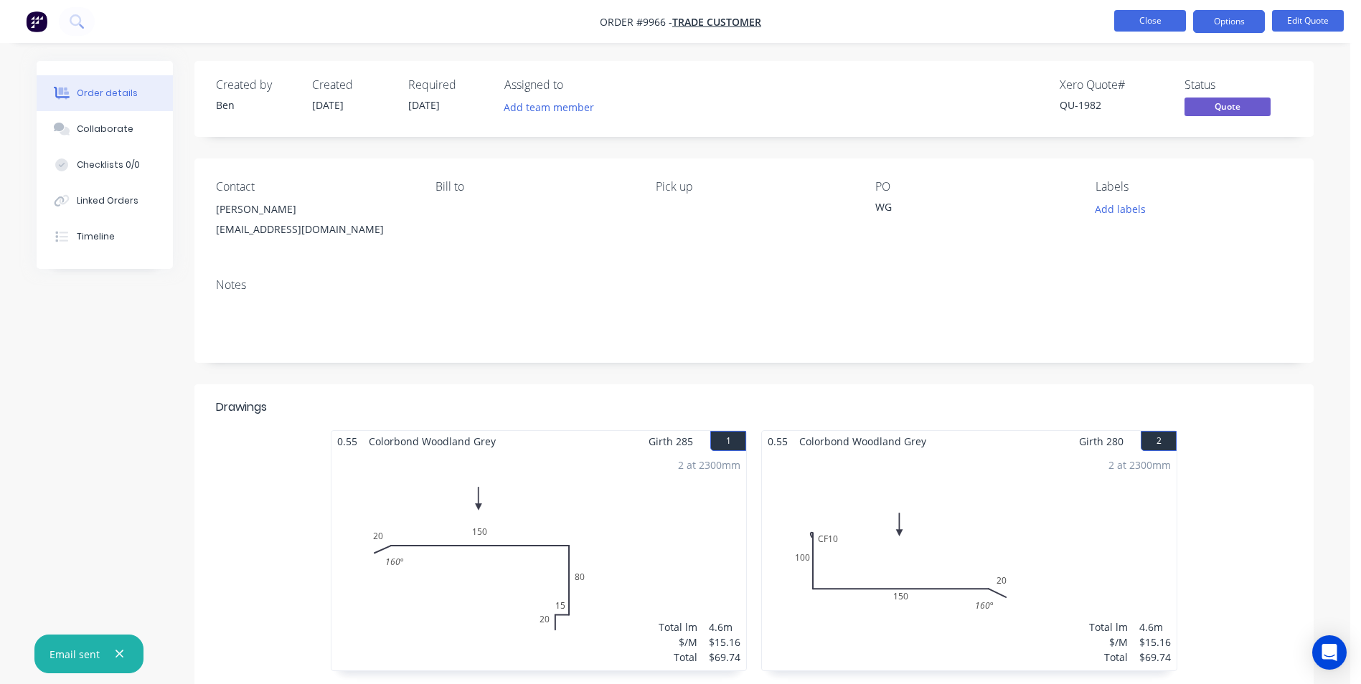
click at [1129, 17] on button "Close" at bounding box center [1150, 21] width 72 height 22
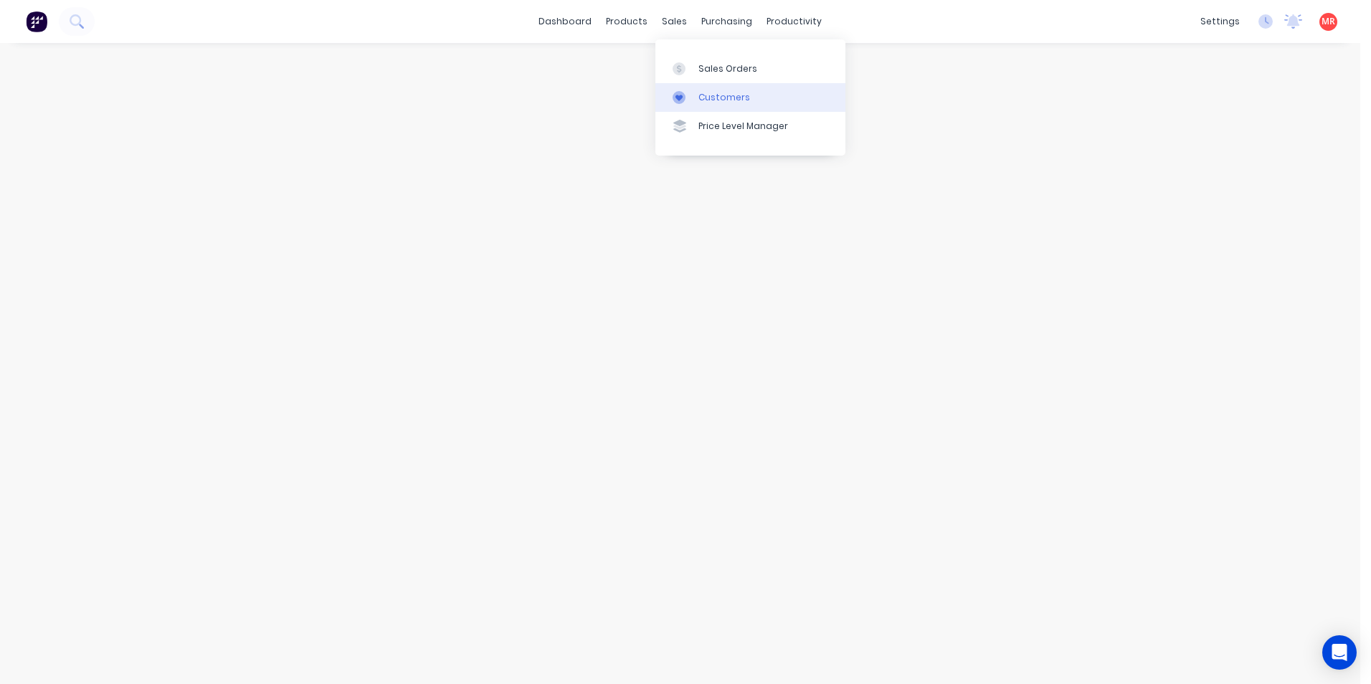
click at [684, 92] on icon at bounding box center [679, 97] width 13 height 13
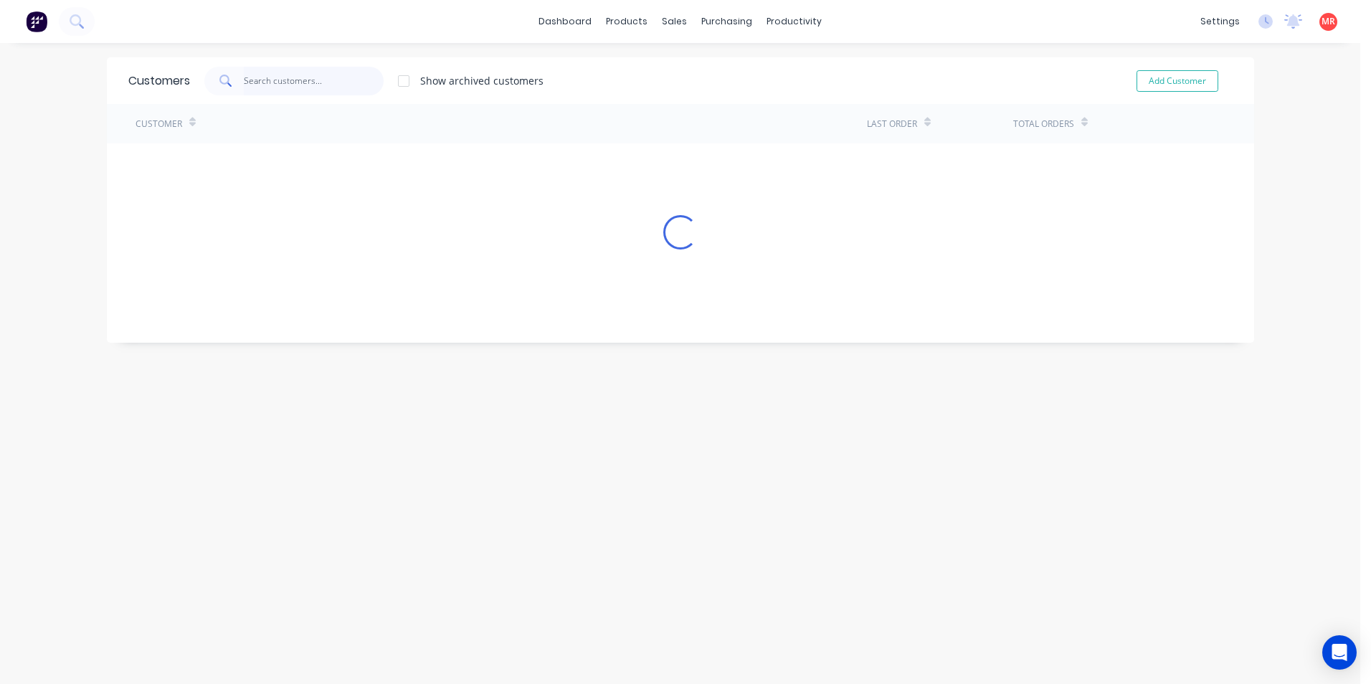
drag, startPoint x: 316, startPoint y: 73, endPoint x: 316, endPoint y: 81, distance: 7.9
click at [316, 76] on input "text" at bounding box center [314, 81] width 140 height 29
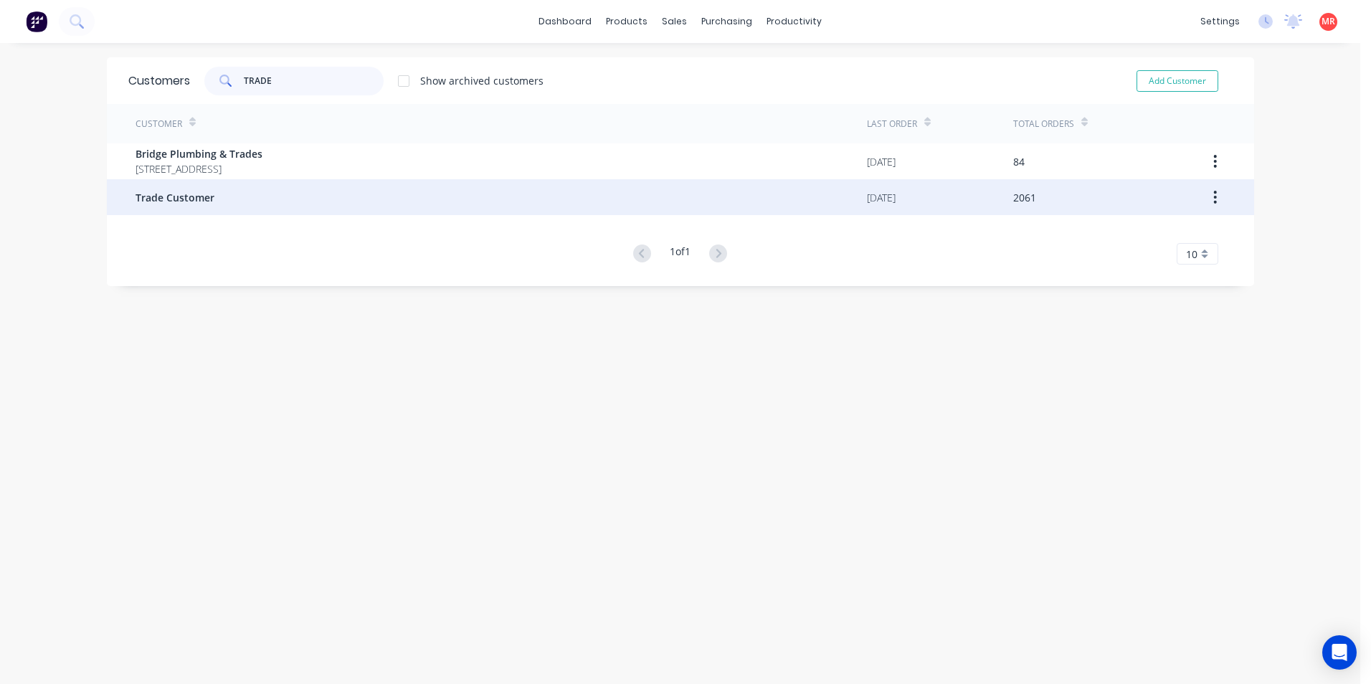
type input "TRADE"
click at [203, 200] on span "Trade Customer" at bounding box center [175, 197] width 79 height 15
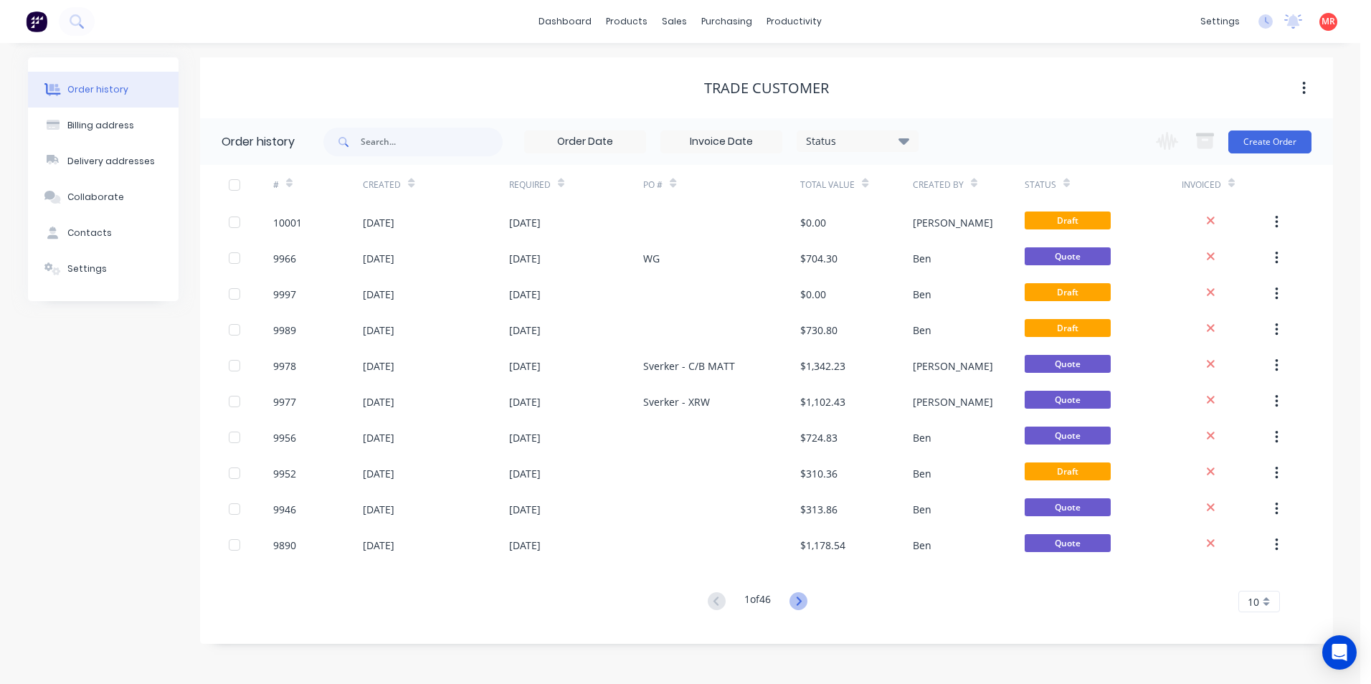
click at [798, 600] on icon at bounding box center [799, 601] width 18 height 18
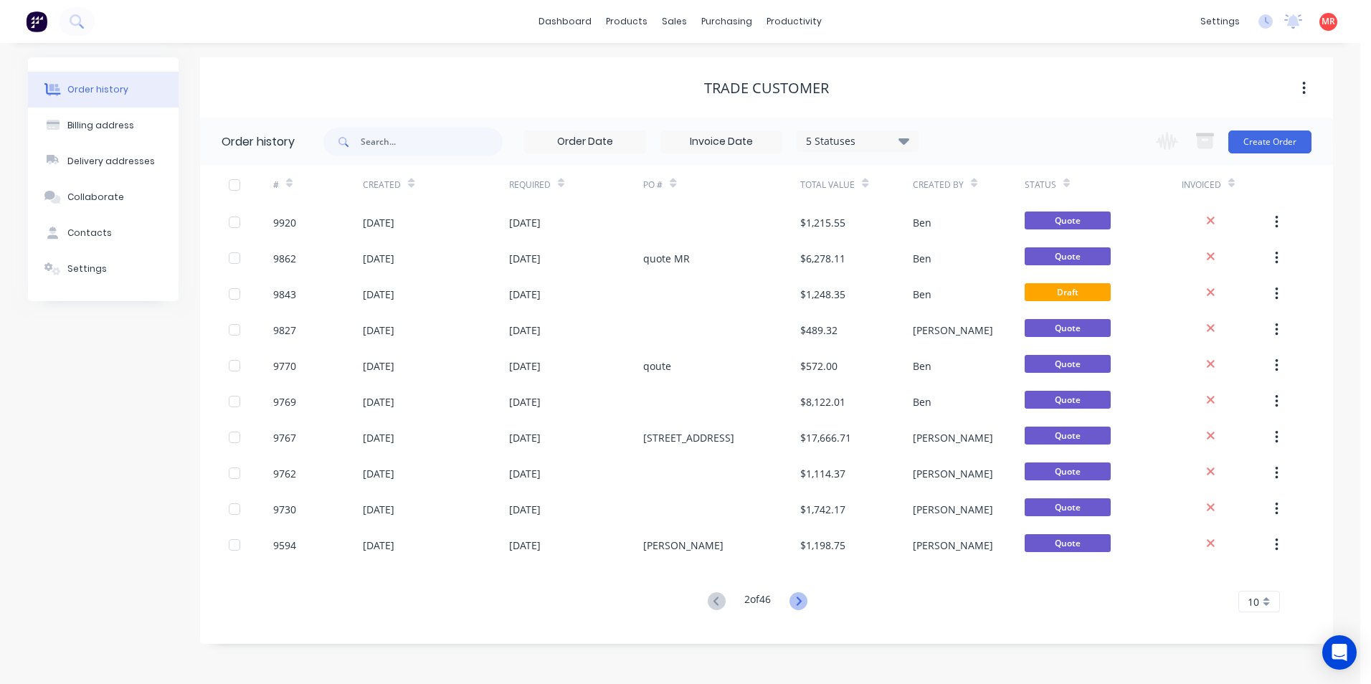
click at [805, 603] on icon at bounding box center [799, 601] width 18 height 18
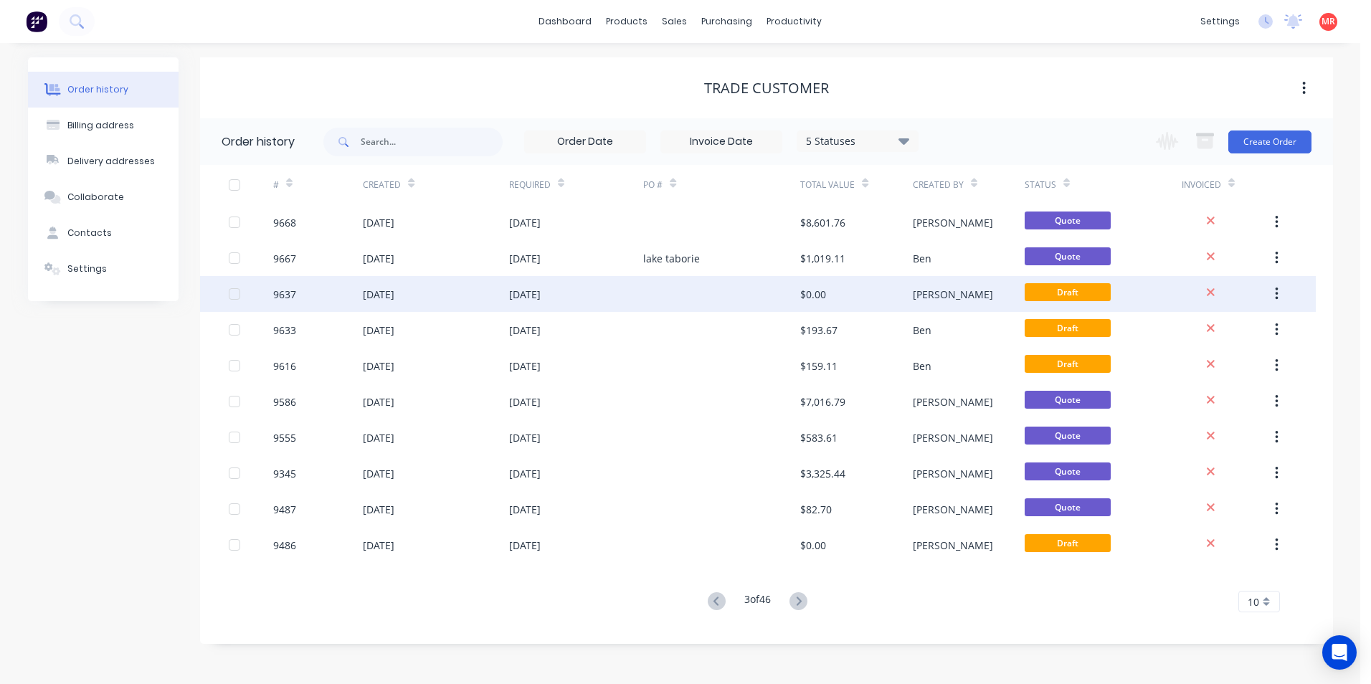
click at [747, 298] on div at bounding box center [721, 294] width 157 height 36
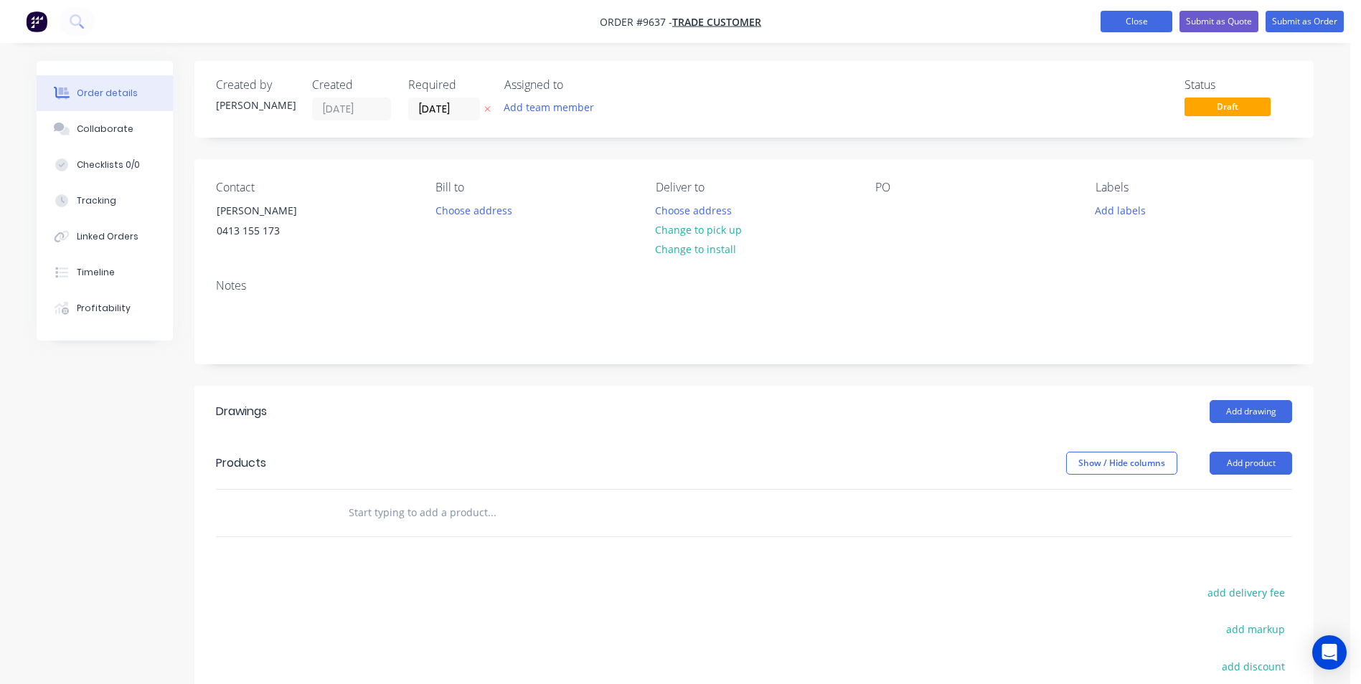
click at [1124, 26] on button "Close" at bounding box center [1136, 22] width 72 height 22
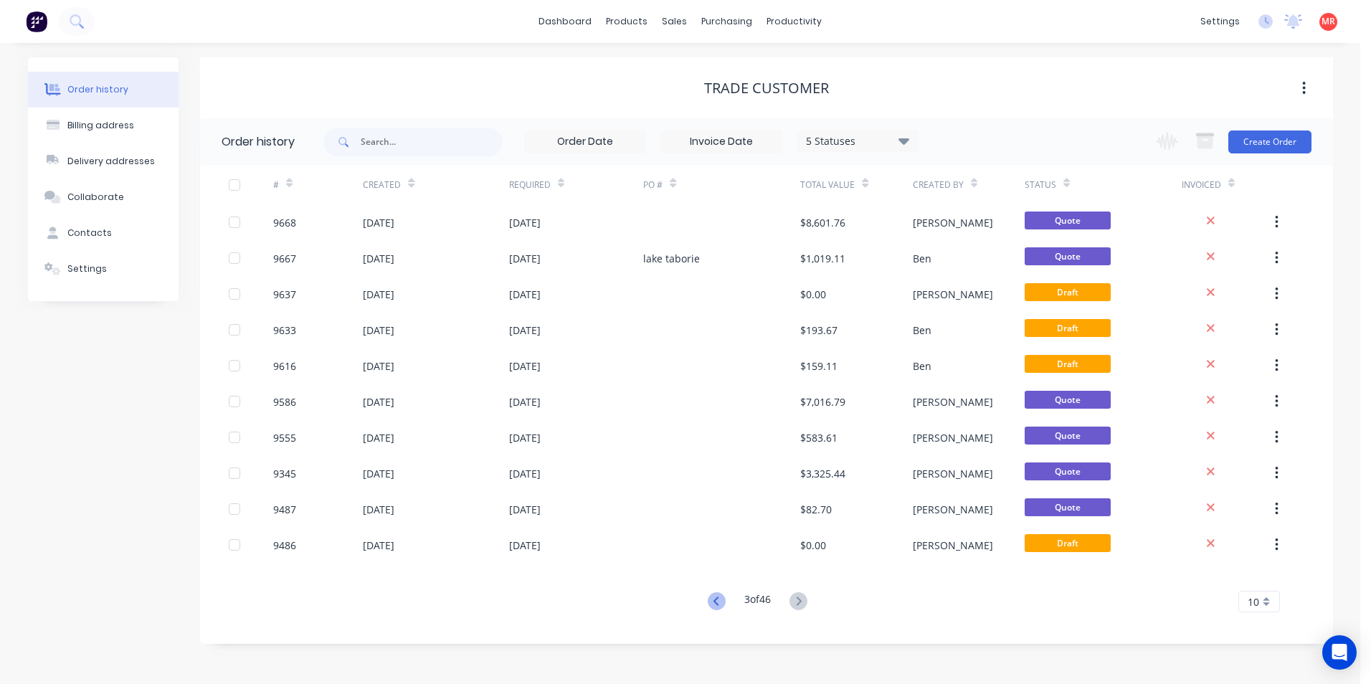
click at [712, 597] on icon at bounding box center [717, 601] width 18 height 18
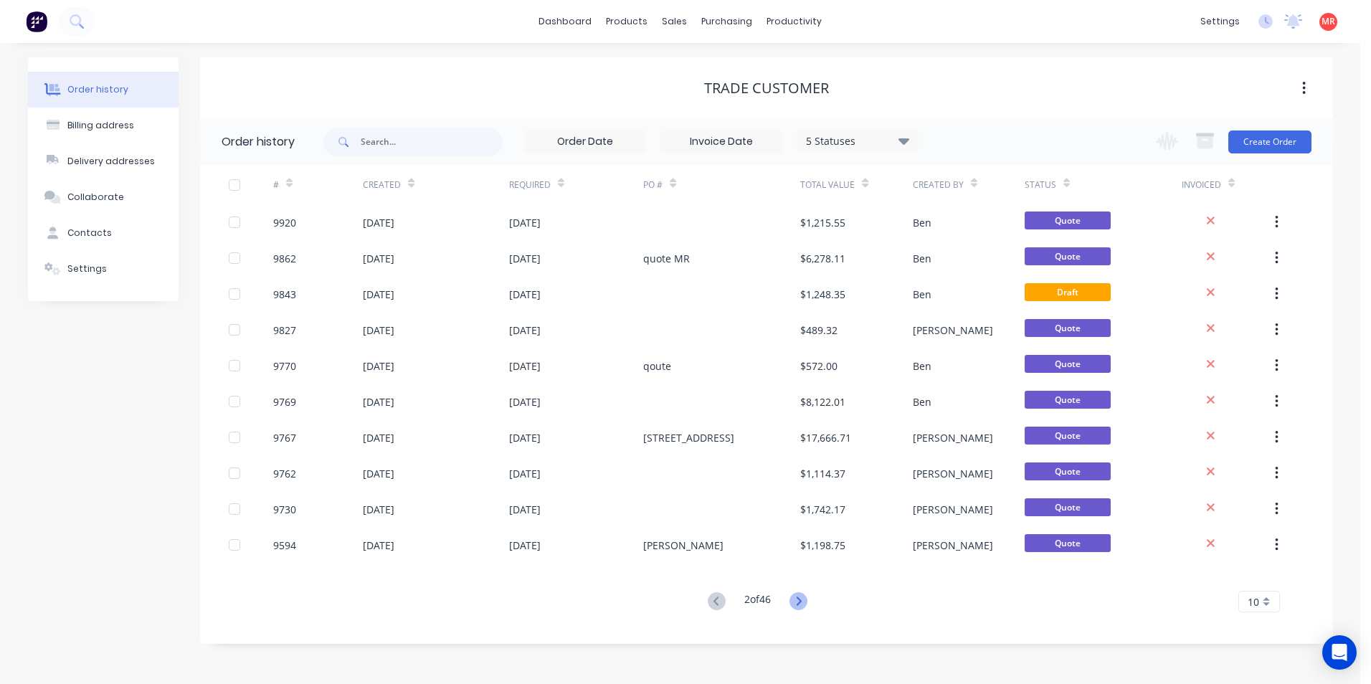
click at [801, 601] on icon at bounding box center [799, 601] width 18 height 18
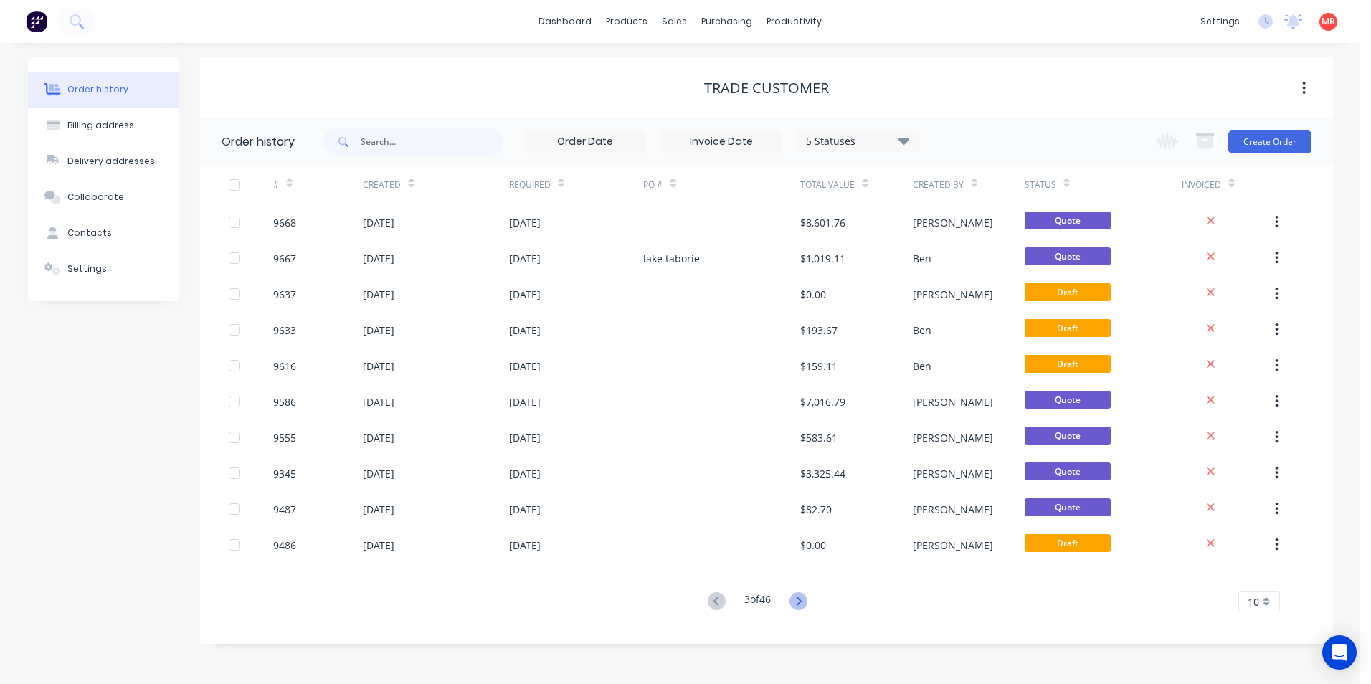
click at [799, 597] on icon at bounding box center [799, 601] width 18 height 18
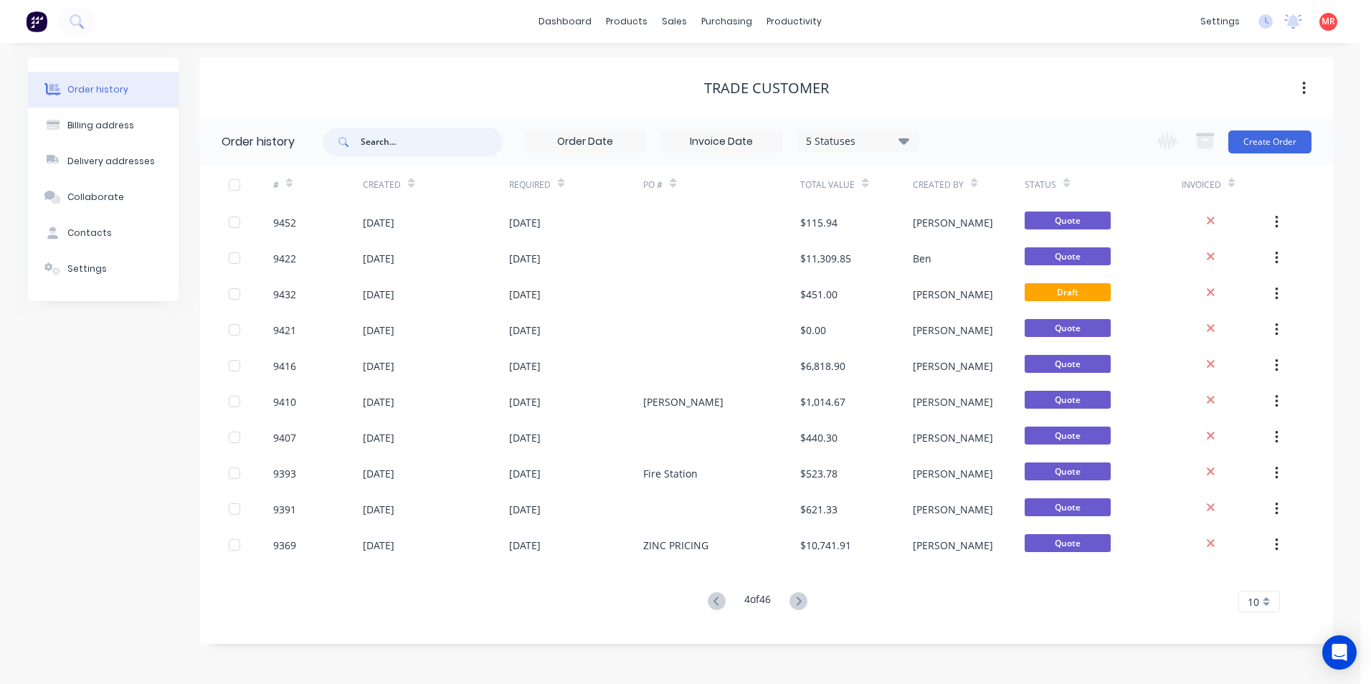
click at [454, 143] on input "text" at bounding box center [432, 142] width 142 height 29
type input "MOTT"
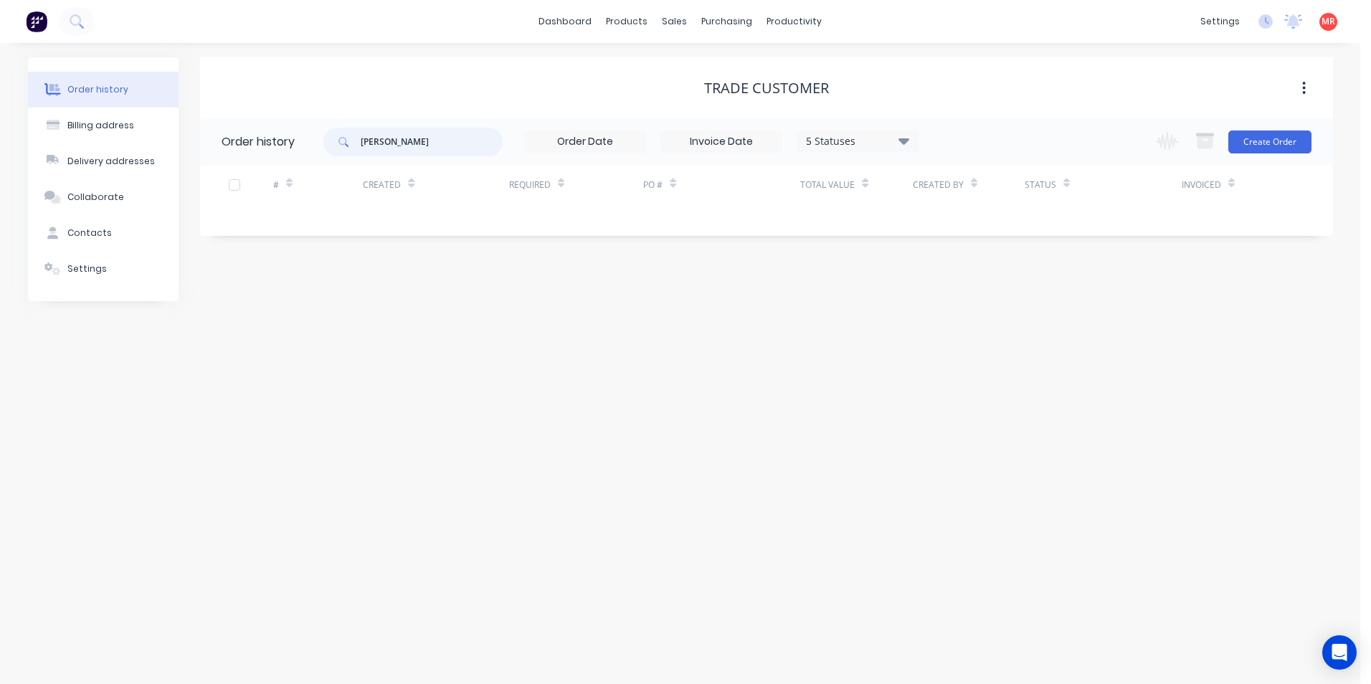
click at [461, 139] on input "MOTT" at bounding box center [432, 142] width 142 height 29
type input "M"
type input "CHARL"
click at [268, 121] on div "Order history" at bounding box center [261, 141] width 123 height 47
click at [395, 144] on input "CHARL" at bounding box center [432, 142] width 142 height 29
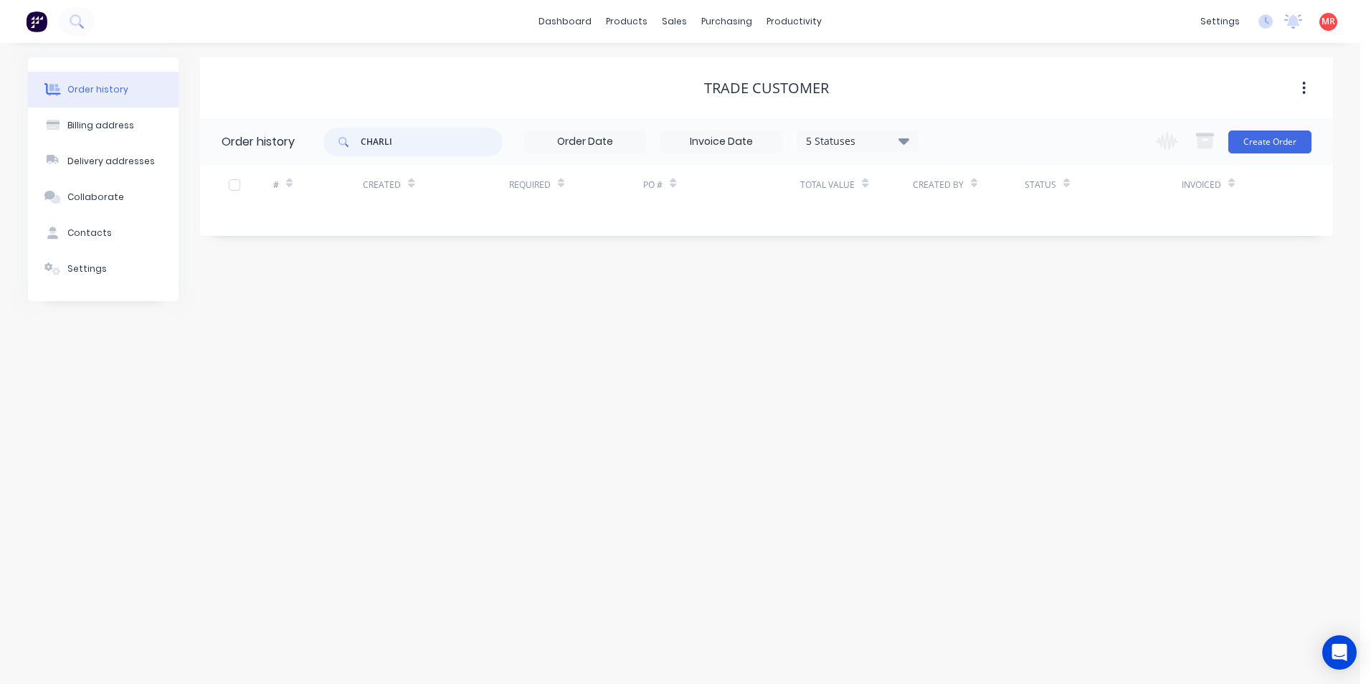
type input "CHARLIE"
click at [417, 138] on input "CHARLIE" at bounding box center [432, 142] width 142 height 29
type input "C"
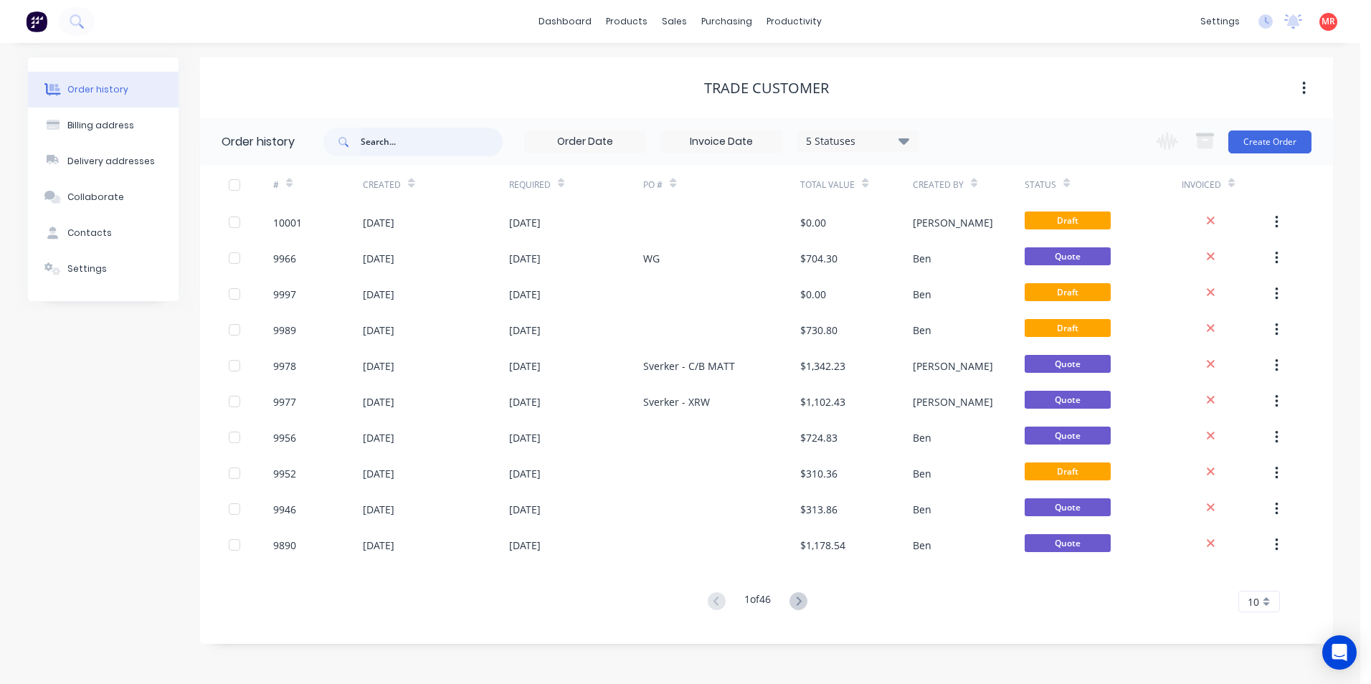
click at [400, 146] on input "text" at bounding box center [432, 142] width 142 height 29
type input "321 KANG"
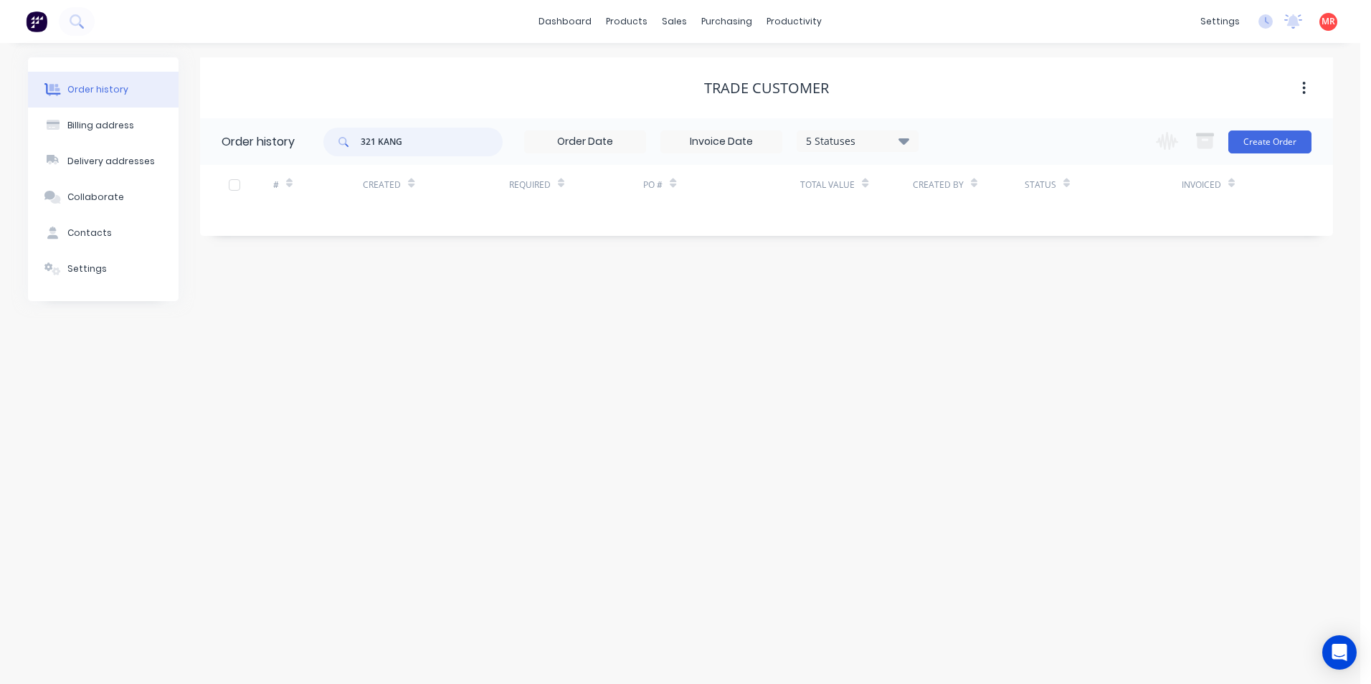
click at [413, 140] on input "321 KANG" at bounding box center [432, 142] width 142 height 29
type input "3"
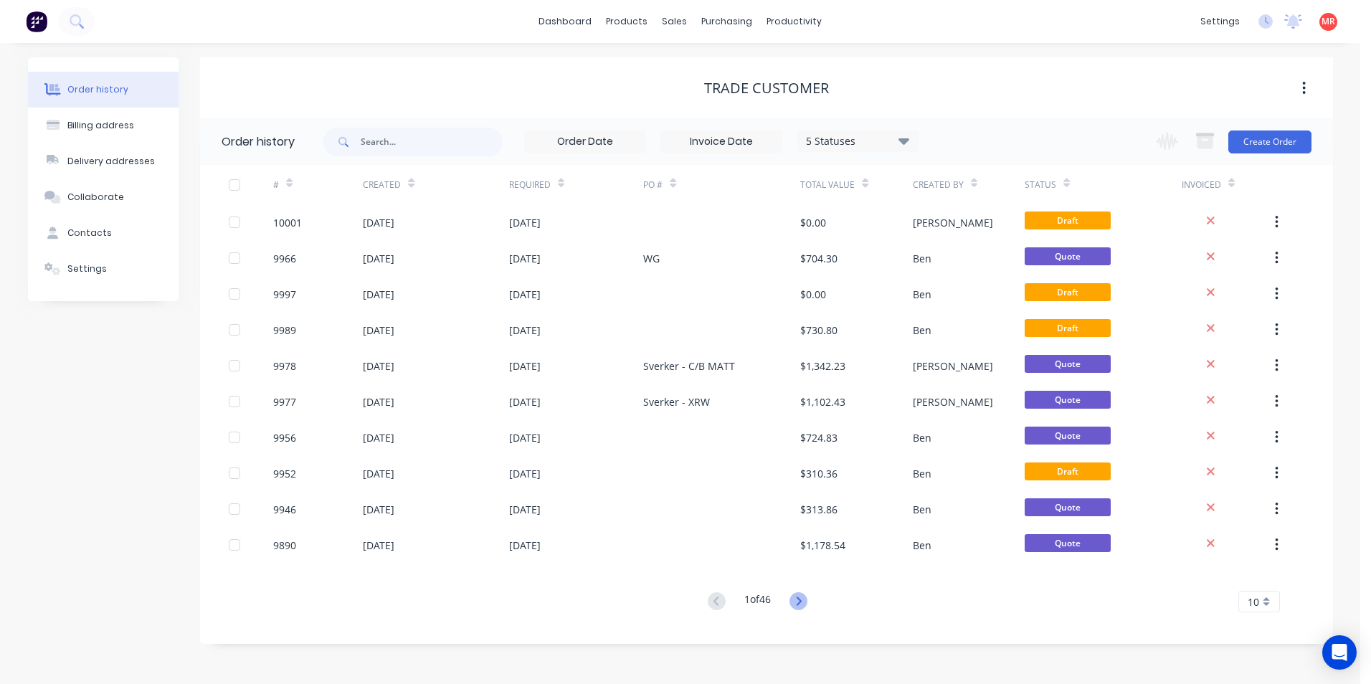
click at [798, 603] on icon at bounding box center [799, 601] width 18 height 18
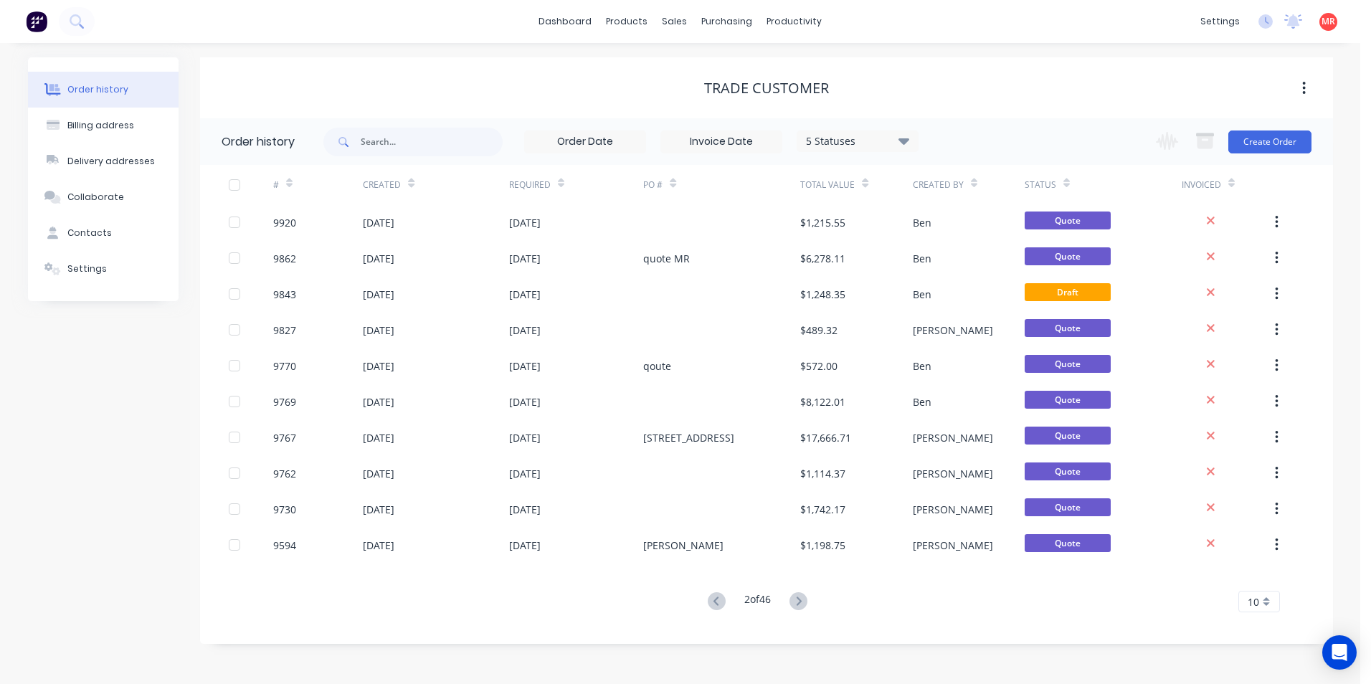
click at [798, 603] on icon at bounding box center [799, 601] width 18 height 18
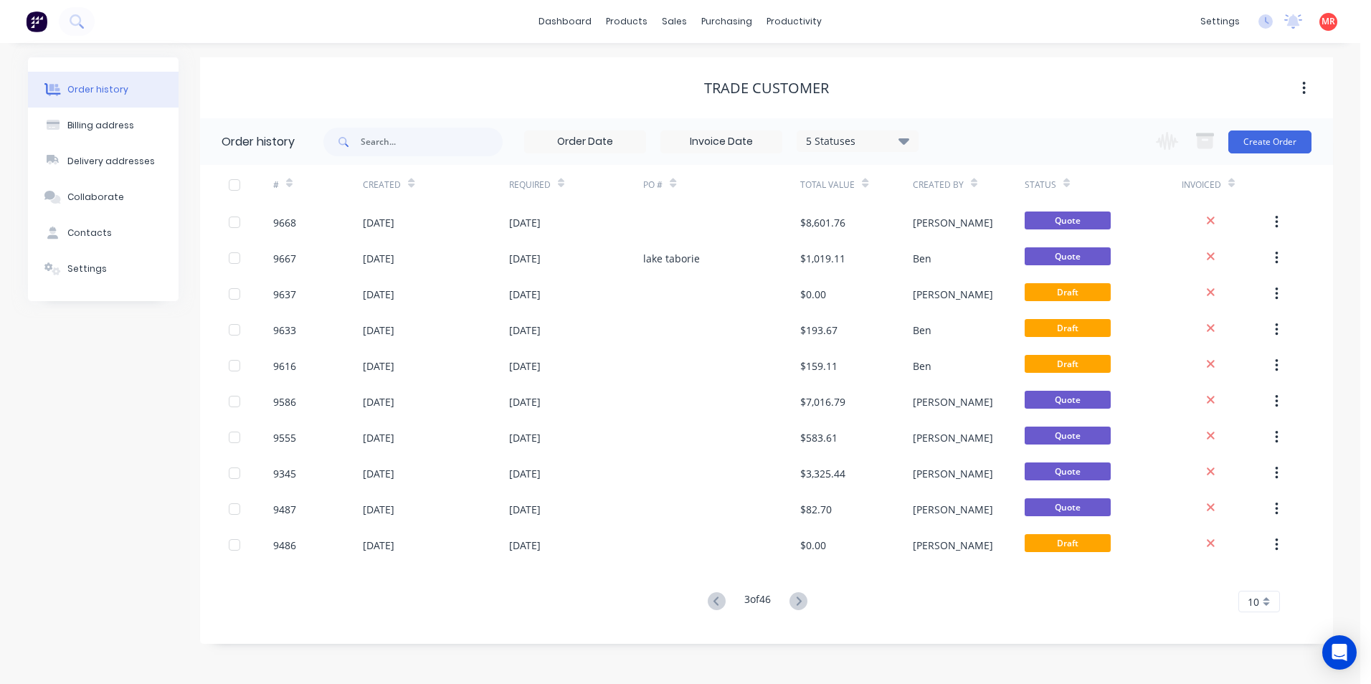
click at [798, 603] on icon at bounding box center [799, 601] width 18 height 18
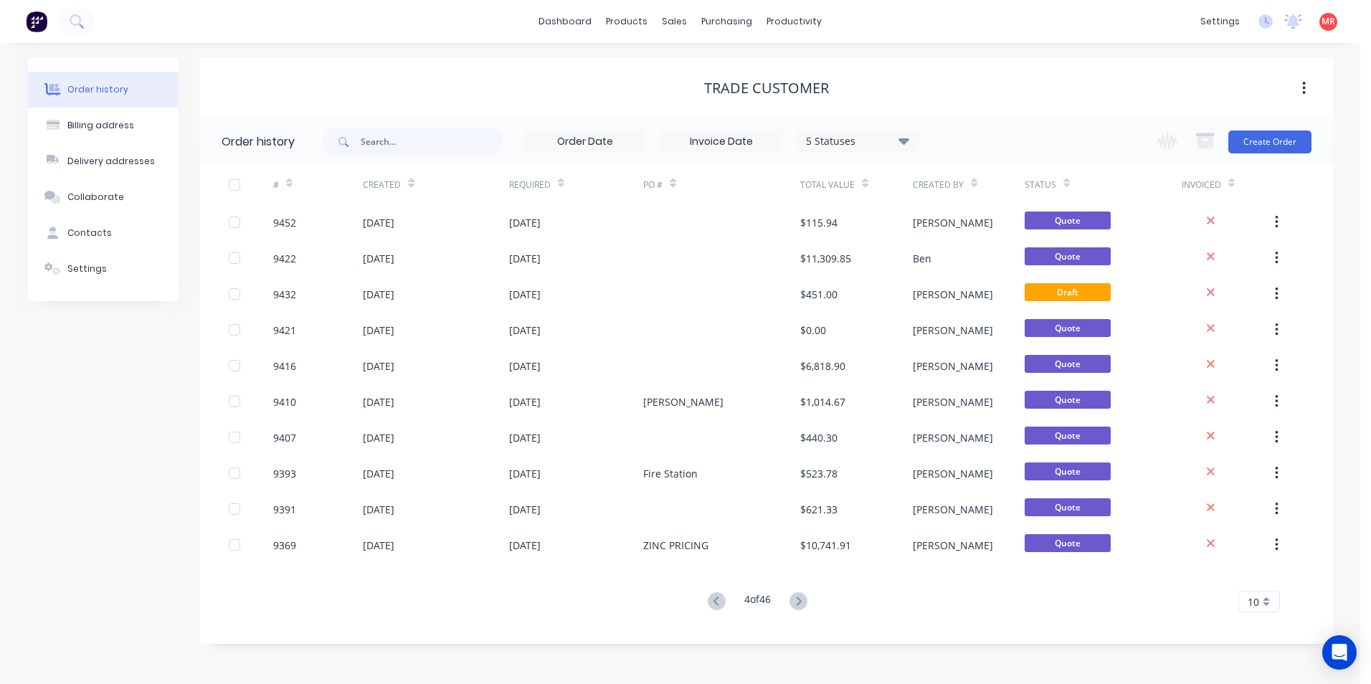
click at [798, 603] on icon at bounding box center [799, 601] width 18 height 18
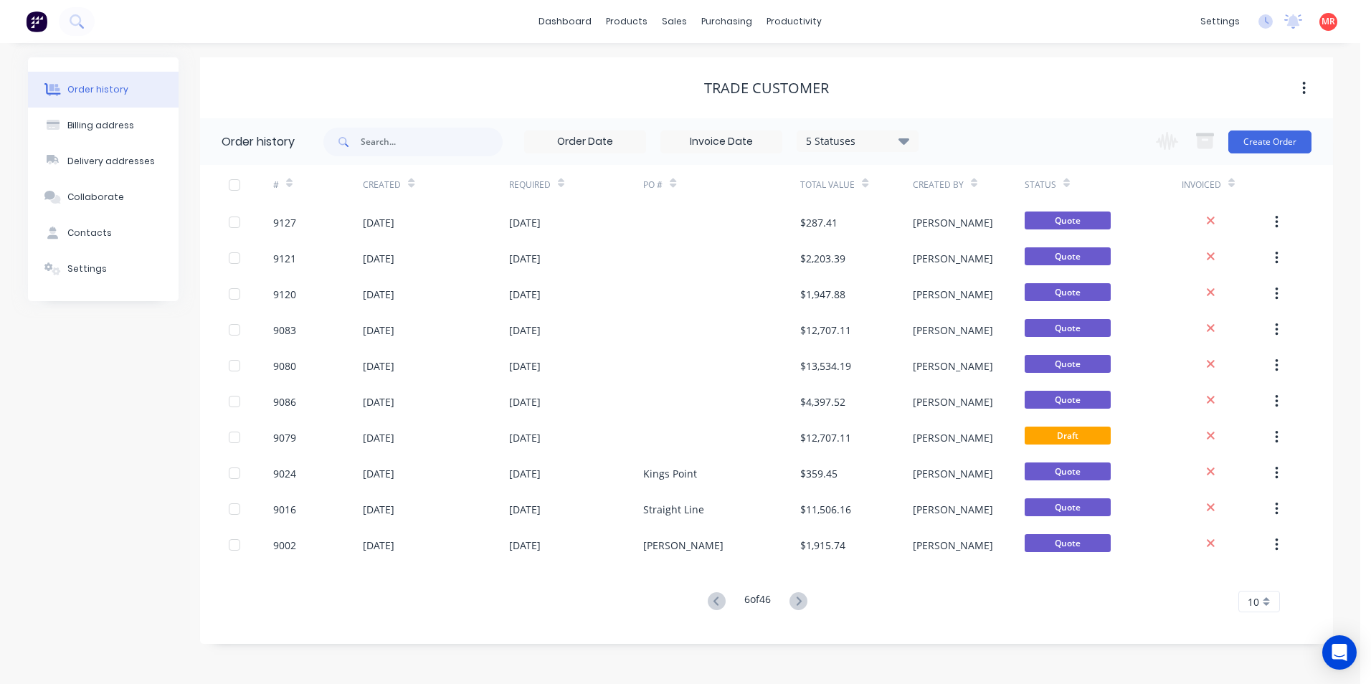
click at [798, 603] on icon at bounding box center [799, 601] width 18 height 18
click at [796, 605] on icon at bounding box center [799, 601] width 18 height 18
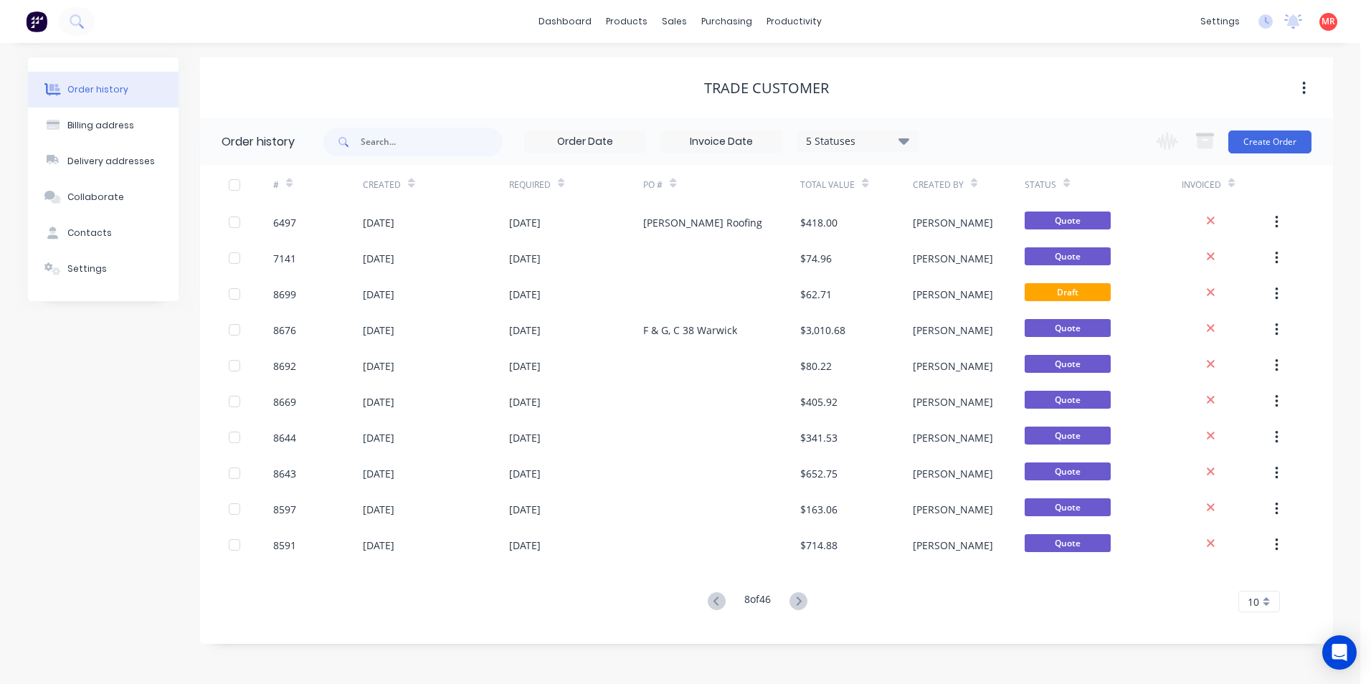
click at [797, 599] on icon at bounding box center [799, 601] width 18 height 18
click at [713, 598] on icon at bounding box center [717, 601] width 18 height 18
click at [714, 602] on icon at bounding box center [716, 601] width 5 height 9
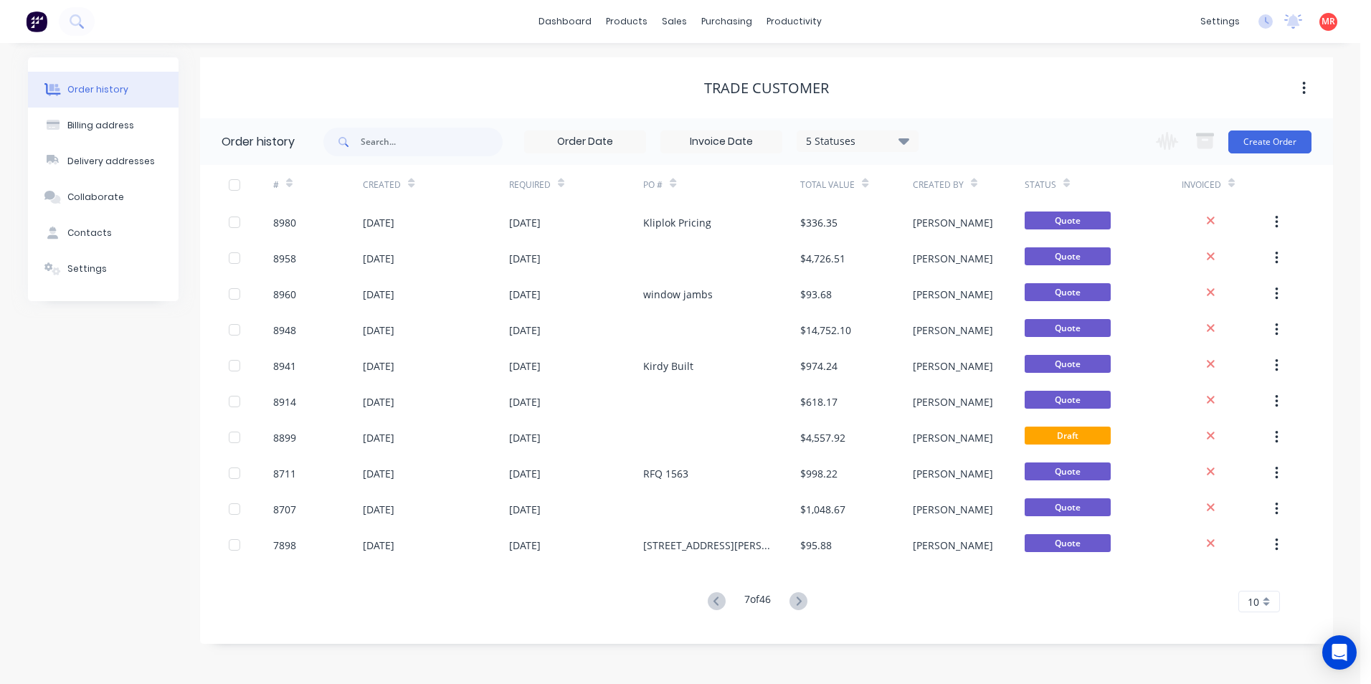
click at [714, 602] on icon at bounding box center [716, 601] width 5 height 9
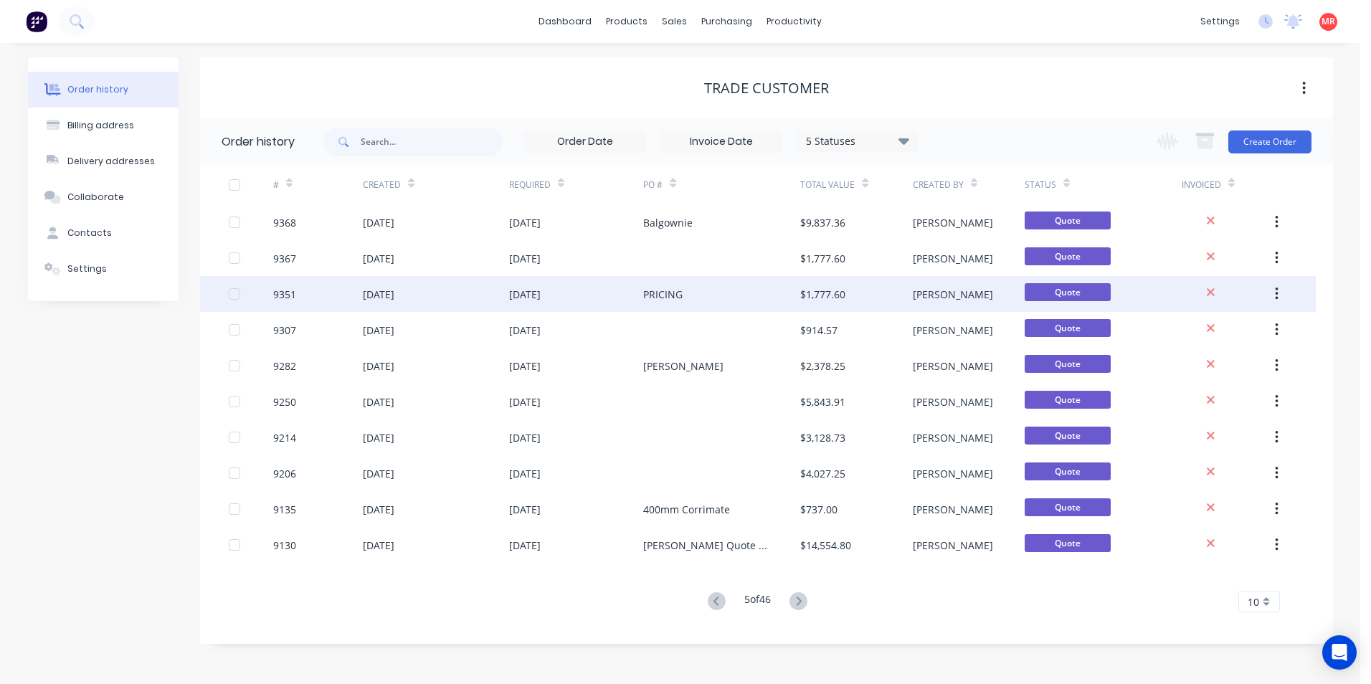
click at [703, 283] on div "PRICING" at bounding box center [721, 294] width 157 height 36
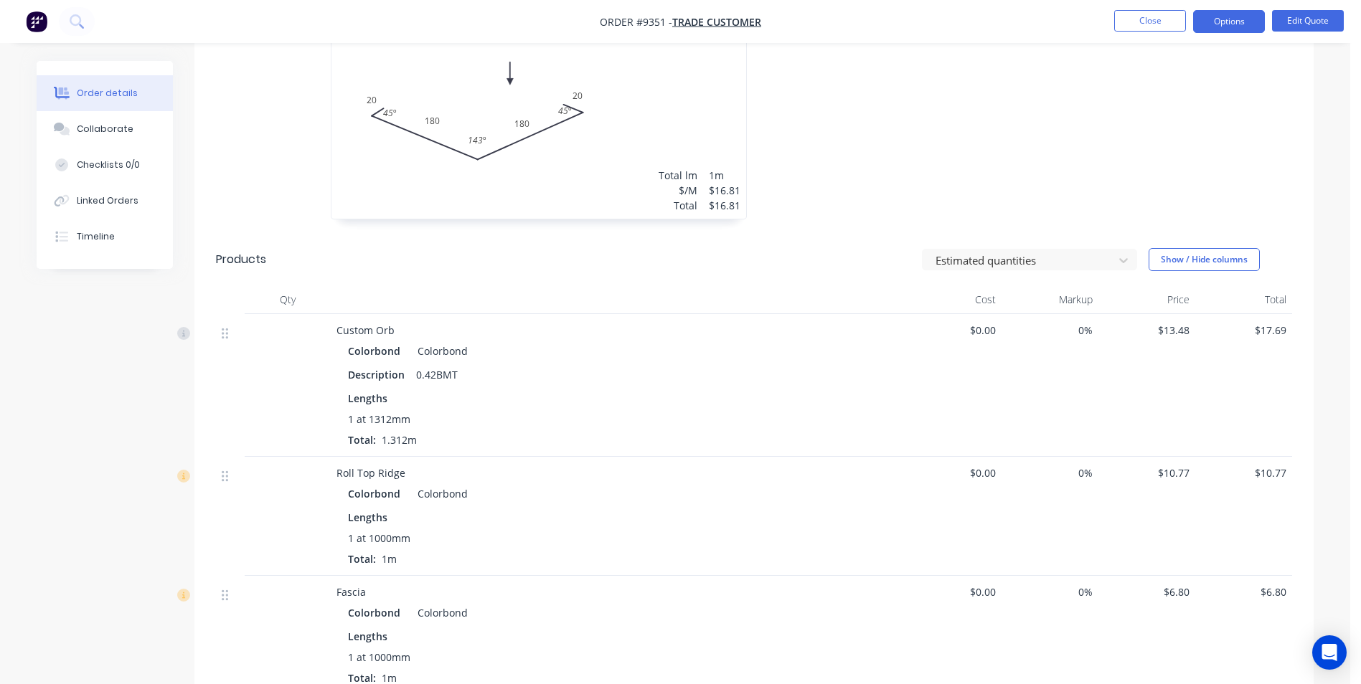
scroll to position [287, 0]
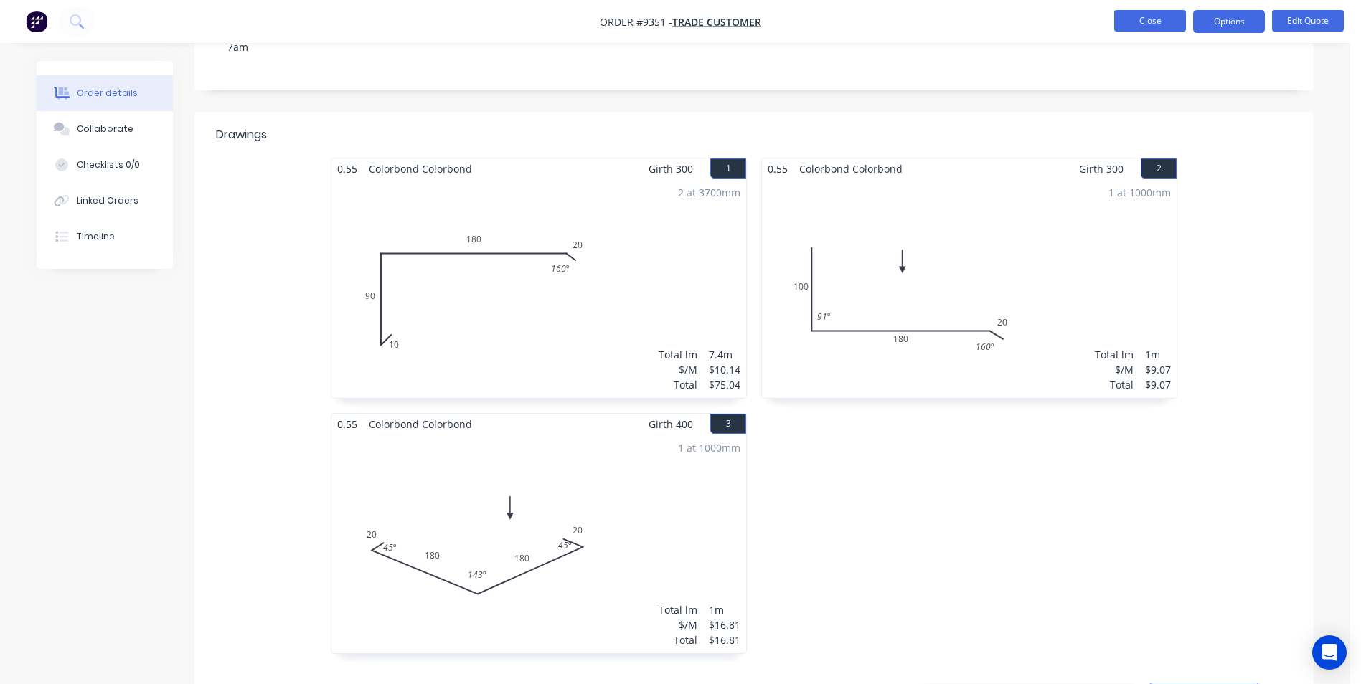
click at [1128, 14] on button "Close" at bounding box center [1150, 21] width 72 height 22
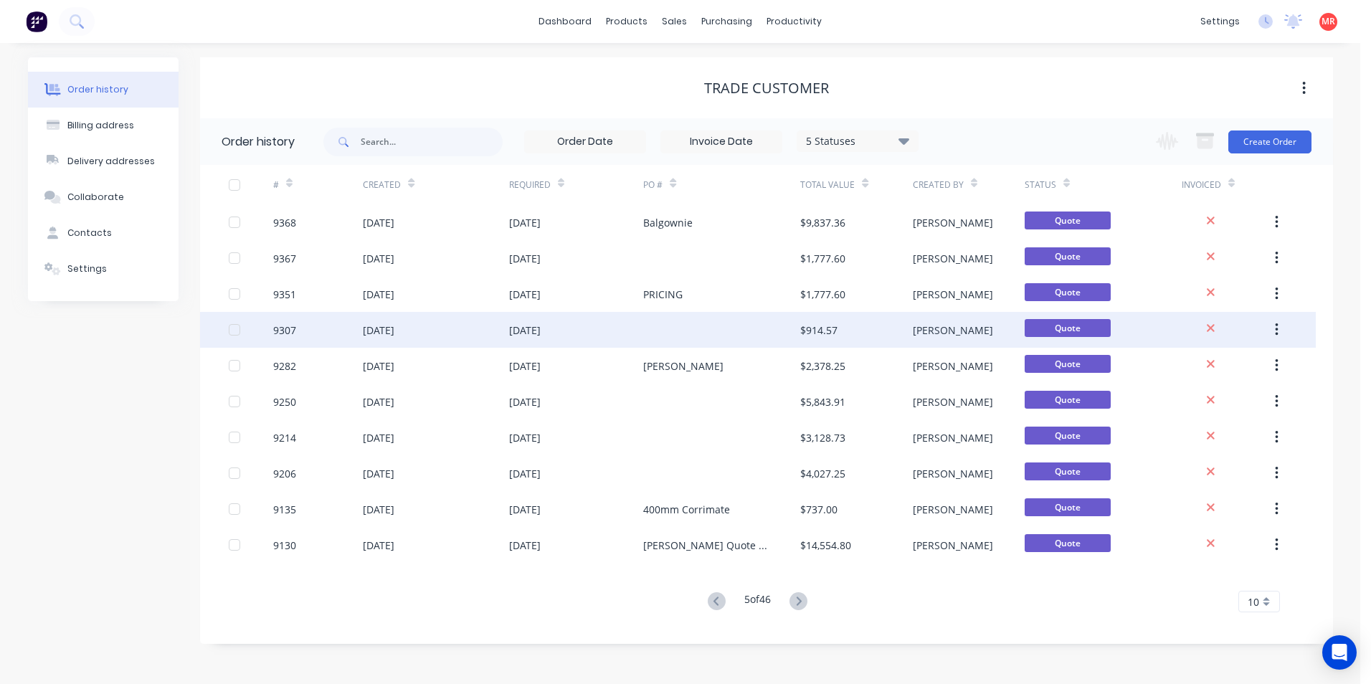
click at [719, 324] on div at bounding box center [721, 330] width 157 height 36
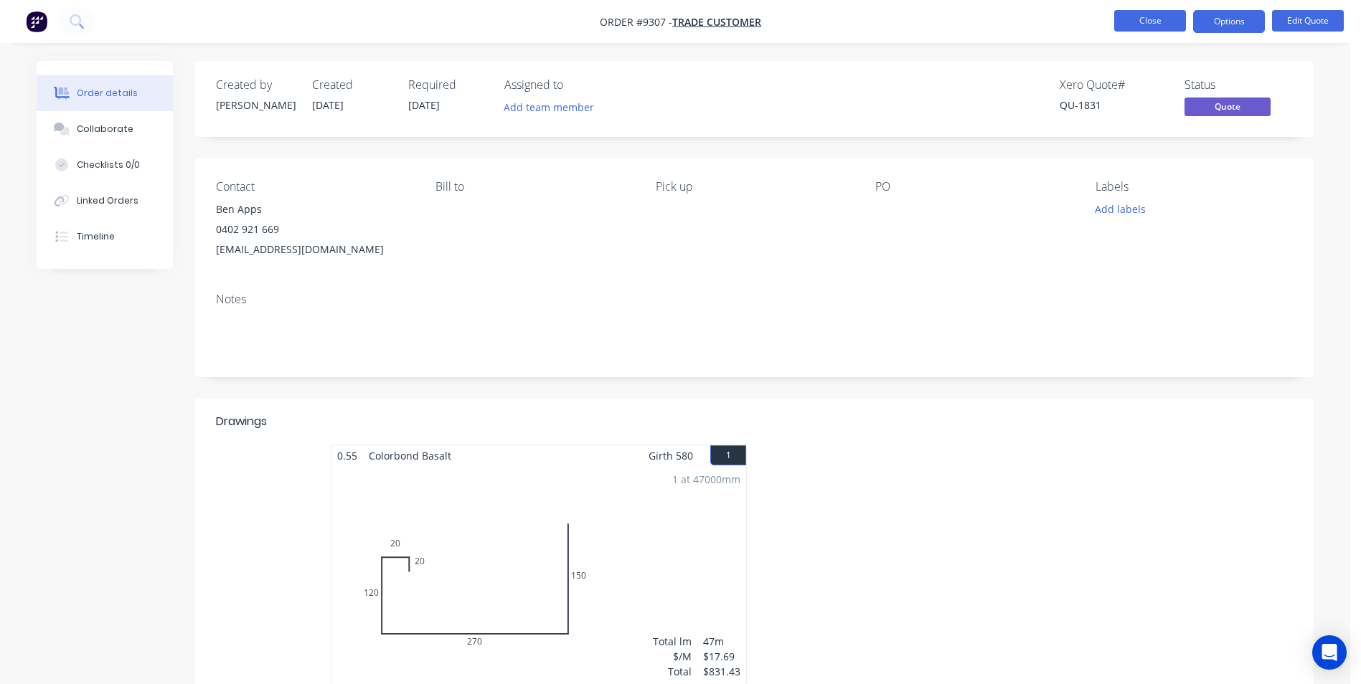
click at [1121, 21] on button "Close" at bounding box center [1150, 21] width 72 height 22
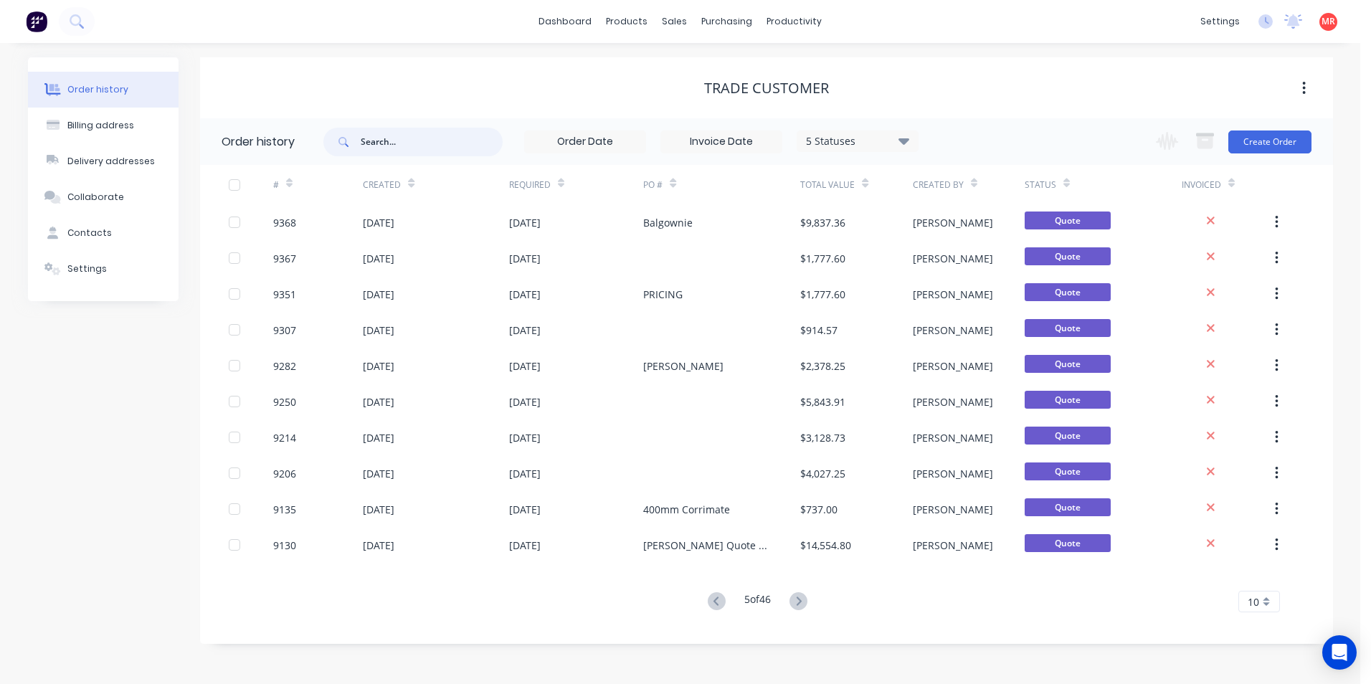
click at [458, 135] on input "text" at bounding box center [432, 142] width 142 height 29
type input "CHARLIE MOTT"
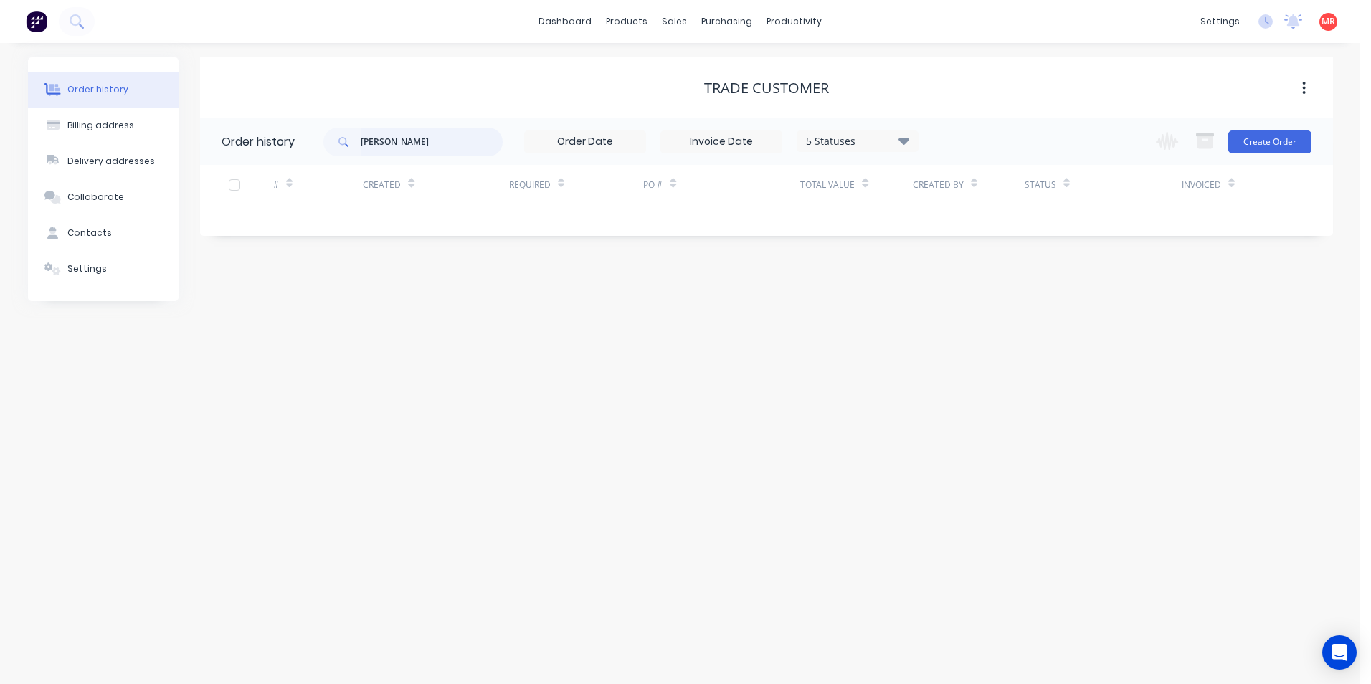
click at [458, 135] on input "CHARLIE MOTT" at bounding box center [432, 142] width 142 height 29
type input "C"
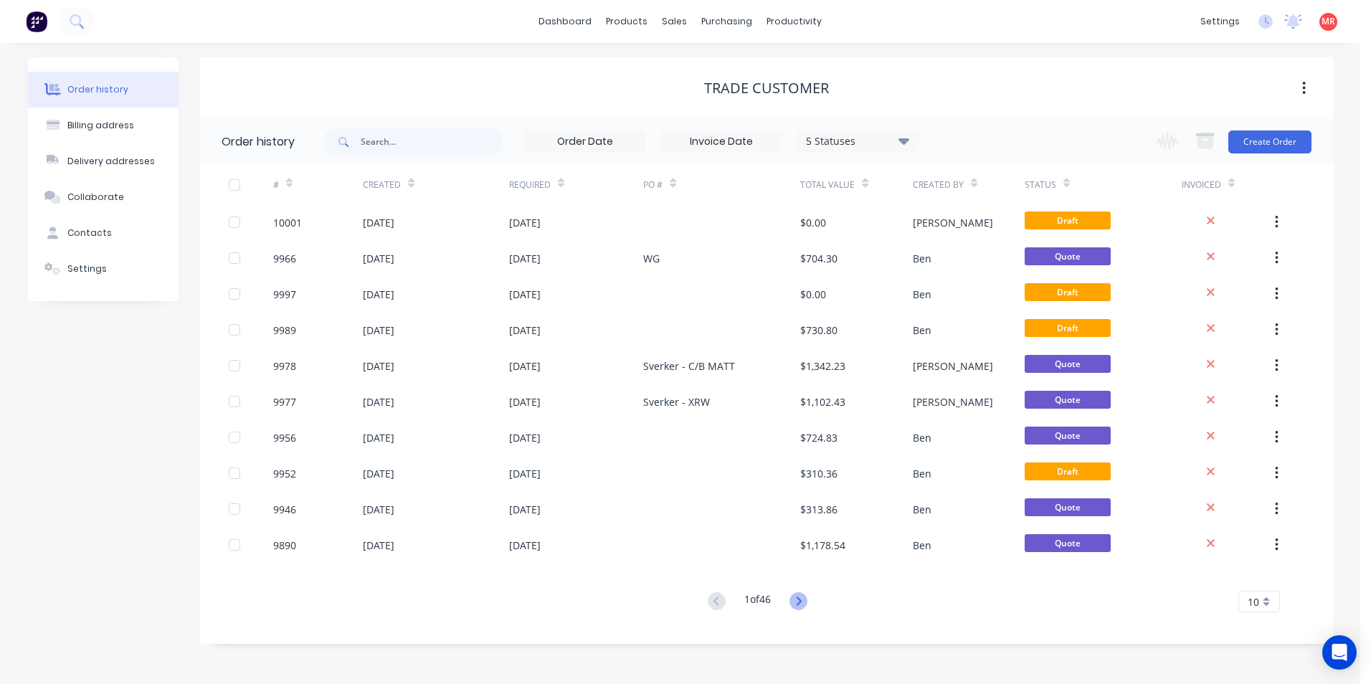
click at [801, 598] on icon at bounding box center [799, 601] width 5 height 9
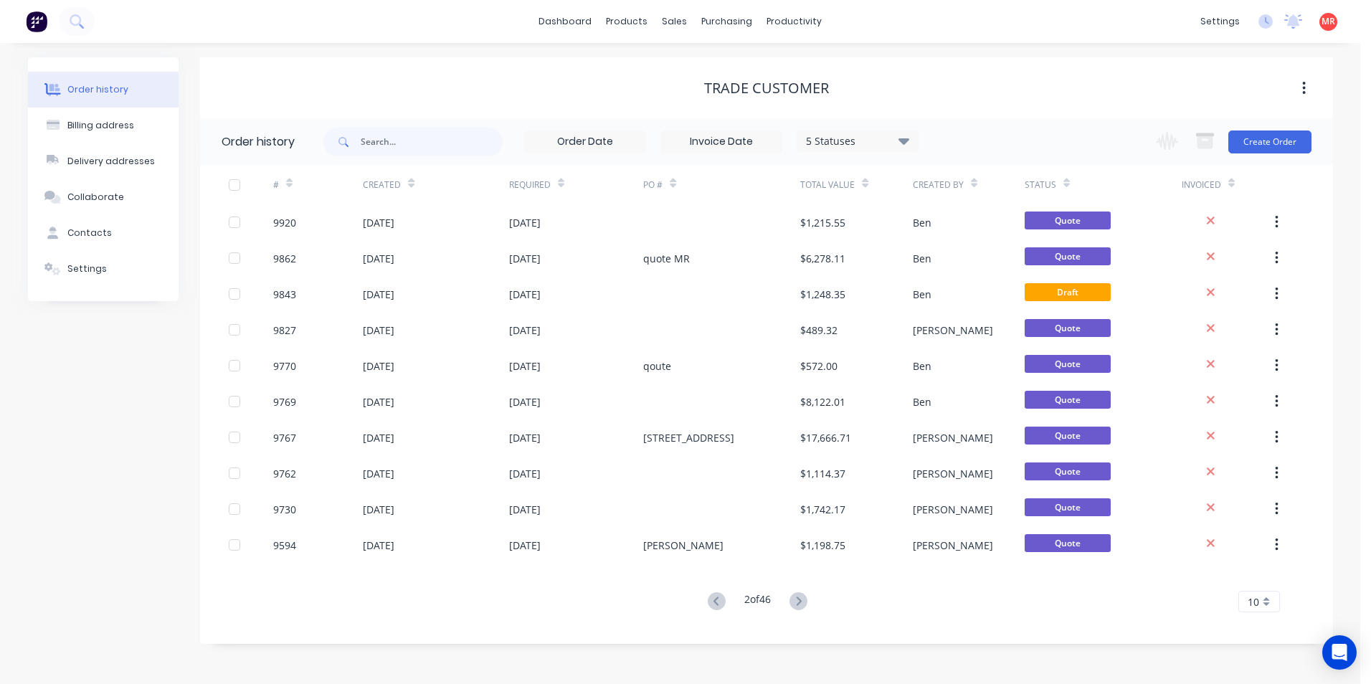
click at [801, 598] on icon at bounding box center [799, 601] width 5 height 9
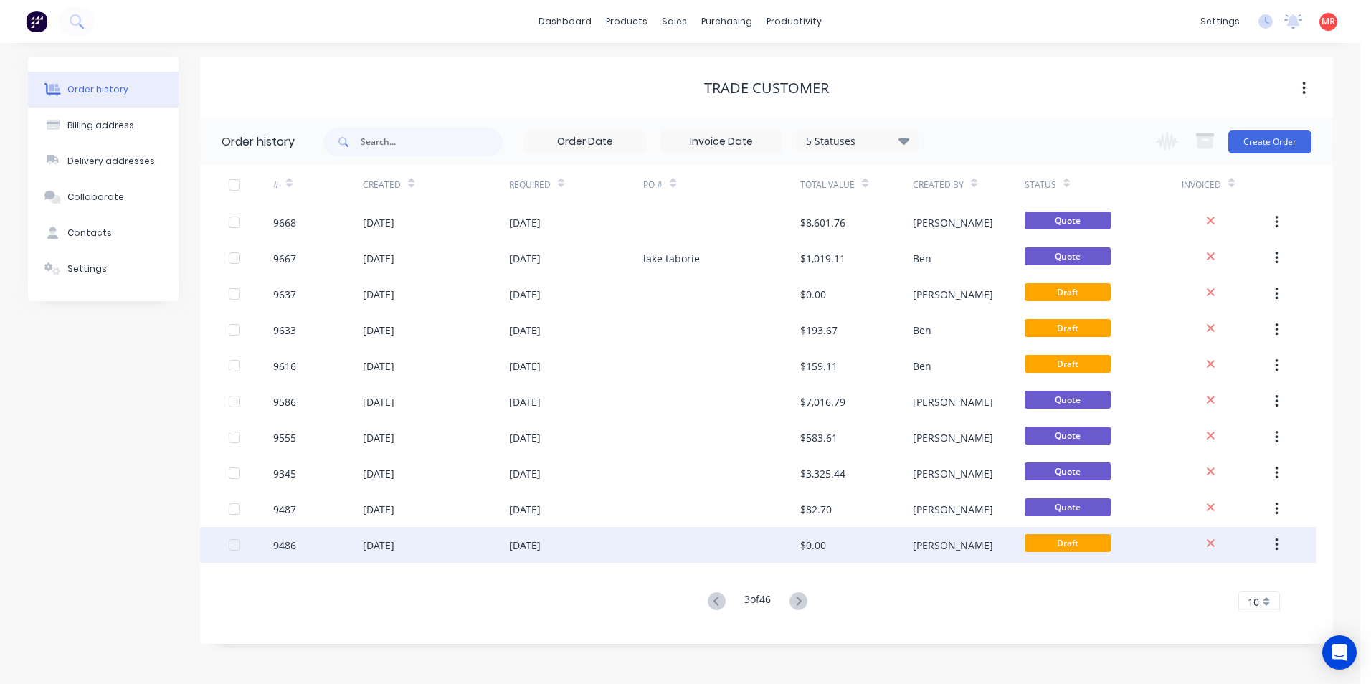
click at [783, 542] on div at bounding box center [721, 545] width 157 height 36
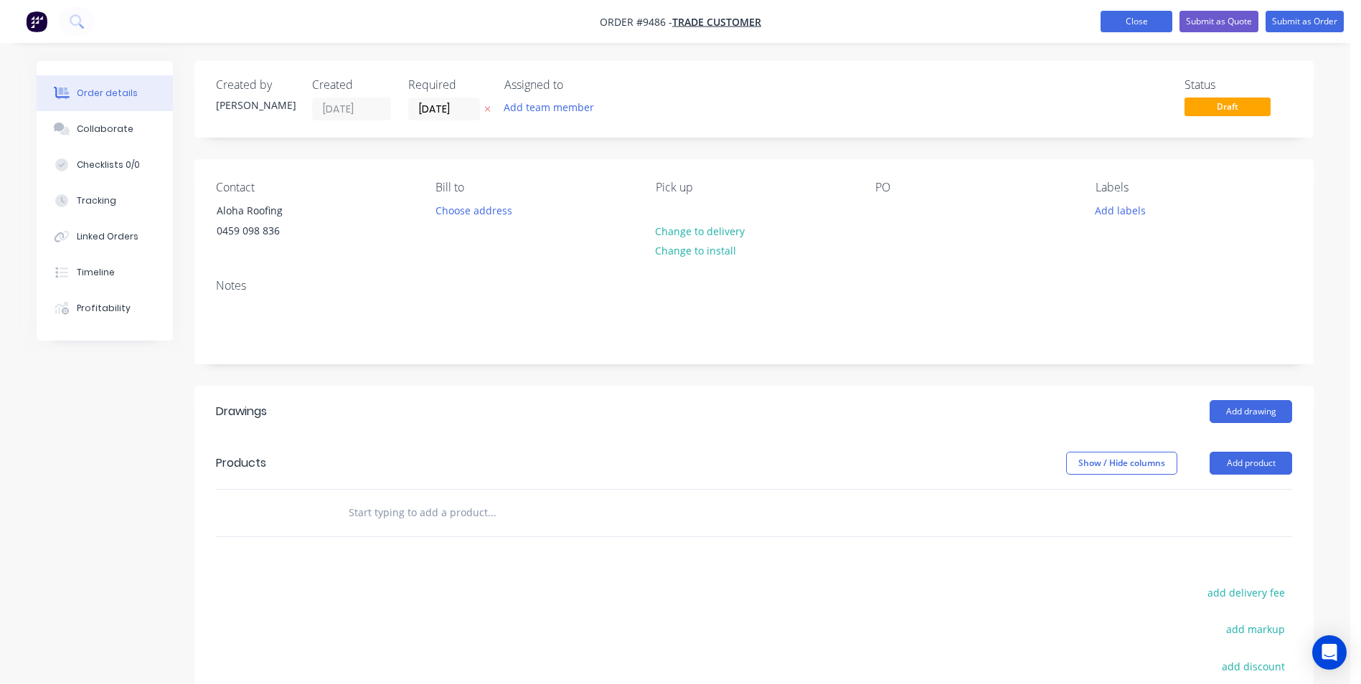
click at [1115, 30] on button "Close" at bounding box center [1136, 22] width 72 height 22
